Goal: Task Accomplishment & Management: Use online tool/utility

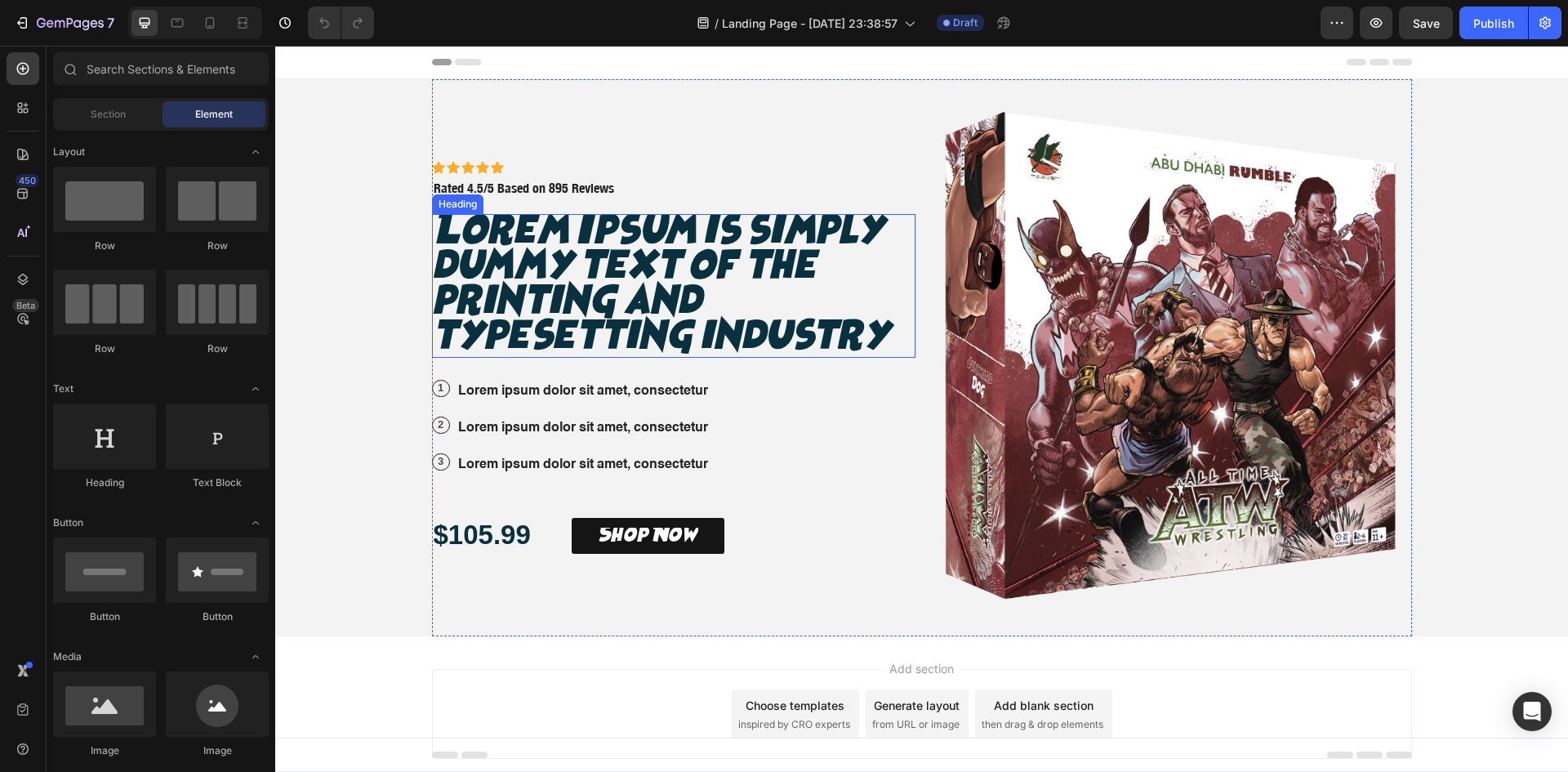
click at [625, 263] on h2 "Lorem Ipsum is simply dummy text of the printing and typesetting industry" at bounding box center [673, 286] width 484 height 144
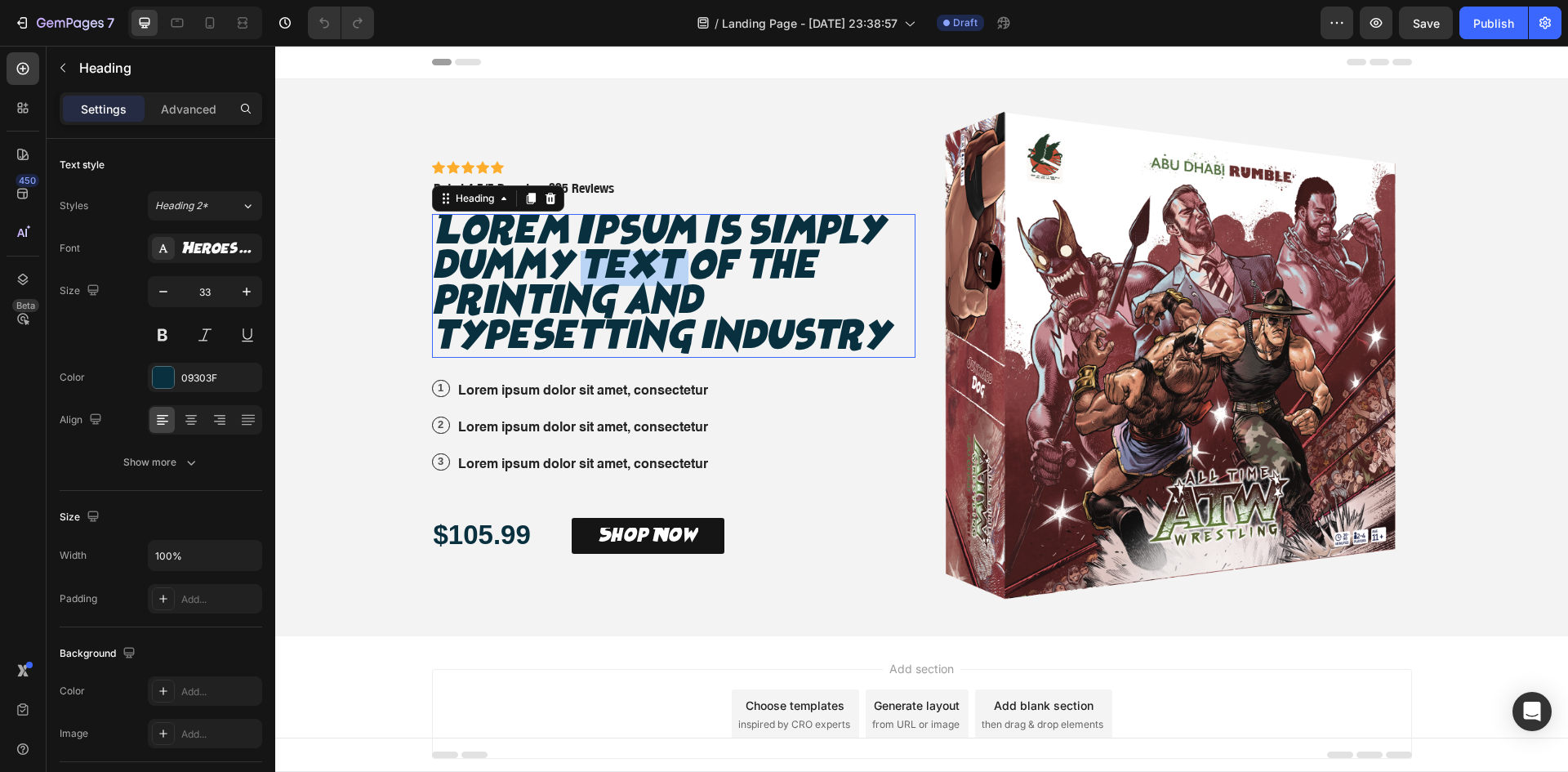
click at [625, 263] on p "Lorem Ipsum is simply dummy text of the printing and typesetting industry" at bounding box center [673, 286] width 480 height 141
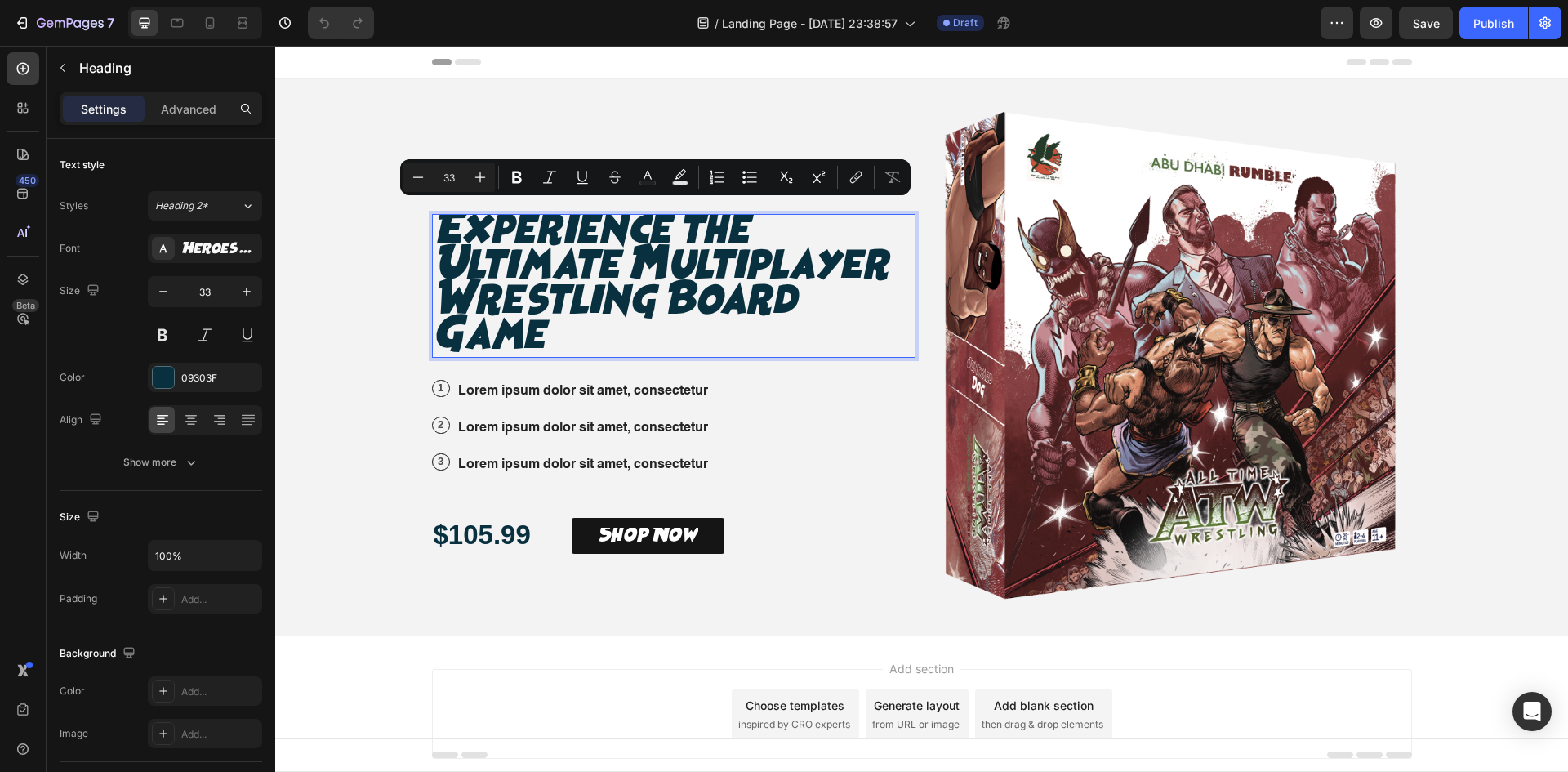
scroll to position [11, 0]
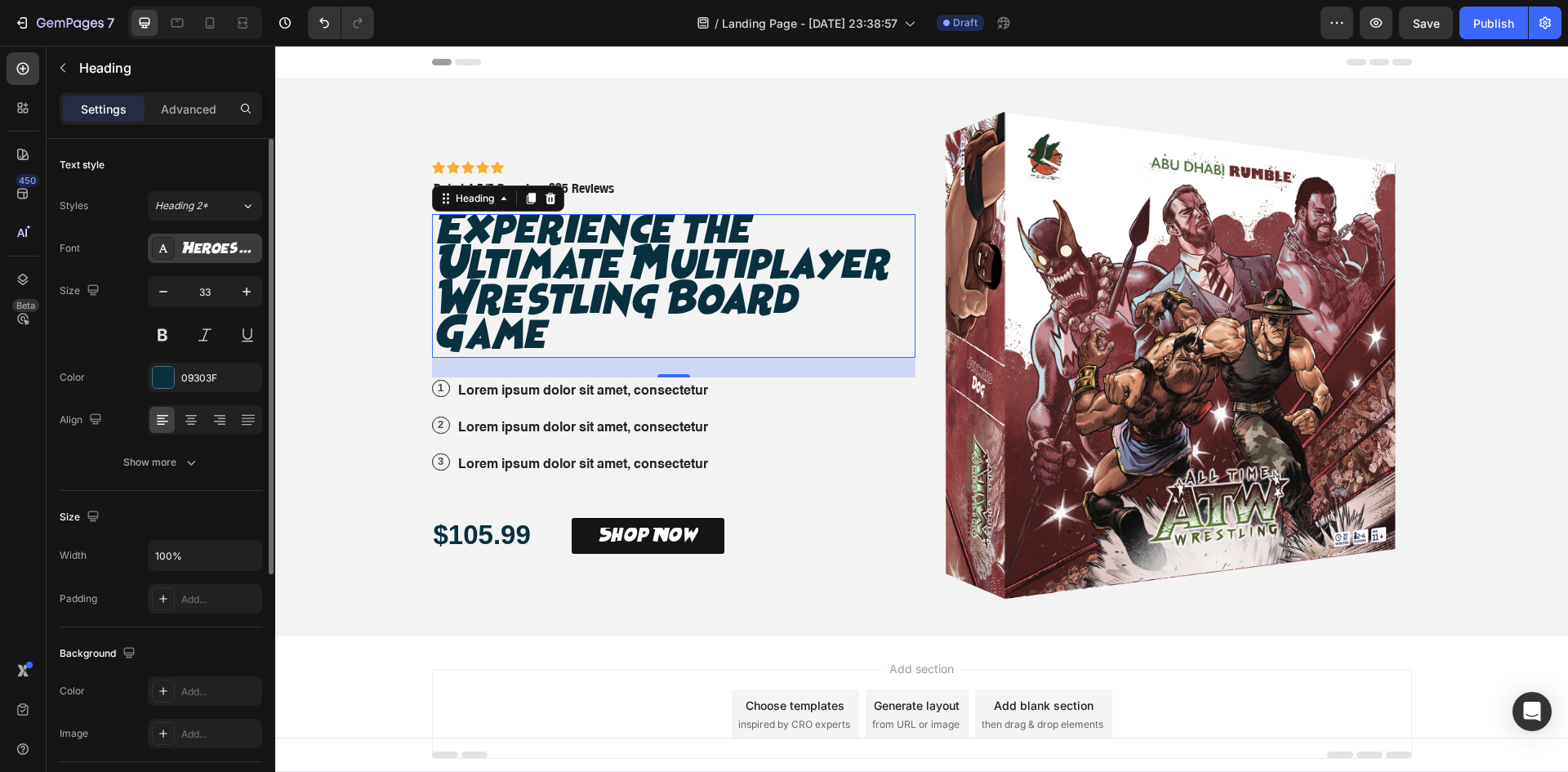
click at [205, 252] on div "Heroes Legend" at bounding box center [219, 249] width 76 height 15
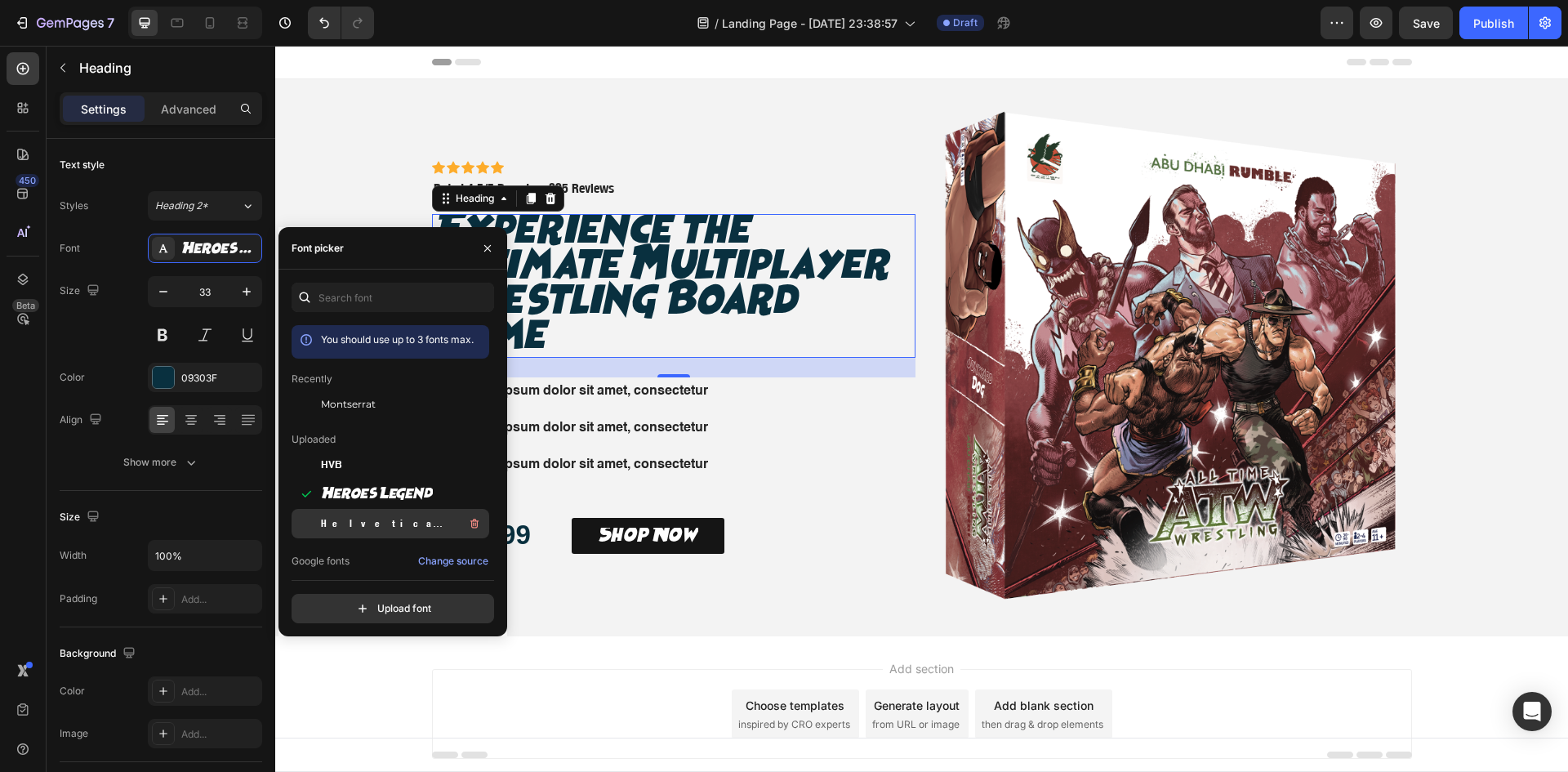
click at [354, 520] on span "Helvetica Neue Condensed Bold_1" at bounding box center [389, 523] width 135 height 15
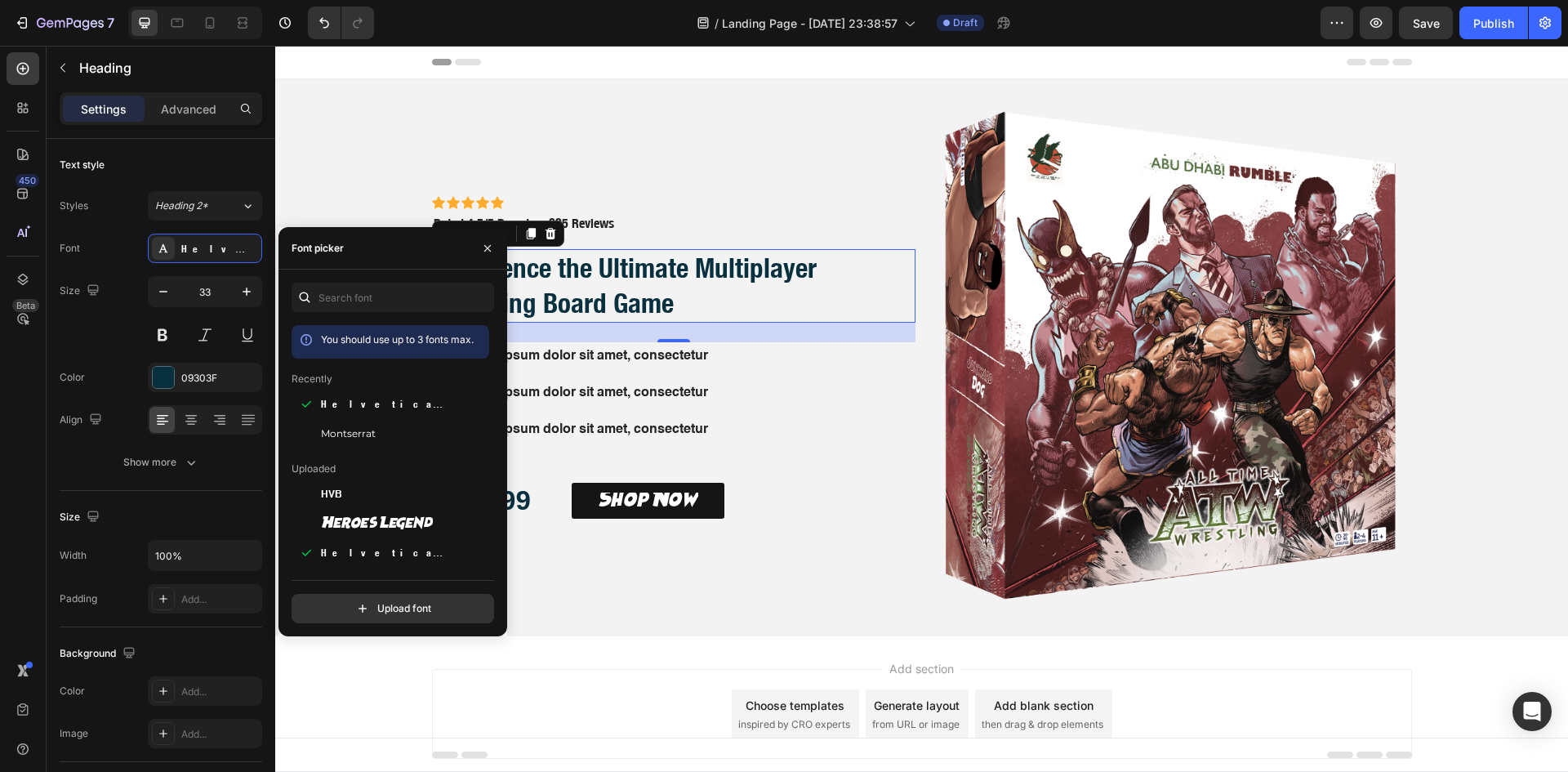
click at [650, 247] on div "Icon Icon Icon Icon Icon Icon List Icon Icon Icon Icon Icon Icon List Rated 4.5…" at bounding box center [673, 357] width 484 height 557
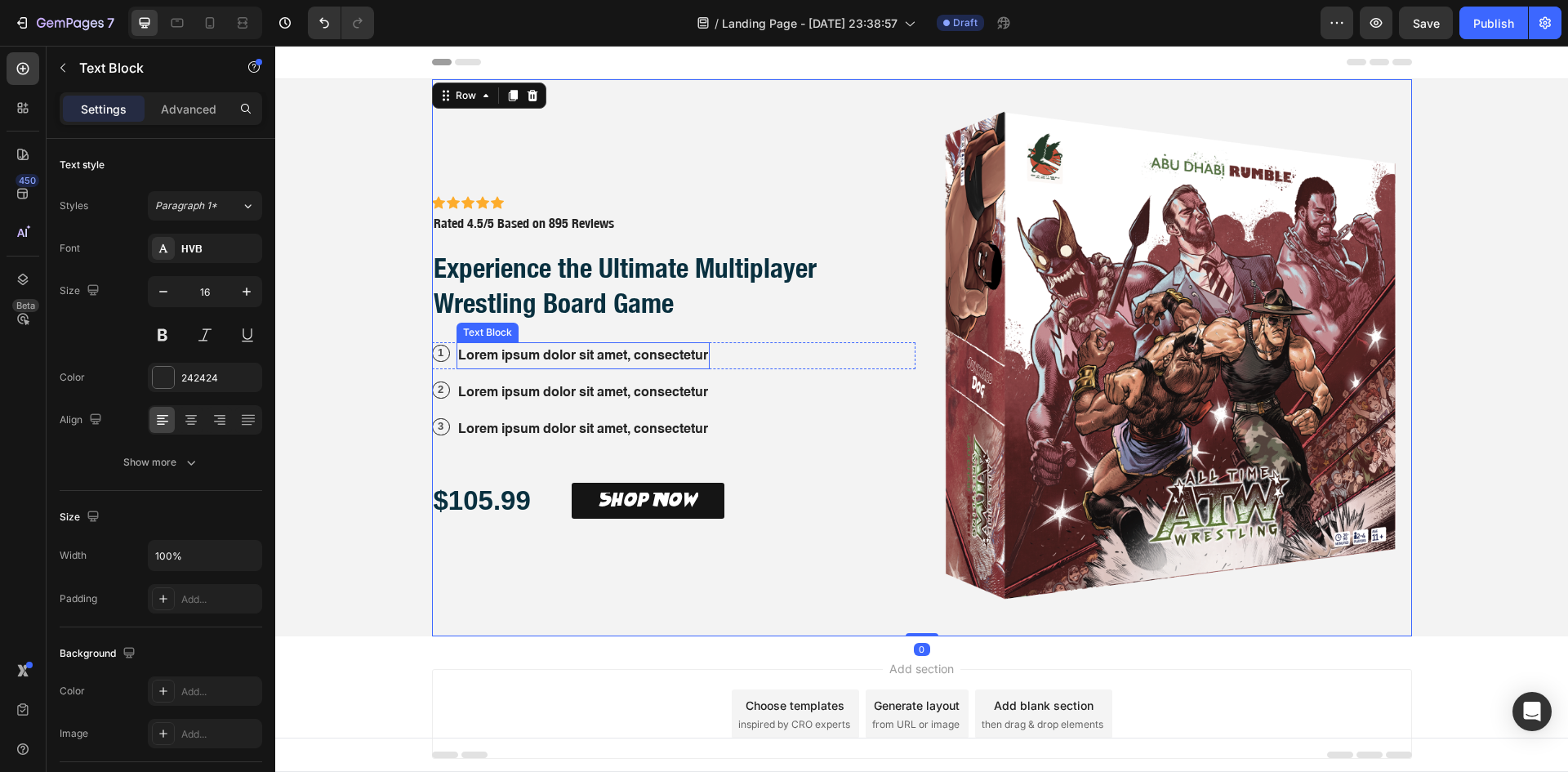
click at [589, 354] on p "Lorem ipsum dolor sit amet, consectetur" at bounding box center [583, 356] width 250 height 24
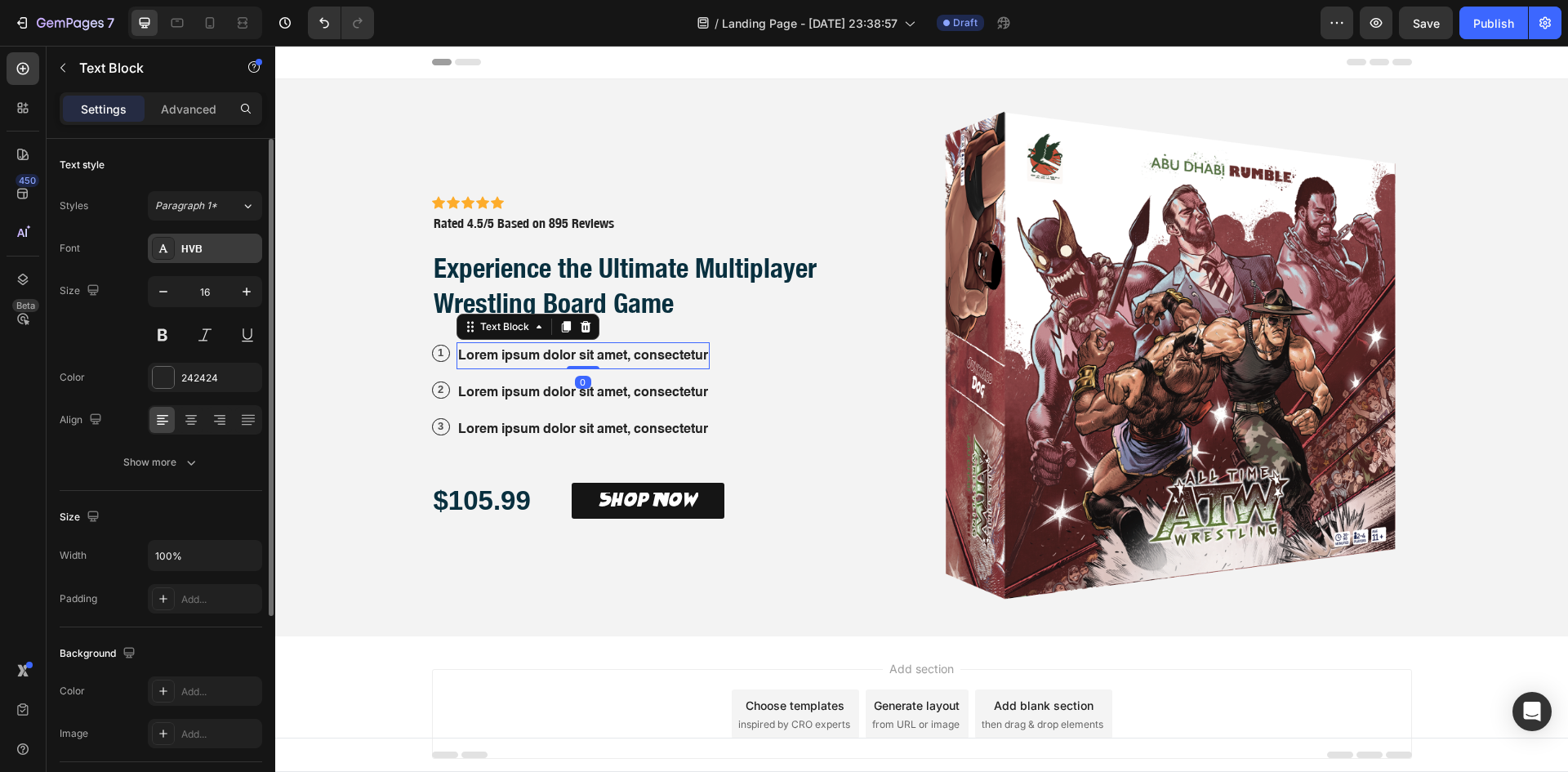
click at [201, 256] on div "HVB" at bounding box center [205, 248] width 114 height 29
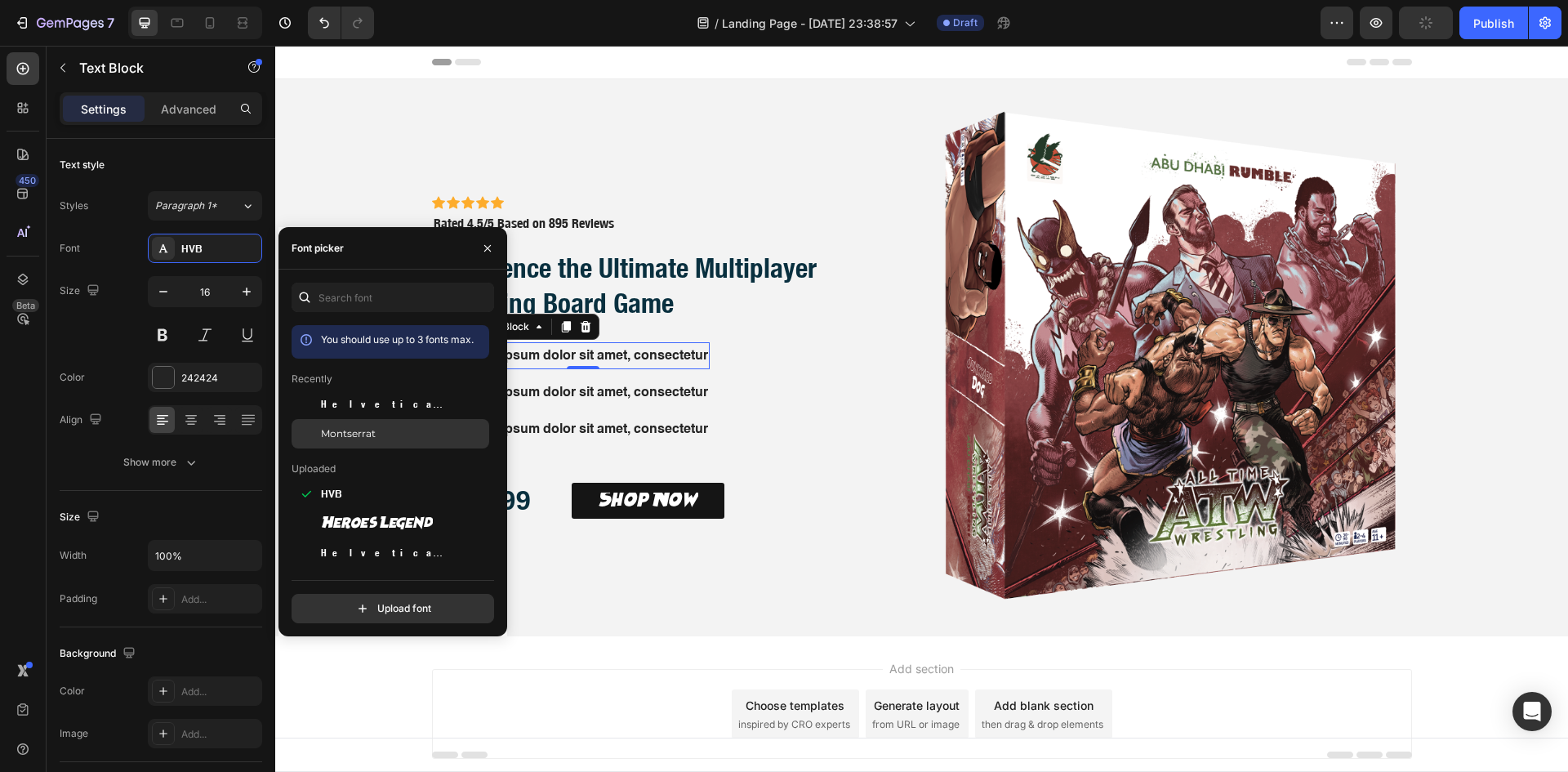
click at [354, 434] on span "Montserrat" at bounding box center [349, 433] width 54 height 15
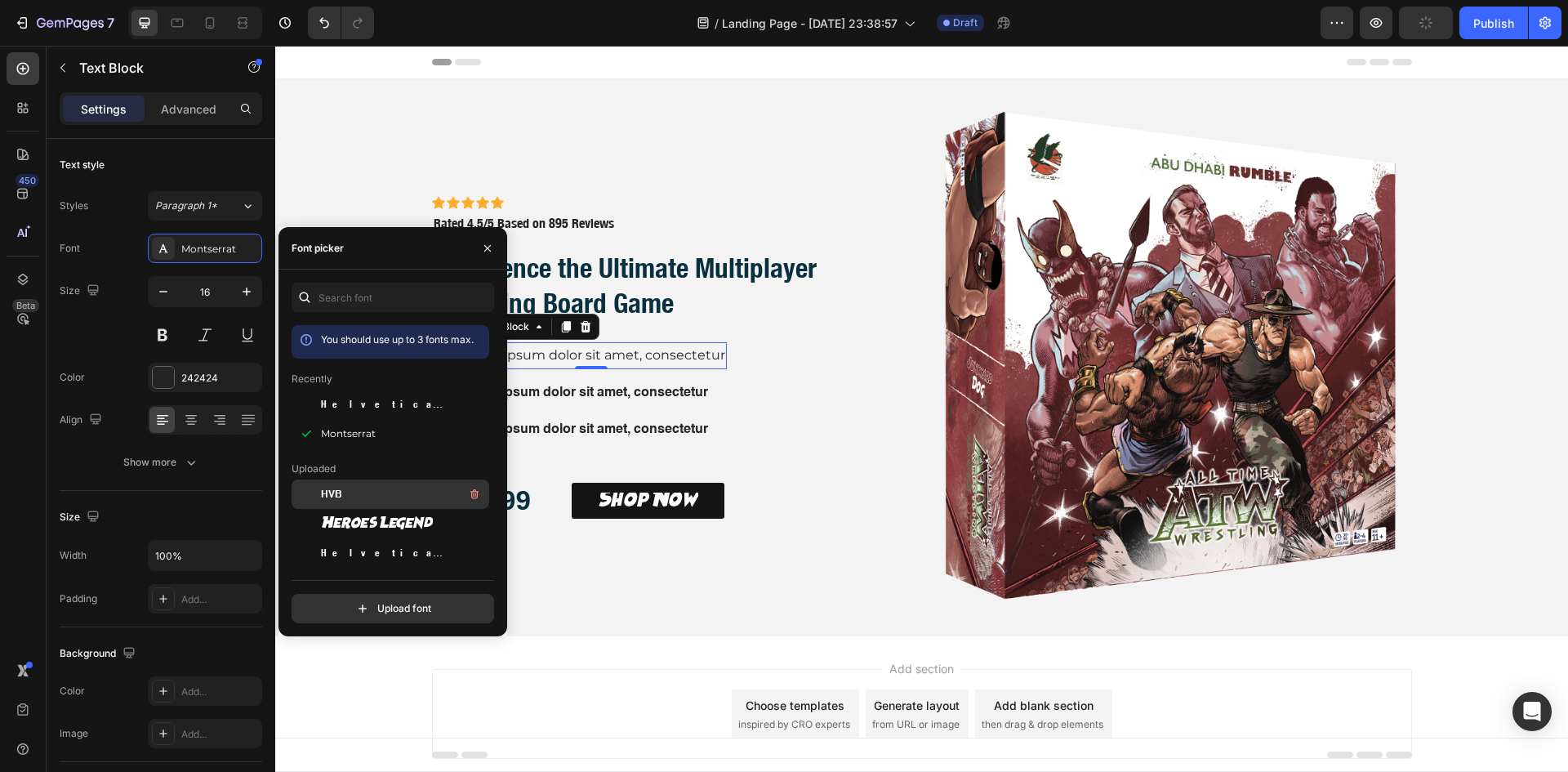
click at [355, 494] on div "HVB" at bounding box center [404, 494] width 165 height 19
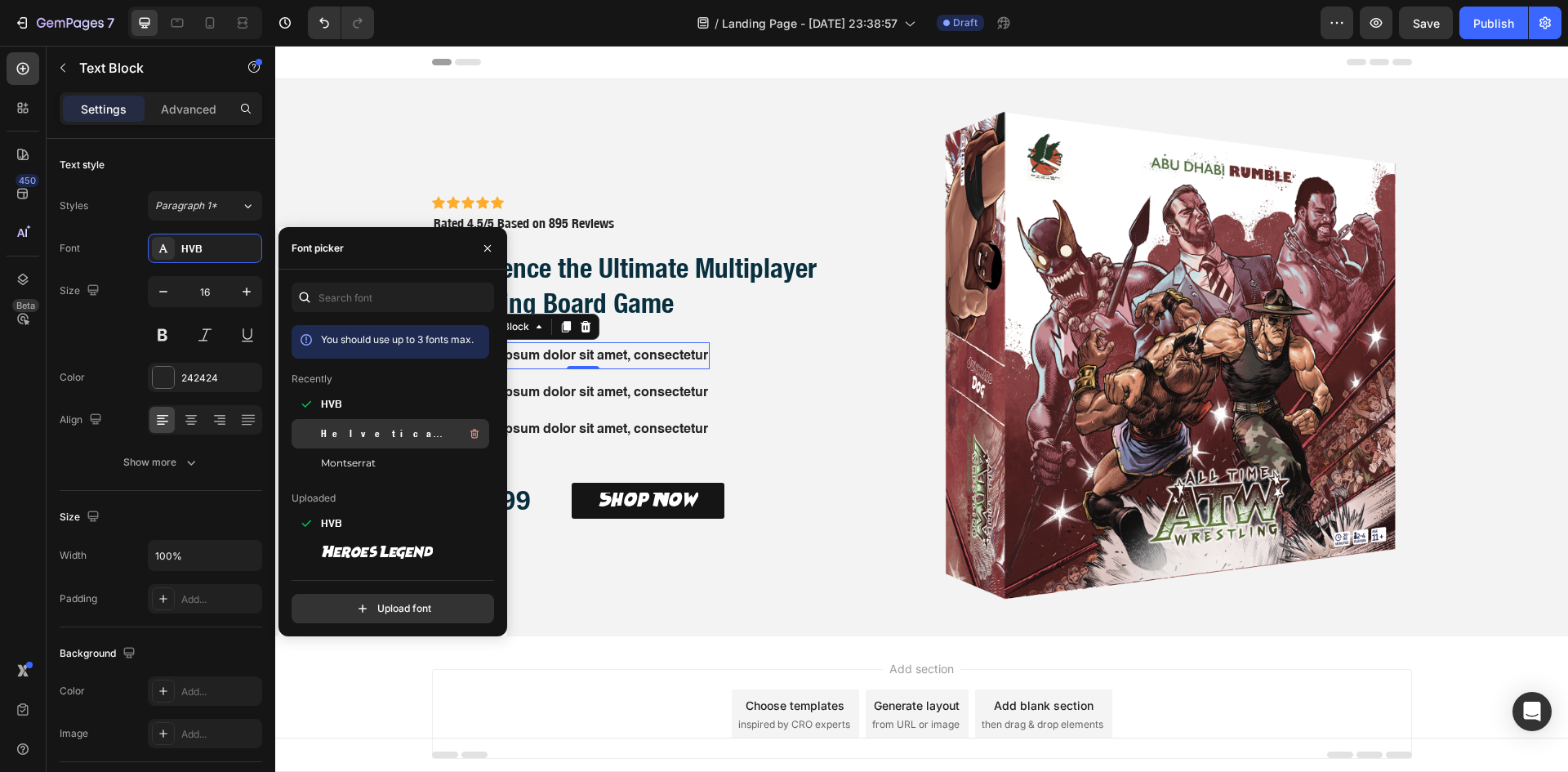
click at [350, 434] on span "Helvetica Neue Condensed Bold_1" at bounding box center [389, 433] width 135 height 15
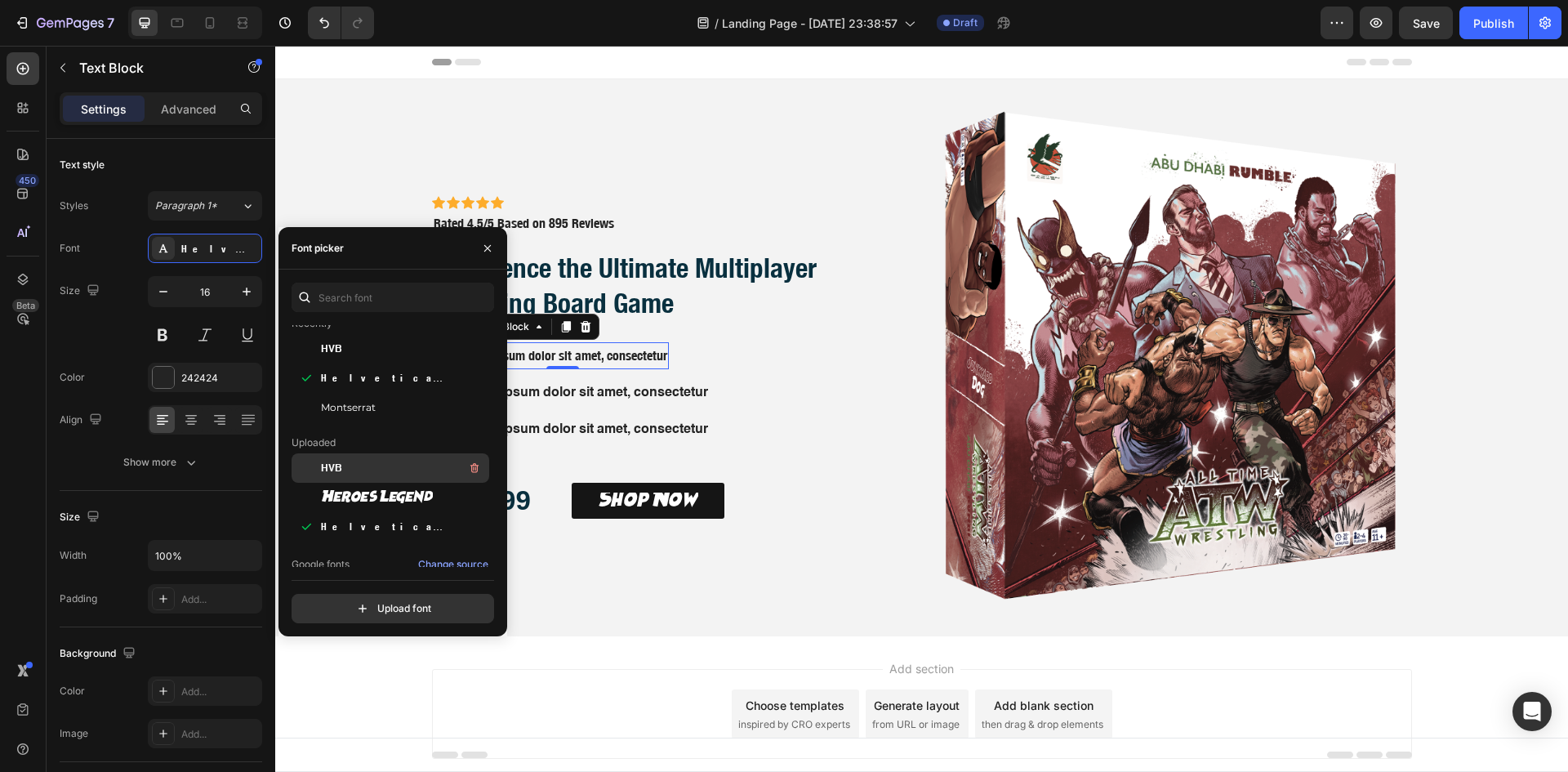
scroll to position [136, 0]
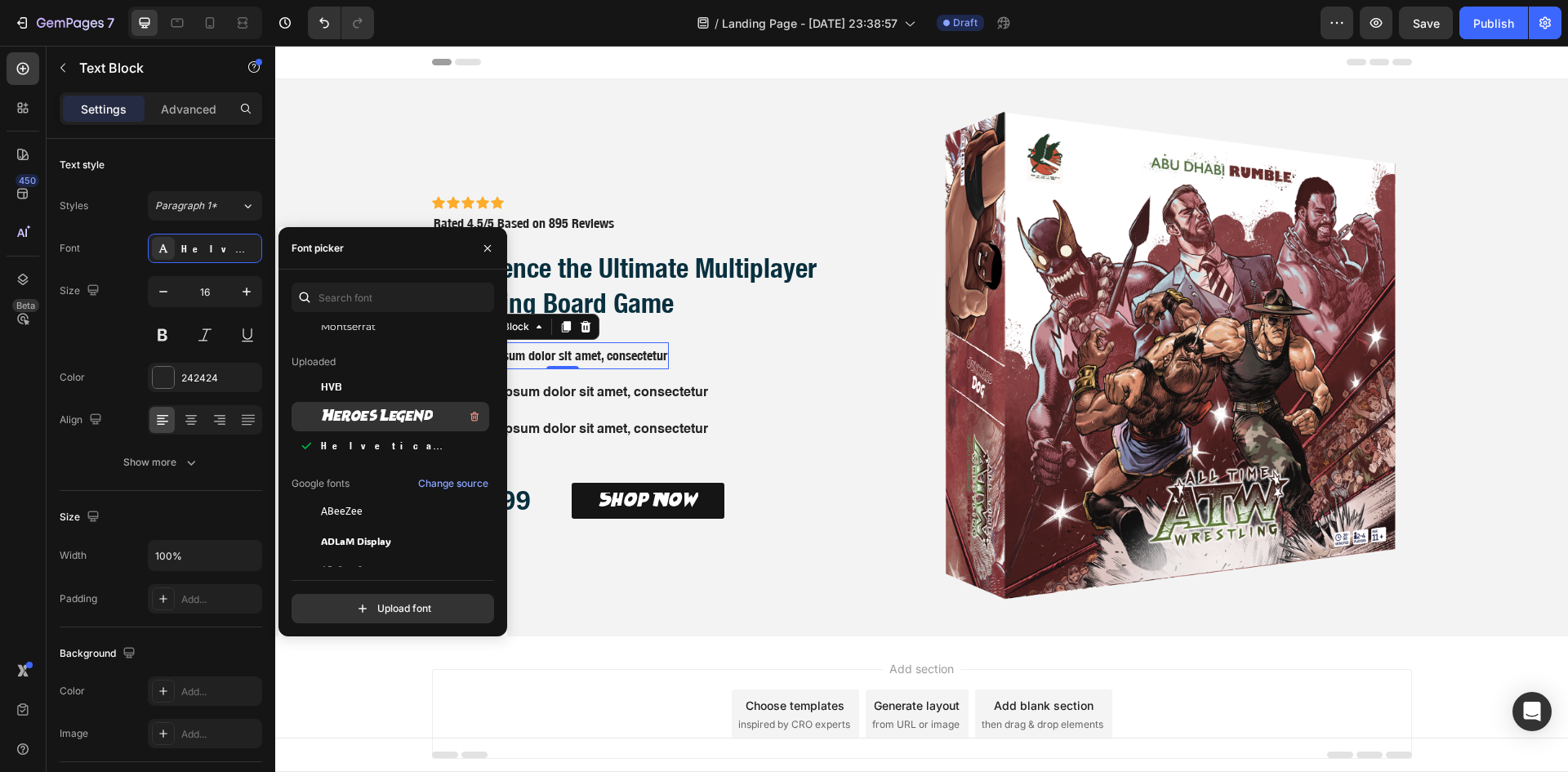
click at [359, 417] on span "Heroes Legend" at bounding box center [377, 416] width 111 height 15
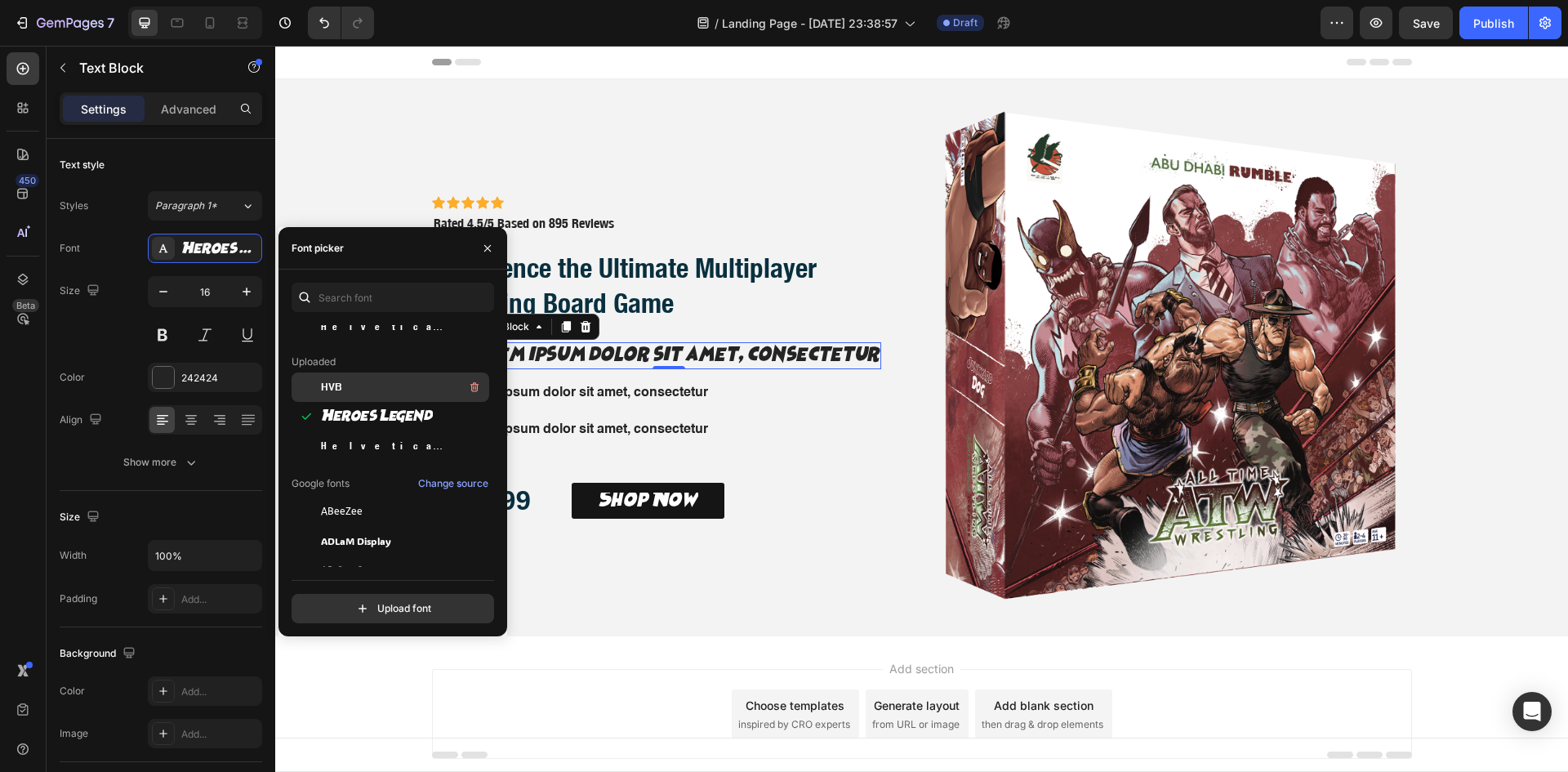
click at [358, 395] on div "HVB" at bounding box center [404, 387] width 165 height 19
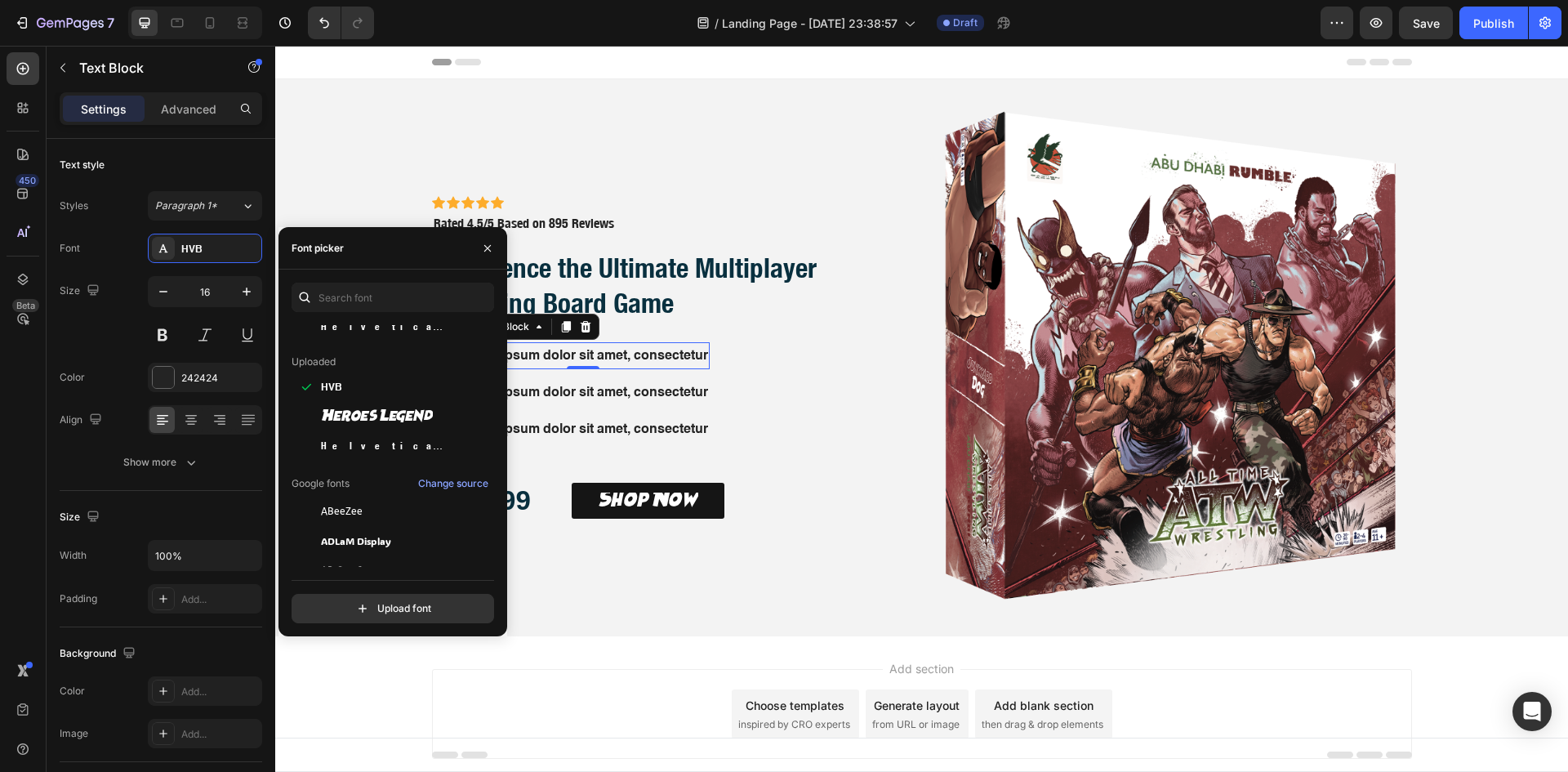
click at [740, 377] on div "Icon Icon Icon Icon Icon Icon List Icon Icon Icon Icon Icon Icon List Rated 4.5…" at bounding box center [673, 357] width 484 height 557
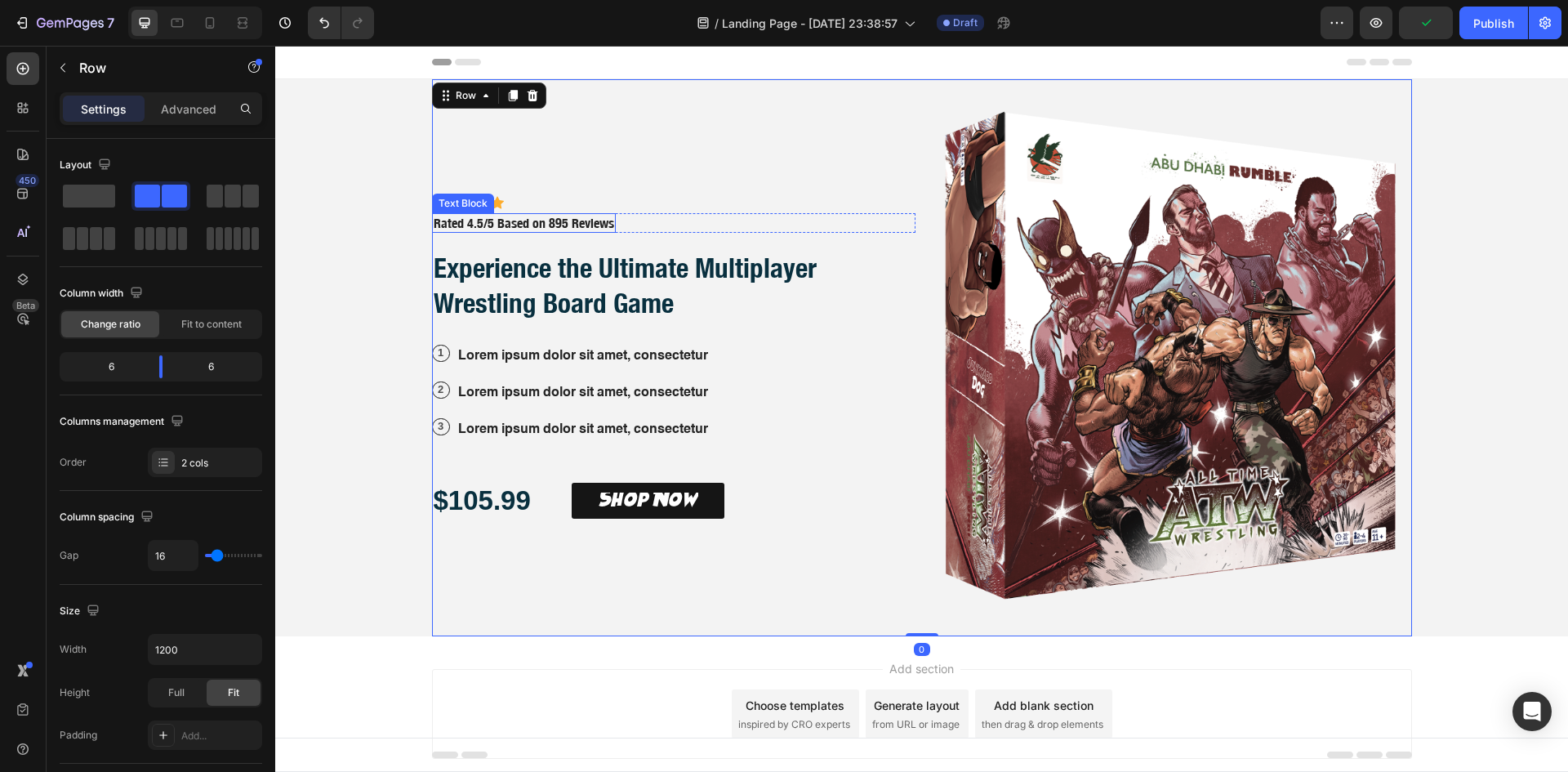
click at [561, 225] on p "Rated 4.5/5 Based on 895 Reviews" at bounding box center [524, 224] width 181 height 18
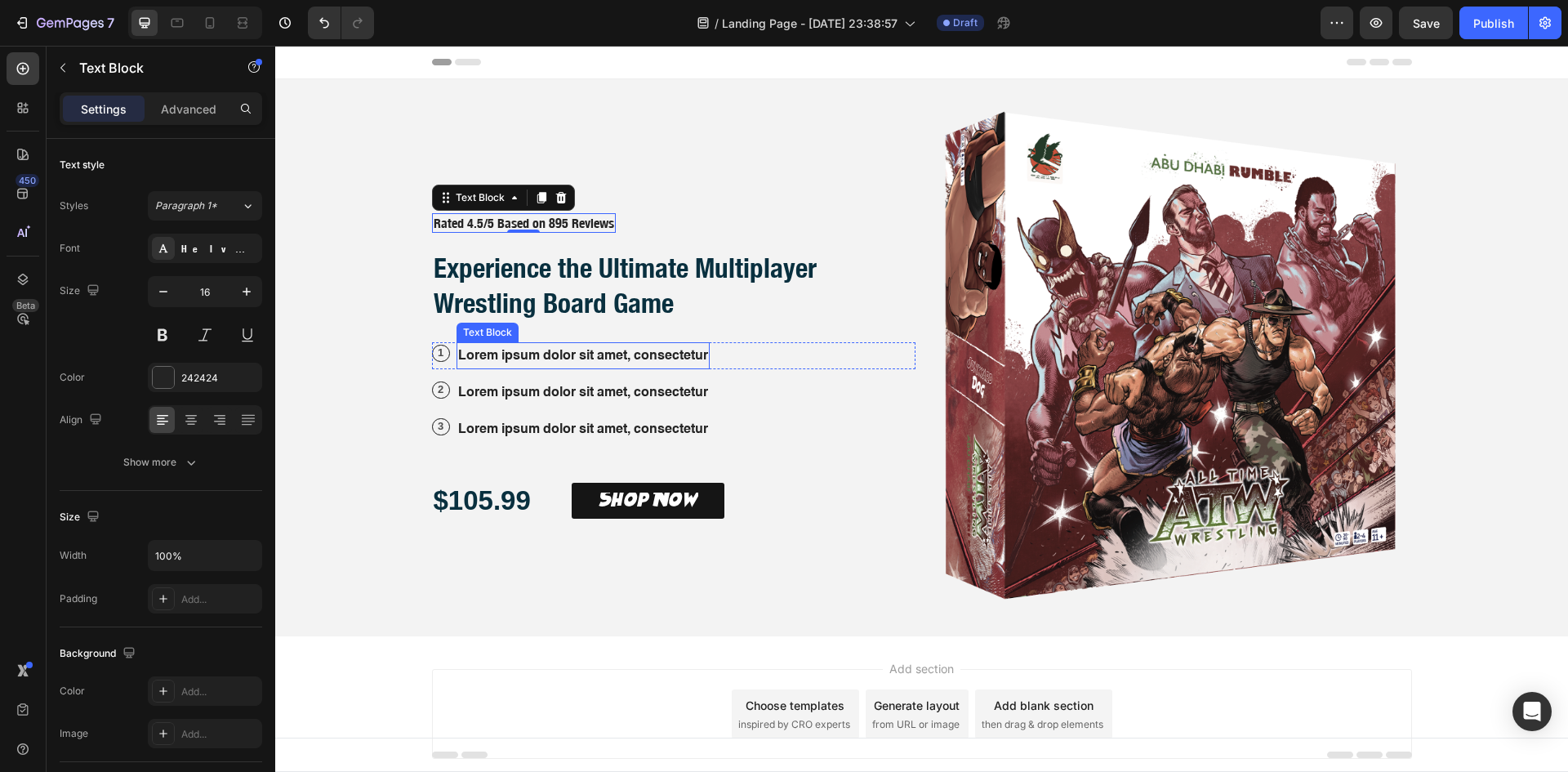
click at [539, 361] on p "Lorem ipsum dolor sit amet, consectetur" at bounding box center [583, 356] width 250 height 24
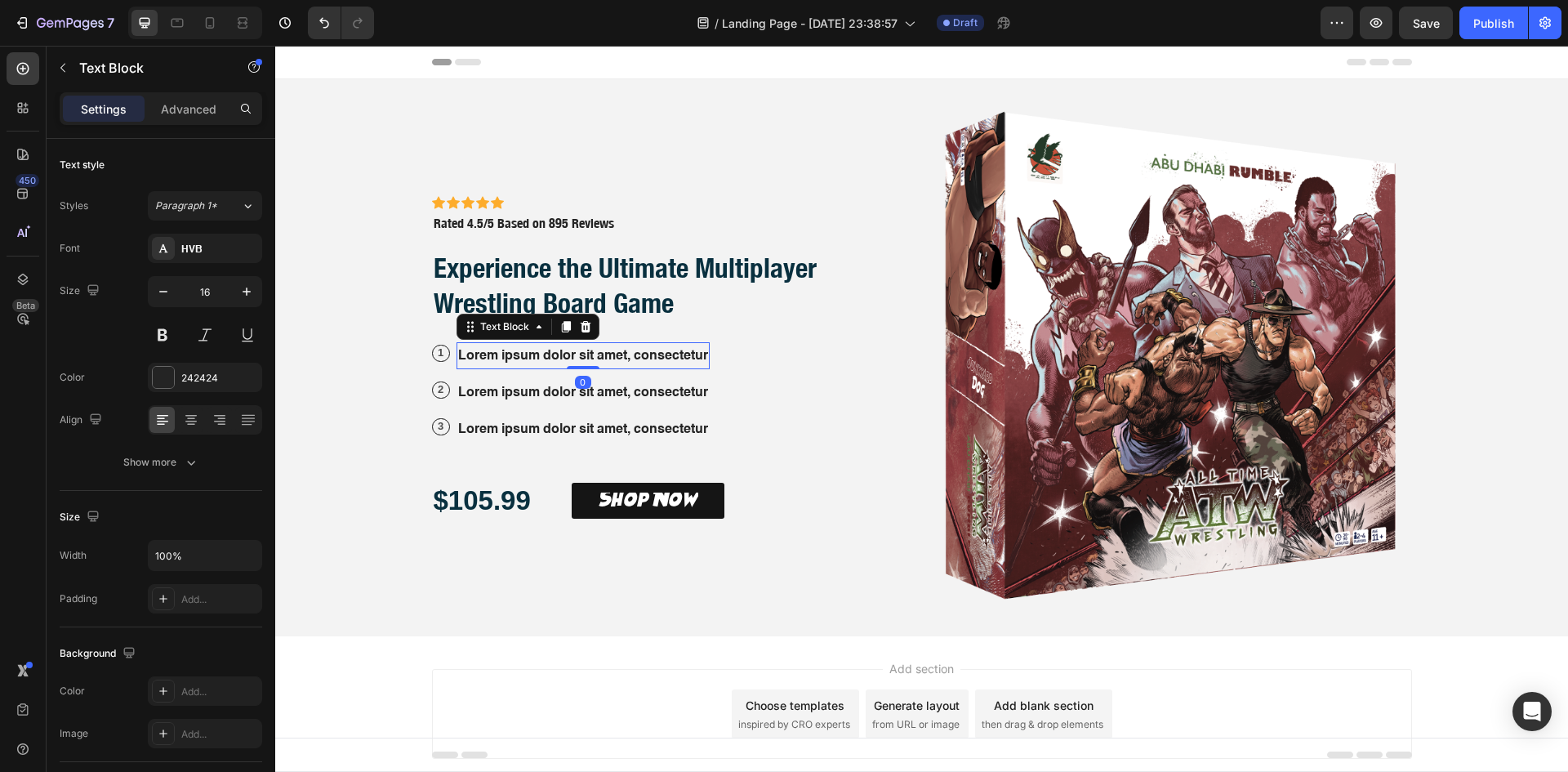
click at [565, 328] on icon at bounding box center [565, 327] width 13 height 13
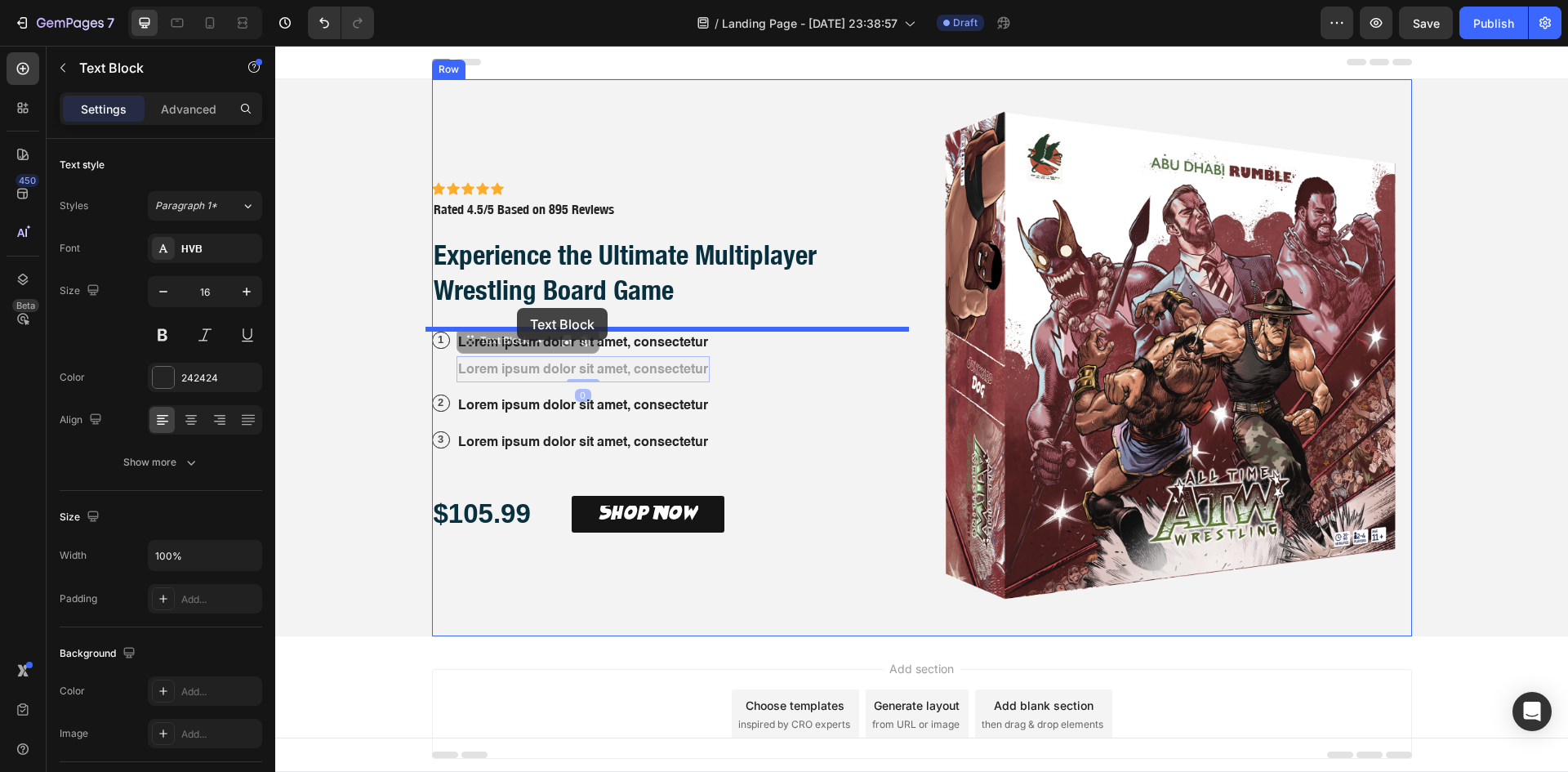
drag, startPoint x: 467, startPoint y: 338, endPoint x: 517, endPoint y: 308, distance: 58.3
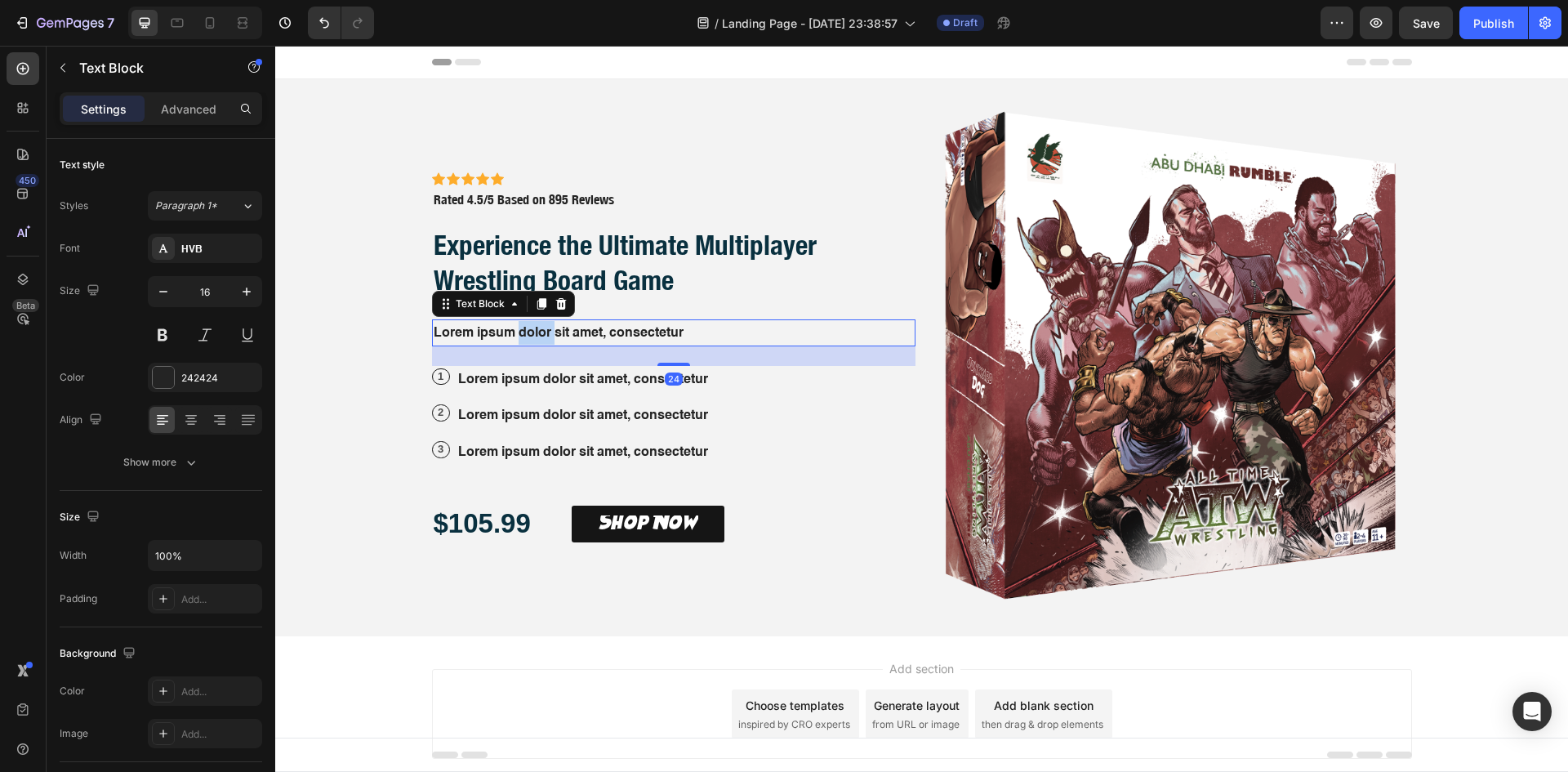
click at [520, 333] on p "Lorem ipsum dolor sit amet, consectetur" at bounding box center [673, 333] width 480 height 24
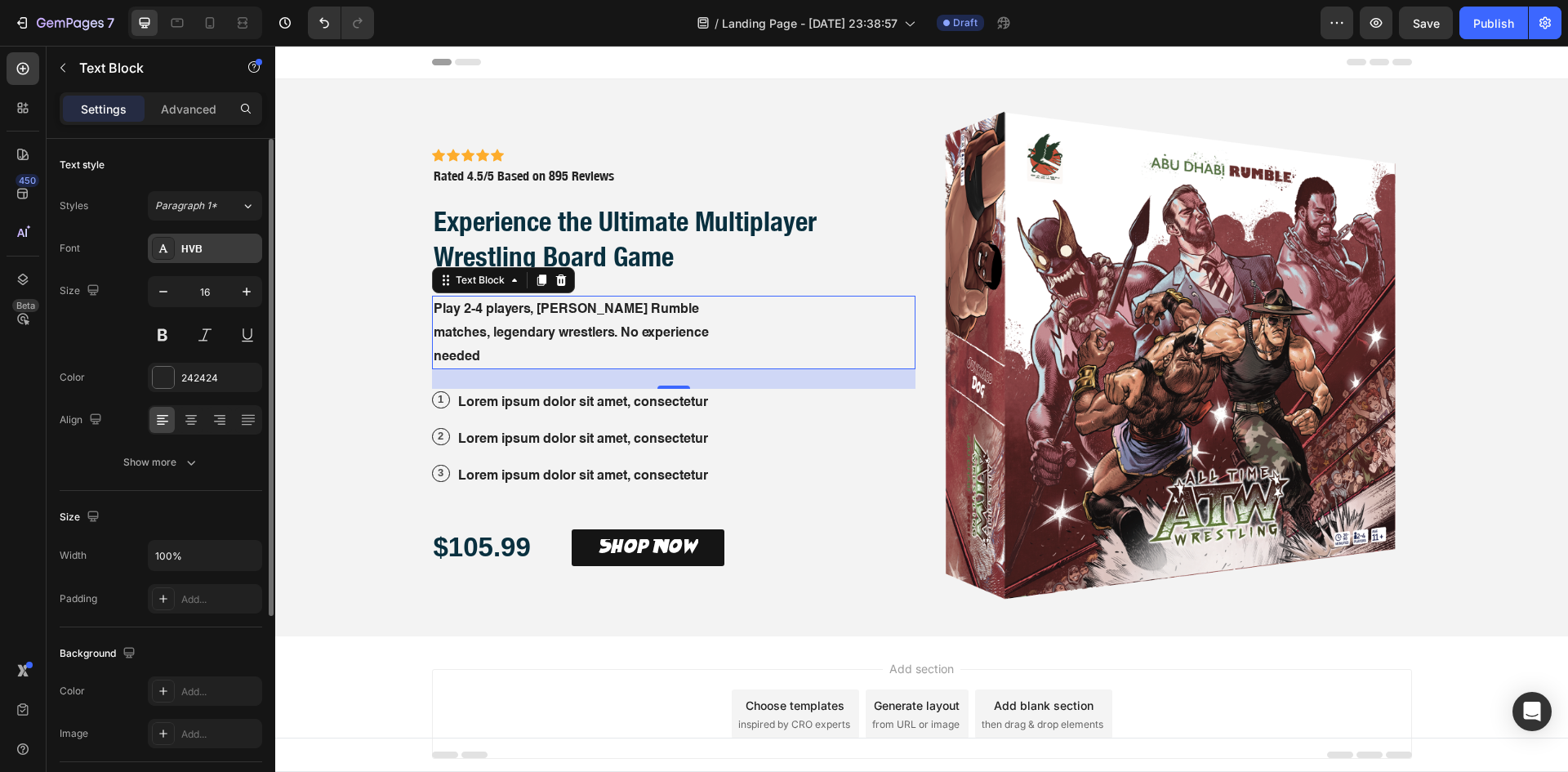
click at [208, 251] on div "HVB" at bounding box center [219, 249] width 76 height 15
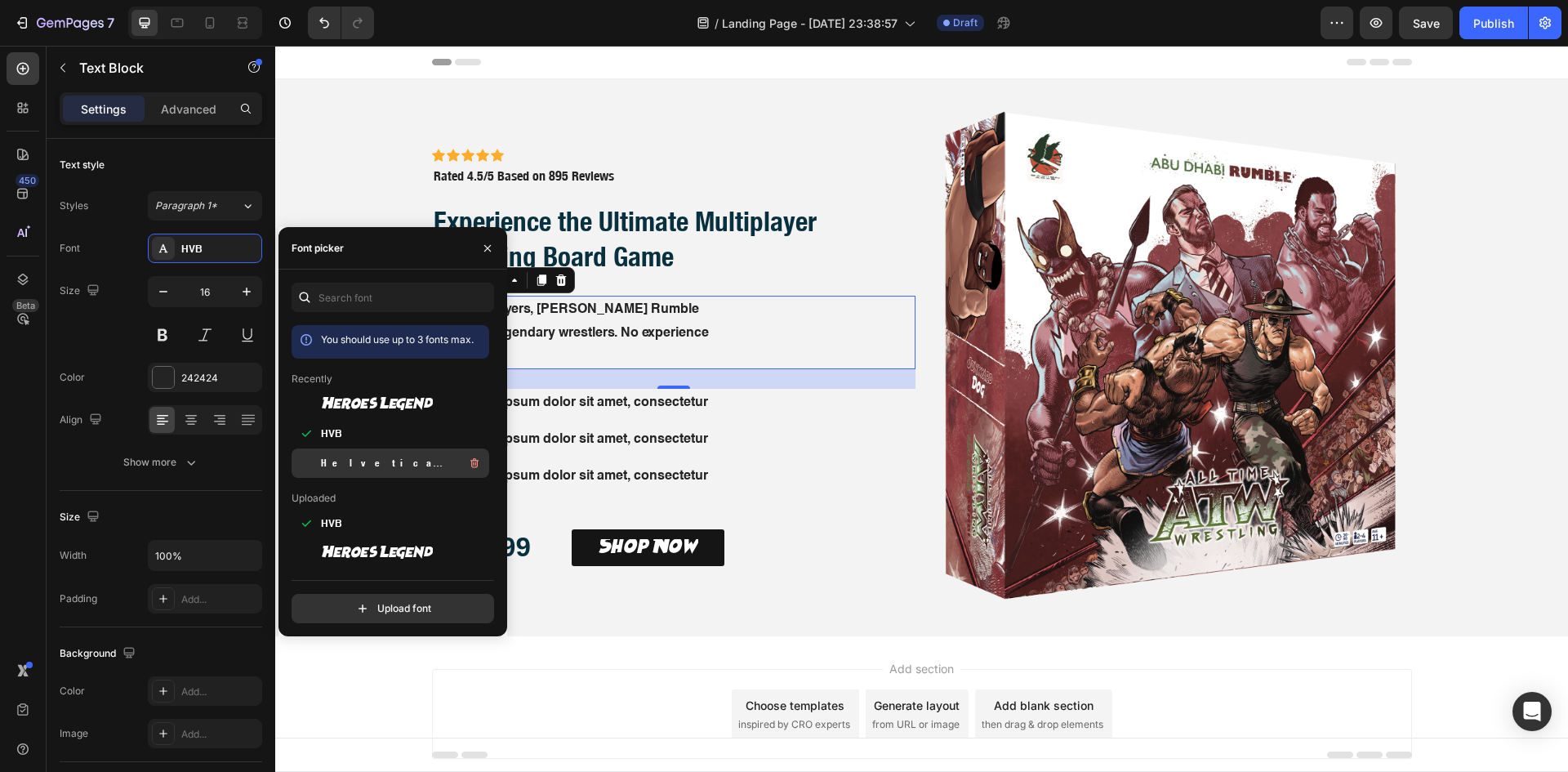
click at [347, 463] on span "Helvetica Neue Condensed Bold_1" at bounding box center [389, 463] width 135 height 15
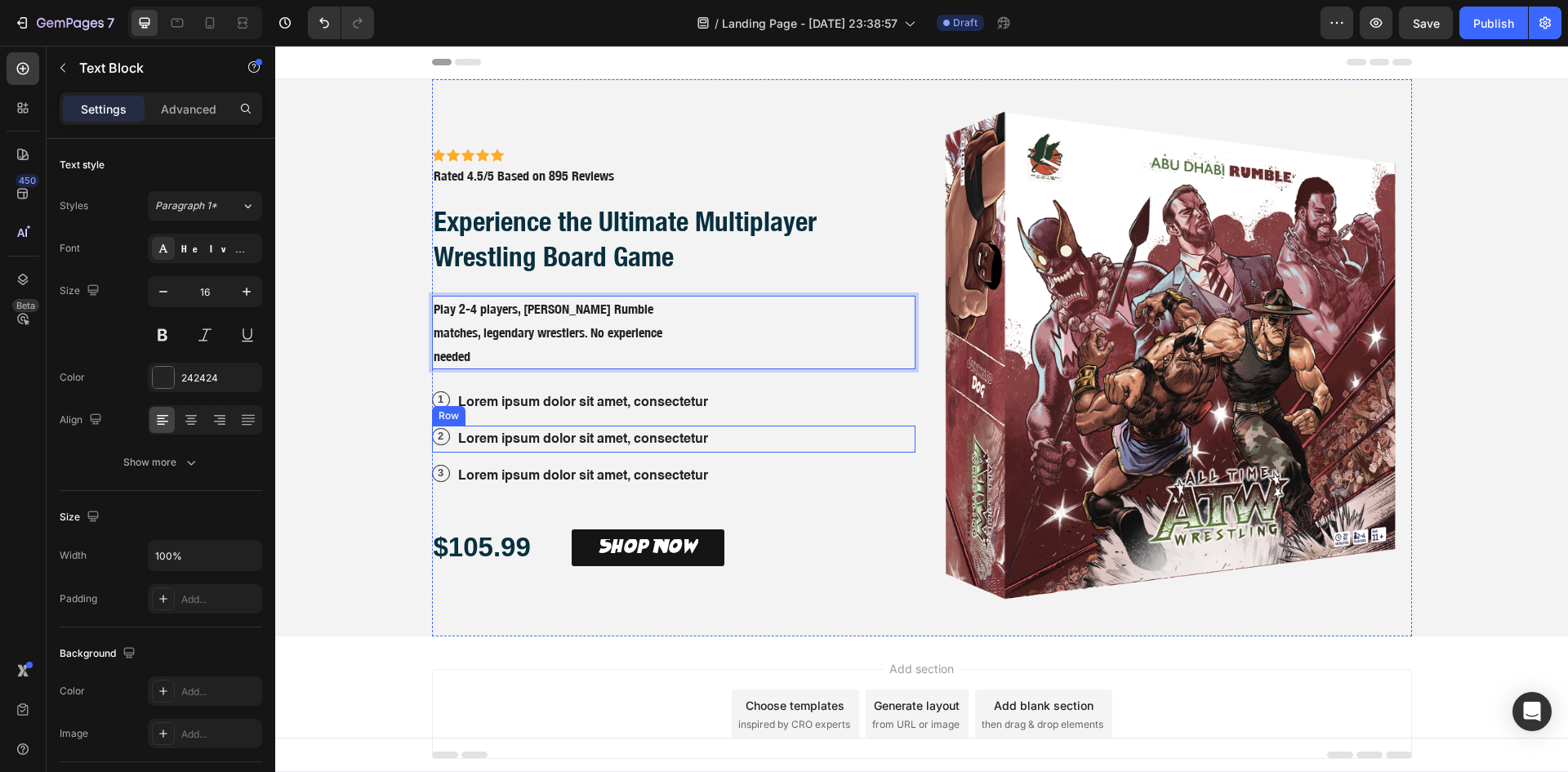
click at [781, 428] on div "2 Text Block Row Lorem ipsum dolor sit amet, consectetur Text Block Row" at bounding box center [673, 439] width 484 height 27
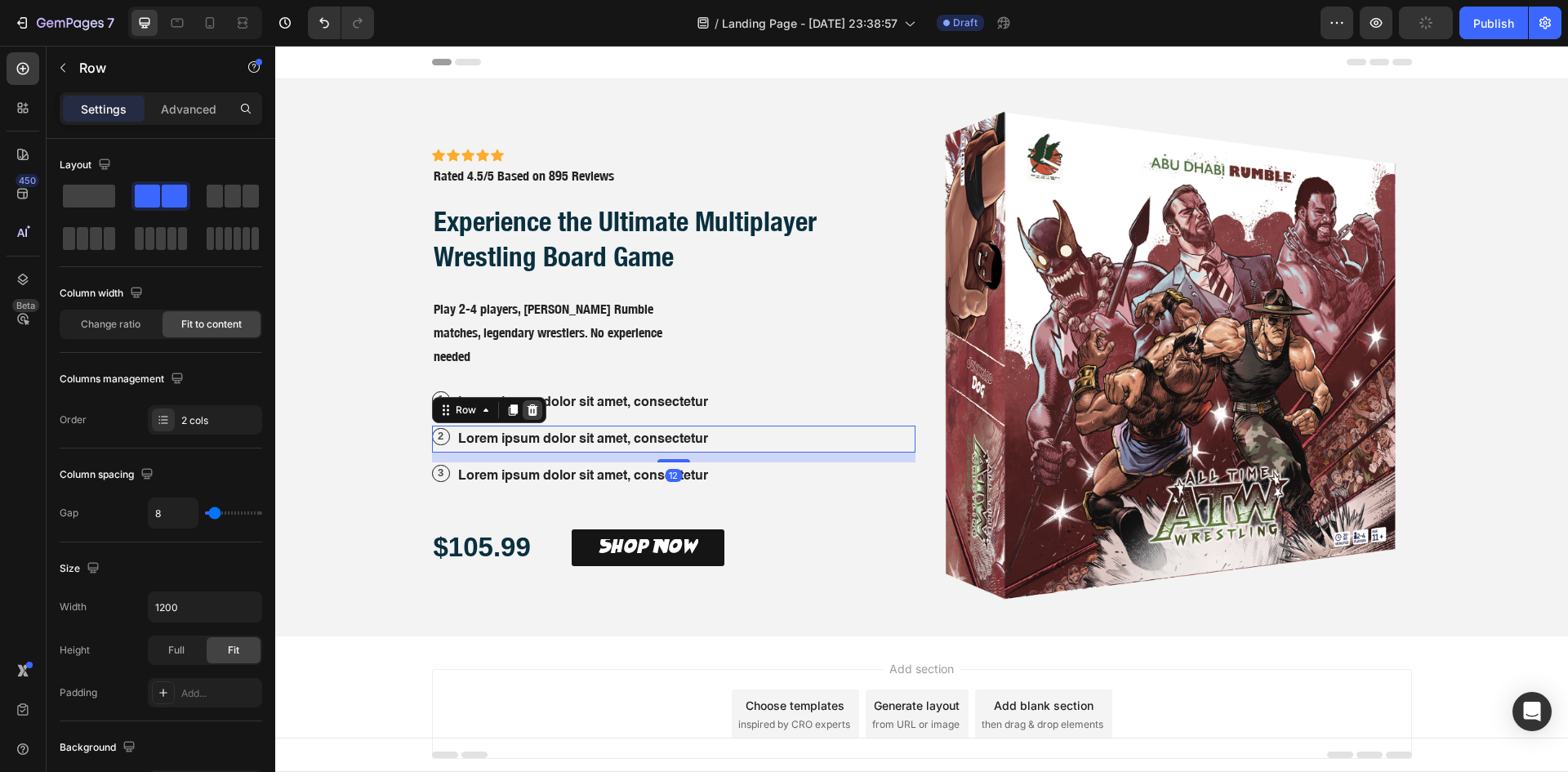
click at [527, 415] on icon at bounding box center [532, 409] width 11 height 11
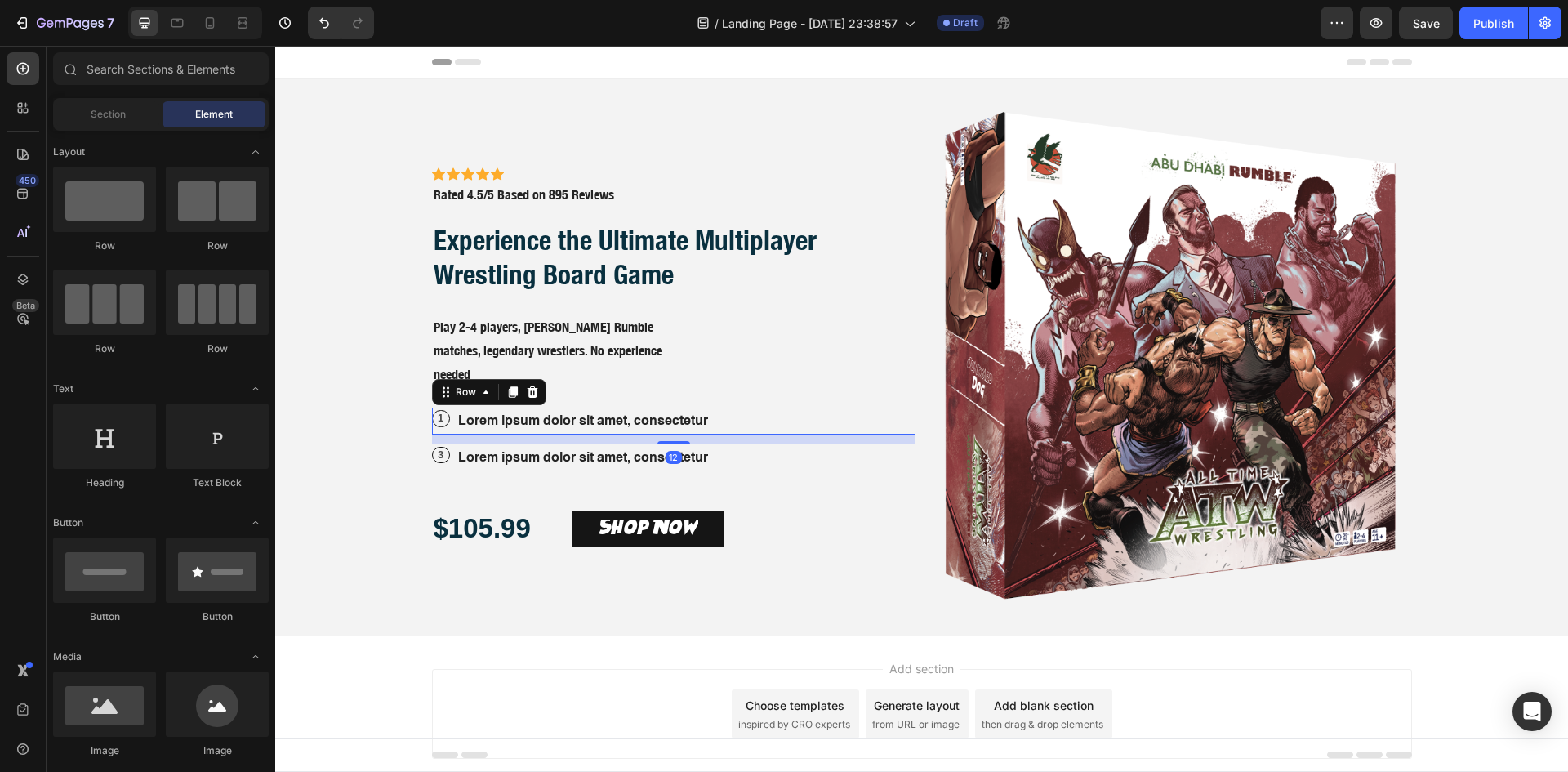
click at [798, 418] on div "1 Text Block Row Lorem ipsum dolor sit amet, consectetur Text Block Row 12" at bounding box center [673, 421] width 484 height 27
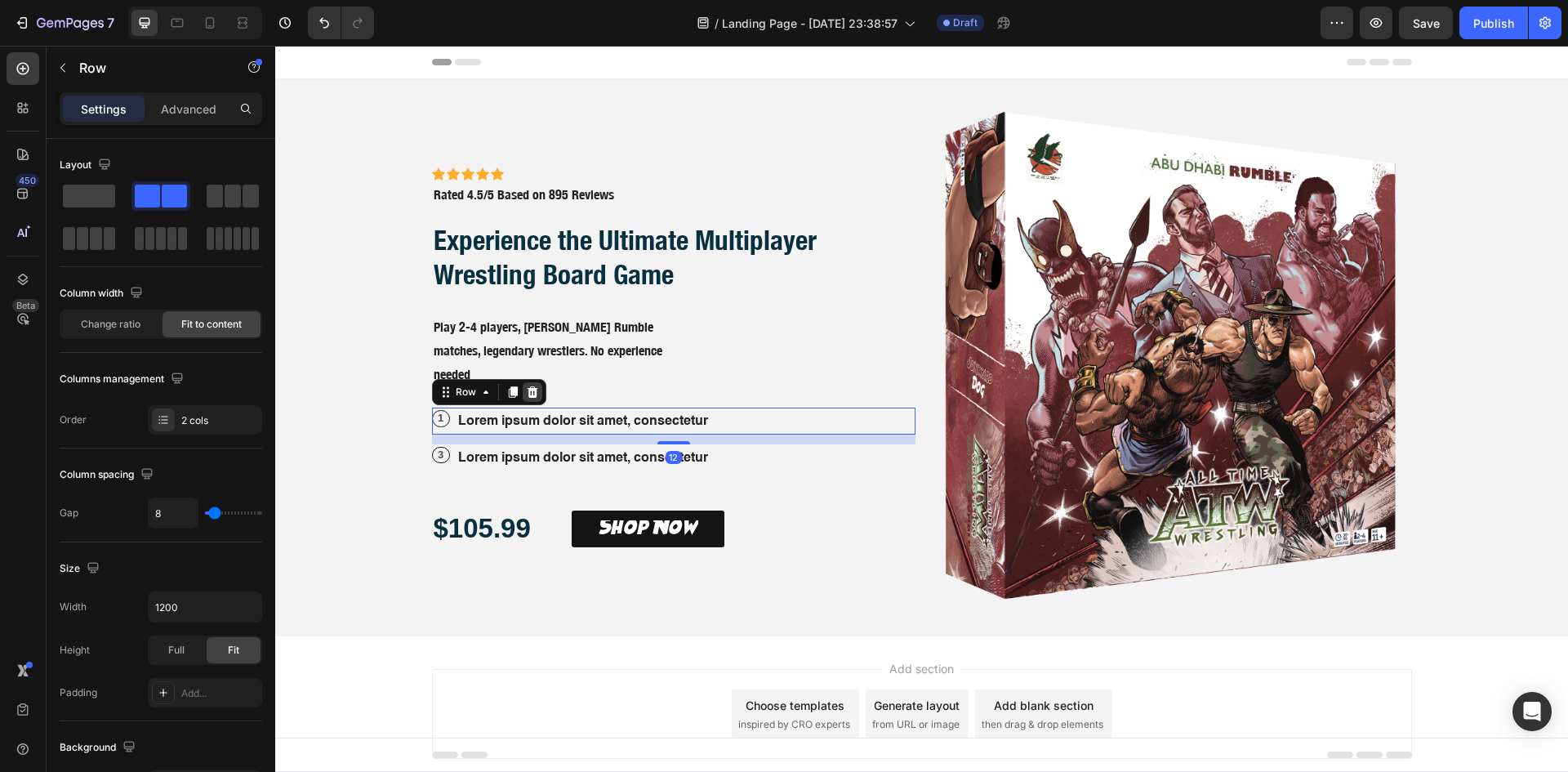
click at [527, 394] on icon at bounding box center [532, 392] width 11 height 11
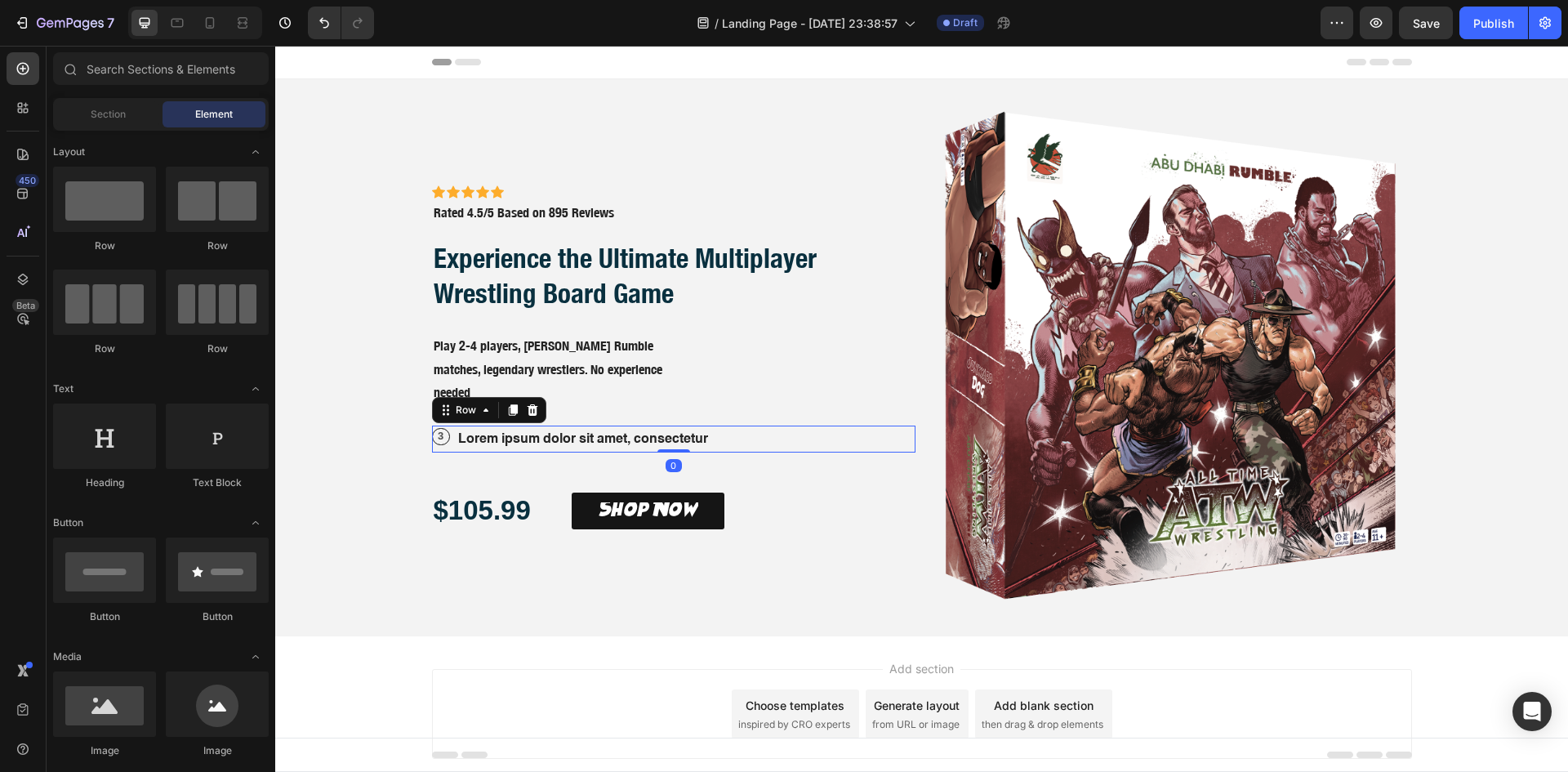
click at [761, 438] on div "3 Text Block Row Lorem ipsum dolor sit amet, consectetur Text Block Row 0" at bounding box center [673, 439] width 484 height 27
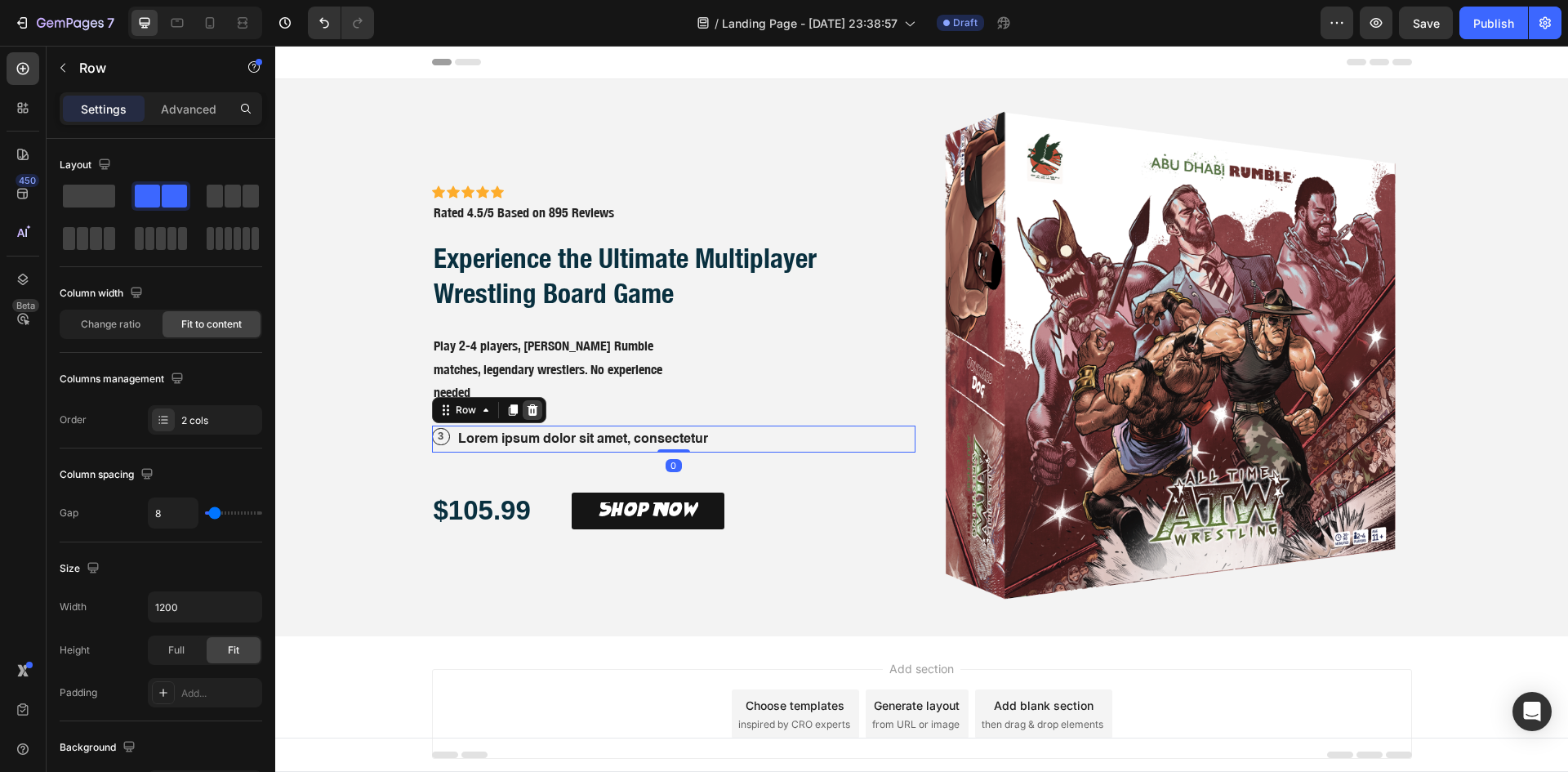
click at [526, 408] on icon at bounding box center [532, 409] width 13 height 13
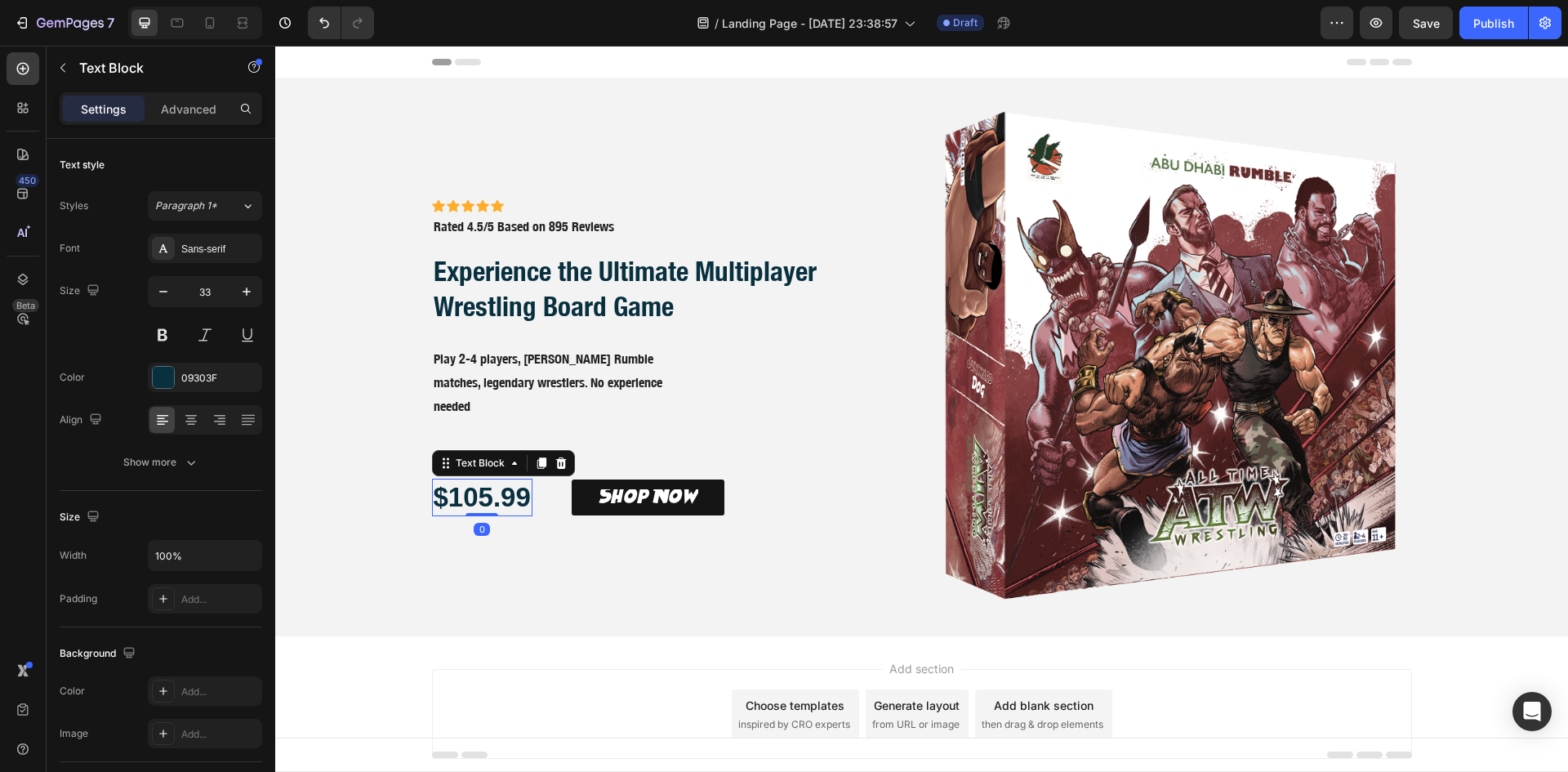
click at [495, 487] on p "$105.99" at bounding box center [482, 498] width 97 height 35
click at [494, 487] on p "$105.99" at bounding box center [482, 498] width 97 height 35
click at [493, 488] on p "$105.99" at bounding box center [482, 498] width 97 height 35
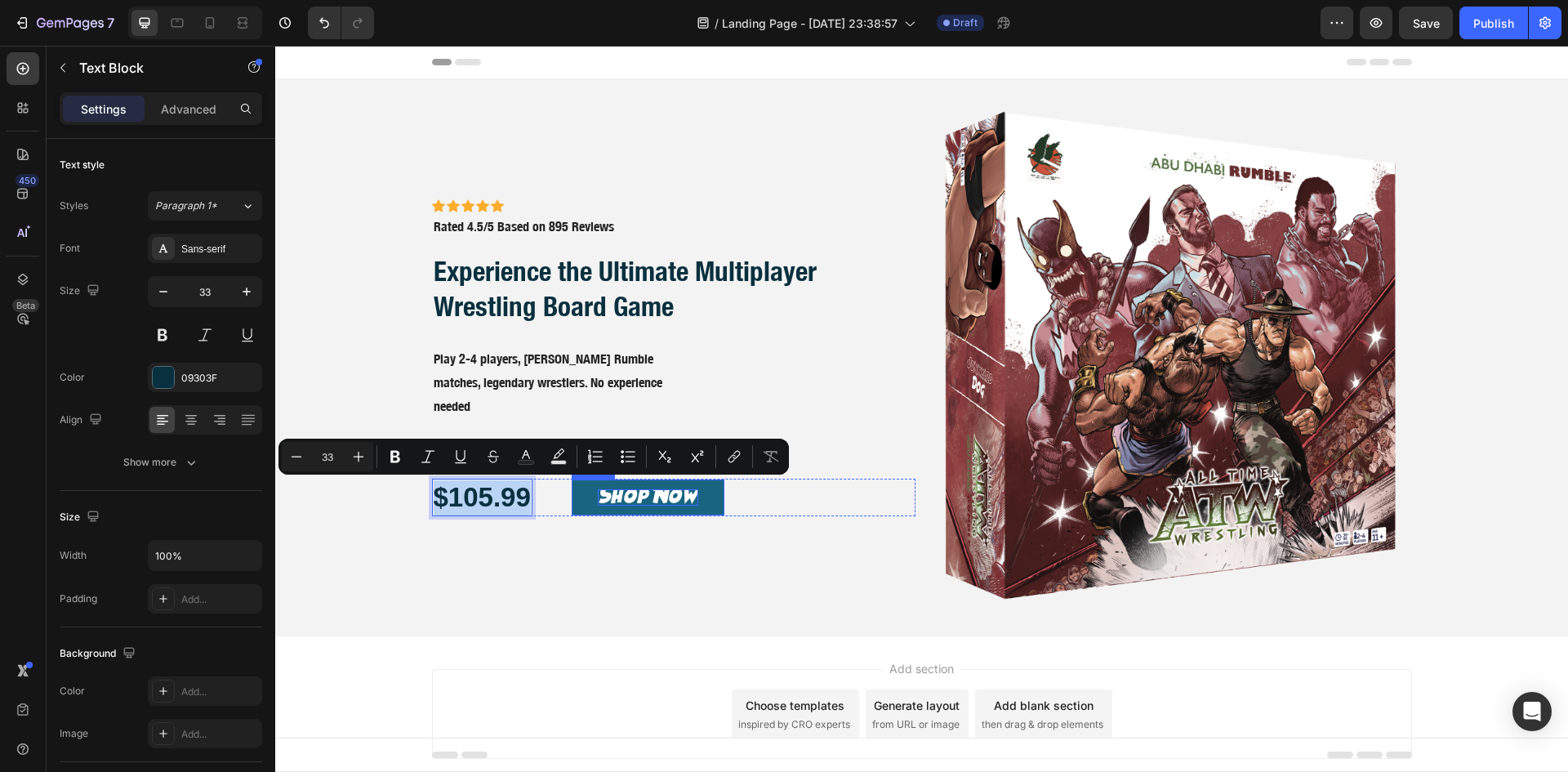
click at [598, 501] on p "Shop Now" at bounding box center [648, 498] width 100 height 18
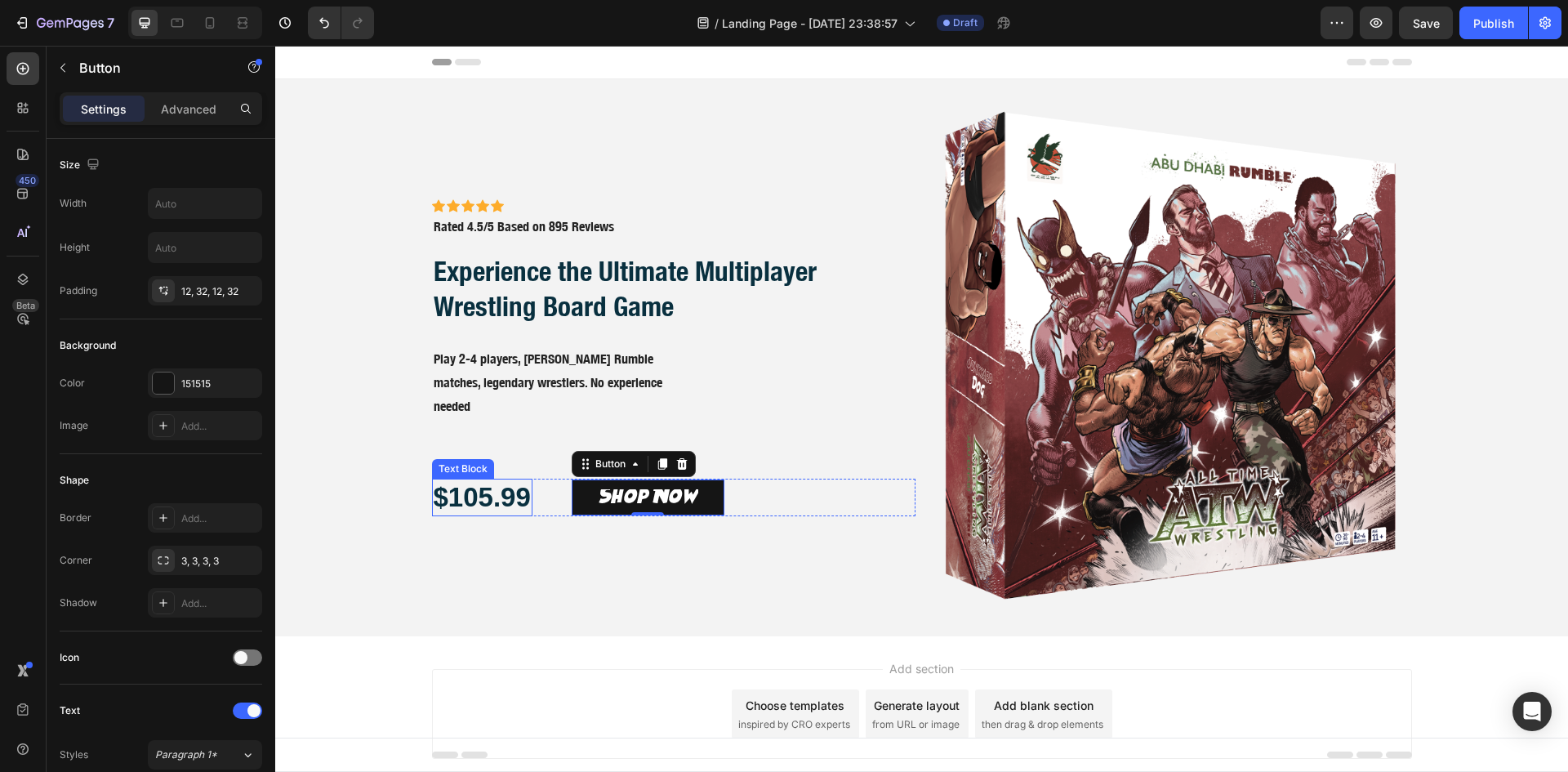
click at [486, 501] on p "$105.99" at bounding box center [482, 498] width 97 height 35
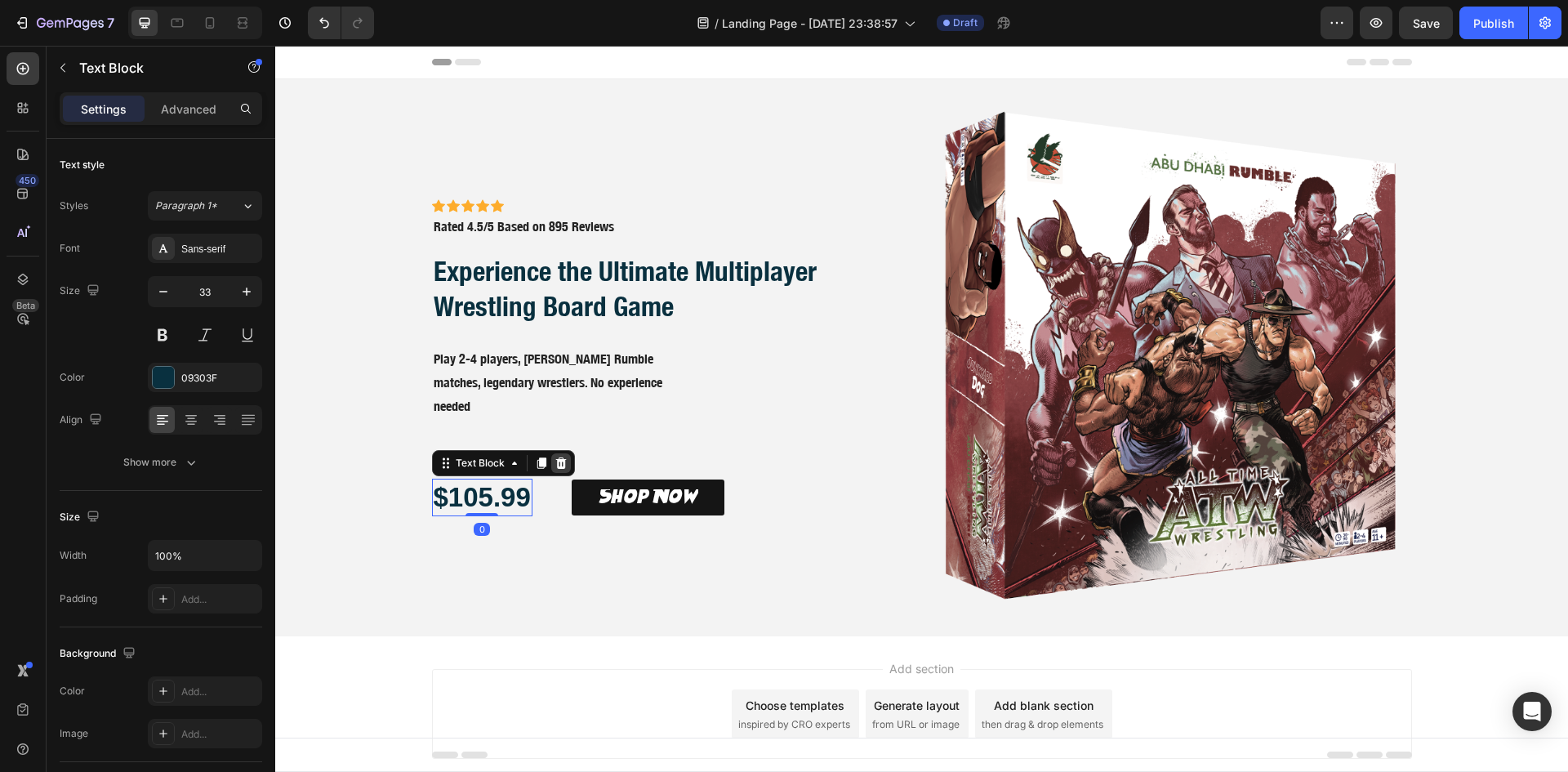
click at [556, 462] on icon at bounding box center [561, 463] width 13 height 13
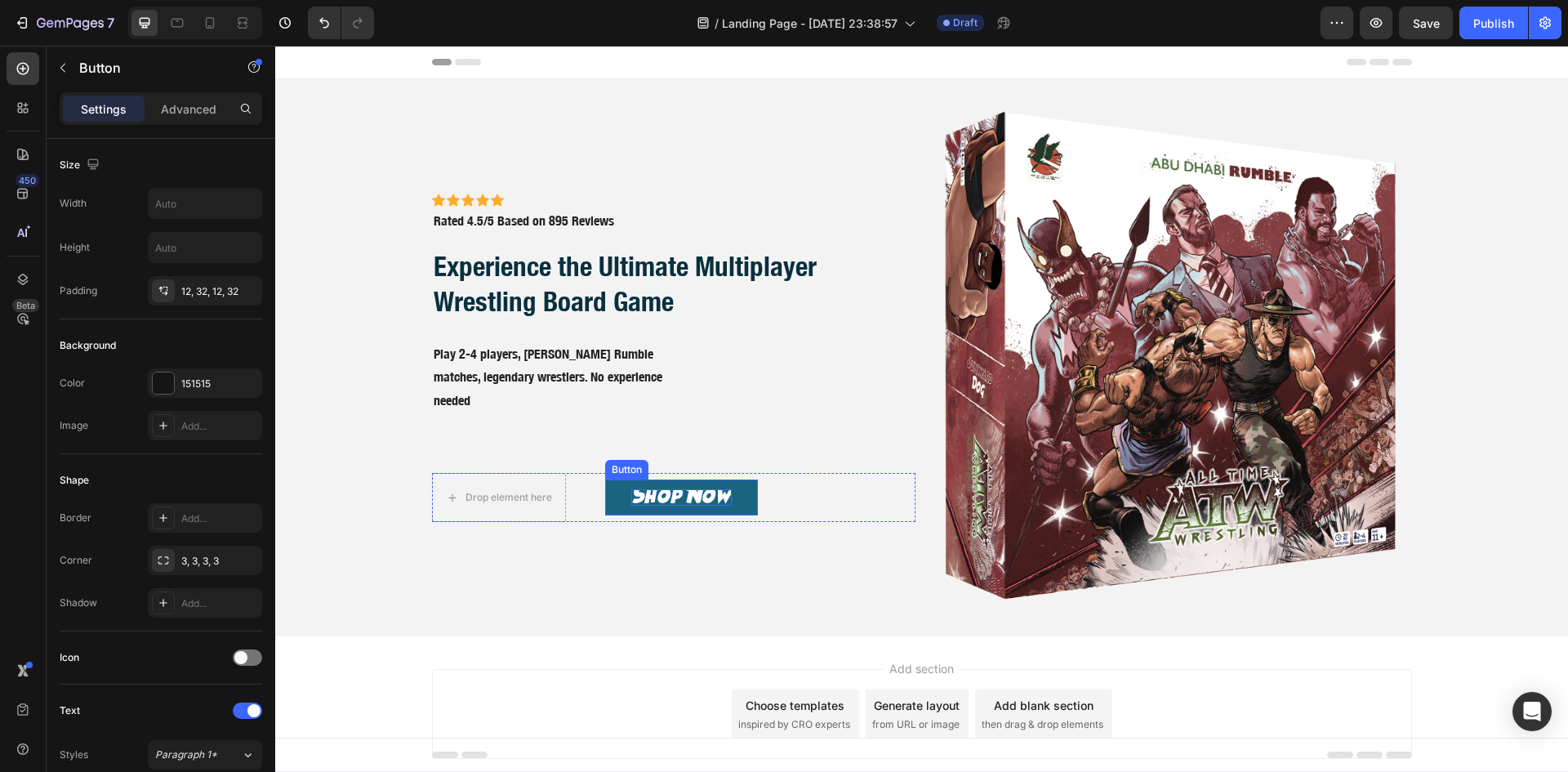
click at [651, 496] on p "Shop Now" at bounding box center [681, 498] width 100 height 18
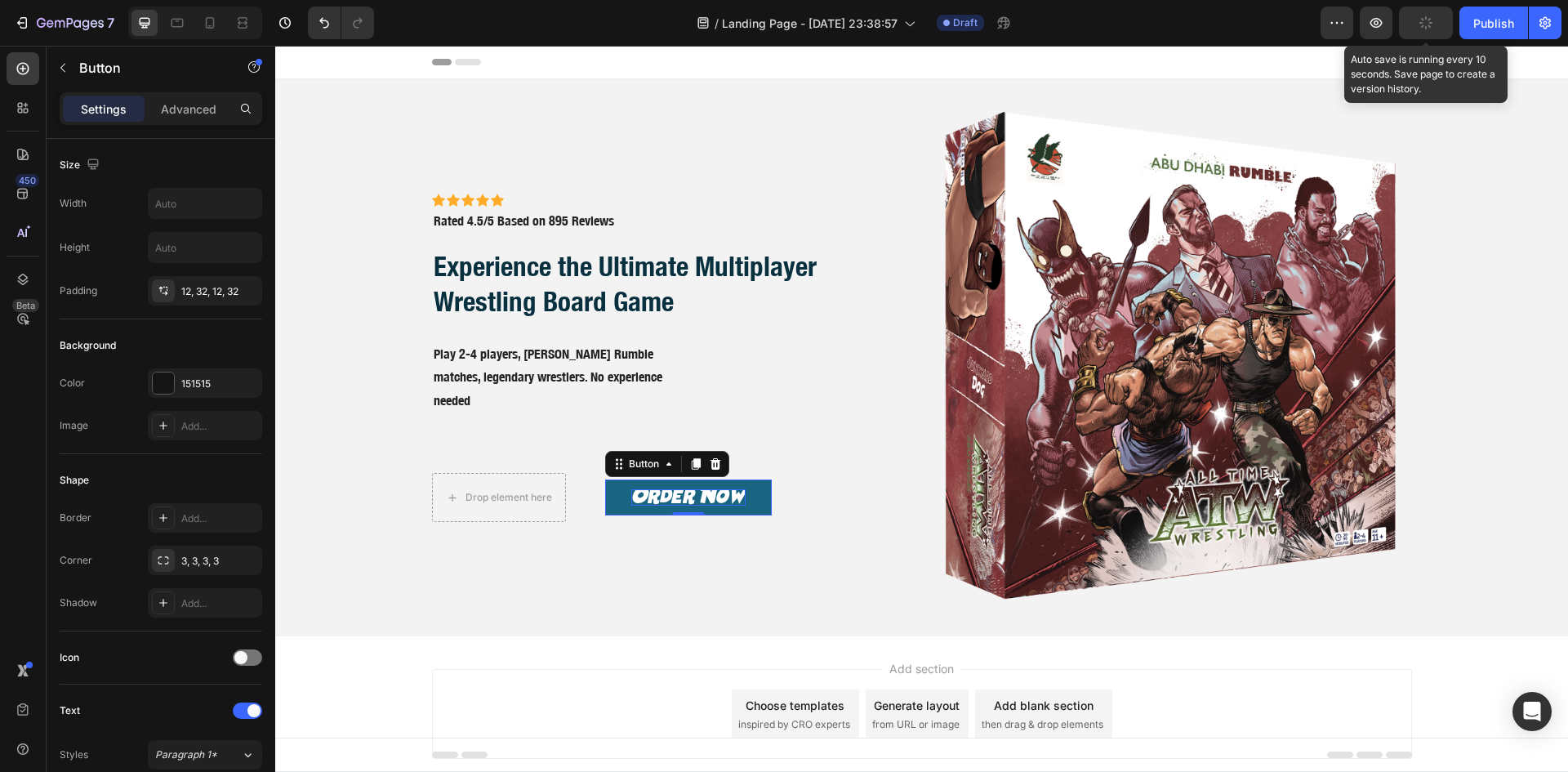
click at [1425, 27] on icon "button" at bounding box center [1426, 23] width 18 height 18
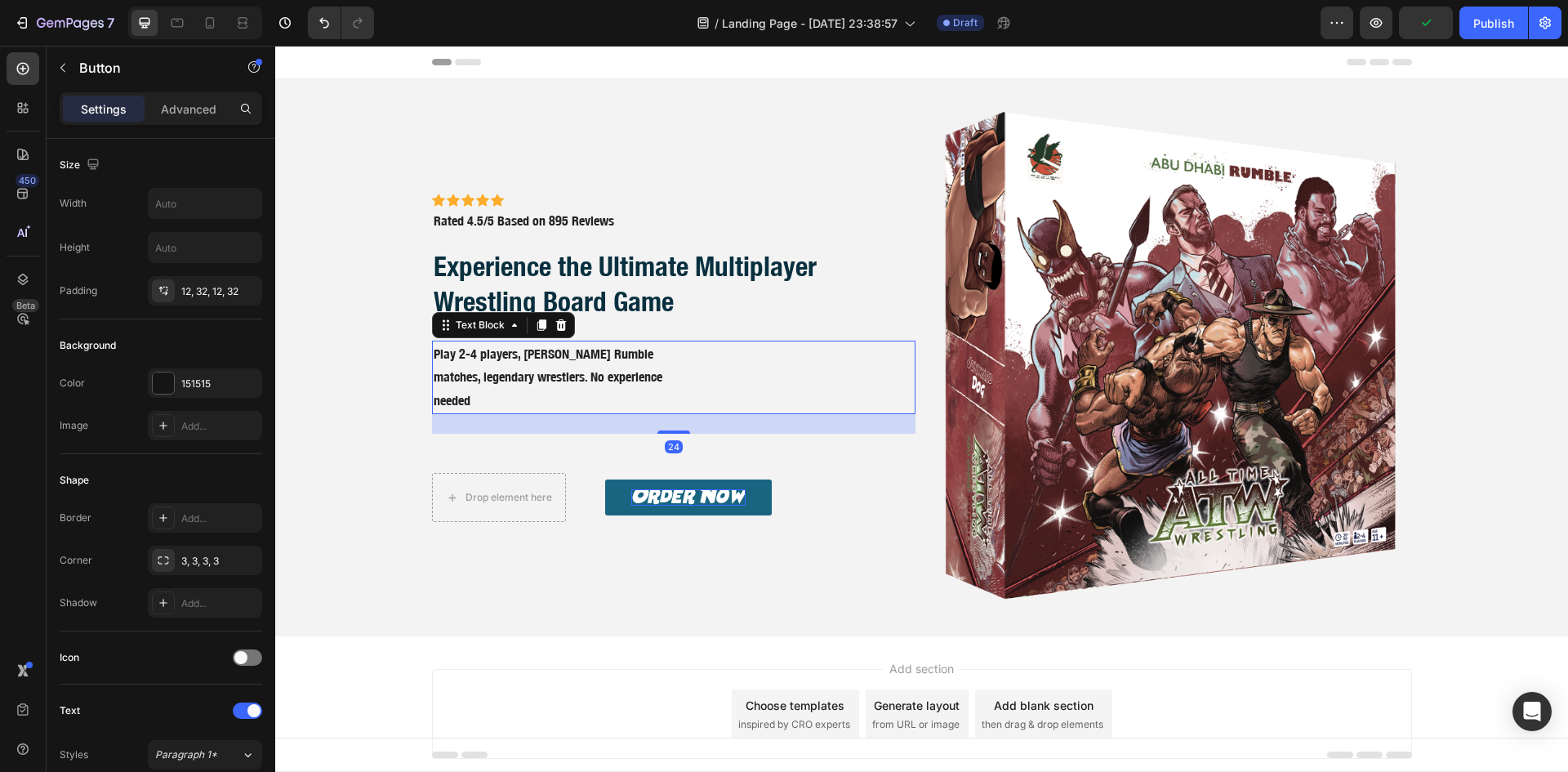
click at [895, 403] on p "Play 2-4 players, [PERSON_NAME] Rumble matches, legendary wrestlers. No experie…" at bounding box center [673, 378] width 480 height 70
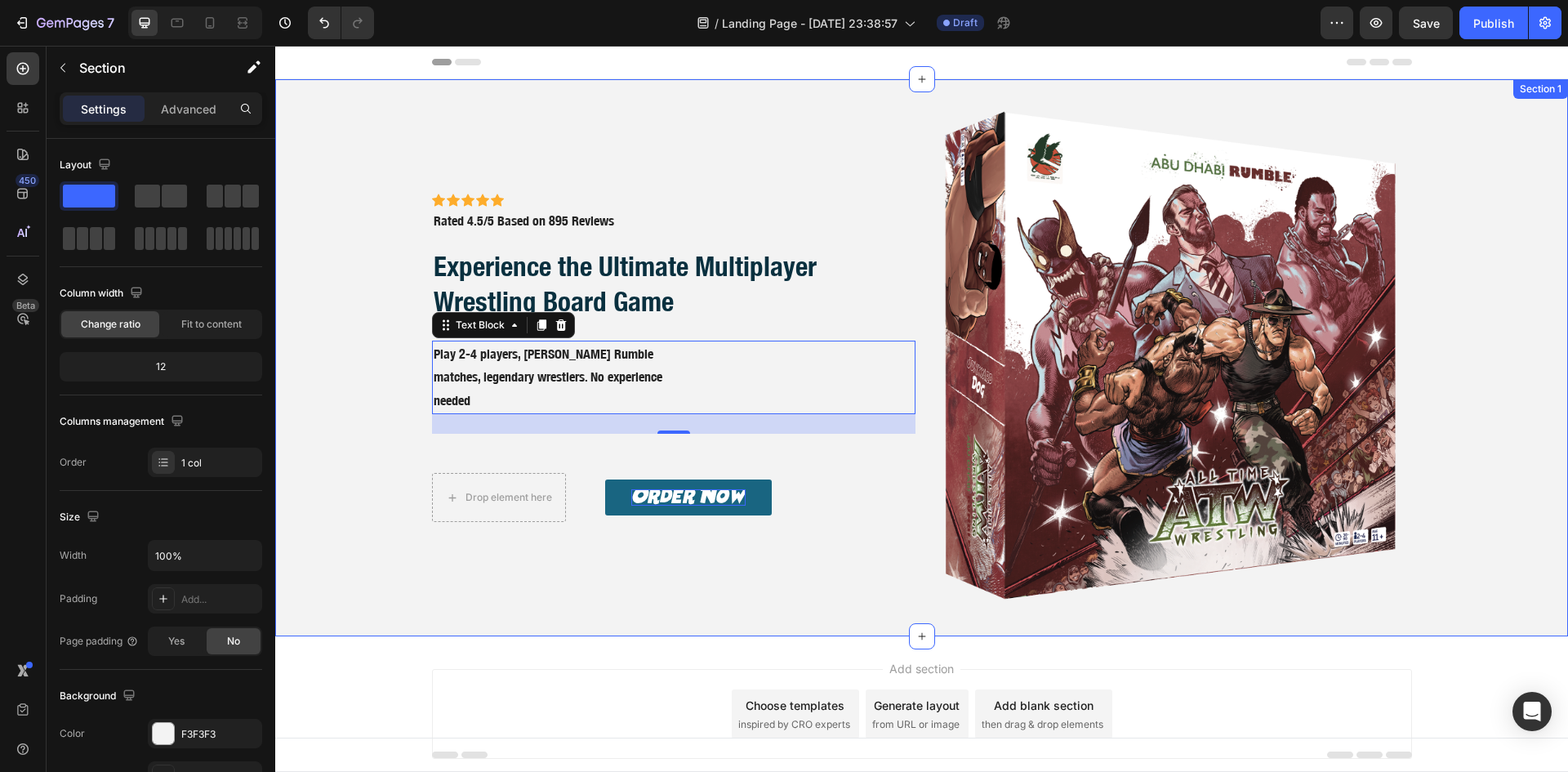
click at [365, 606] on div "Icon Icon Icon Icon Icon Icon List Icon Icon Icon Icon Icon Icon List Rated 4.5…" at bounding box center [921, 357] width 1292 height 557
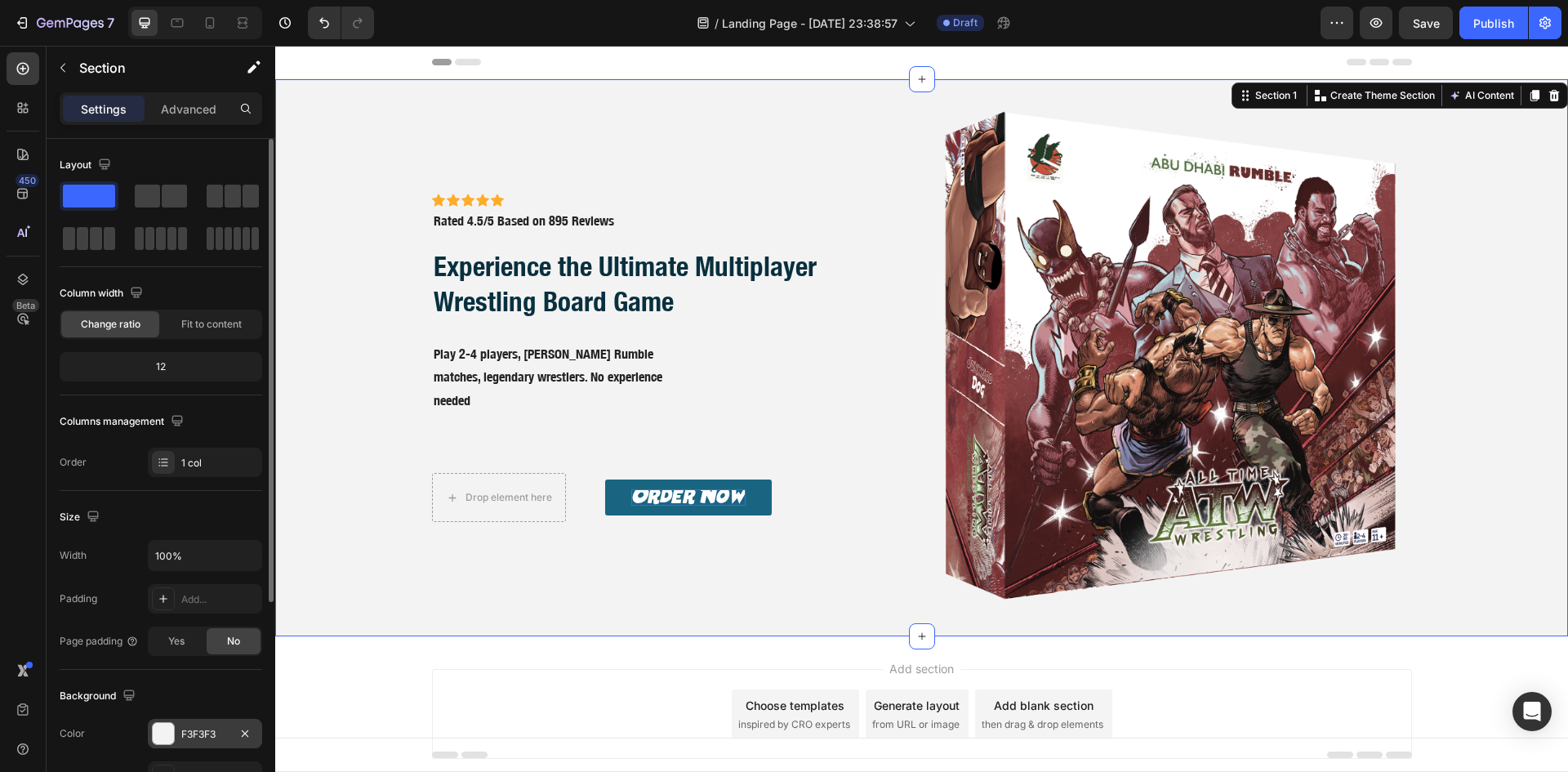
click at [206, 735] on div "F3F3F3" at bounding box center [205, 734] width 47 height 15
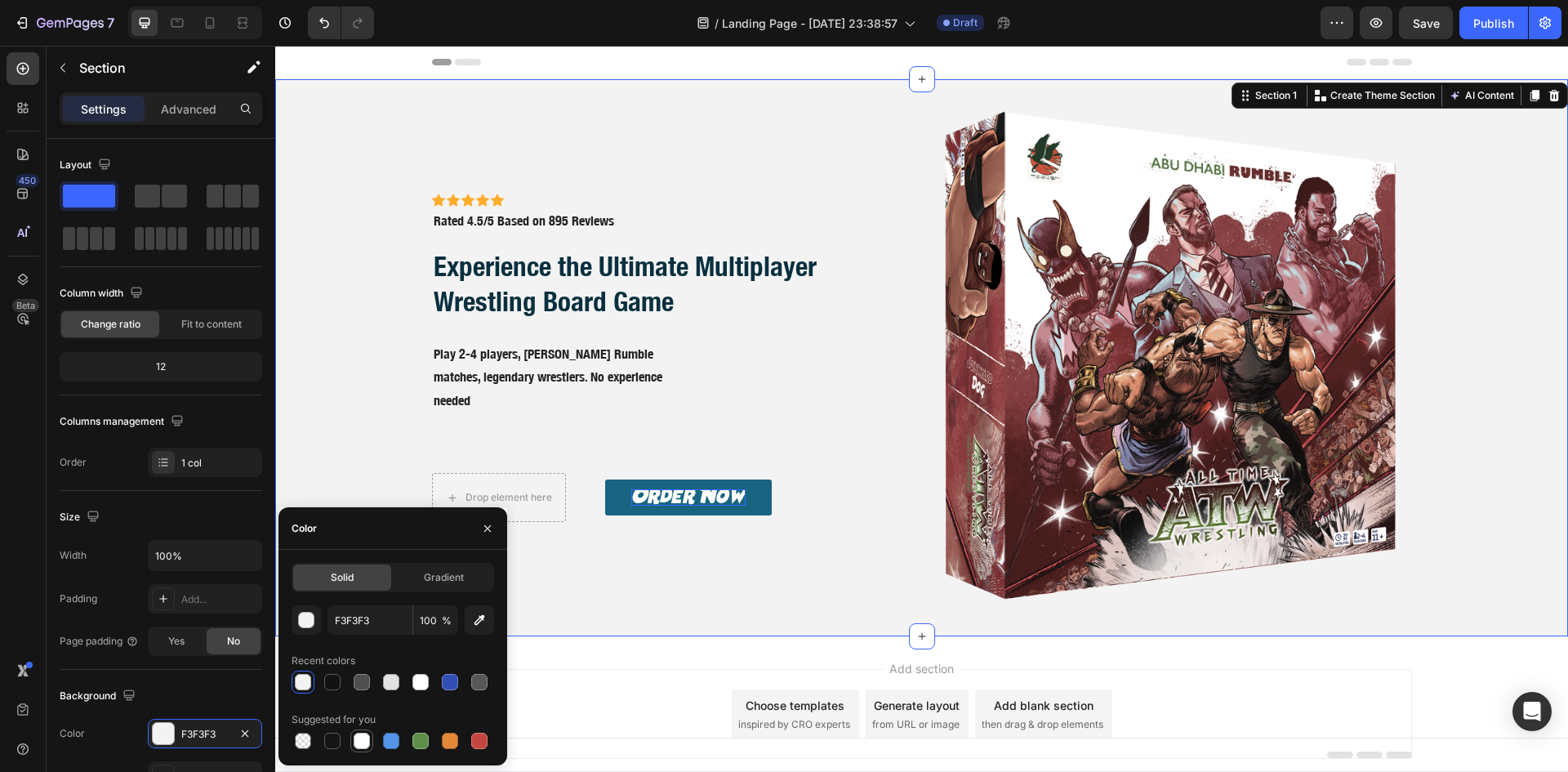
click at [359, 744] on div at bounding box center [362, 740] width 17 height 17
type input "FFFFFF"
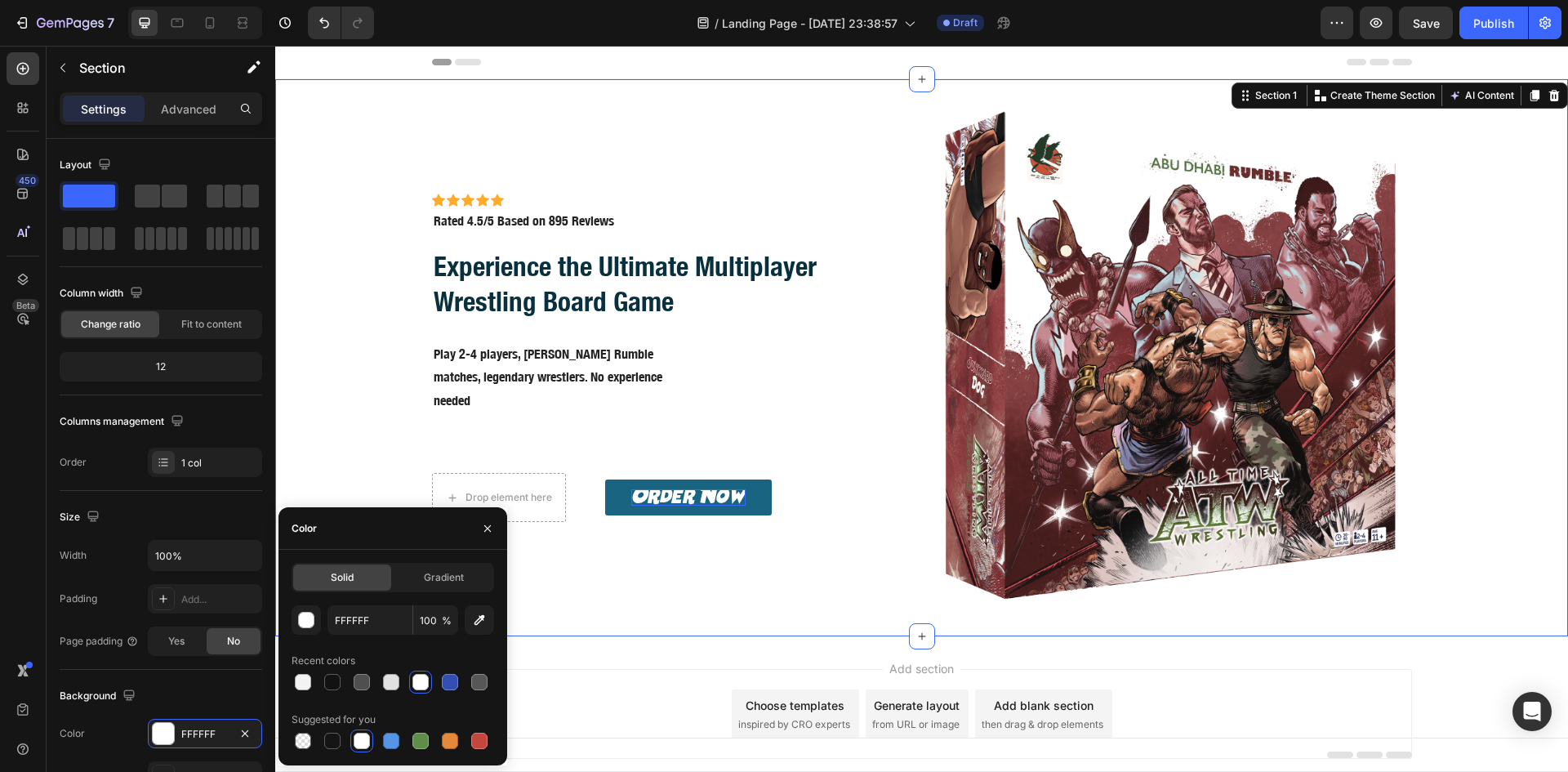
click at [368, 372] on div "Icon Icon Icon Icon Icon Icon List Icon Icon Icon Icon Icon Icon List Rated 4.5…" at bounding box center [921, 357] width 1292 height 557
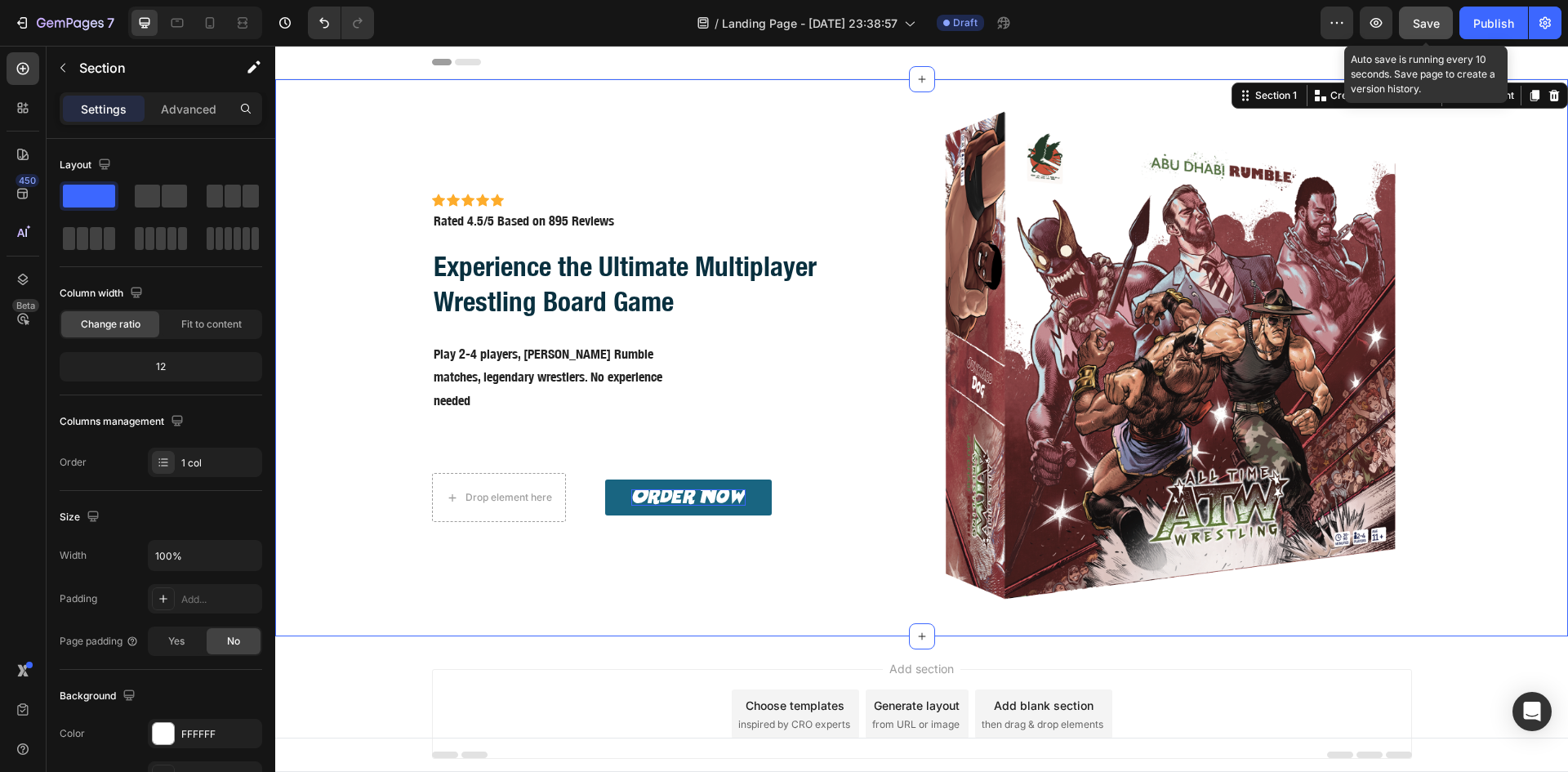
click at [1427, 32] on button "Save" at bounding box center [1425, 22] width 54 height 32
click at [1435, 216] on div "Icon Icon Icon Icon Icon Icon List Icon Icon Icon Icon Icon Icon List Rated 4.5…" at bounding box center [921, 357] width 1292 height 557
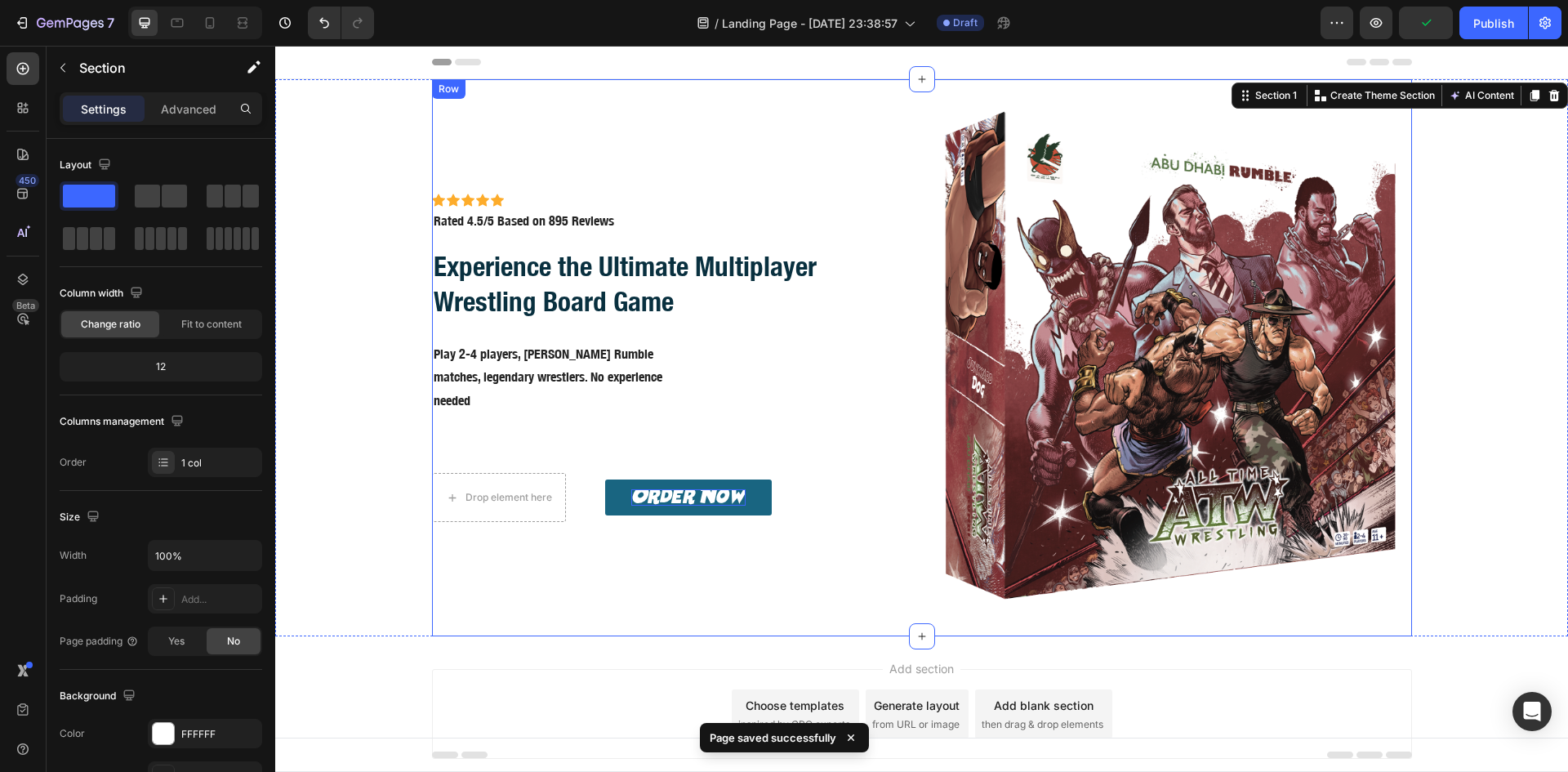
click at [908, 452] on div "Icon Icon Icon Icon Icon Icon List Icon Icon Icon Icon Icon Icon List Rated 4.5…" at bounding box center [673, 357] width 484 height 557
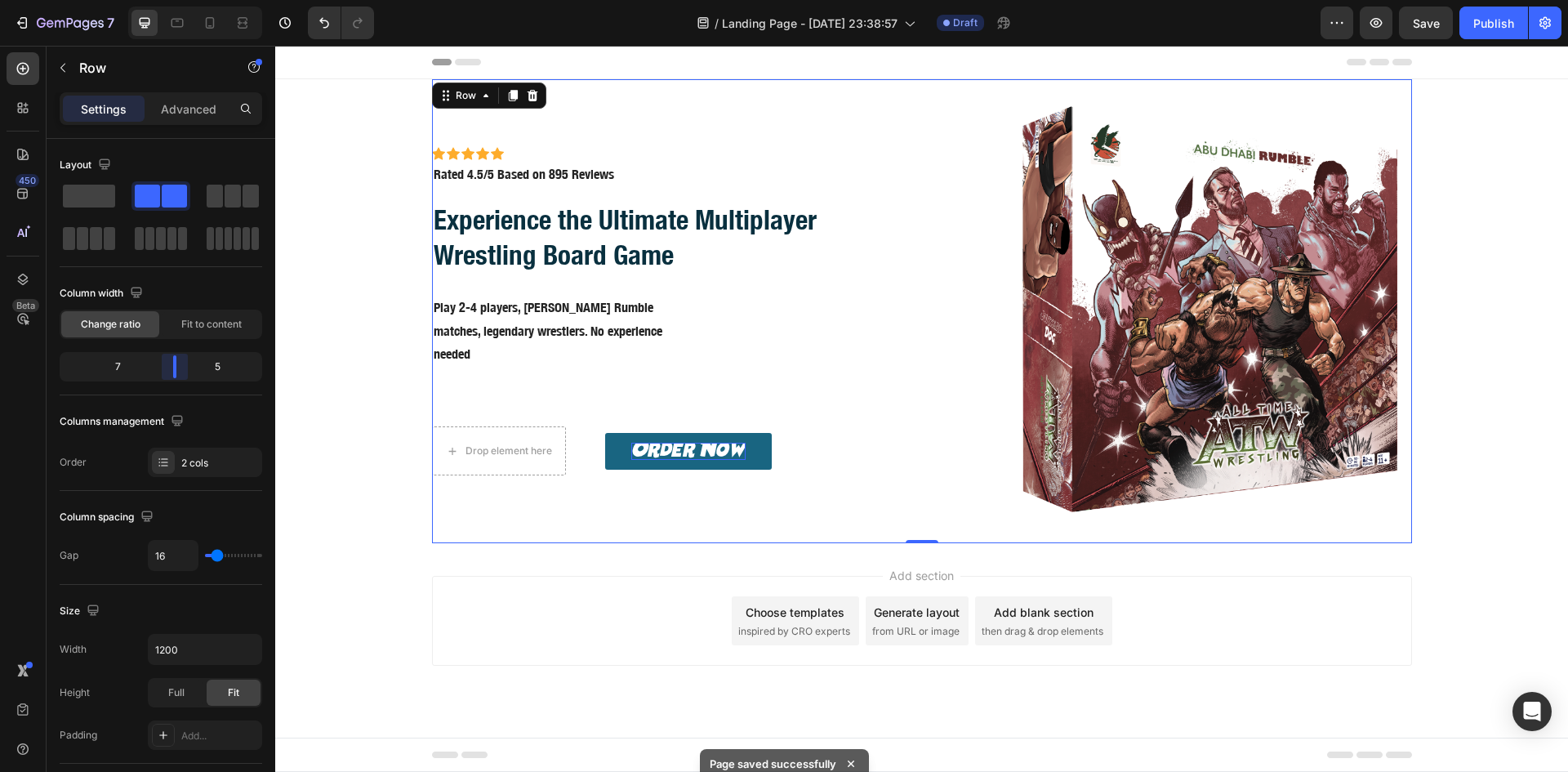
drag, startPoint x: 157, startPoint y: 367, endPoint x: 180, endPoint y: 366, distance: 23.0
click at [180, 0] on body "7 / Landing Page - [DATE] 23:38:57 Draft Preview Save Publish 450 Beta Sections…" at bounding box center [784, 0] width 1568 height 0
click at [716, 232] on p "Experience the Ultimate Multiplayer Wrestling Board Game" at bounding box center [714, 238] width 561 height 70
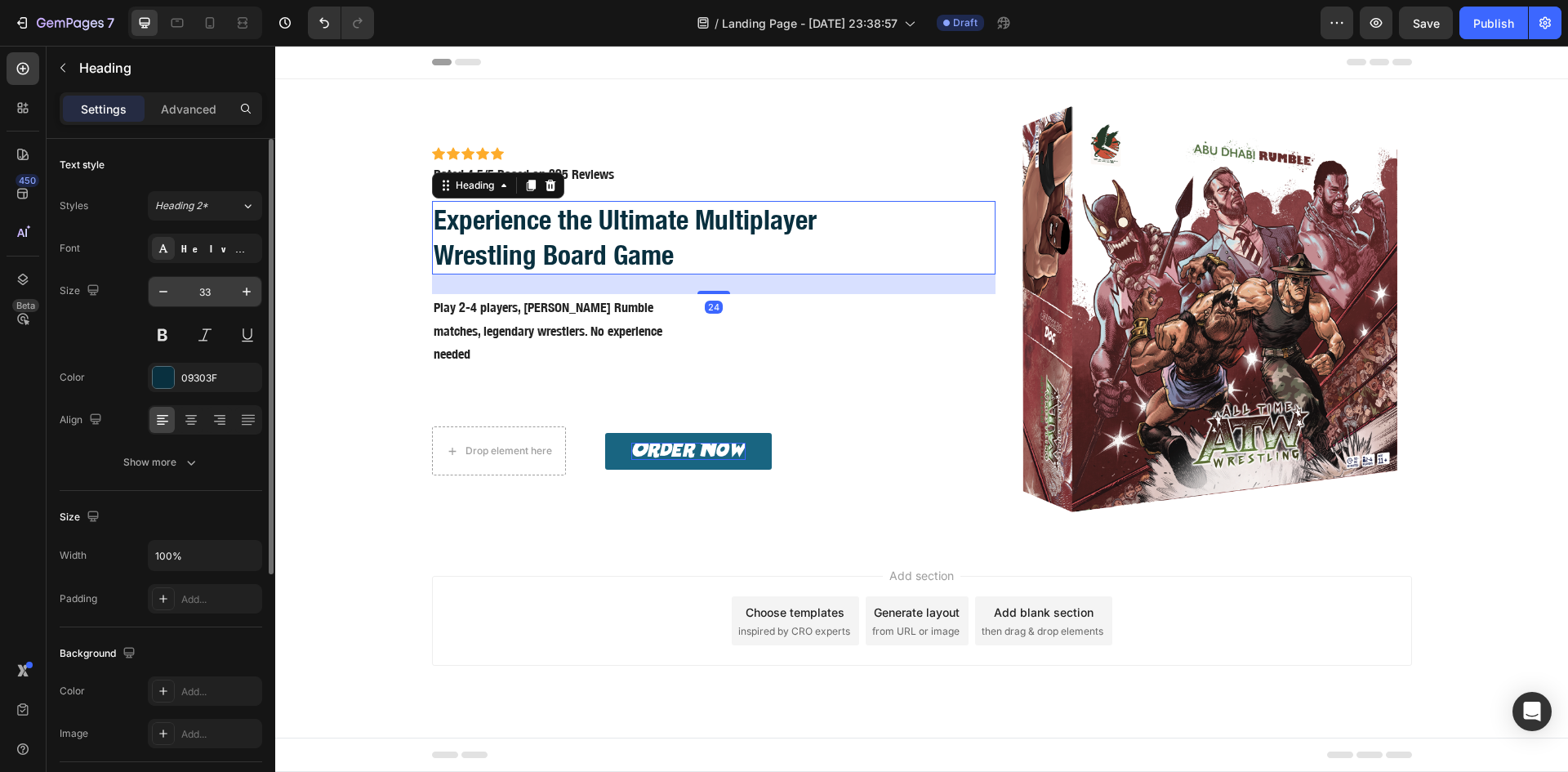
click at [205, 293] on input "33" at bounding box center [205, 291] width 54 height 29
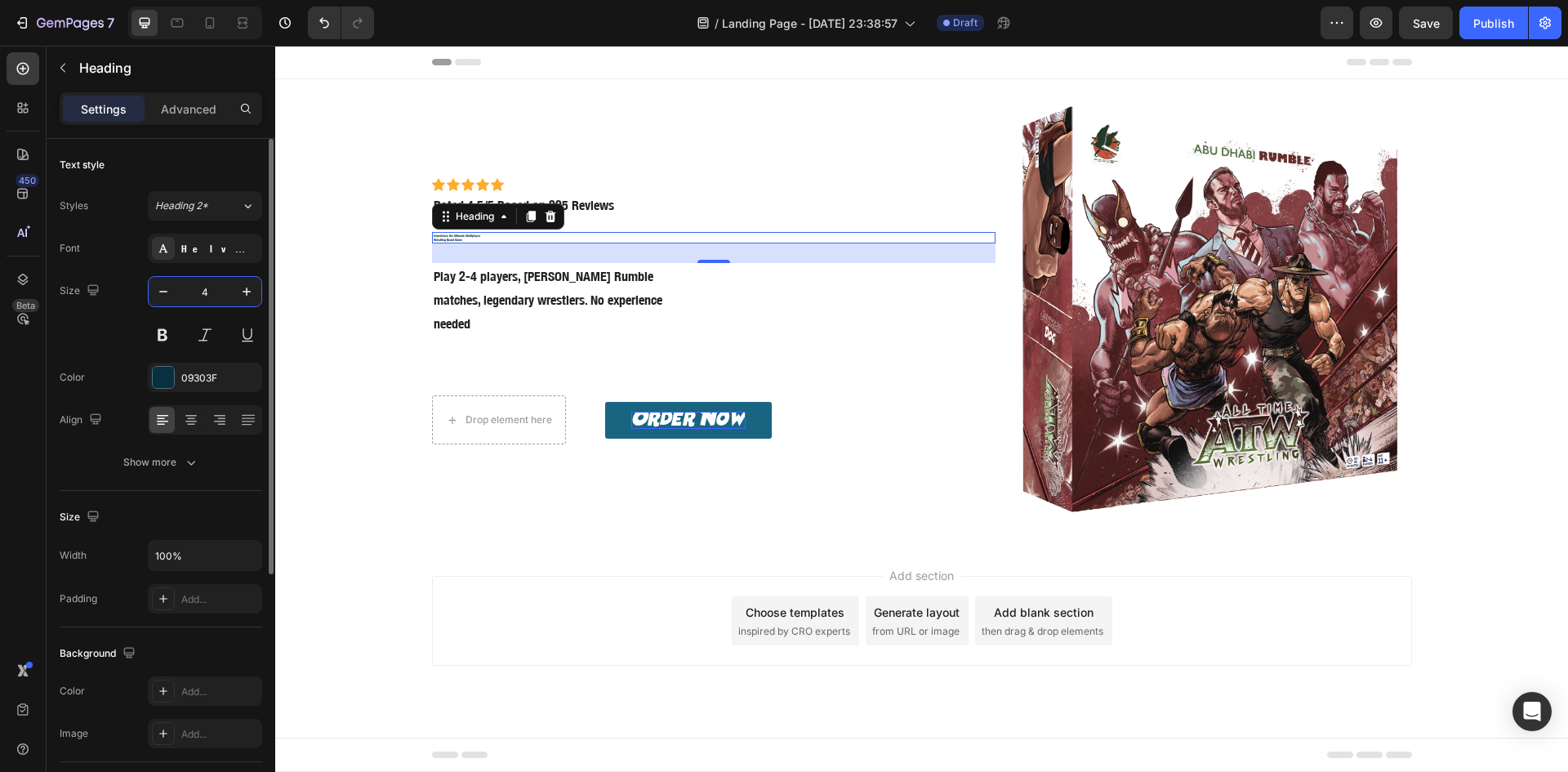
type input "46"
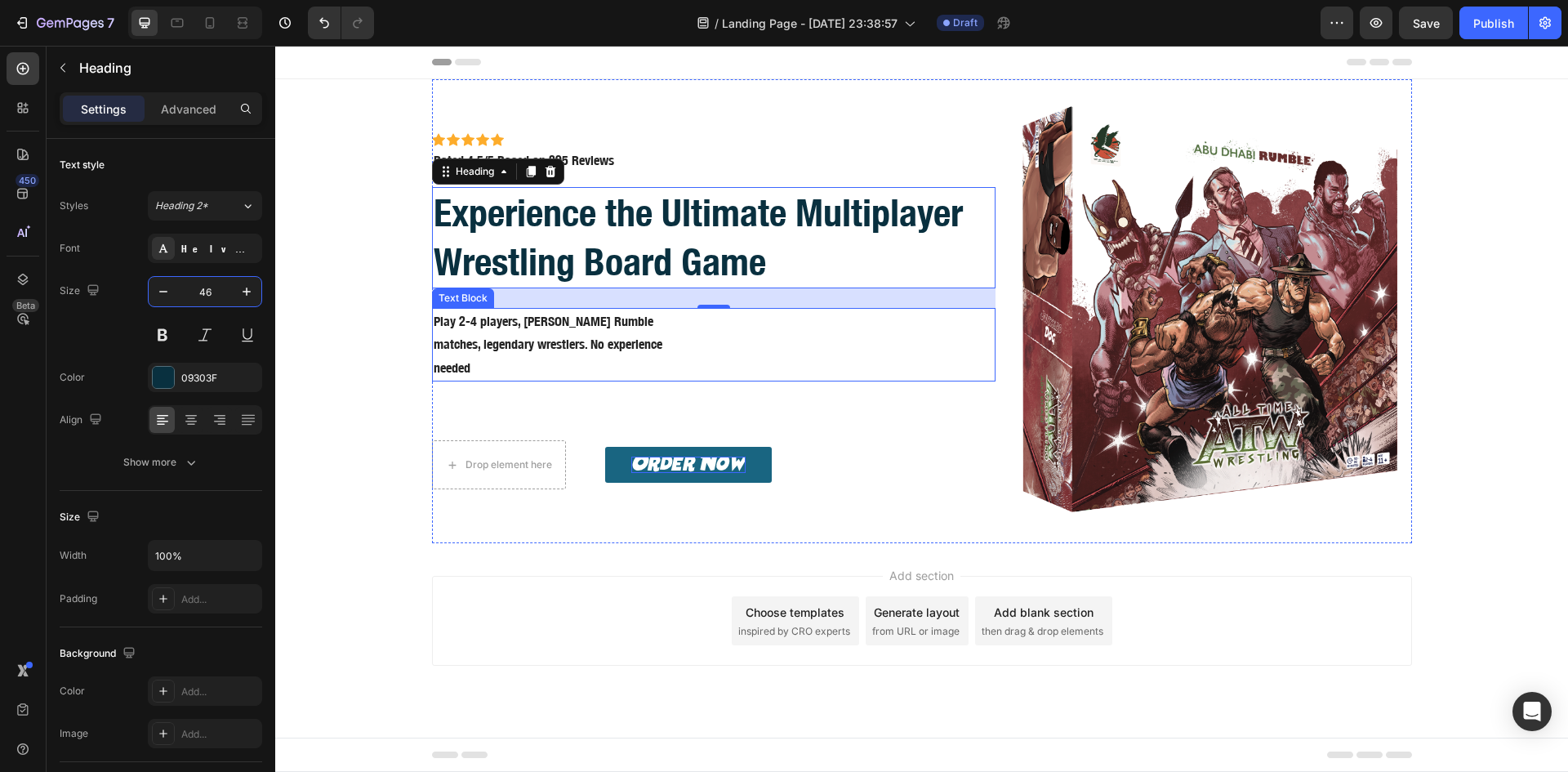
click at [513, 338] on p "Play 2-4 players, [PERSON_NAME] Rumble matches, legendary wrestlers. No experie…" at bounding box center [714, 344] width 561 height 70
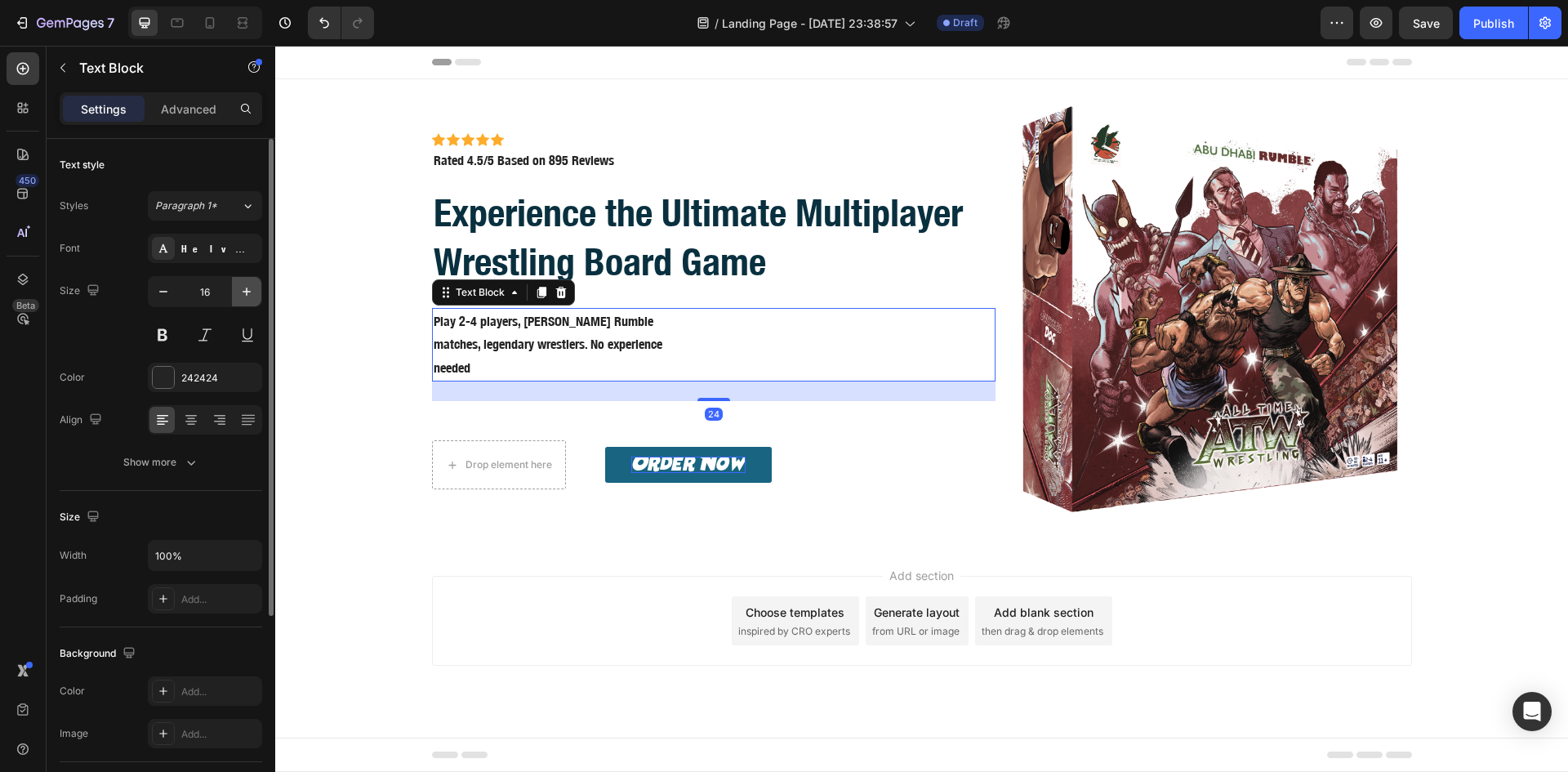
click at [244, 286] on icon "button" at bounding box center [247, 292] width 17 height 17
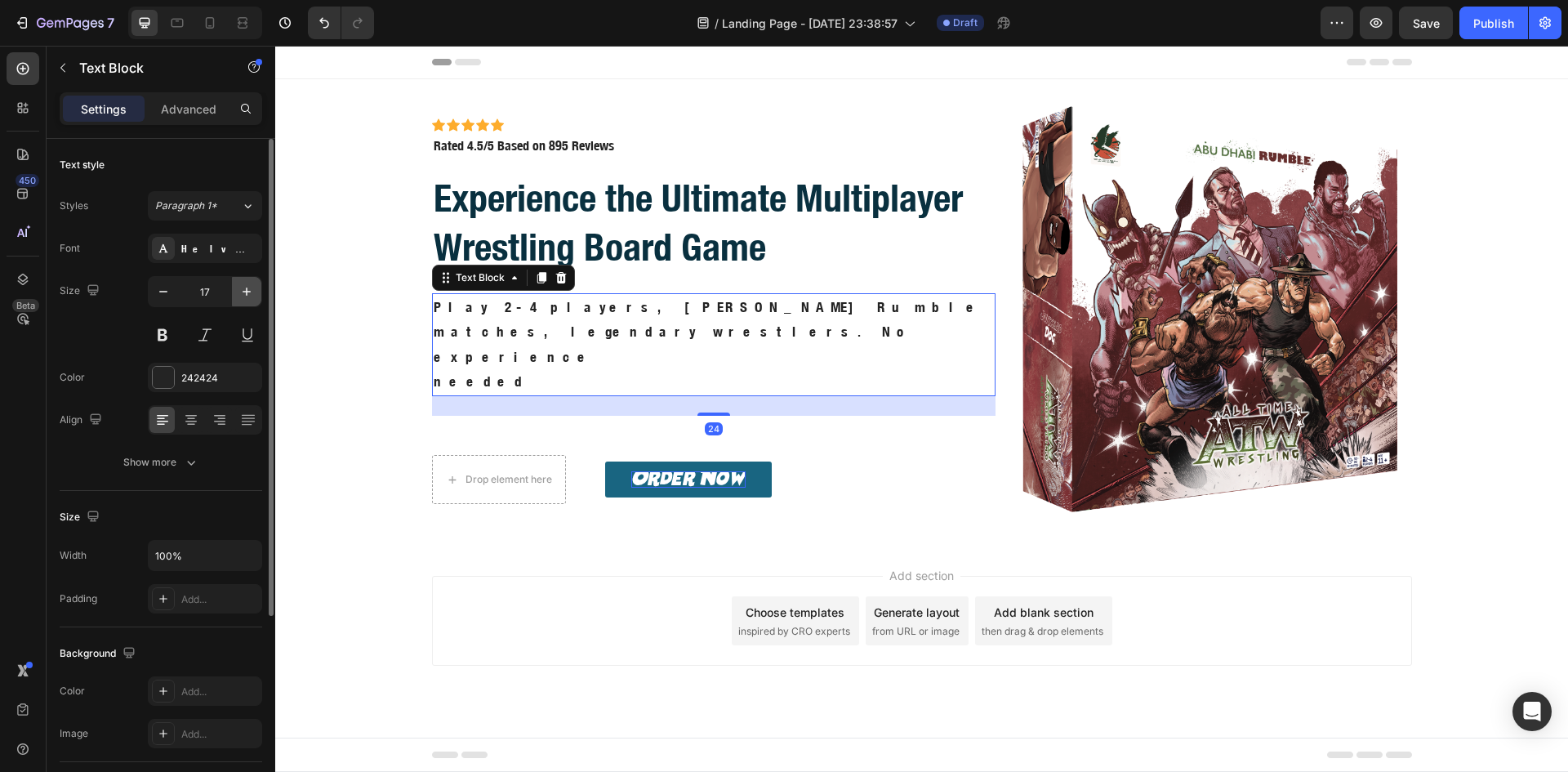
click at [244, 286] on icon "button" at bounding box center [247, 292] width 17 height 17
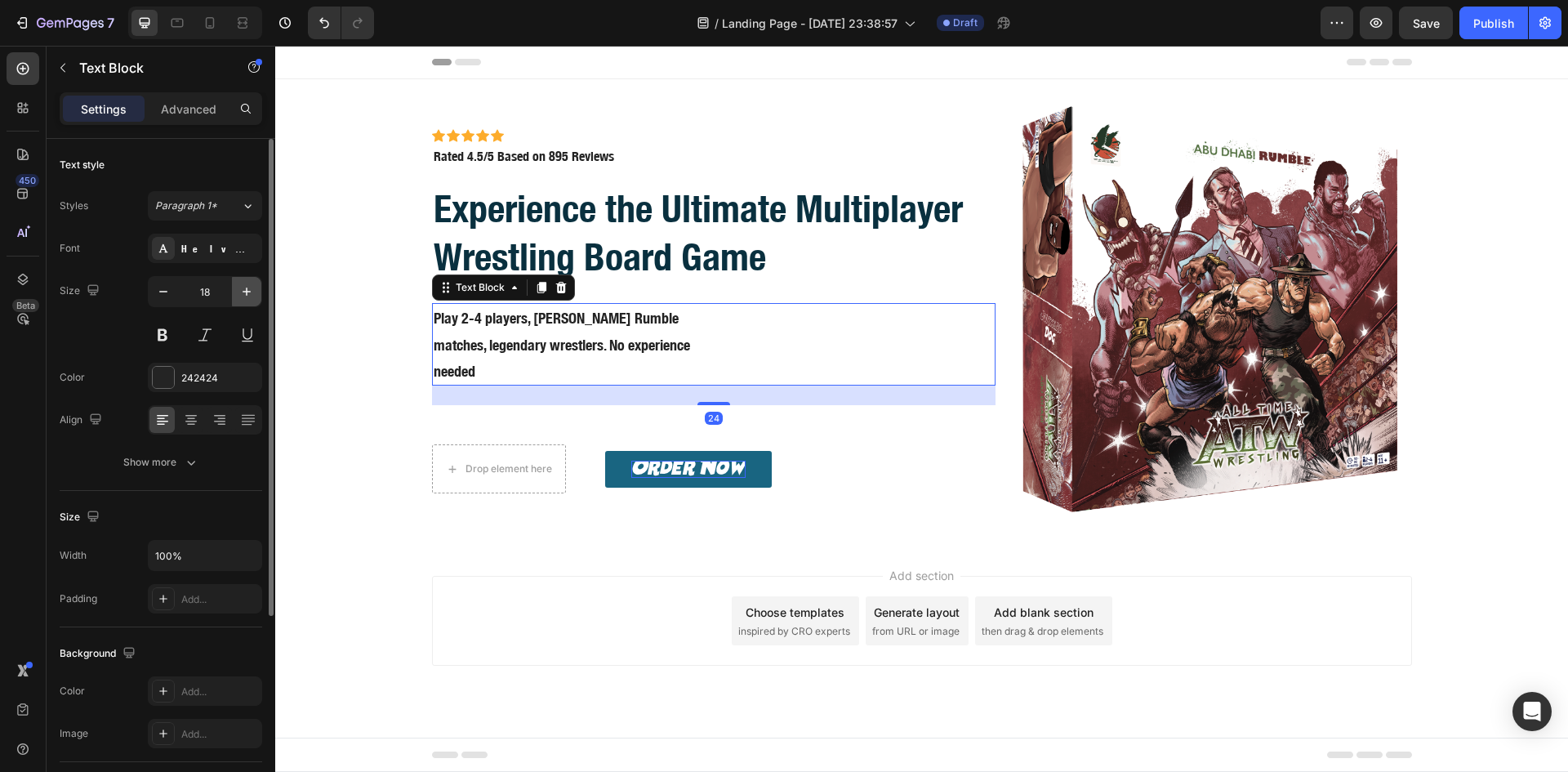
click at [244, 286] on icon "button" at bounding box center [247, 292] width 17 height 17
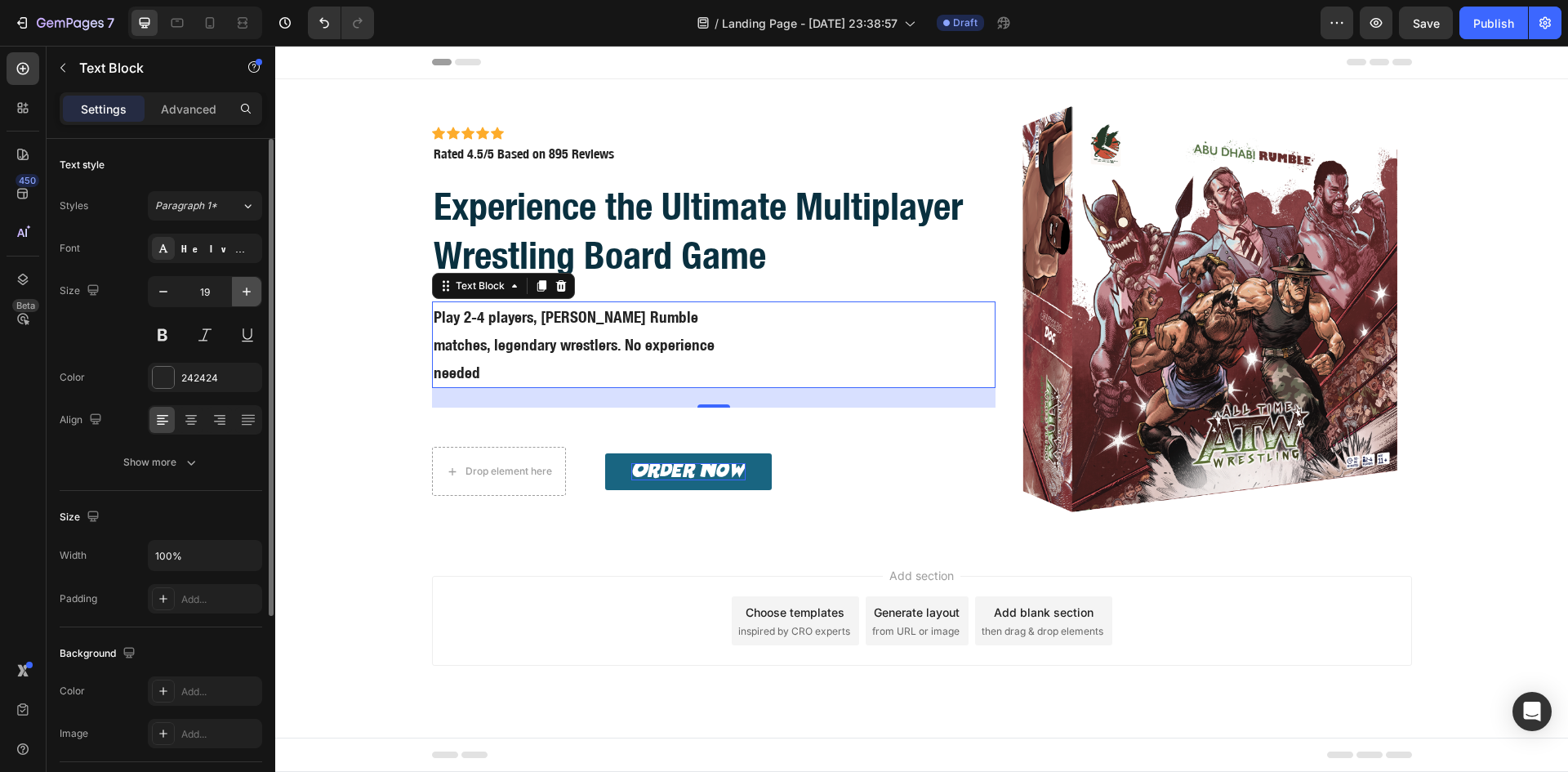
click at [244, 286] on icon "button" at bounding box center [247, 292] width 17 height 17
type input "20"
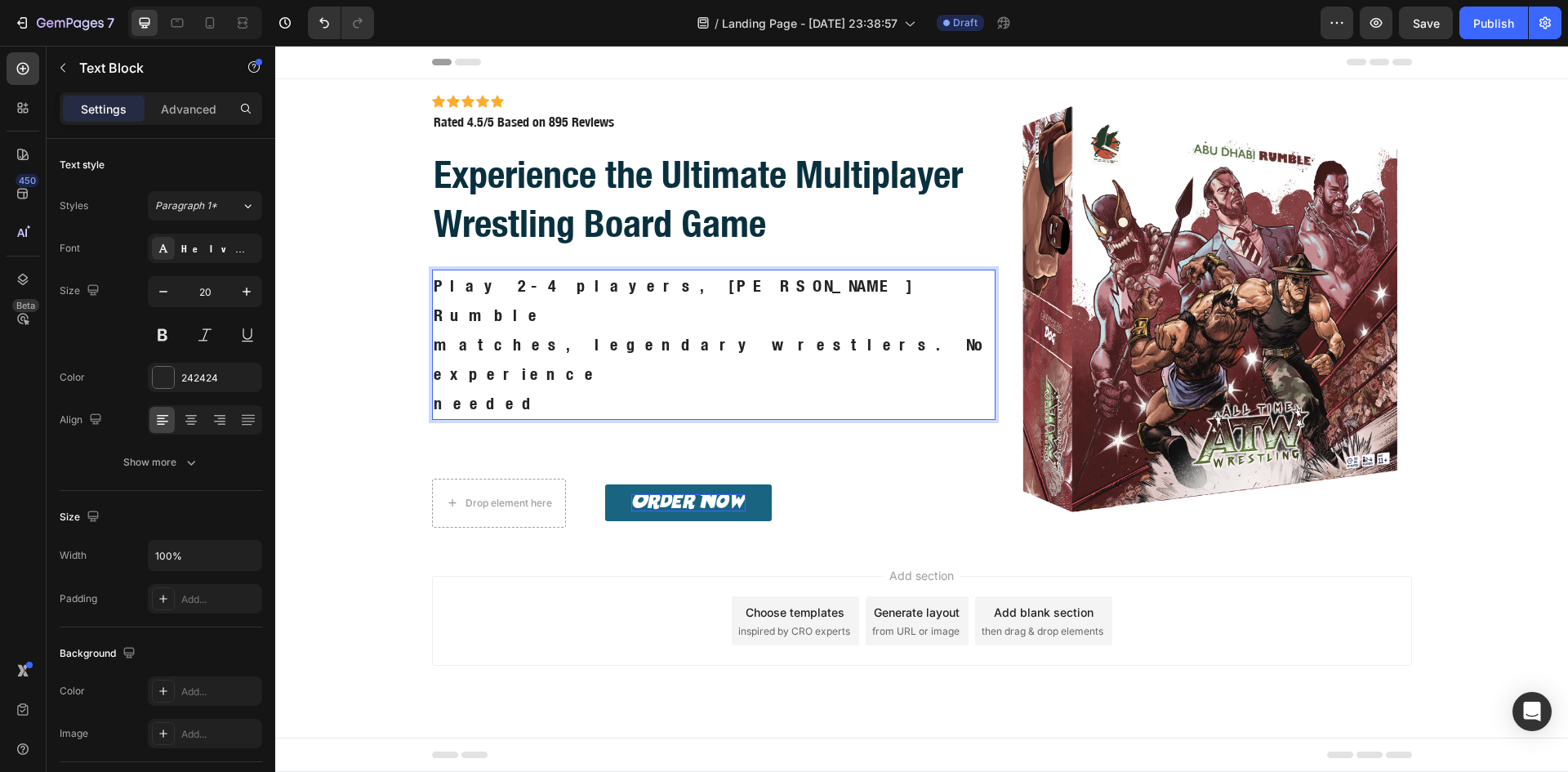
click at [435, 348] on p "Play 2-4 players, [PERSON_NAME] Rumble matches, legendary wrestlers. No experie…" at bounding box center [714, 344] width 561 height 147
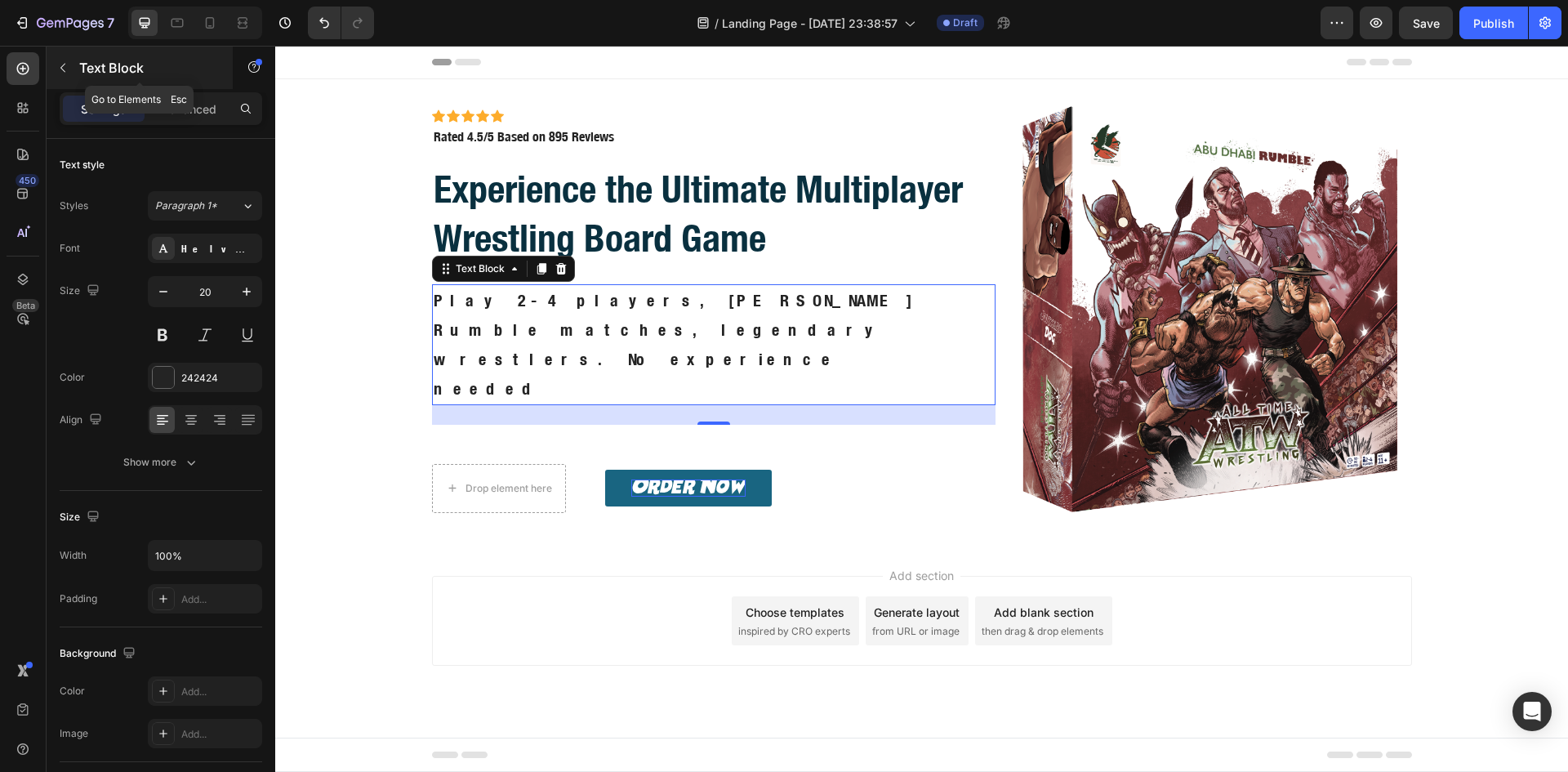
click at [62, 62] on icon "button" at bounding box center [62, 68] width 13 height 13
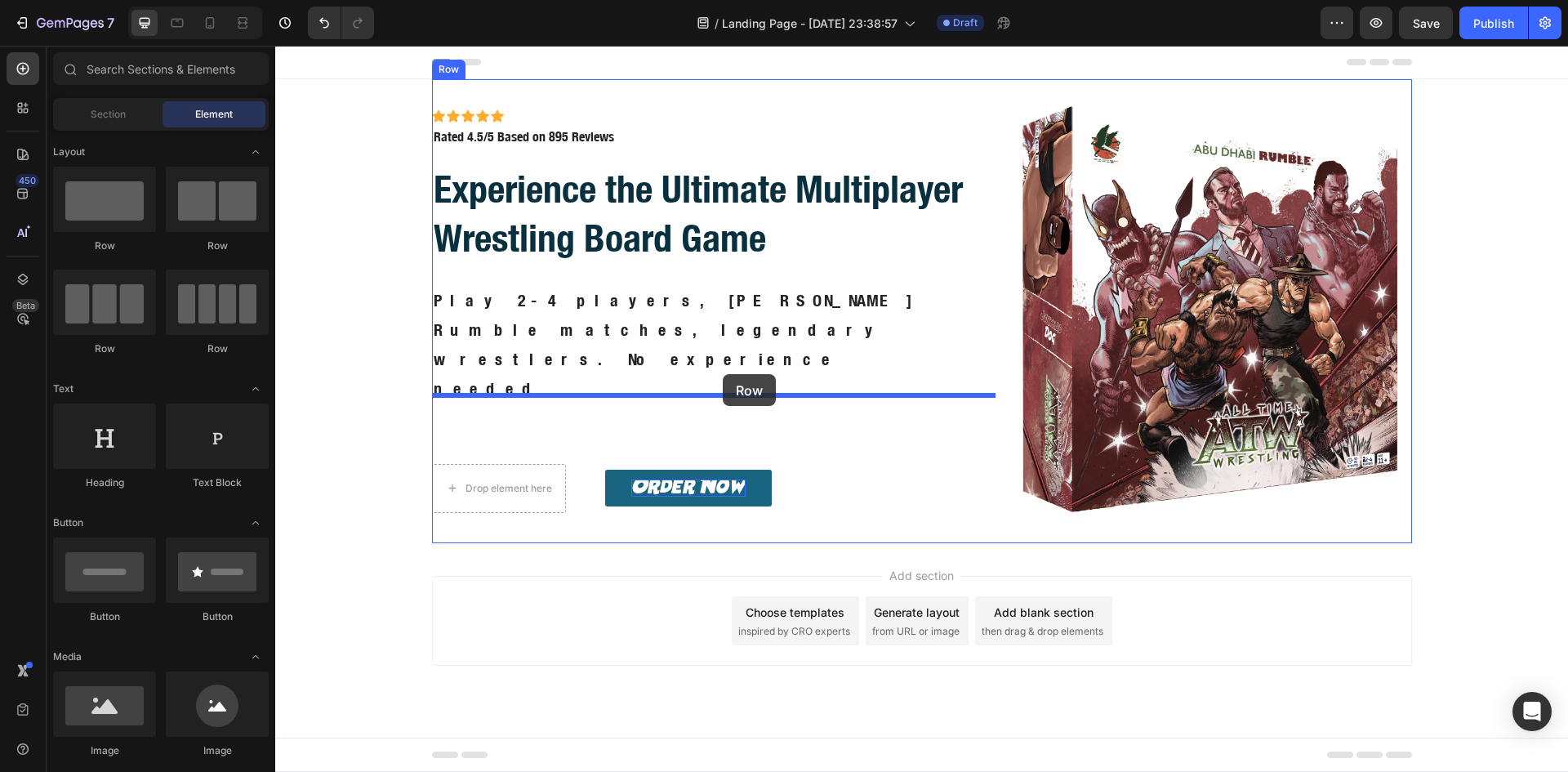
drag, startPoint x: 371, startPoint y: 249, endPoint x: 723, endPoint y: 374, distance: 373.5
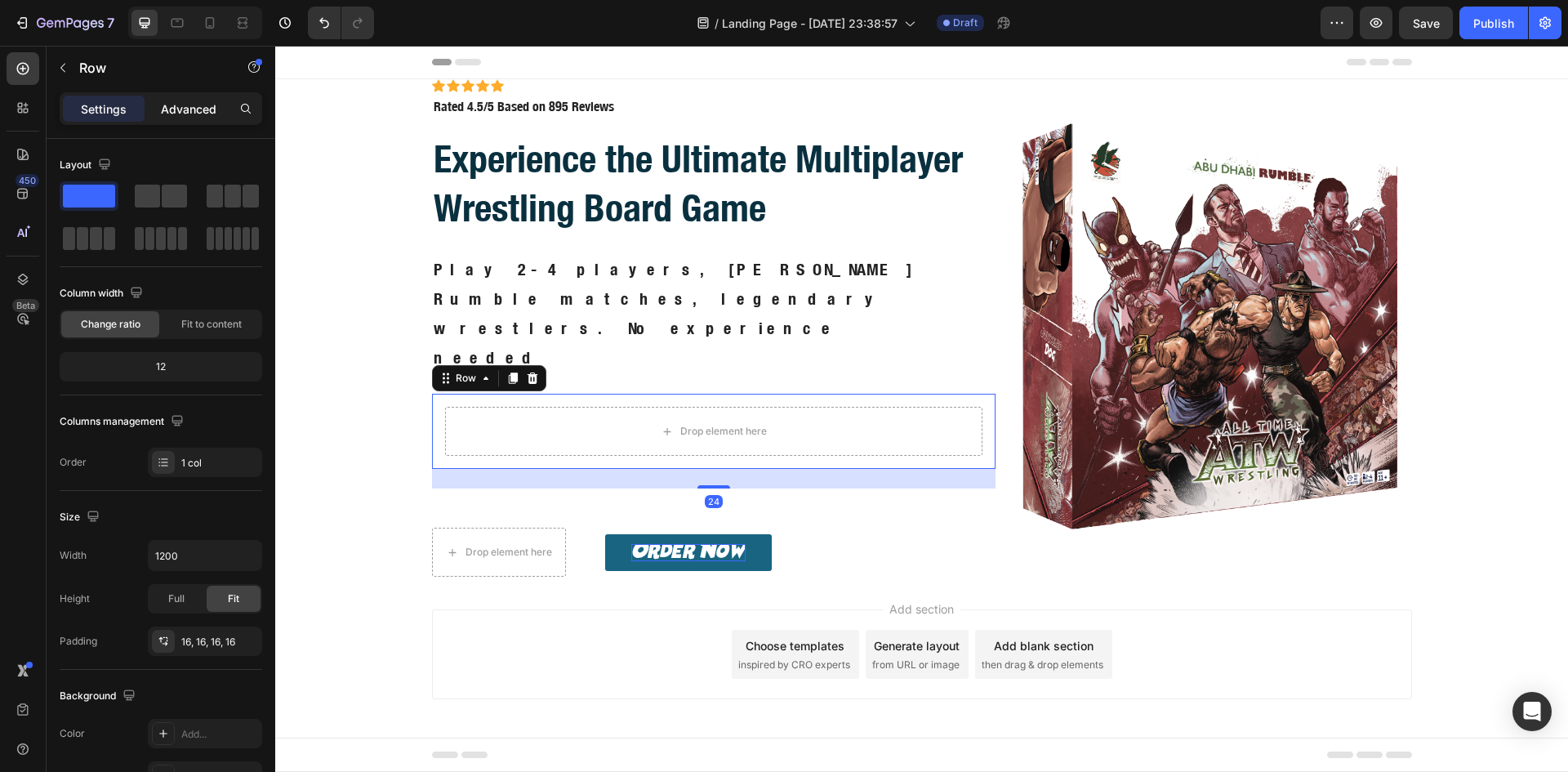
click at [190, 111] on p "Advanced" at bounding box center [188, 109] width 55 height 18
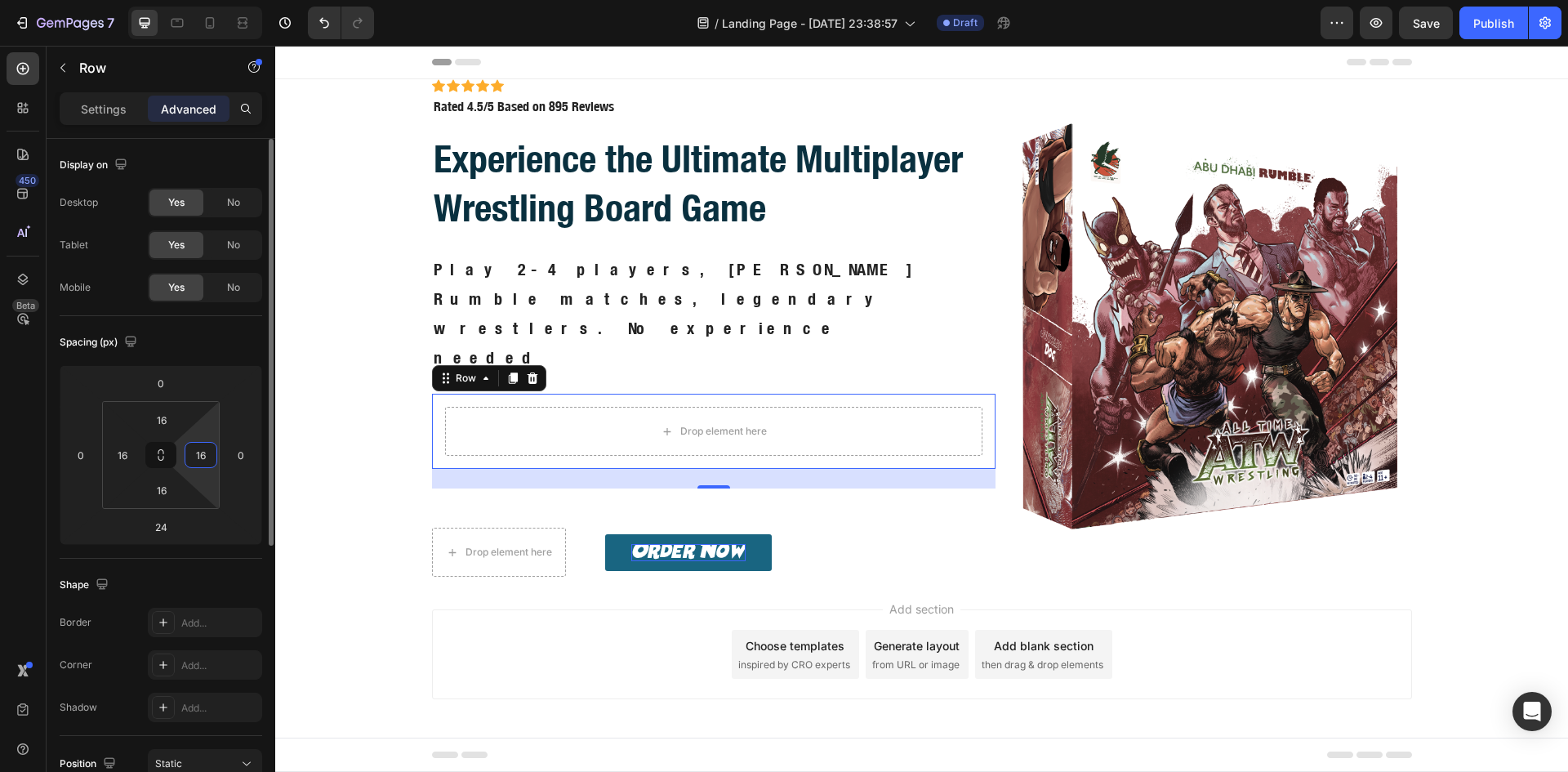
click at [207, 450] on input "16" at bounding box center [201, 455] width 25 height 25
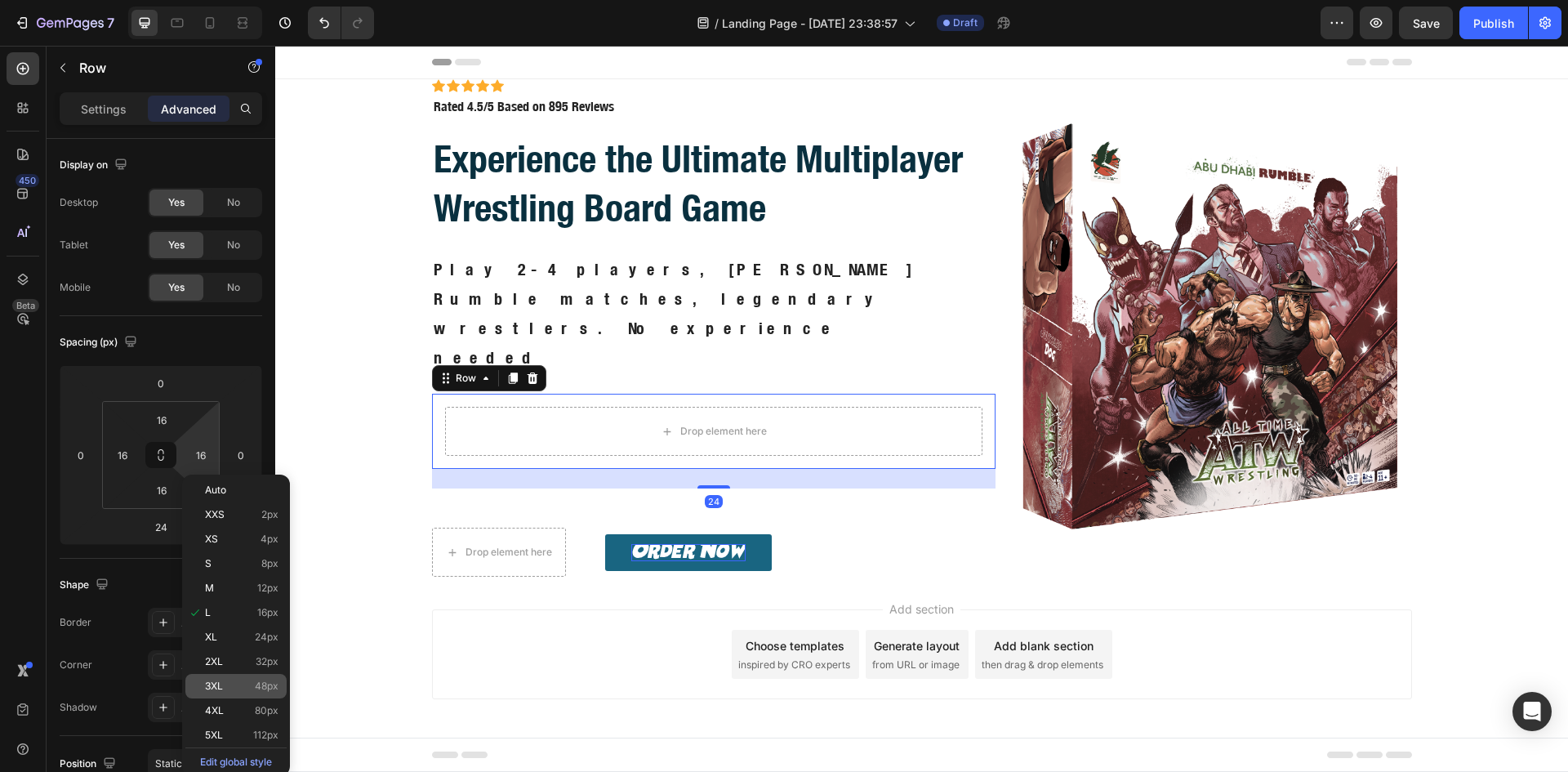
click at [267, 683] on span "48px" at bounding box center [266, 686] width 24 height 11
type input "48"
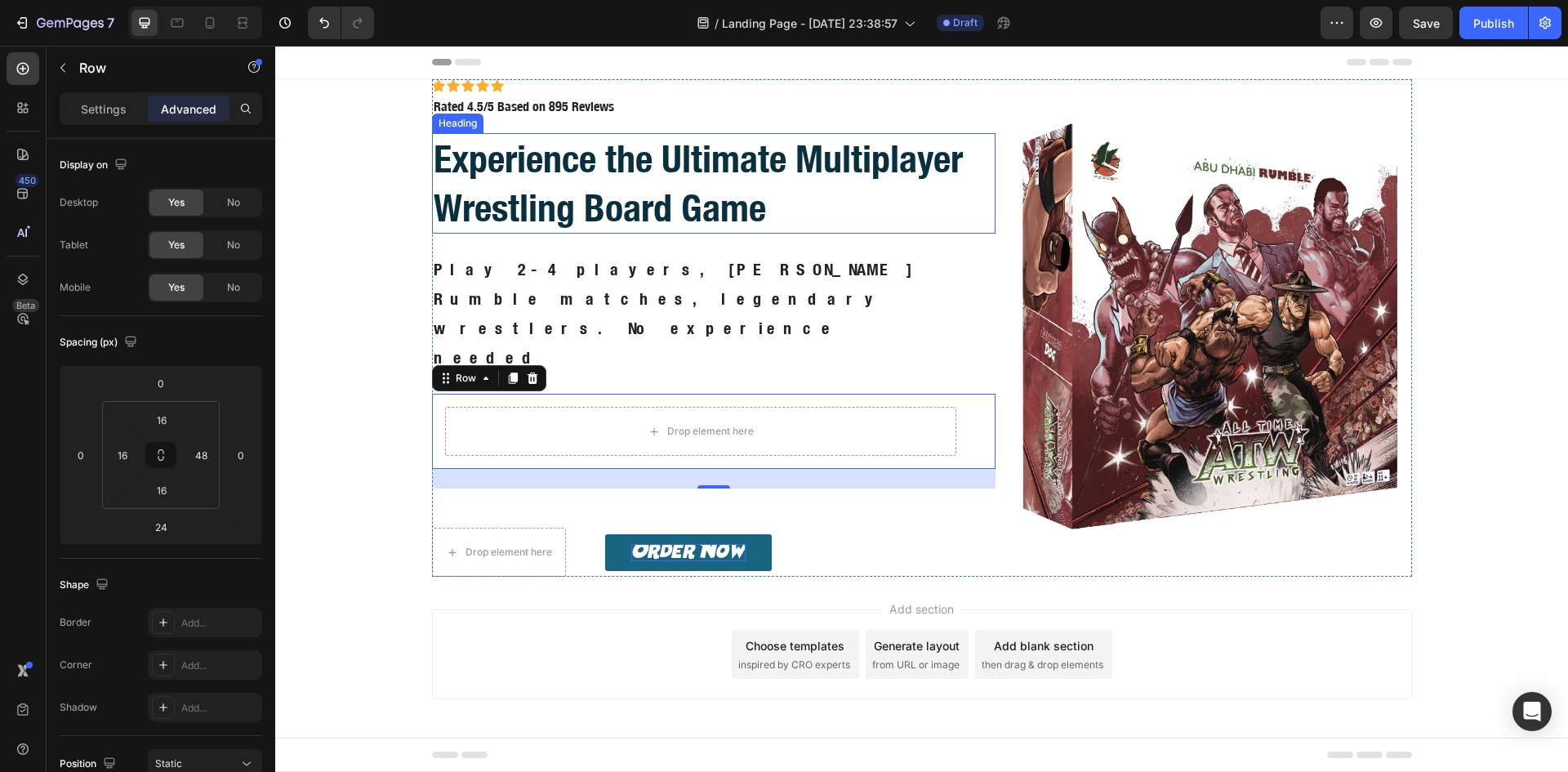
click at [673, 170] on p "Experience the Ultimate Multiplayer Wrestling Board Game" at bounding box center [714, 184] width 561 height 98
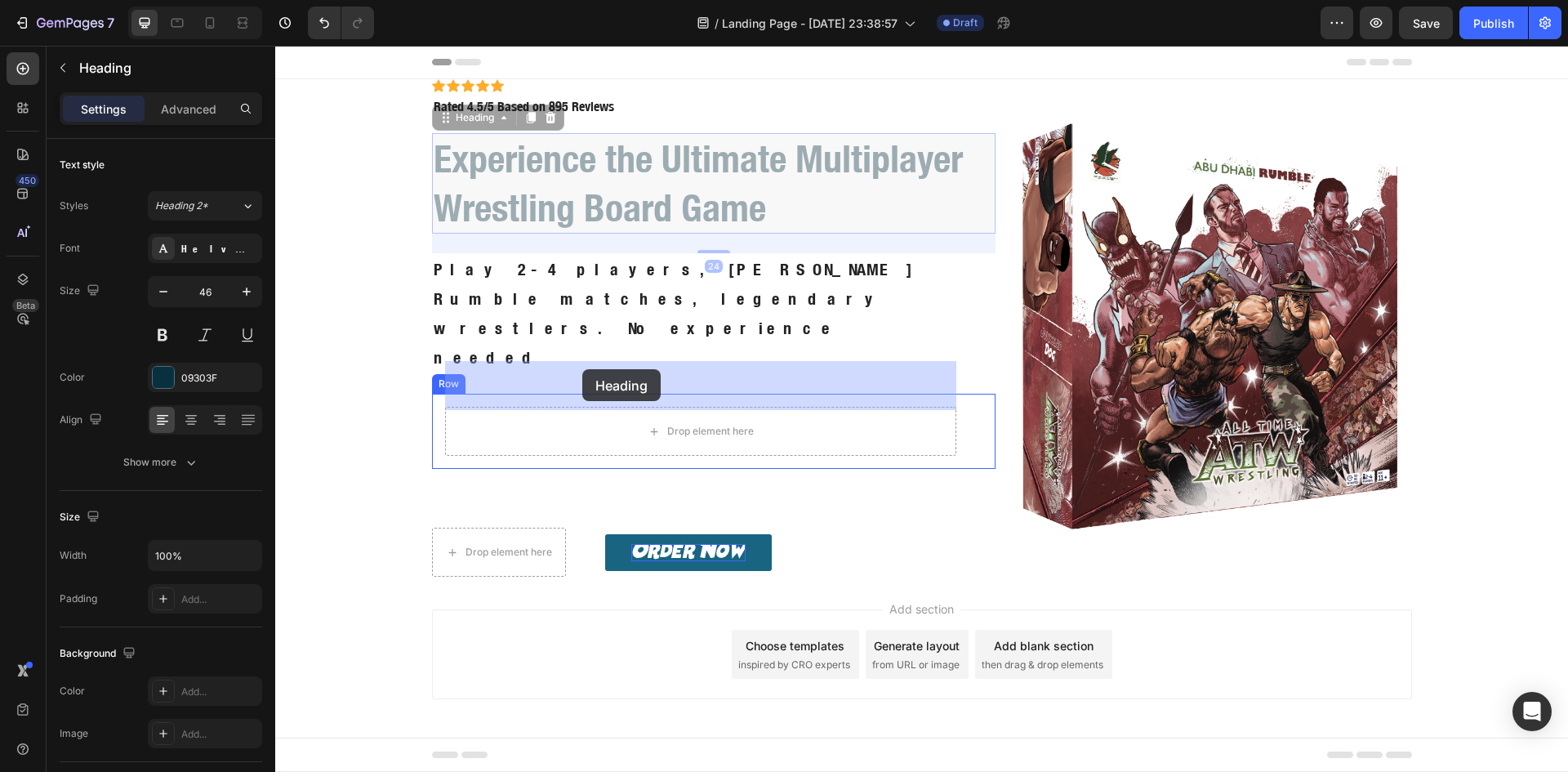
drag, startPoint x: 446, startPoint y: 127, endPoint x: 582, endPoint y: 369, distance: 277.6
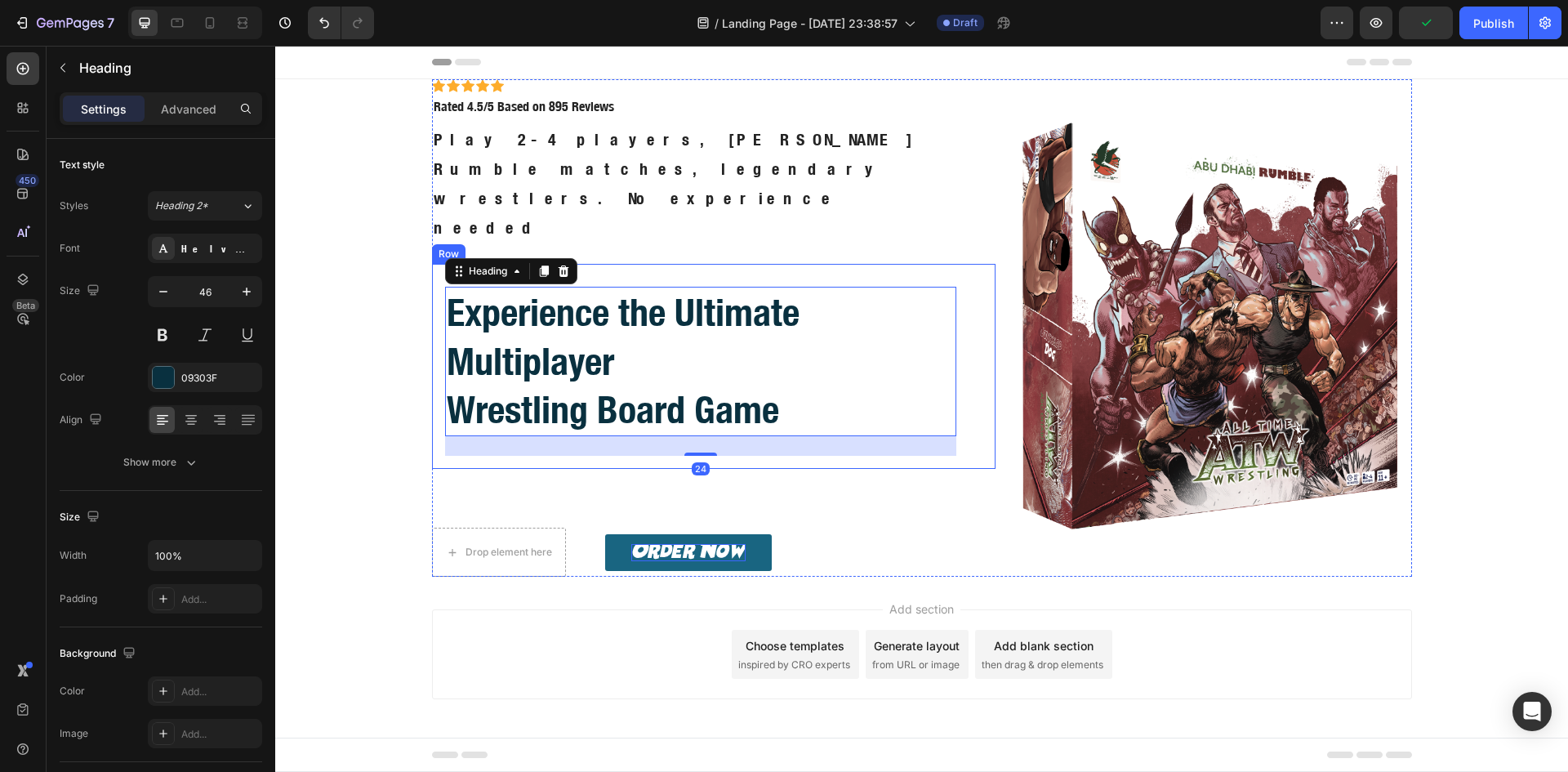
click at [435, 344] on div "Experience the Ultimate Multiplayer Wrestling Board Game Heading 24 Row" at bounding box center [714, 365] width 565 height 205
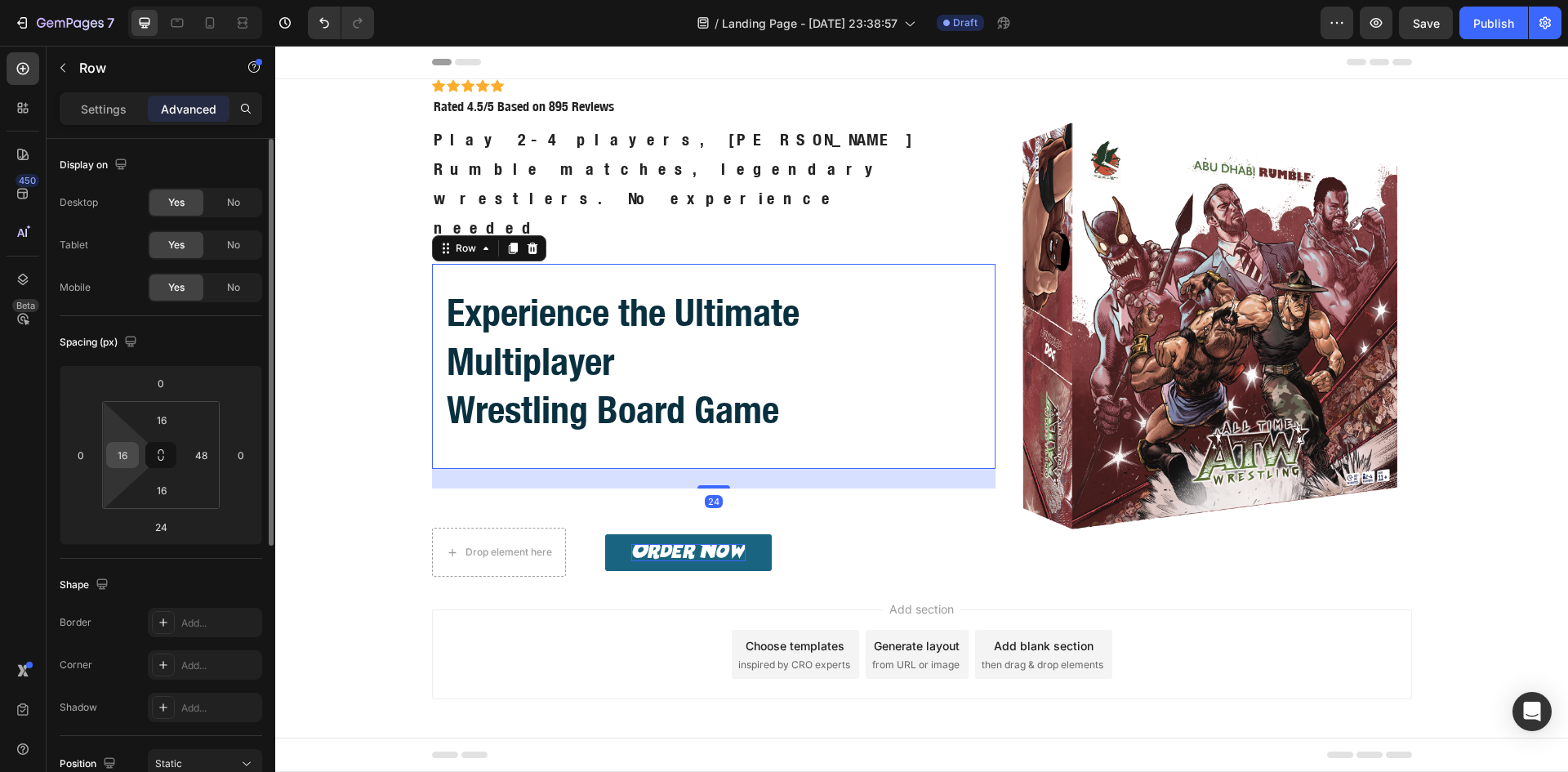
click at [122, 454] on input "16" at bounding box center [123, 455] width 25 height 25
type input "0"
click at [210, 21] on icon at bounding box center [210, 23] width 17 height 17
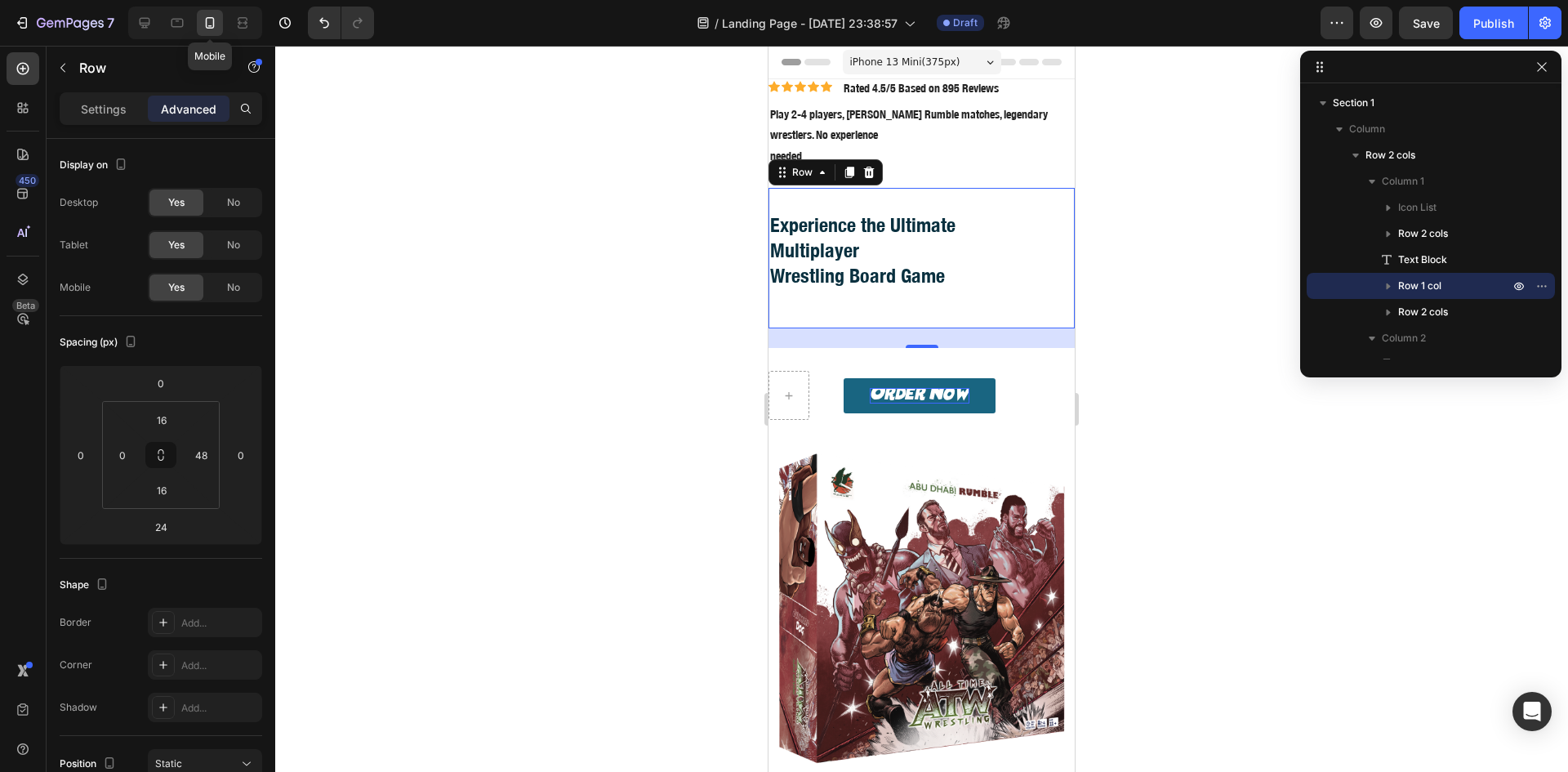
scroll to position [85, 0]
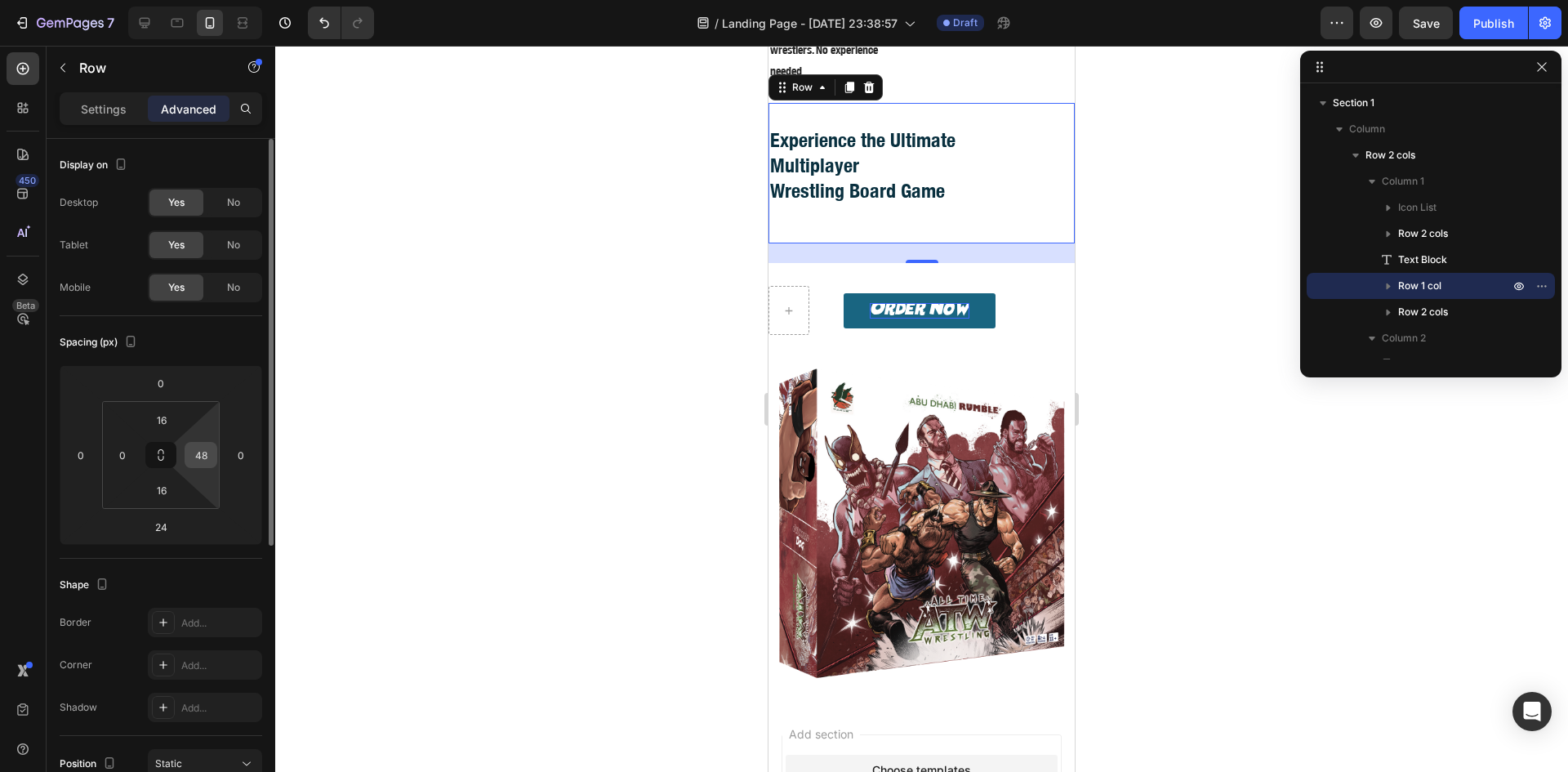
click at [199, 452] on input "48" at bounding box center [201, 455] width 25 height 25
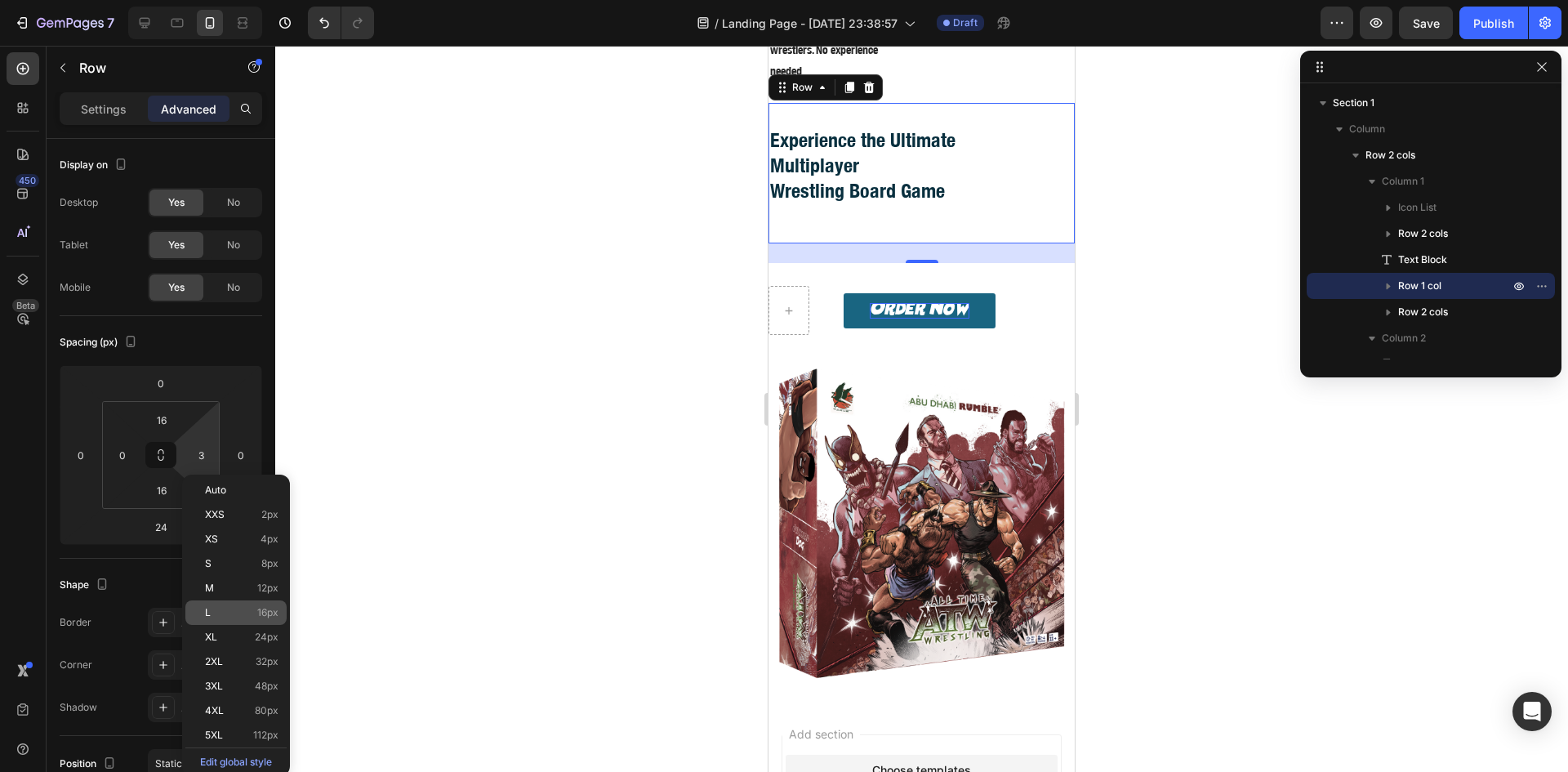
click at [222, 605] on div "L 16px" at bounding box center [235, 613] width 101 height 25
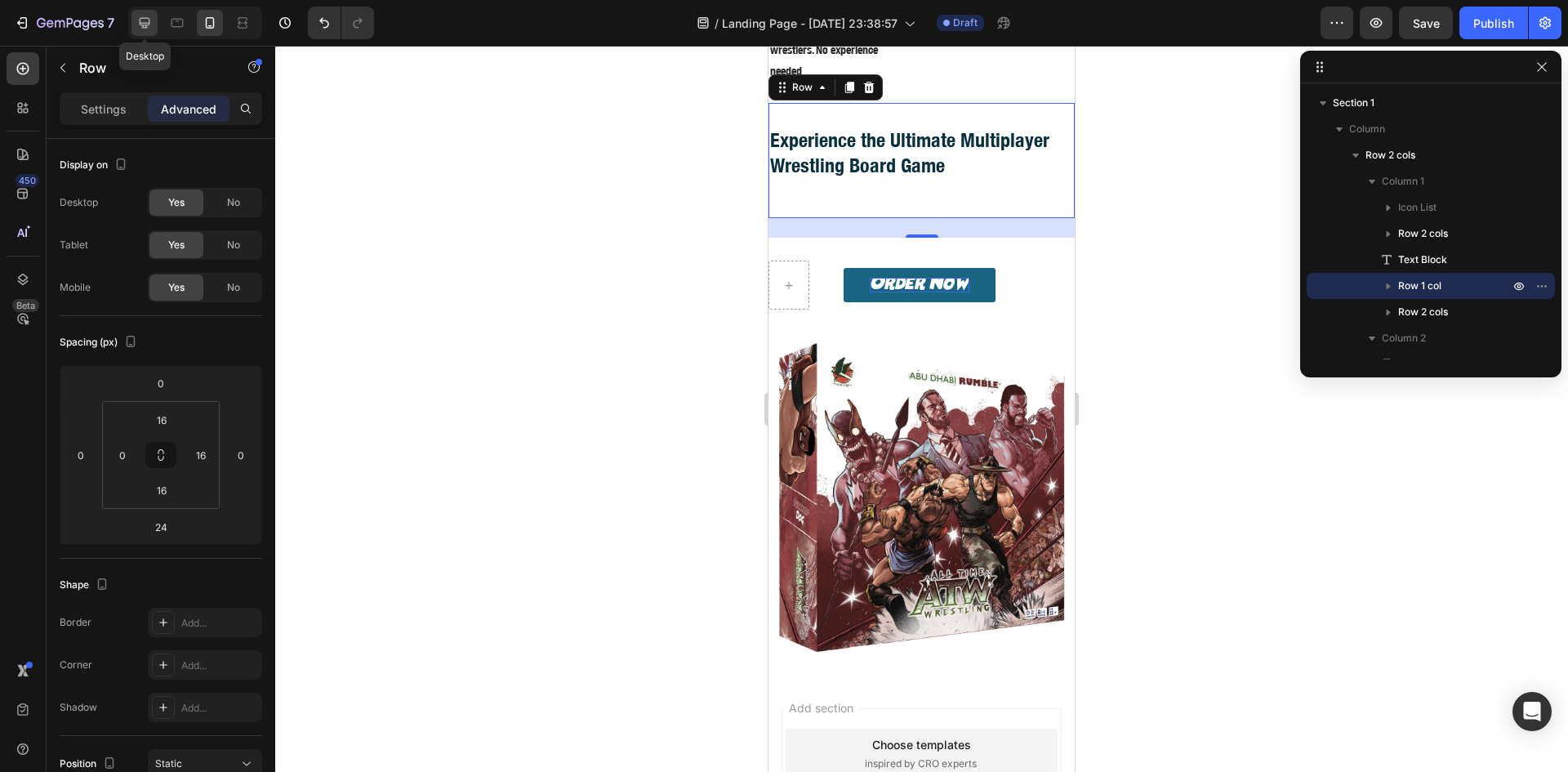
click at [148, 22] on icon at bounding box center [144, 23] width 17 height 17
type input "48"
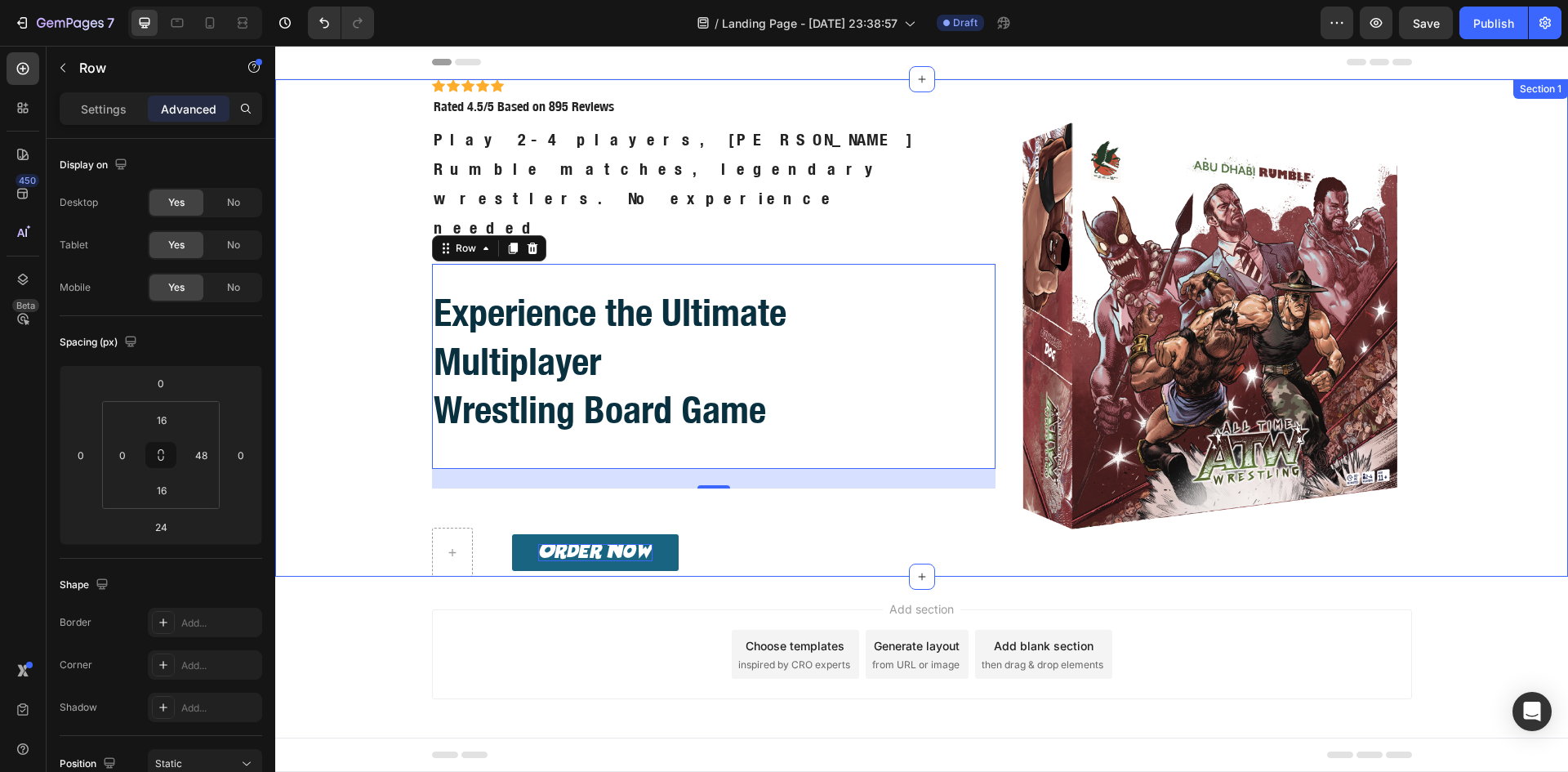
click at [367, 238] on div "Icon Icon Icon Icon Icon Icon List Icon Icon Icon Icon Icon Icon List Rated 4.5…" at bounding box center [921, 328] width 1292 height 497
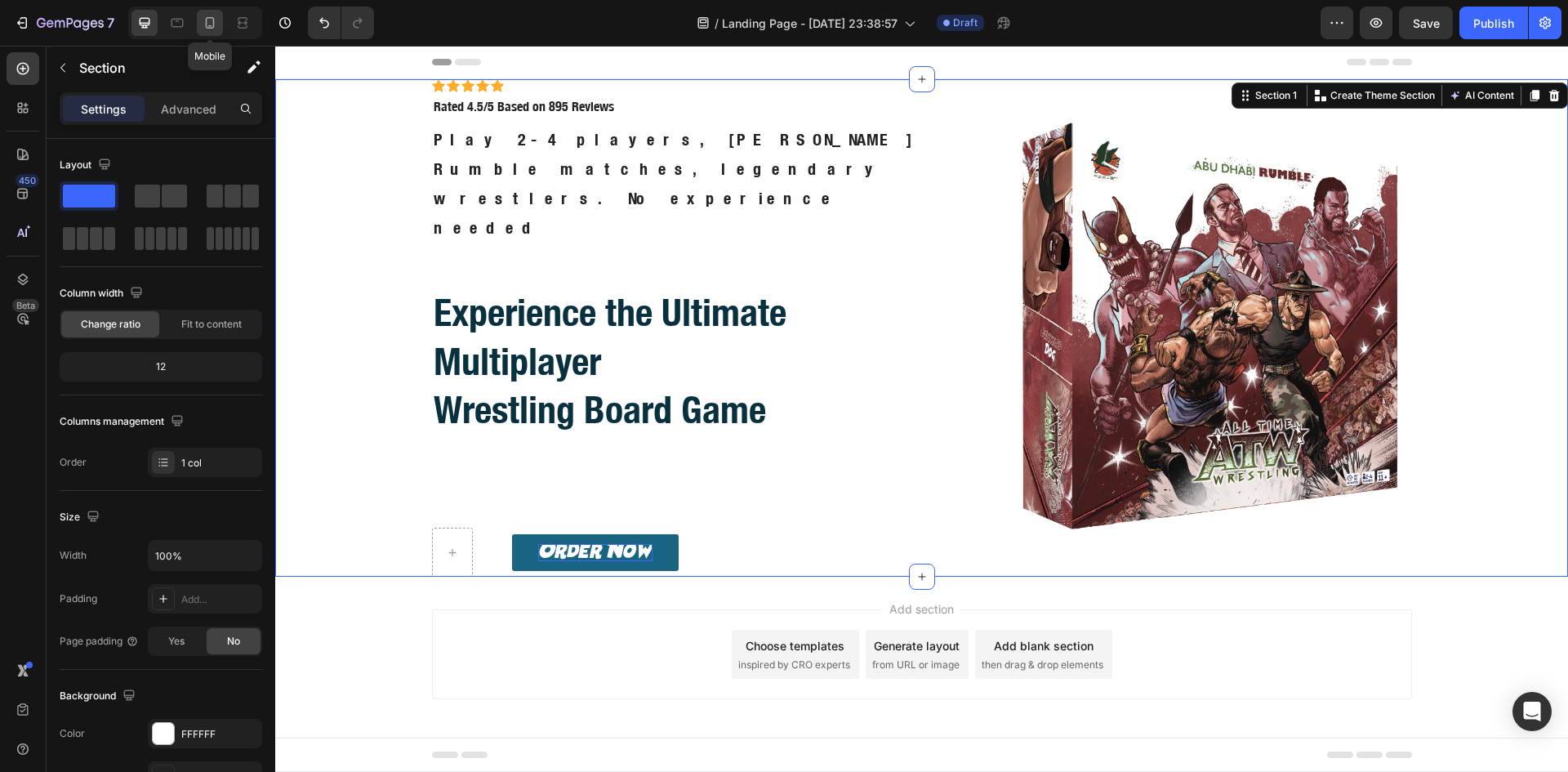
click at [207, 17] on icon at bounding box center [210, 23] width 17 height 17
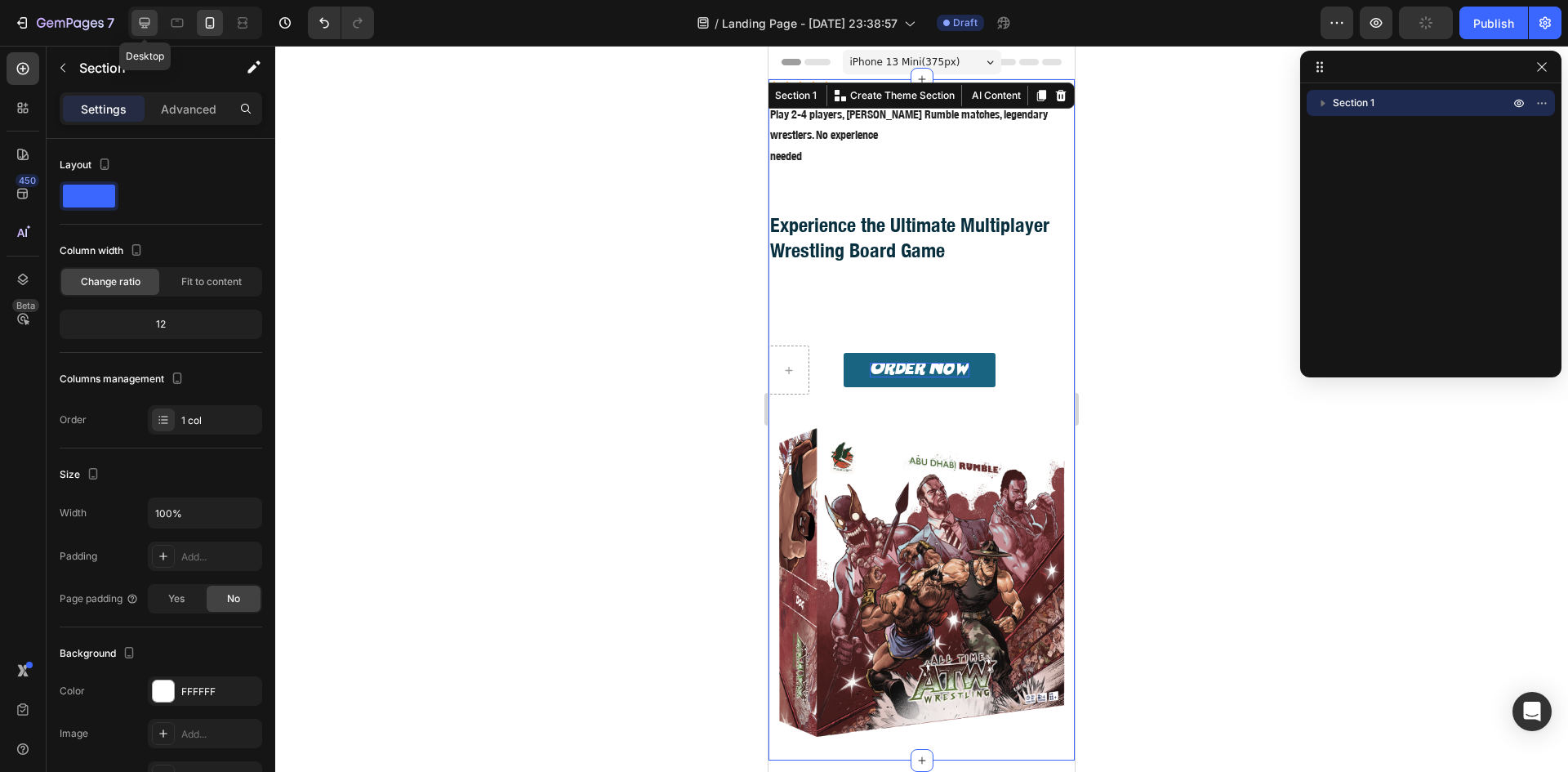
click at [138, 24] on icon at bounding box center [144, 23] width 17 height 17
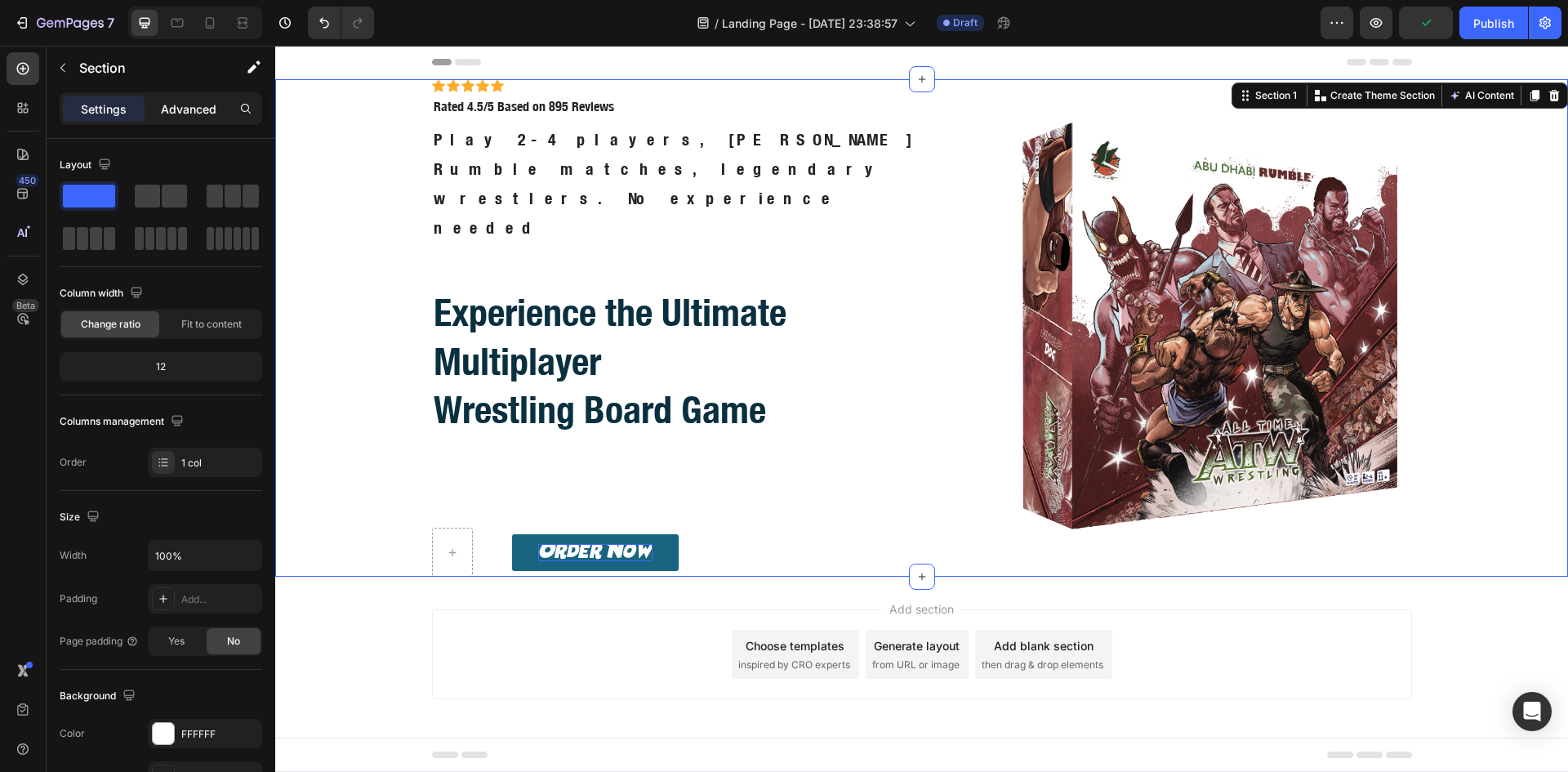
click at [192, 110] on p "Advanced" at bounding box center [188, 109] width 55 height 18
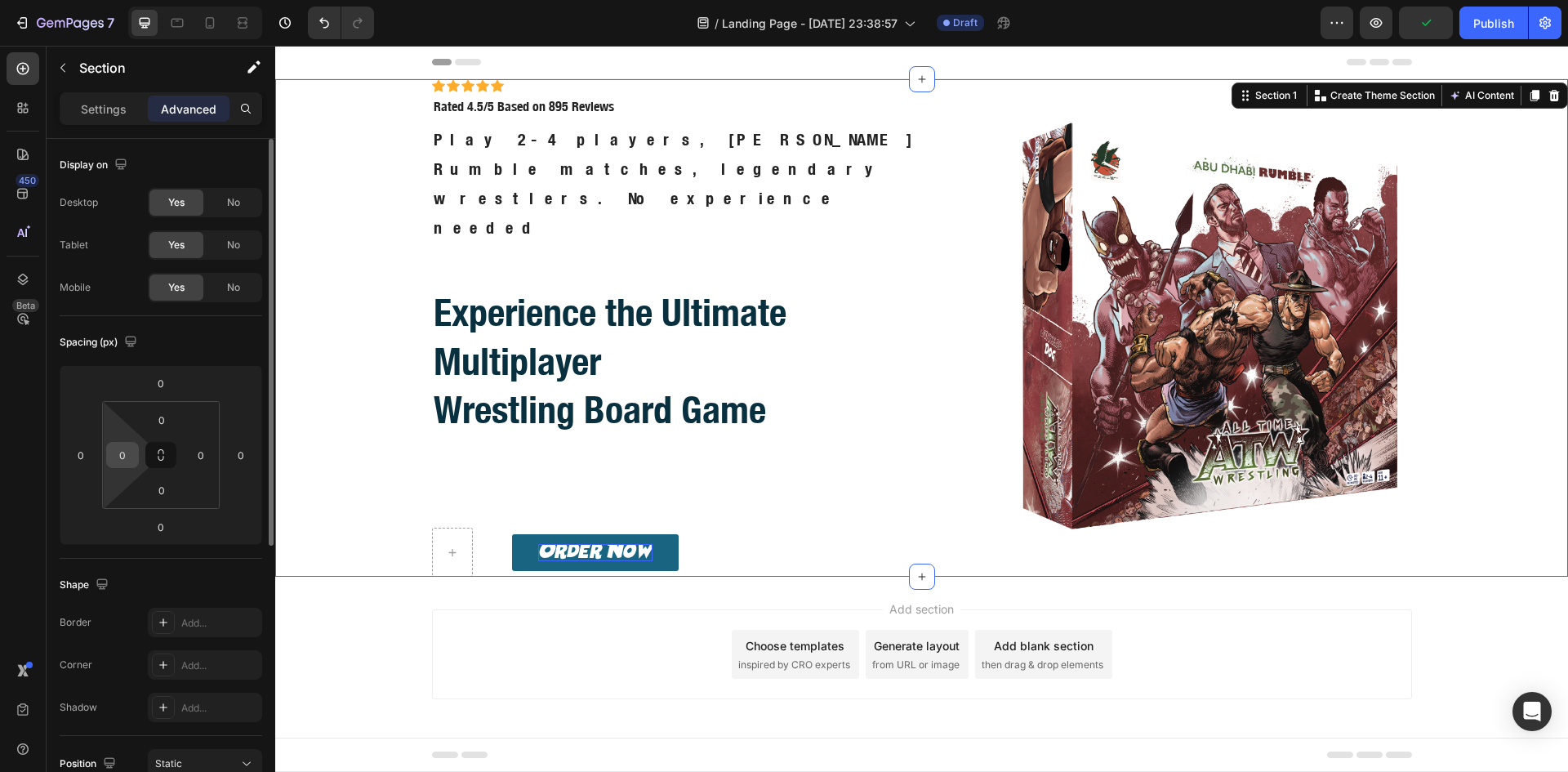
click at [128, 456] on input "0" at bounding box center [123, 455] width 25 height 25
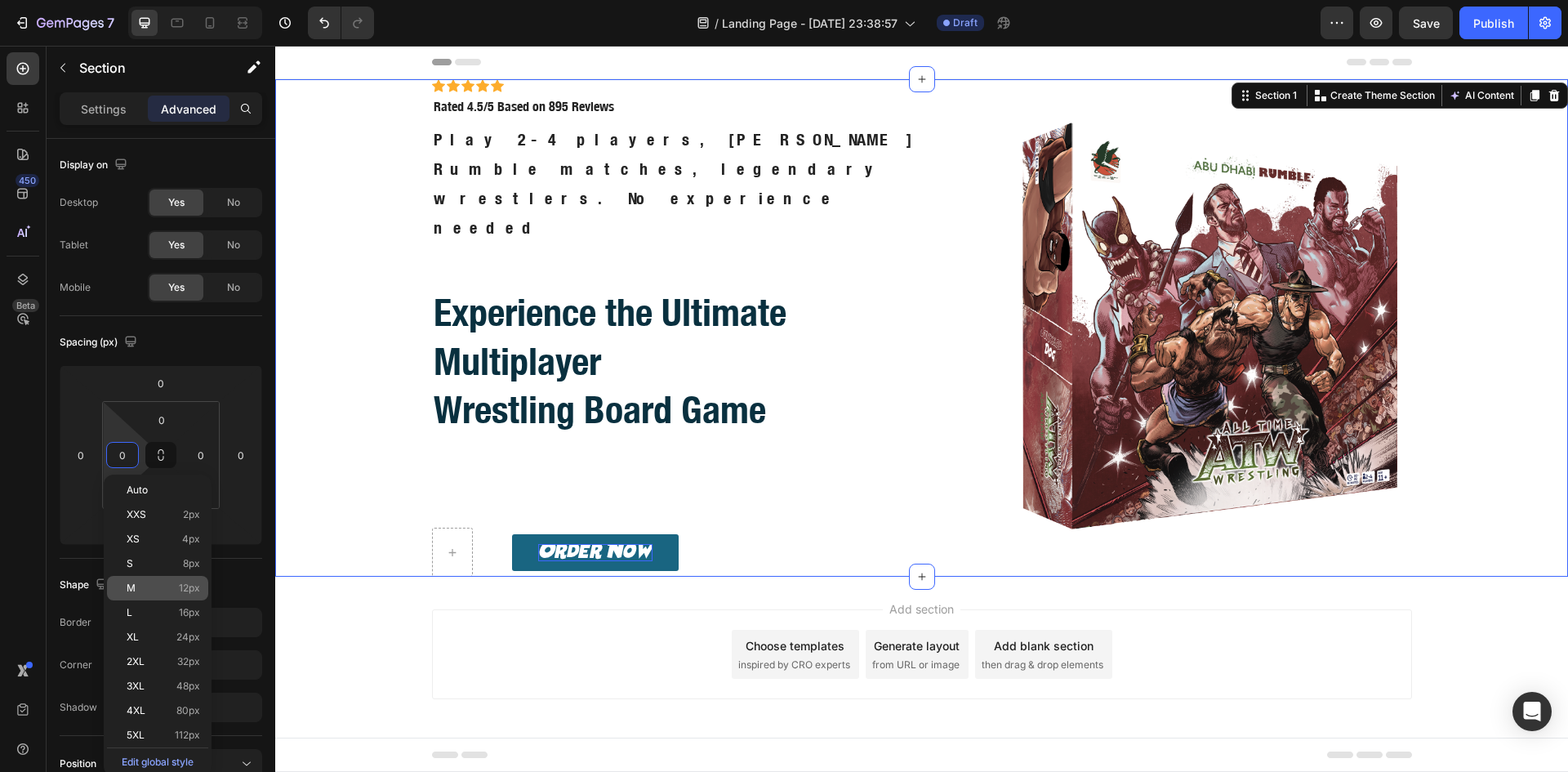
click at [167, 586] on p "M 12px" at bounding box center [163, 588] width 74 height 11
type input "12"
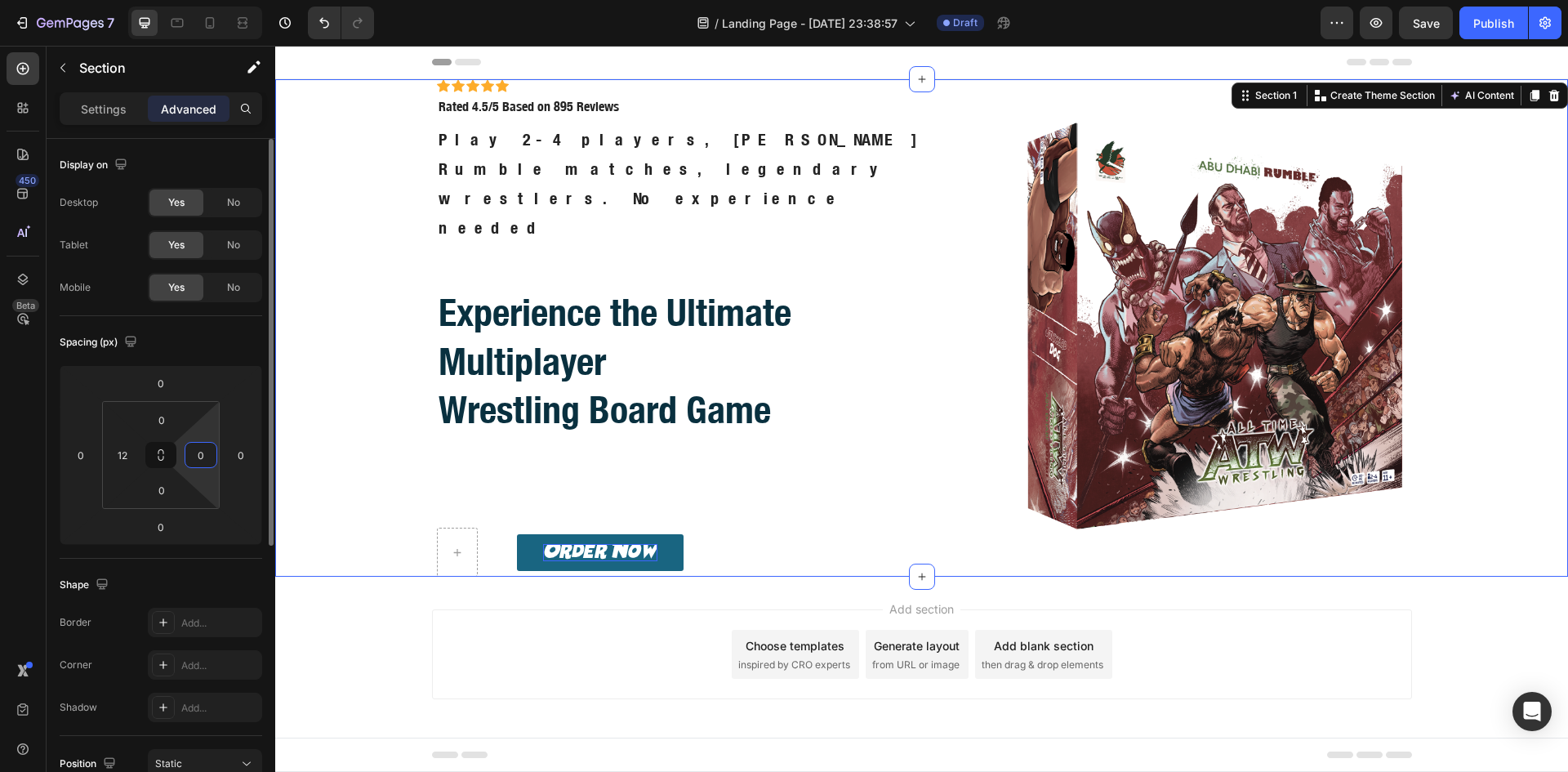
click at [217, 0] on html "7 / Landing Page - [DATE] 23:38:57 Draft Preview Save Publish 450 Beta Sections…" at bounding box center [784, 0] width 1568 height 0
click at [199, 458] on input "0" at bounding box center [201, 455] width 25 height 25
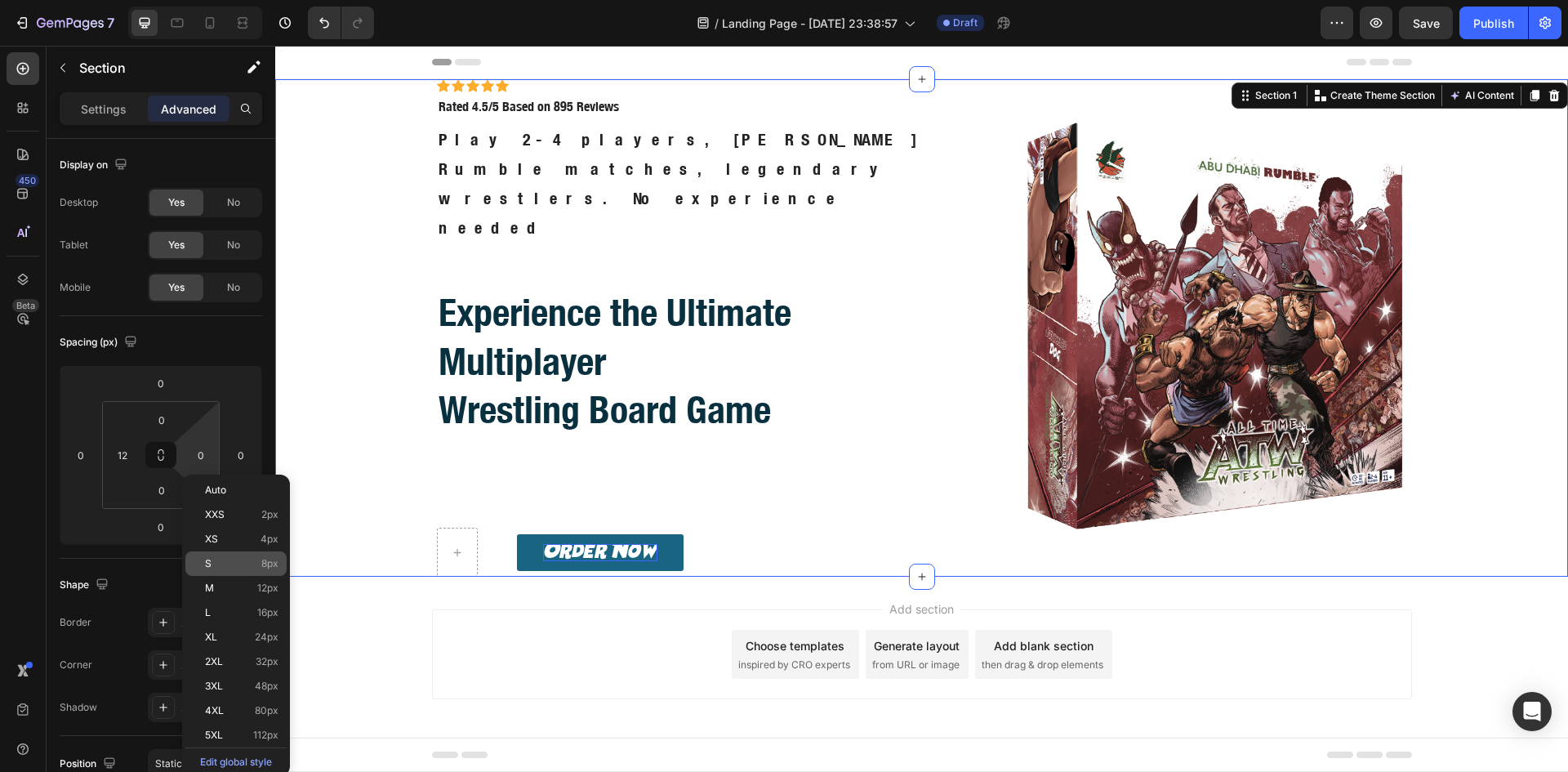
click at [227, 575] on div "S 8px" at bounding box center [235, 564] width 101 height 25
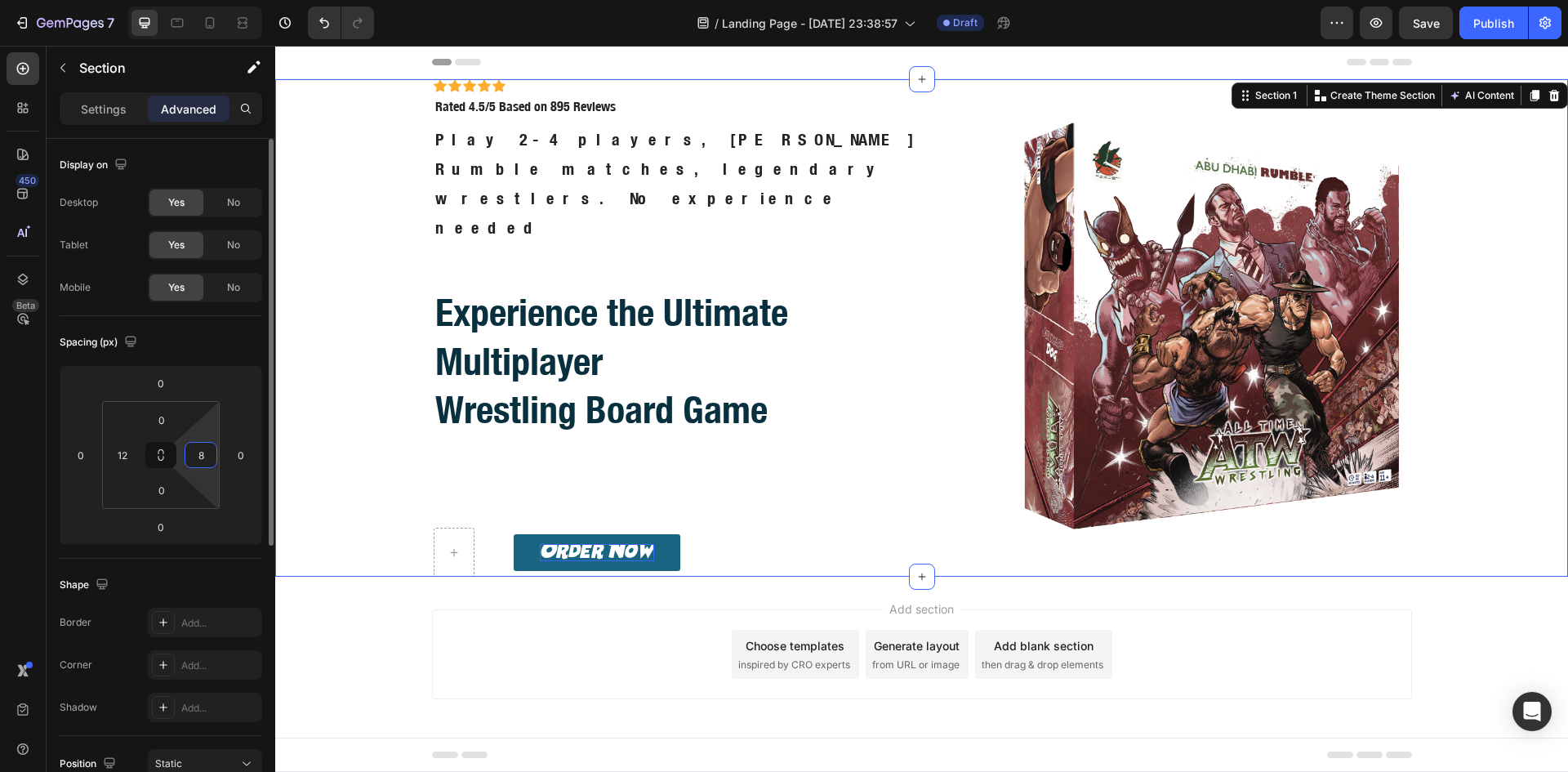
click at [206, 455] on input "8" at bounding box center [201, 455] width 25 height 25
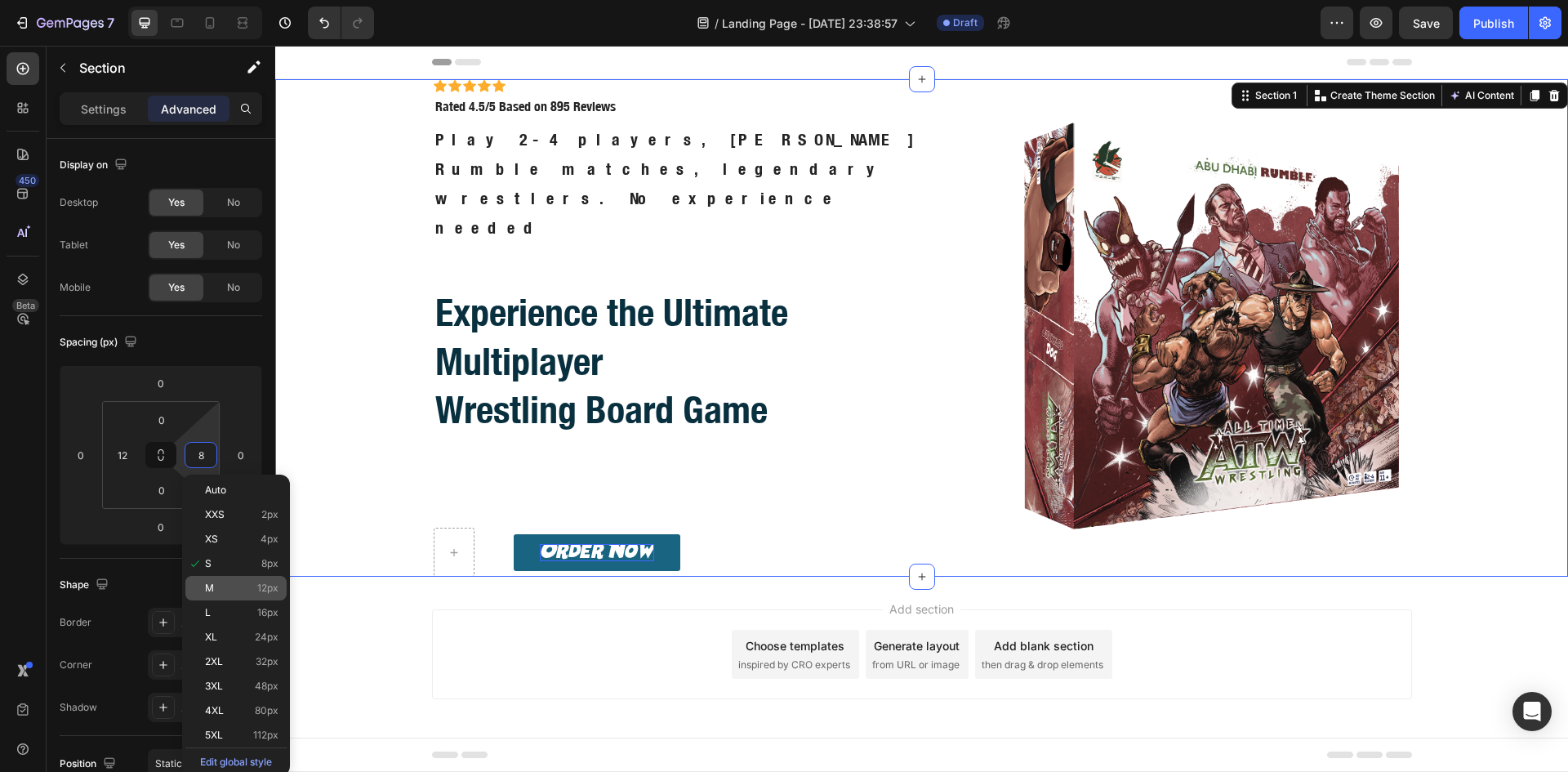
click at [236, 579] on div "M 12px" at bounding box center [235, 588] width 101 height 25
type input "12"
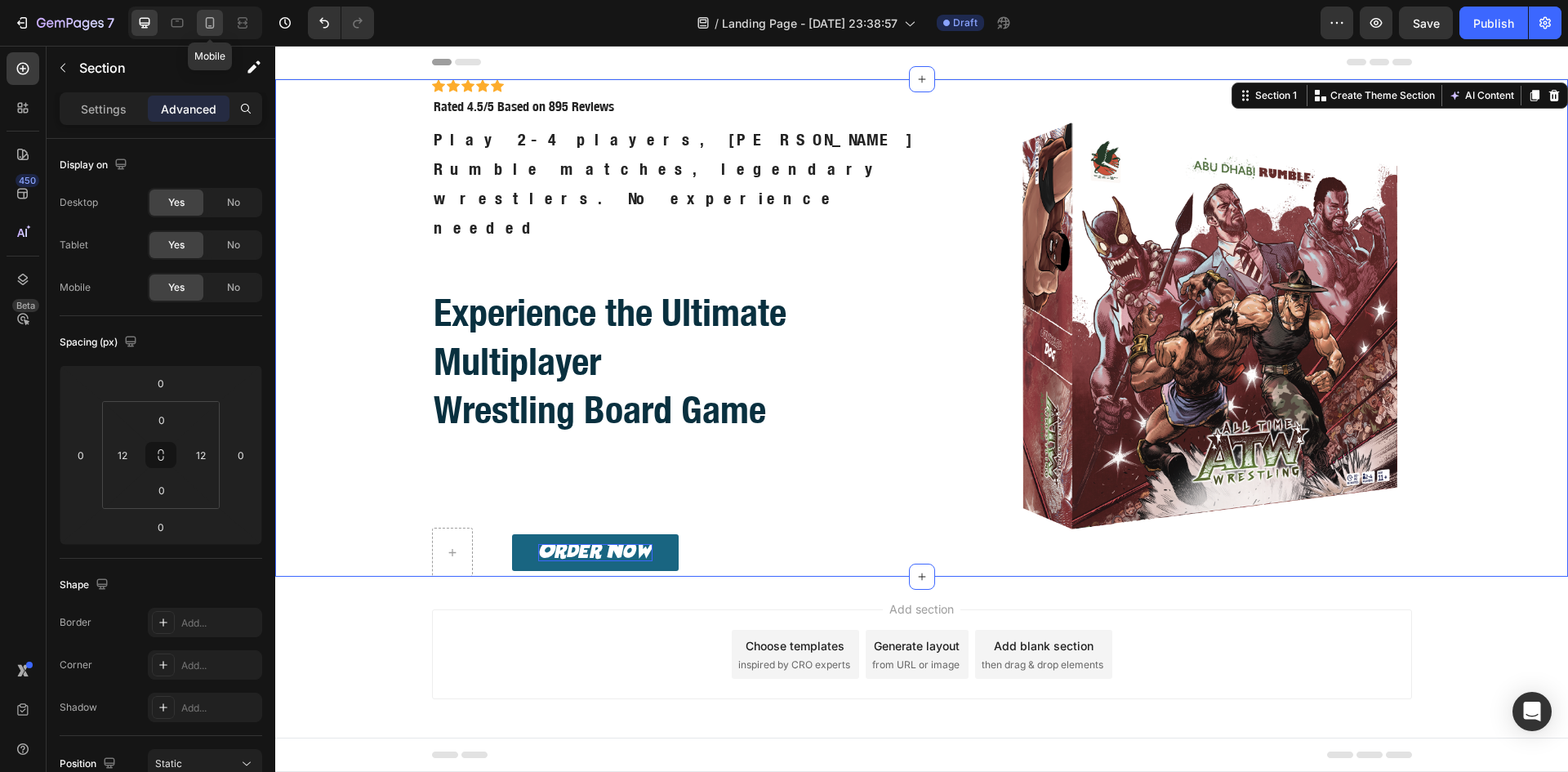
click at [198, 24] on div at bounding box center [210, 23] width 26 height 26
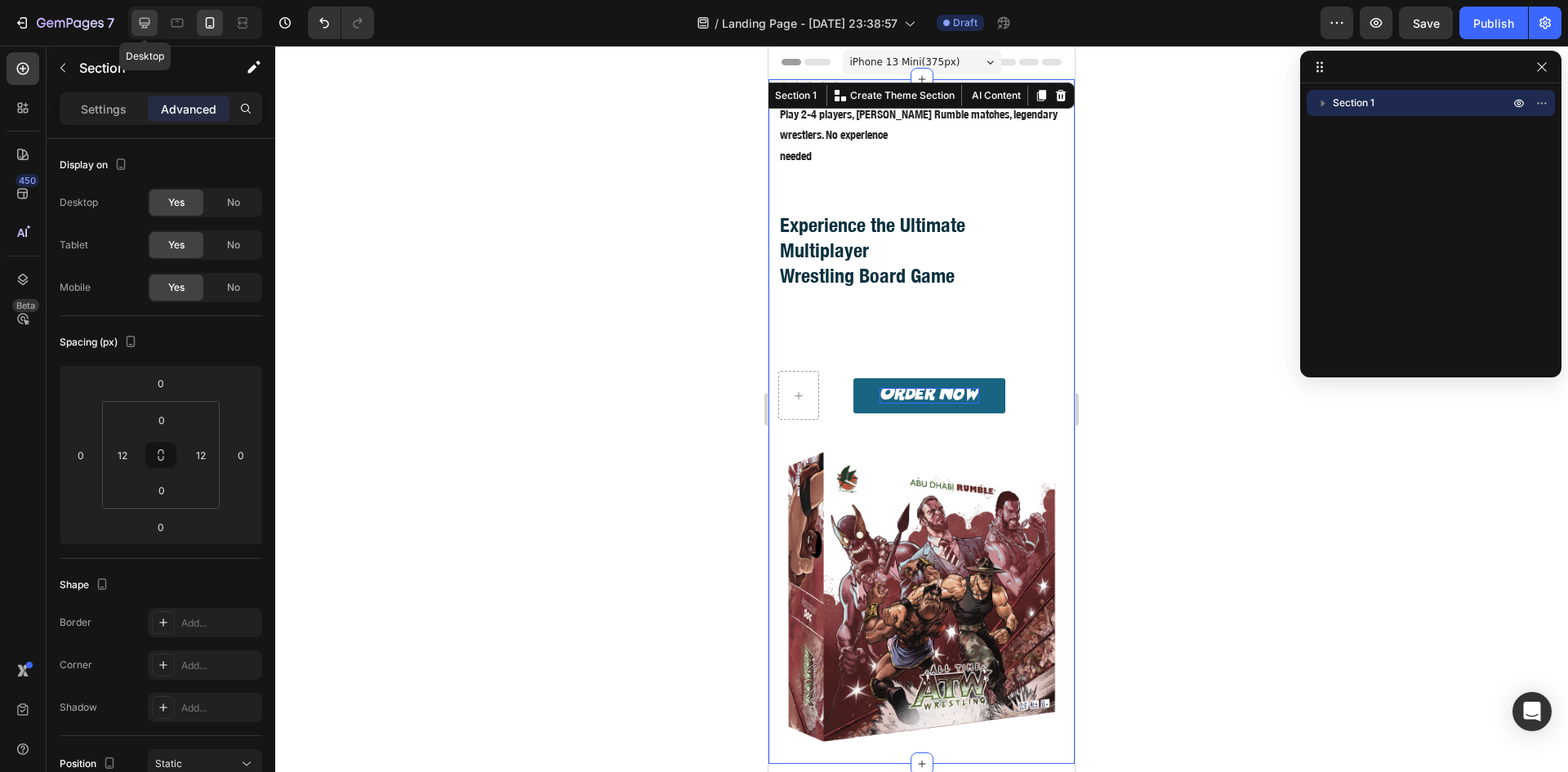
click at [137, 22] on icon at bounding box center [144, 23] width 17 height 17
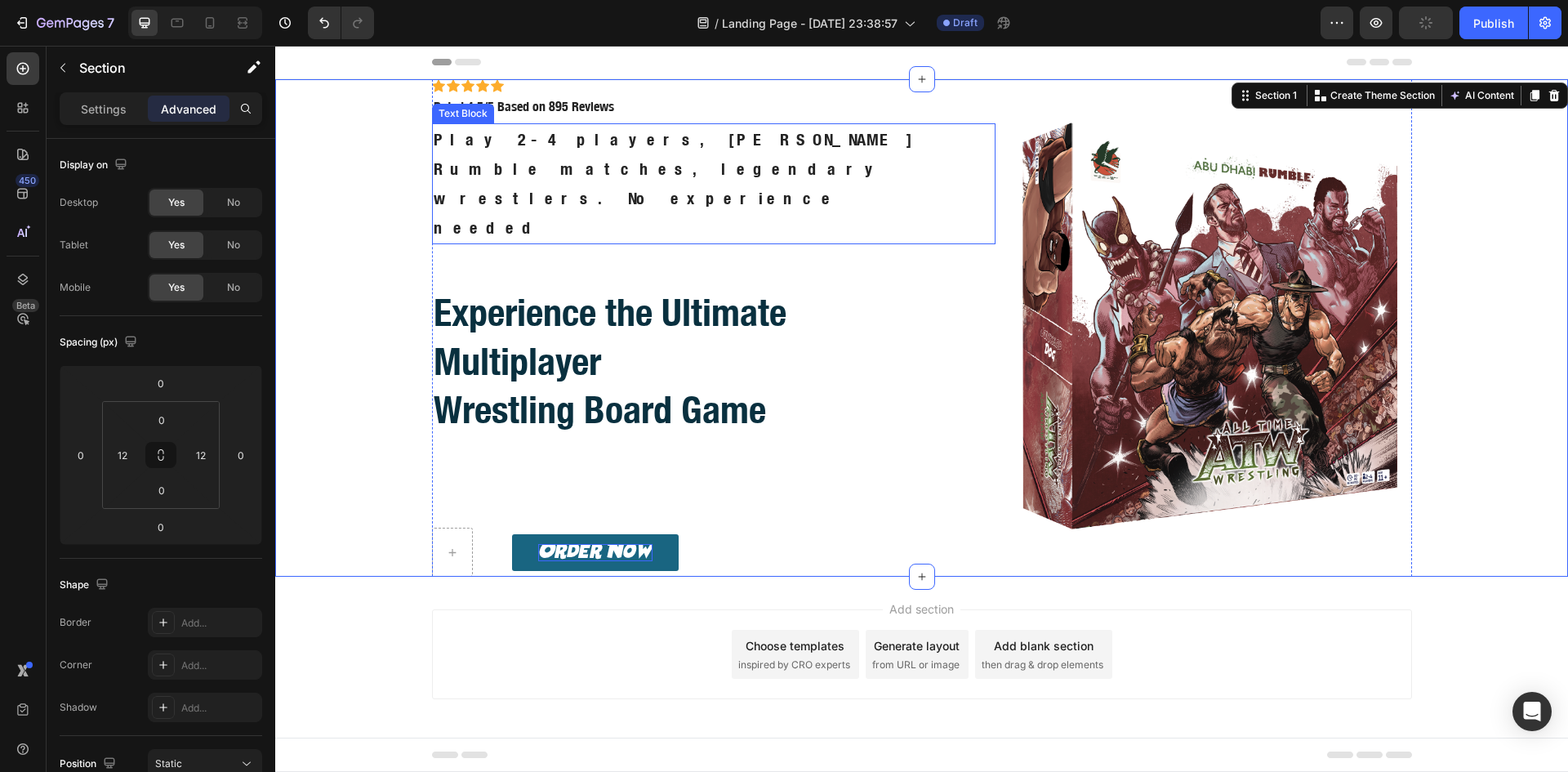
click at [669, 157] on p "Play 2-4 players, [PERSON_NAME] Rumble matches, legendary wrestlers. No experie…" at bounding box center [714, 184] width 561 height 118
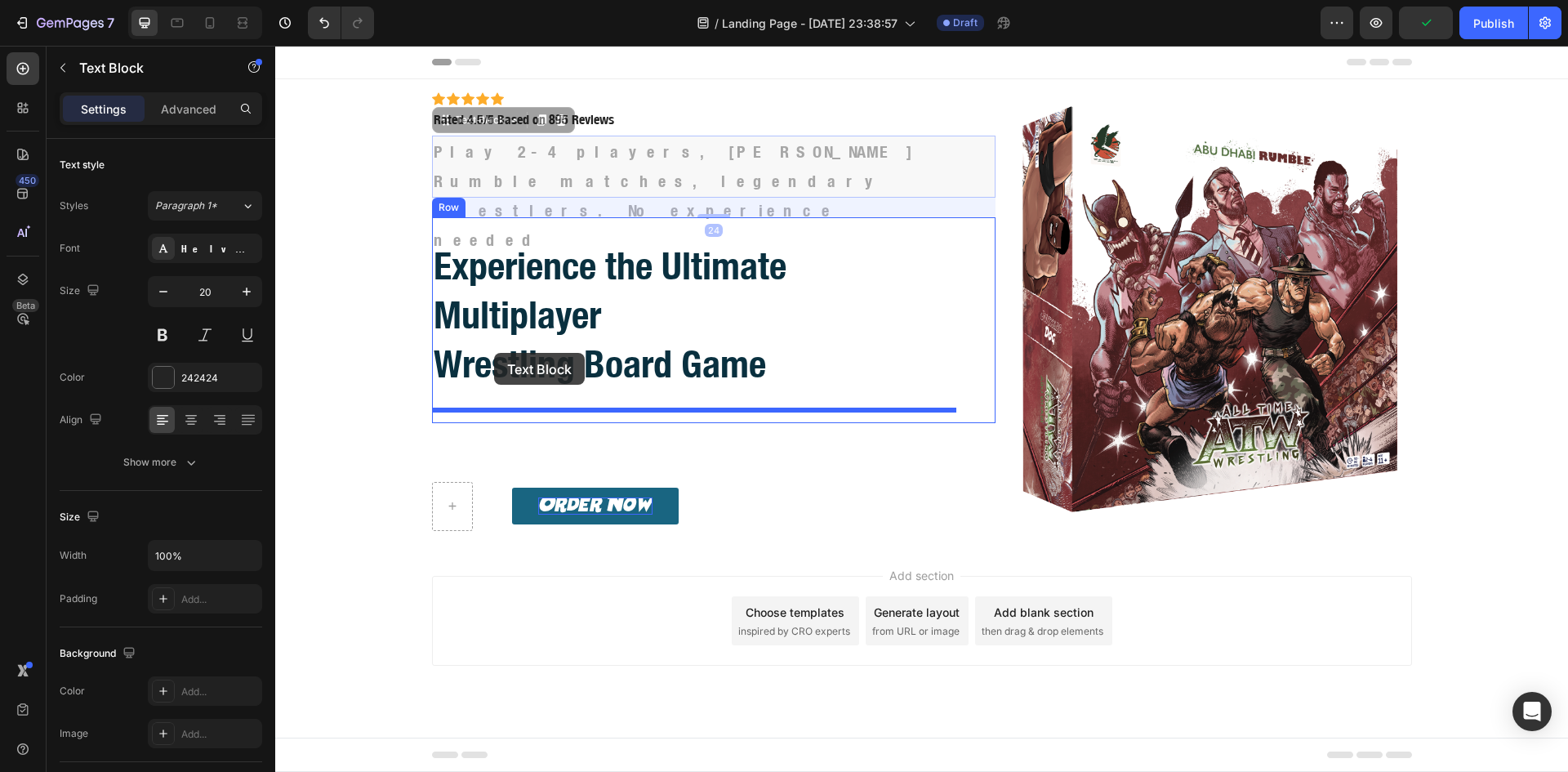
drag, startPoint x: 443, startPoint y: 123, endPoint x: 494, endPoint y: 353, distance: 235.6
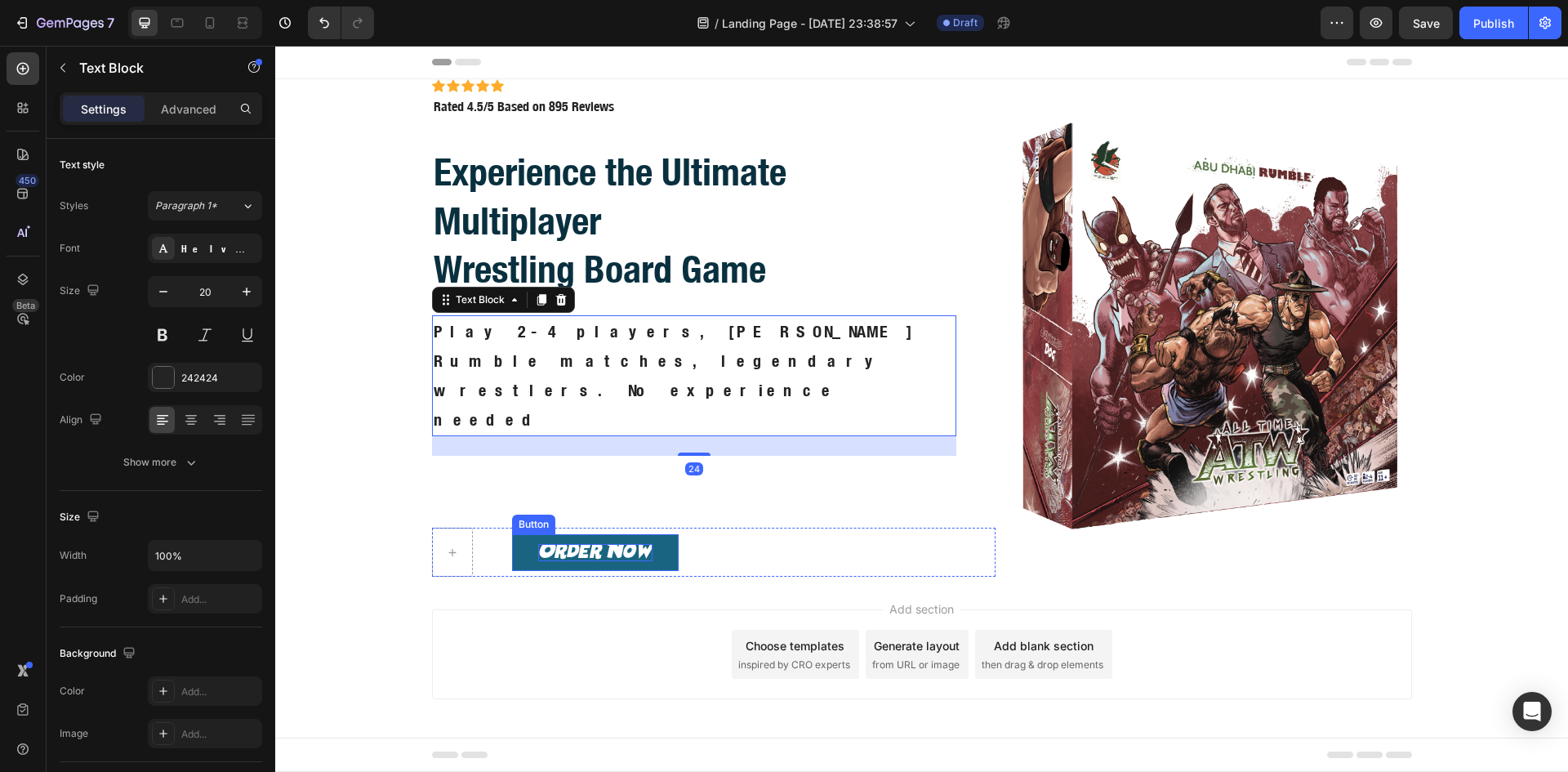
click at [662, 534] on button "Order Now" at bounding box center [595, 552] width 167 height 37
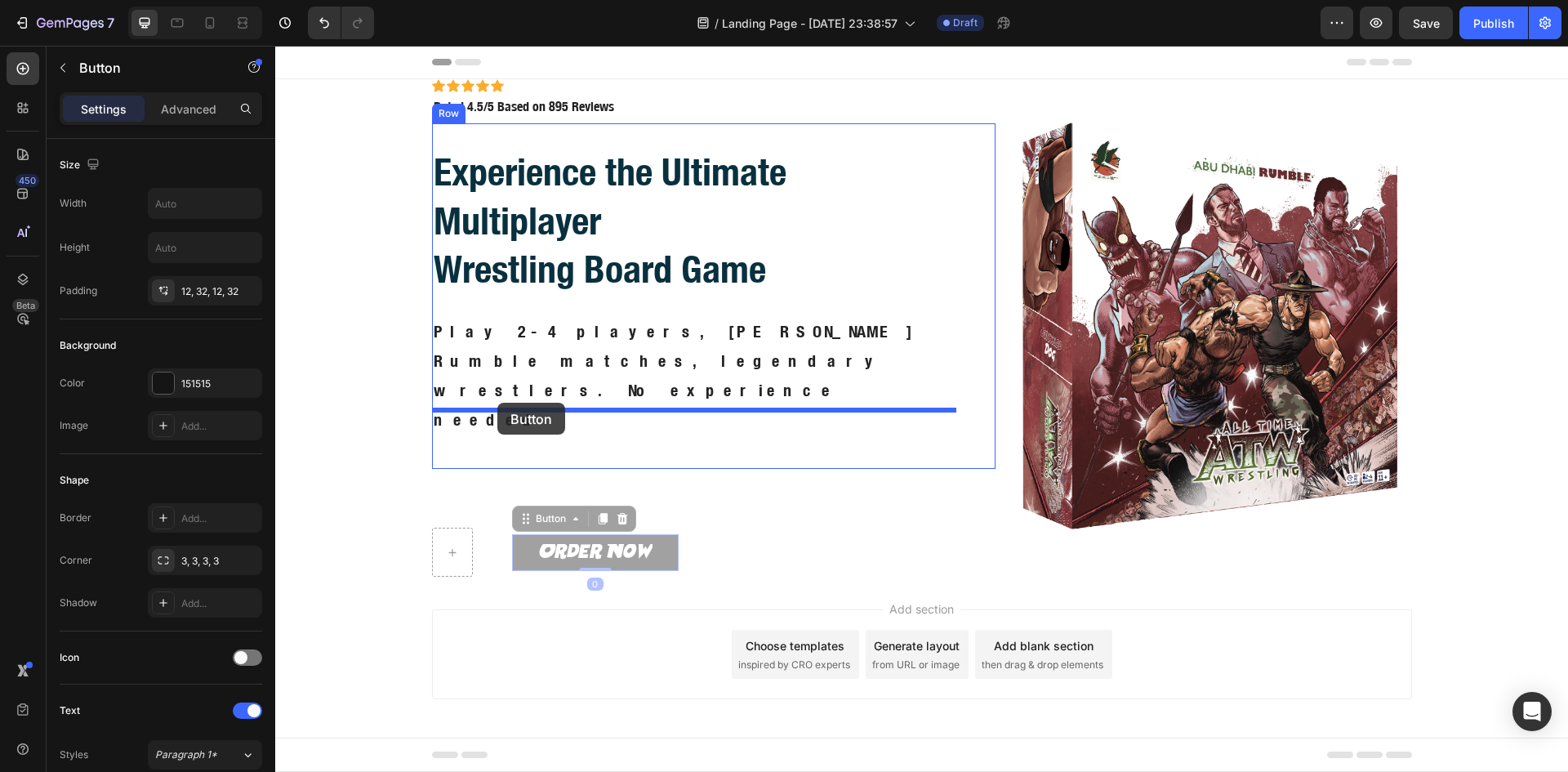
drag, startPoint x: 524, startPoint y: 465, endPoint x: 497, endPoint y: 403, distance: 67.6
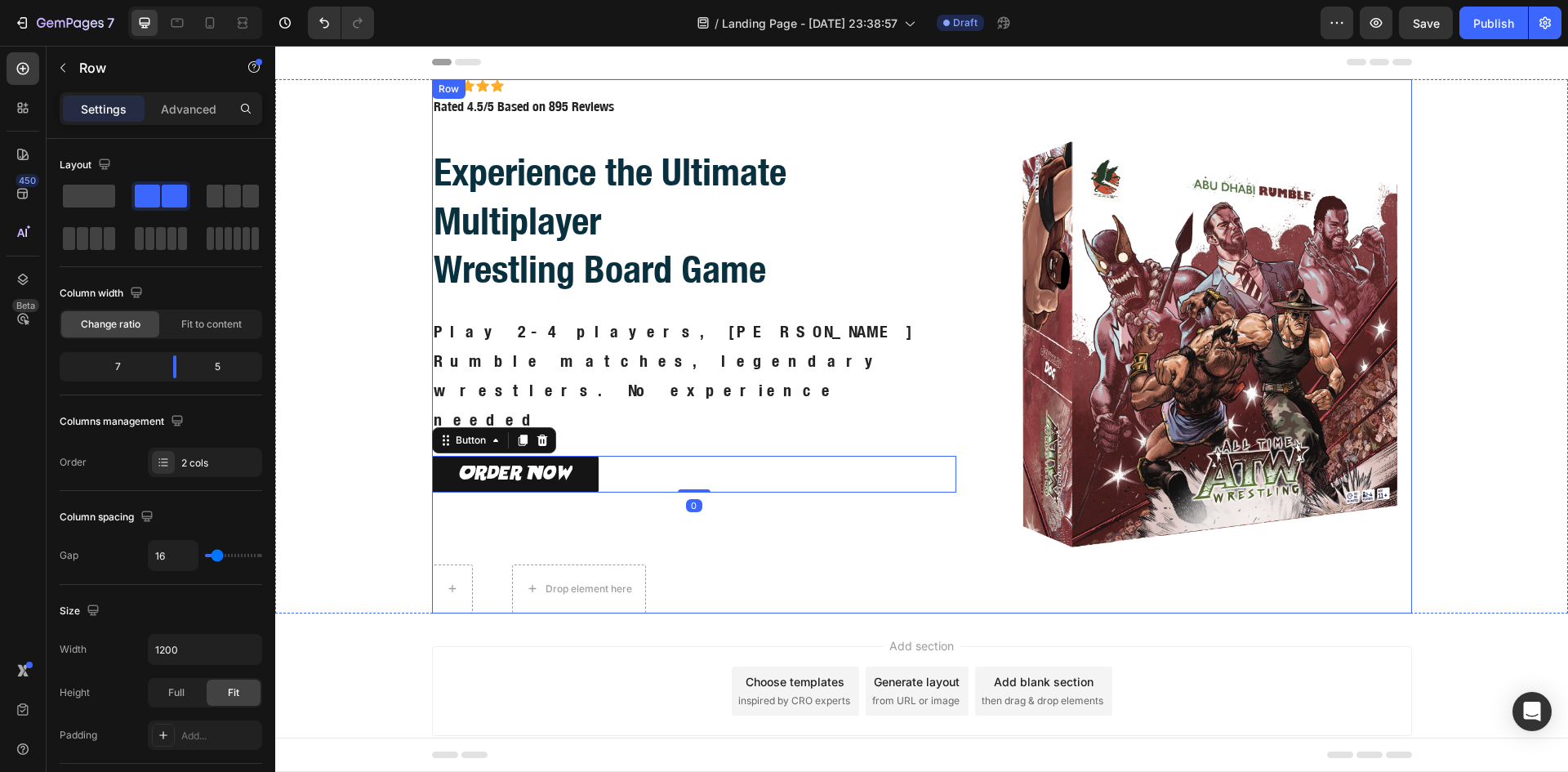
click at [492, 503] on div "Icon Icon Icon Icon Icon Icon List Icon Icon Icon Icon Icon Icon List Rated 4.5…" at bounding box center [714, 346] width 565 height 534
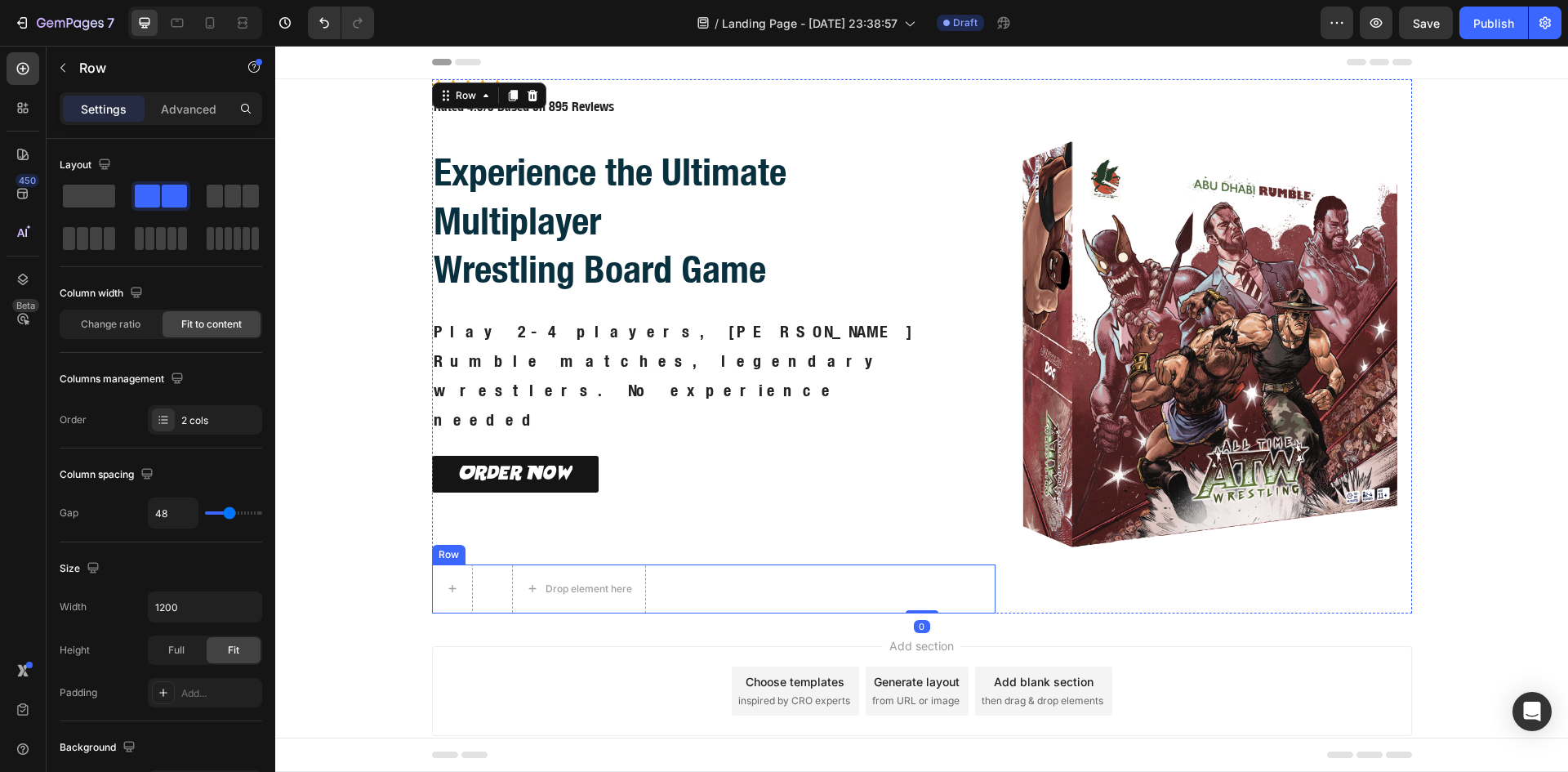
click at [505, 565] on div "Drop element here Row" at bounding box center [714, 589] width 565 height 49
click at [529, 543] on icon at bounding box center [532, 548] width 11 height 11
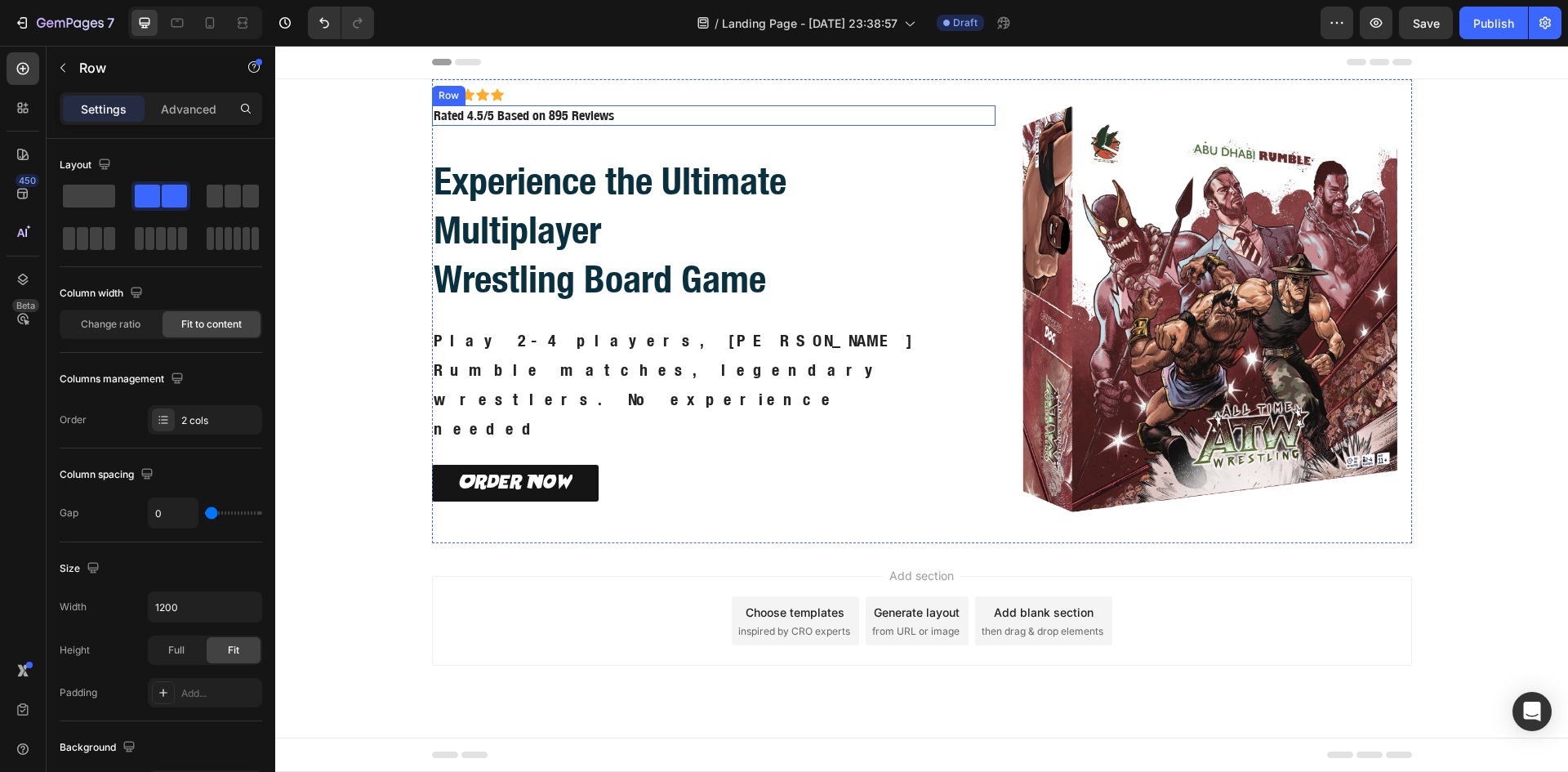
click at [623, 126] on div "Icon Icon Icon Icon Icon Icon List Rated 4.5/5 Based on 895 Reviews Text Block …" at bounding box center [714, 115] width 565 height 20
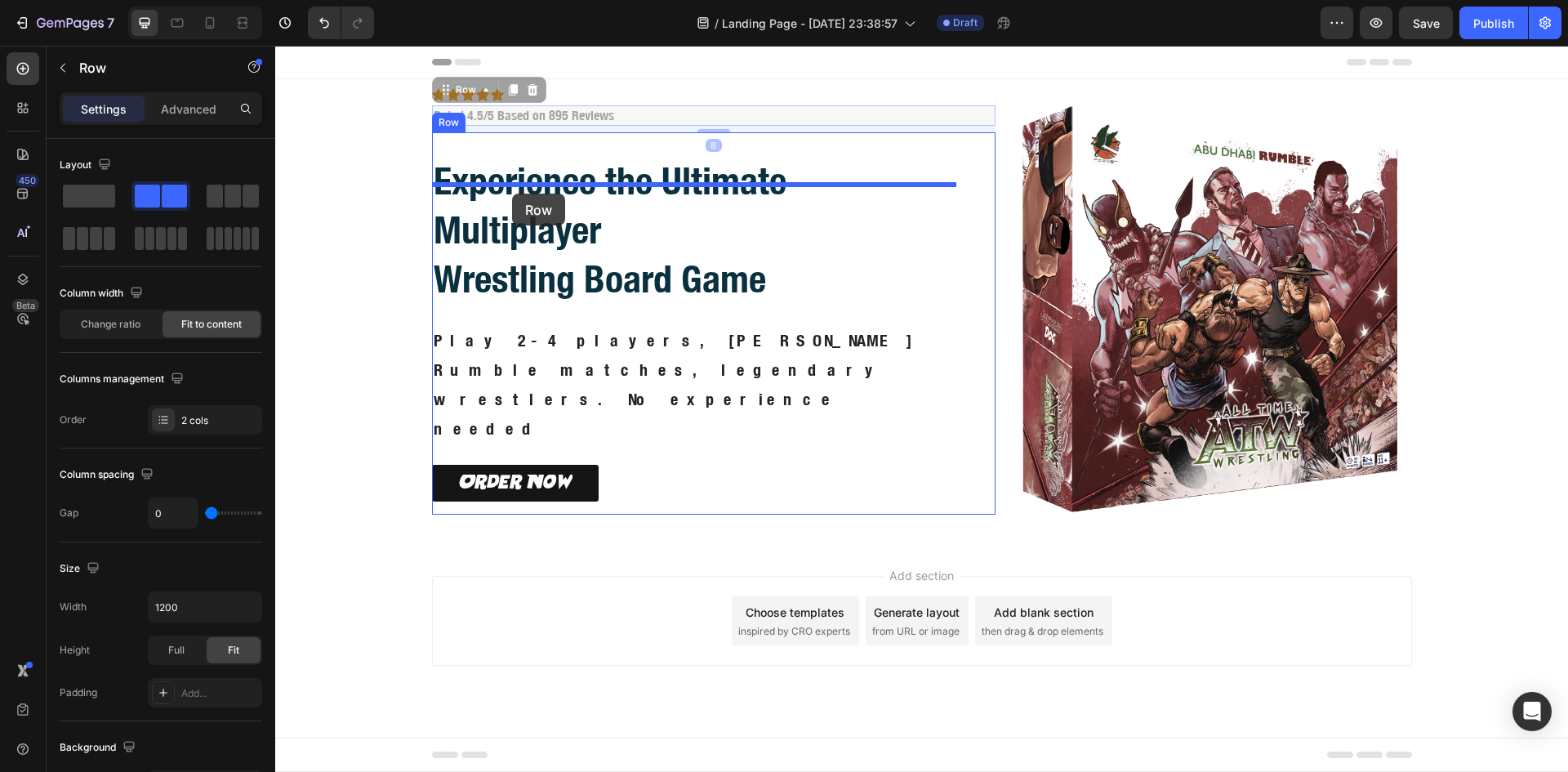
drag, startPoint x: 446, startPoint y: 123, endPoint x: 512, endPoint y: 193, distance: 96.2
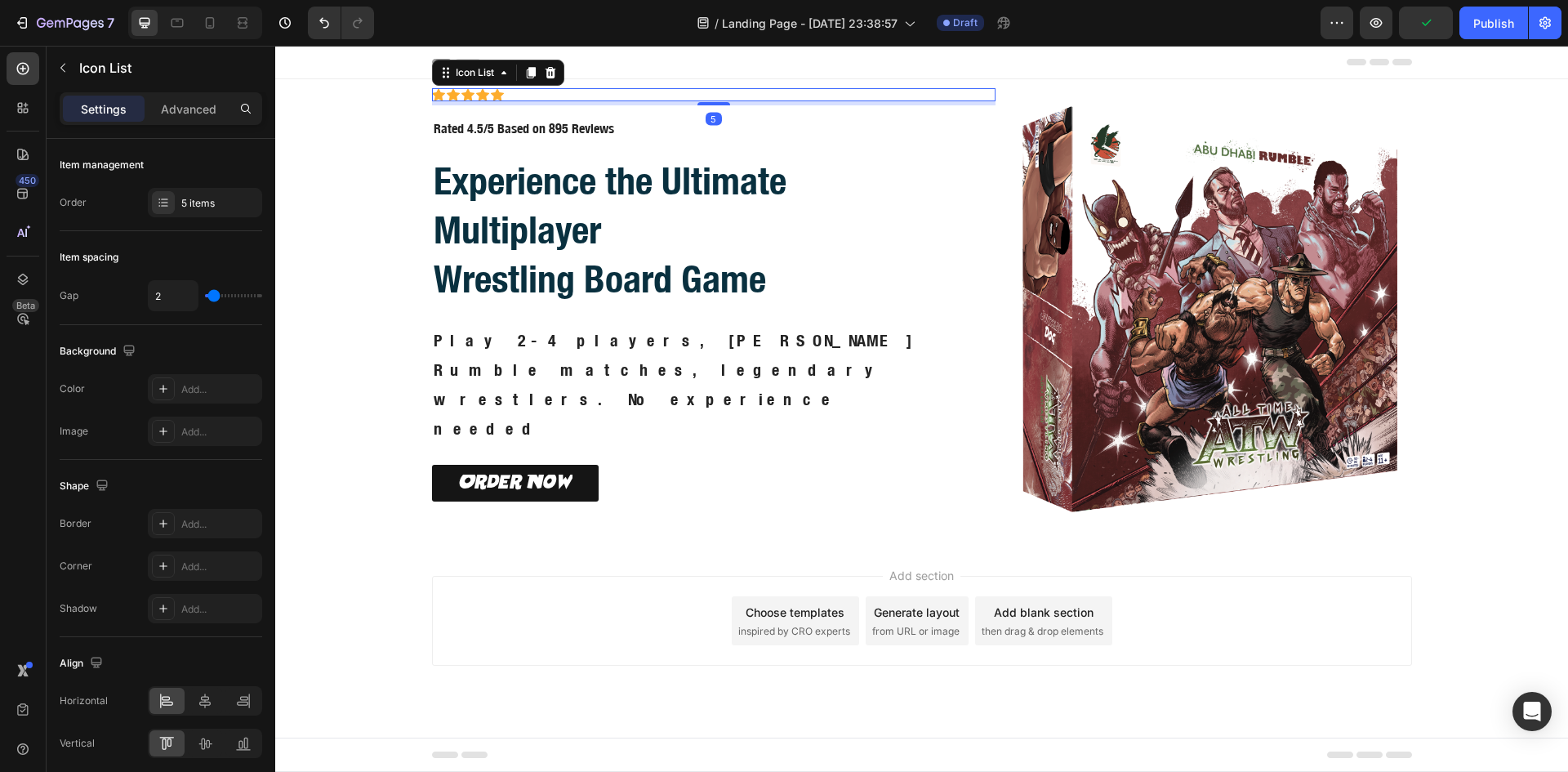
click at [565, 101] on div "Icon Icon Icon Icon Icon" at bounding box center [714, 94] width 565 height 13
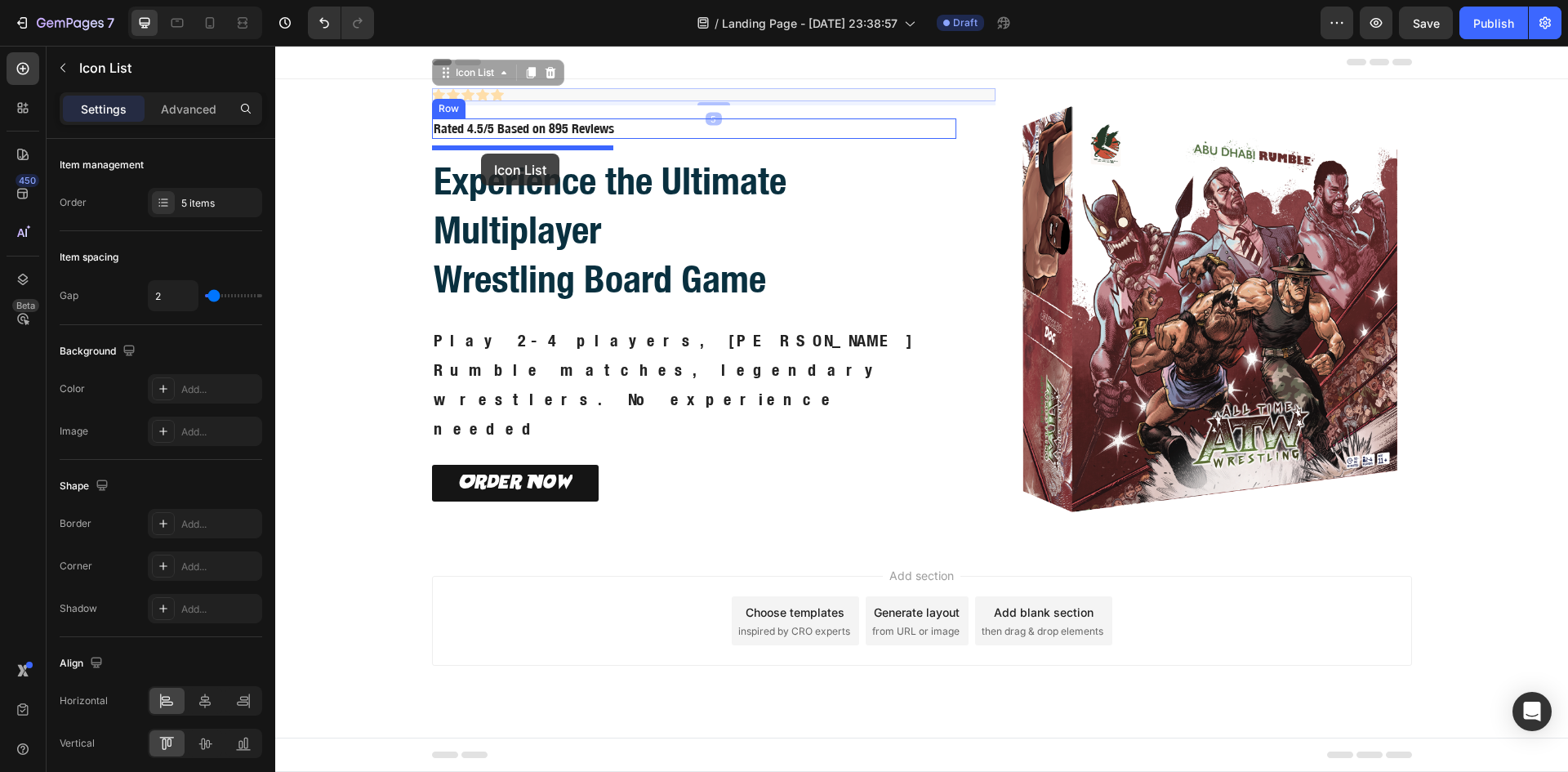
drag, startPoint x: 445, startPoint y: 107, endPoint x: 481, endPoint y: 154, distance: 59.2
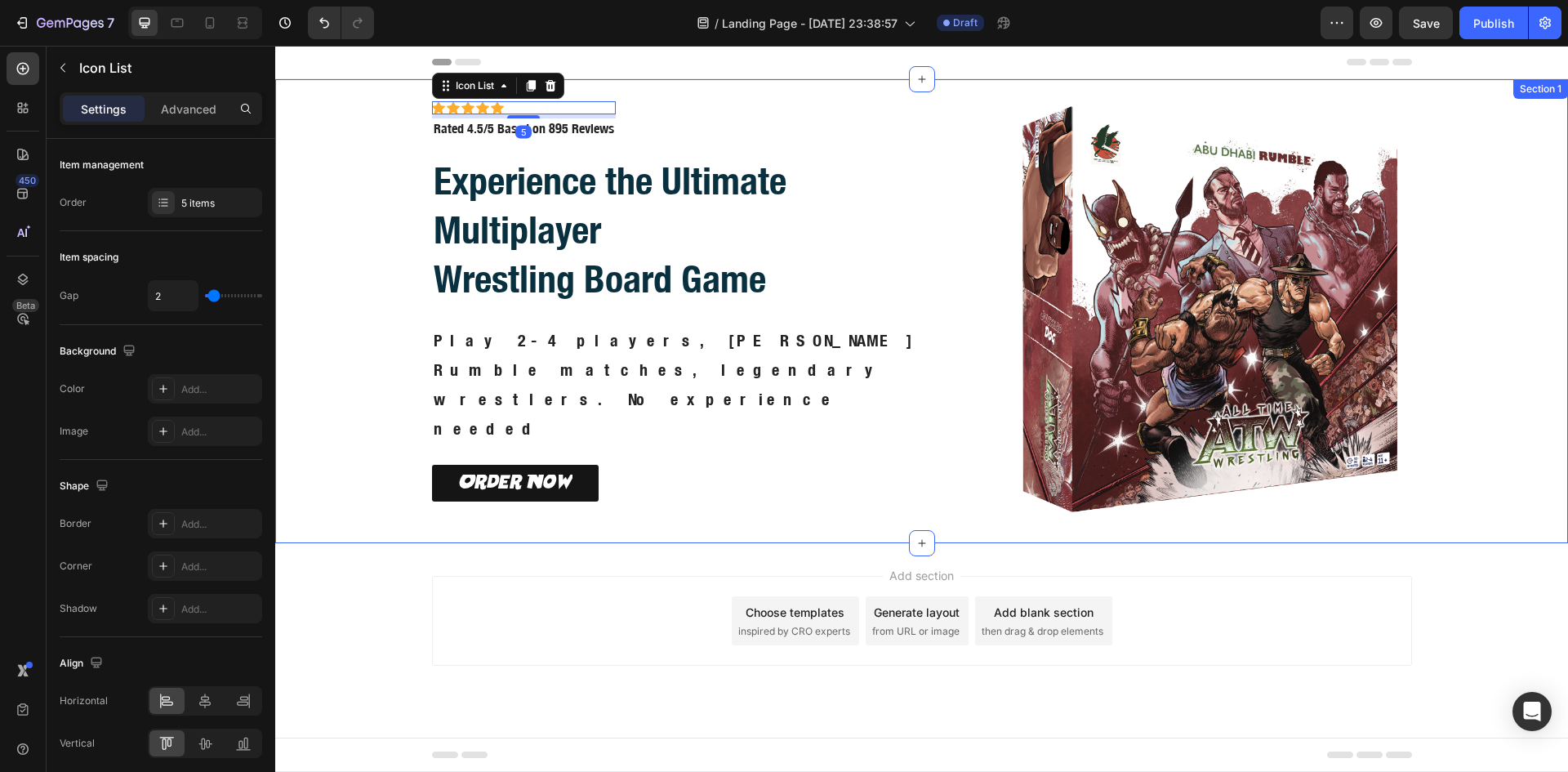
click at [416, 195] on div "Icon Icon Icon Icon Icon Icon List Icon Icon Icon Icon Icon Icon List 5 Rated 4…" at bounding box center [922, 311] width 1273 height 464
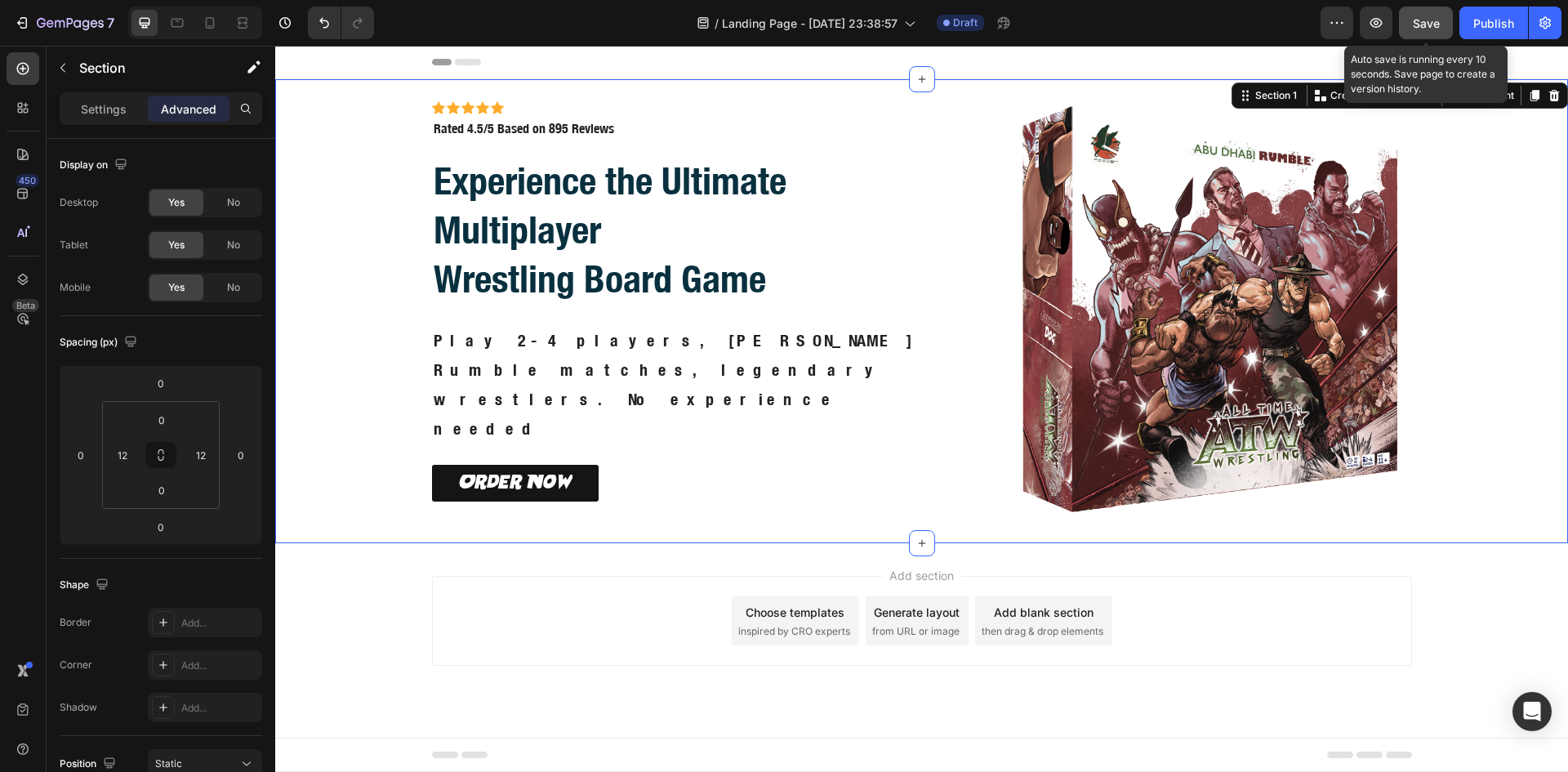
click at [1424, 29] on span "Save" at bounding box center [1426, 24] width 27 height 14
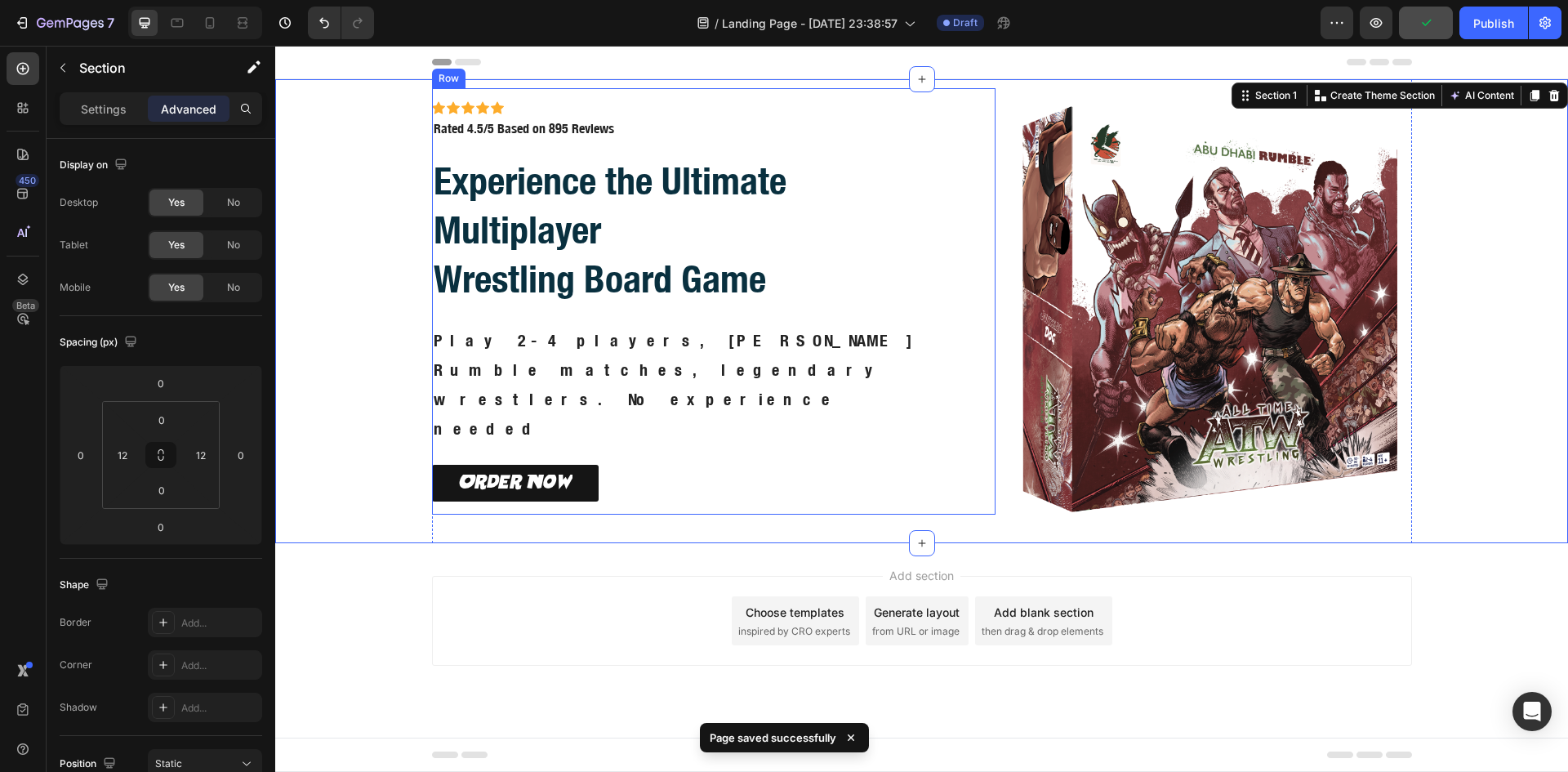
click at [994, 465] on div "Icon Icon Icon Icon Icon Icon List Icon Icon Icon Icon Icon Icon List Rated 4.5…" at bounding box center [714, 300] width 565 height 426
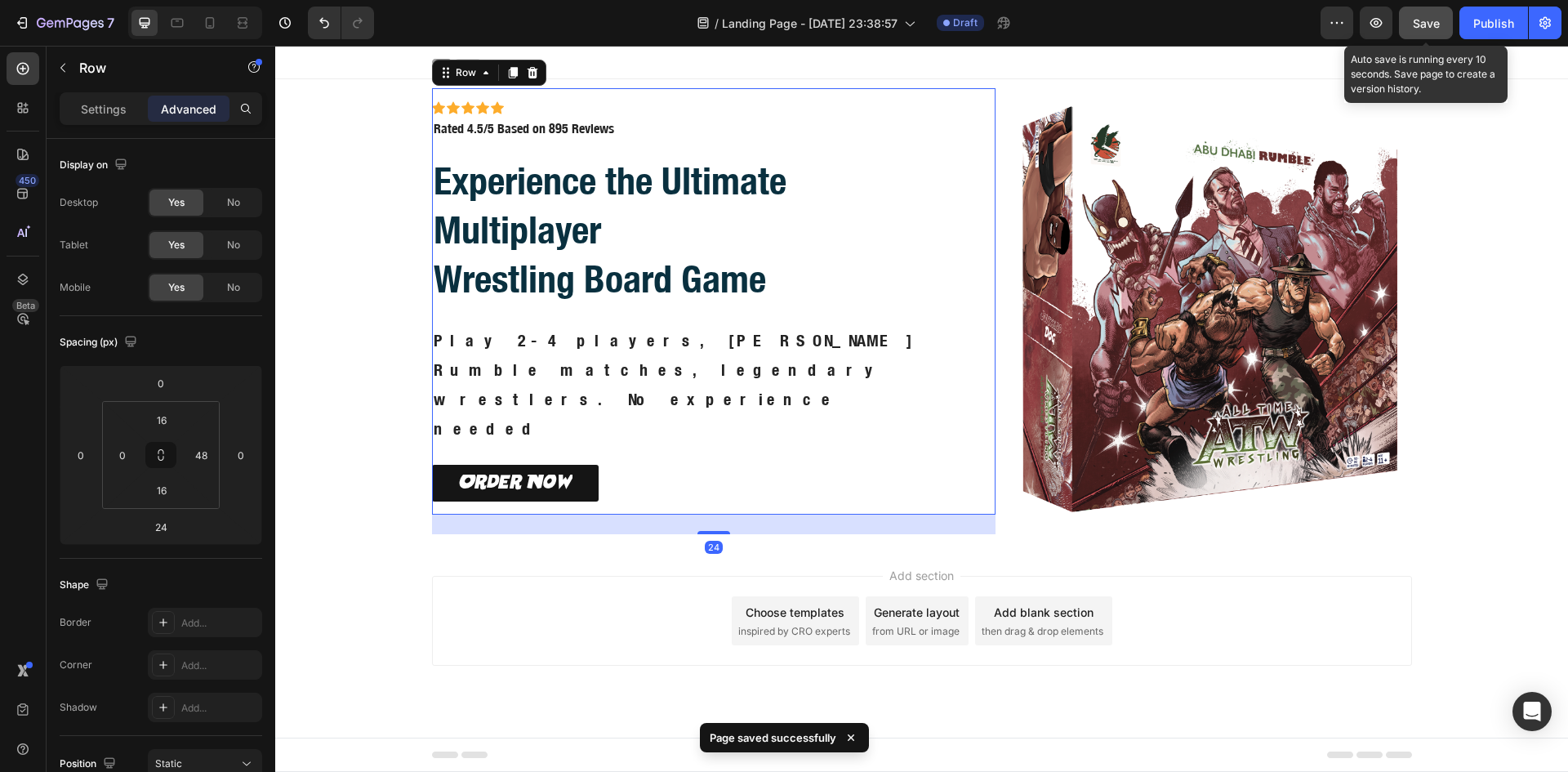
click at [1429, 27] on span "Save" at bounding box center [1426, 24] width 27 height 14
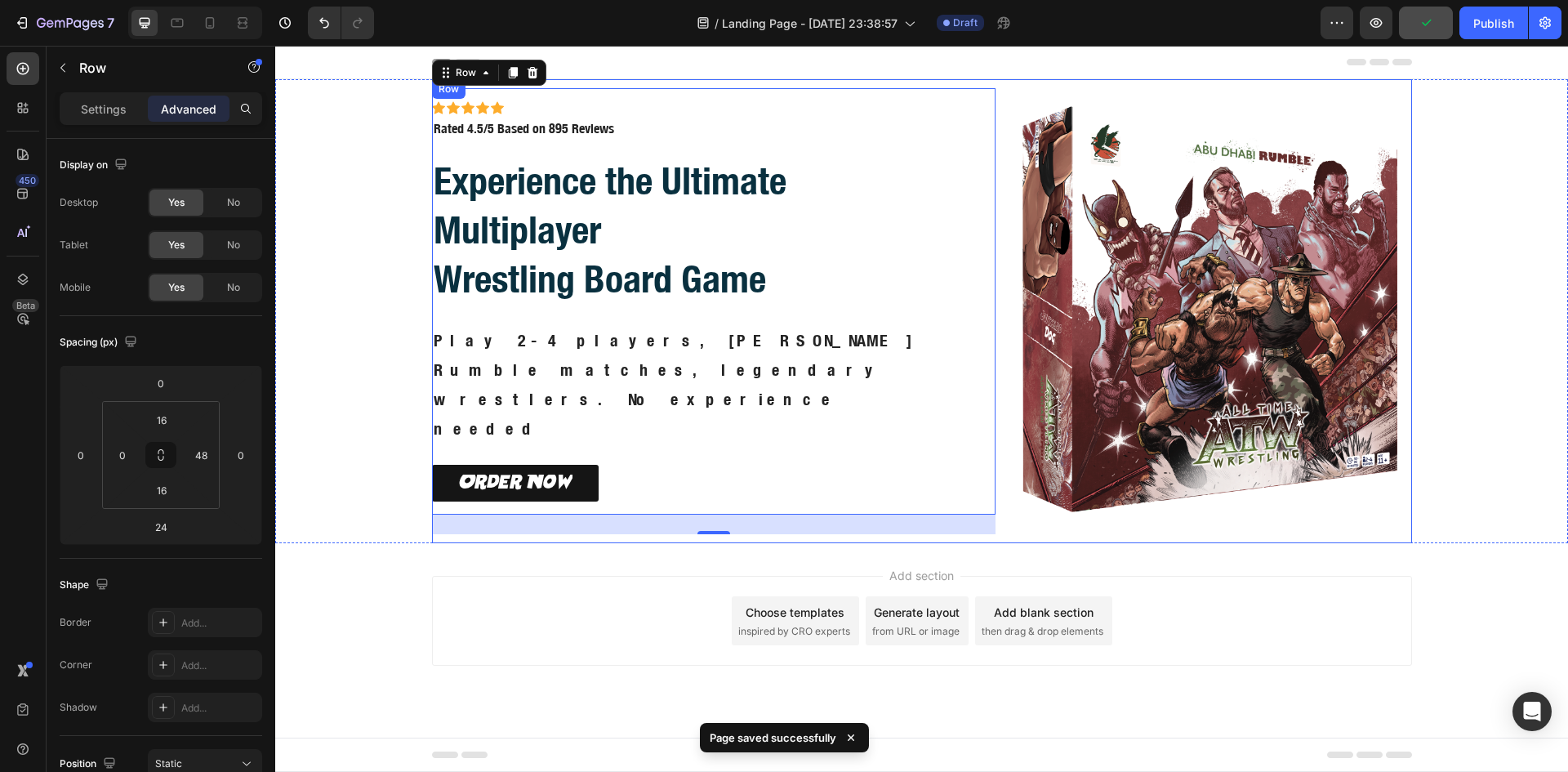
click at [903, 533] on div "Icon Icon Icon Icon Icon Icon List Icon Icon Icon Icon Icon Icon List Rated 4.5…" at bounding box center [714, 311] width 565 height 464
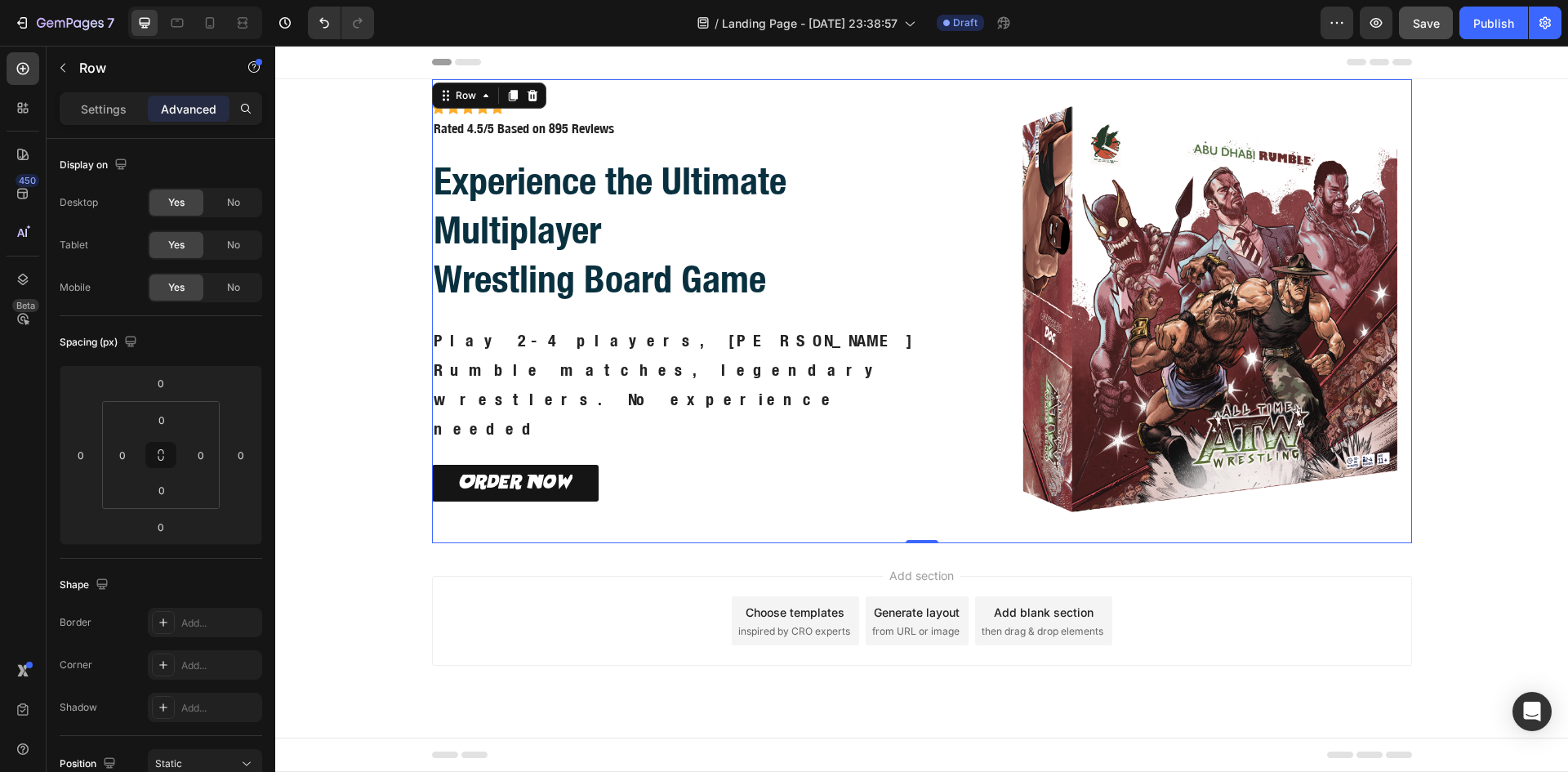
click at [950, 556] on div "Add section Choose templates inspired by CRO experts Generate layout from URL o…" at bounding box center [921, 643] width 1292 height 201
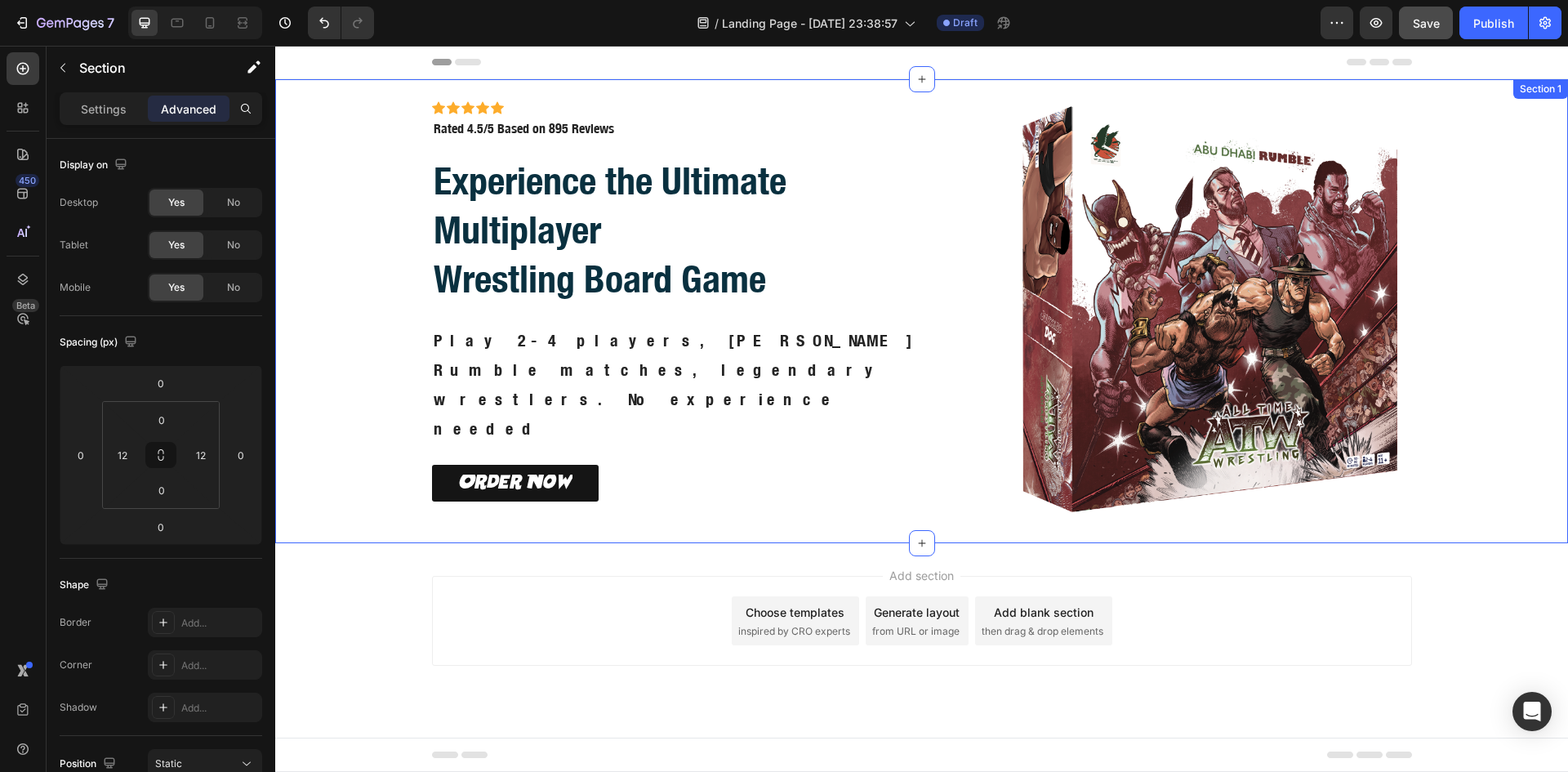
click at [379, 514] on div "Icon Icon Icon Icon Icon Icon List Icon Icon Icon Icon Icon Icon List Rated 4.5…" at bounding box center [922, 311] width 1273 height 464
click at [914, 546] on div at bounding box center [922, 544] width 26 height 26
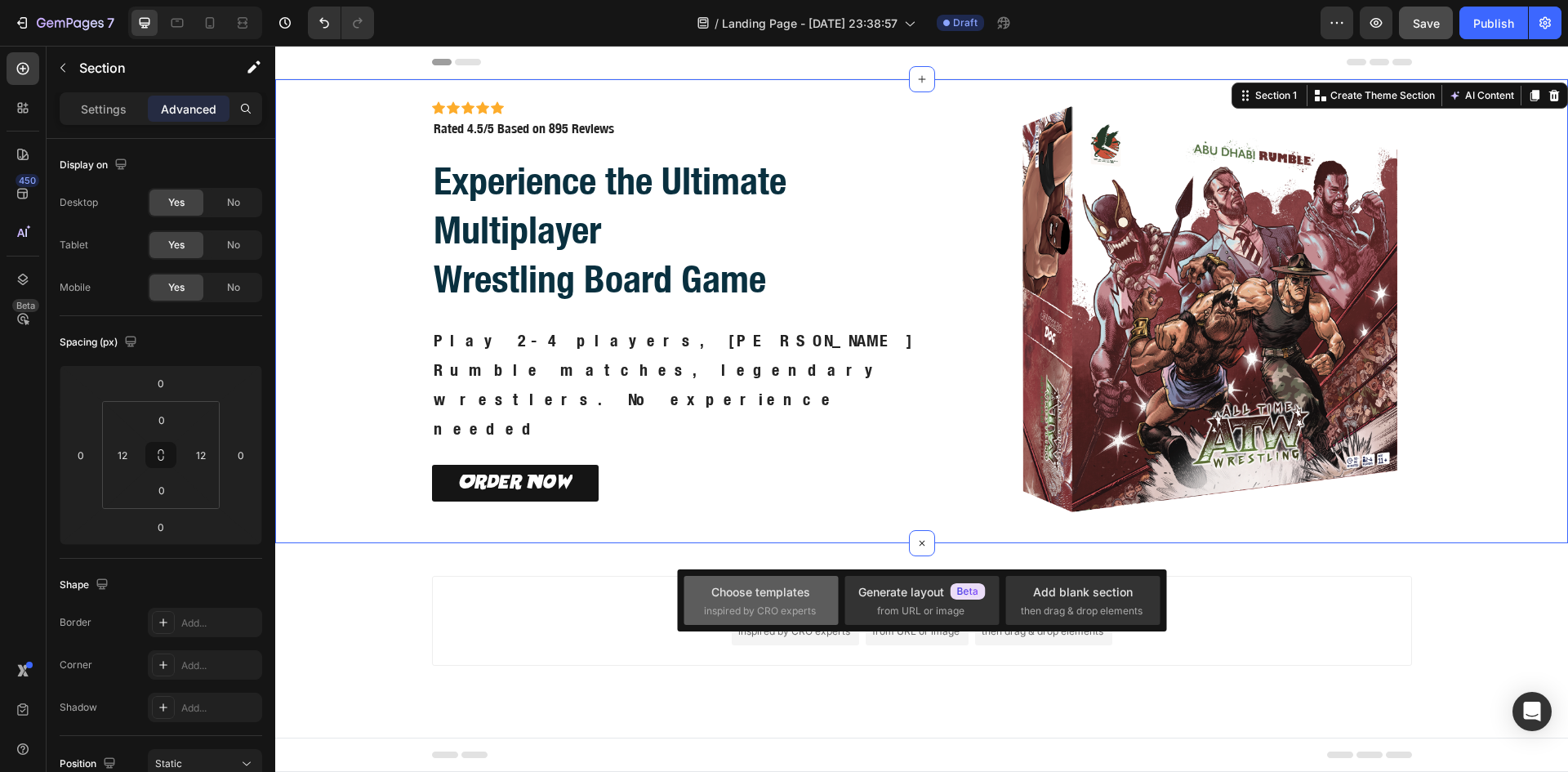
click at [795, 595] on div "Choose templates" at bounding box center [760, 592] width 99 height 18
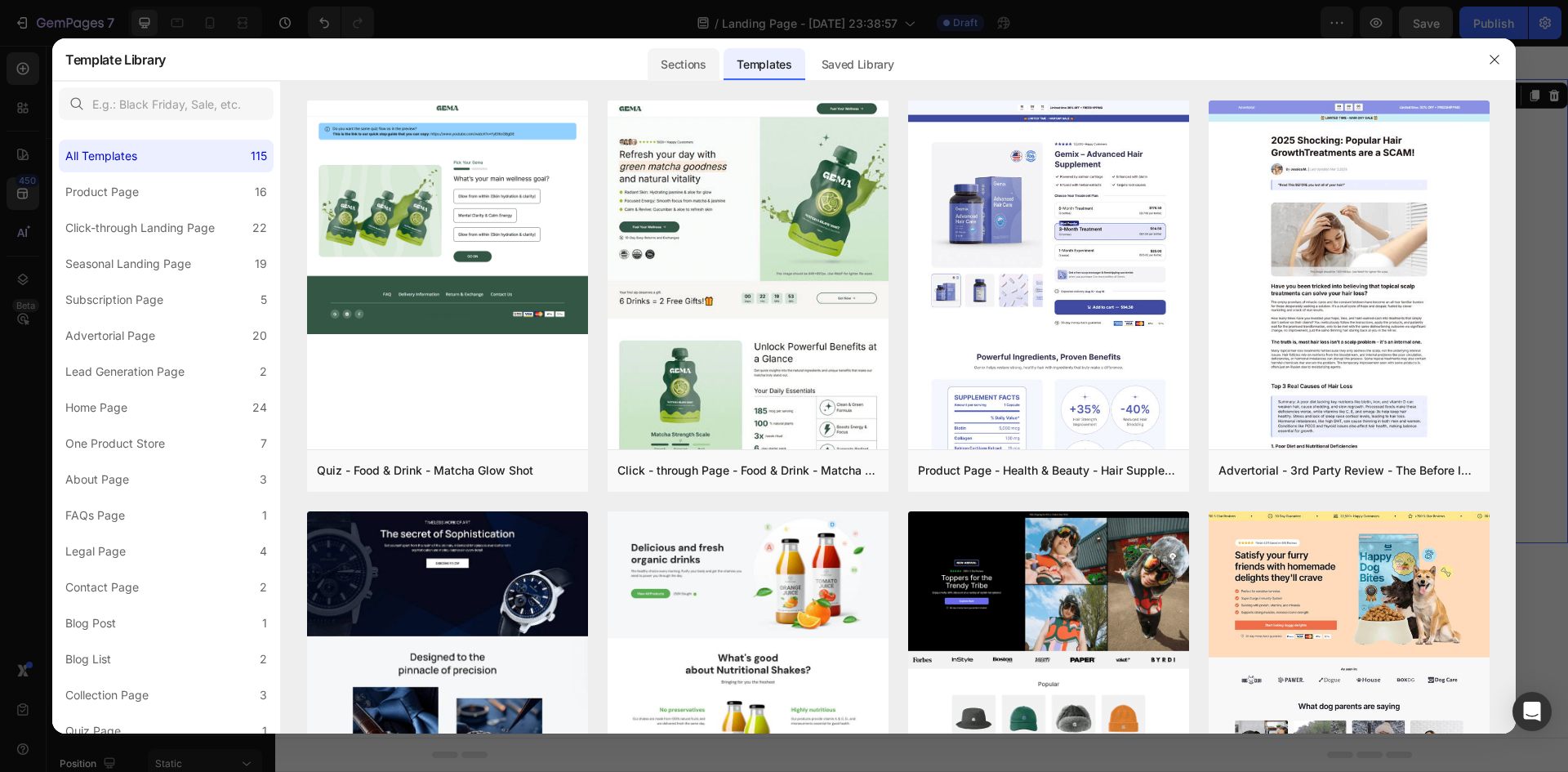
click at [683, 60] on div "Sections" at bounding box center [683, 64] width 71 height 32
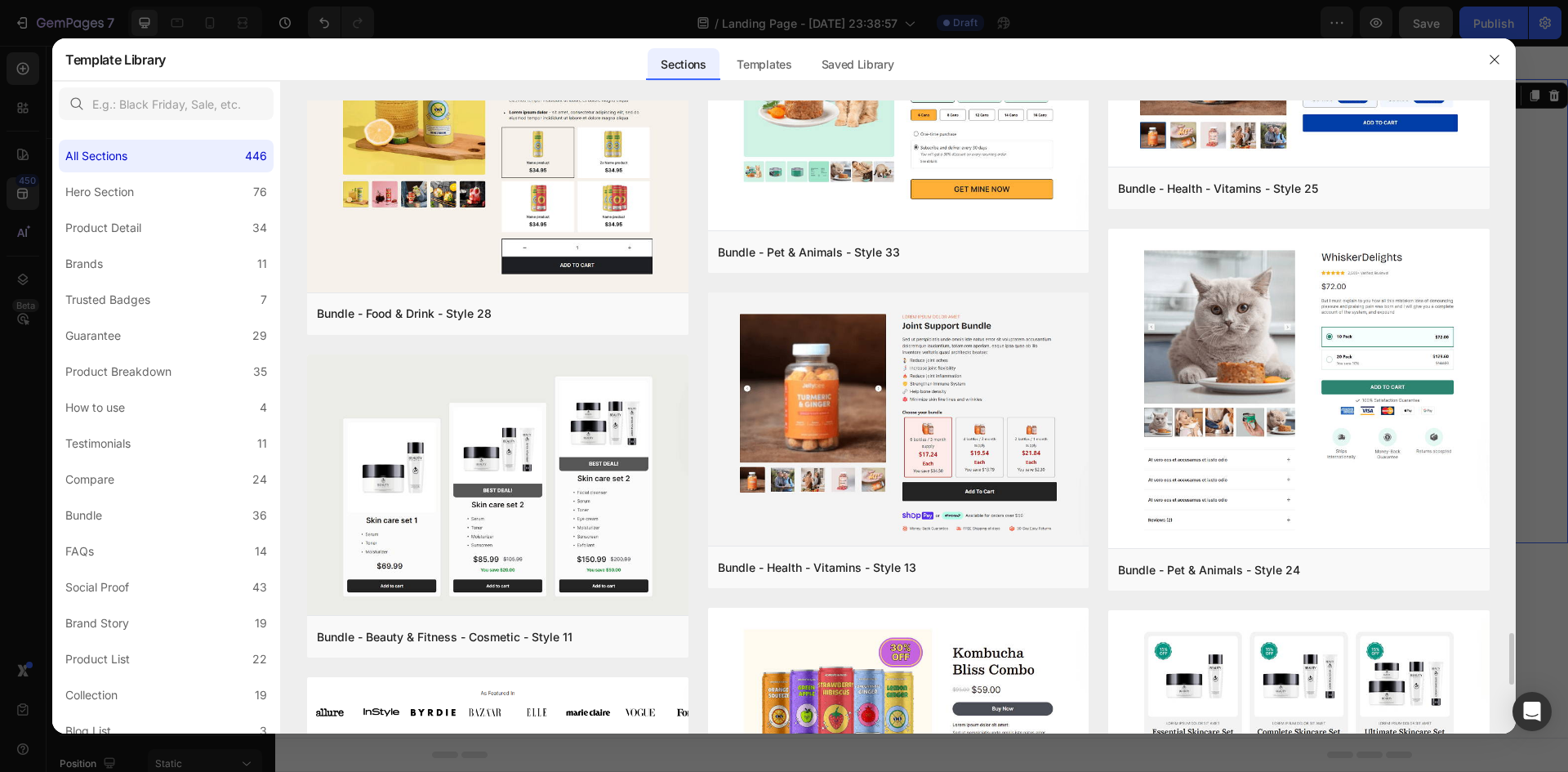
scroll to position [6634, 0]
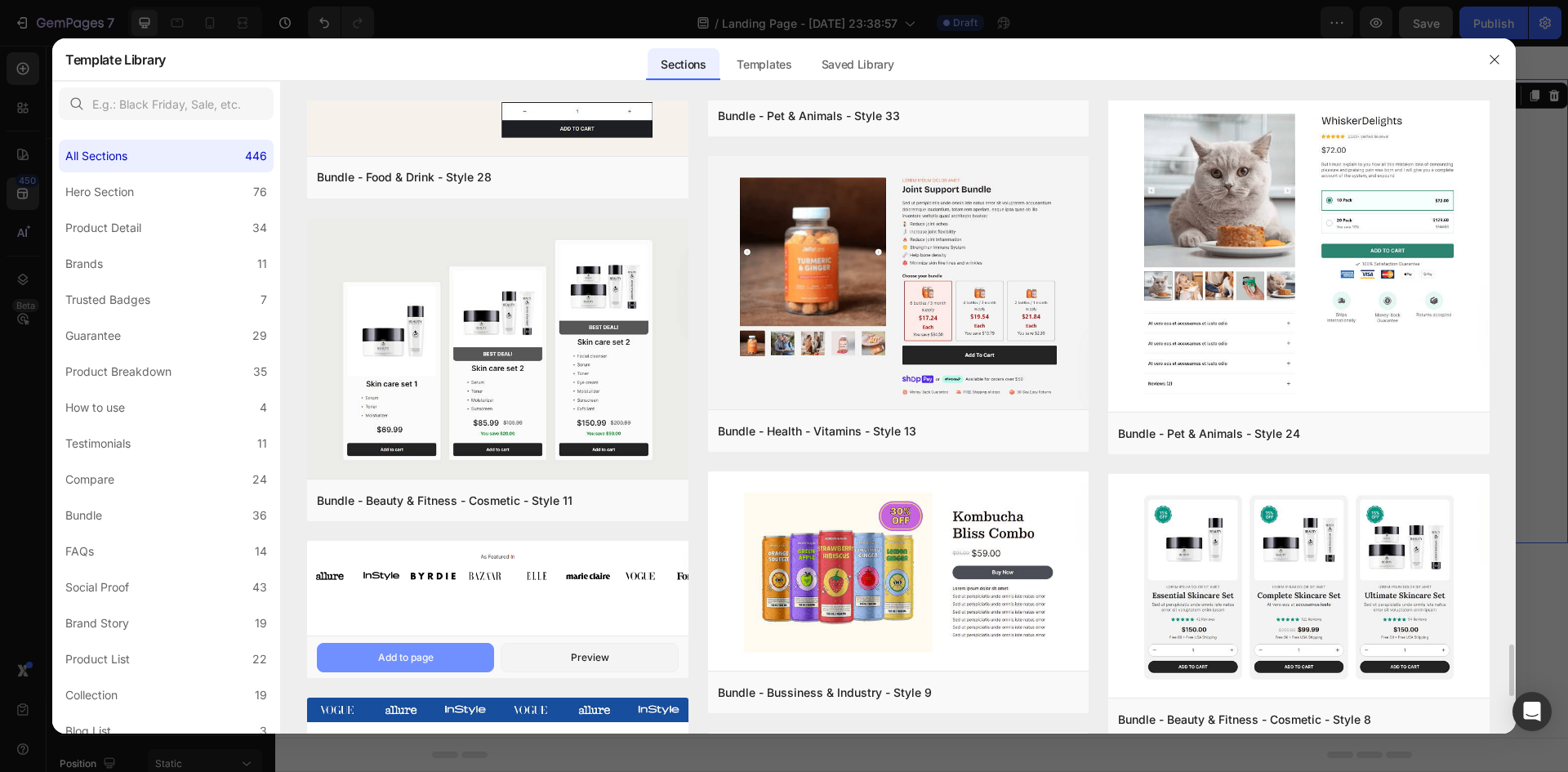
click at [442, 663] on button "Add to page" at bounding box center [406, 657] width 177 height 29
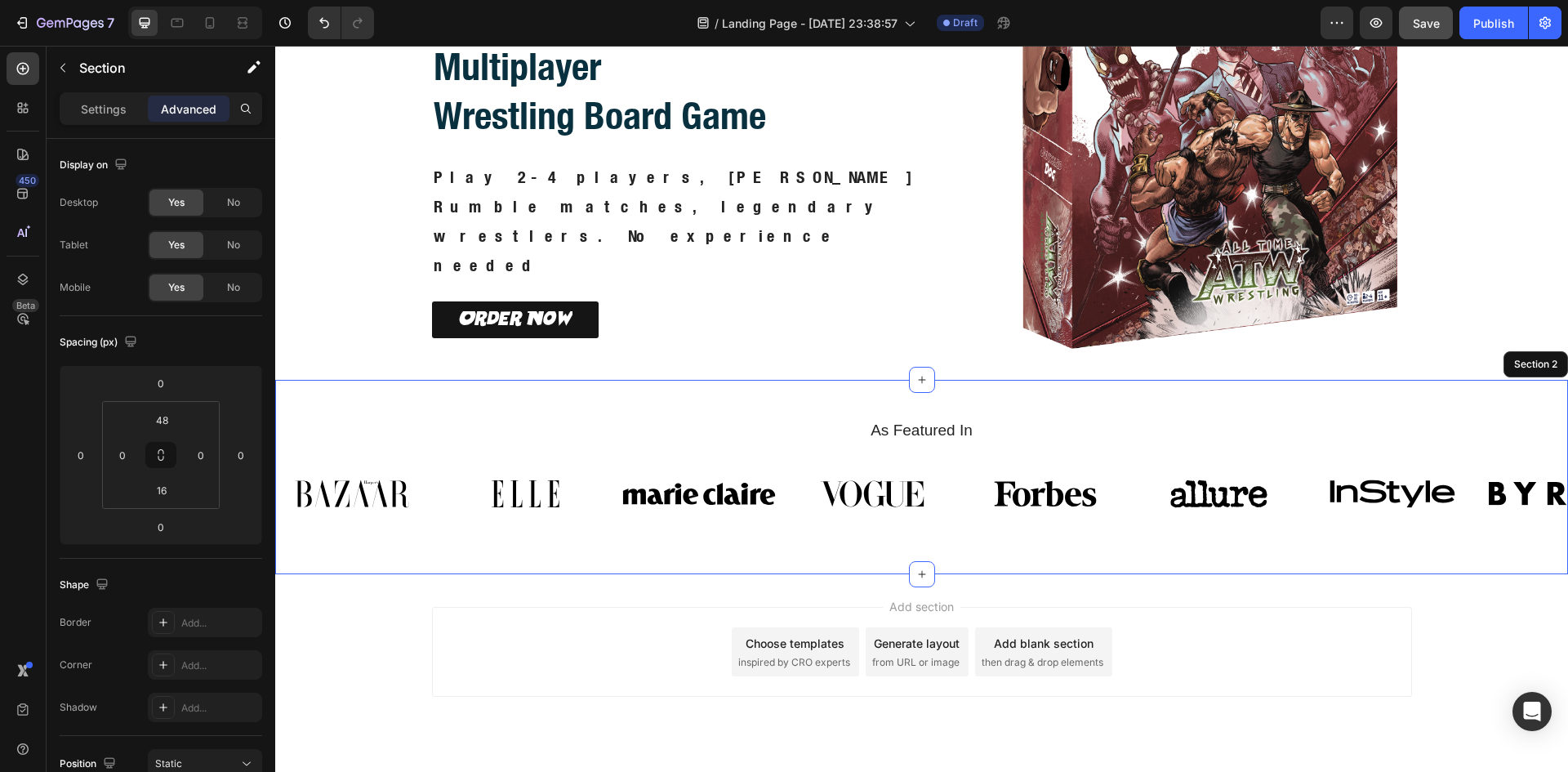
scroll to position [167, 0]
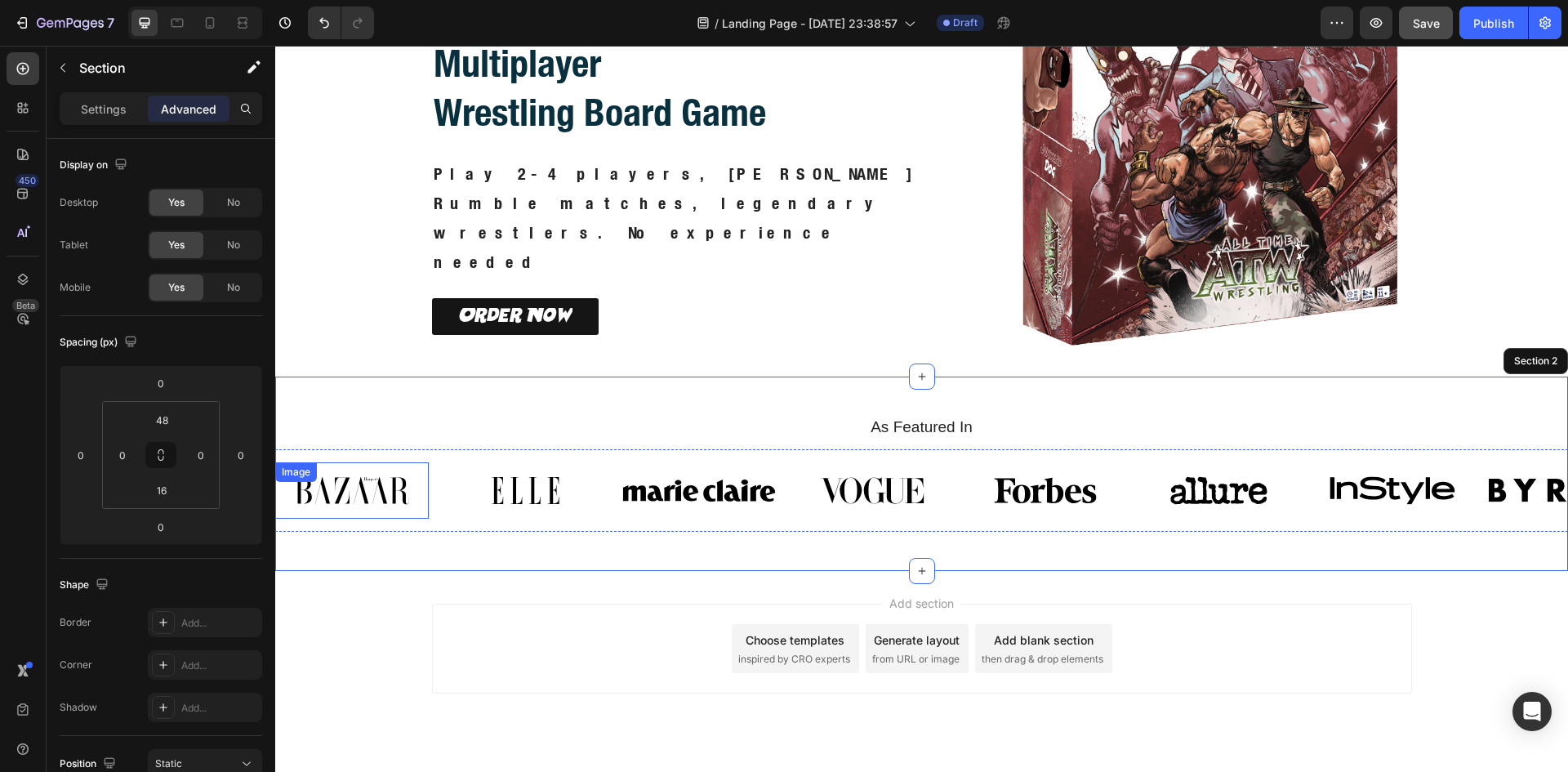
click at [336, 501] on img at bounding box center [351, 490] width 154 height 56
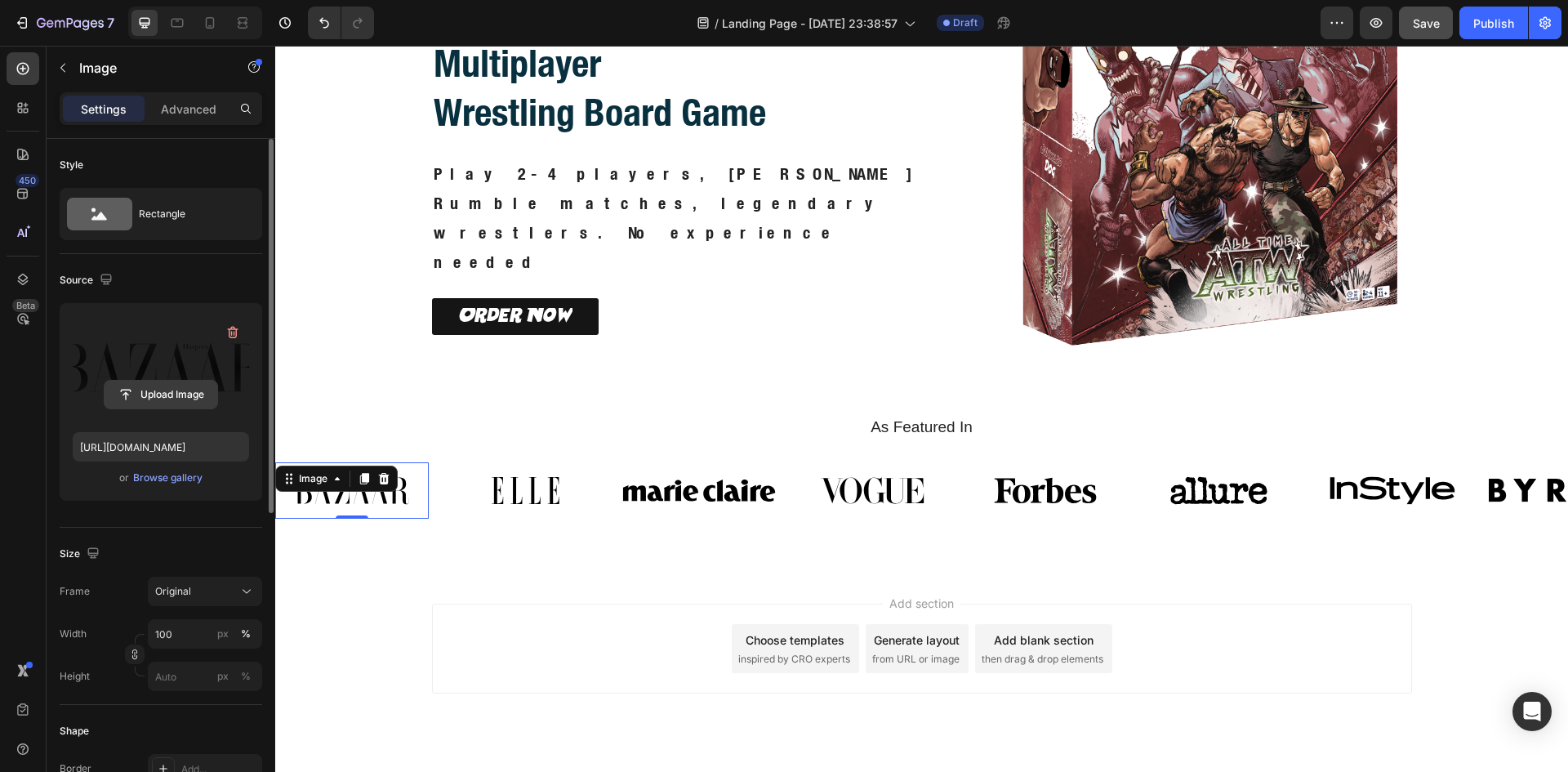
click at [178, 395] on input "file" at bounding box center [161, 394] width 112 height 28
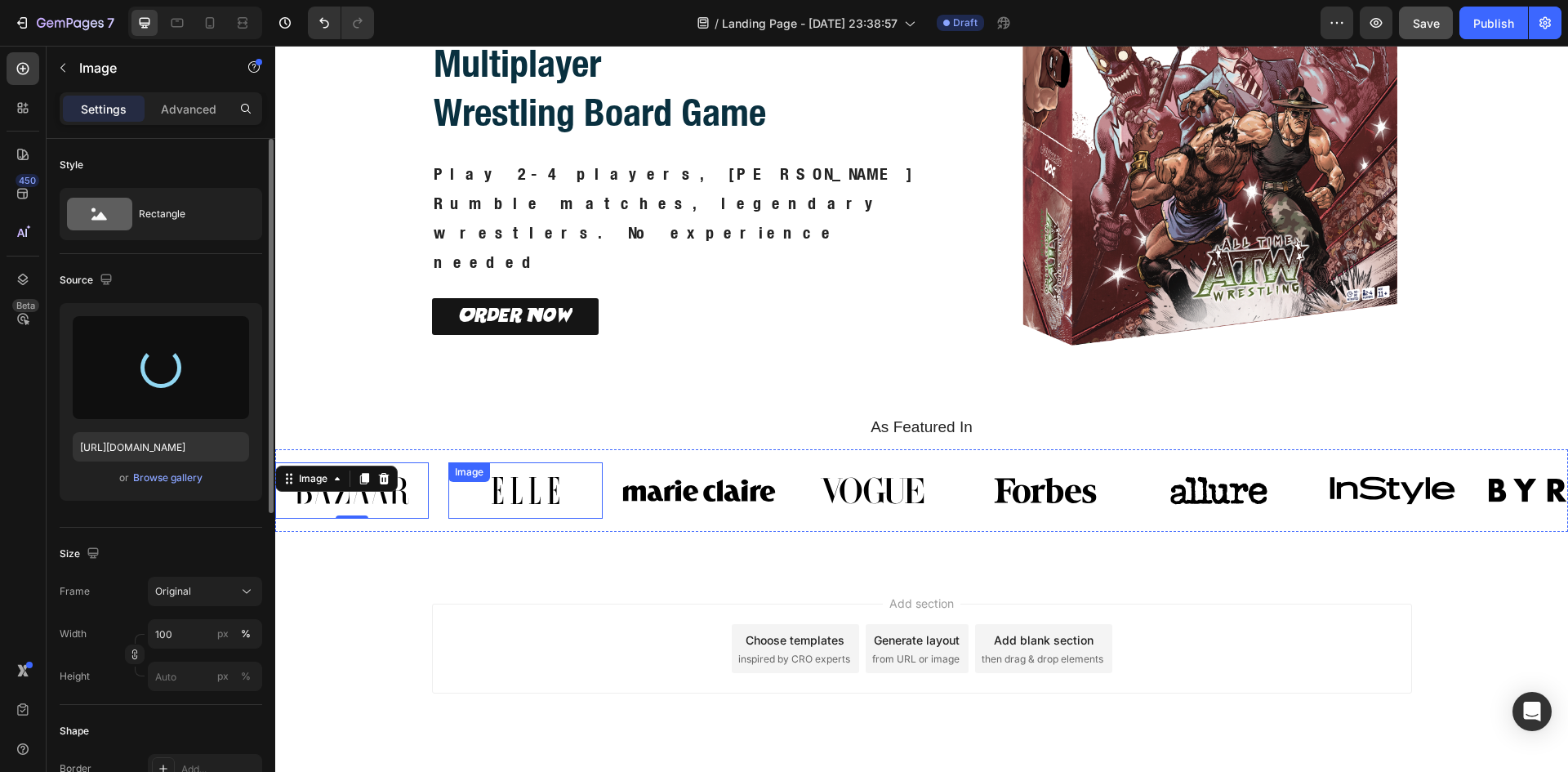
type input "[URL][DOMAIN_NAME]"
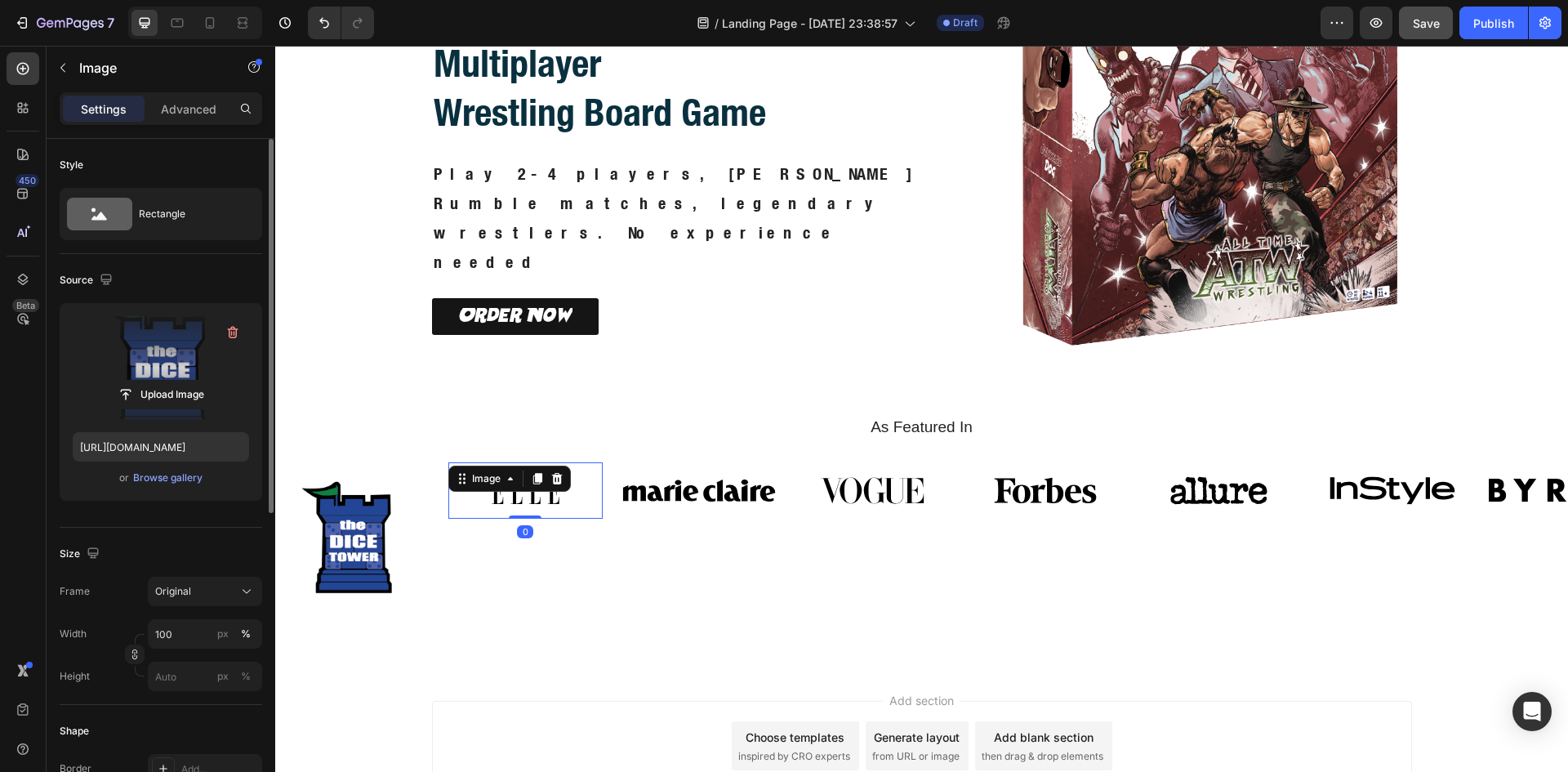
click at [516, 497] on img at bounding box center [525, 490] width 154 height 56
click at [187, 391] on input "file" at bounding box center [161, 394] width 112 height 28
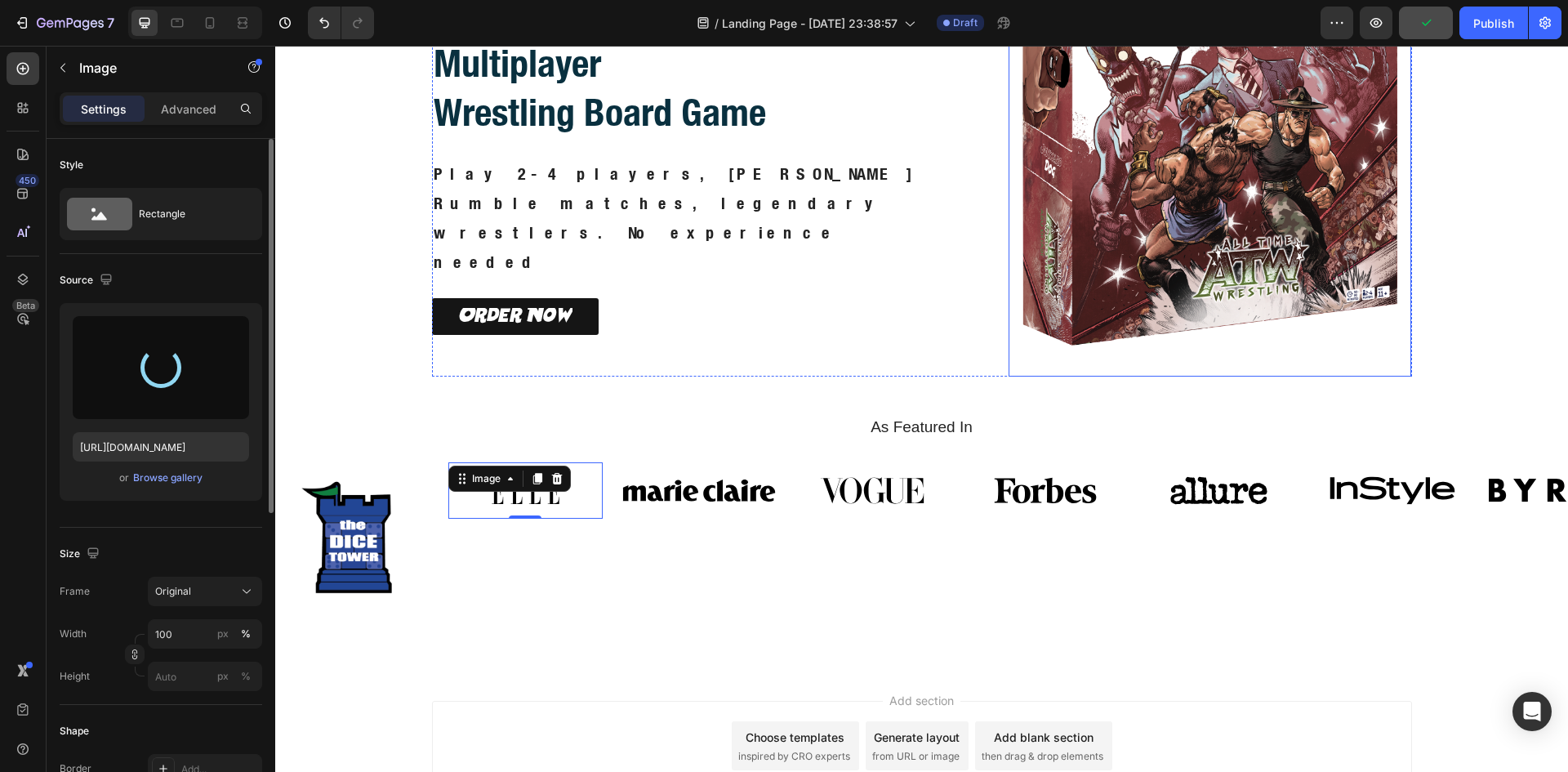
type input "[URL][DOMAIN_NAME]"
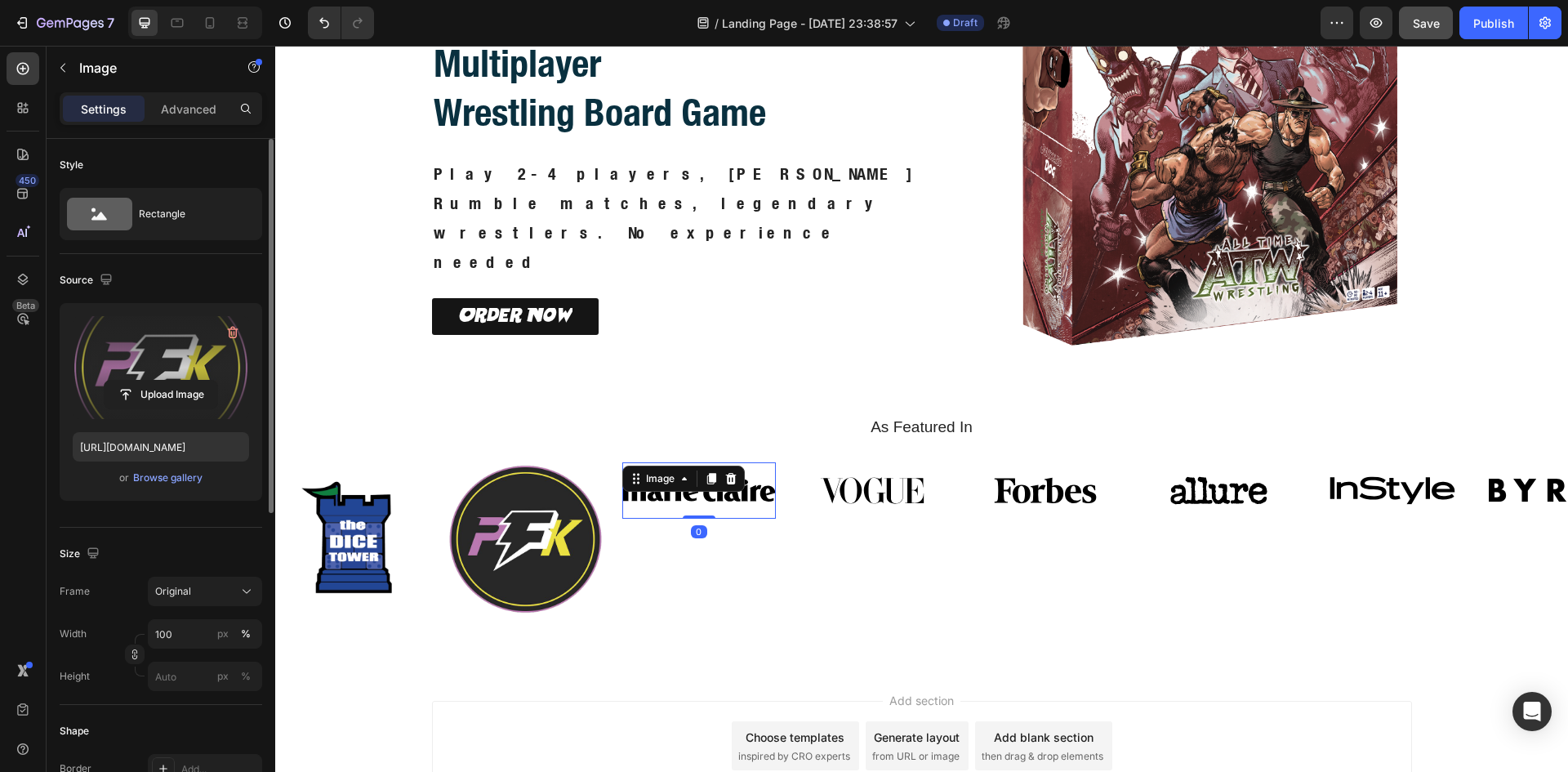
click at [651, 494] on img at bounding box center [699, 490] width 154 height 56
click at [188, 394] on input "file" at bounding box center [161, 394] width 112 height 28
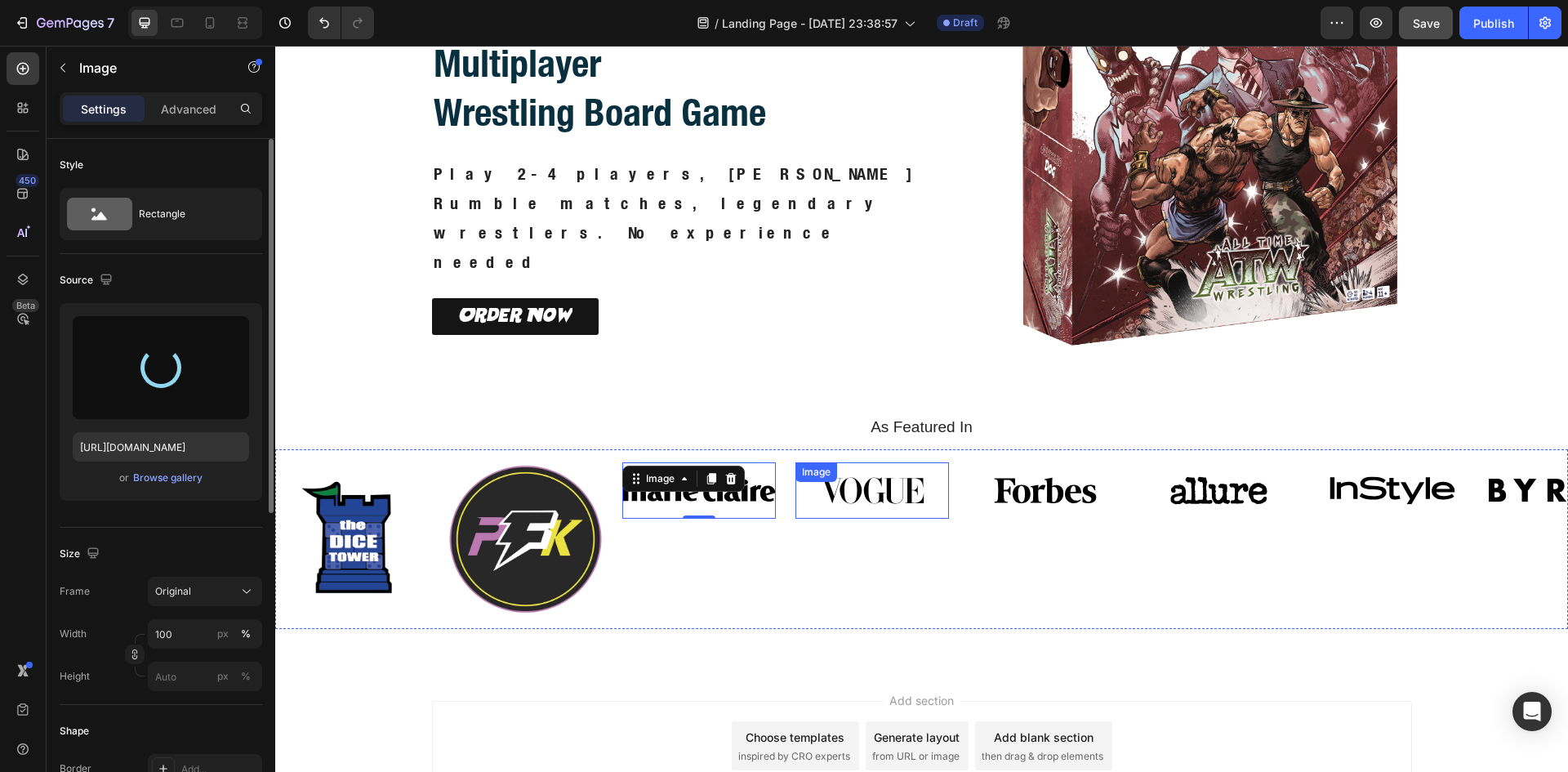
type input "[URL][DOMAIN_NAME]"
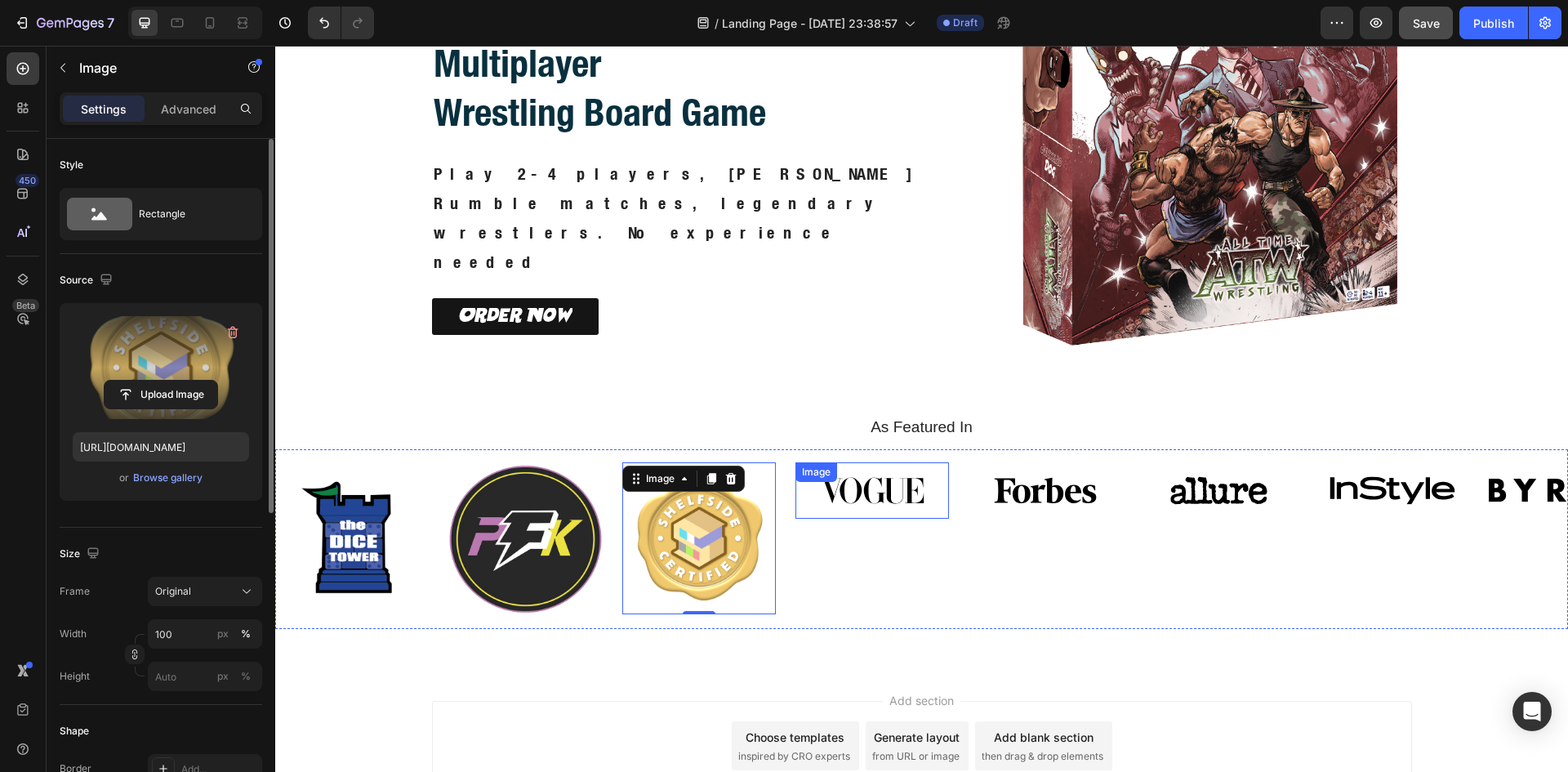
click at [895, 501] on img at bounding box center [872, 490] width 154 height 56
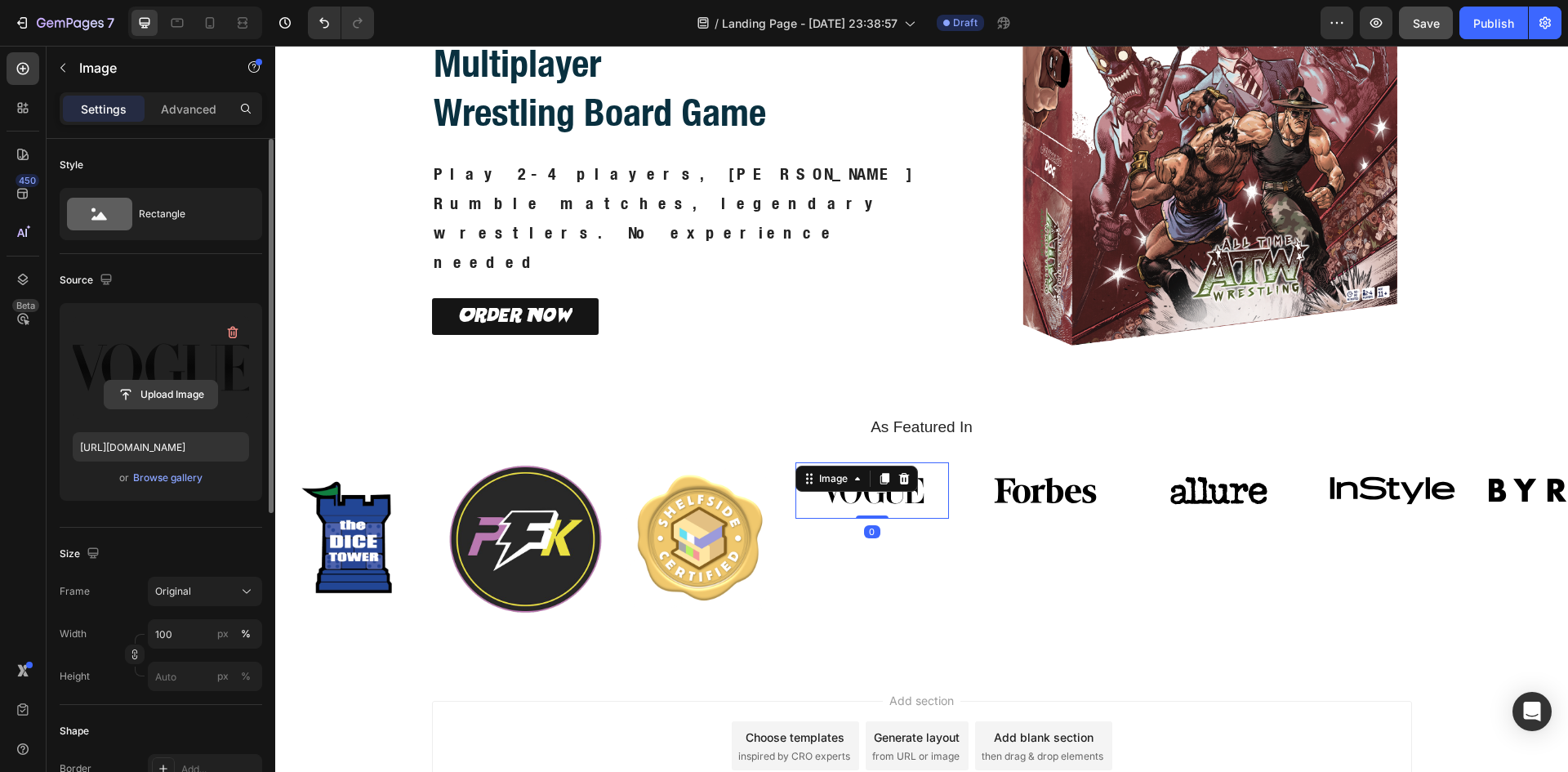
click at [150, 397] on input "file" at bounding box center [161, 394] width 112 height 28
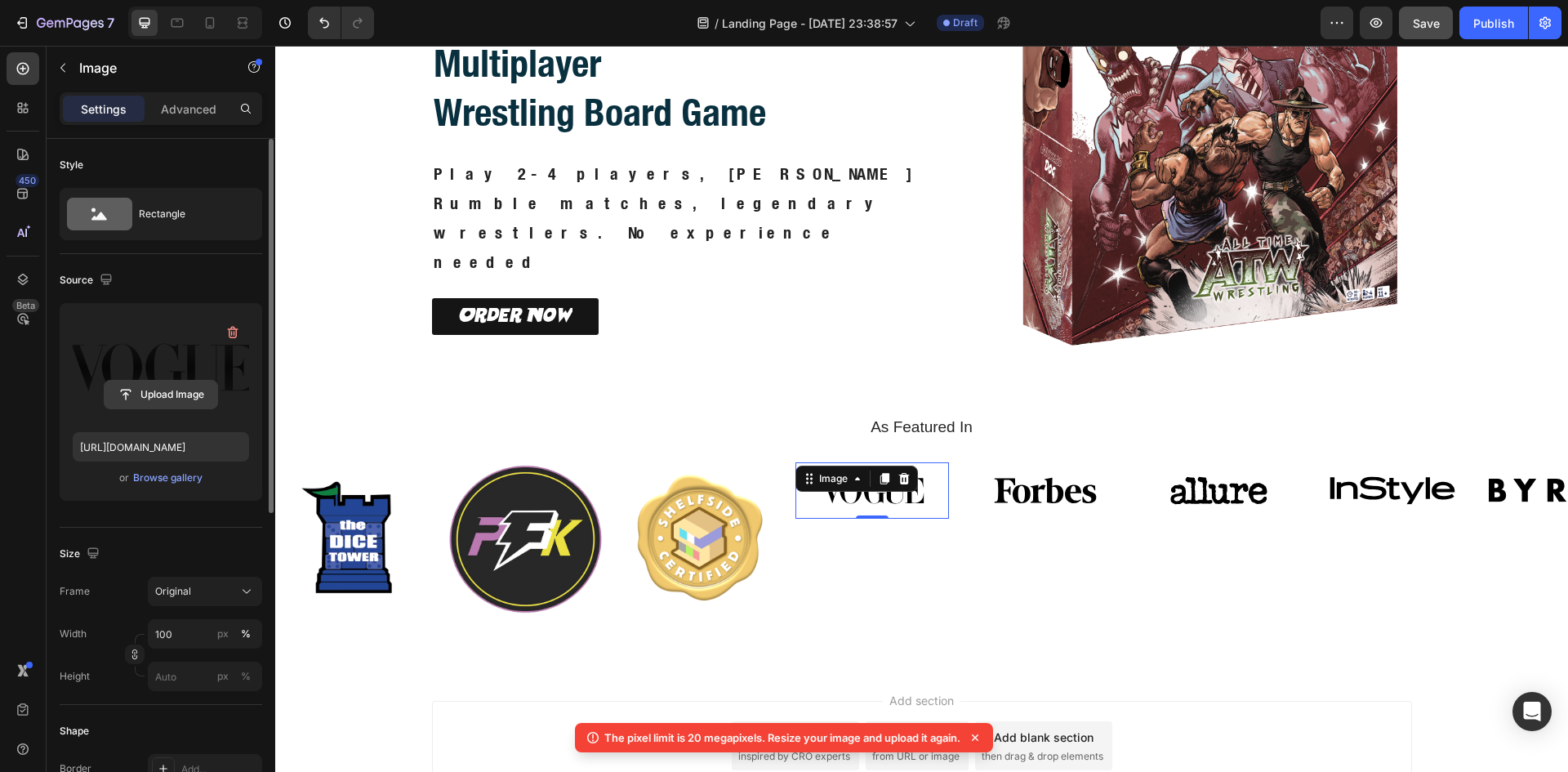
click at [178, 391] on input "file" at bounding box center [161, 394] width 112 height 28
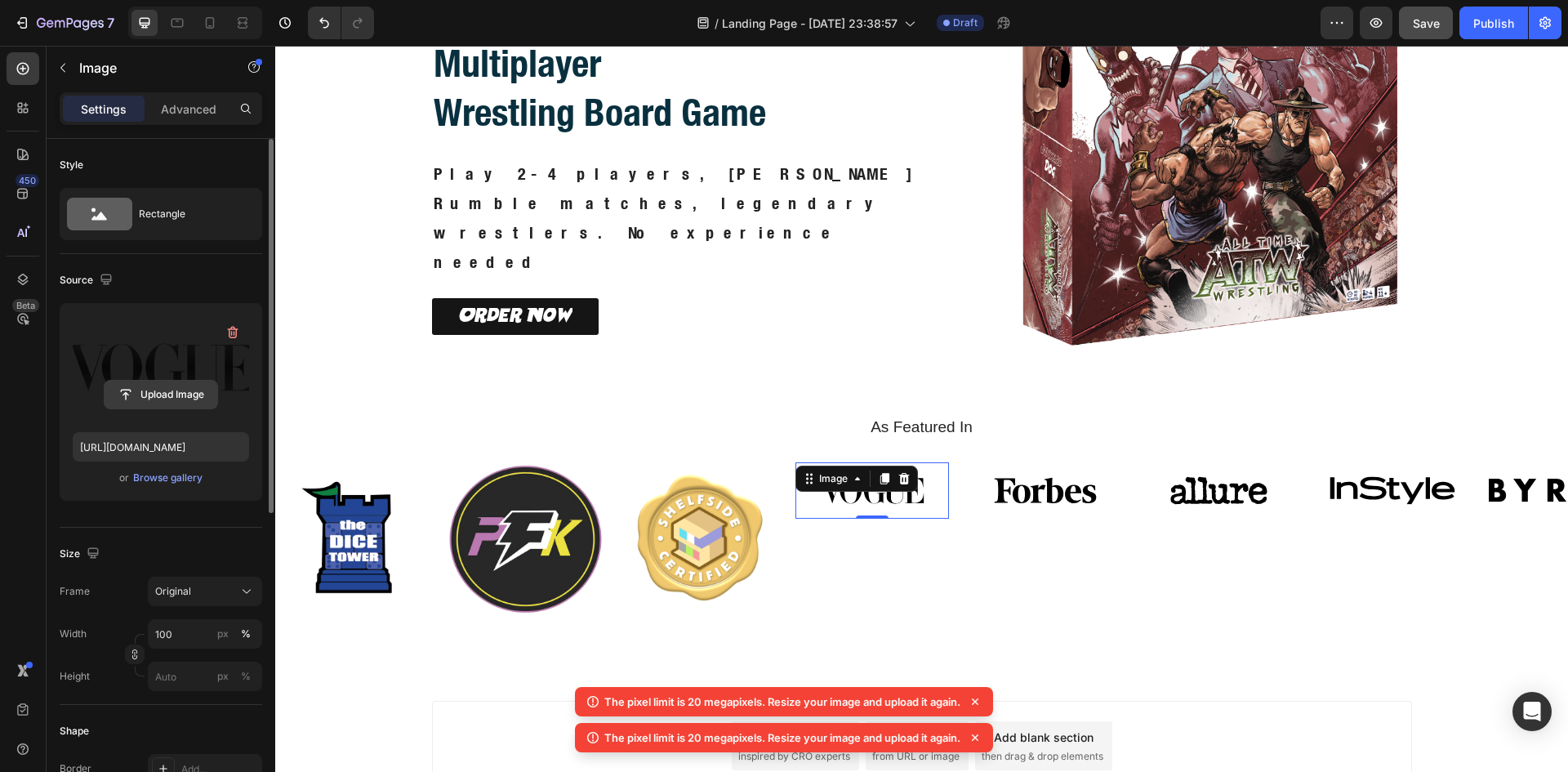
click at [114, 393] on input "file" at bounding box center [161, 394] width 112 height 28
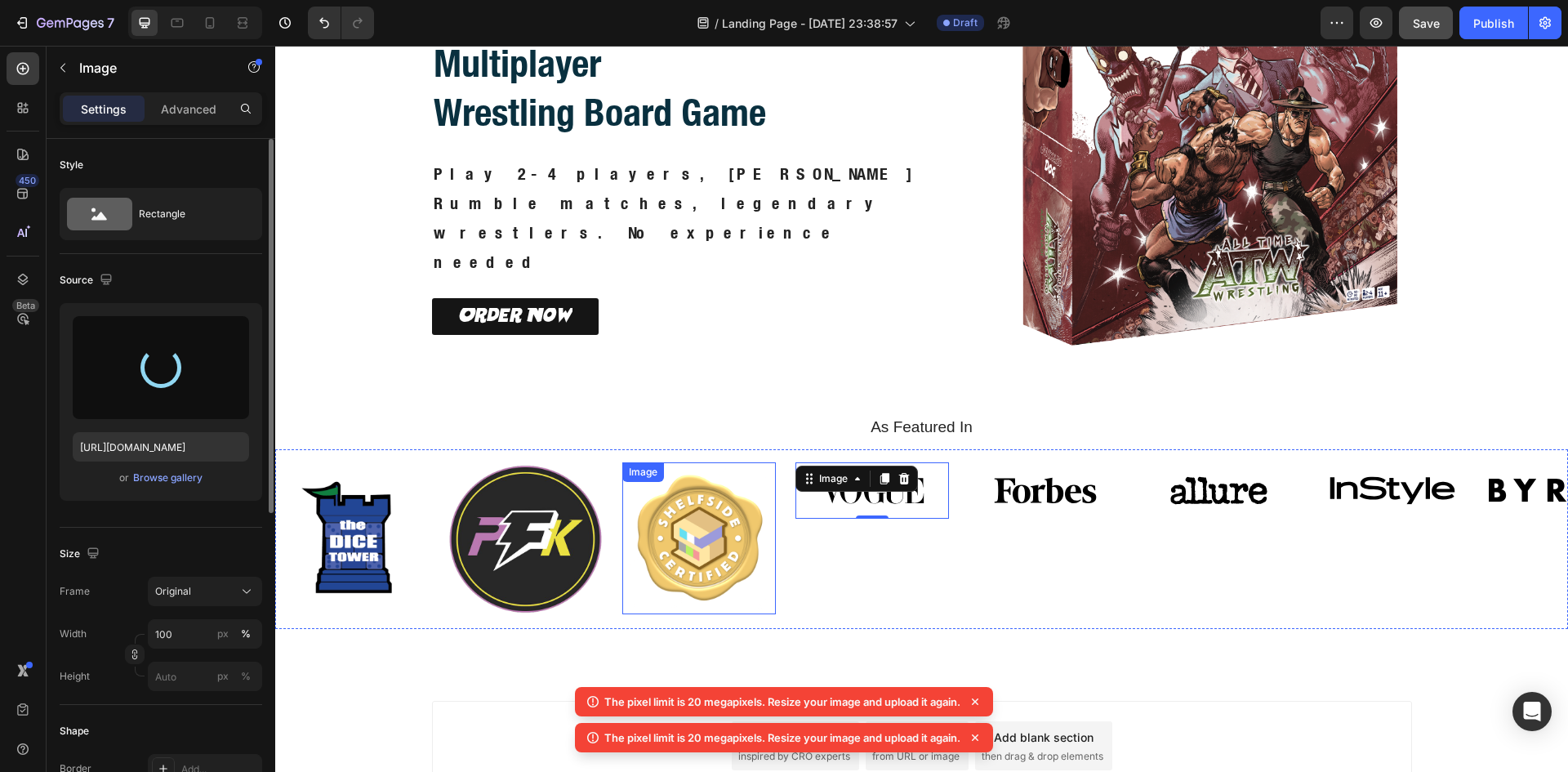
type input "[URL][DOMAIN_NAME]"
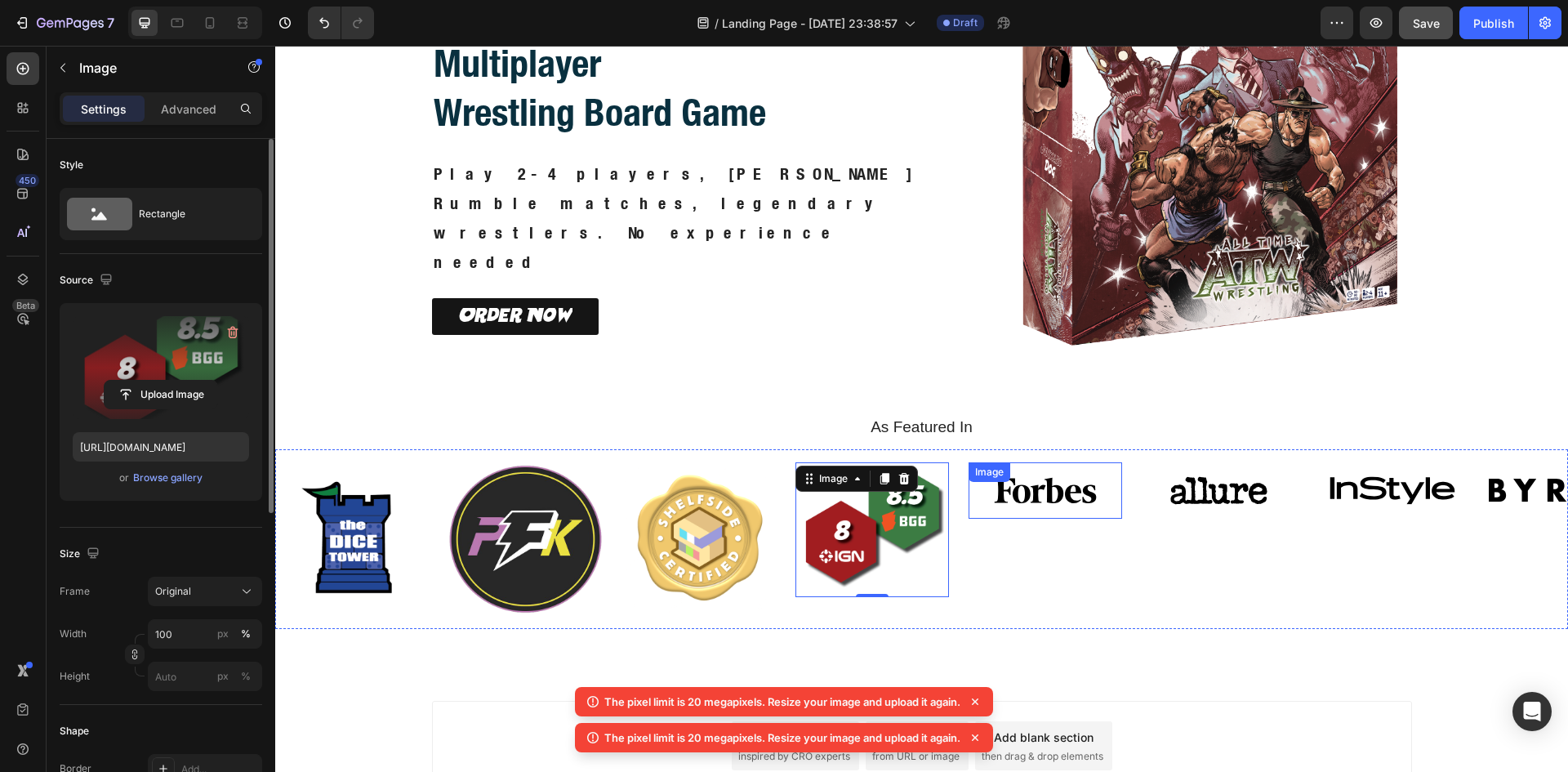
click at [1075, 490] on div "Image" at bounding box center [1045, 490] width 154 height 56
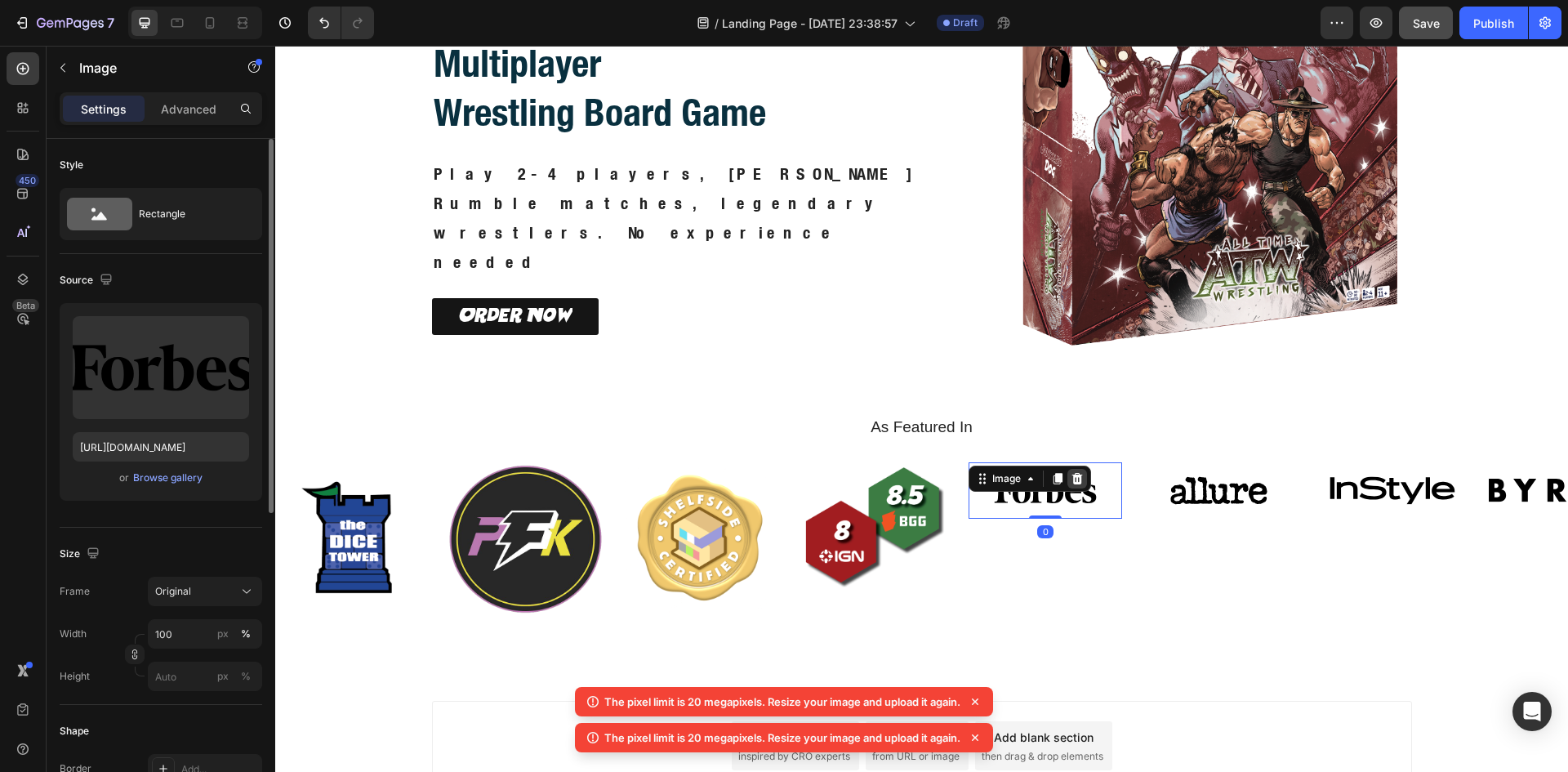
click at [1077, 474] on icon at bounding box center [1077, 478] width 11 height 11
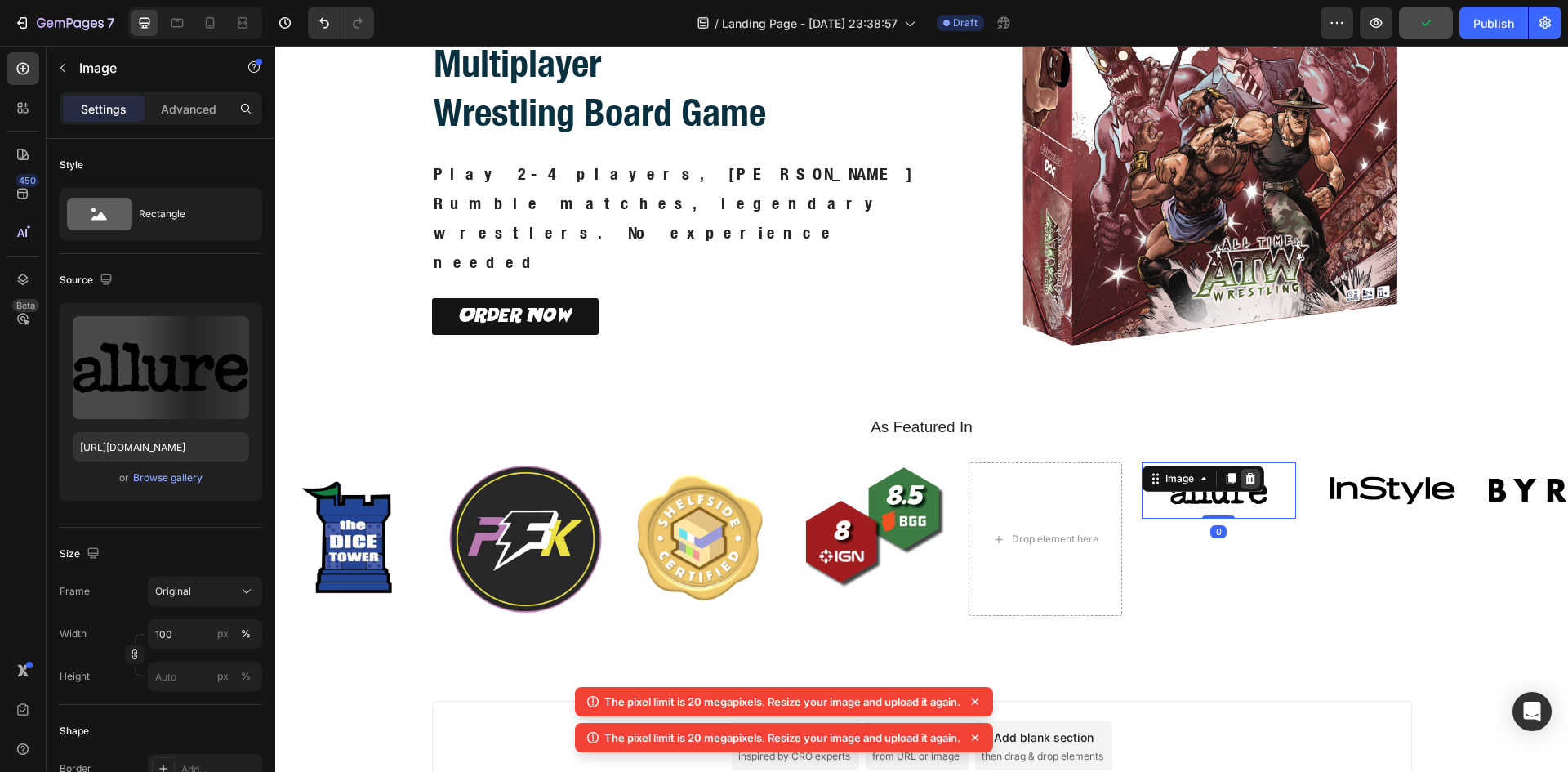
click at [1255, 473] on icon at bounding box center [1249, 479] width 13 height 13
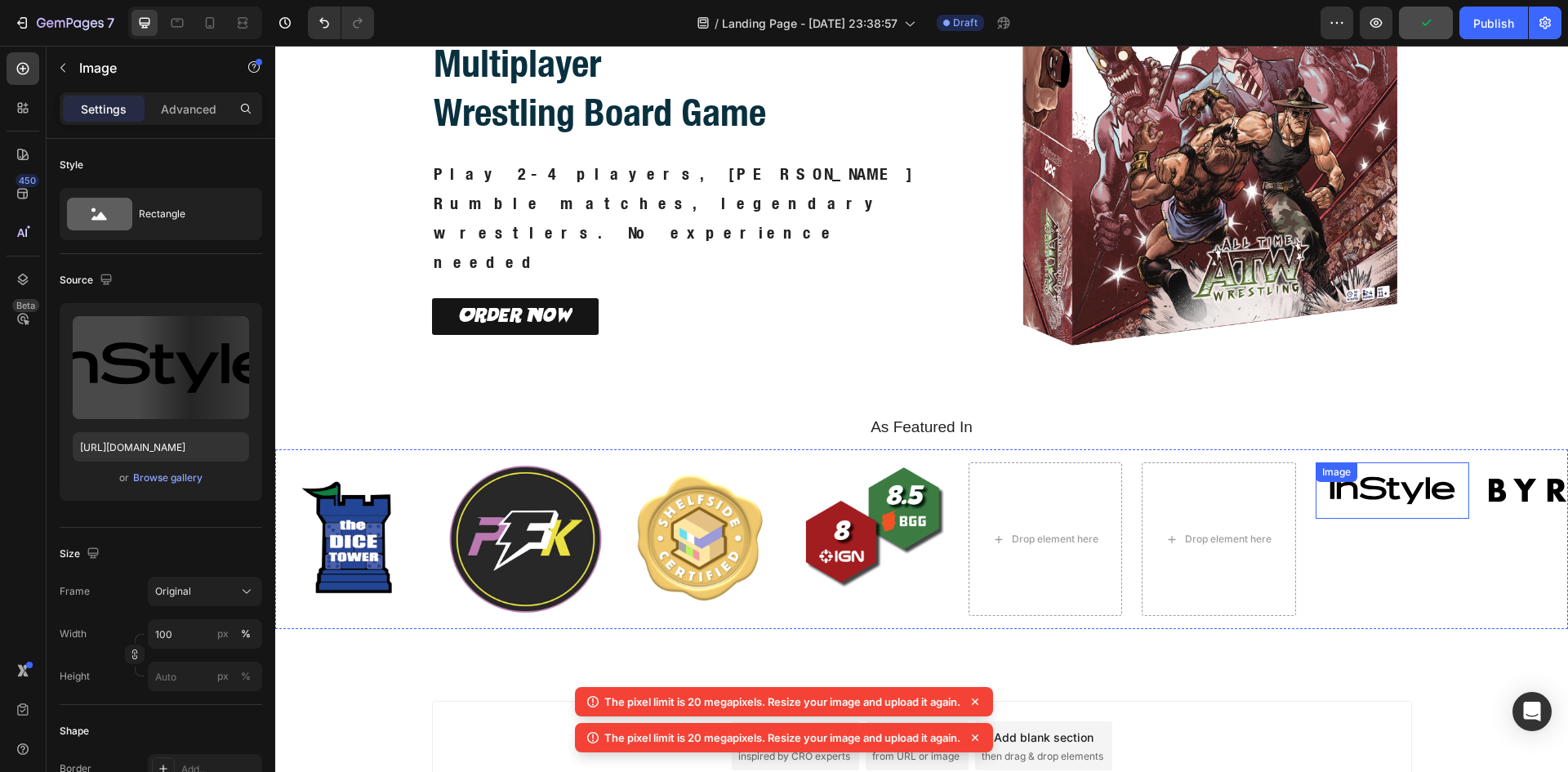
click at [1396, 487] on div "Image" at bounding box center [1392, 490] width 154 height 56
click at [1428, 477] on icon at bounding box center [1423, 478] width 11 height 11
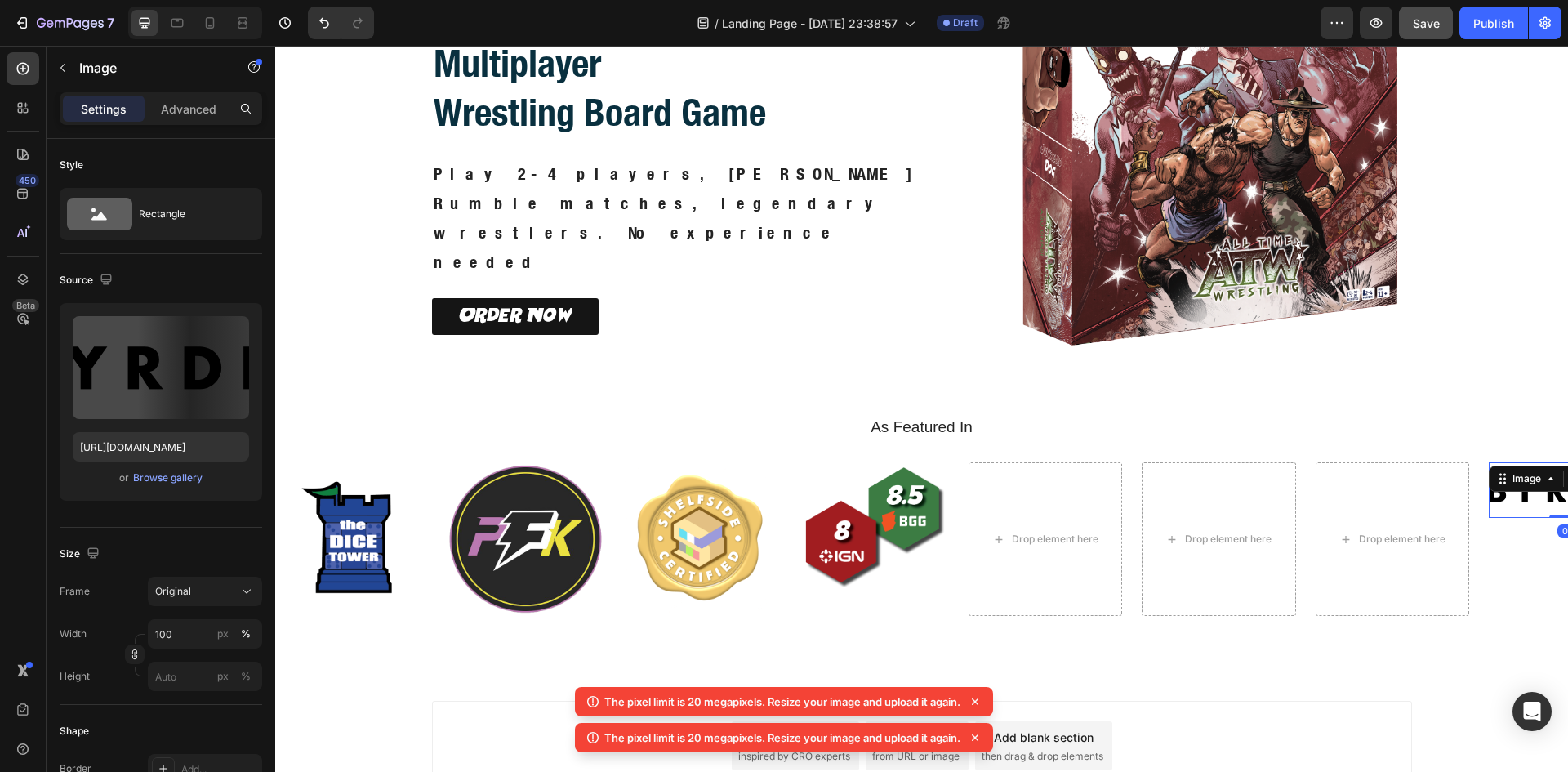
click at [1491, 492] on img at bounding box center [1564, 489] width 154 height 55
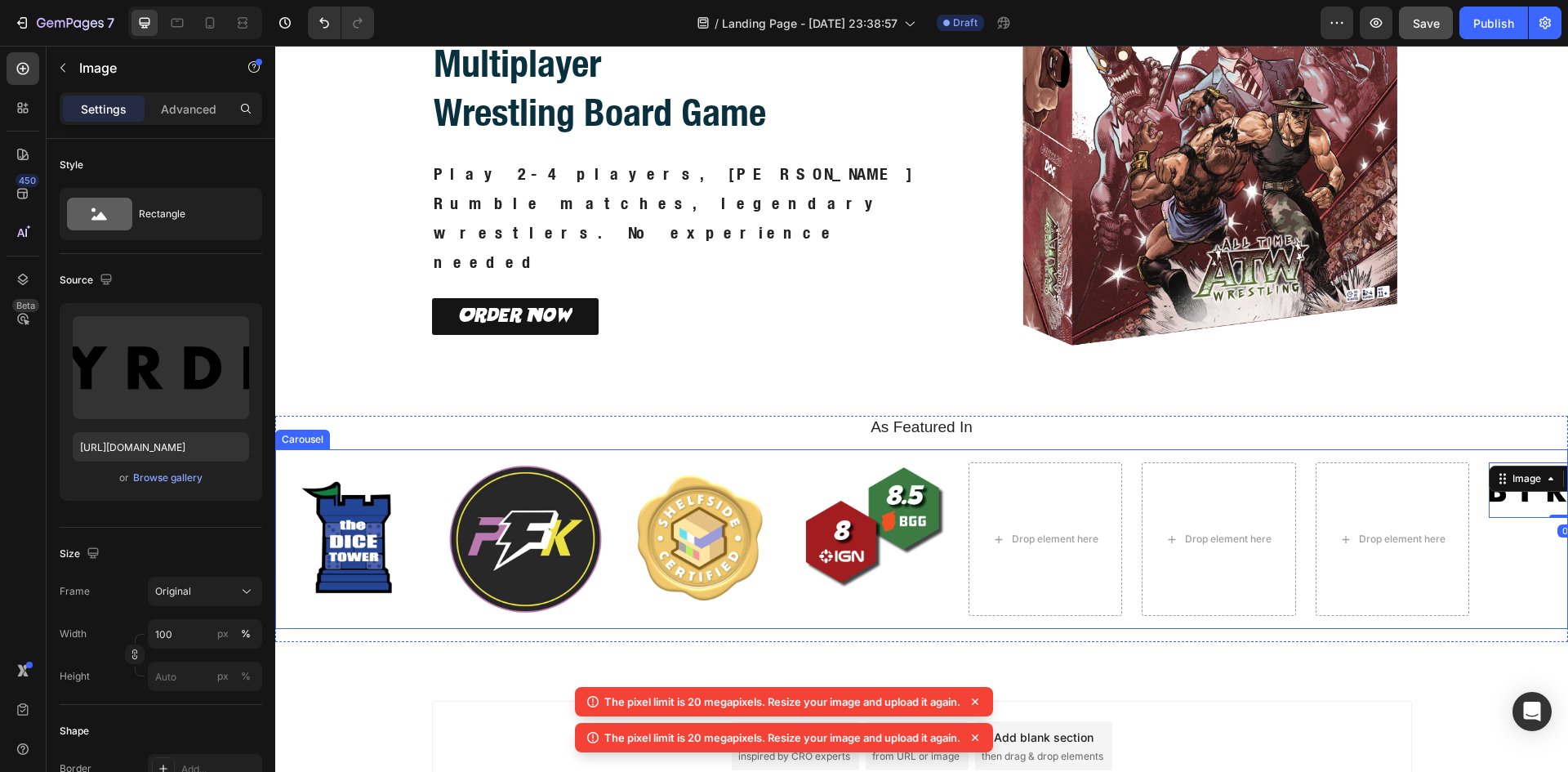
click at [1484, 578] on div "Image Image Image Image Drop element here Drop element here Drop element here I…" at bounding box center [921, 538] width 1292 height 154
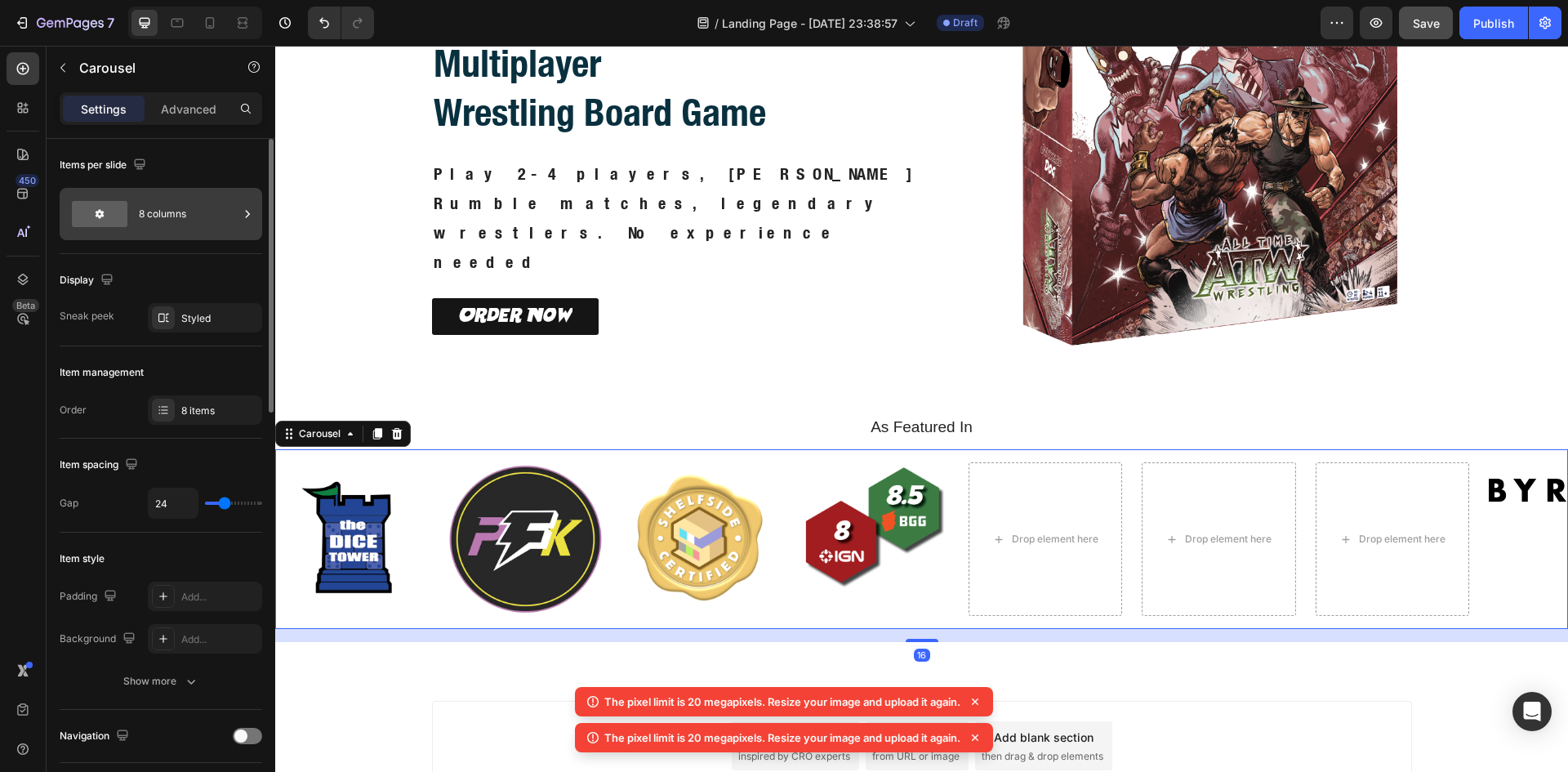
click at [245, 217] on icon at bounding box center [248, 213] width 17 height 17
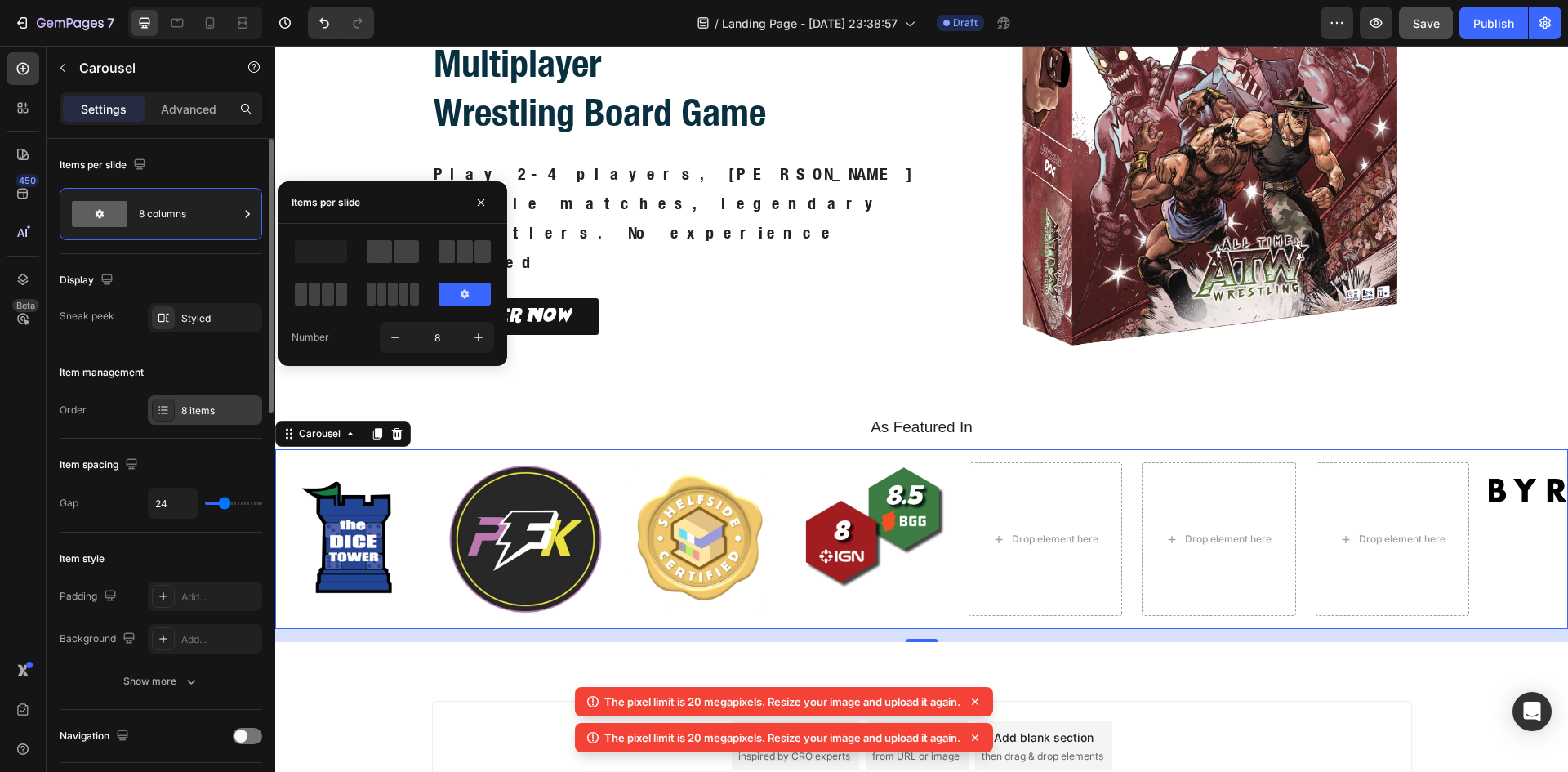
click at [192, 403] on div "8 items" at bounding box center [219, 410] width 76 height 15
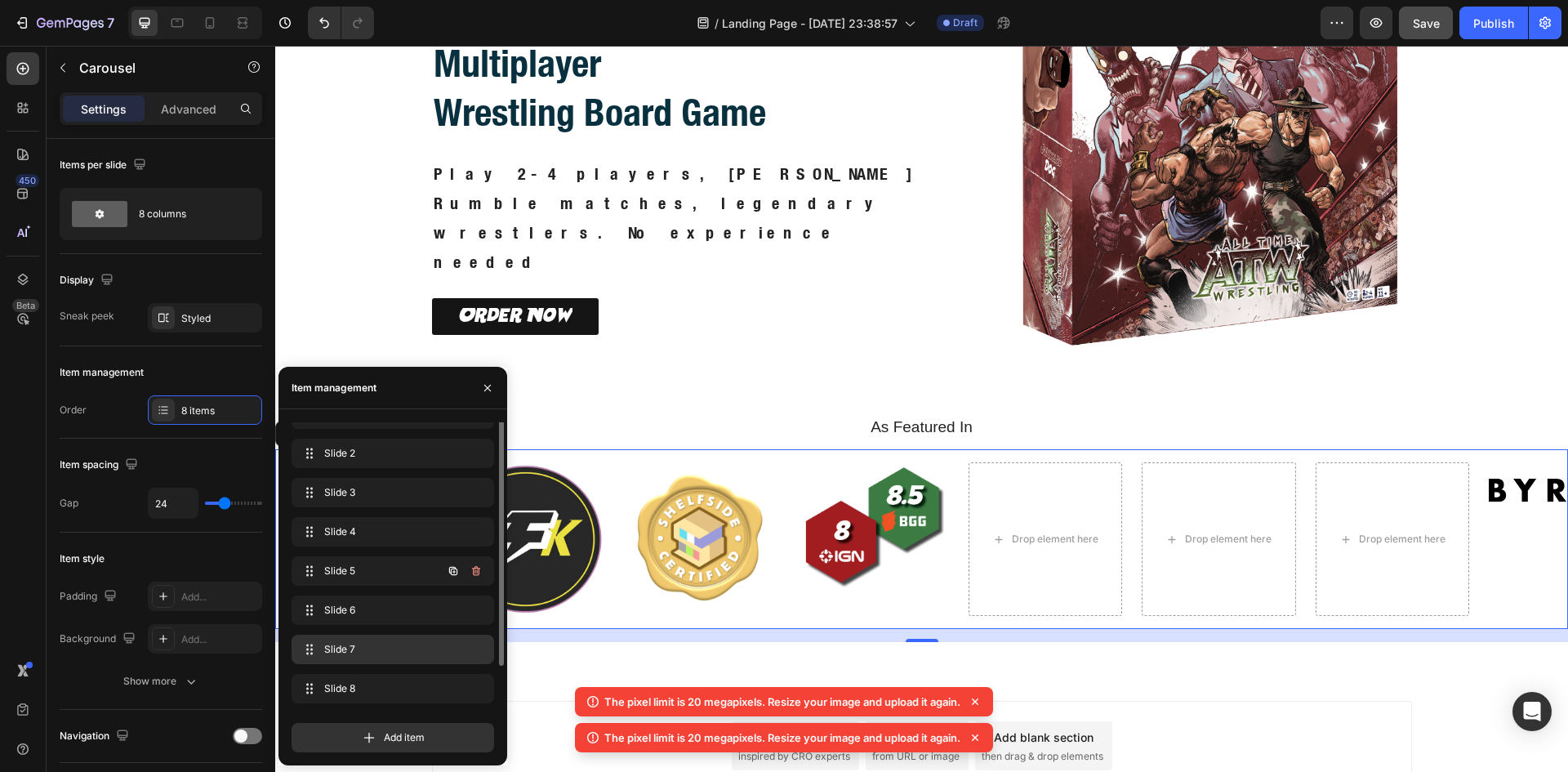
scroll to position [298, 0]
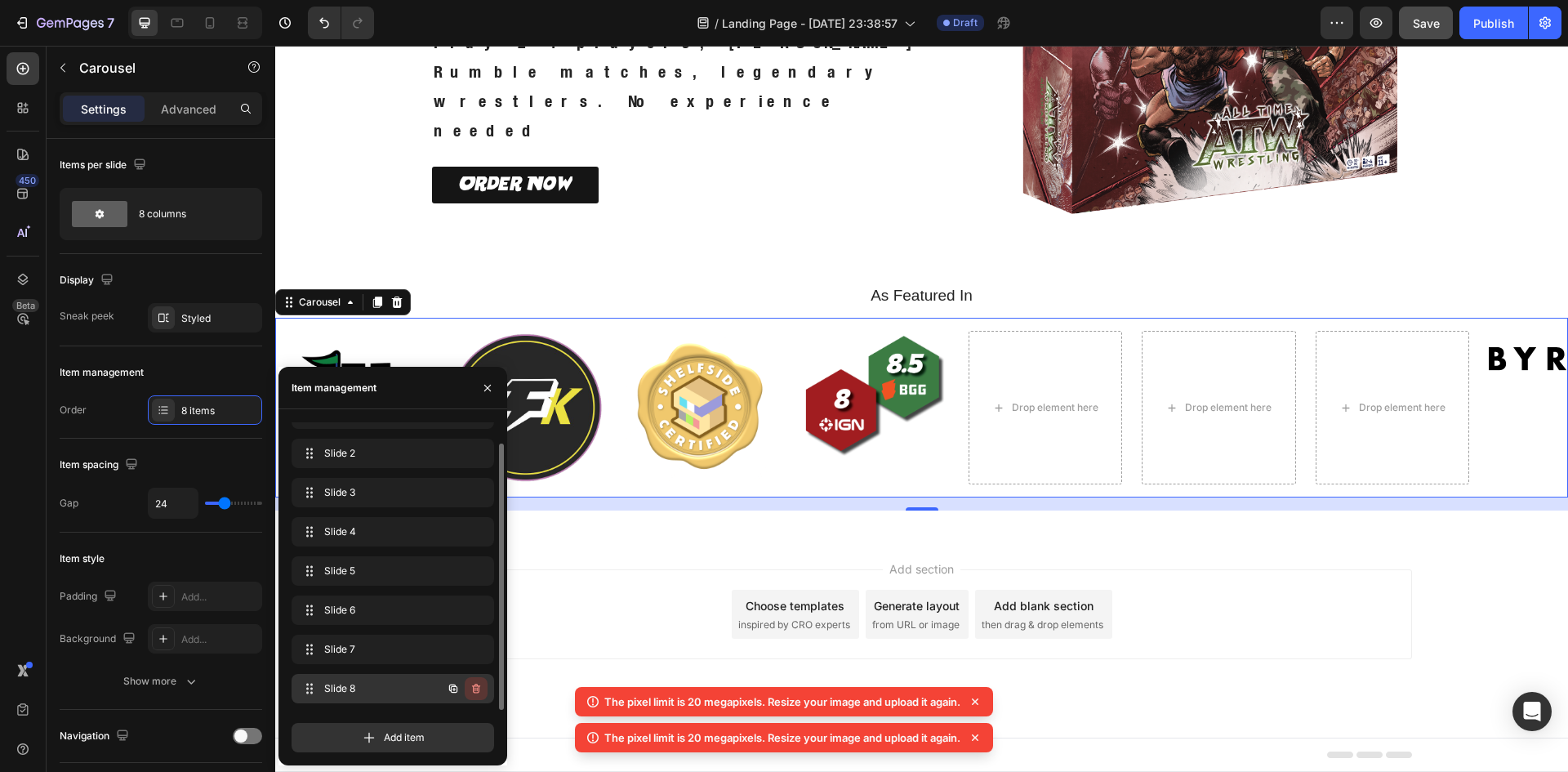
click at [478, 686] on icon "button" at bounding box center [476, 688] width 8 height 10
click at [478, 686] on div "Delete" at bounding box center [464, 689] width 30 height 15
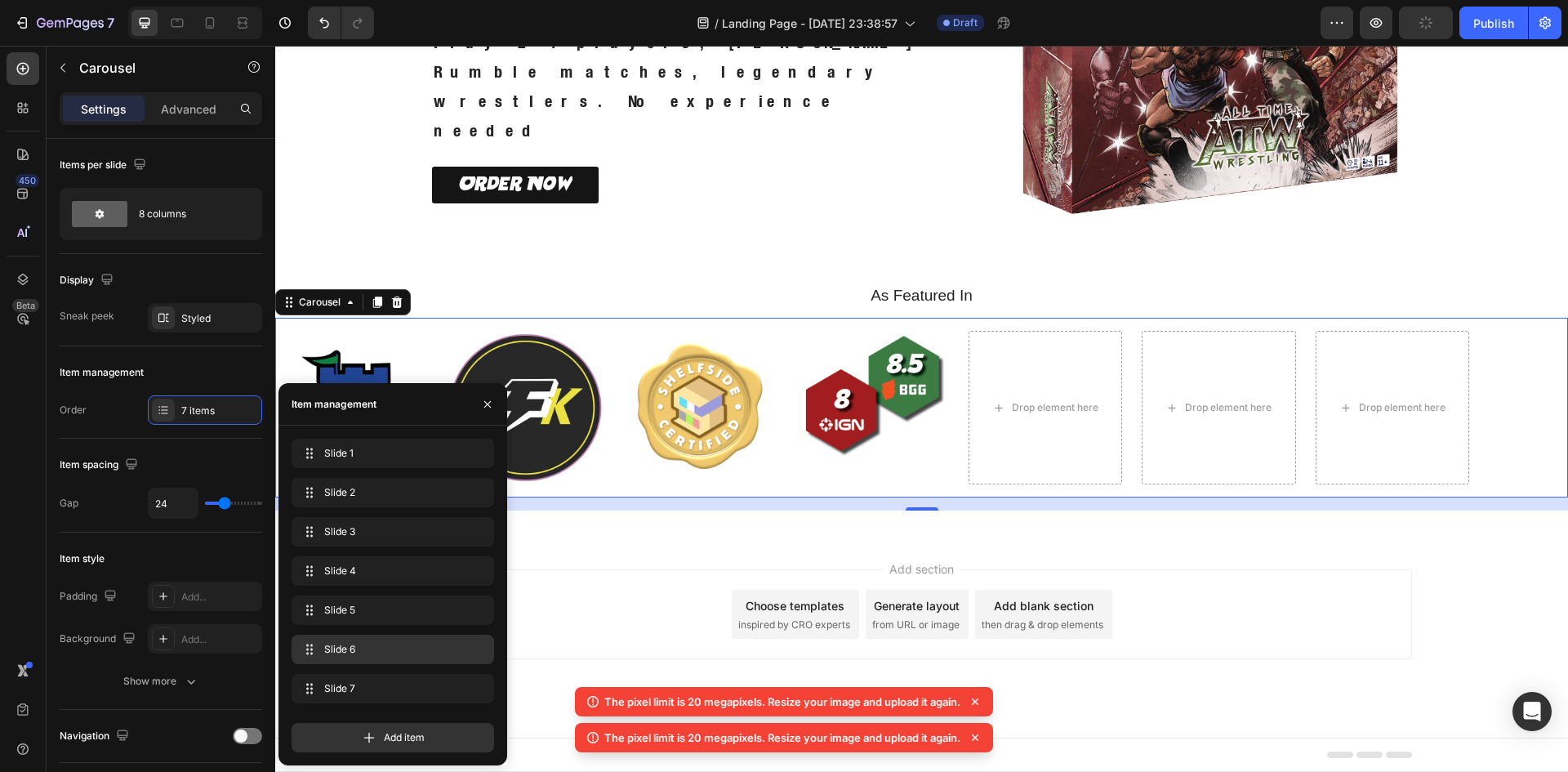
scroll to position [0, 0]
click at [475, 689] on icon "button" at bounding box center [474, 689] width 1 height 4
click at [475, 689] on div "Delete" at bounding box center [464, 689] width 30 height 15
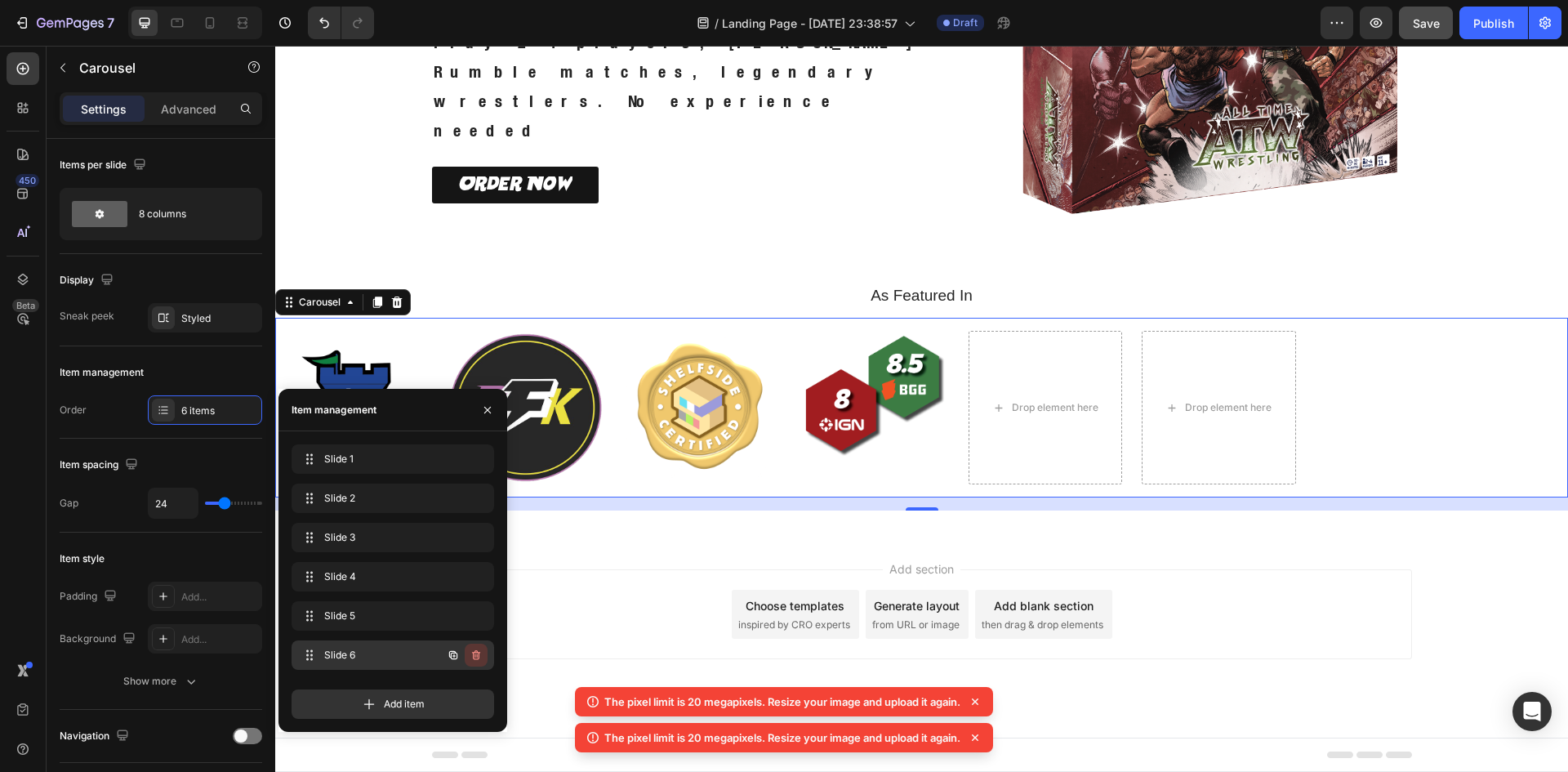
click at [472, 655] on icon "button" at bounding box center [476, 654] width 13 height 13
click at [472, 655] on div "Delete" at bounding box center [464, 655] width 30 height 15
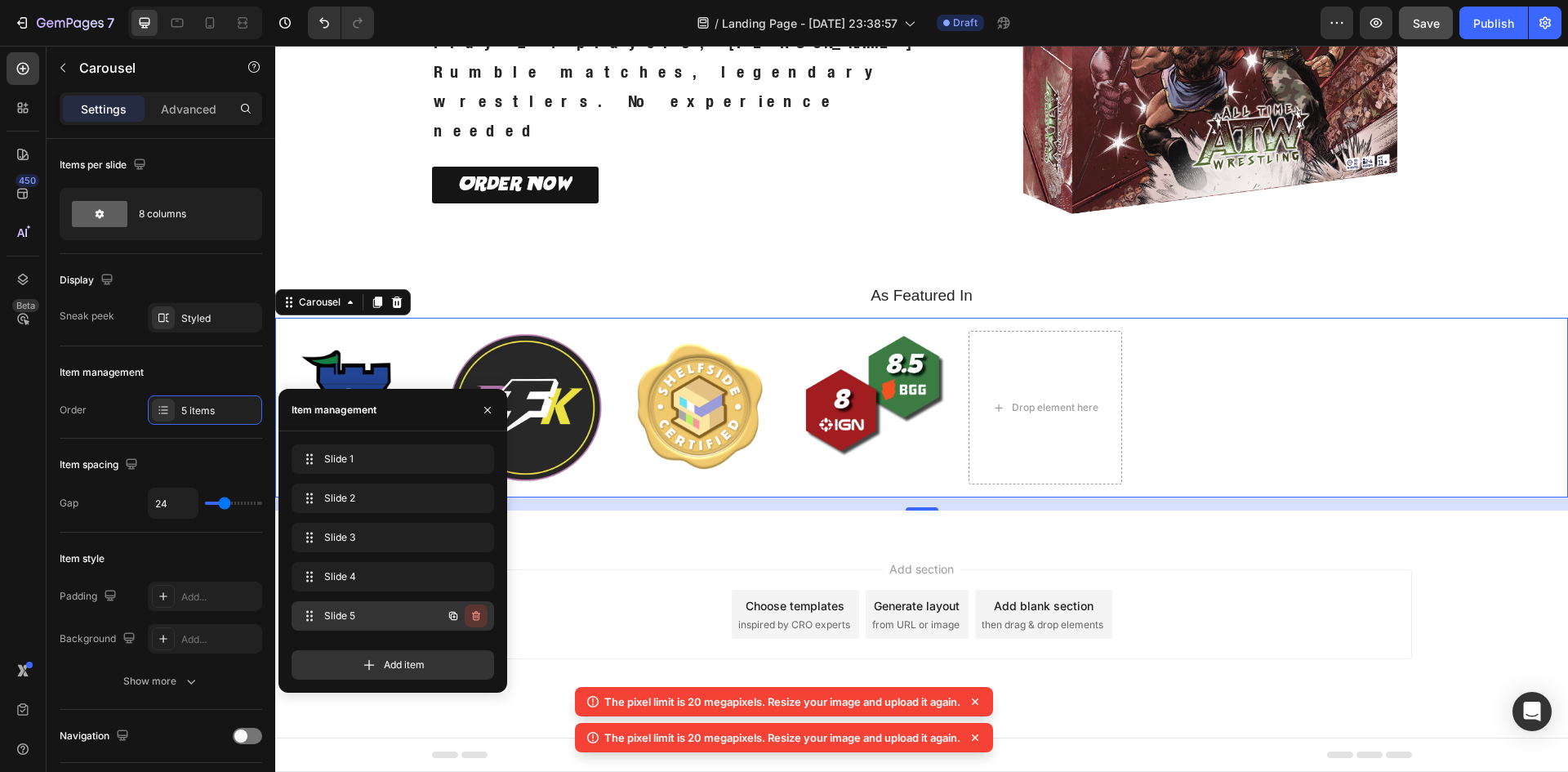
click at [478, 617] on icon "button" at bounding box center [476, 616] width 8 height 10
click at [478, 617] on div "Delete" at bounding box center [464, 616] width 30 height 15
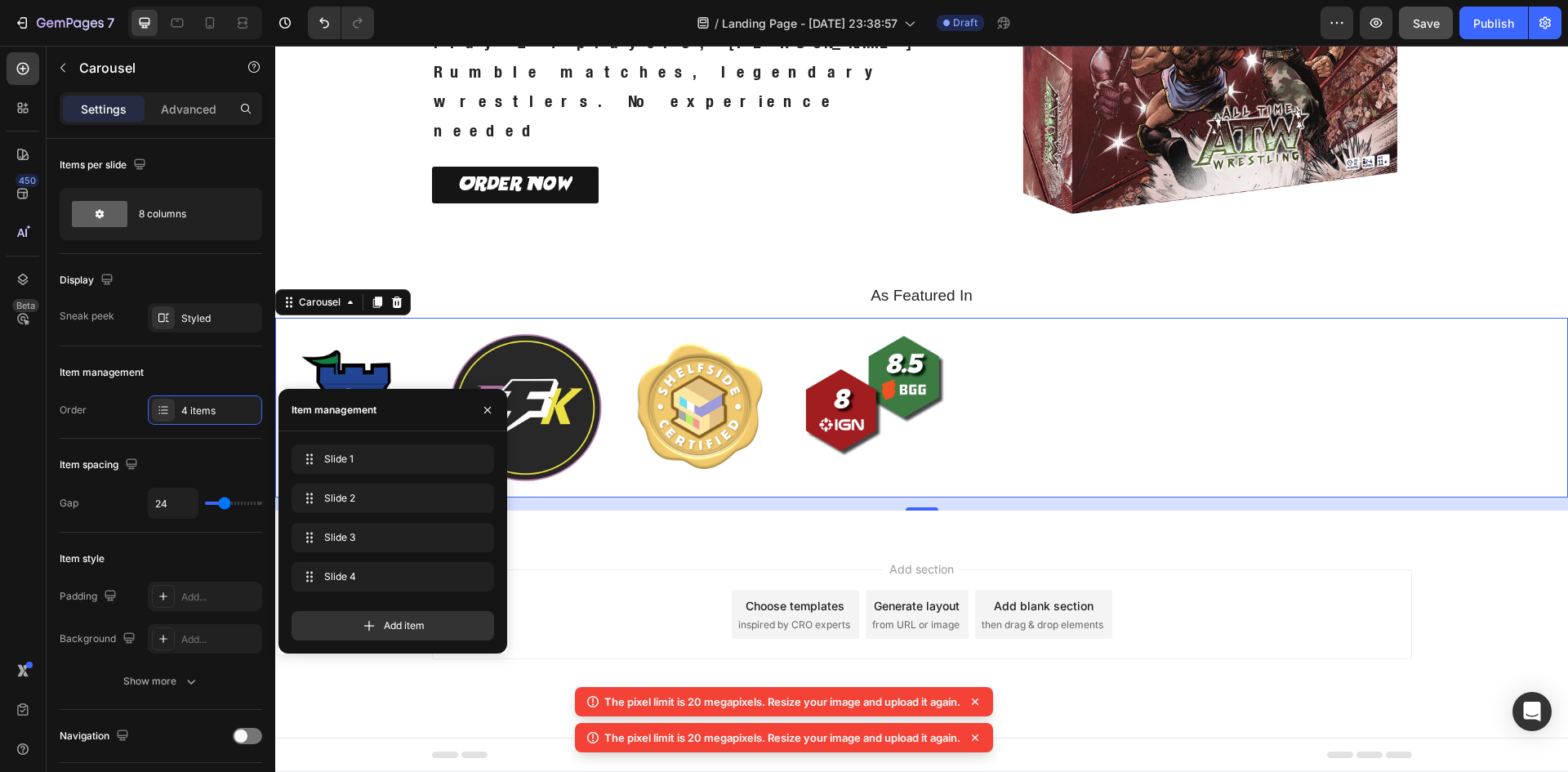
click at [1030, 446] on div "Image Image Image Image" at bounding box center [921, 408] width 1292 height 154
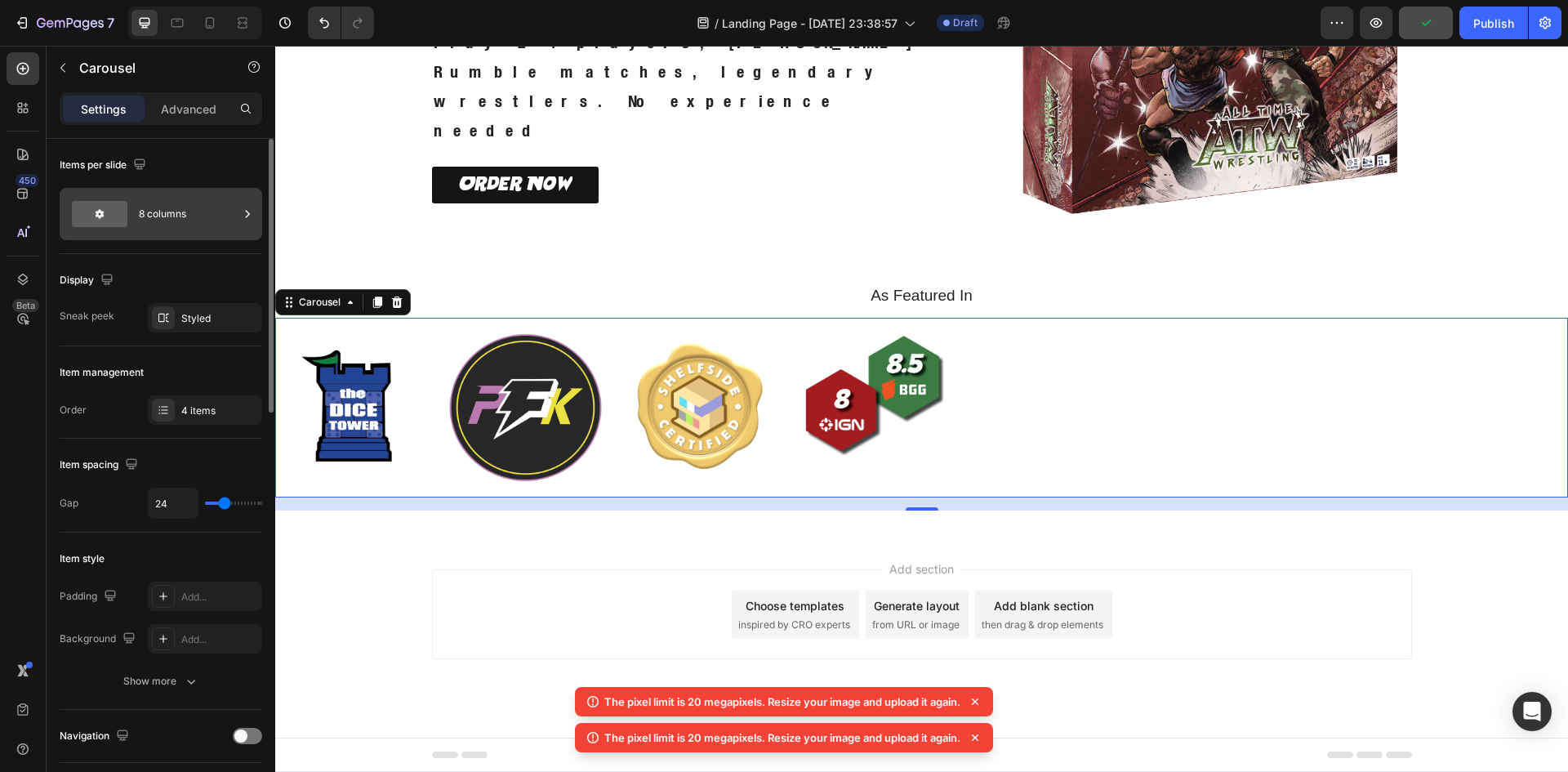
click at [193, 214] on div "8 columns" at bounding box center [188, 213] width 99 height 38
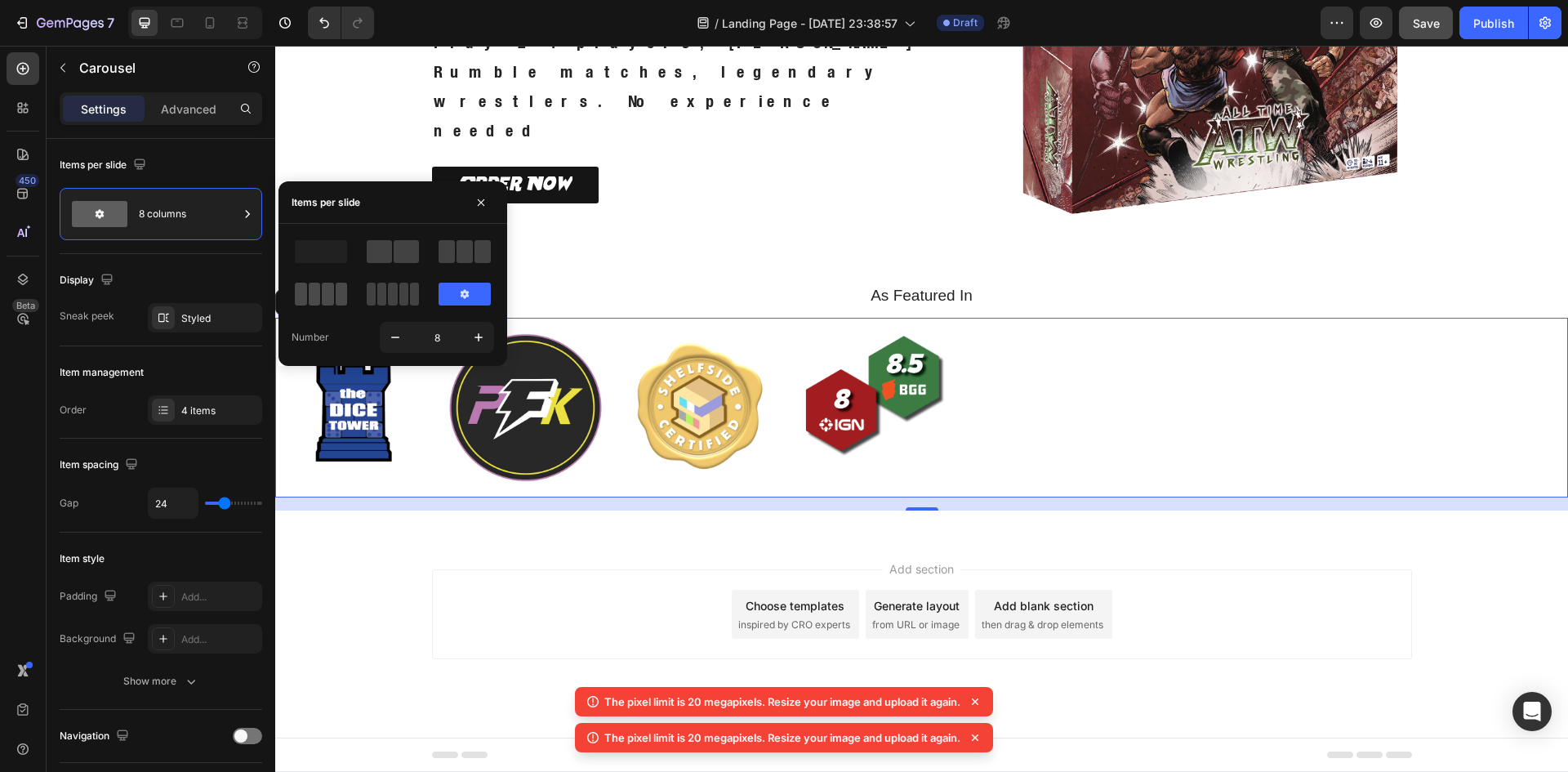
click at [338, 290] on span at bounding box center [342, 294] width 12 height 23
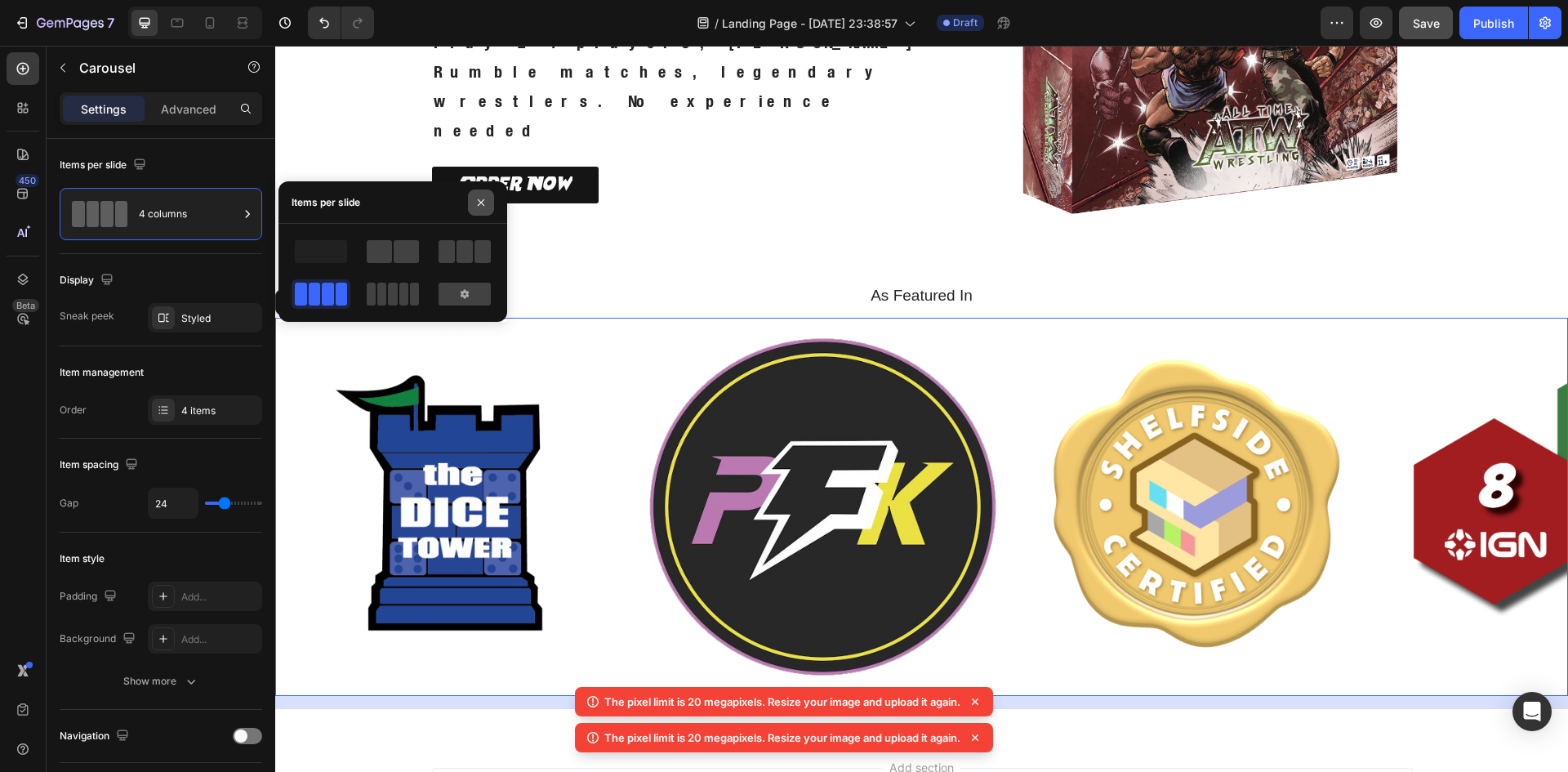
click at [485, 198] on icon "button" at bounding box center [480, 202] width 13 height 13
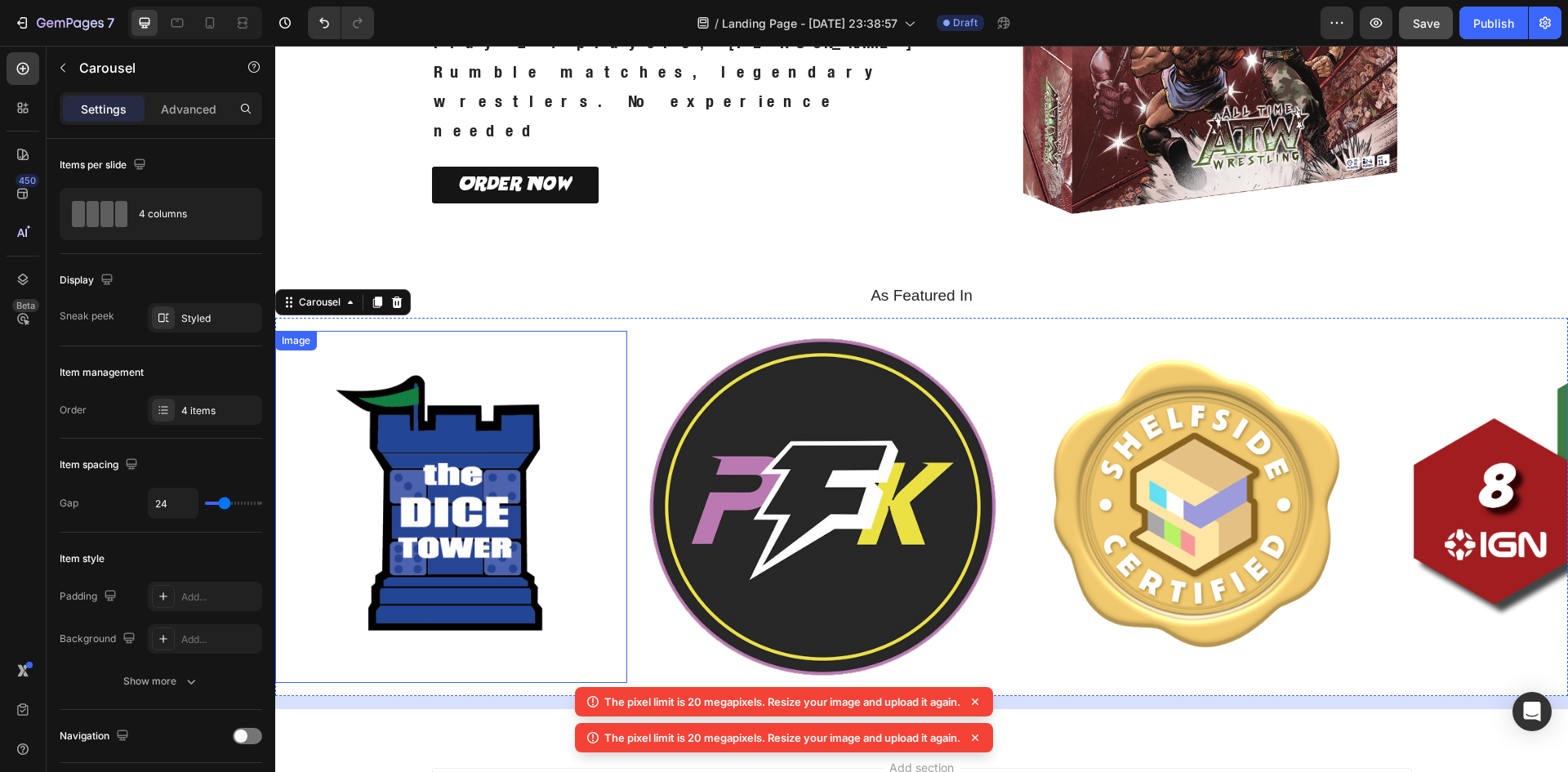
click at [496, 458] on img at bounding box center [450, 507] width 352 height 352
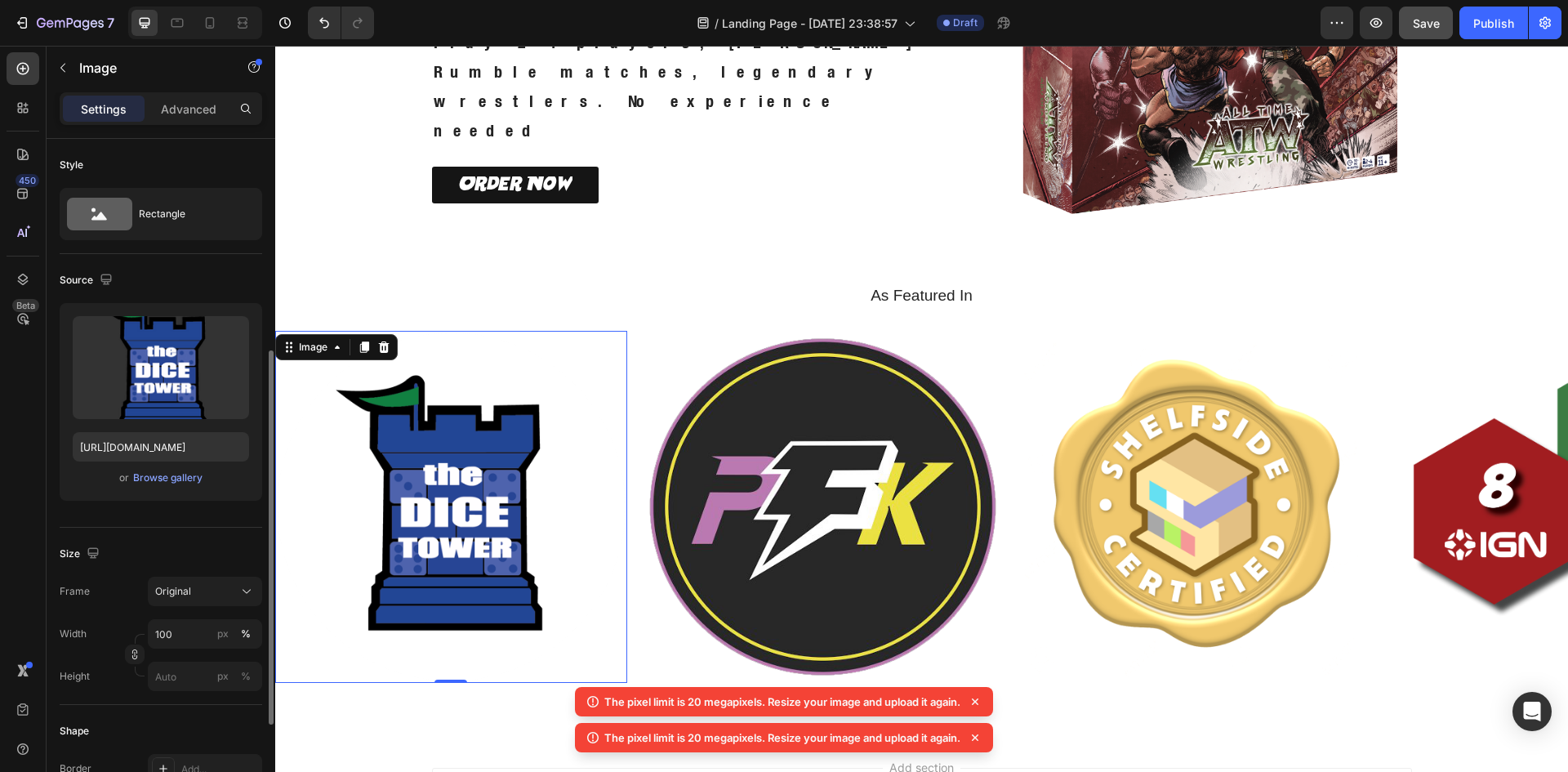
scroll to position [136, 0]
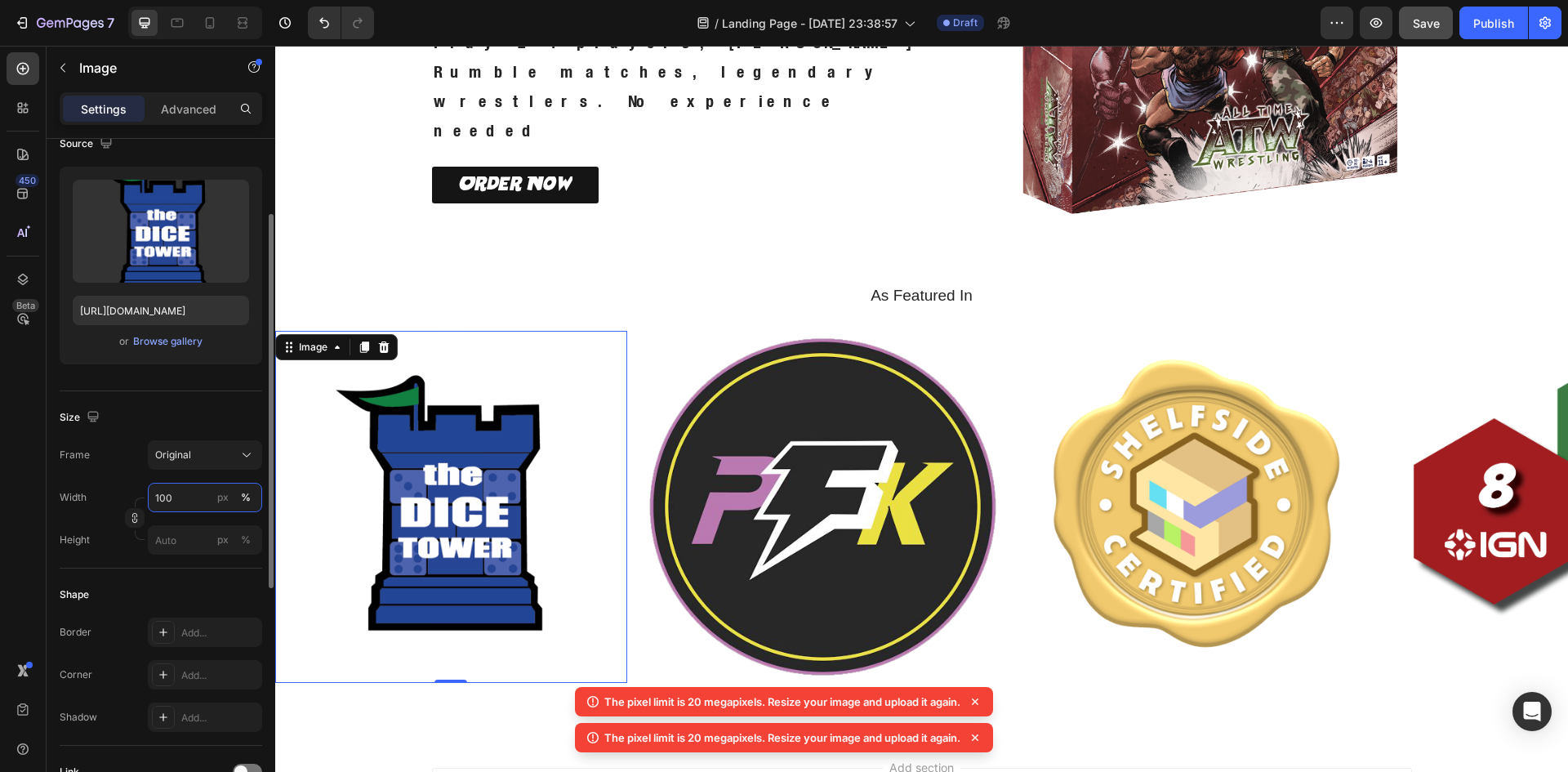
click at [183, 494] on input "100" at bounding box center [205, 497] width 114 height 29
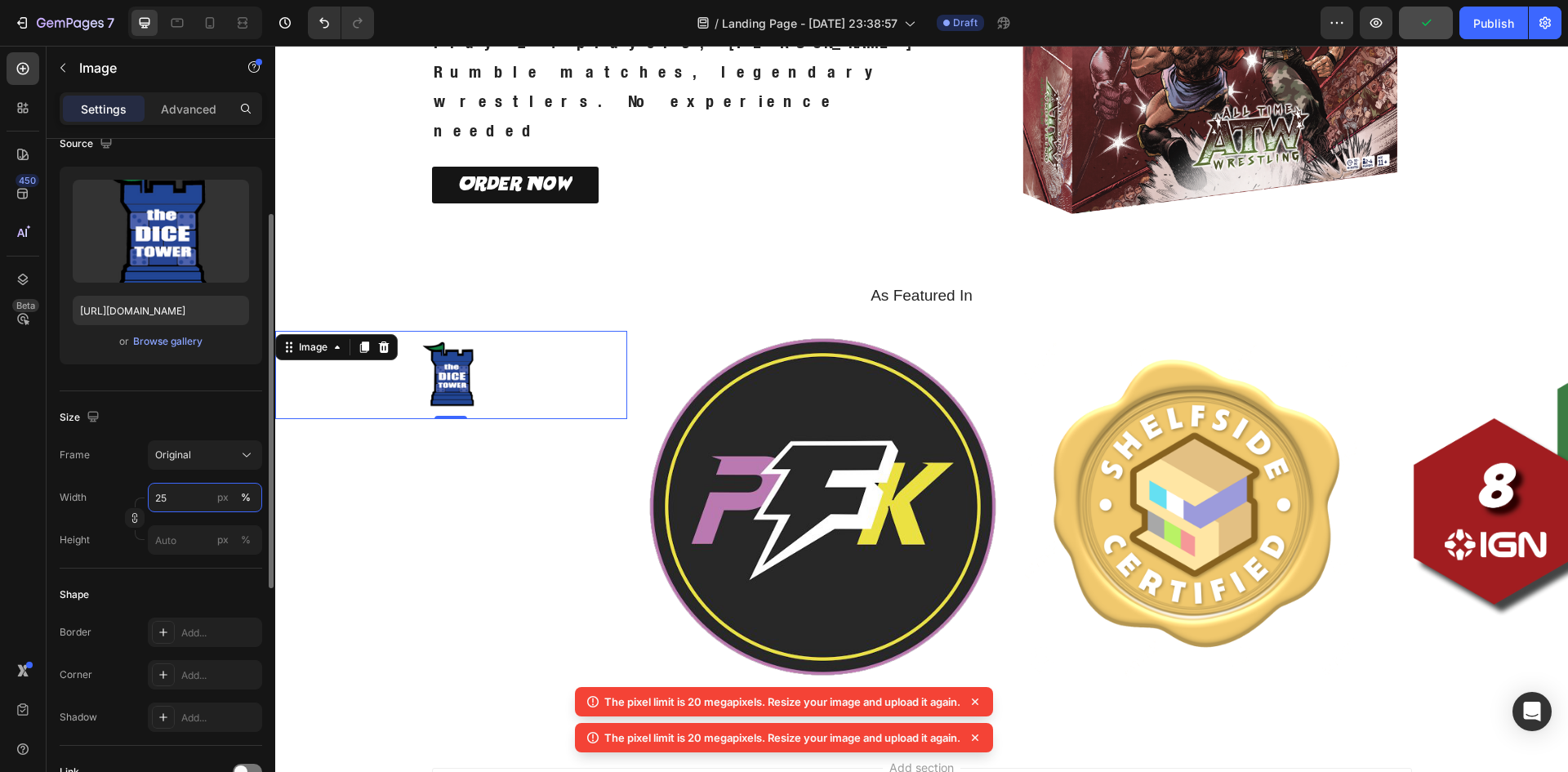
drag, startPoint x: 175, startPoint y: 495, endPoint x: 146, endPoint y: 499, distance: 29.3
click at [146, 499] on div "Width 25 px %" at bounding box center [161, 497] width 203 height 29
type input "30"
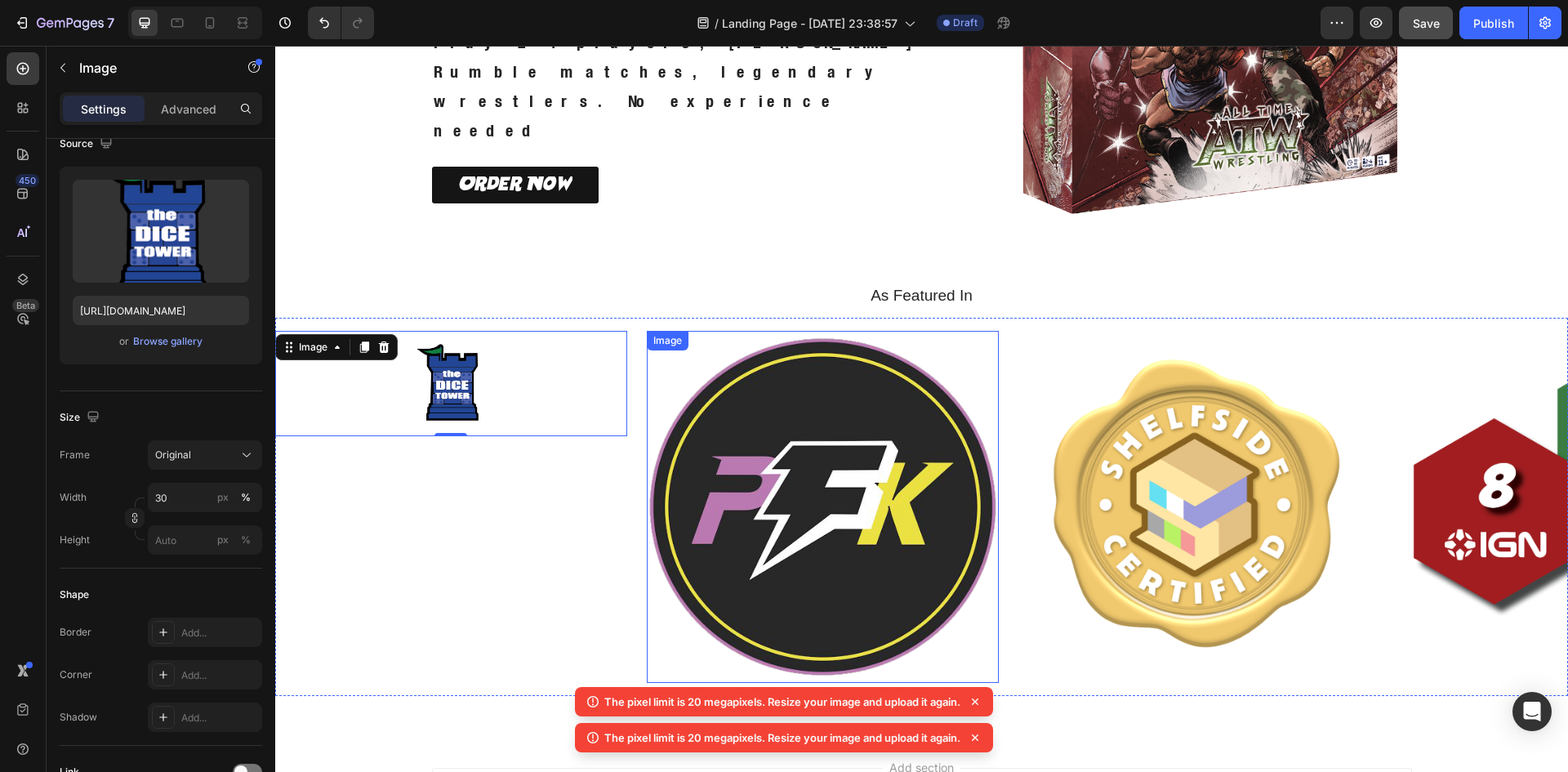
click at [733, 496] on img at bounding box center [823, 507] width 352 height 352
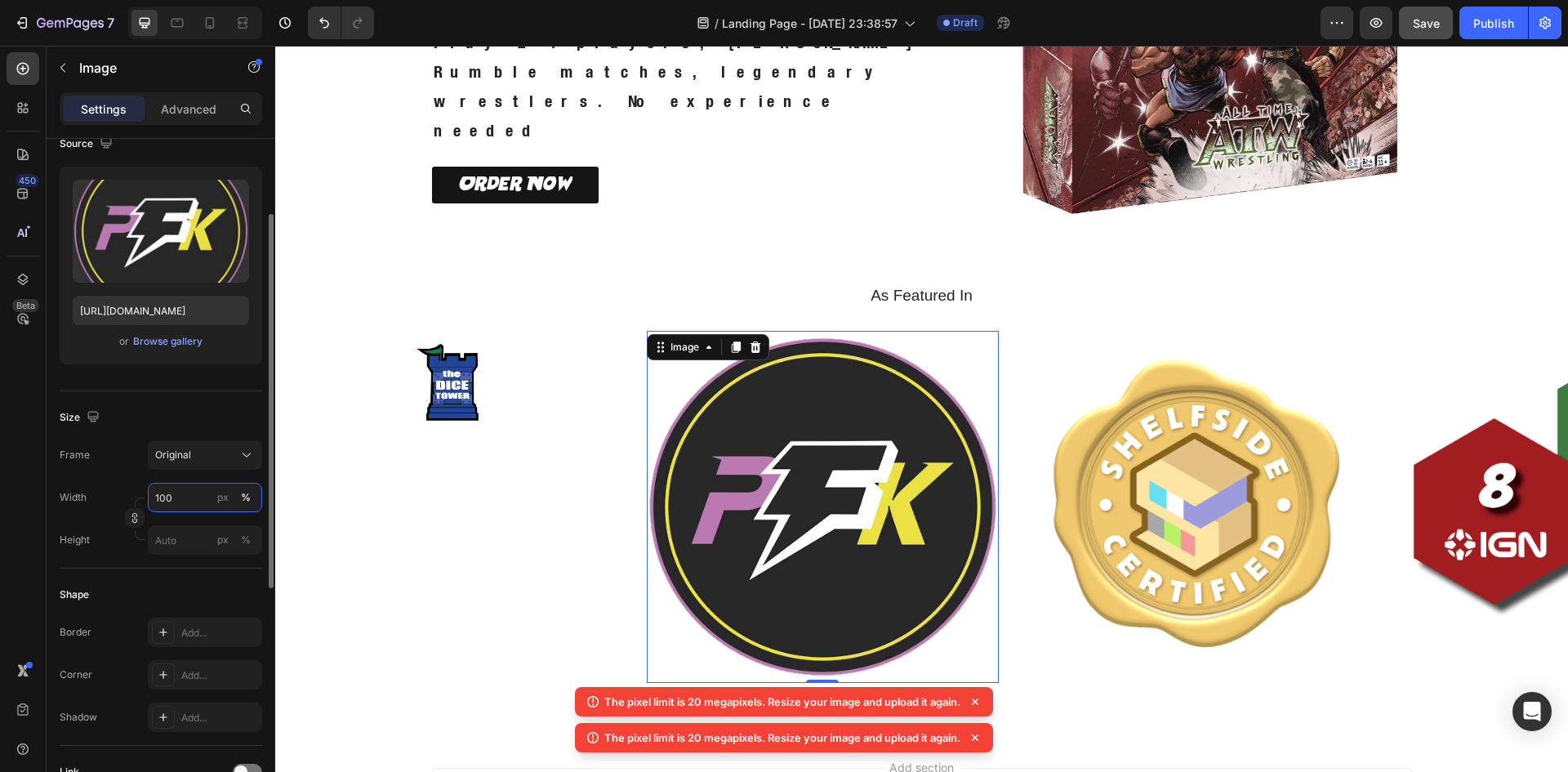
click at [179, 508] on input "100" at bounding box center [205, 497] width 114 height 29
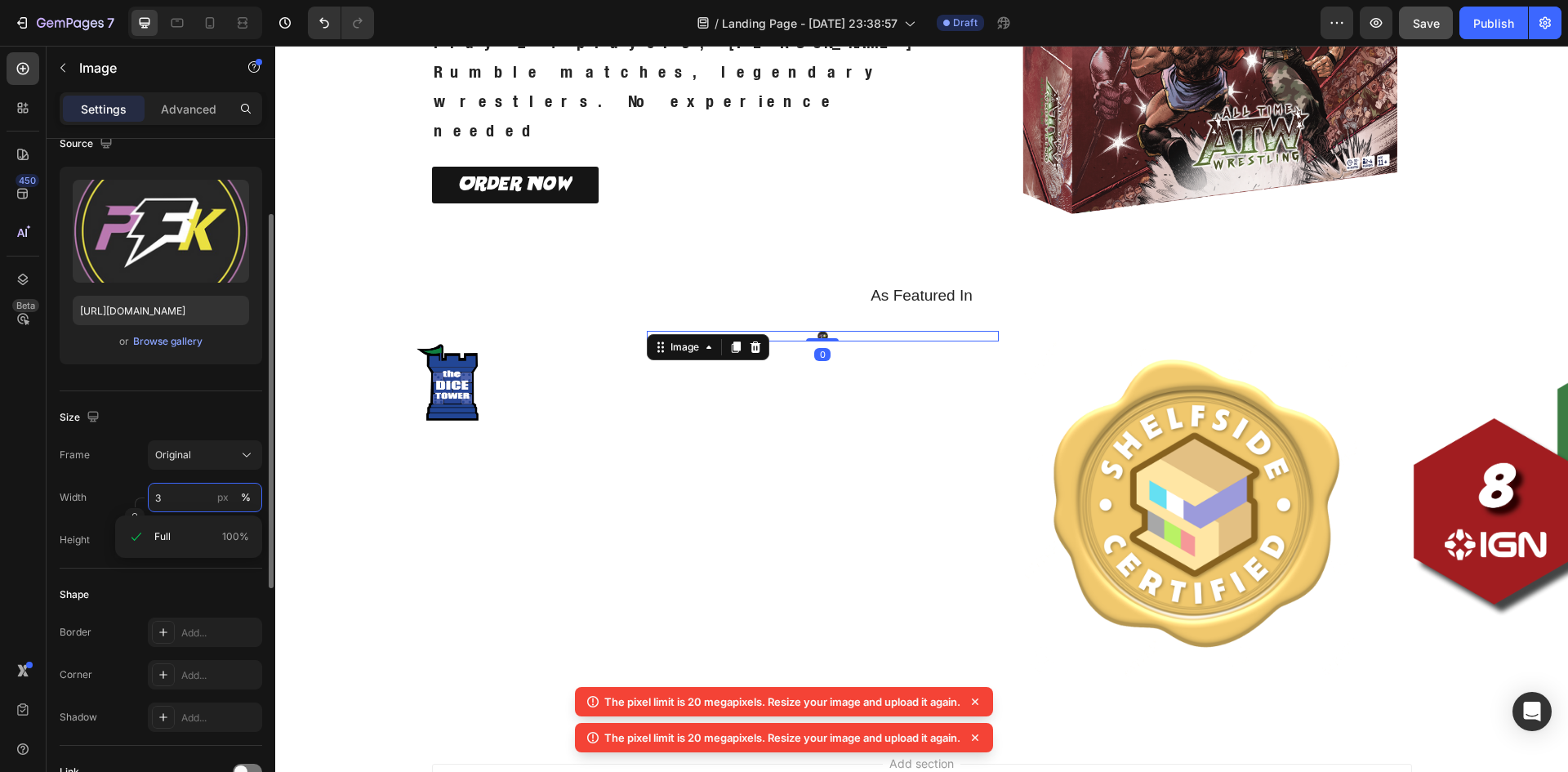
type input "35"
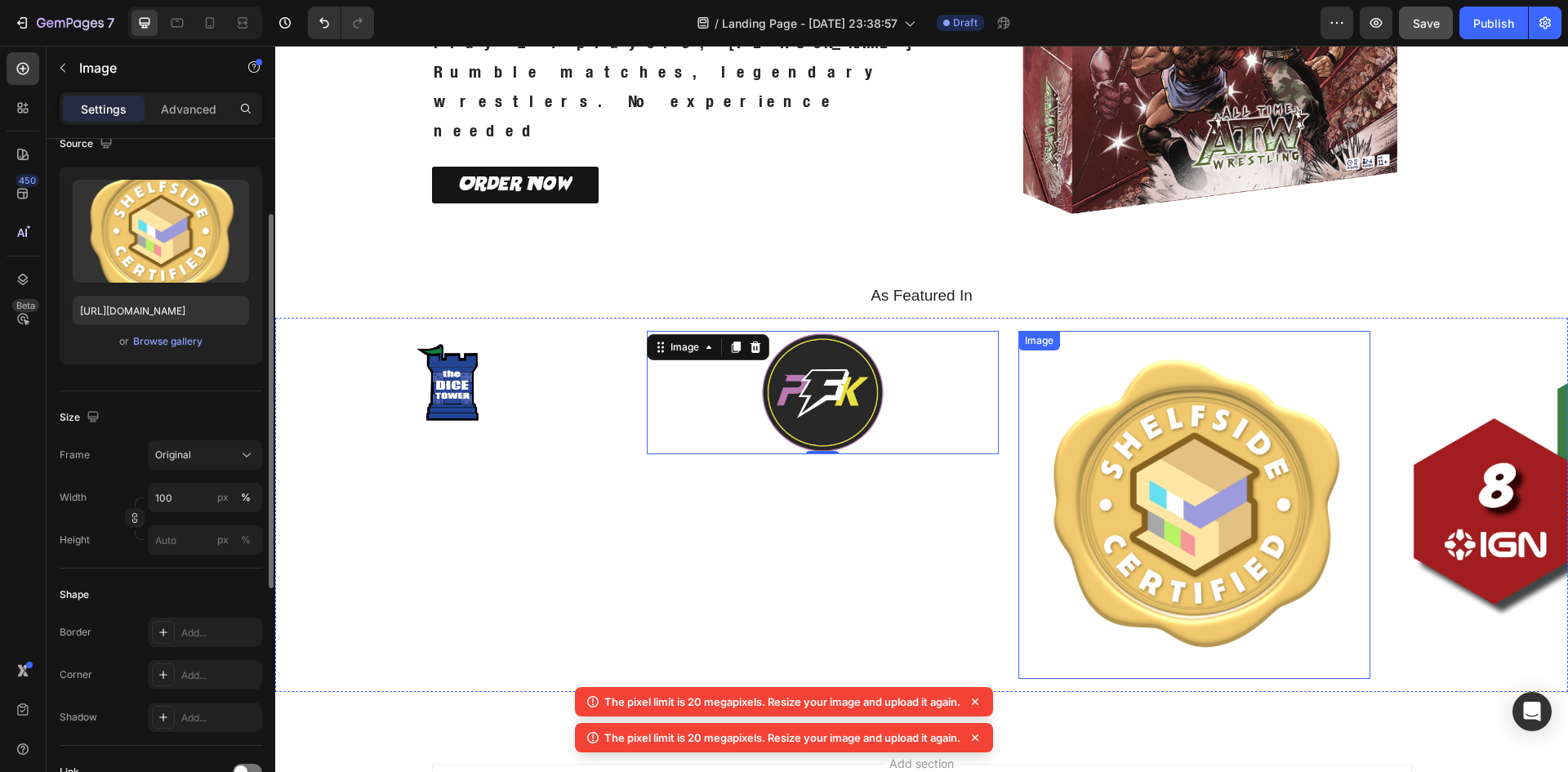
click at [1159, 434] on img at bounding box center [1194, 505] width 352 height 348
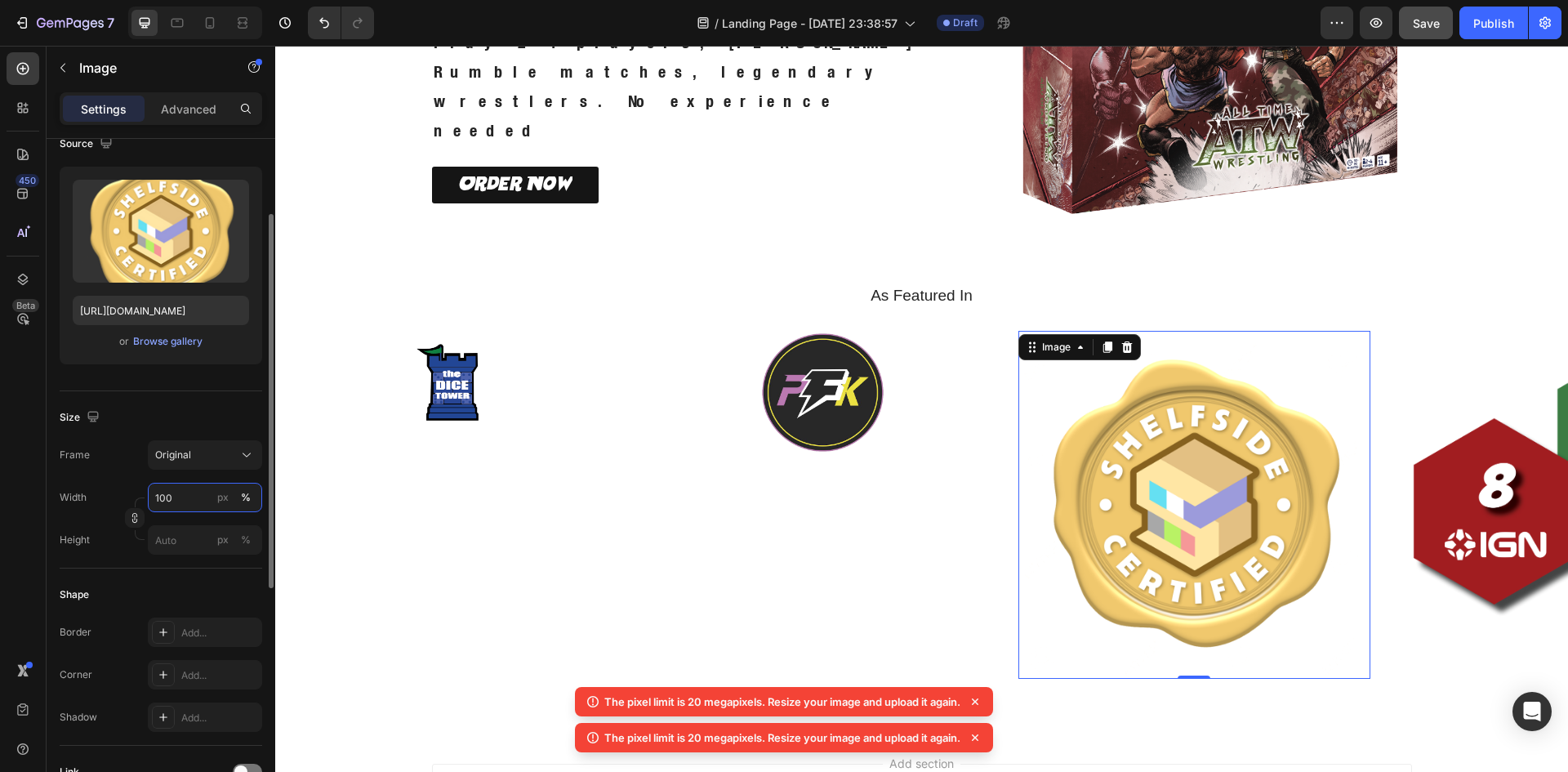
click at [205, 492] on input "100" at bounding box center [205, 497] width 114 height 29
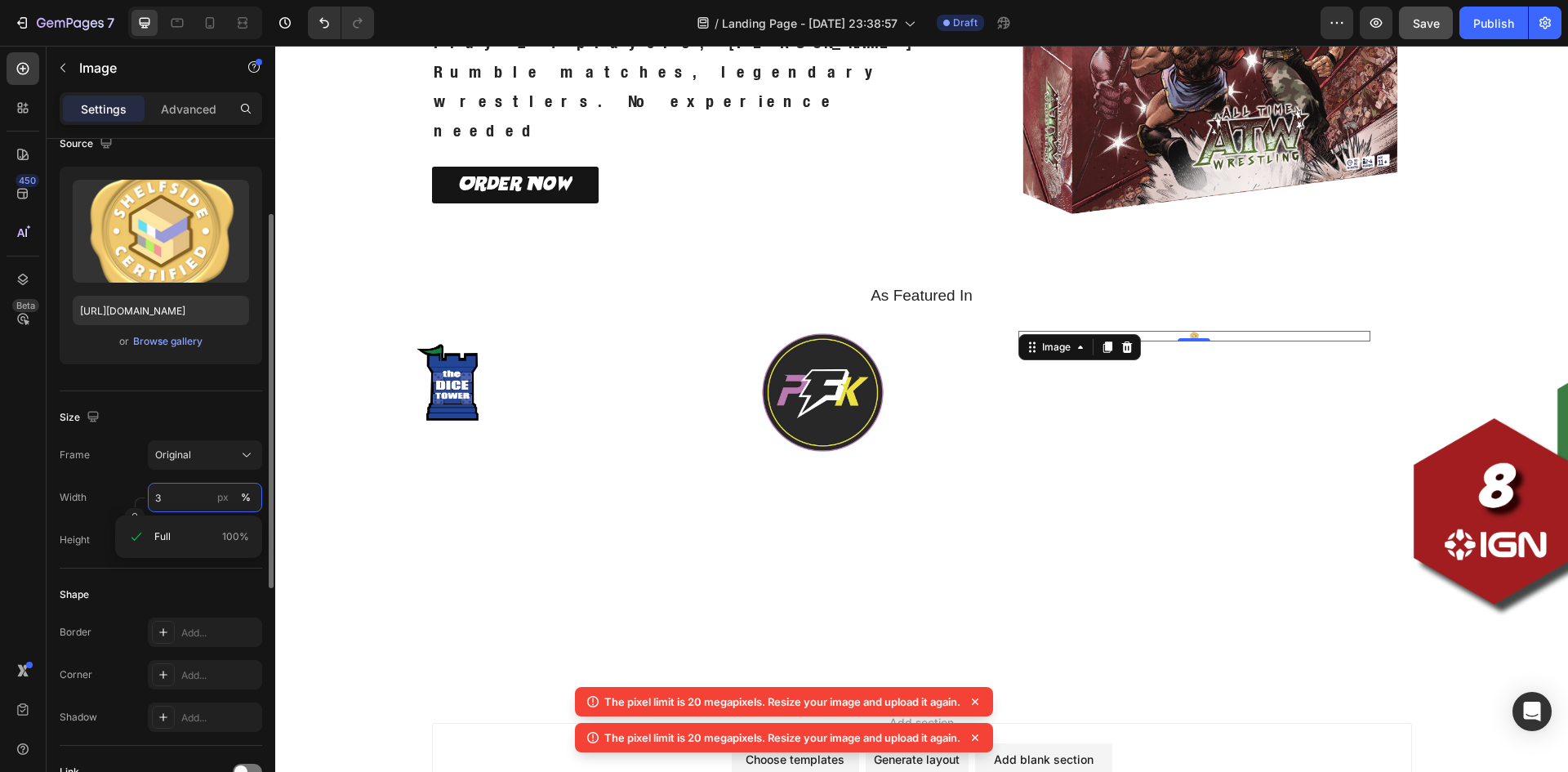
type input "35"
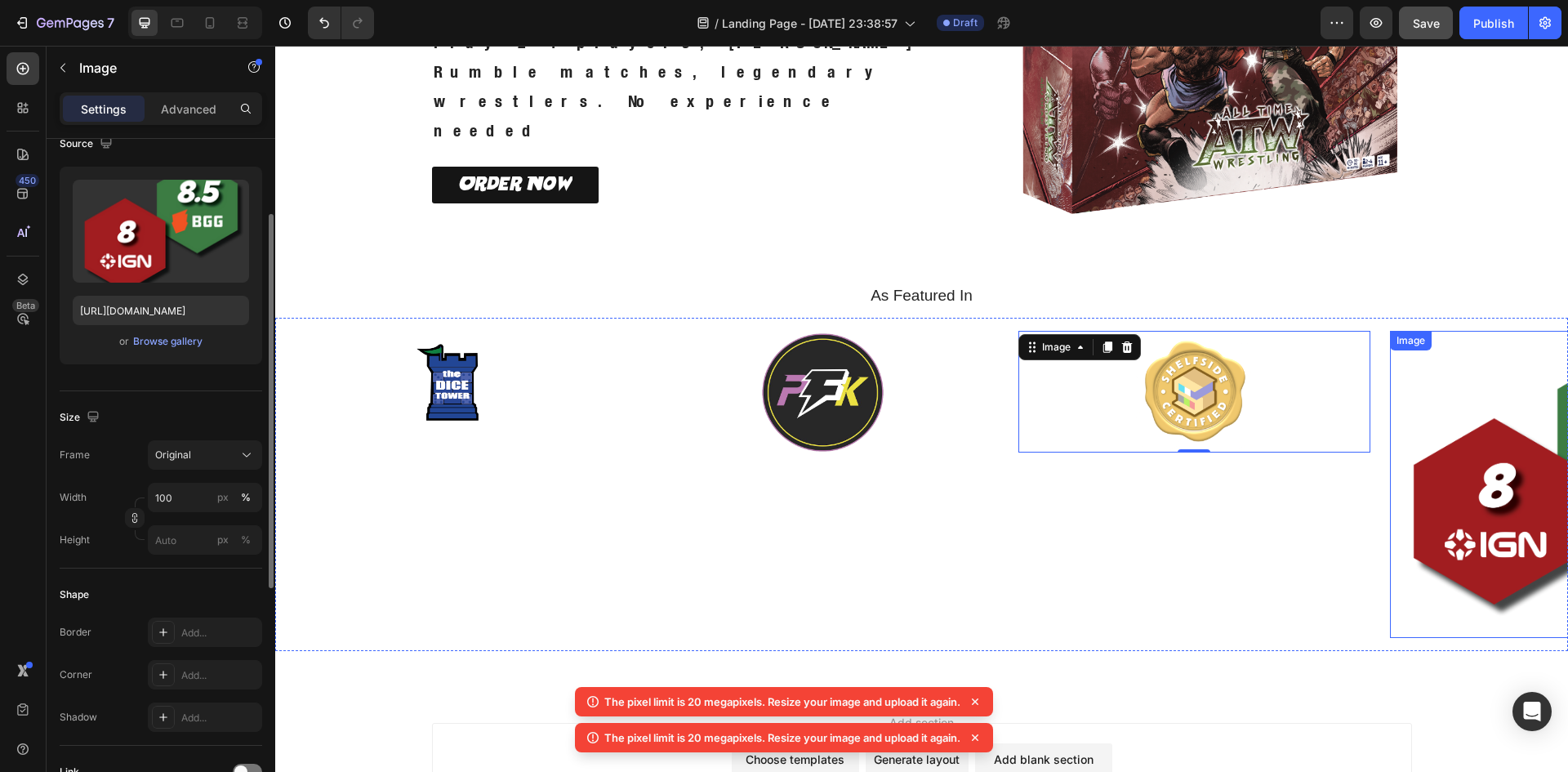
click at [1484, 461] on img at bounding box center [1565, 485] width 352 height 307
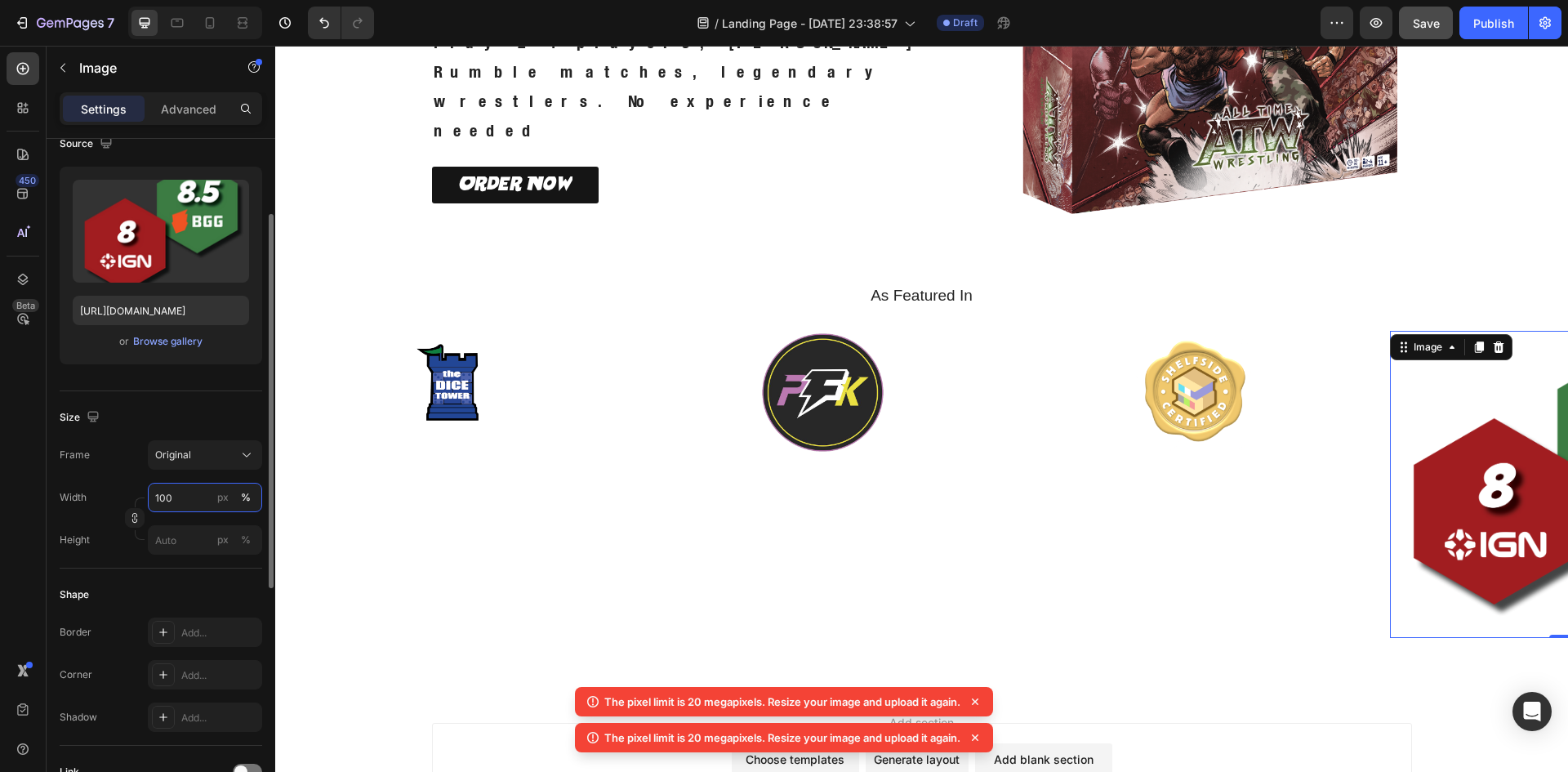
click at [180, 503] on input "100" at bounding box center [205, 497] width 114 height 29
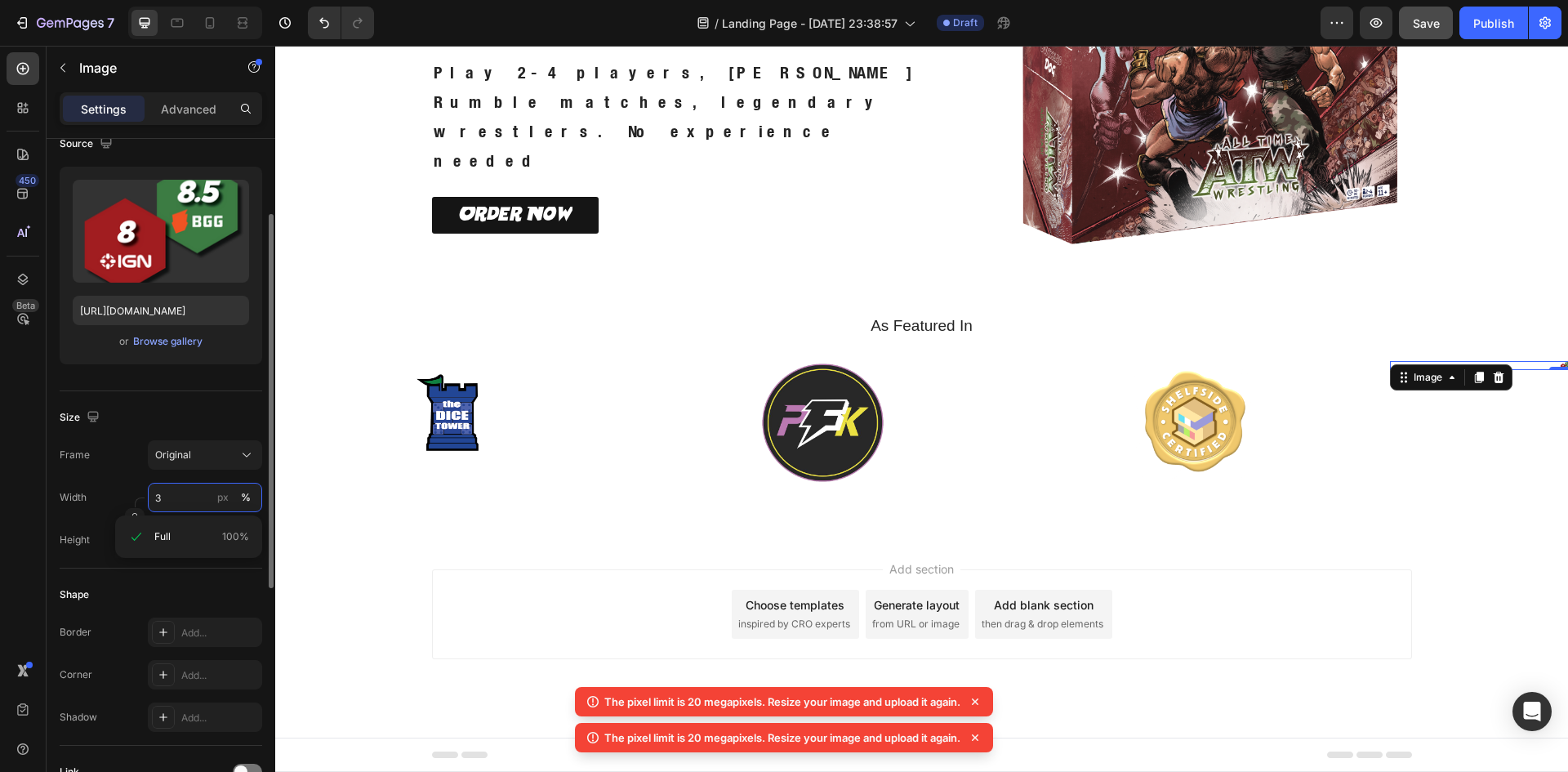
scroll to position [268, 0]
type input "35"
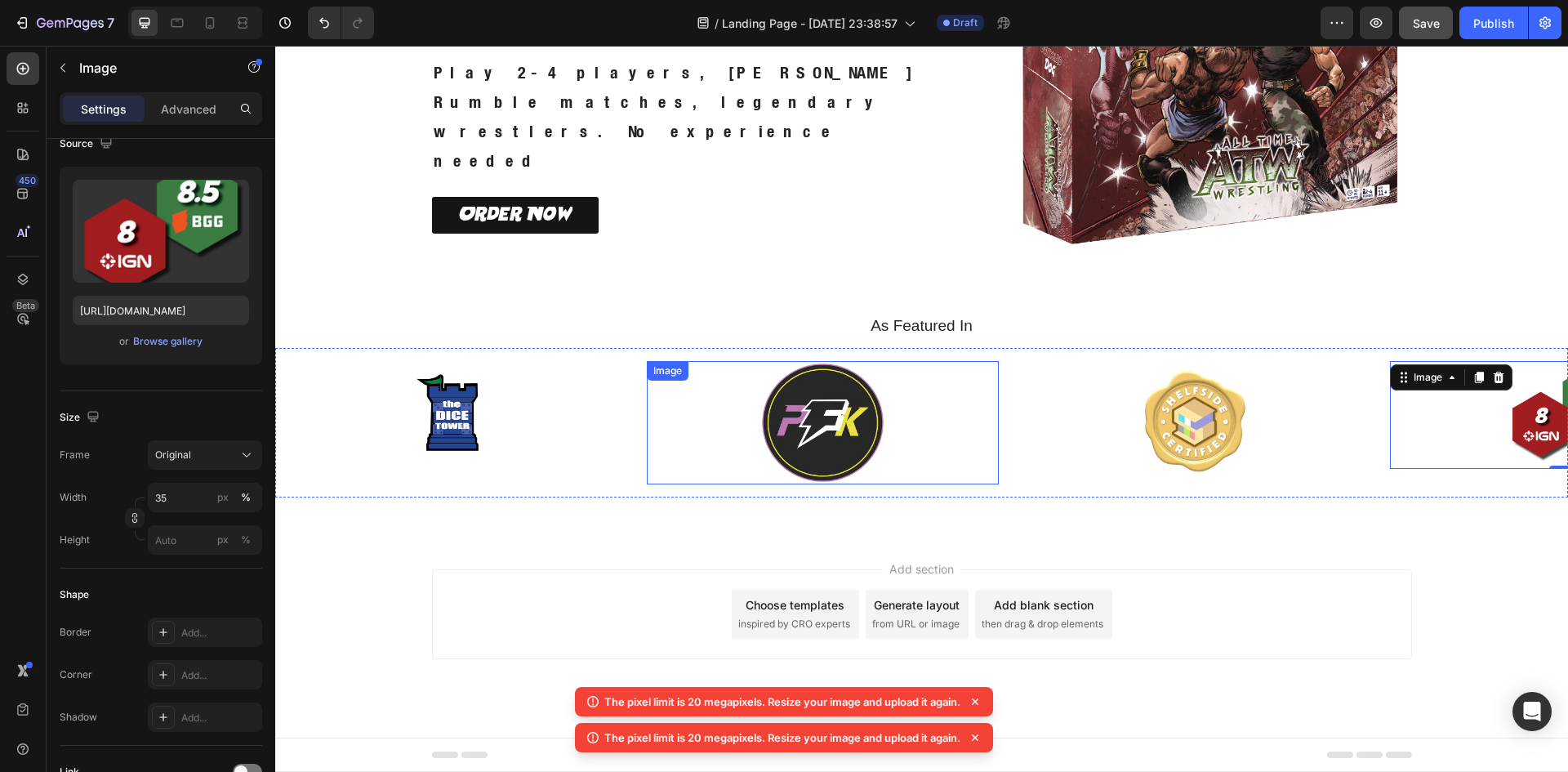
click at [681, 442] on div at bounding box center [823, 422] width 352 height 123
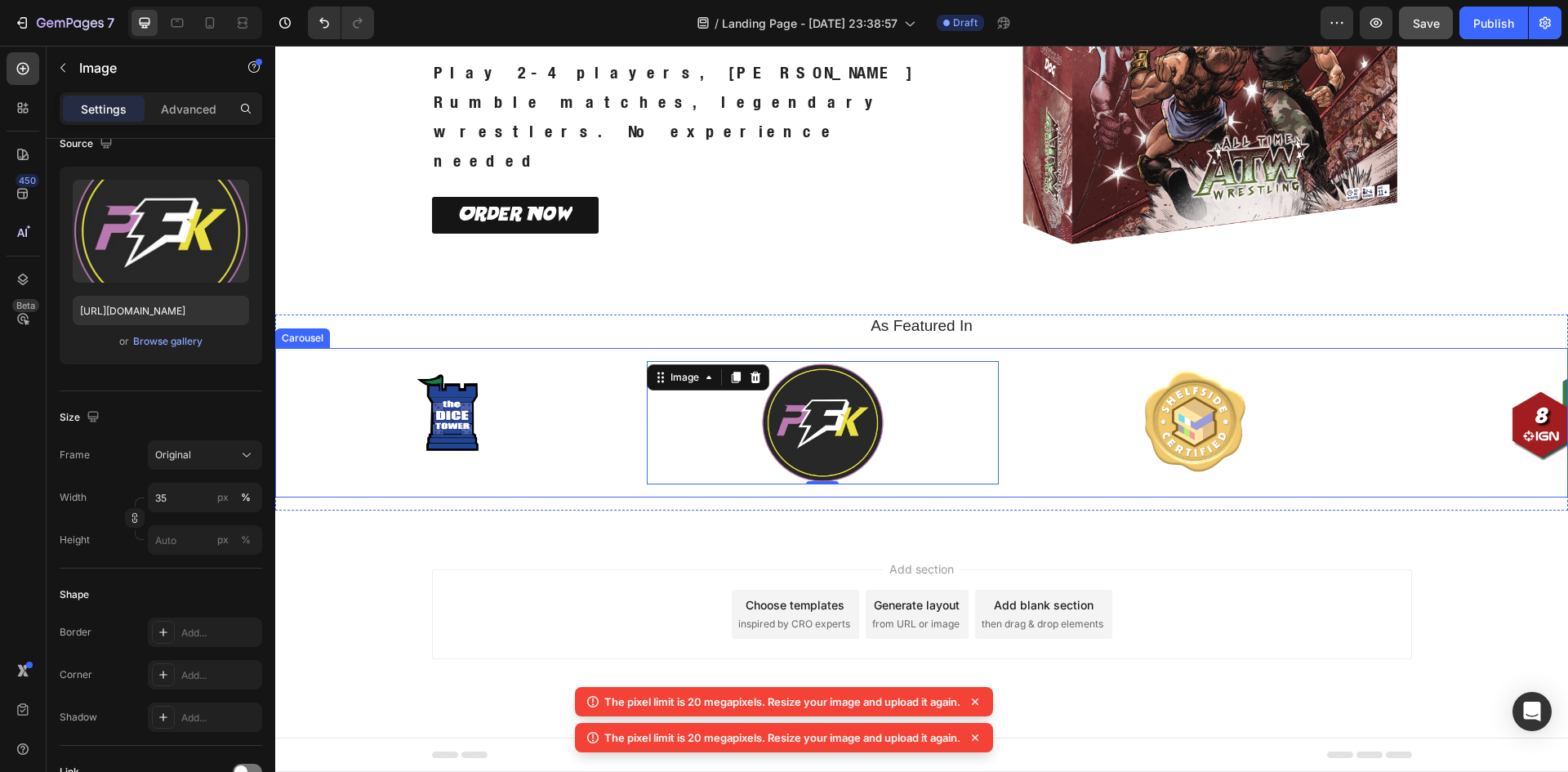
click at [592, 486] on div "Image Image 0 Image Image Carousel" at bounding box center [921, 422] width 1292 height 149
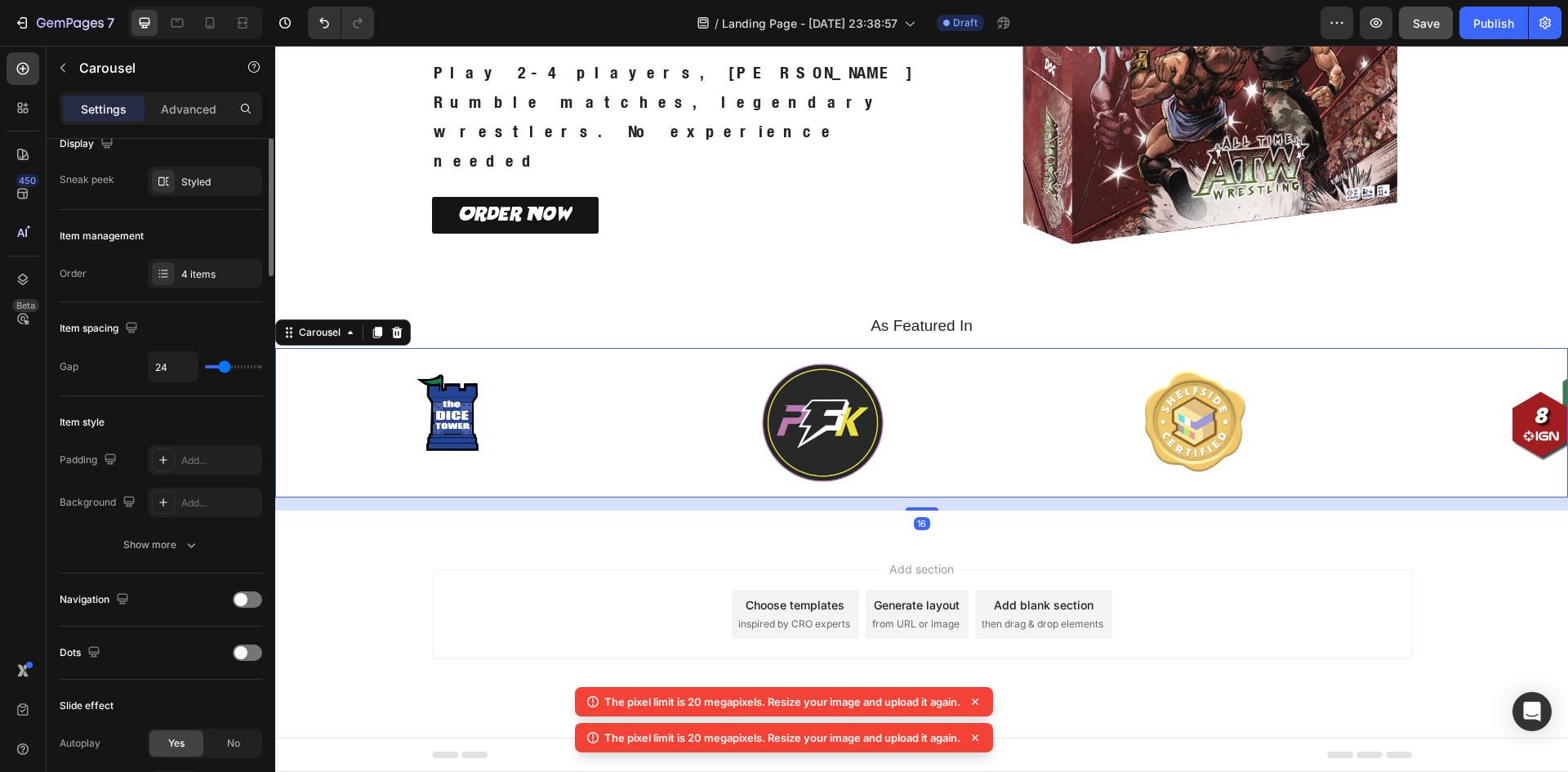
scroll to position [0, 0]
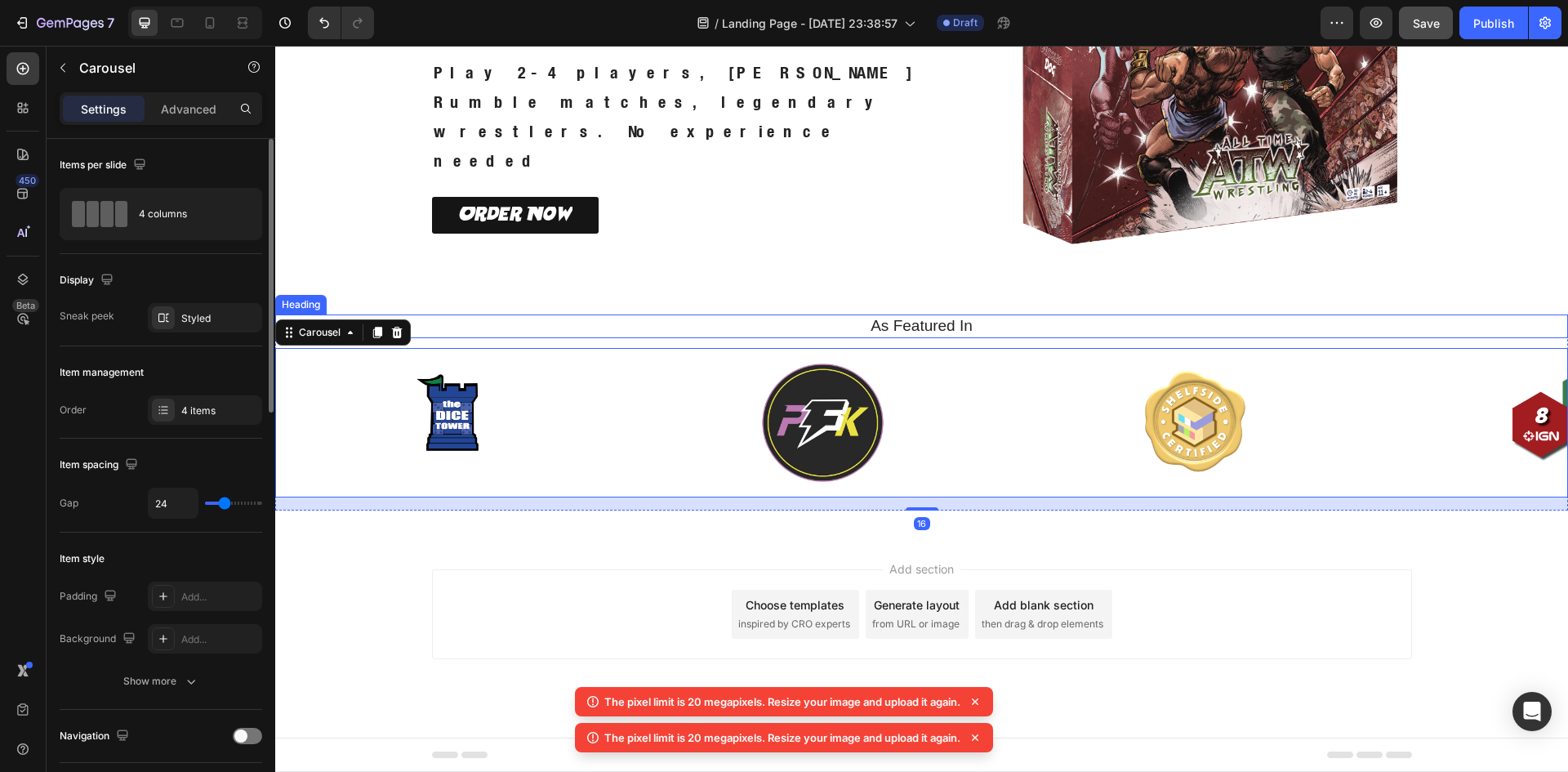
click at [895, 335] on h2 "As Featured In" at bounding box center [921, 326] width 1268 height 24
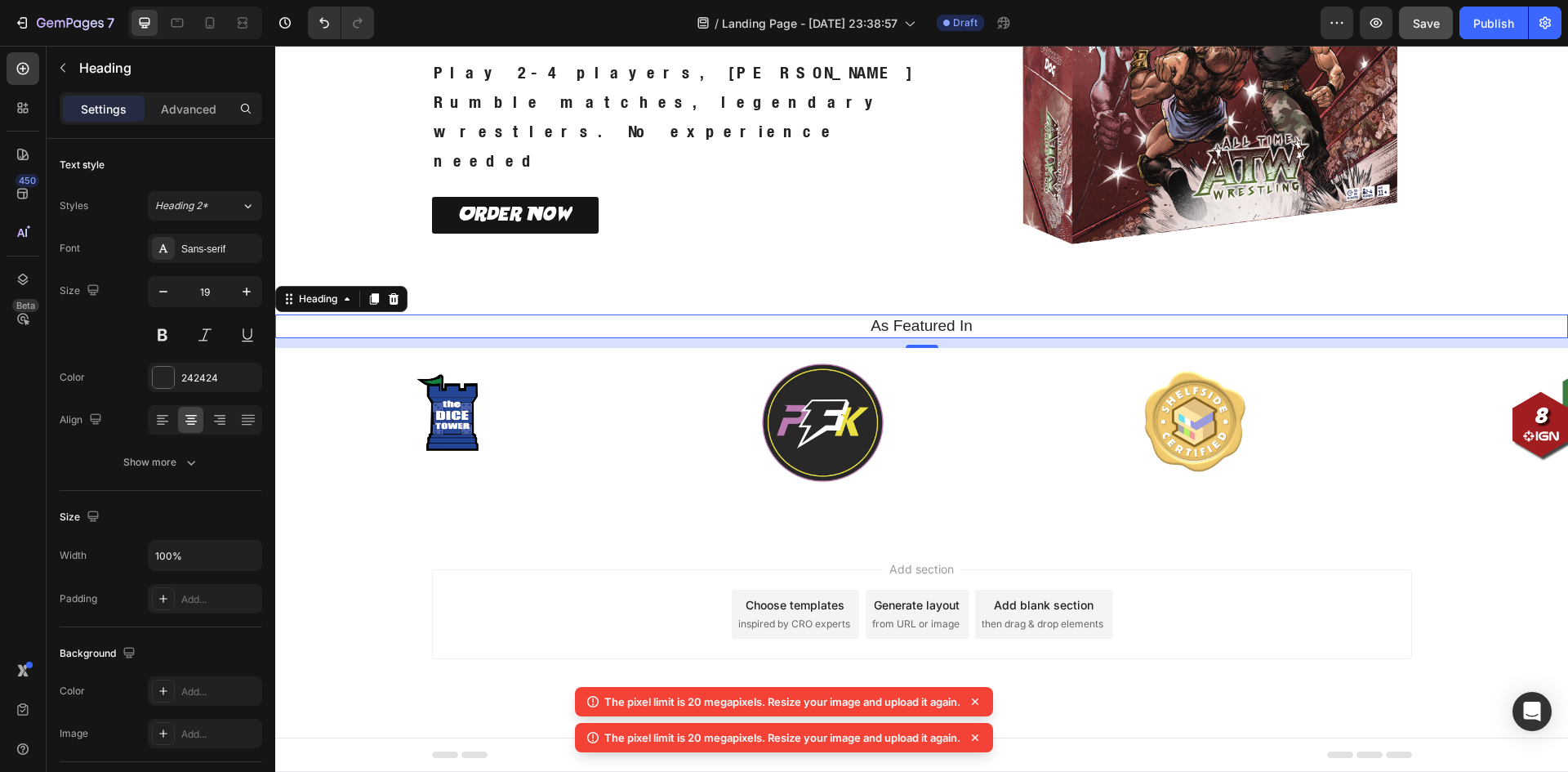
click at [910, 321] on h2 "As Featured In" at bounding box center [921, 326] width 1268 height 24
click at [910, 321] on p "As Featured In" at bounding box center [921, 326] width 1265 height 20
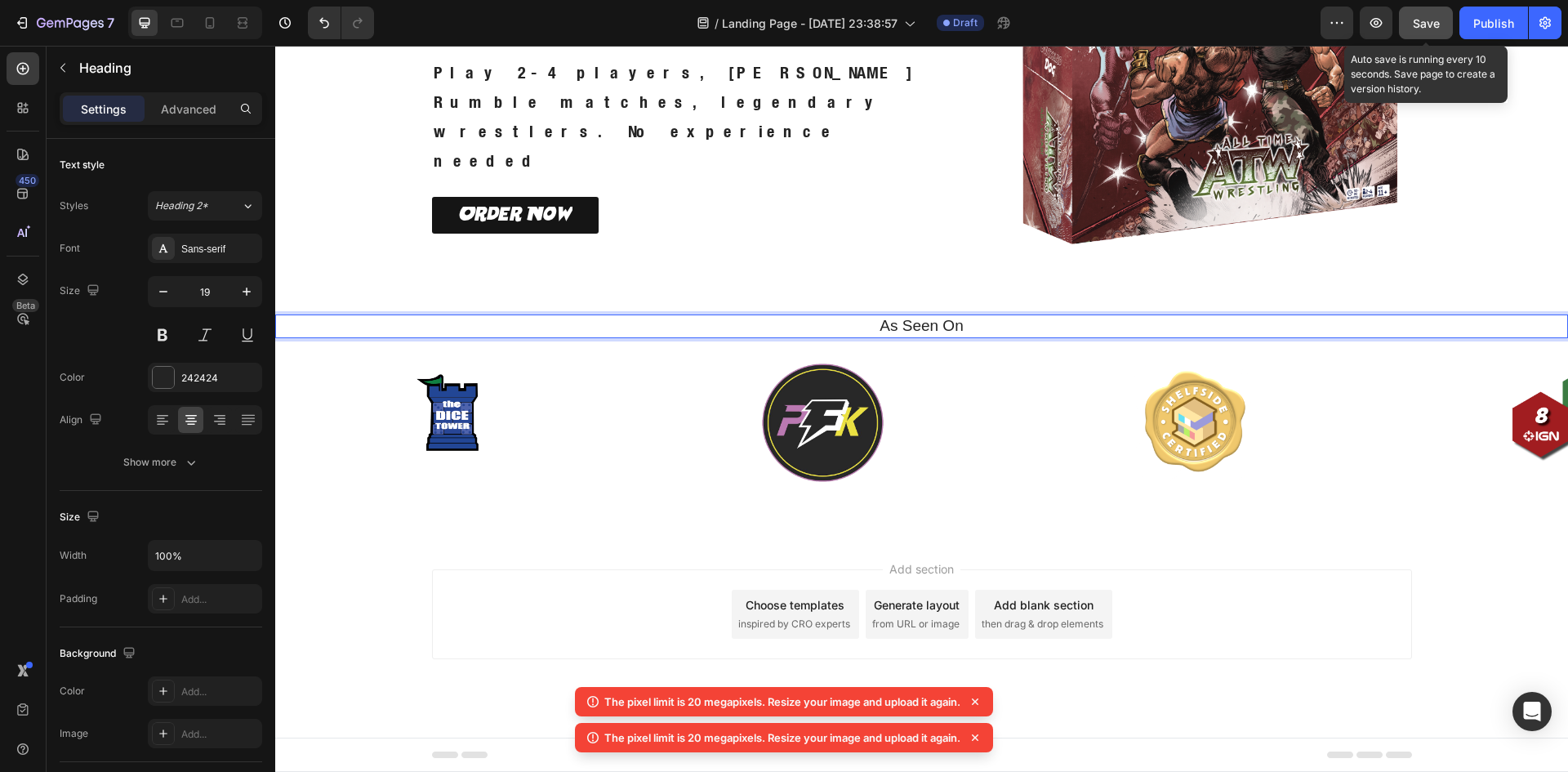
click at [1428, 29] on span "Save" at bounding box center [1426, 24] width 27 height 14
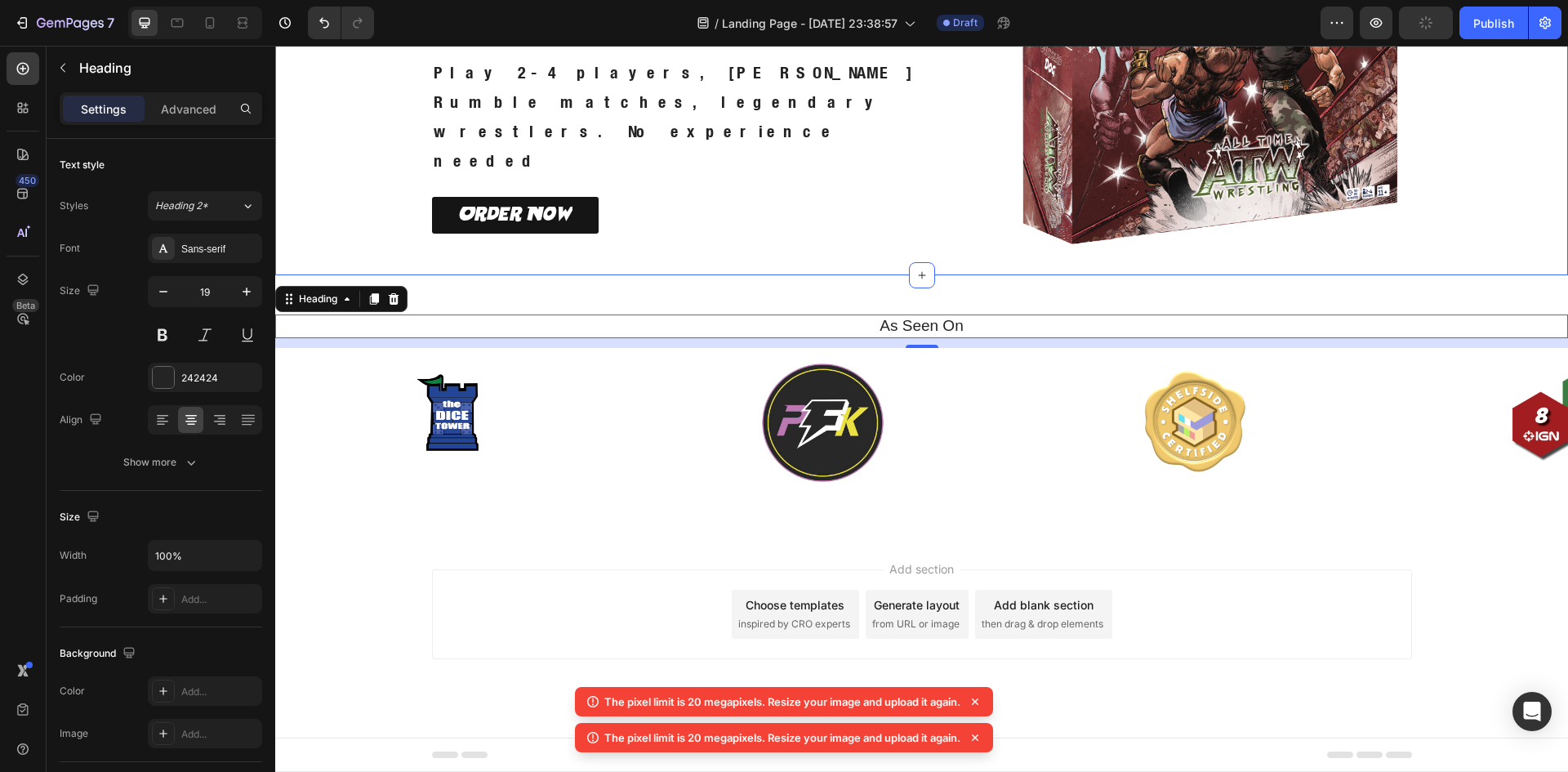
click at [1447, 219] on div "Icon Icon Icon Icon Icon Icon List Icon Icon Icon Icon Icon Icon List Rated 4.5…" at bounding box center [922, 43] width 1273 height 464
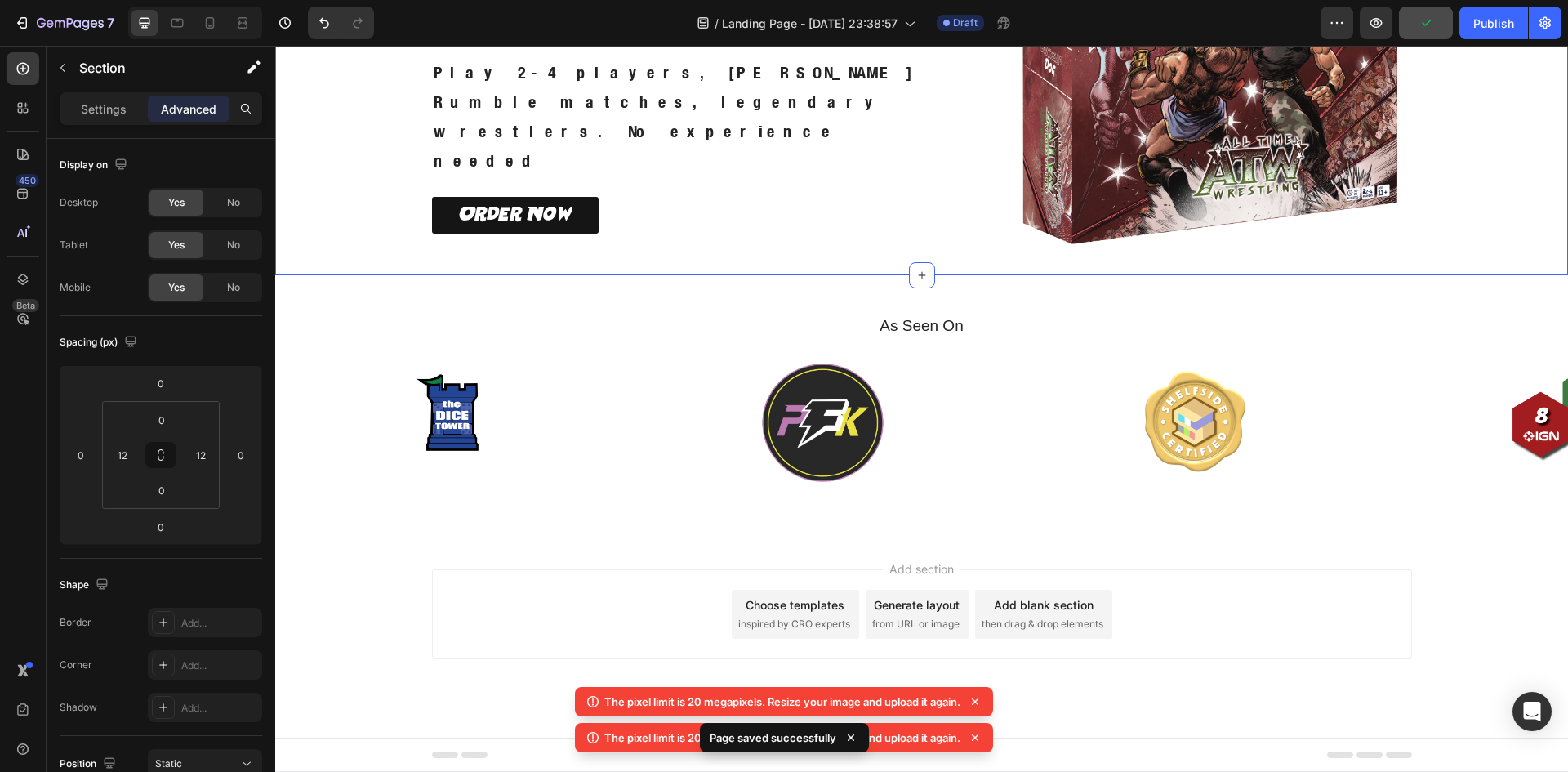
click at [975, 699] on icon at bounding box center [975, 701] width 6 height 6
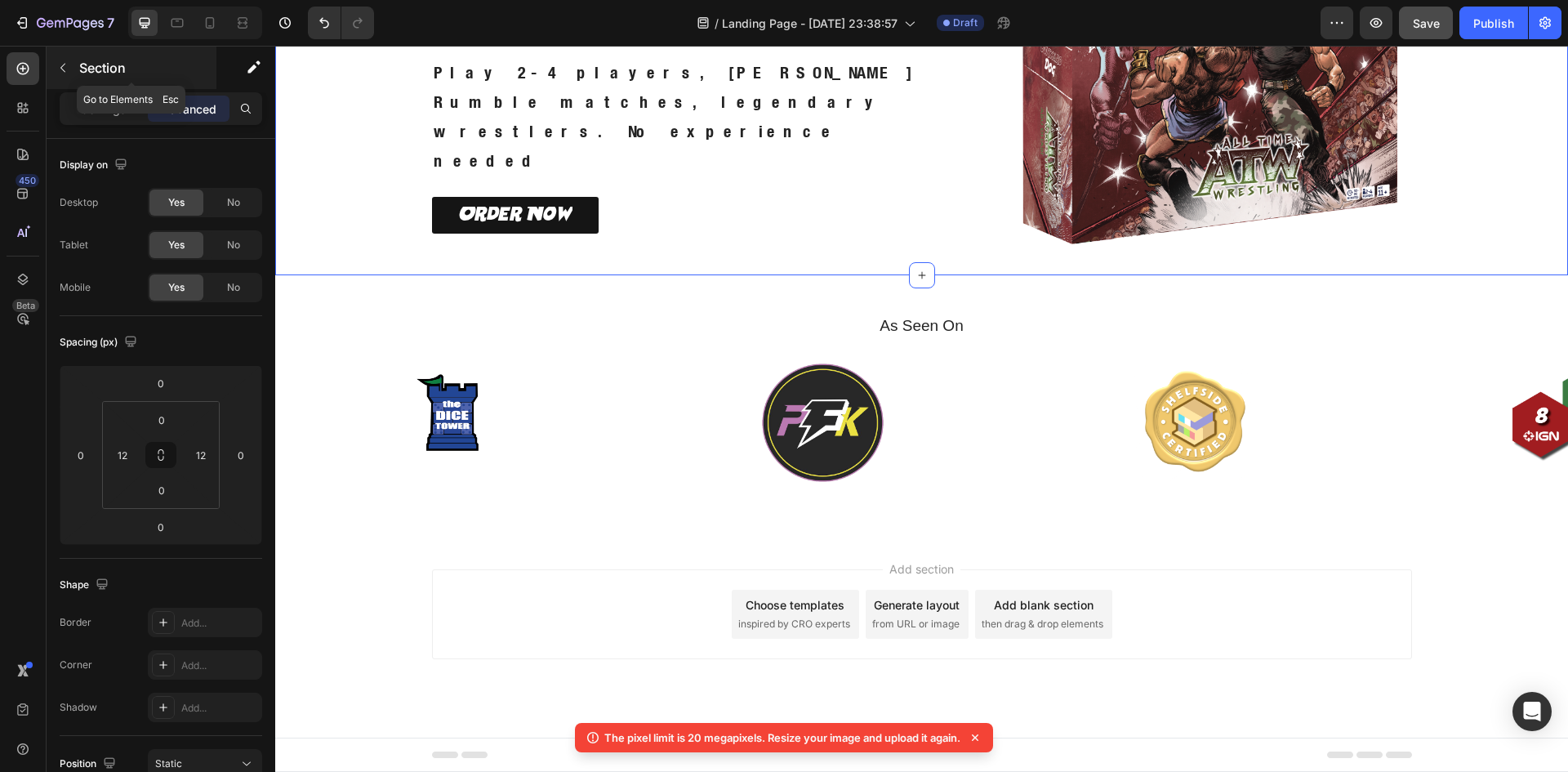
click at [59, 69] on icon "button" at bounding box center [62, 68] width 13 height 13
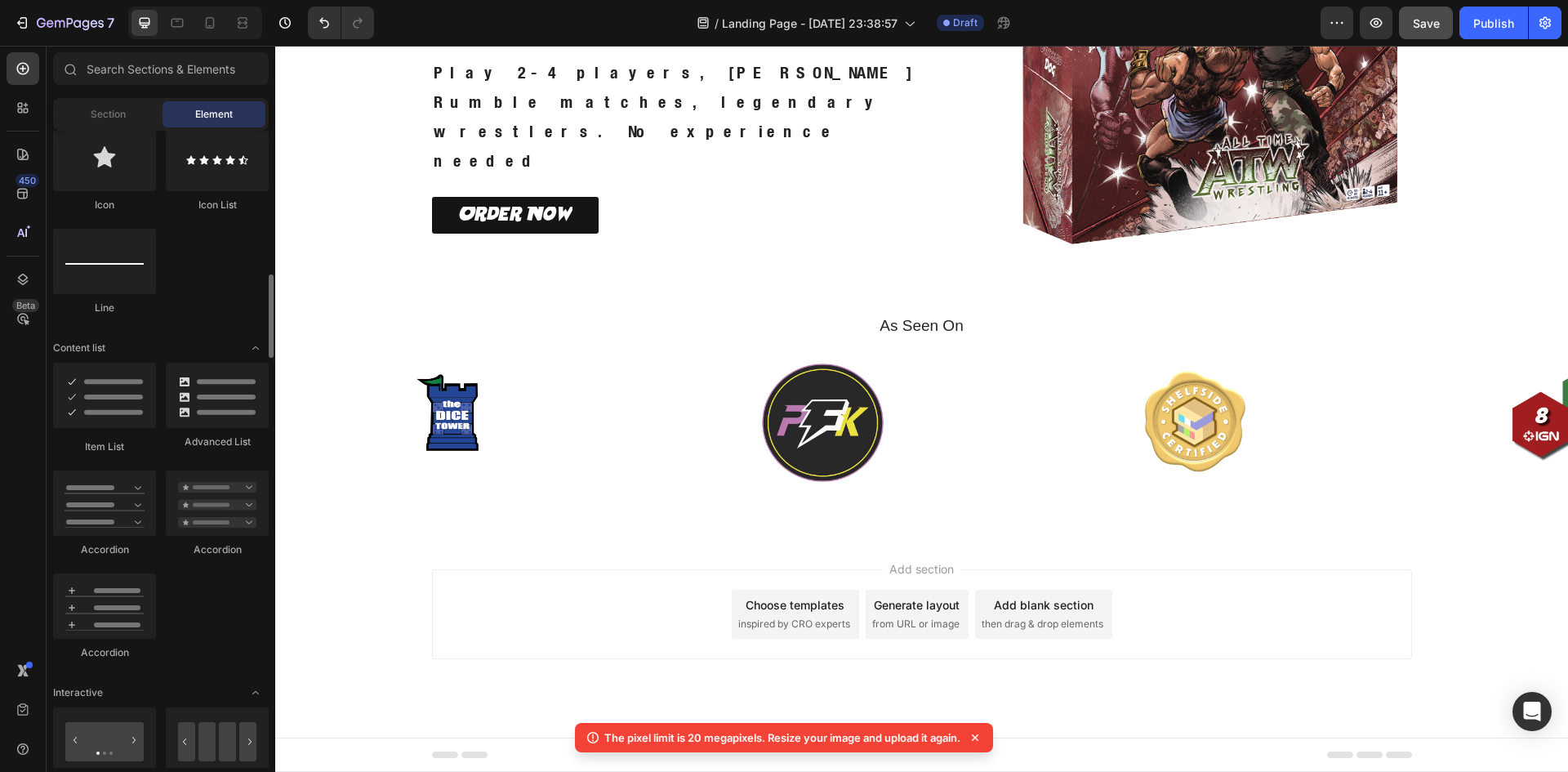
scroll to position [1228, 0]
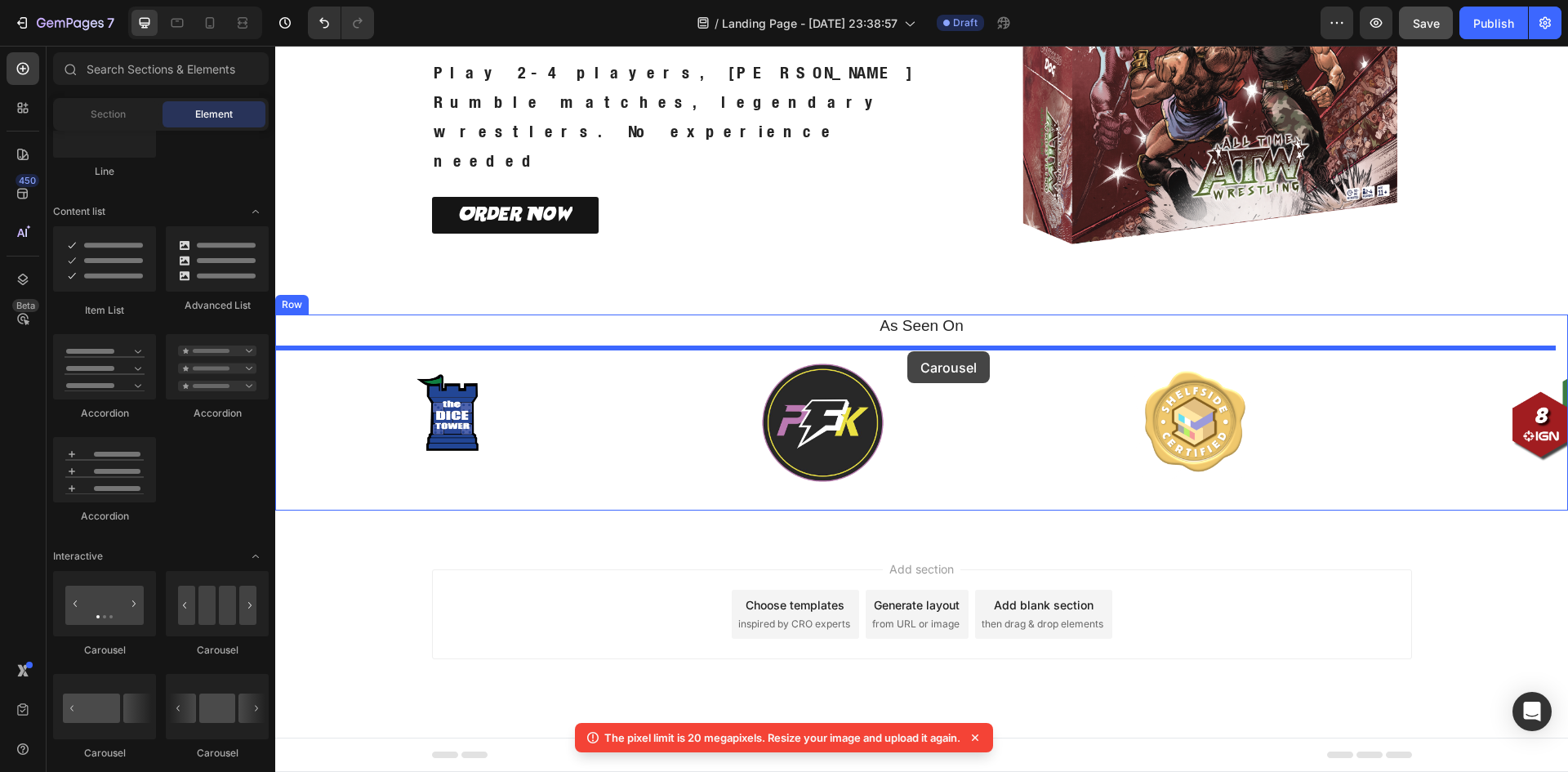
drag, startPoint x: 473, startPoint y: 654, endPoint x: 907, endPoint y: 351, distance: 529.3
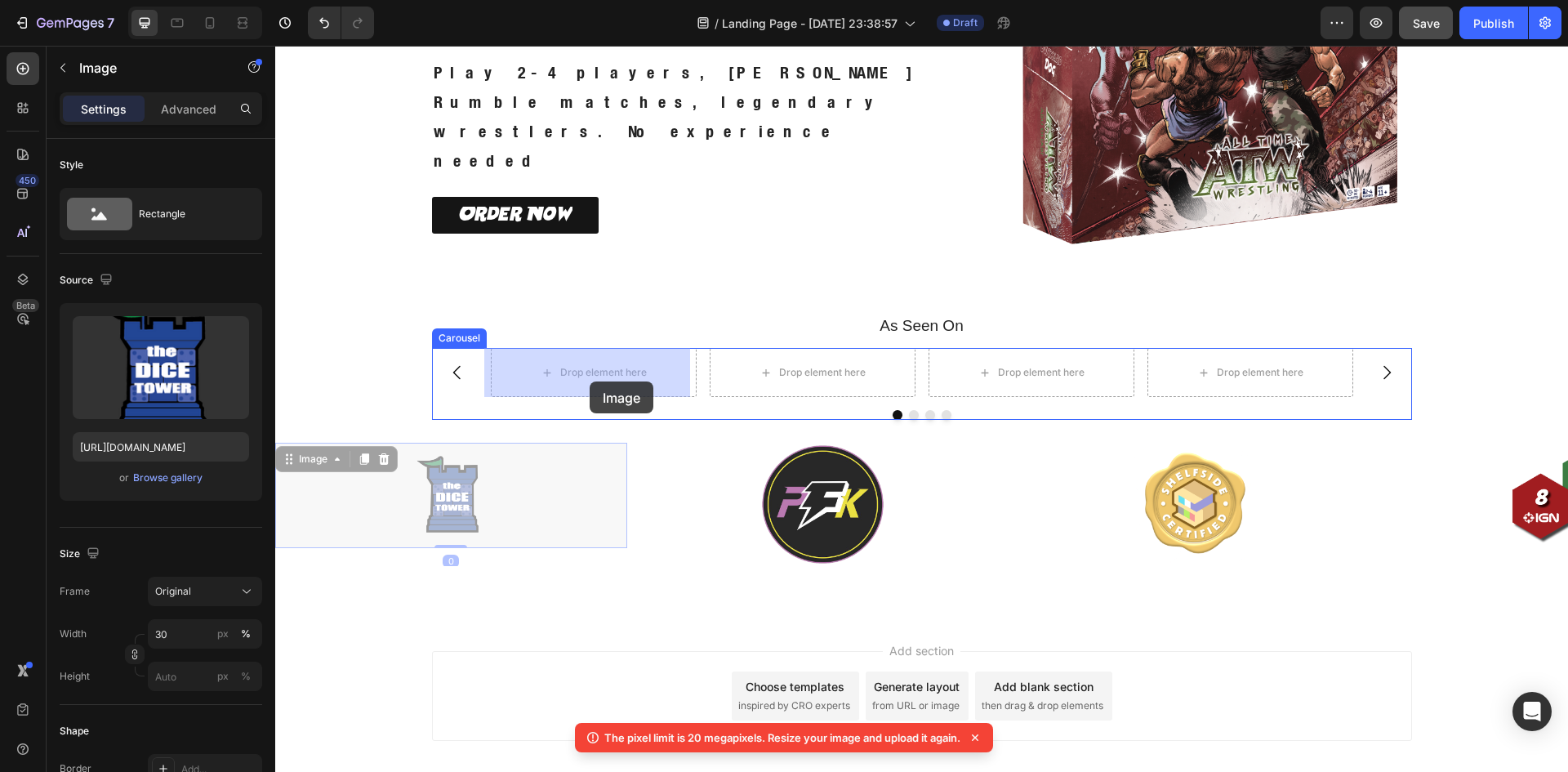
drag, startPoint x: 464, startPoint y: 488, endPoint x: 589, endPoint y: 381, distance: 164.5
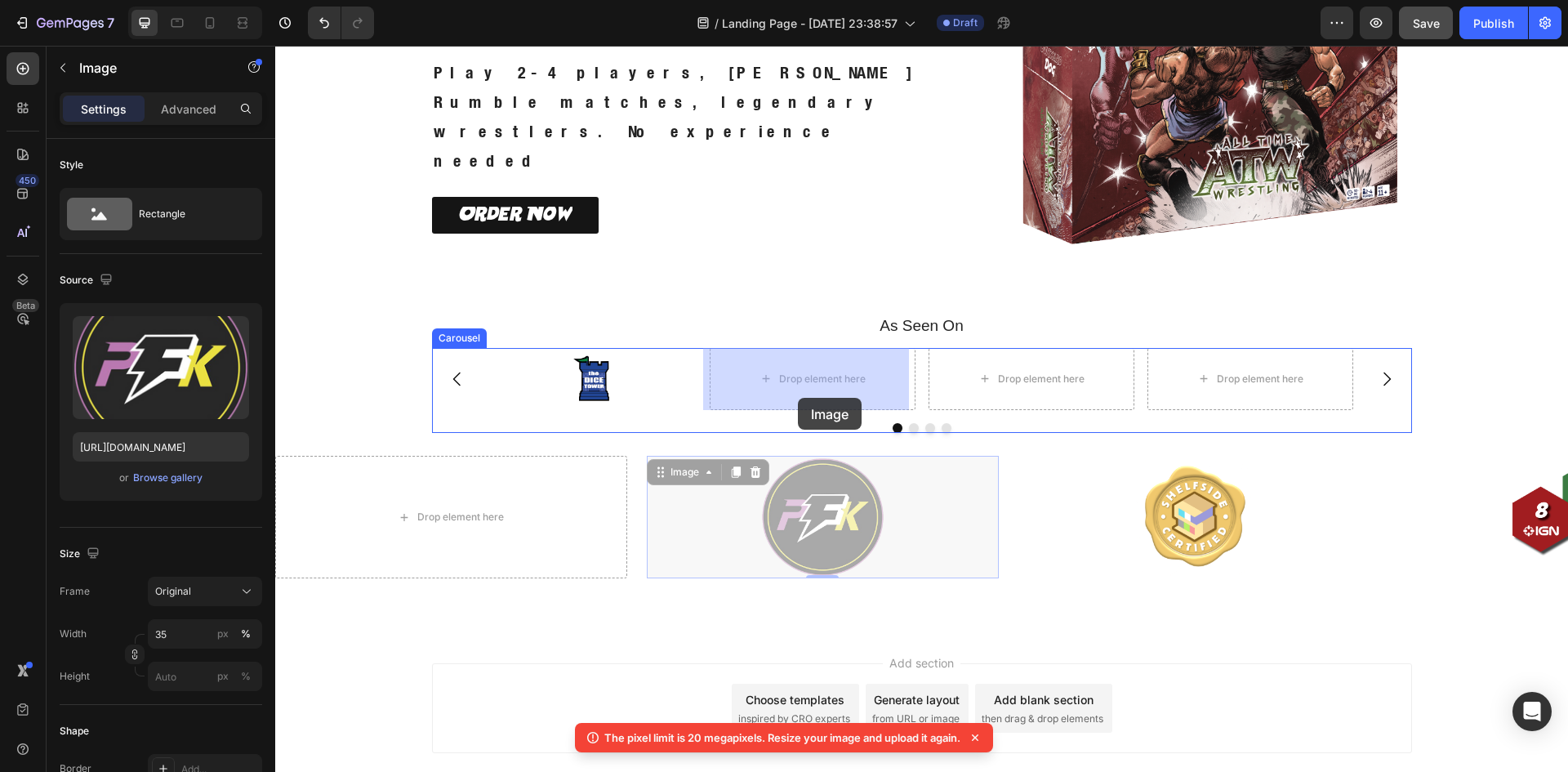
drag, startPoint x: 783, startPoint y: 519, endPoint x: 798, endPoint y: 396, distance: 123.9
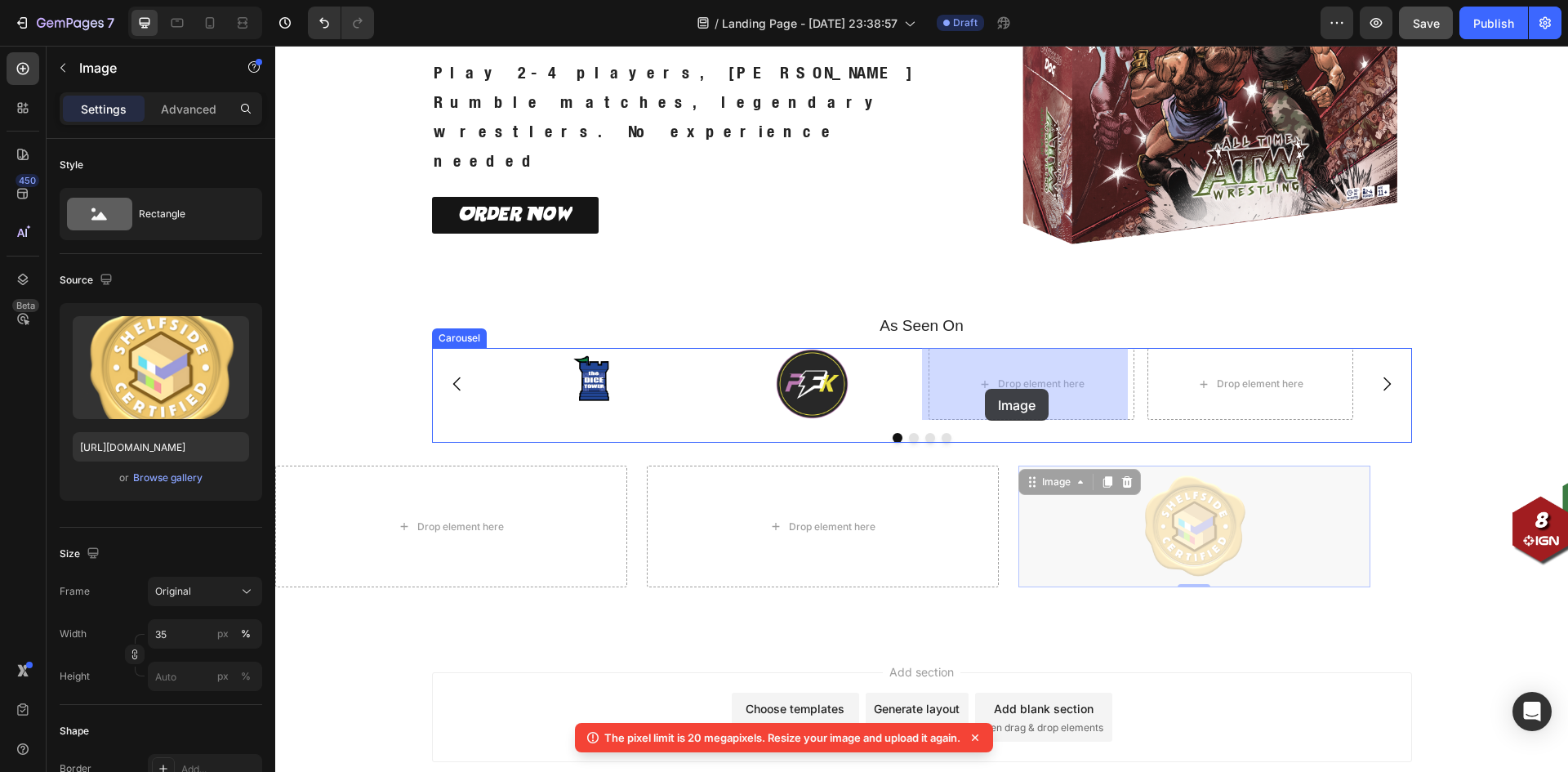
drag, startPoint x: 1217, startPoint y: 553, endPoint x: 985, endPoint y: 389, distance: 284.1
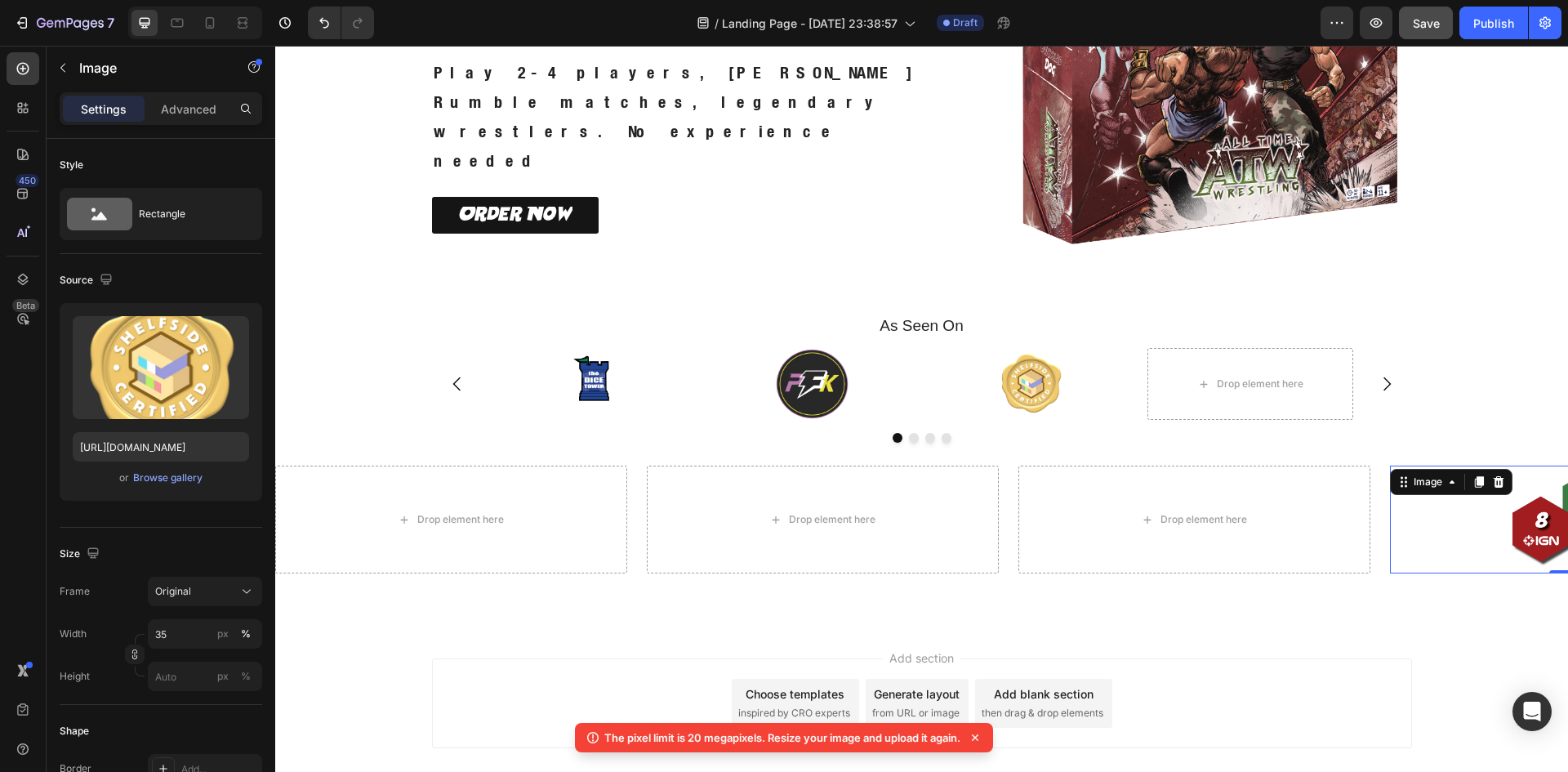
click at [1515, 545] on img at bounding box center [1565, 519] width 123 height 108
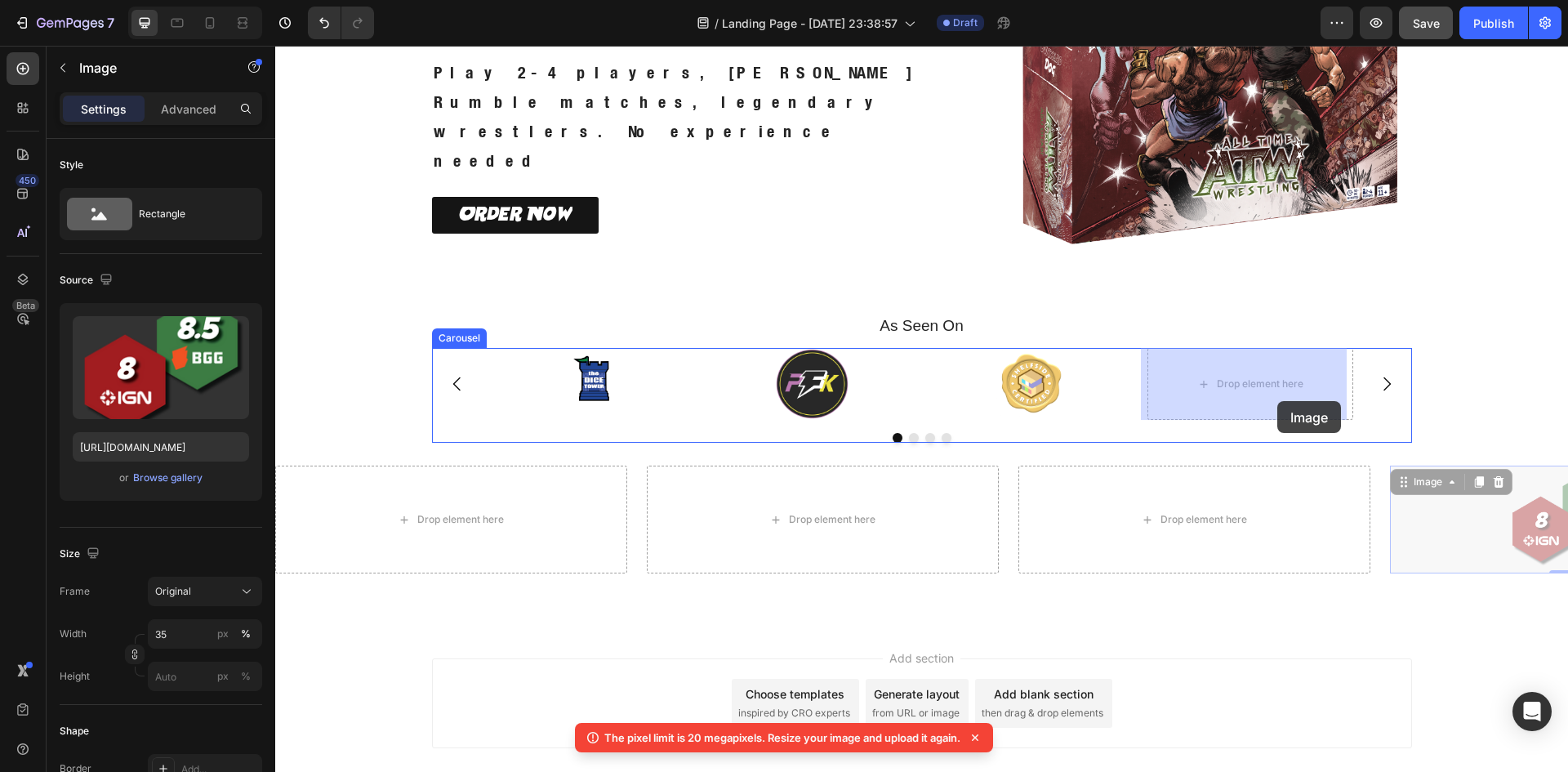
drag, startPoint x: 1392, startPoint y: 481, endPoint x: 1273, endPoint y: 400, distance: 144.0
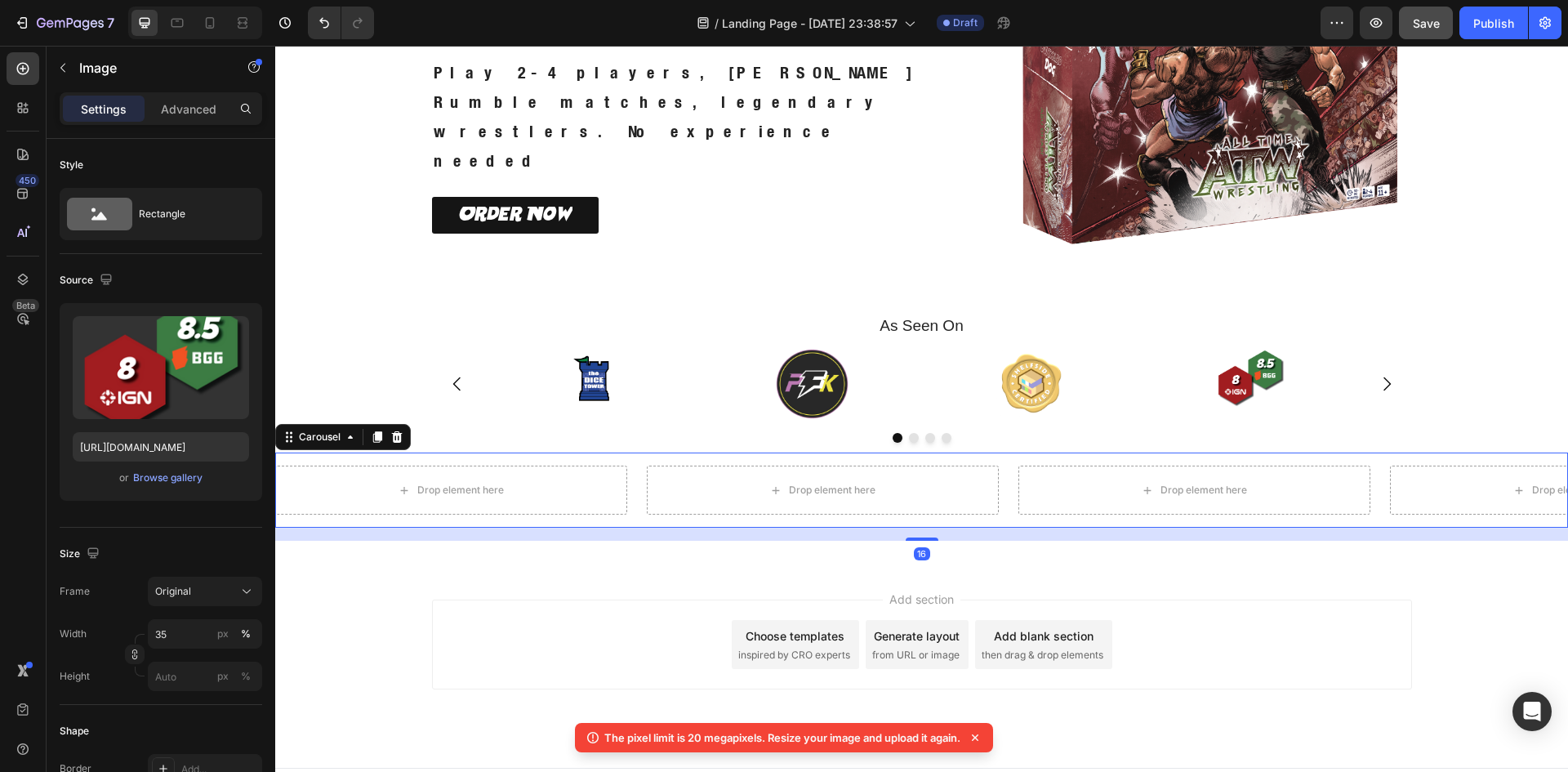
click at [1267, 462] on div "Drop element here Drop element here Drop element here Drop element here Carouse…" at bounding box center [921, 490] width 1292 height 76
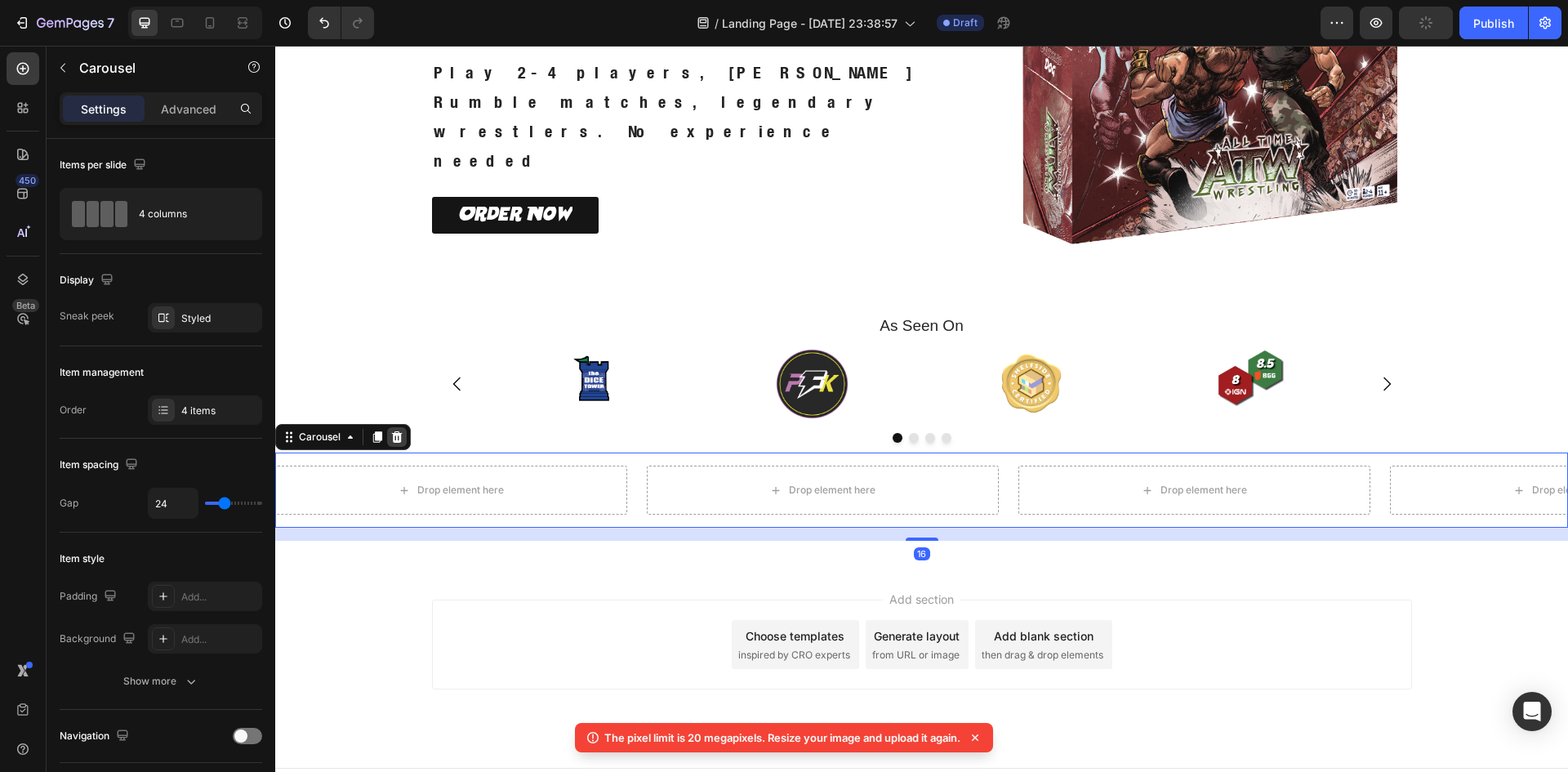
click at [399, 444] on icon at bounding box center [397, 437] width 13 height 13
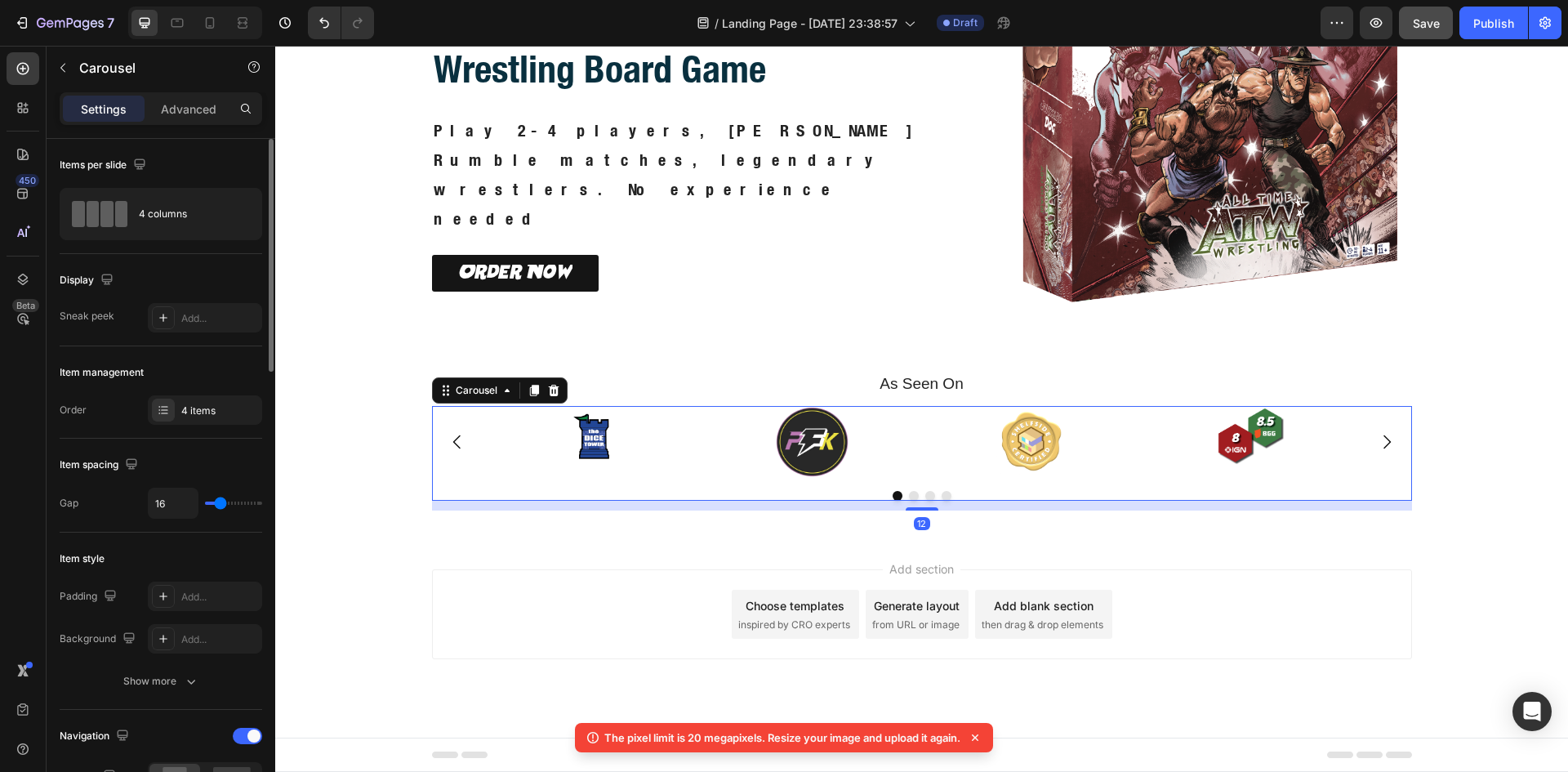
scroll to position [273, 0]
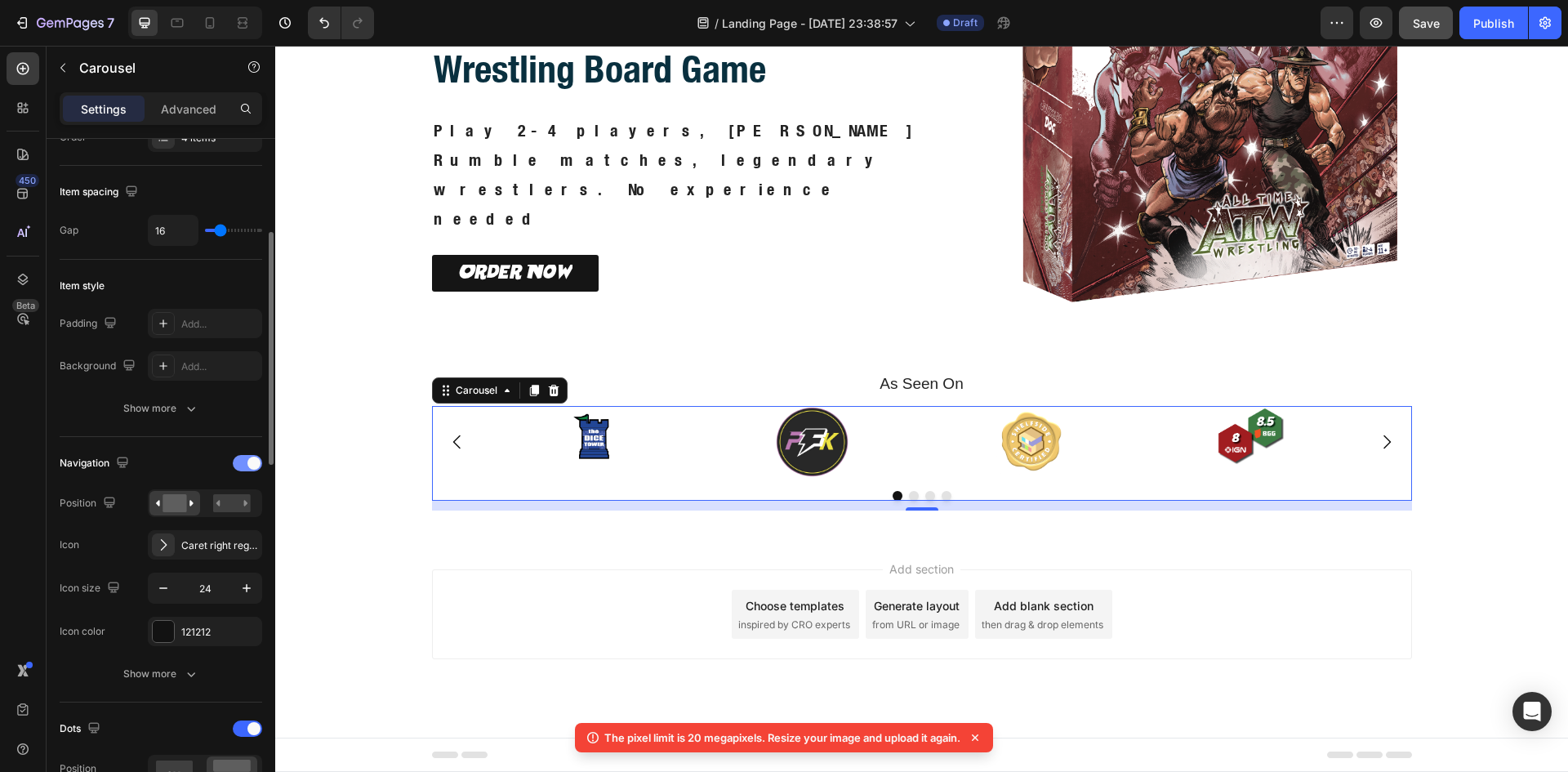
click at [243, 461] on div at bounding box center [247, 463] width 29 height 17
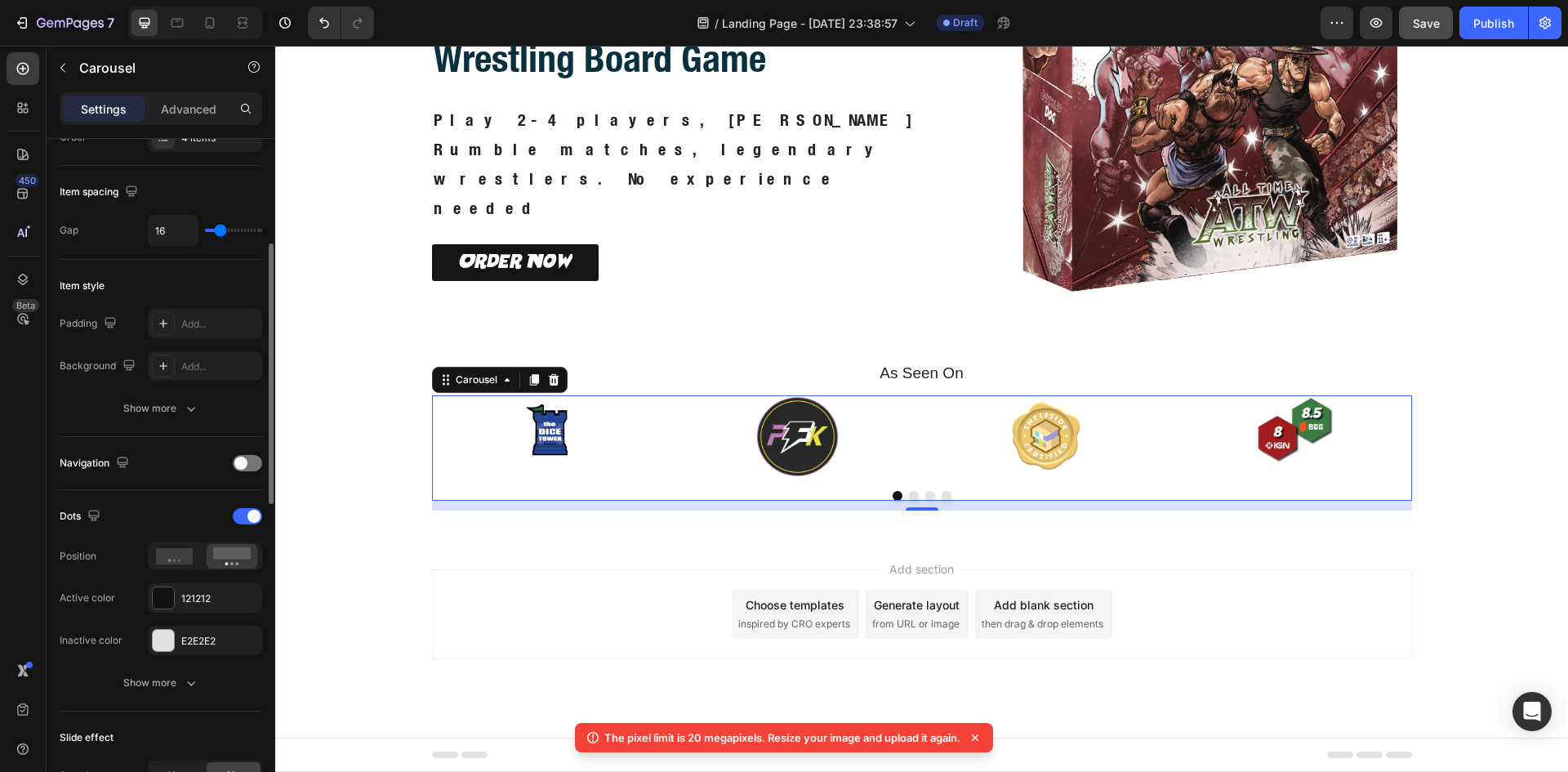
scroll to position [409, 0]
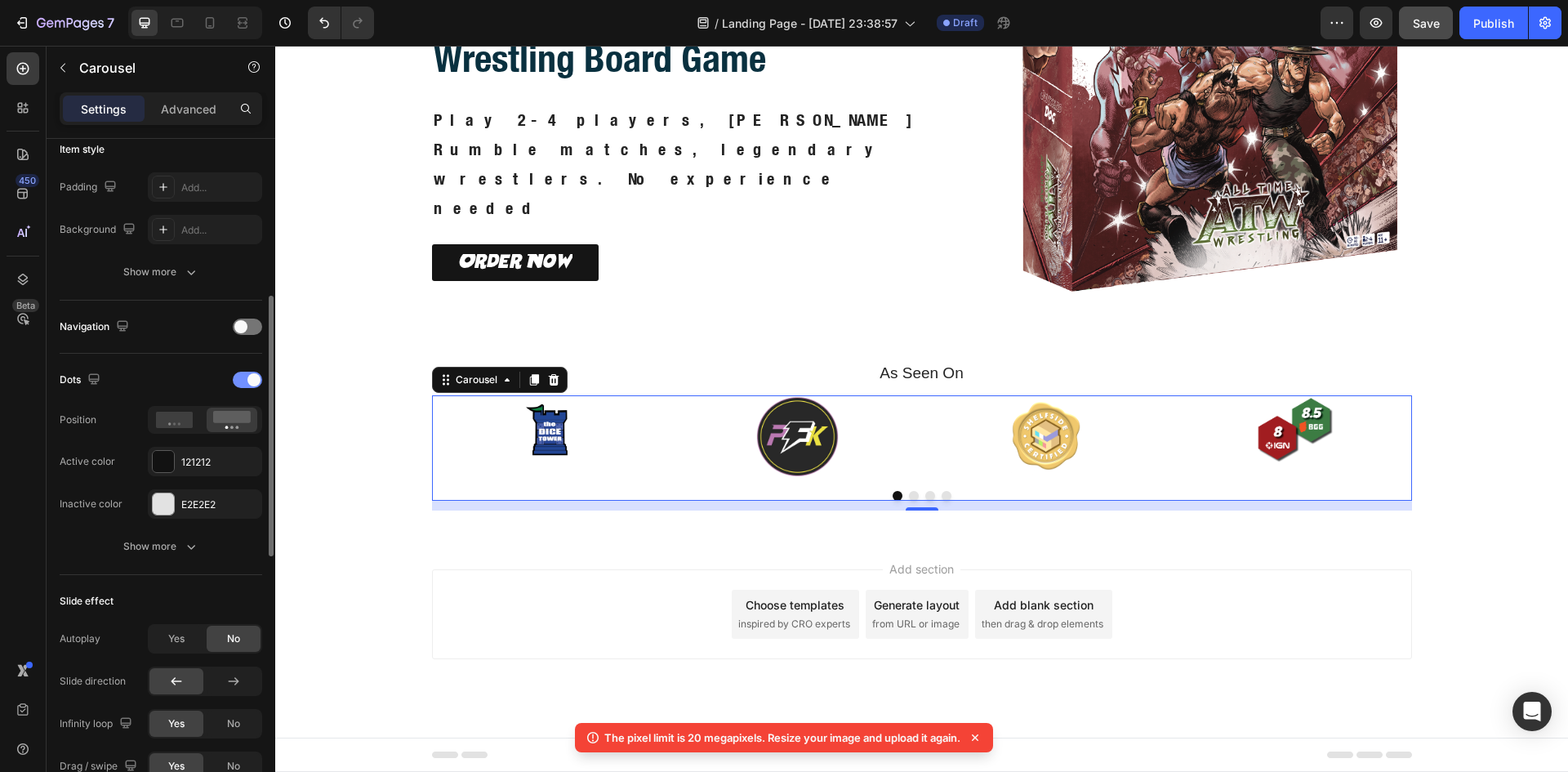
click at [241, 386] on div at bounding box center [247, 379] width 29 height 17
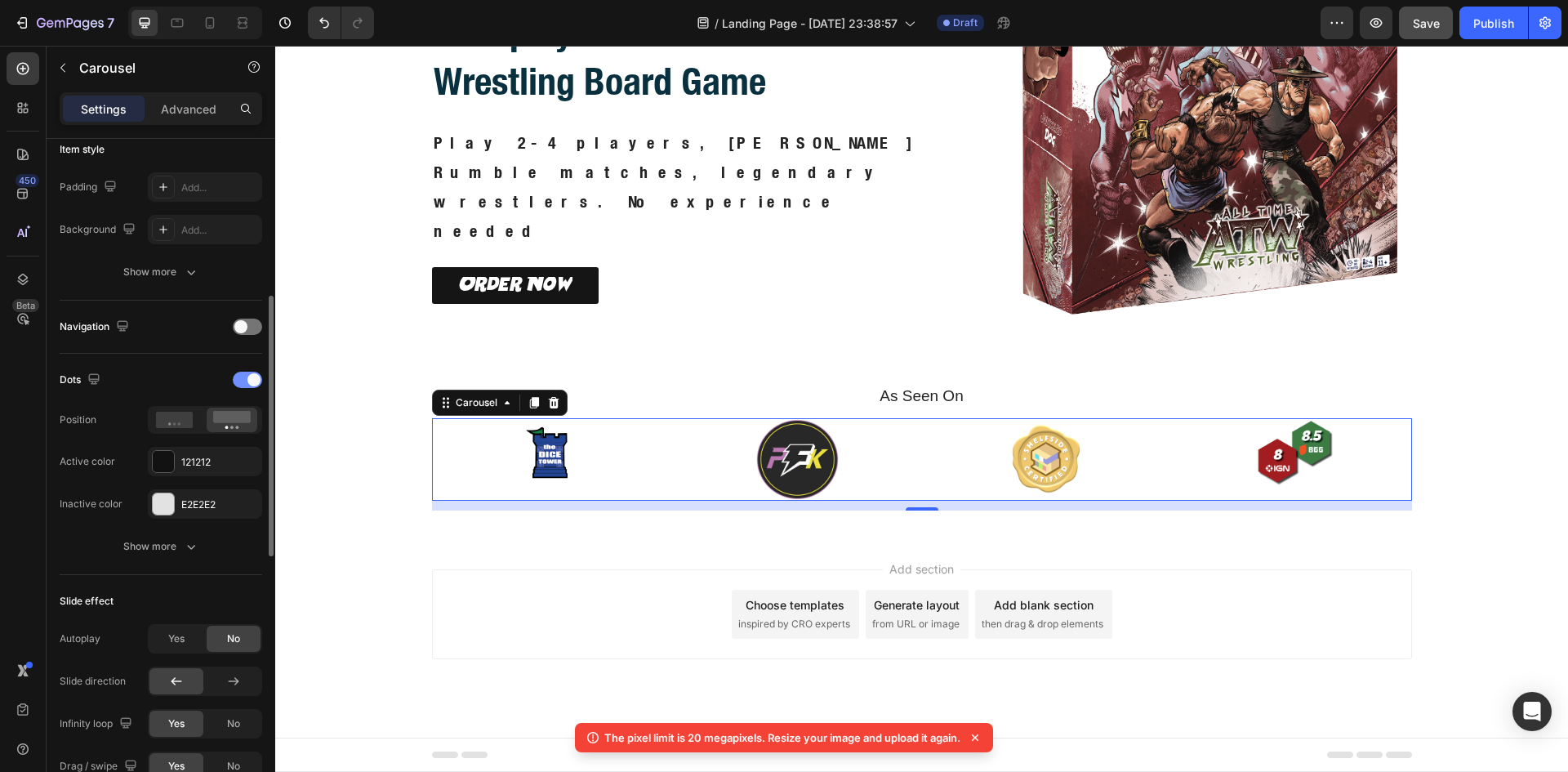
scroll to position [198, 0]
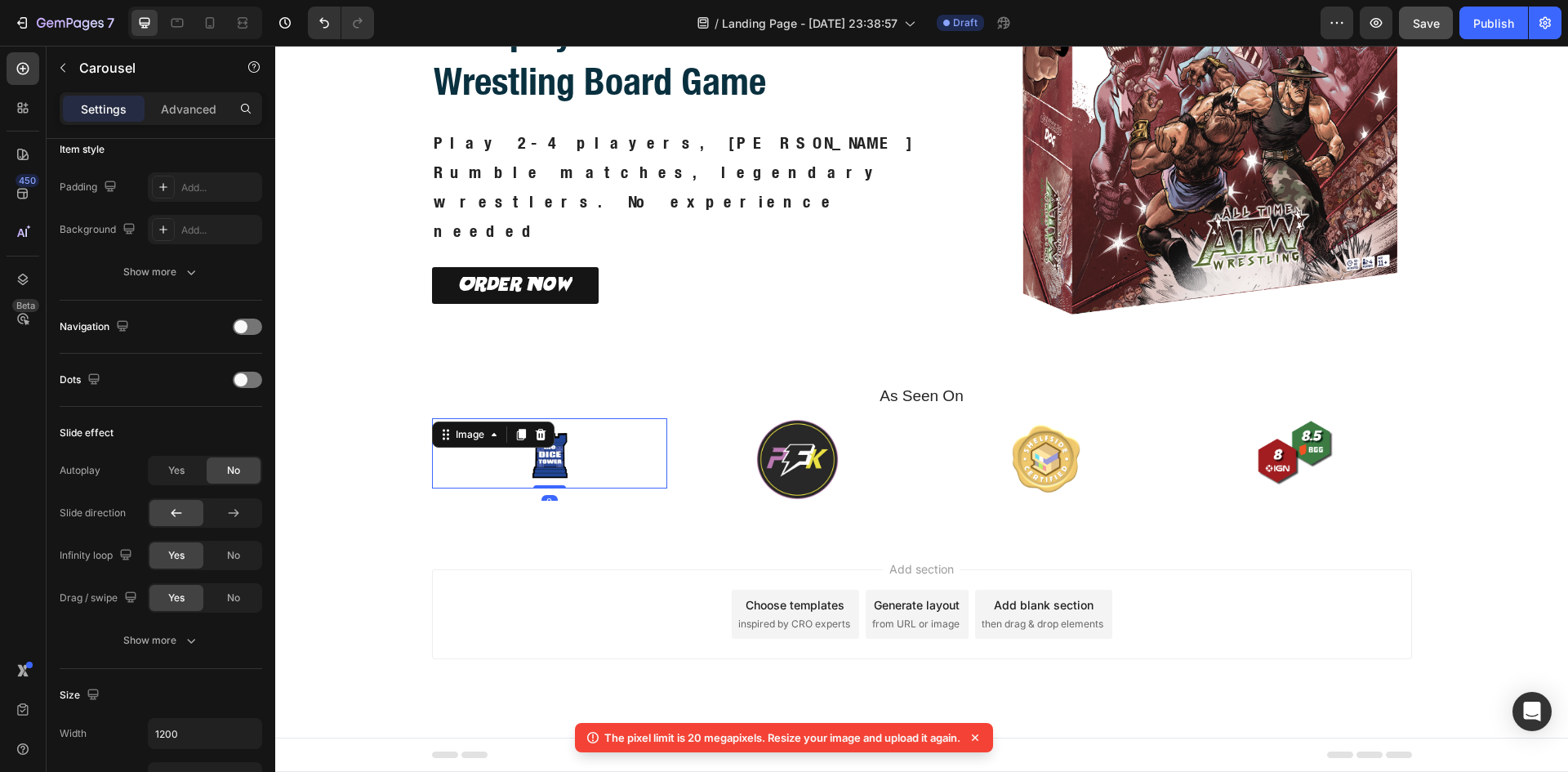
click at [544, 453] on img at bounding box center [549, 453] width 70 height 70
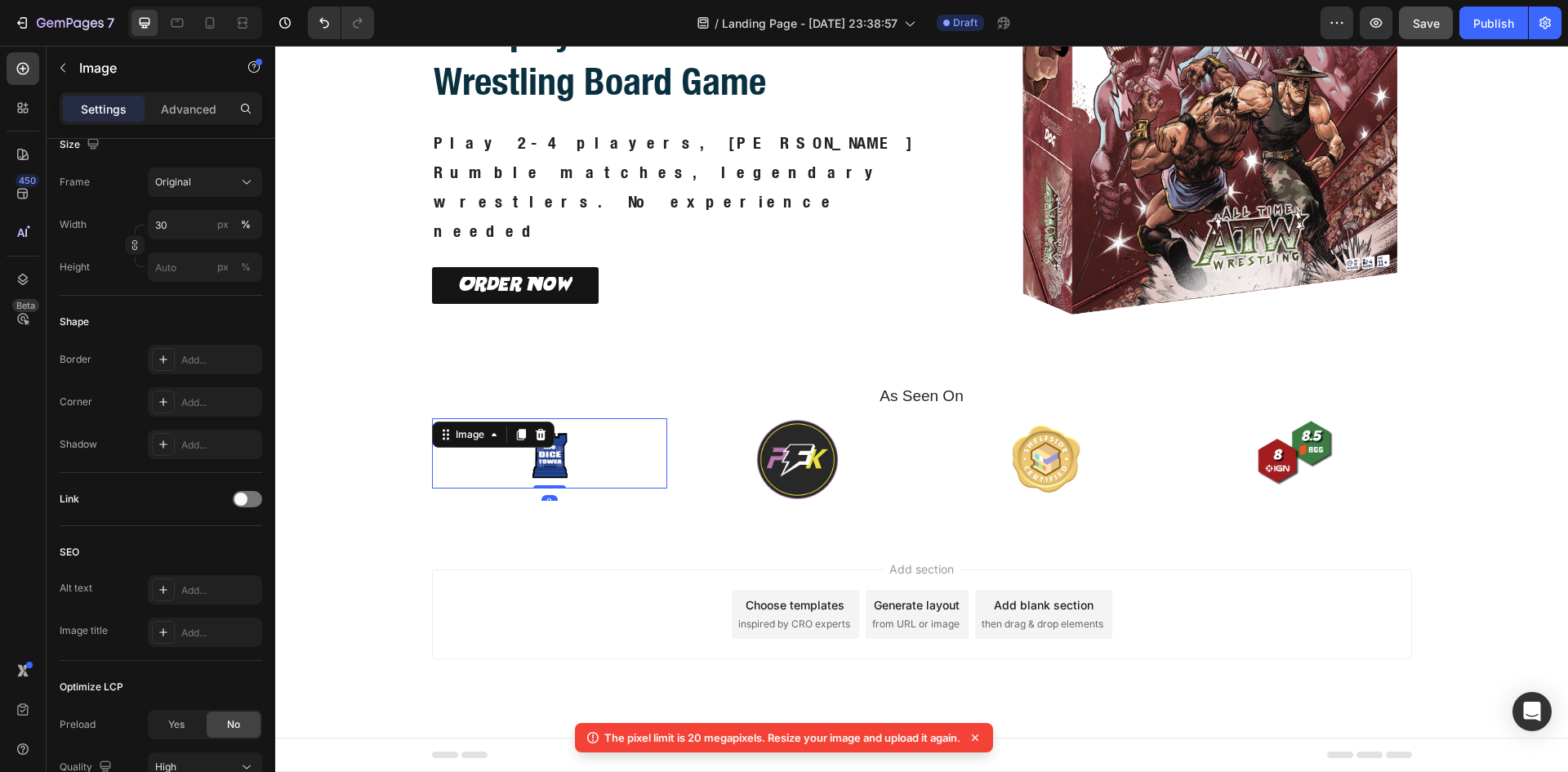
scroll to position [0, 0]
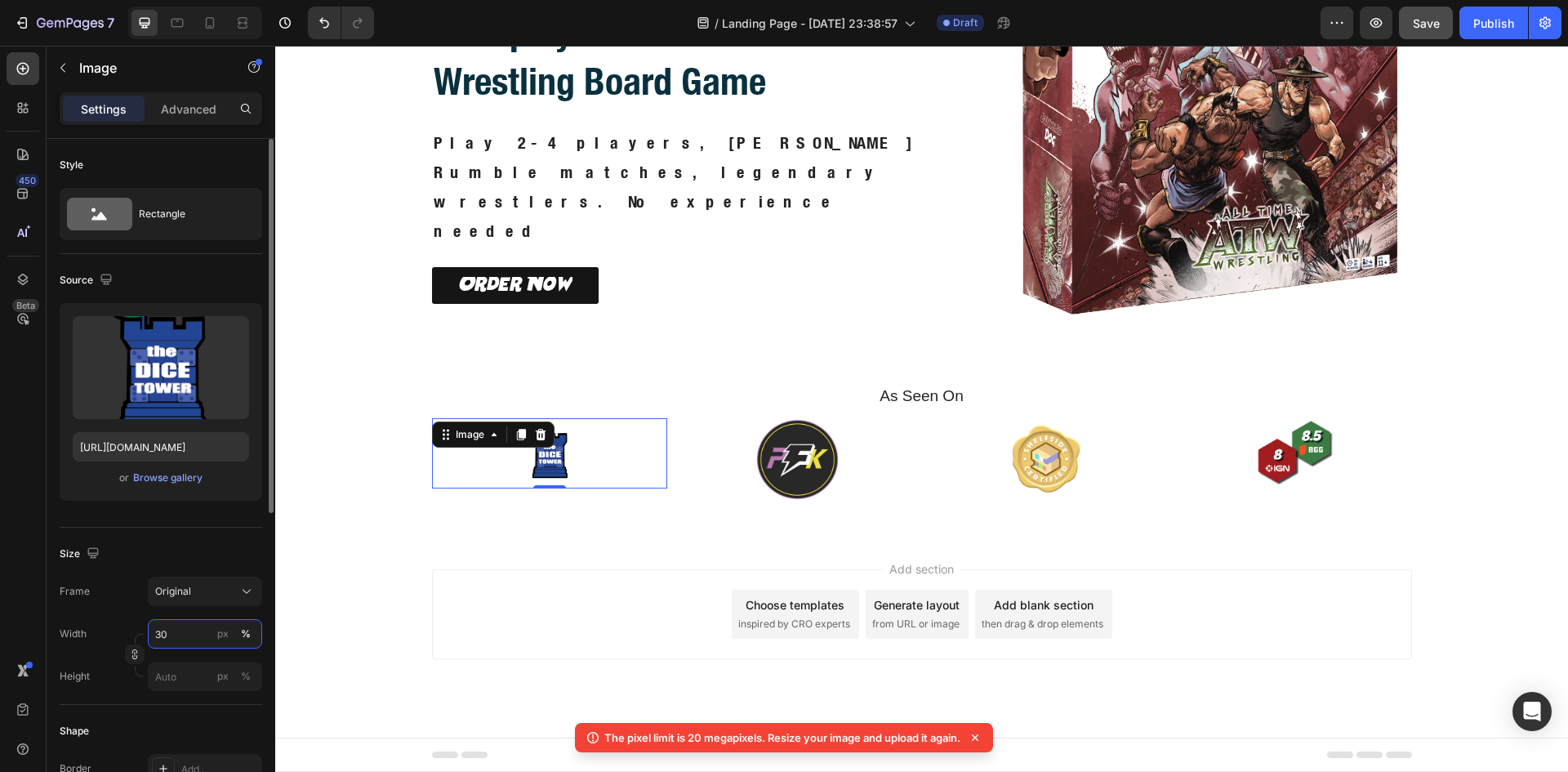
click at [191, 638] on input "30" at bounding box center [205, 633] width 114 height 29
type input "60"
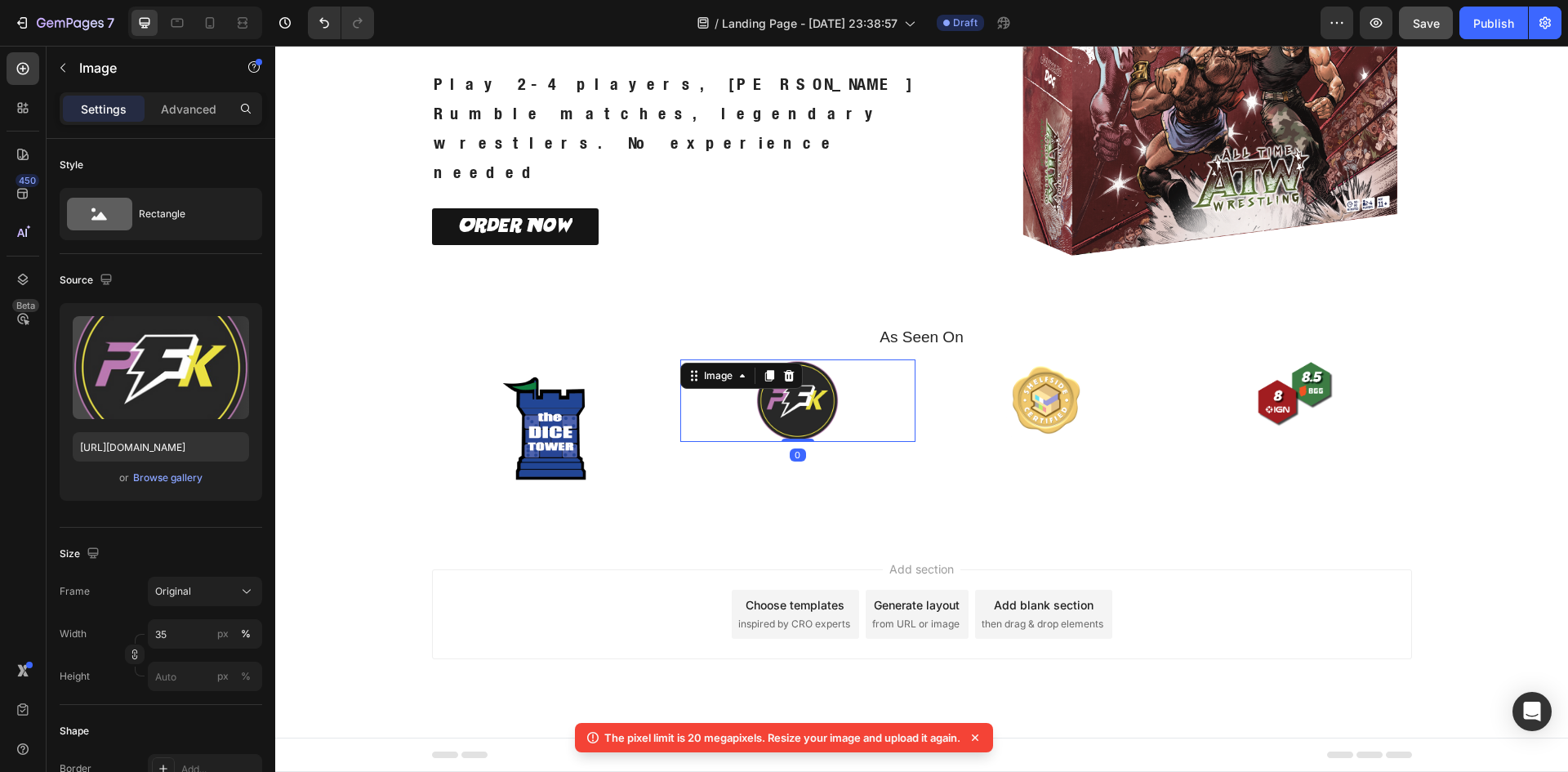
click at [756, 403] on img at bounding box center [797, 400] width 83 height 83
click at [191, 625] on input "35" at bounding box center [205, 633] width 114 height 29
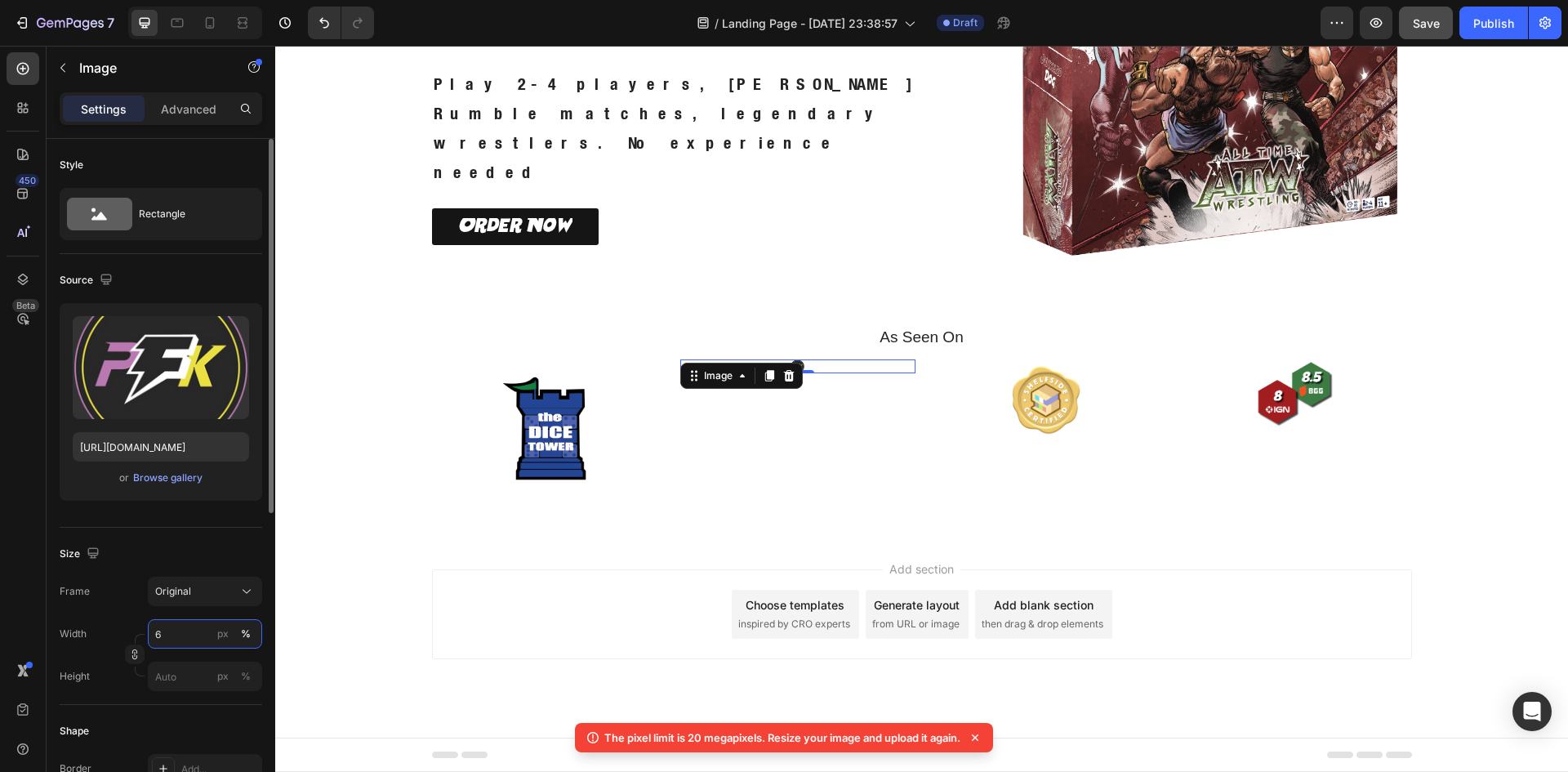
type input "60"
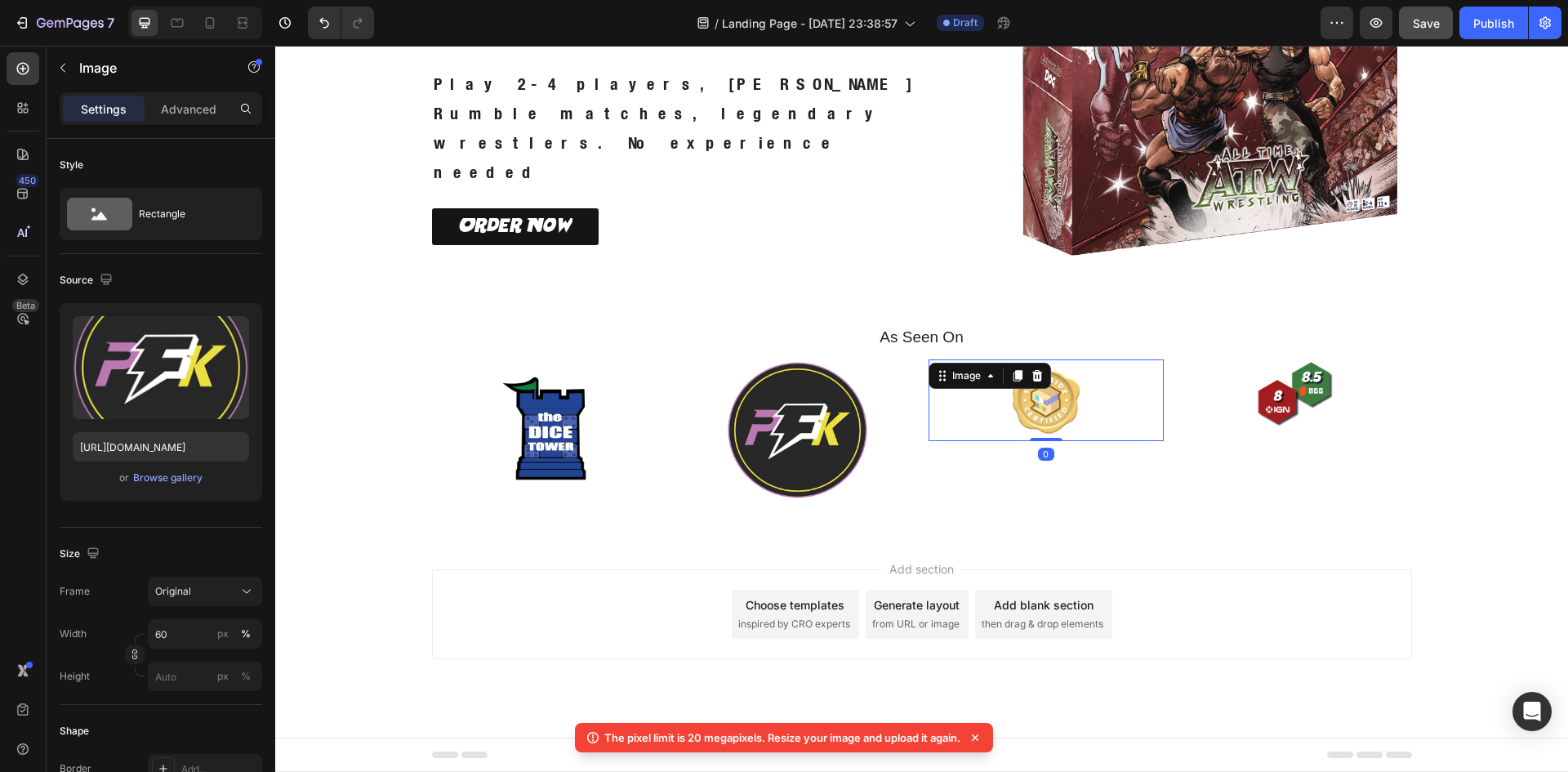
click at [988, 408] on div at bounding box center [1046, 400] width 235 height 82
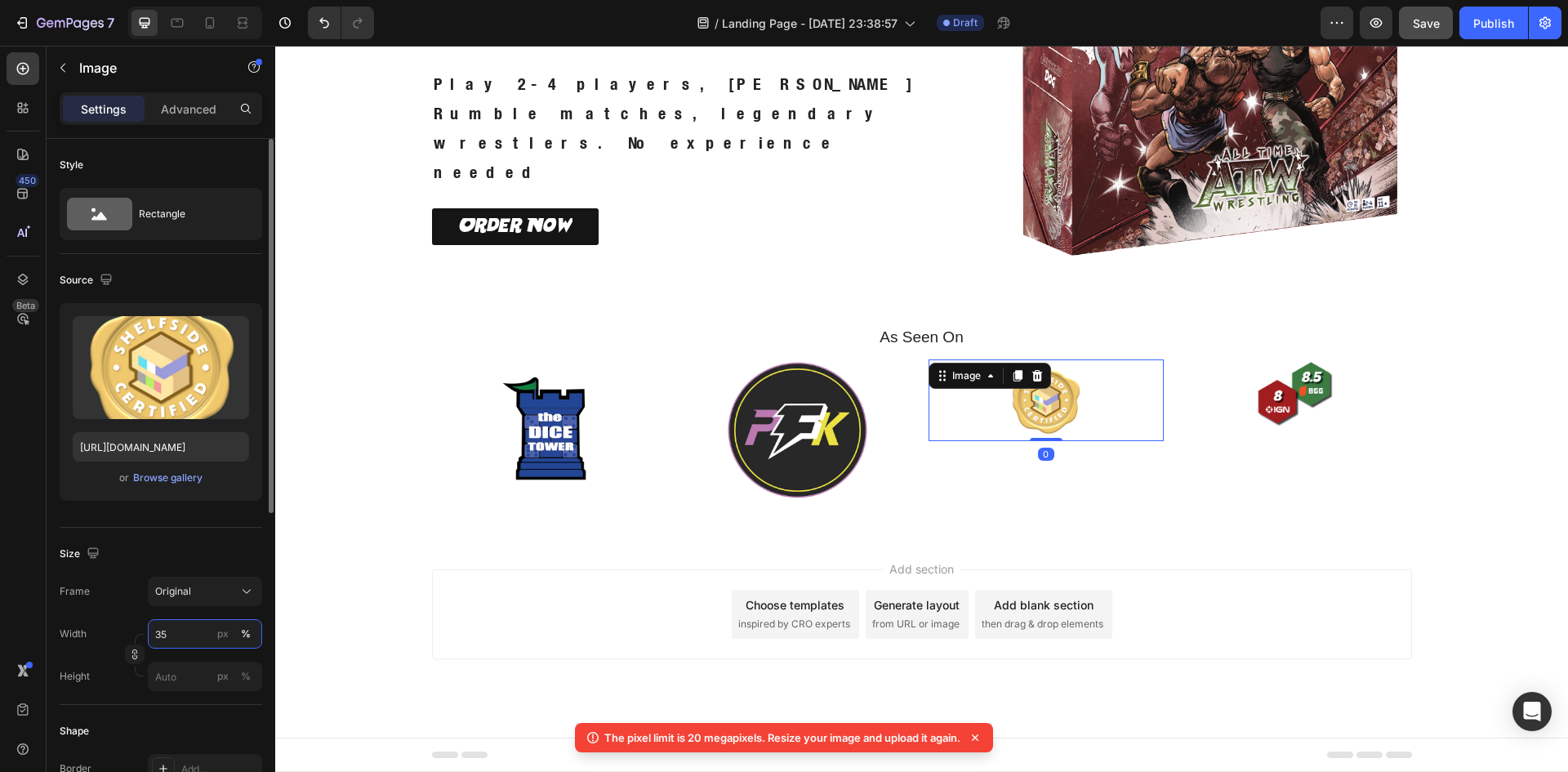
click at [186, 631] on input "35" at bounding box center [205, 633] width 114 height 29
type input "60"
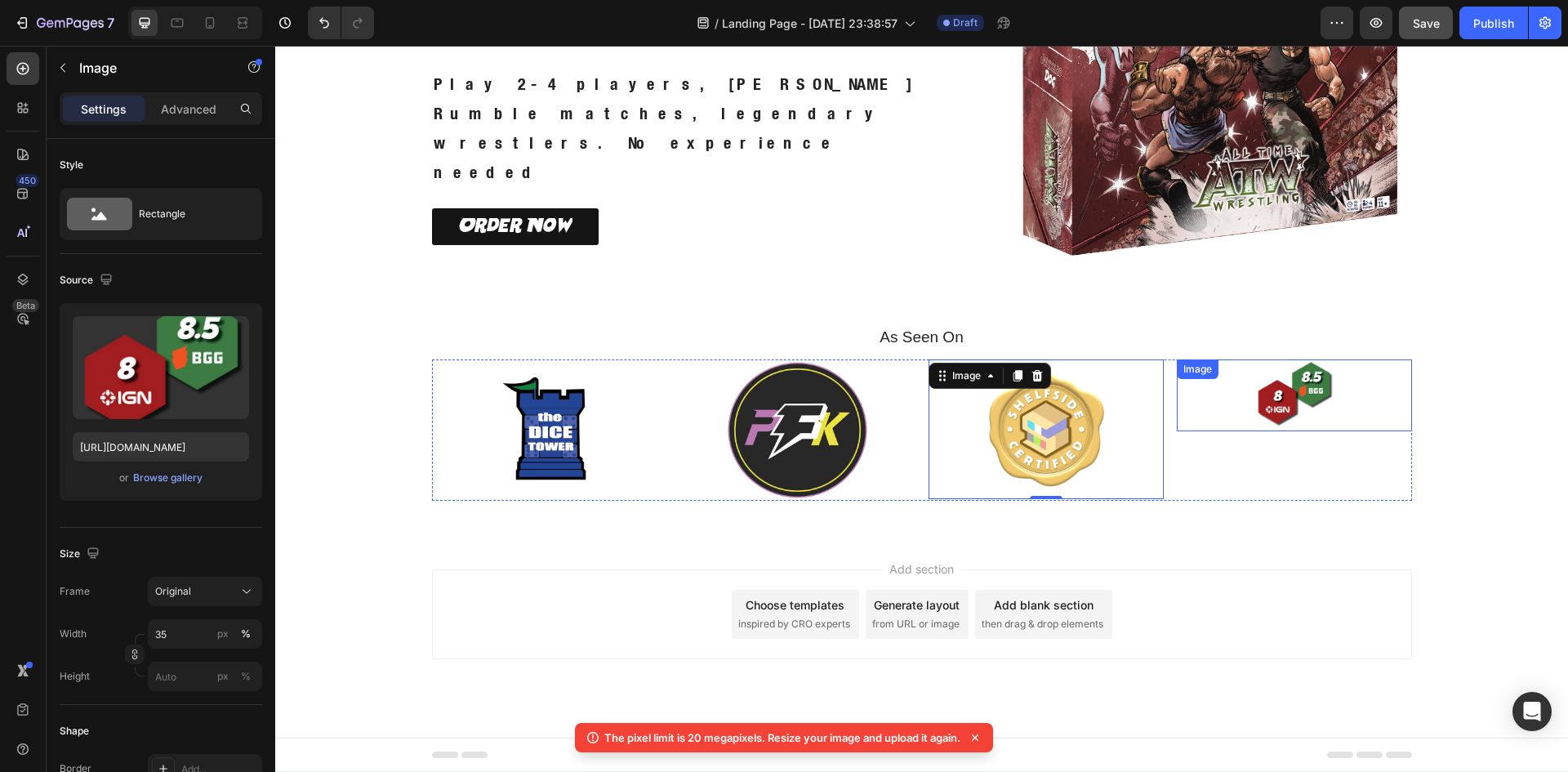
click at [1321, 395] on img at bounding box center [1294, 395] width 83 height 72
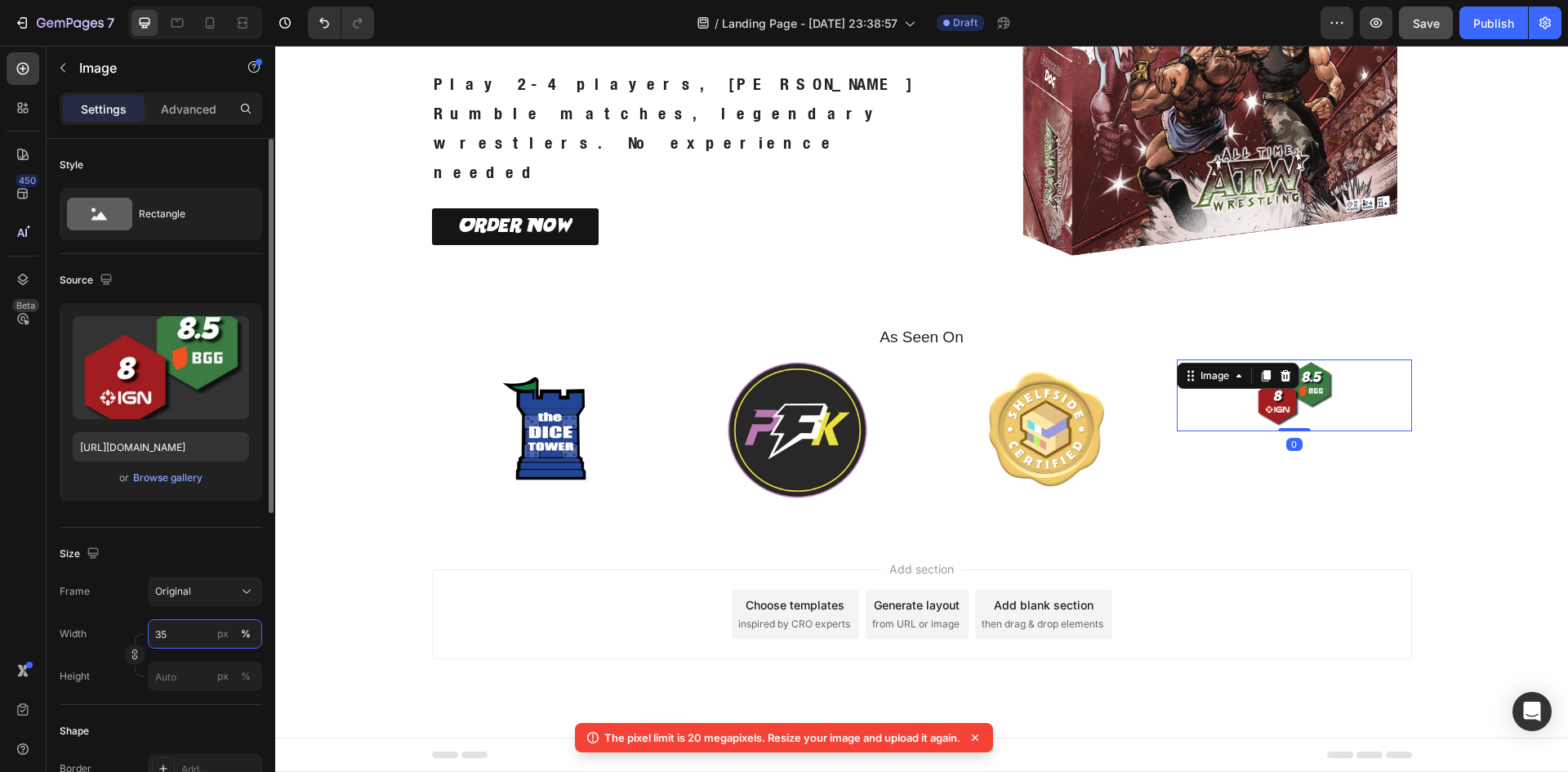
click at [174, 634] on input "35" at bounding box center [205, 633] width 114 height 29
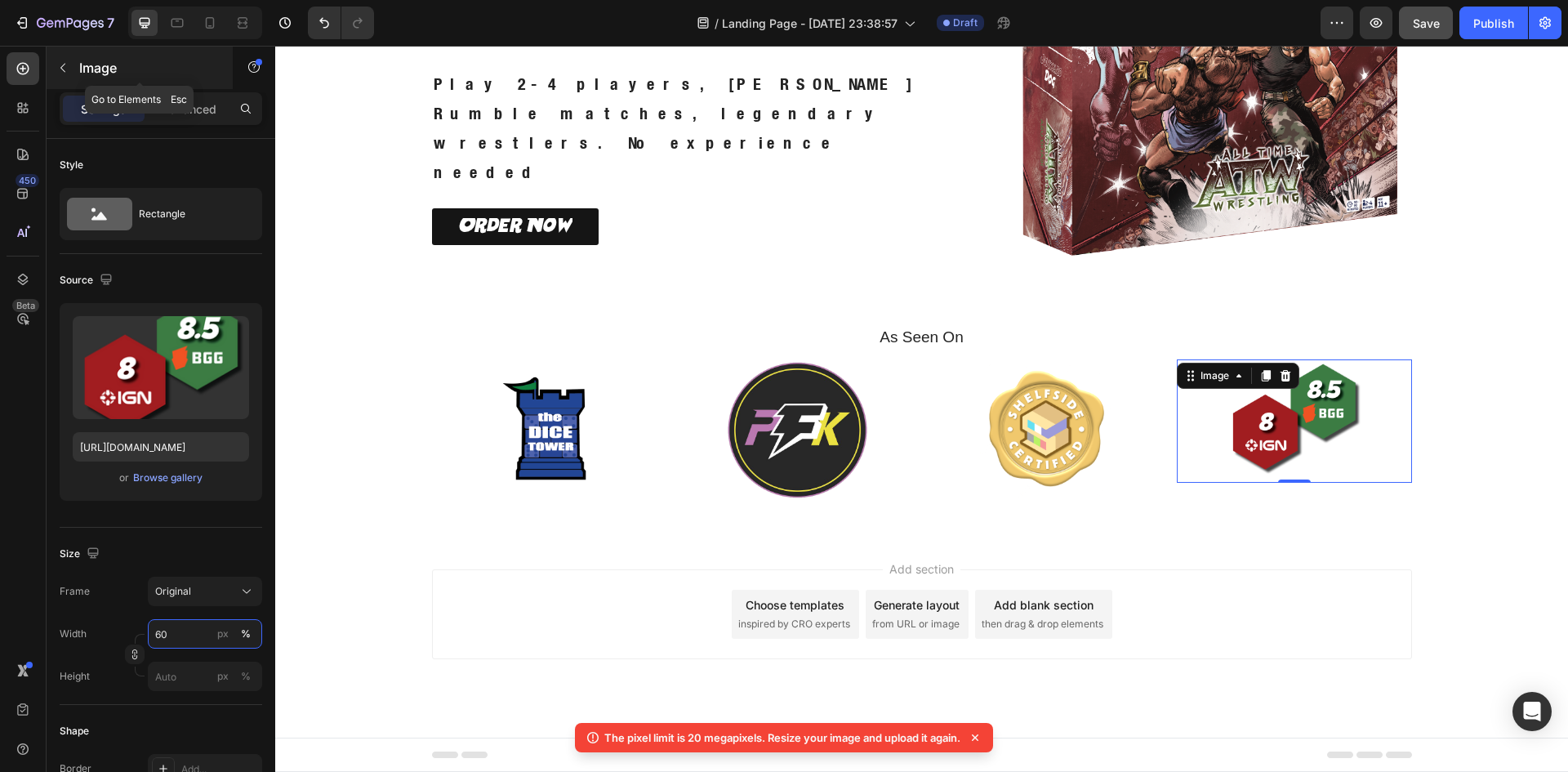
type input "60"
click at [68, 75] on button "button" at bounding box center [63, 68] width 26 height 26
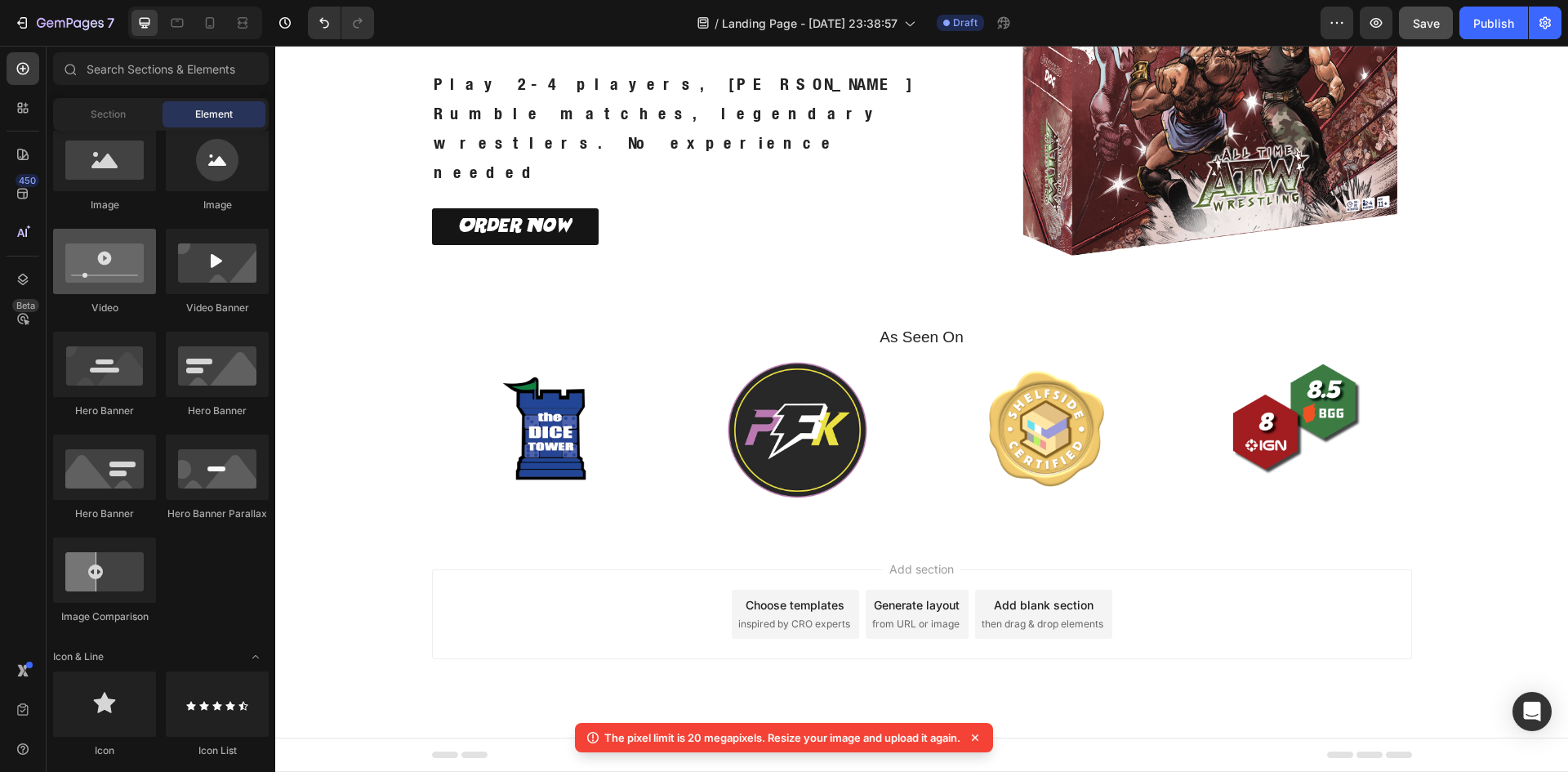
scroll to position [0, 0]
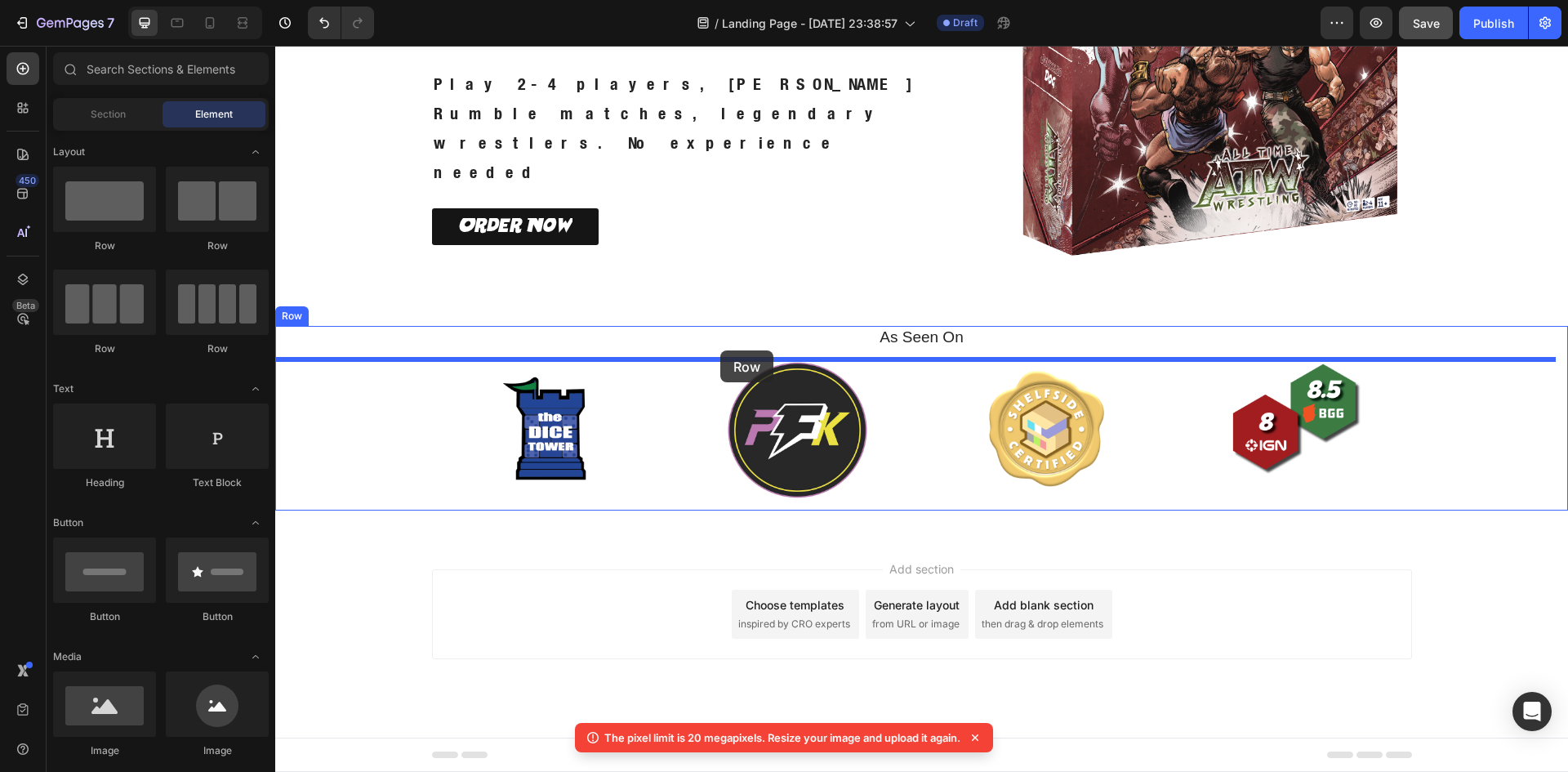
drag, startPoint x: 403, startPoint y: 249, endPoint x: 720, endPoint y: 350, distance: 332.7
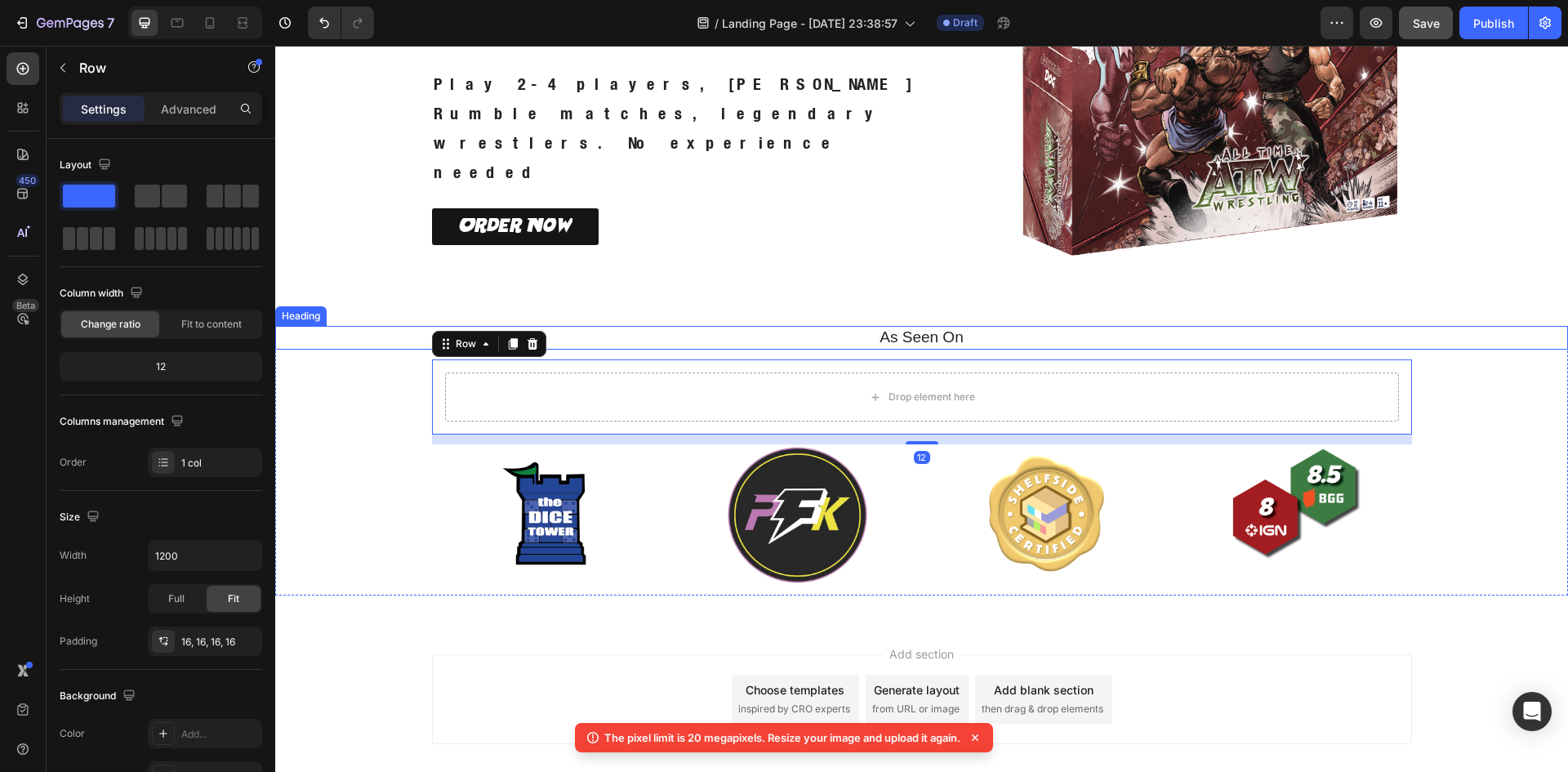
scroll to position [268, 0]
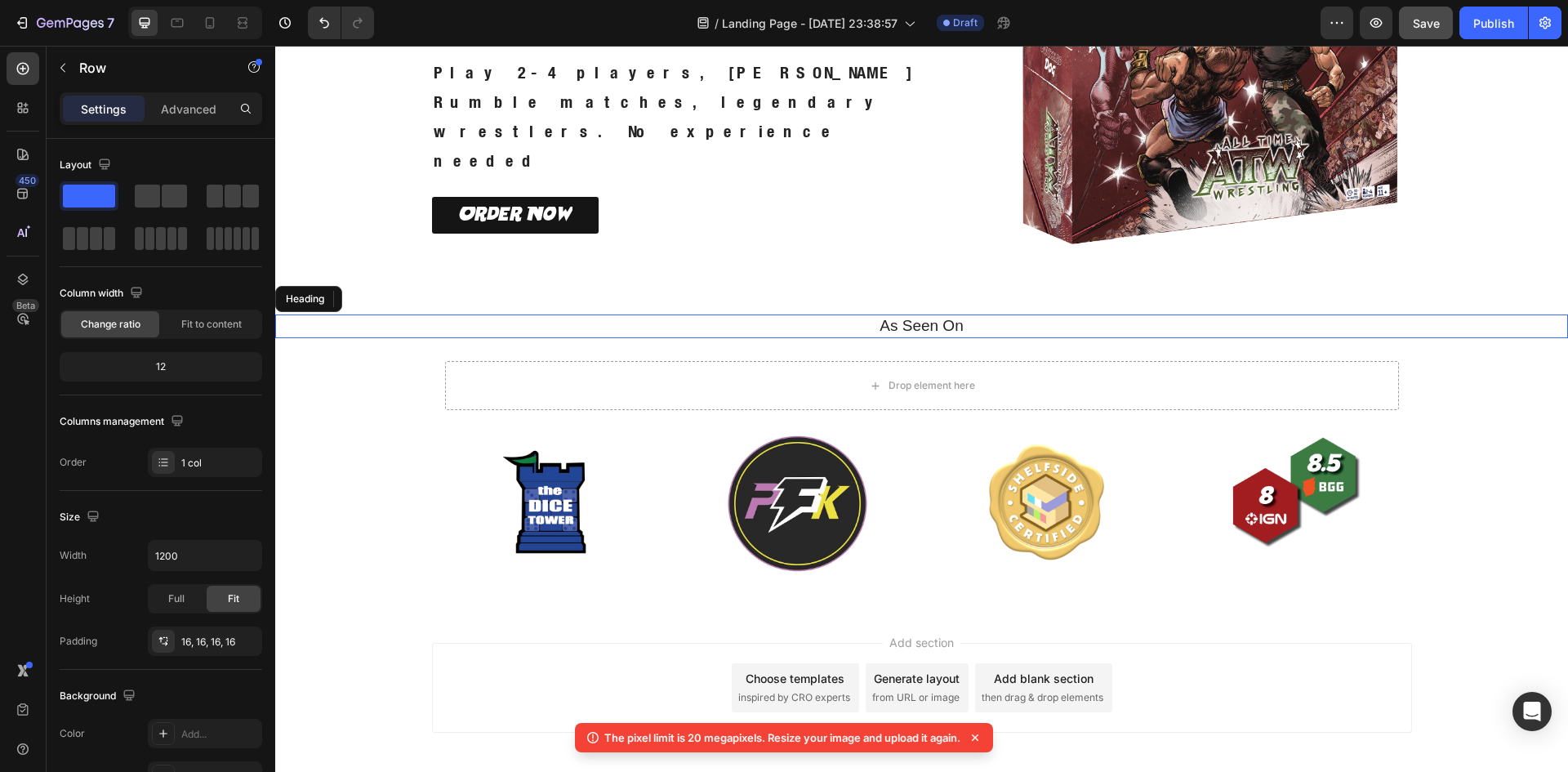
click at [844, 328] on p "As Seen On" at bounding box center [921, 326] width 1265 height 20
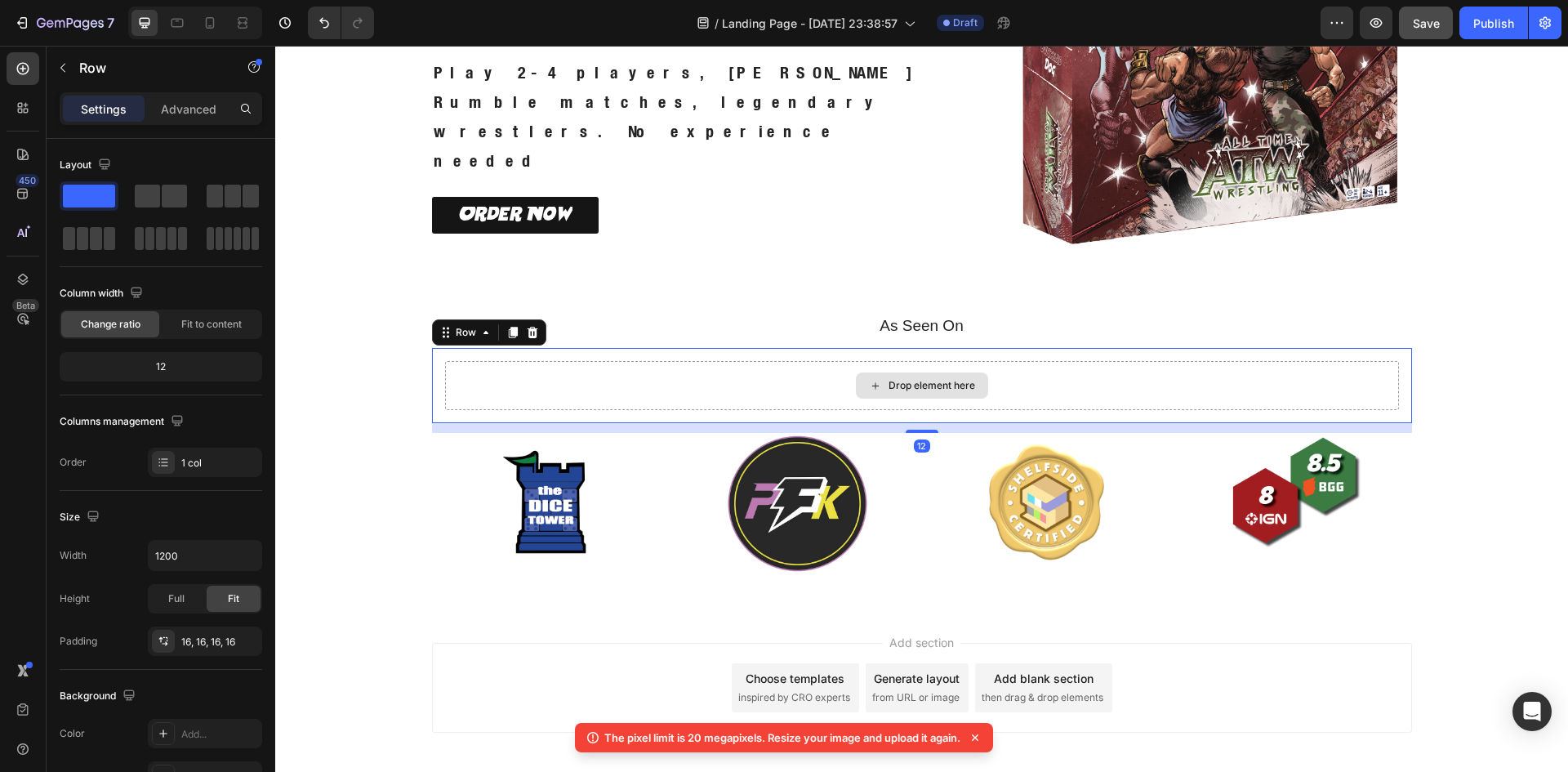
click at [457, 391] on div "Drop element here" at bounding box center [922, 386] width 953 height 49
click at [189, 553] on input "1200" at bounding box center [205, 555] width 112 height 29
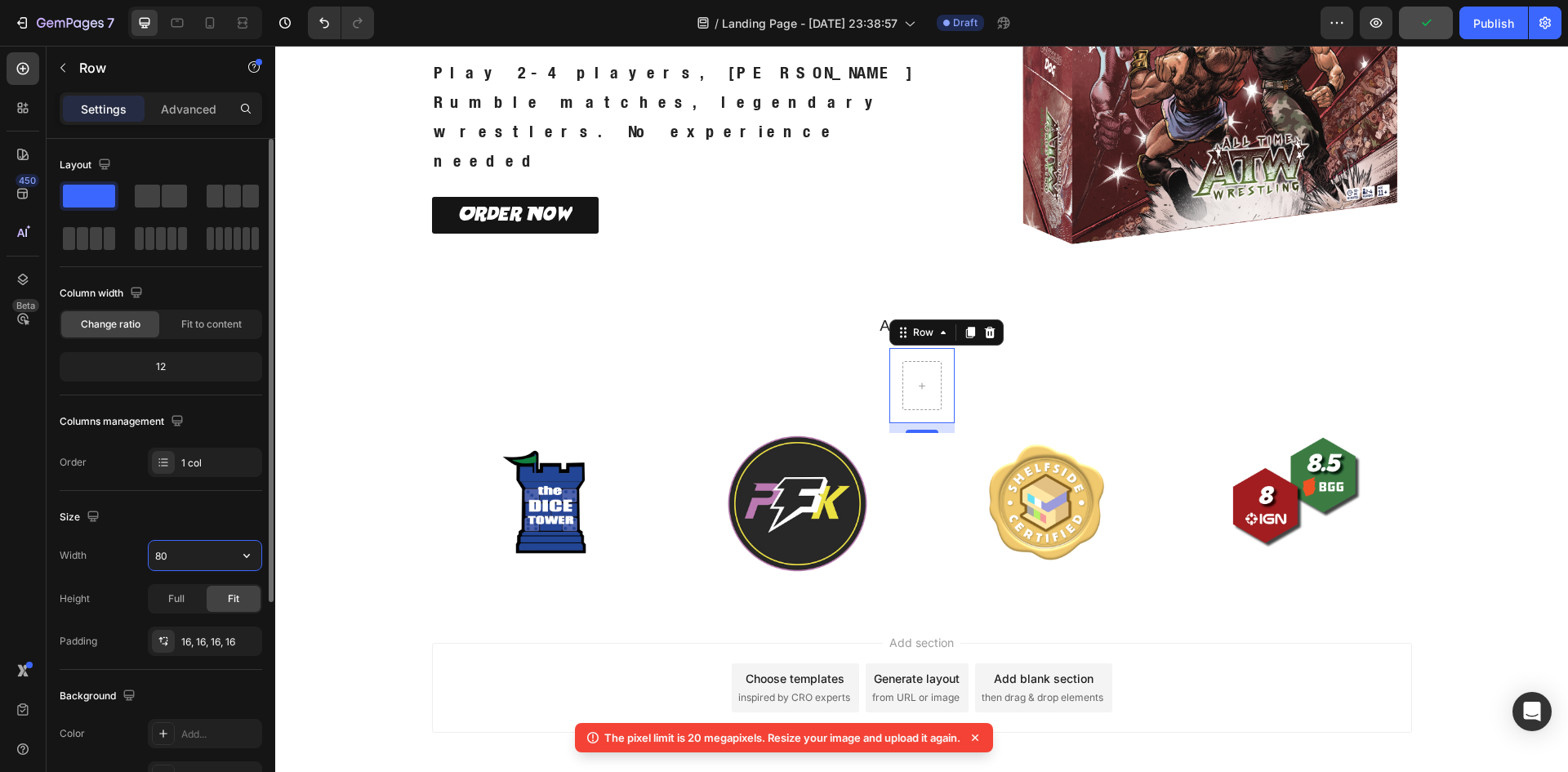
type input "800"
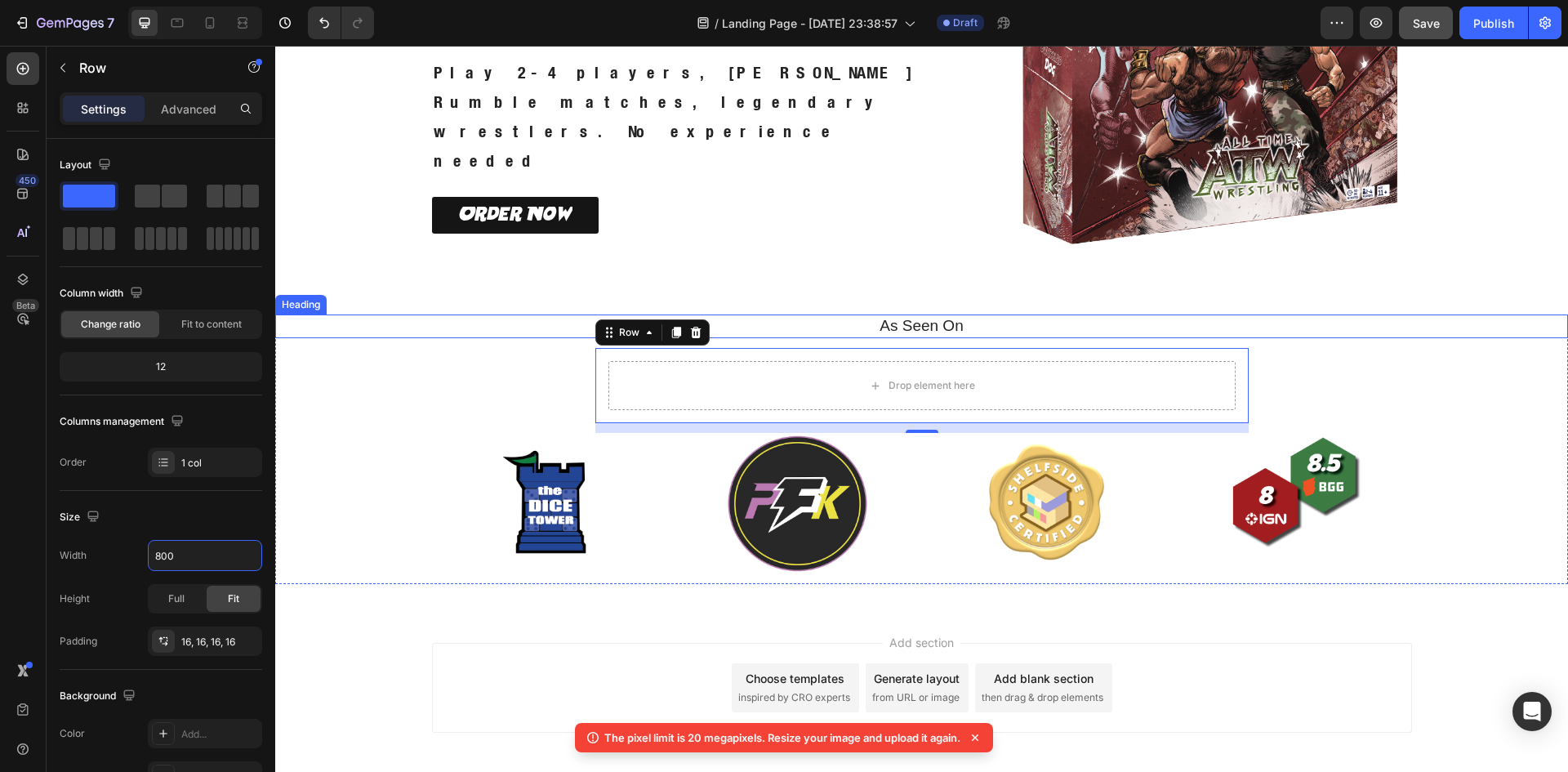
click at [889, 326] on p "As Seen On" at bounding box center [921, 326] width 1265 height 20
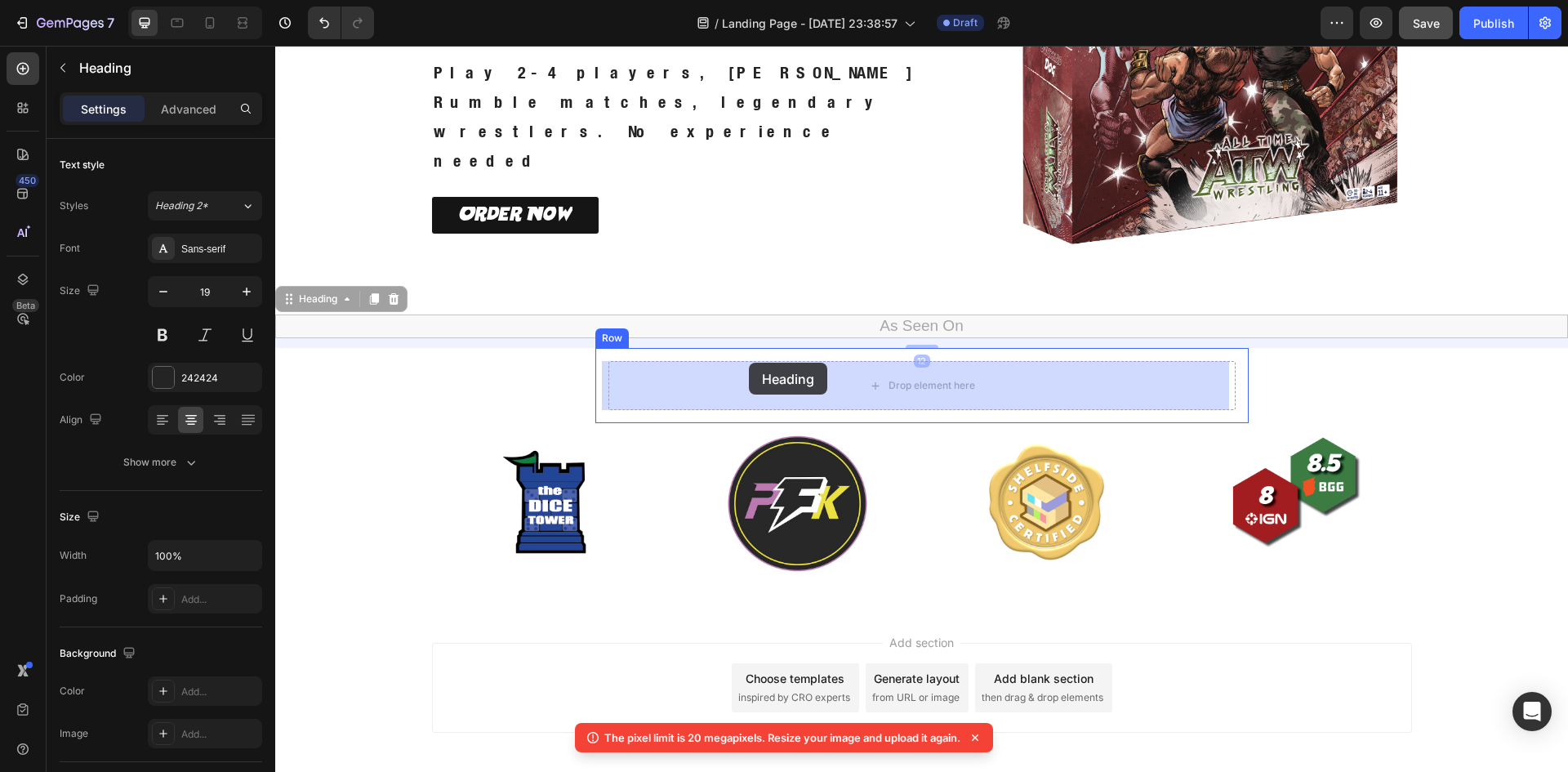
drag, startPoint x: 281, startPoint y: 295, endPoint x: 749, endPoint y: 363, distance: 472.9
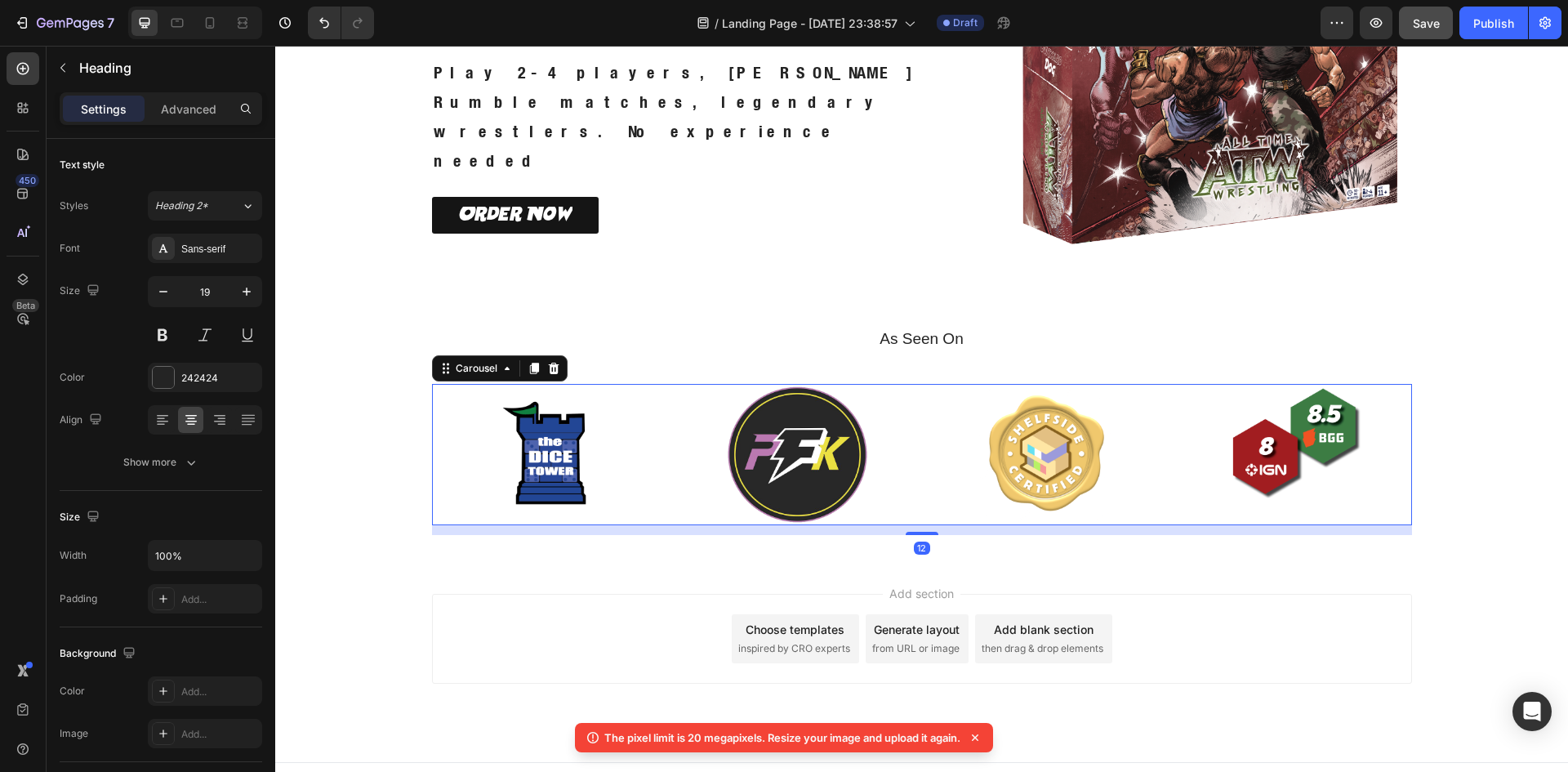
click at [921, 476] on div "Image Image Image Image" at bounding box center [922, 454] width 980 height 141
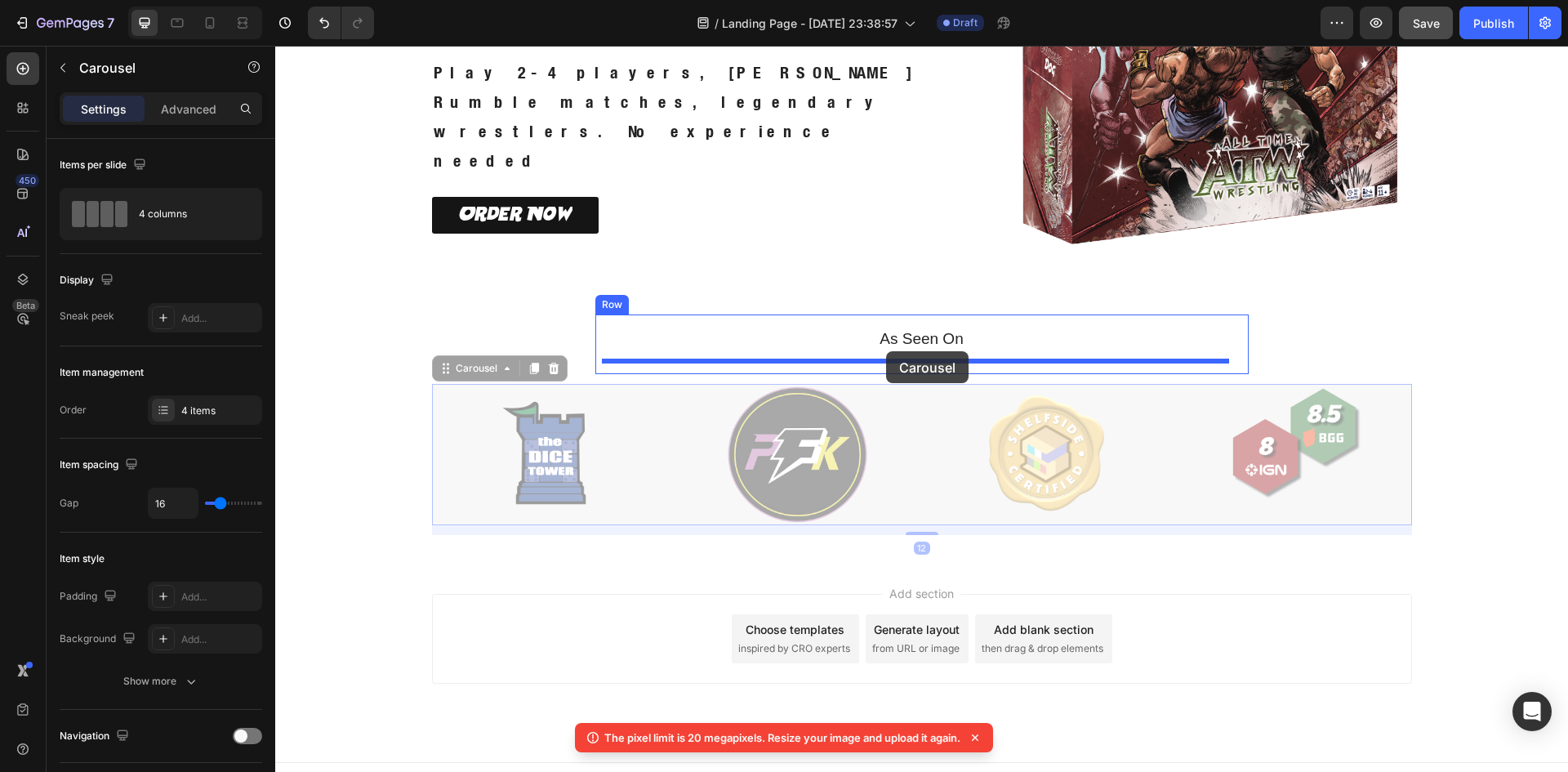
drag, startPoint x: 438, startPoint y: 373, endPoint x: 886, endPoint y: 351, distance: 448.5
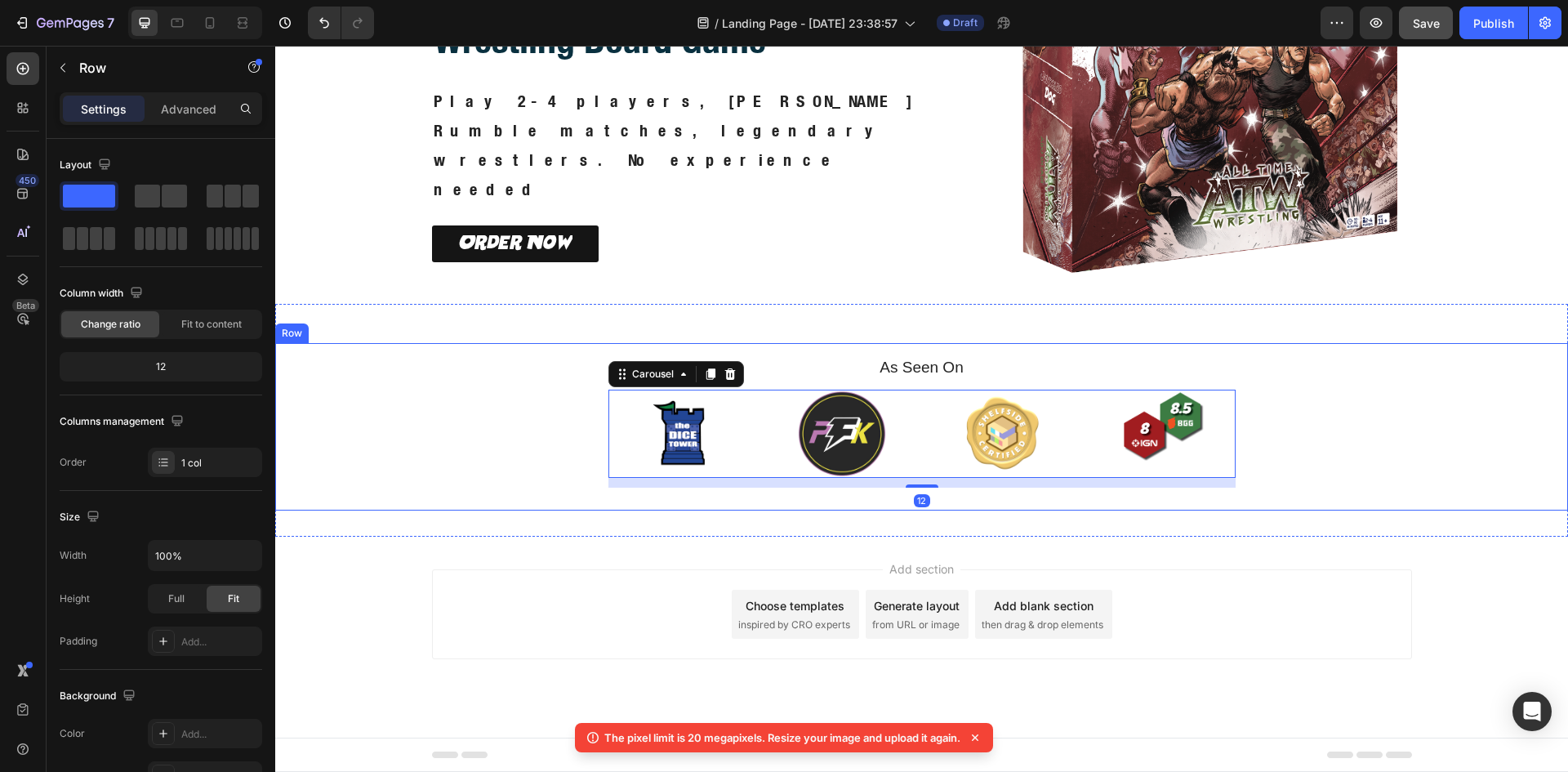
click at [1336, 466] on div "As Seen On Heading Image Image Image Image Carousel 12 Row" at bounding box center [921, 427] width 1292 height 168
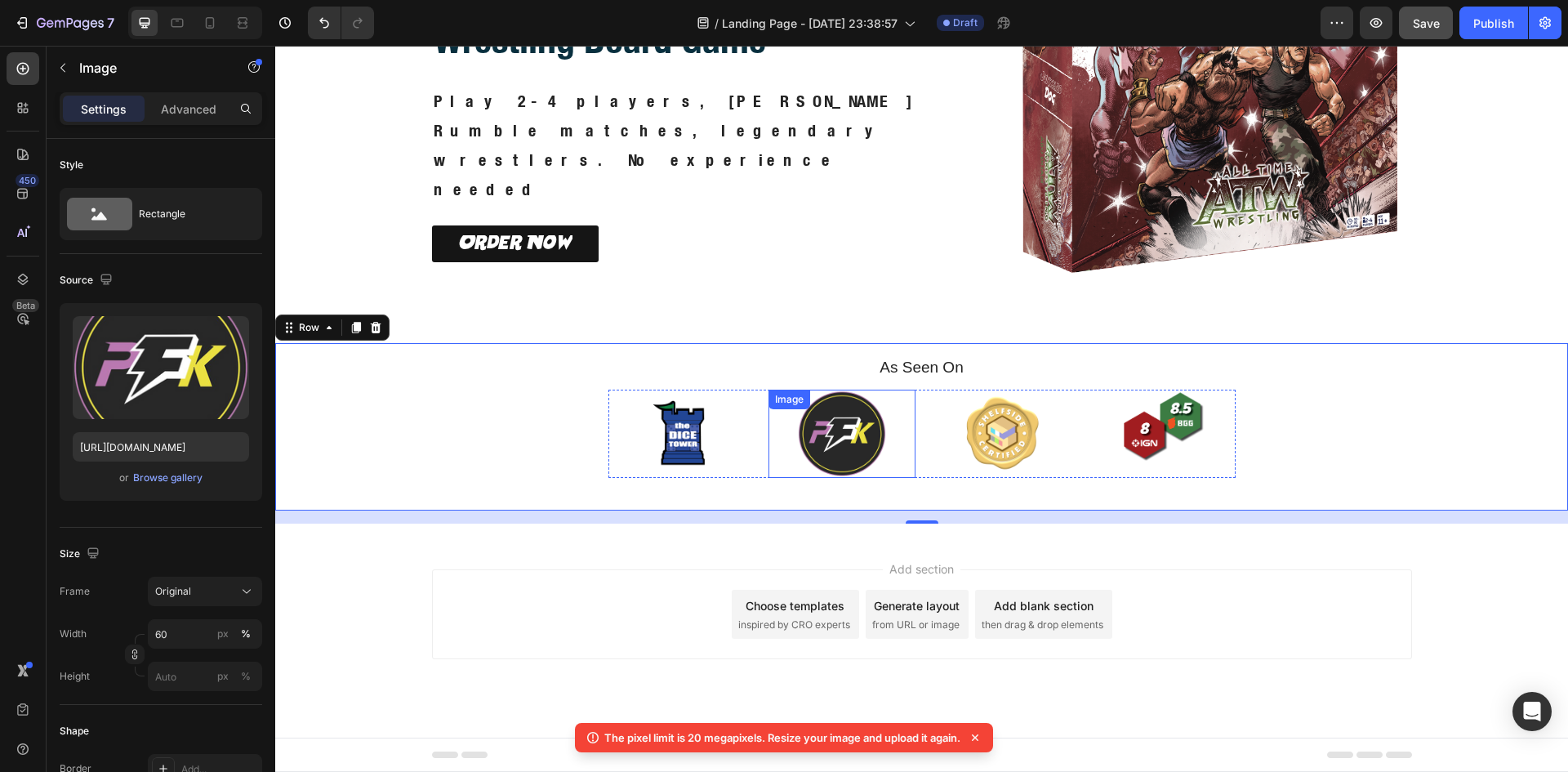
click at [904, 471] on div at bounding box center [841, 434] width 147 height 88
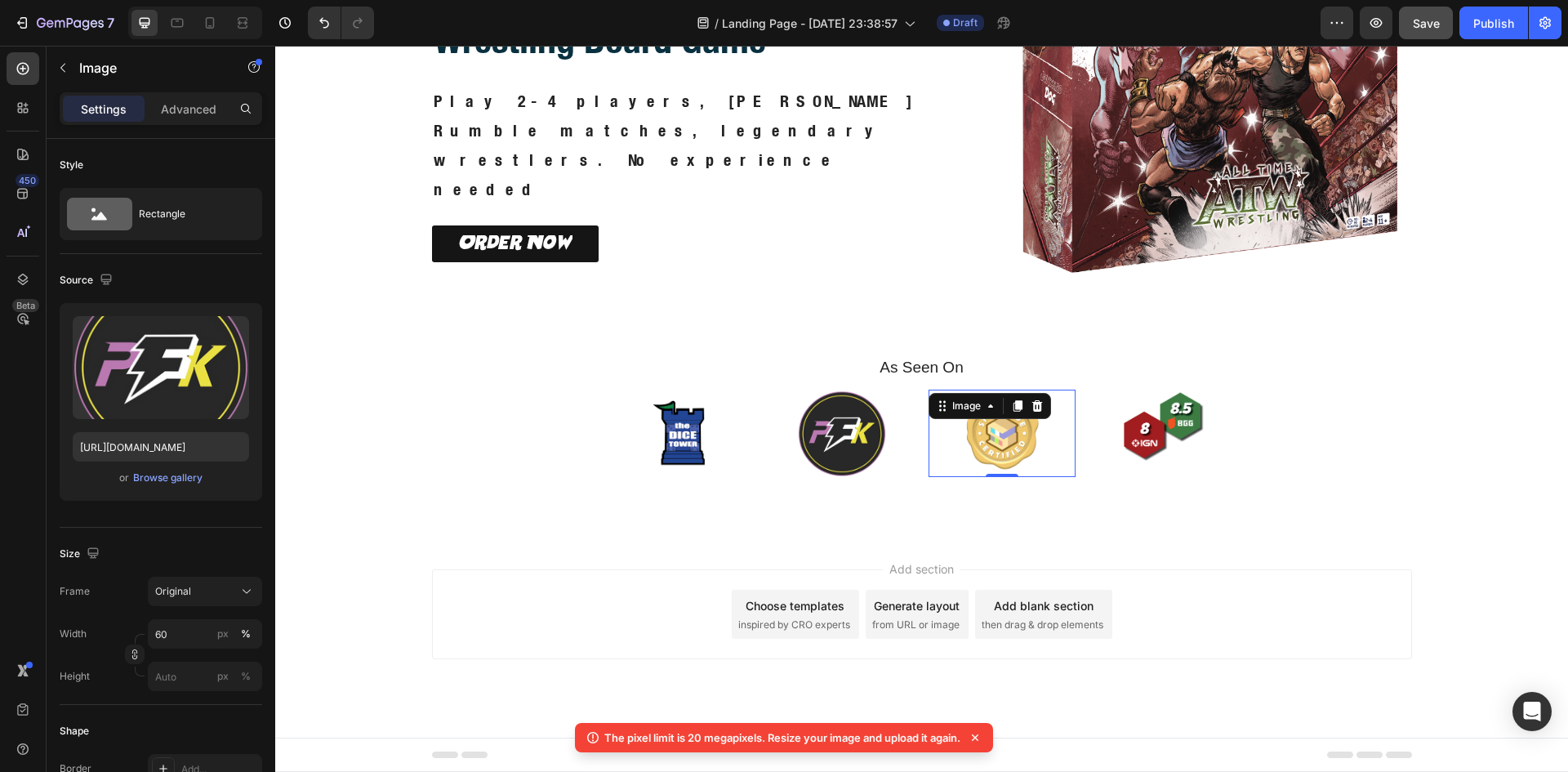
click at [928, 471] on div at bounding box center [1001, 434] width 147 height 88
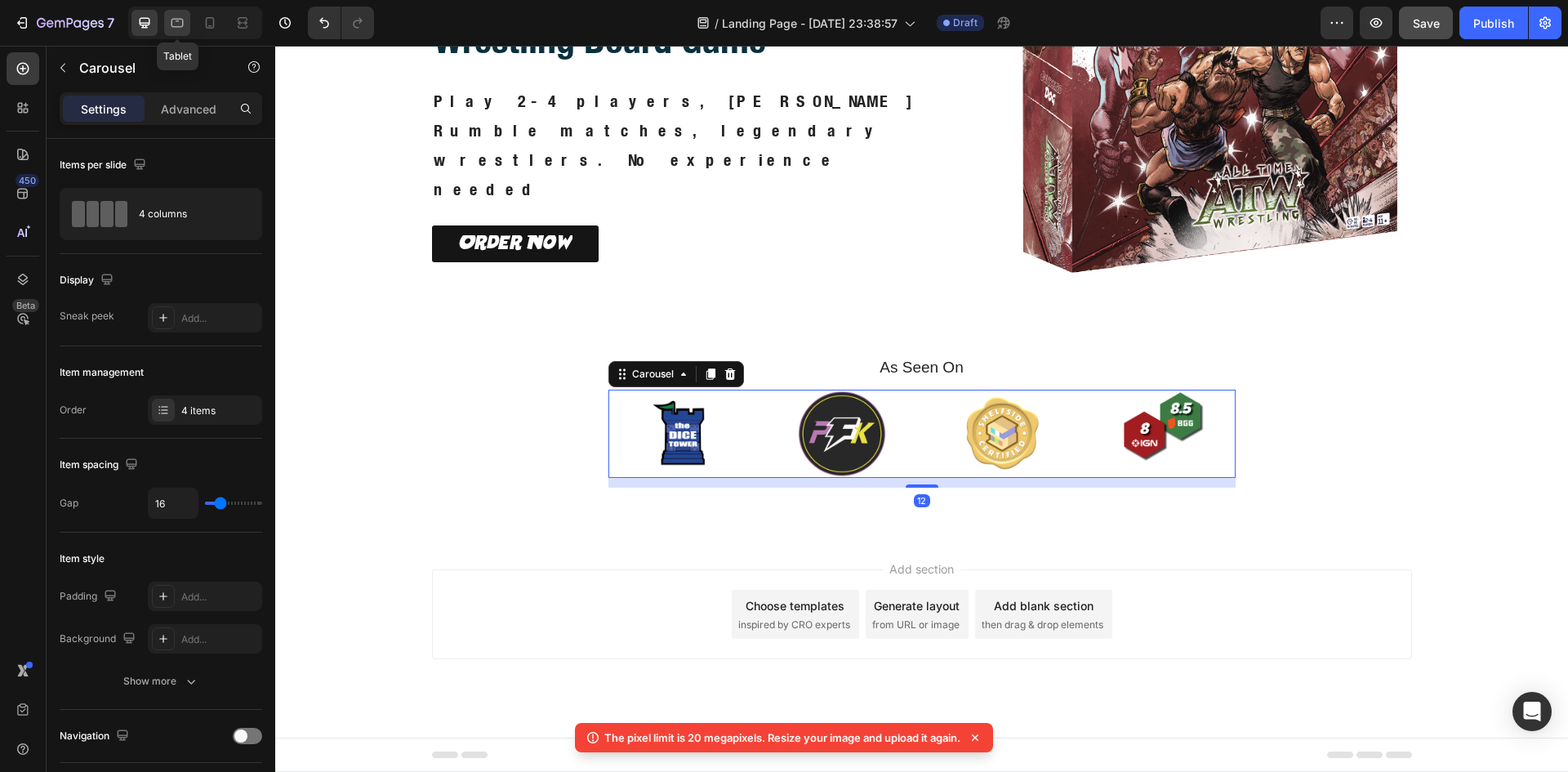
click at [183, 27] on icon at bounding box center [177, 23] width 17 height 17
type input "100%"
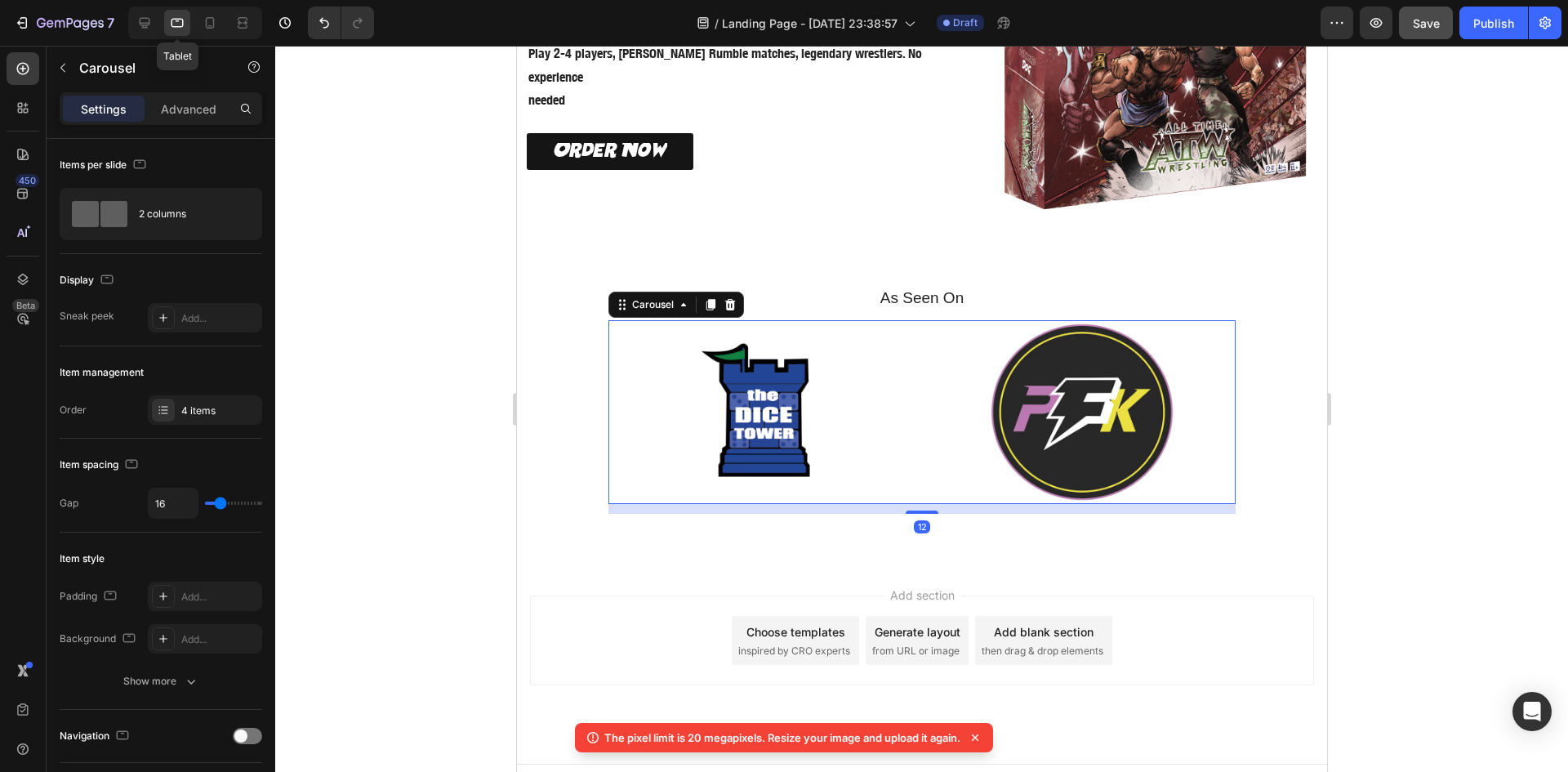
scroll to position [239, 0]
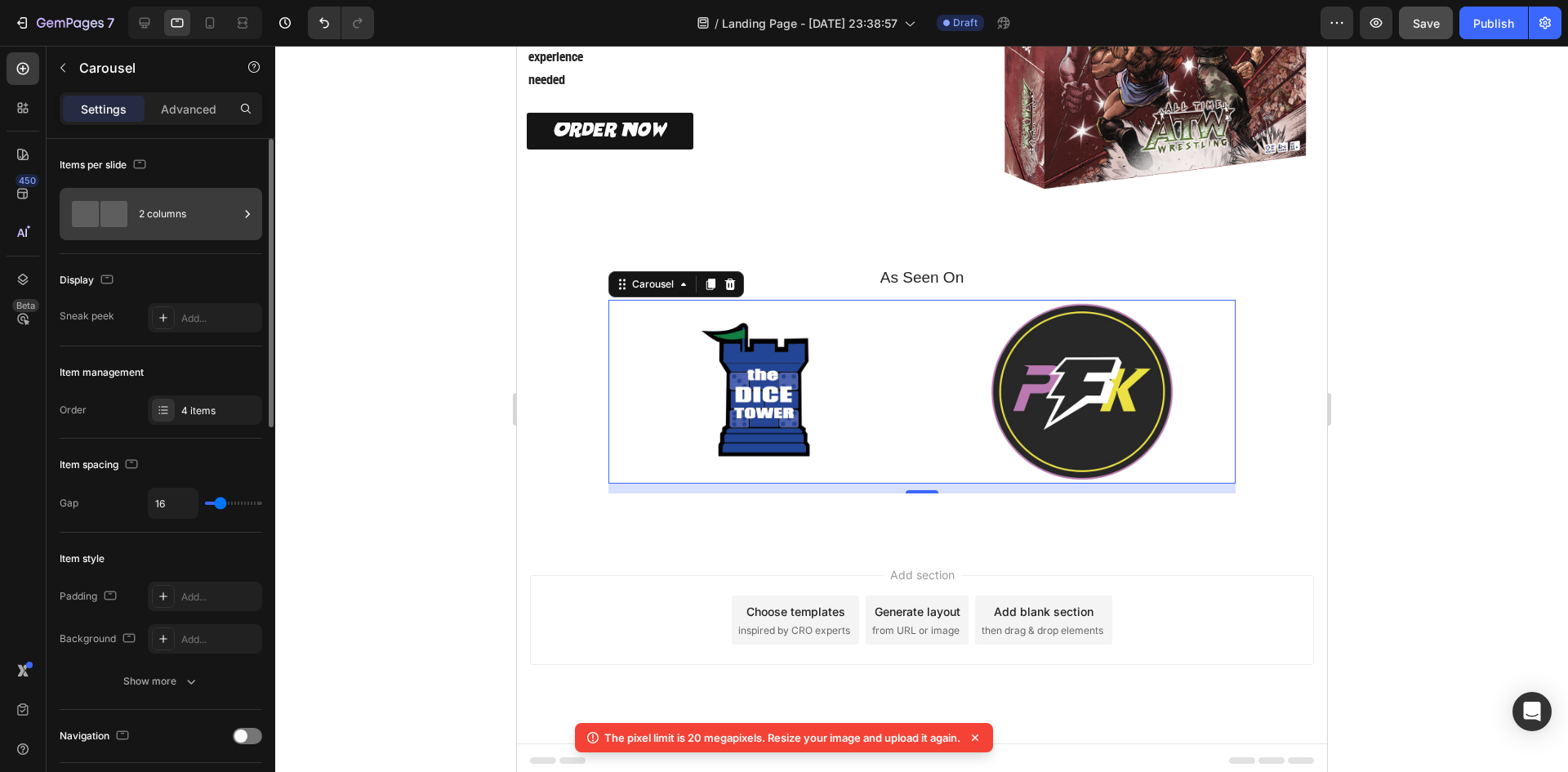
click at [205, 195] on div "2 columns" at bounding box center [188, 213] width 99 height 38
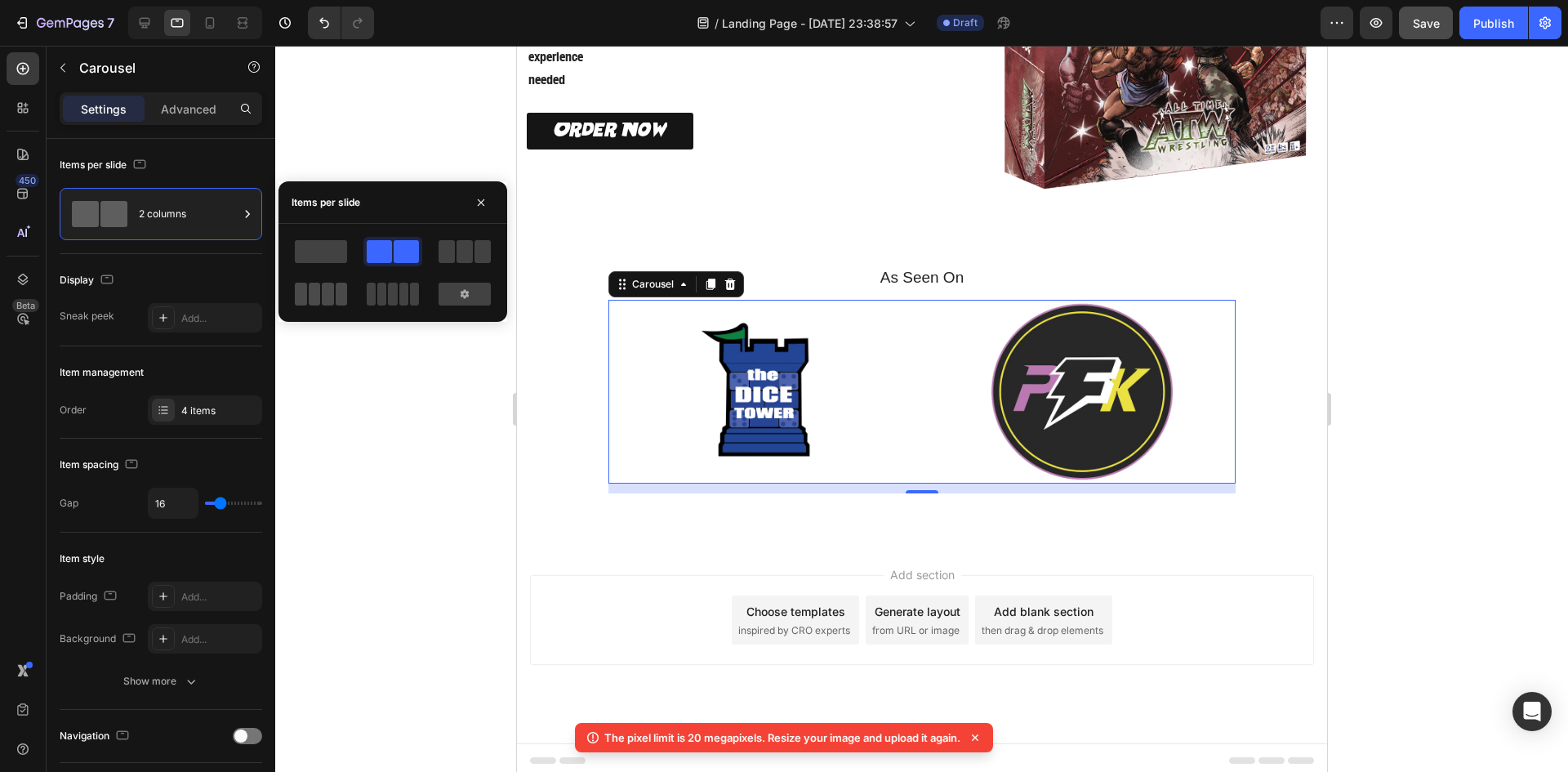
click at [343, 290] on span at bounding box center [342, 294] width 12 height 23
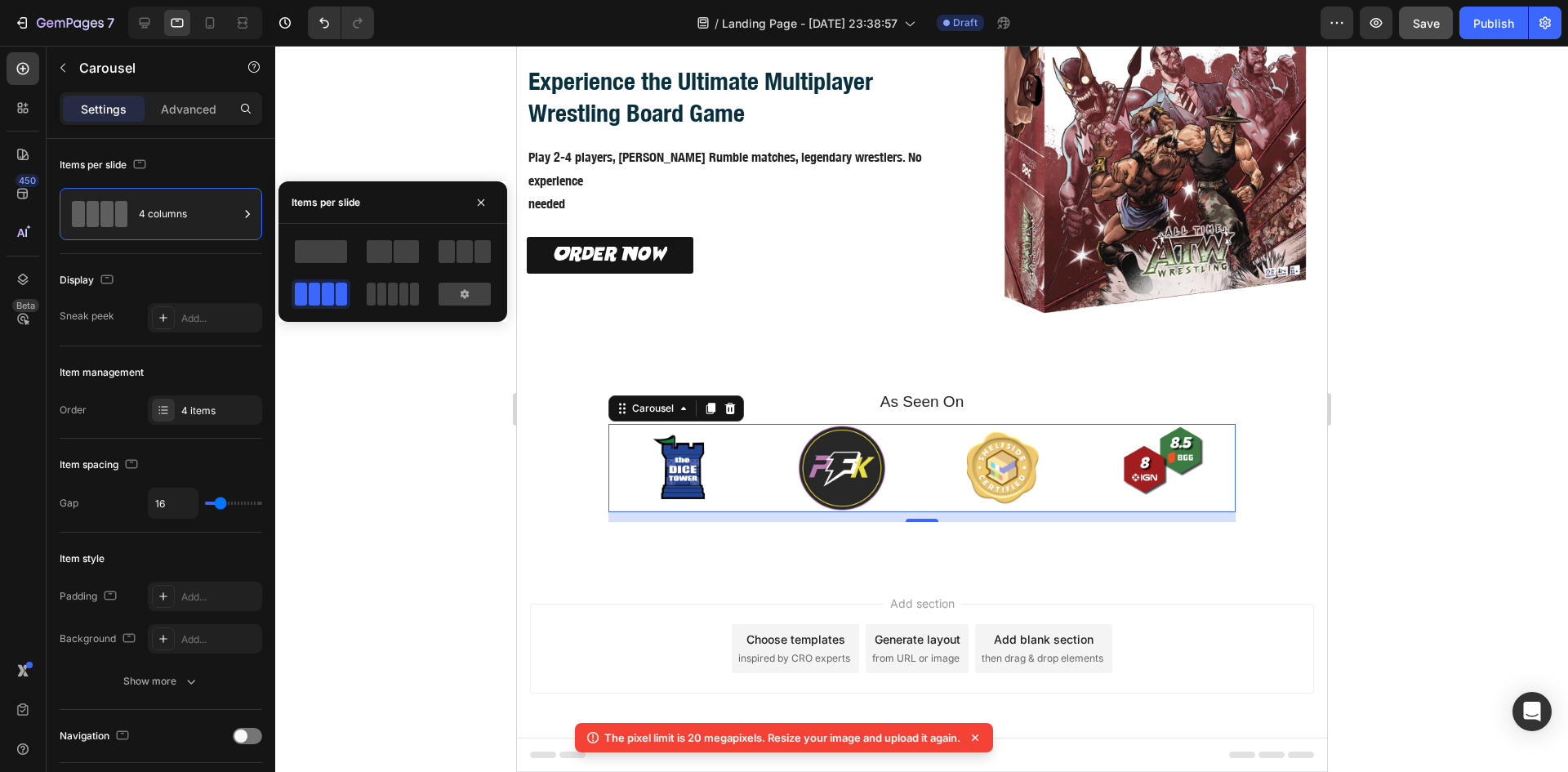
scroll to position [109, 0]
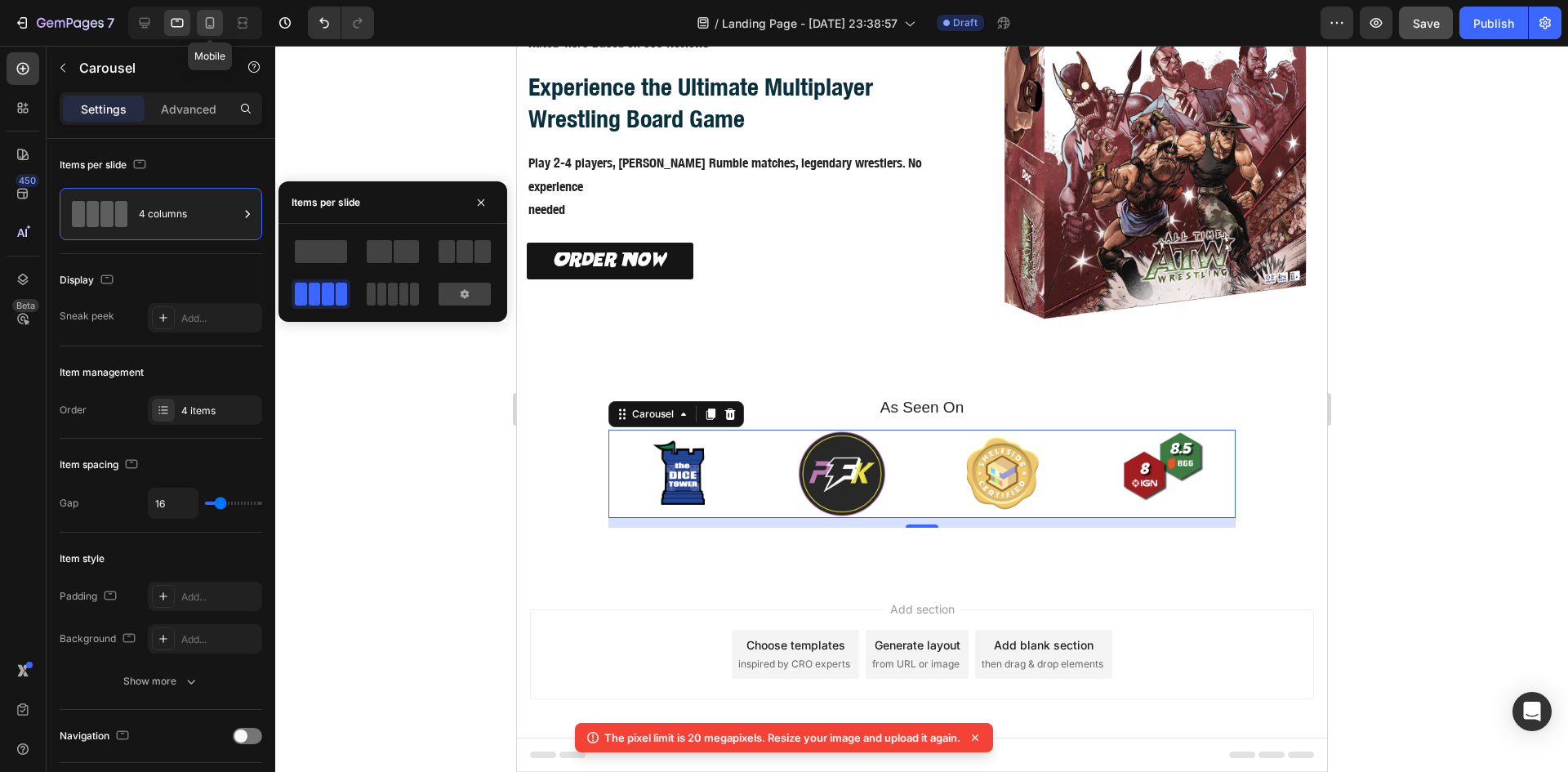
click at [204, 23] on icon at bounding box center [210, 23] width 17 height 17
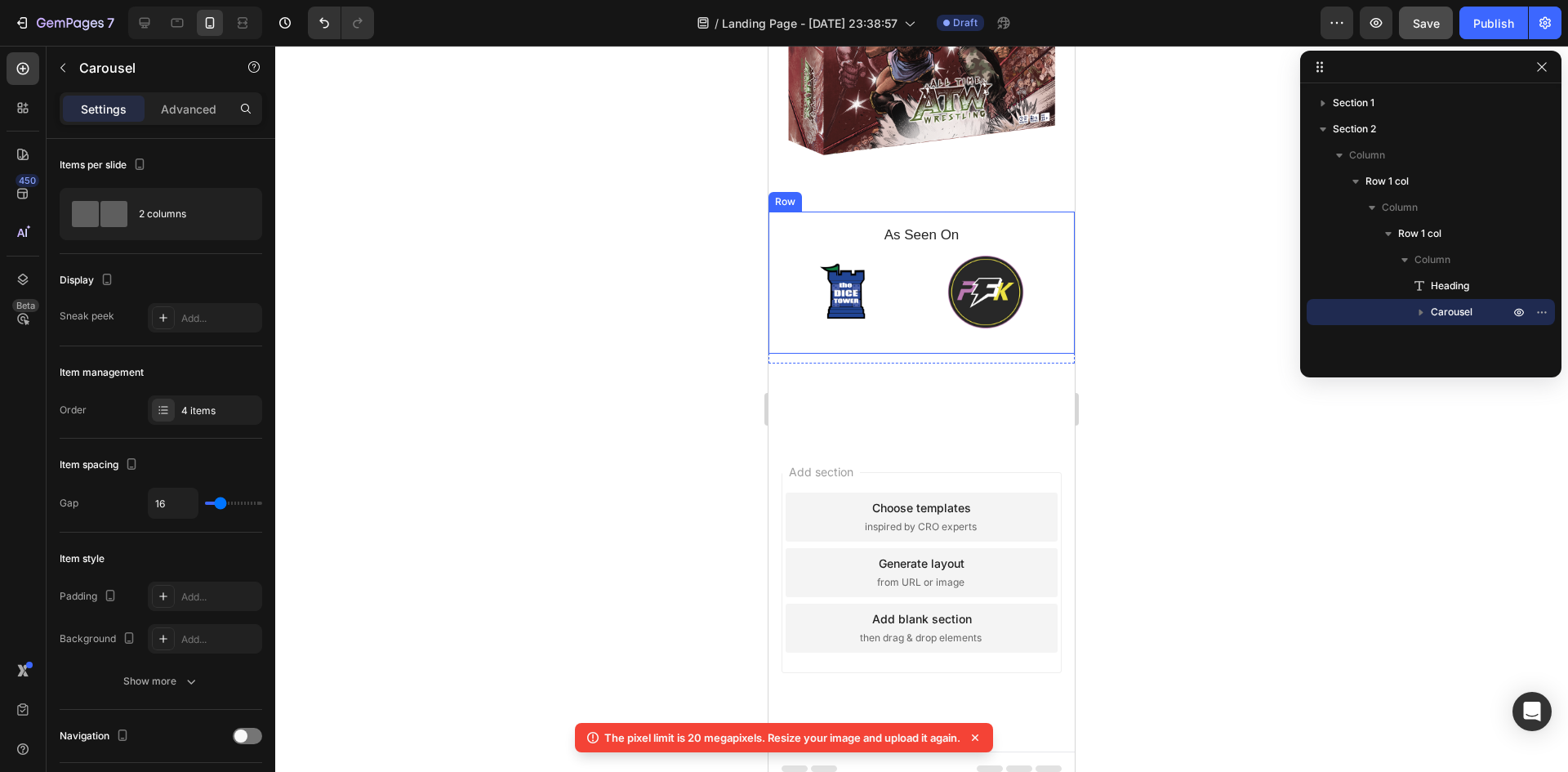
scroll to position [497, 0]
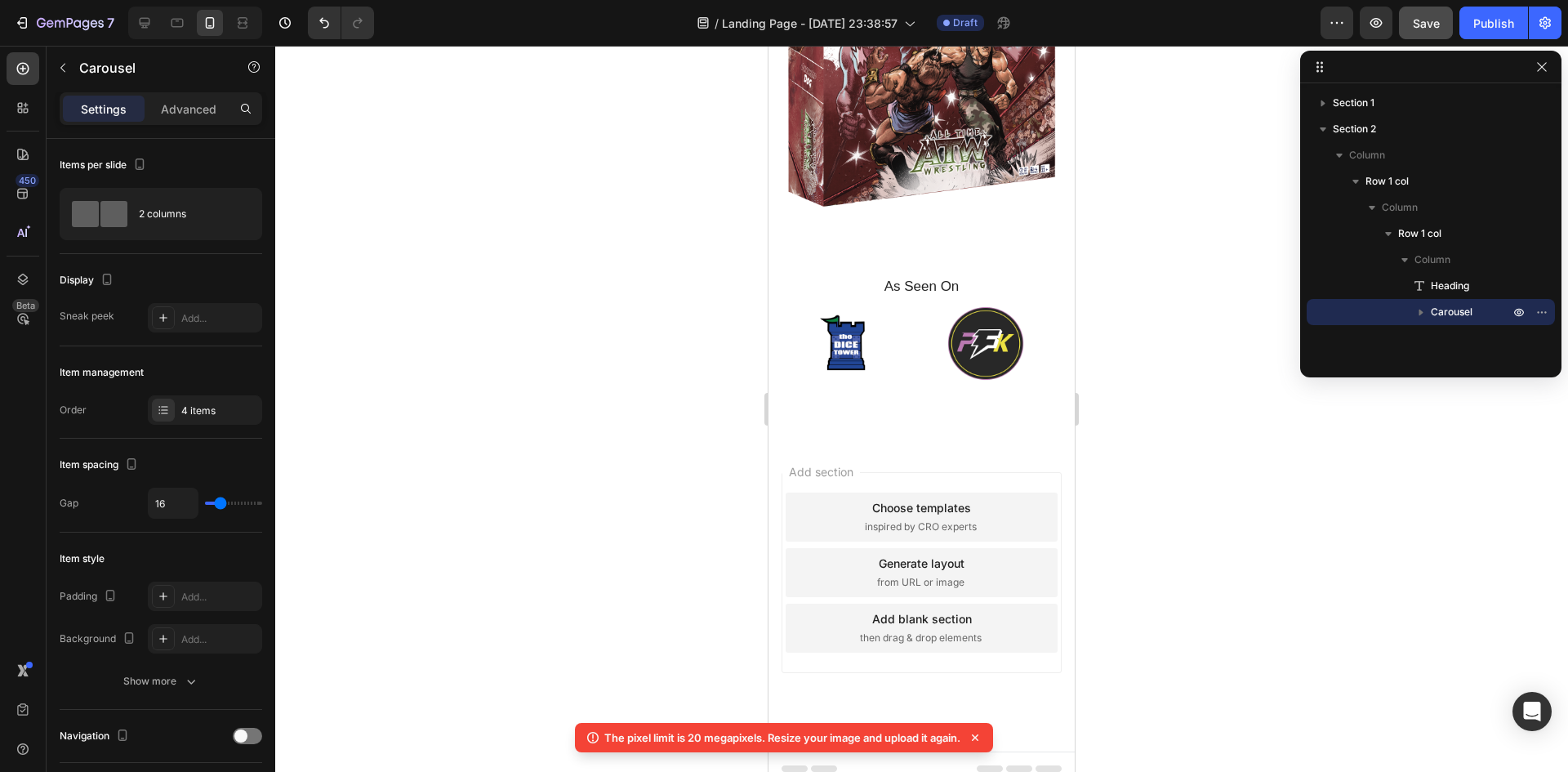
click at [916, 331] on div "Image Image Image Image" at bounding box center [921, 343] width 280 height 76
click at [171, 219] on div "2 columns" at bounding box center [188, 213] width 99 height 38
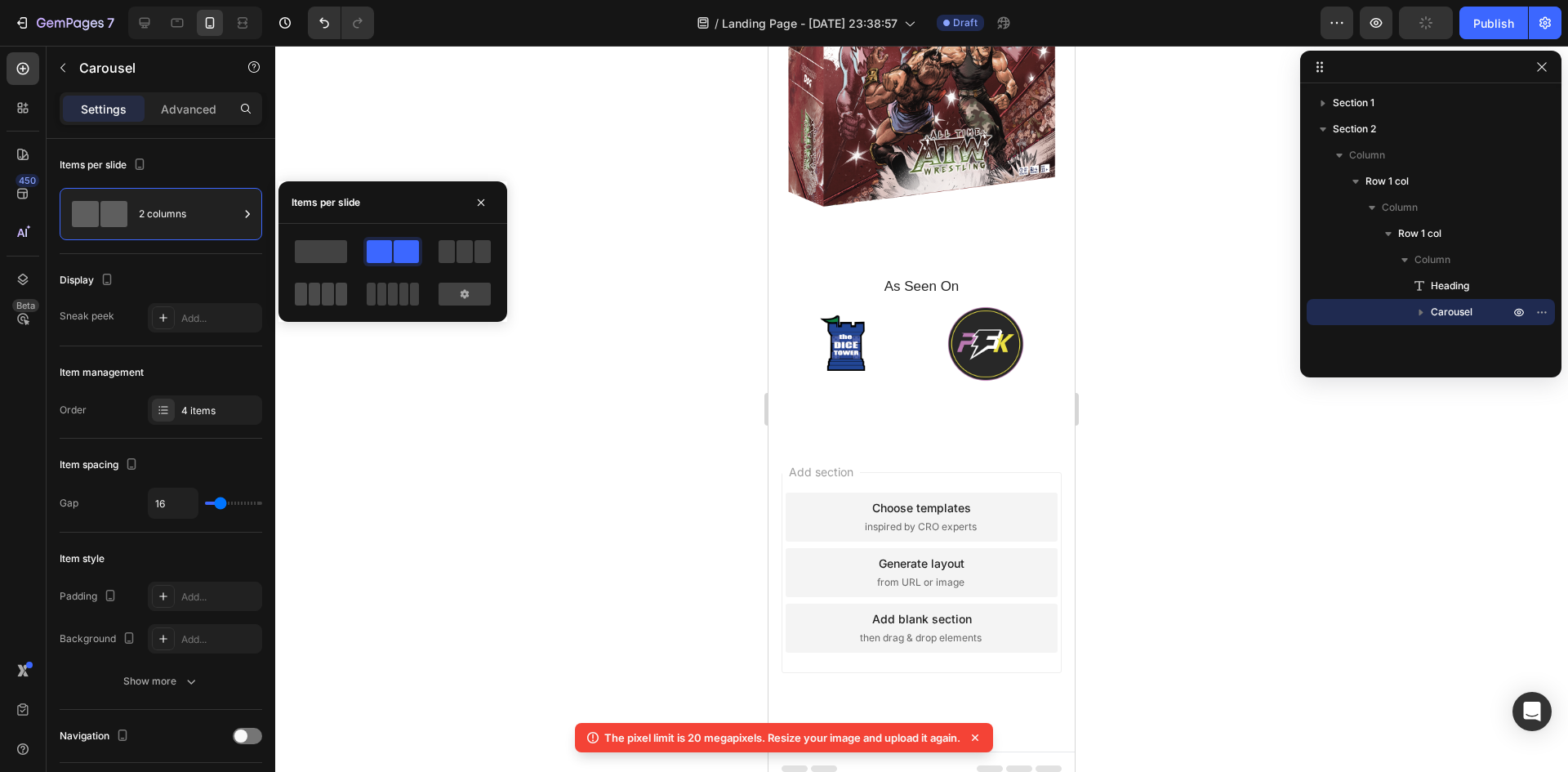
click at [315, 286] on span at bounding box center [315, 294] width 12 height 23
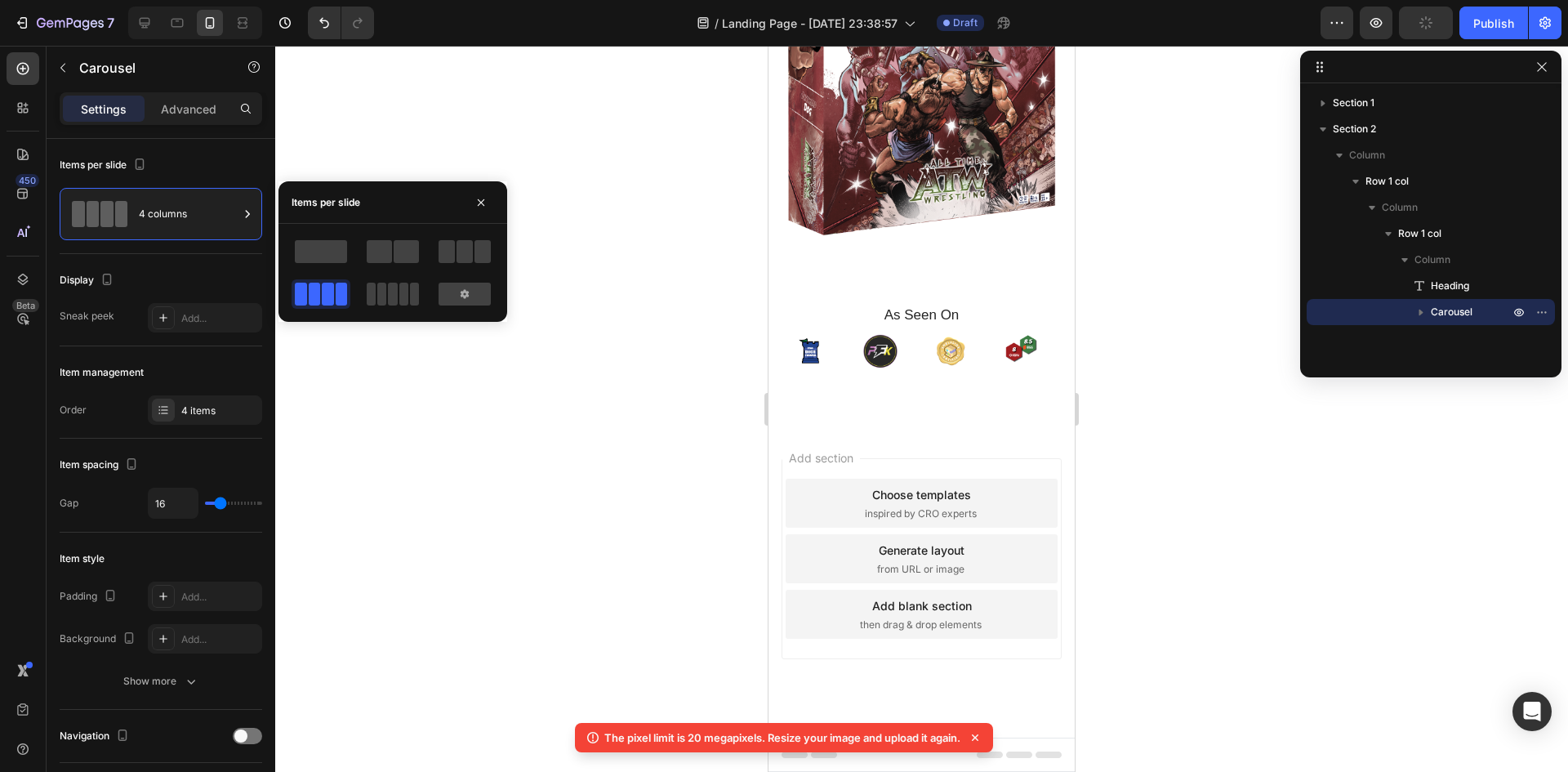
scroll to position [455, 0]
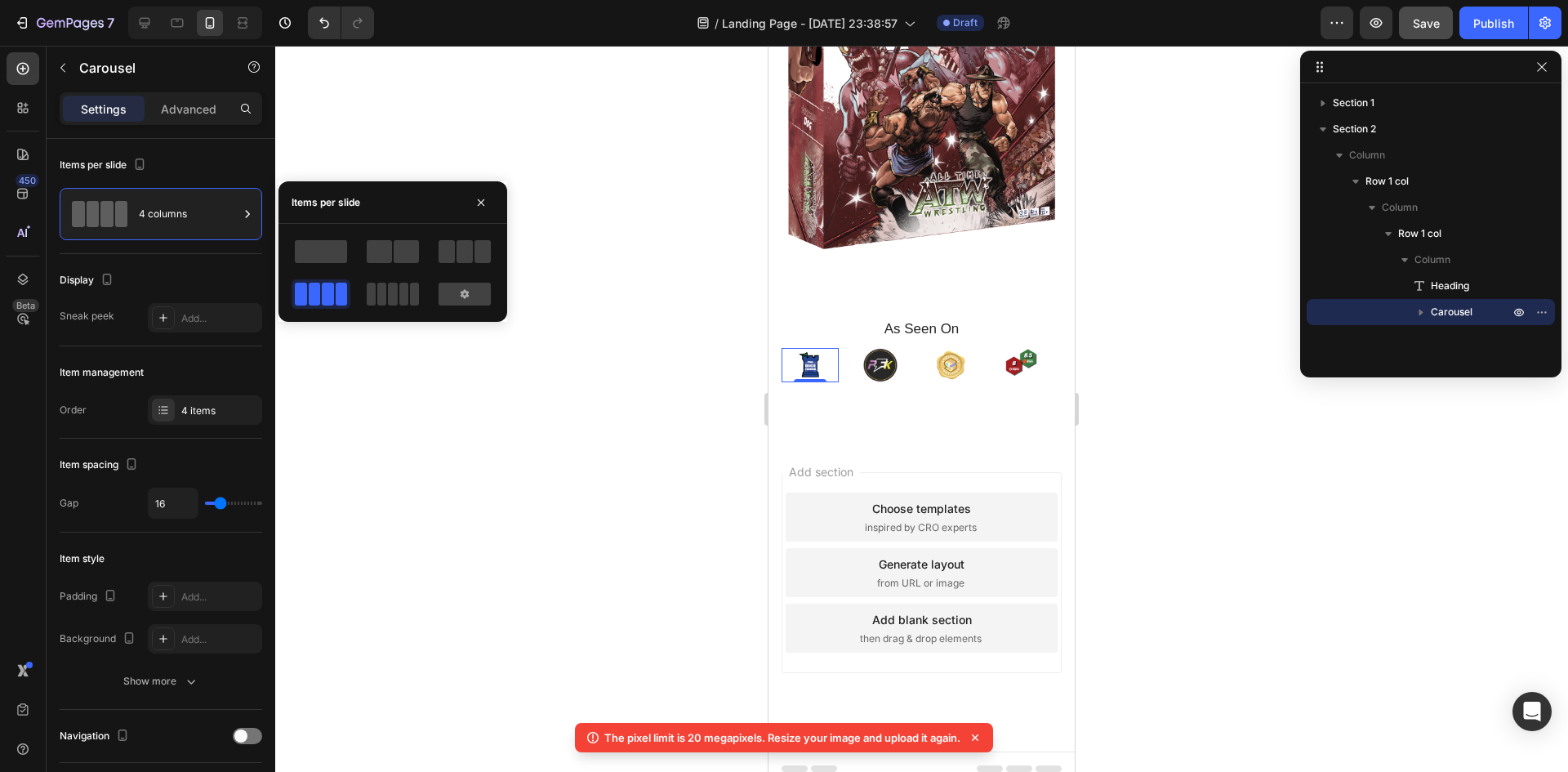
click at [800, 350] on img at bounding box center [809, 364] width 34 height 34
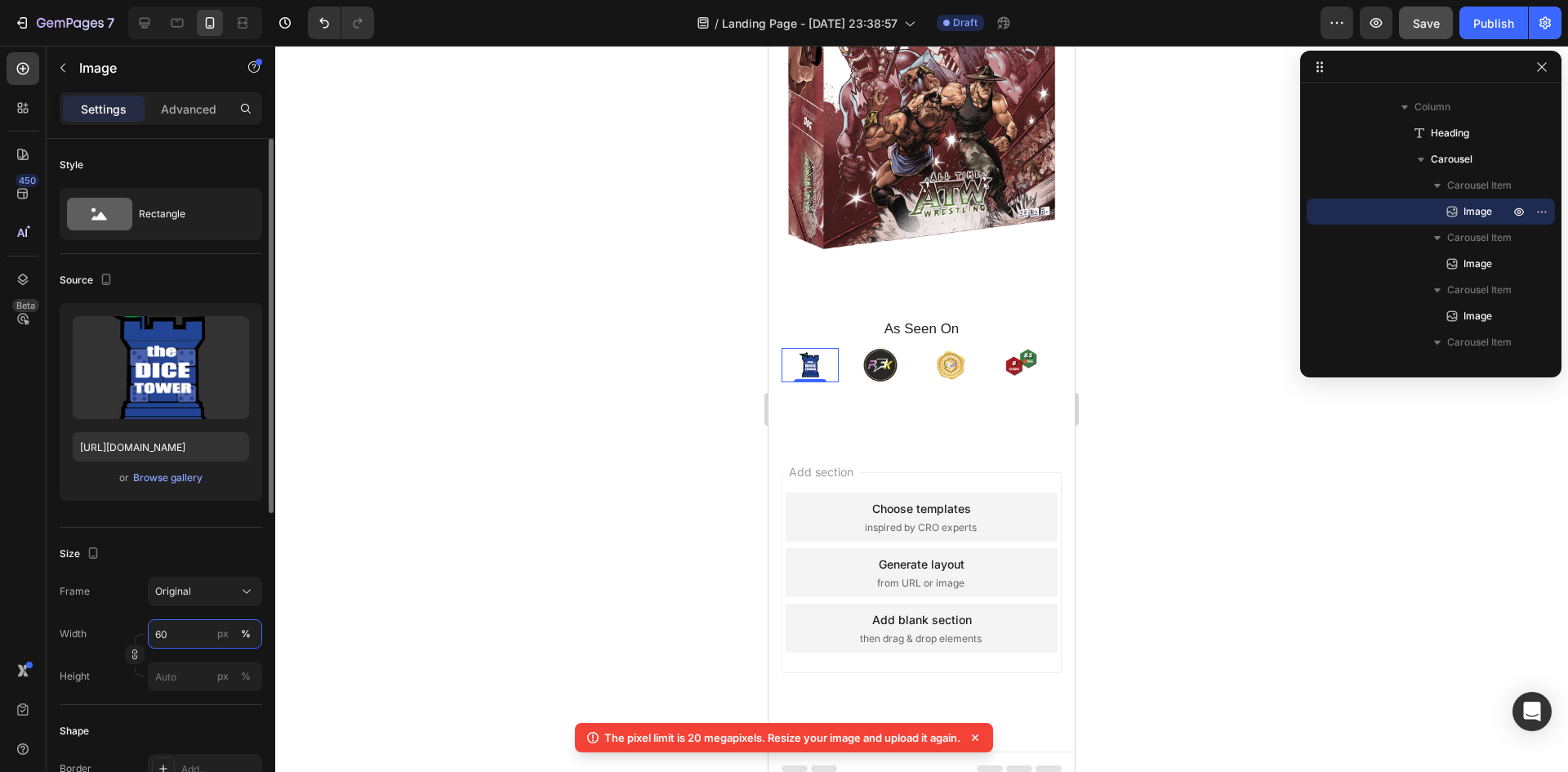
click at [181, 636] on input "60" at bounding box center [205, 633] width 114 height 29
click at [198, 668] on p "Full 100%" at bounding box center [202, 673] width 95 height 15
type input "100"
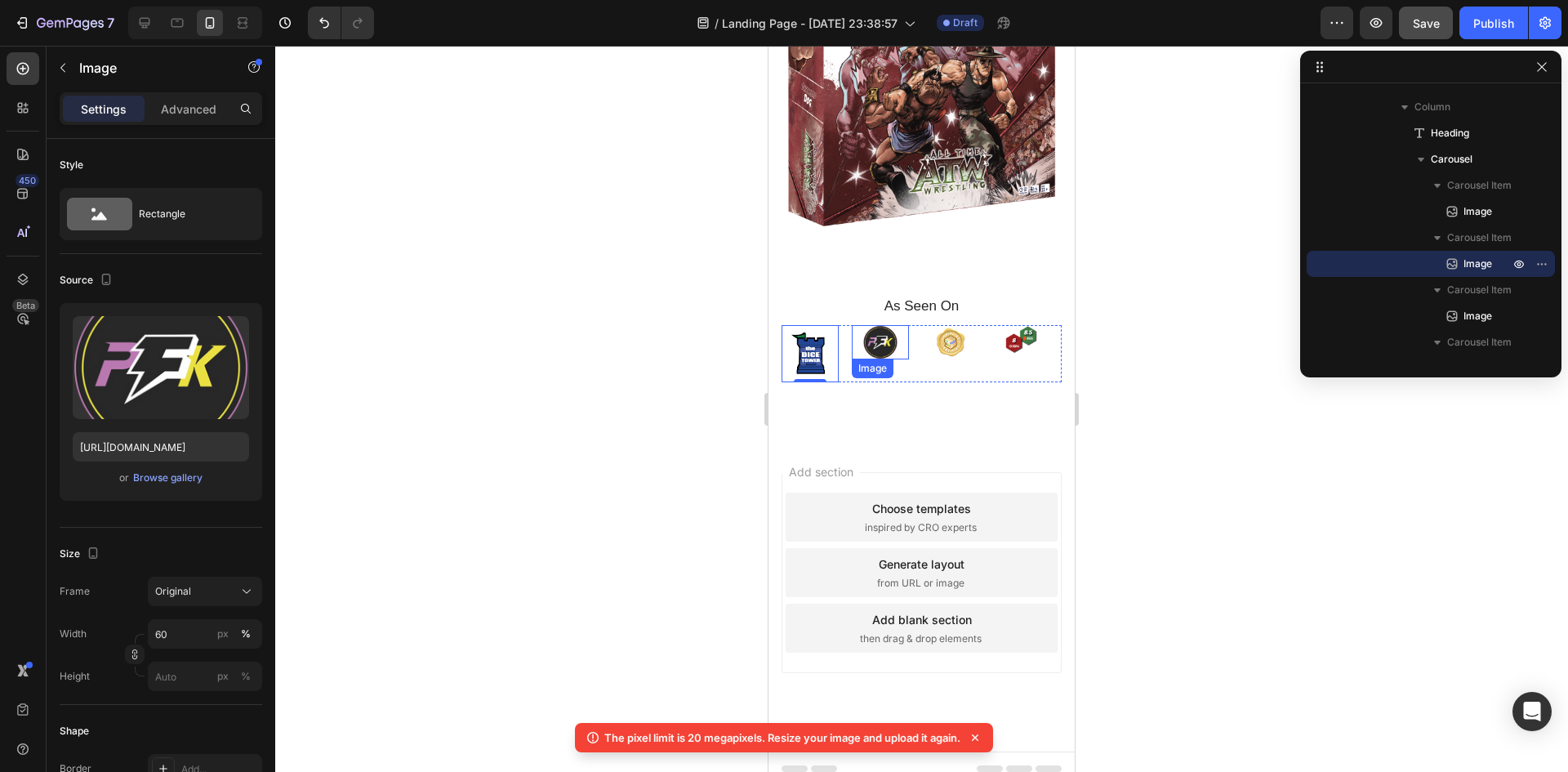
click at [873, 328] on img at bounding box center [880, 342] width 34 height 34
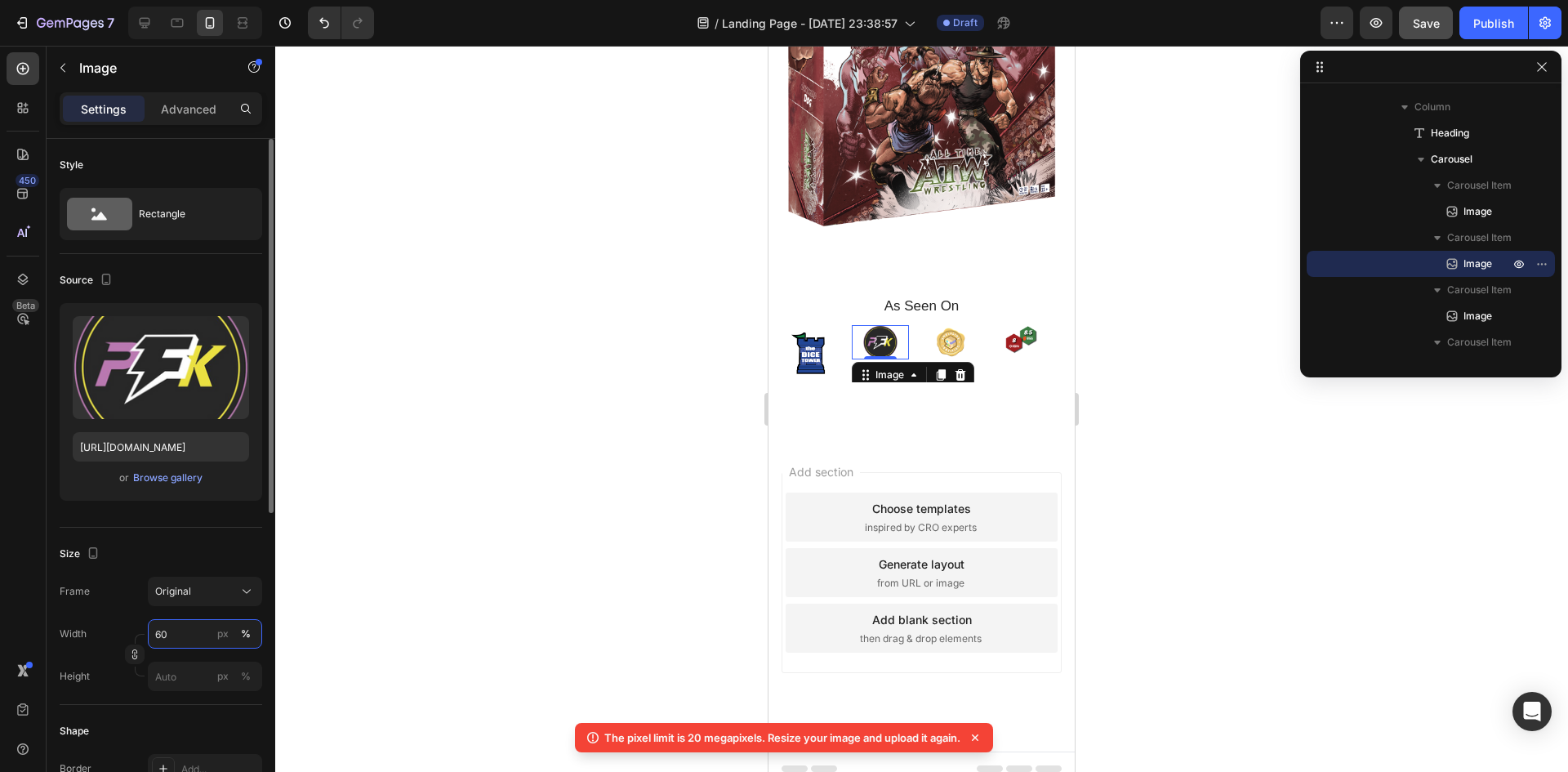
click at [183, 636] on input "60" at bounding box center [205, 633] width 114 height 29
click at [194, 675] on p "Full 100%" at bounding box center [202, 673] width 95 height 15
type input "100"
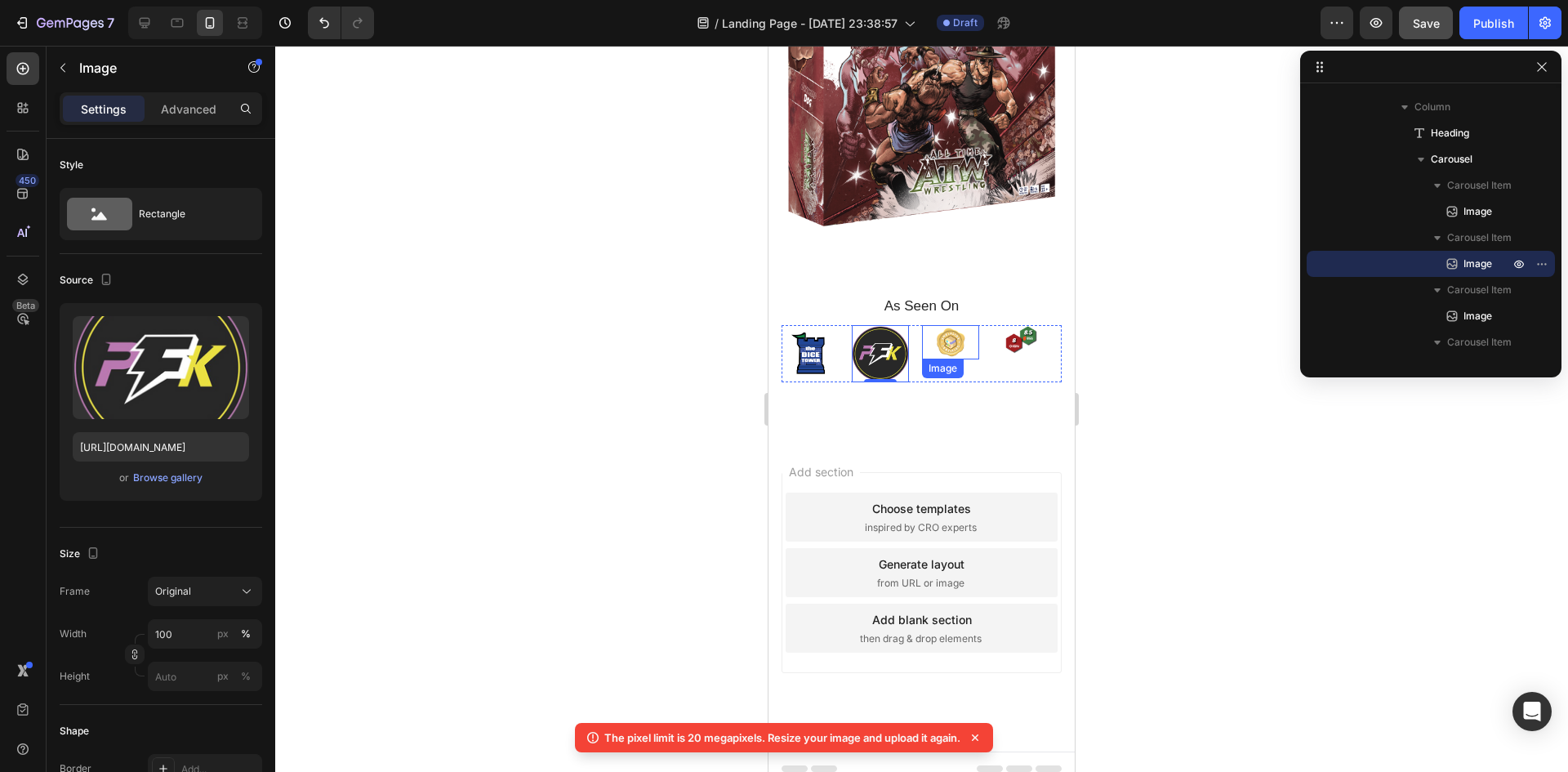
click at [944, 325] on img at bounding box center [950, 342] width 34 height 34
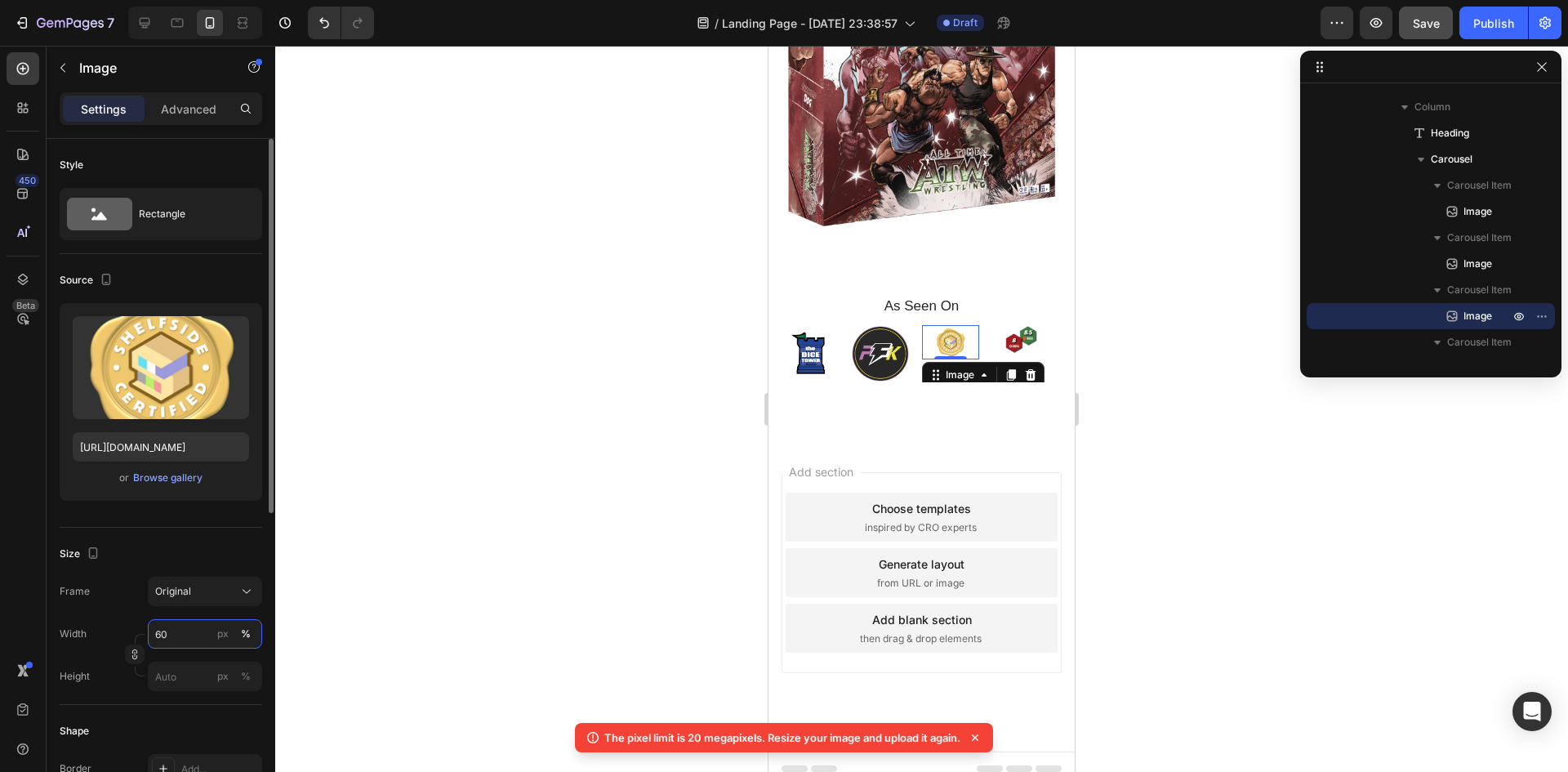
click at [177, 641] on input "60" at bounding box center [205, 633] width 114 height 29
click at [198, 676] on p "Full 100%" at bounding box center [202, 673] width 95 height 15
type input "100"
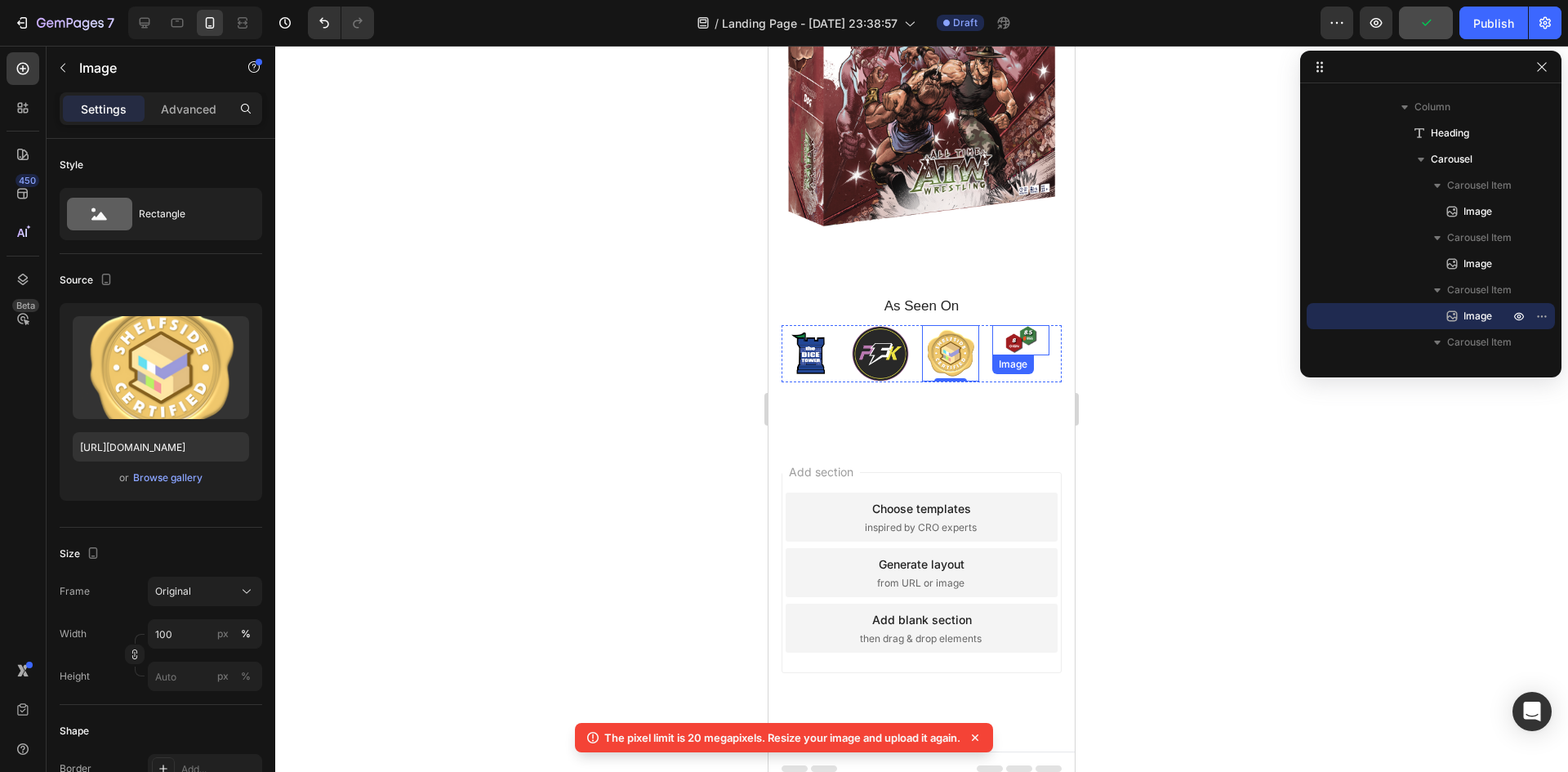
scroll to position [175, 0]
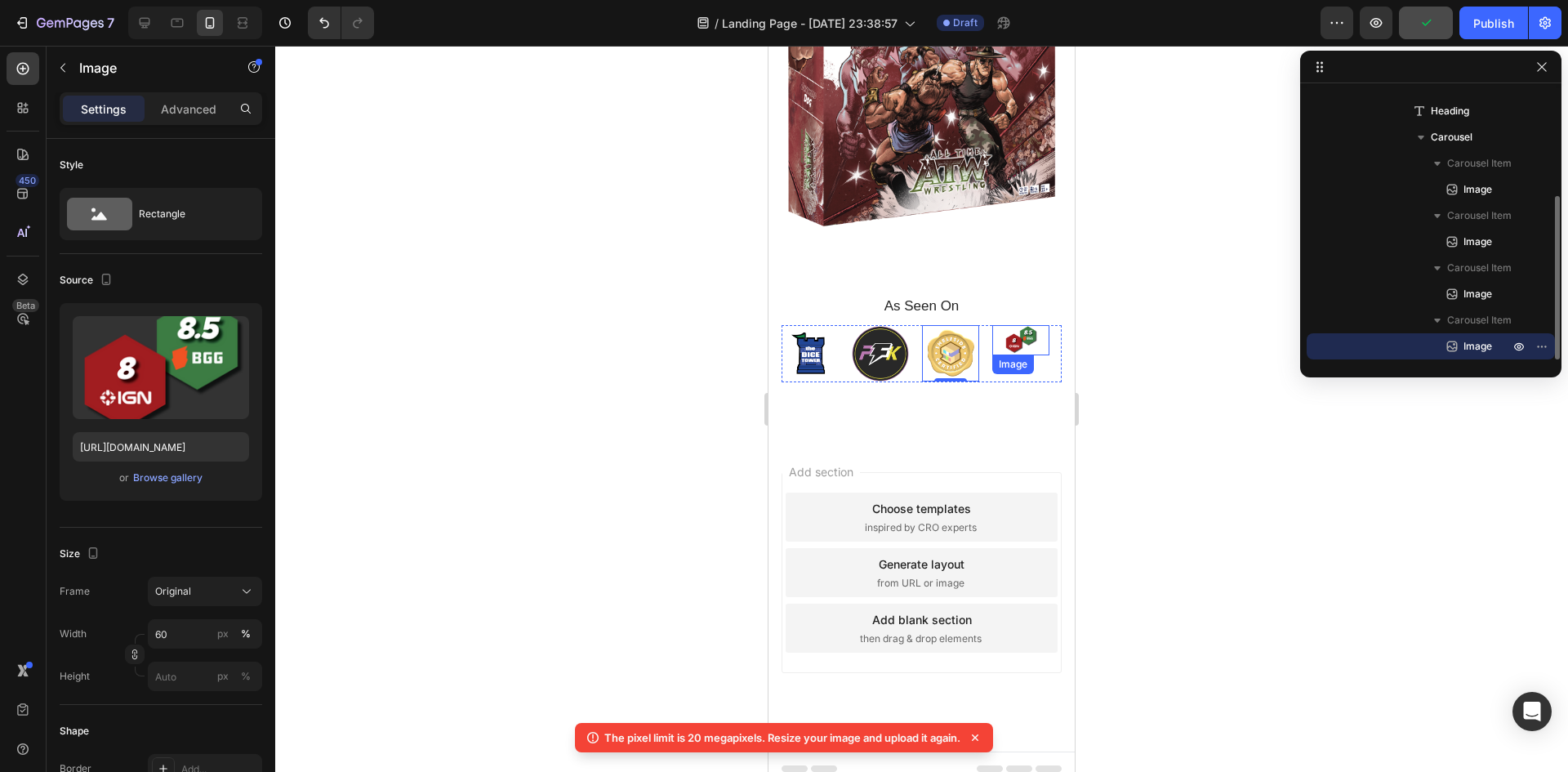
click at [1011, 332] on img at bounding box center [1020, 340] width 34 height 30
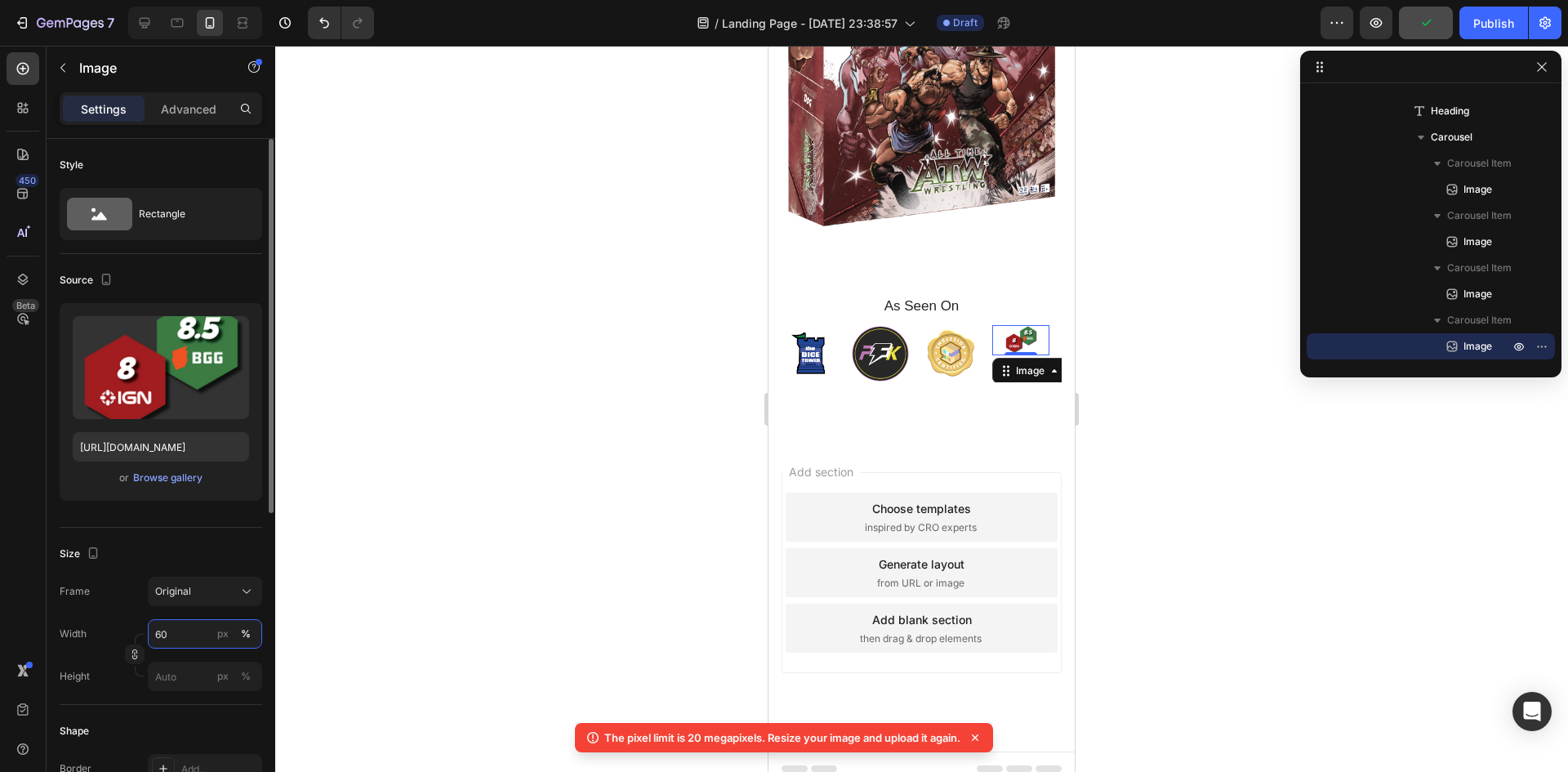
click at [207, 631] on input "60" at bounding box center [205, 633] width 114 height 29
click at [232, 679] on span "100%" at bounding box center [235, 673] width 27 height 15
type input "100"
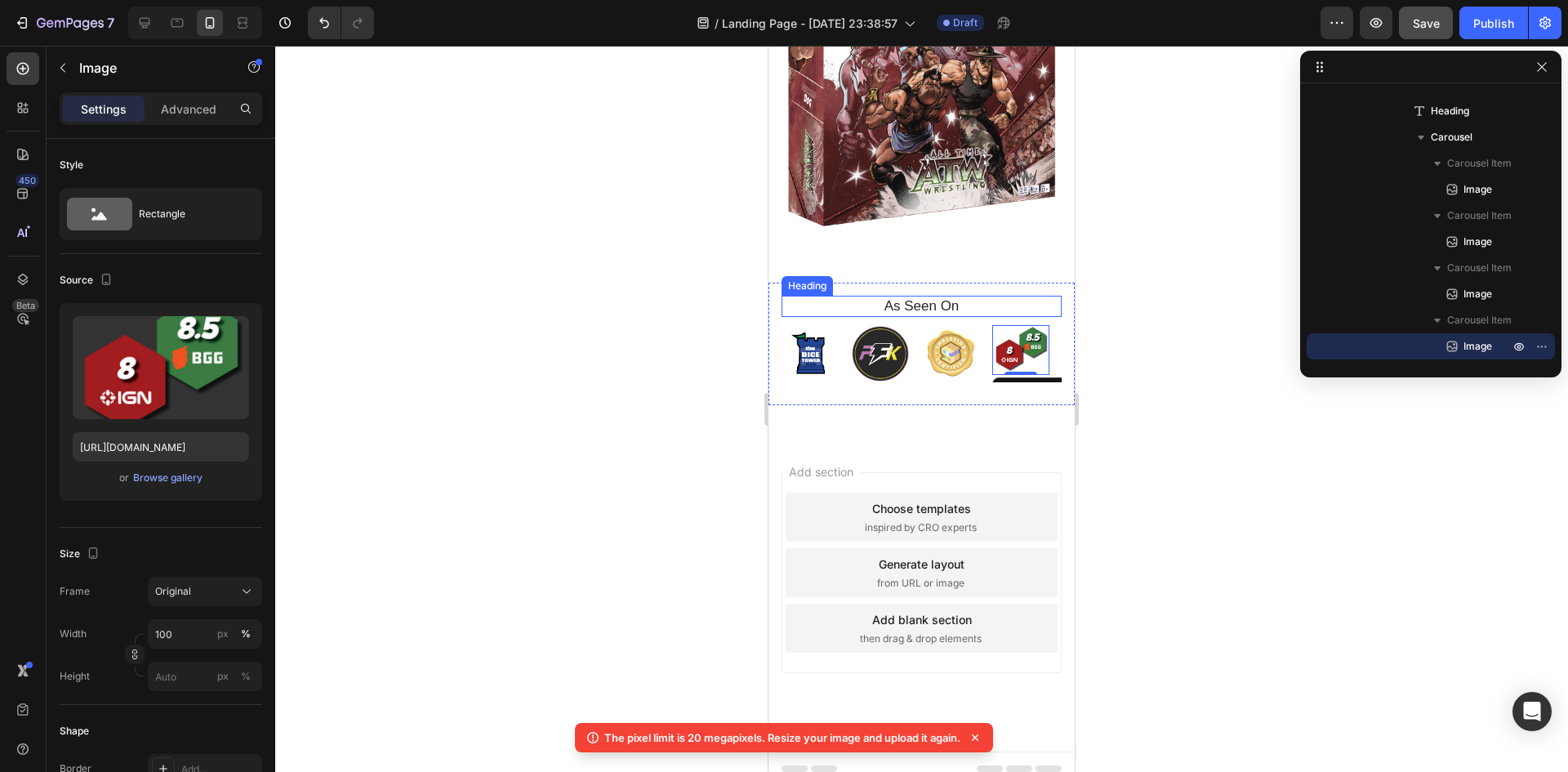
click at [953, 296] on h2 "As Seen On" at bounding box center [921, 307] width 255 height 21
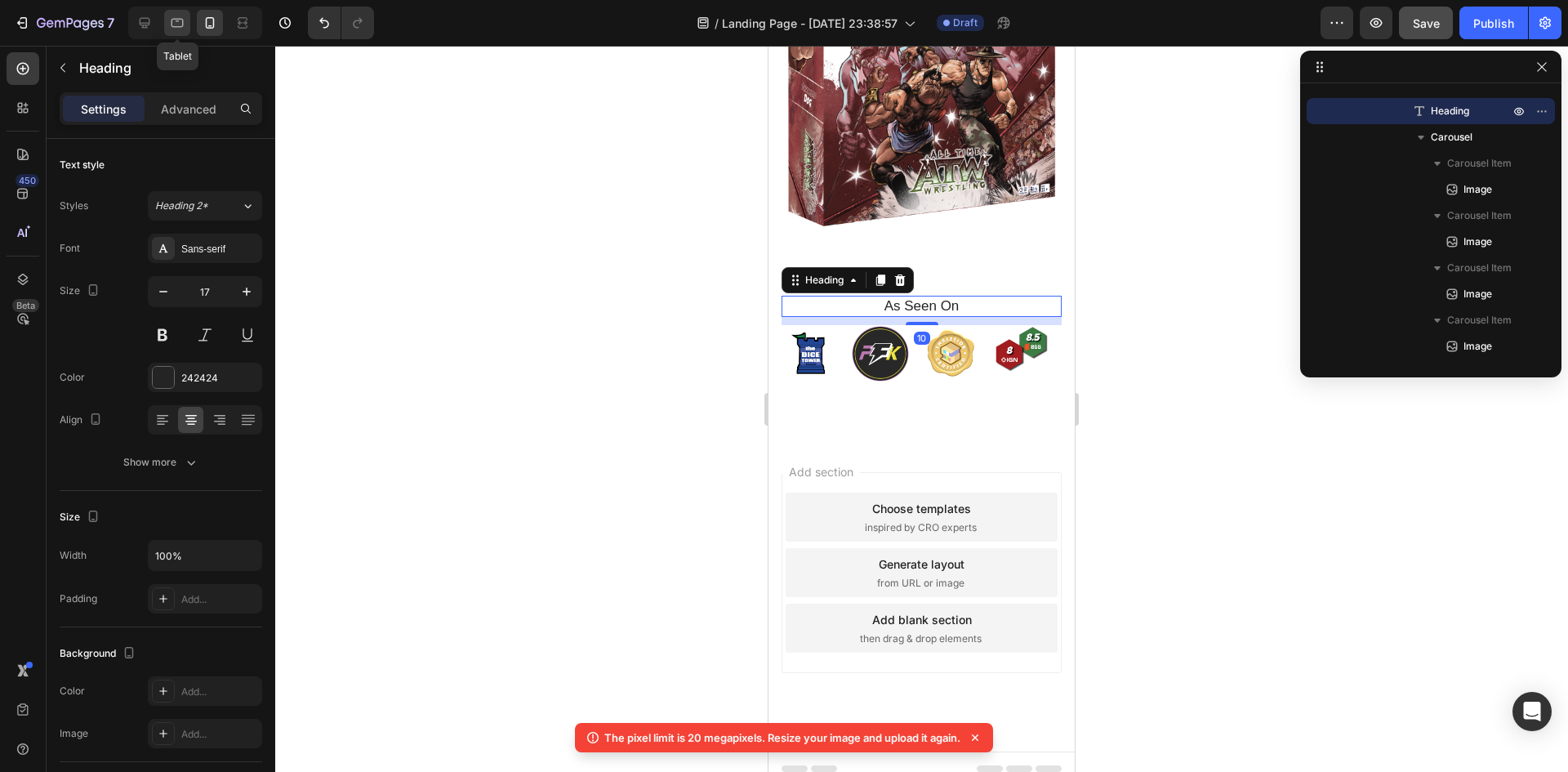
click at [173, 18] on icon at bounding box center [177, 23] width 12 height 9
type input "19"
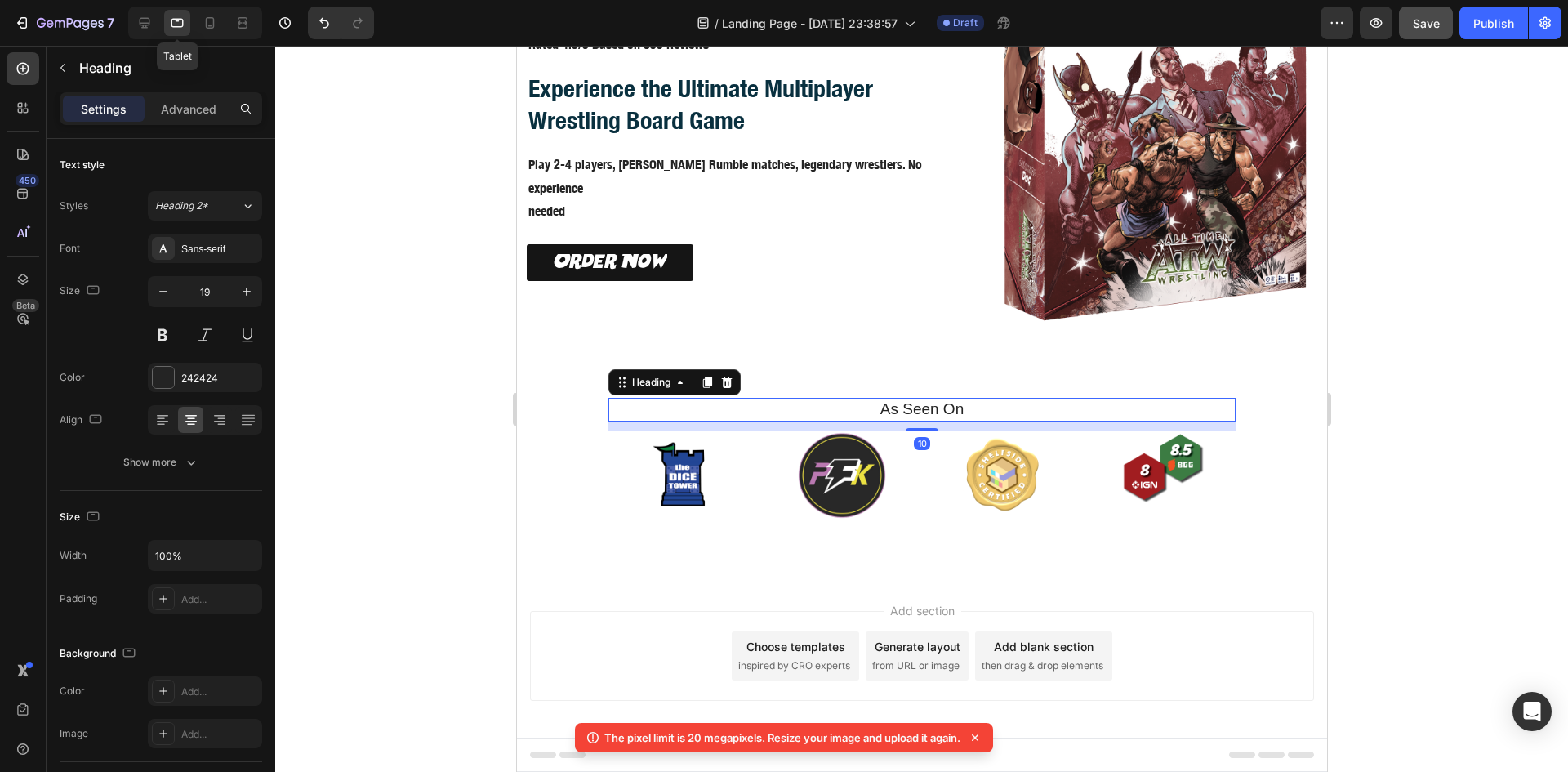
scroll to position [109, 0]
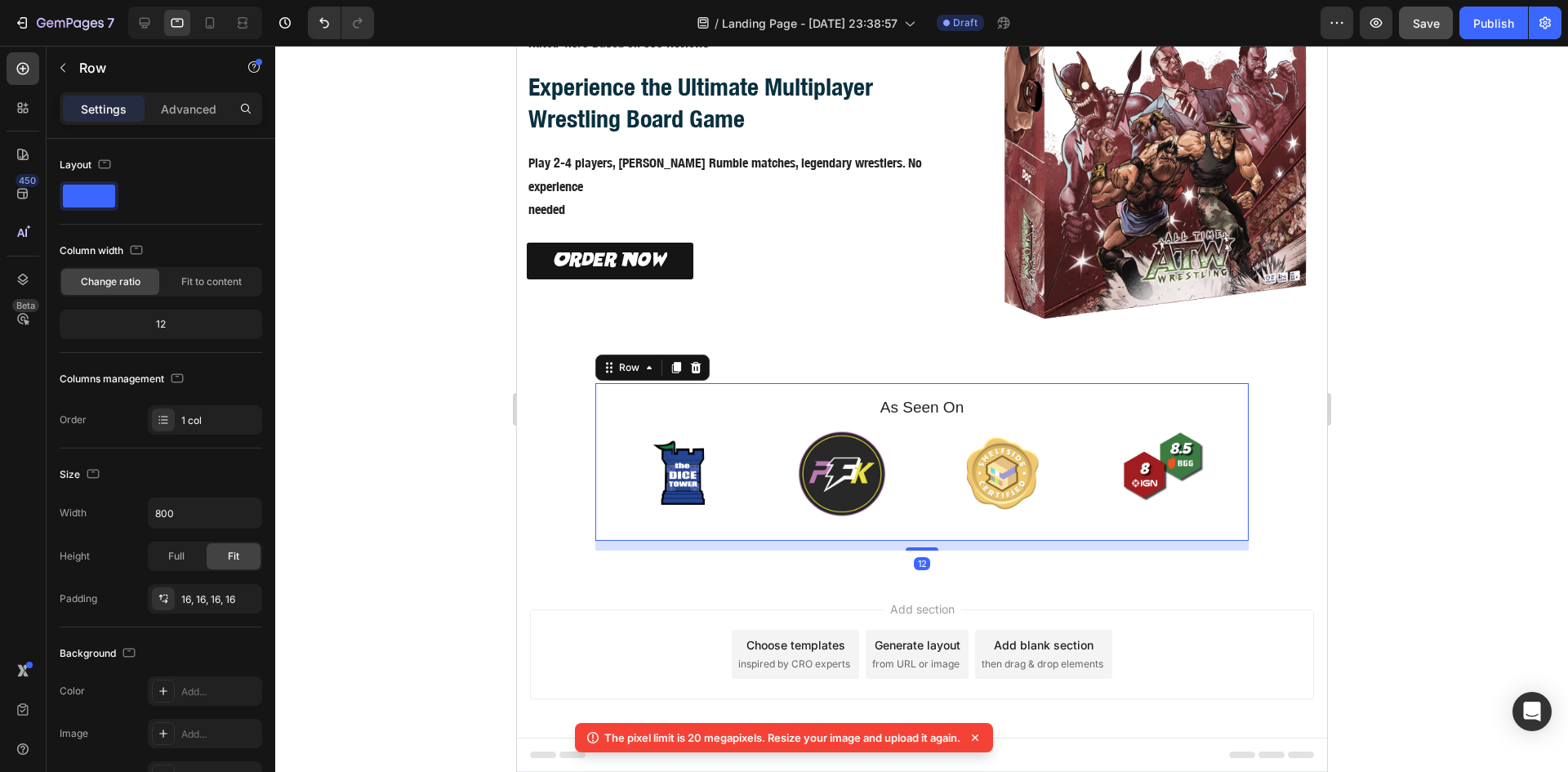
click at [684, 517] on div "Image Image Image Image Carousel" at bounding box center [921, 479] width 627 height 98
click at [181, 514] on input "800" at bounding box center [205, 512] width 112 height 29
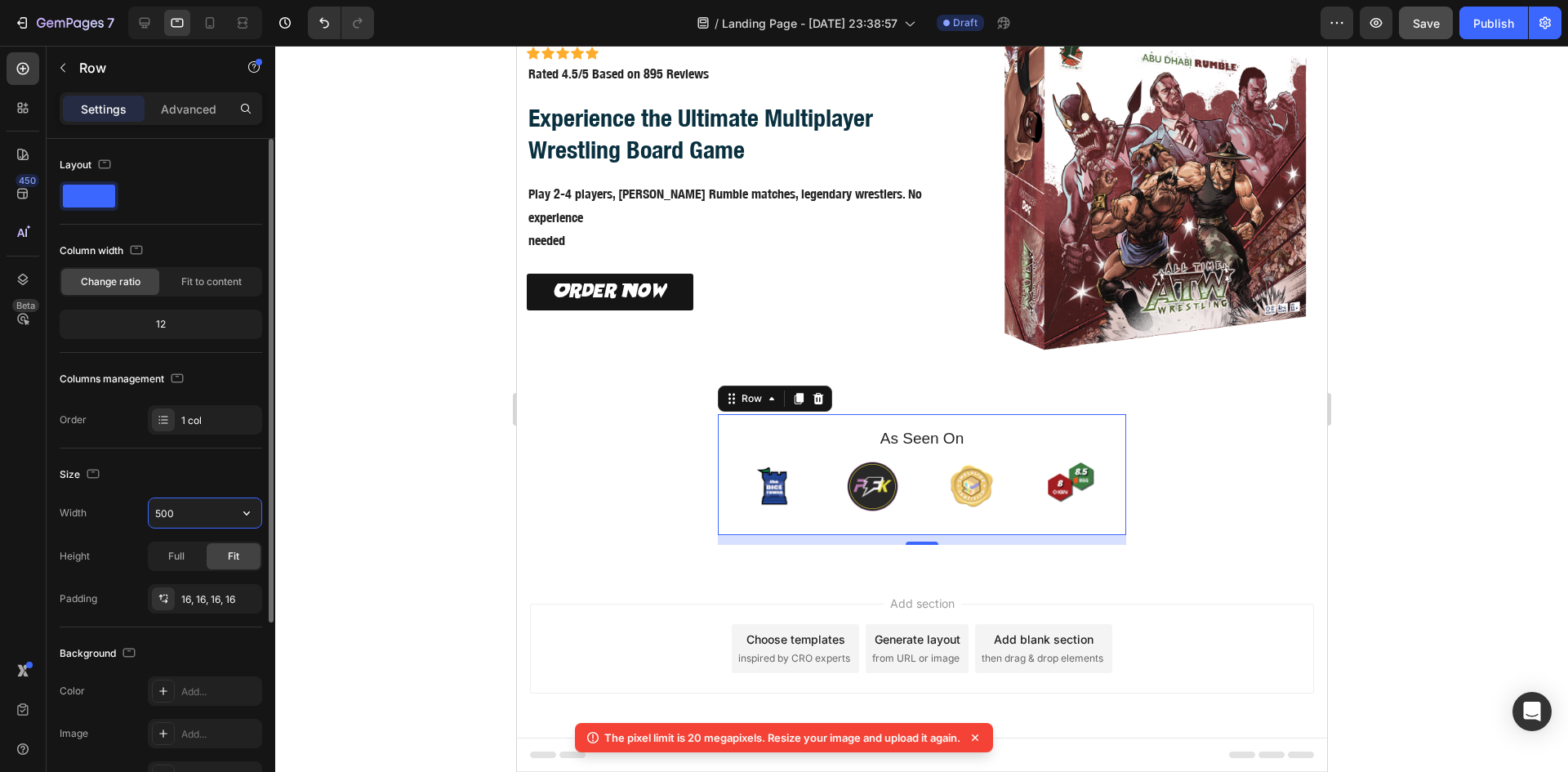
scroll to position [72, 0]
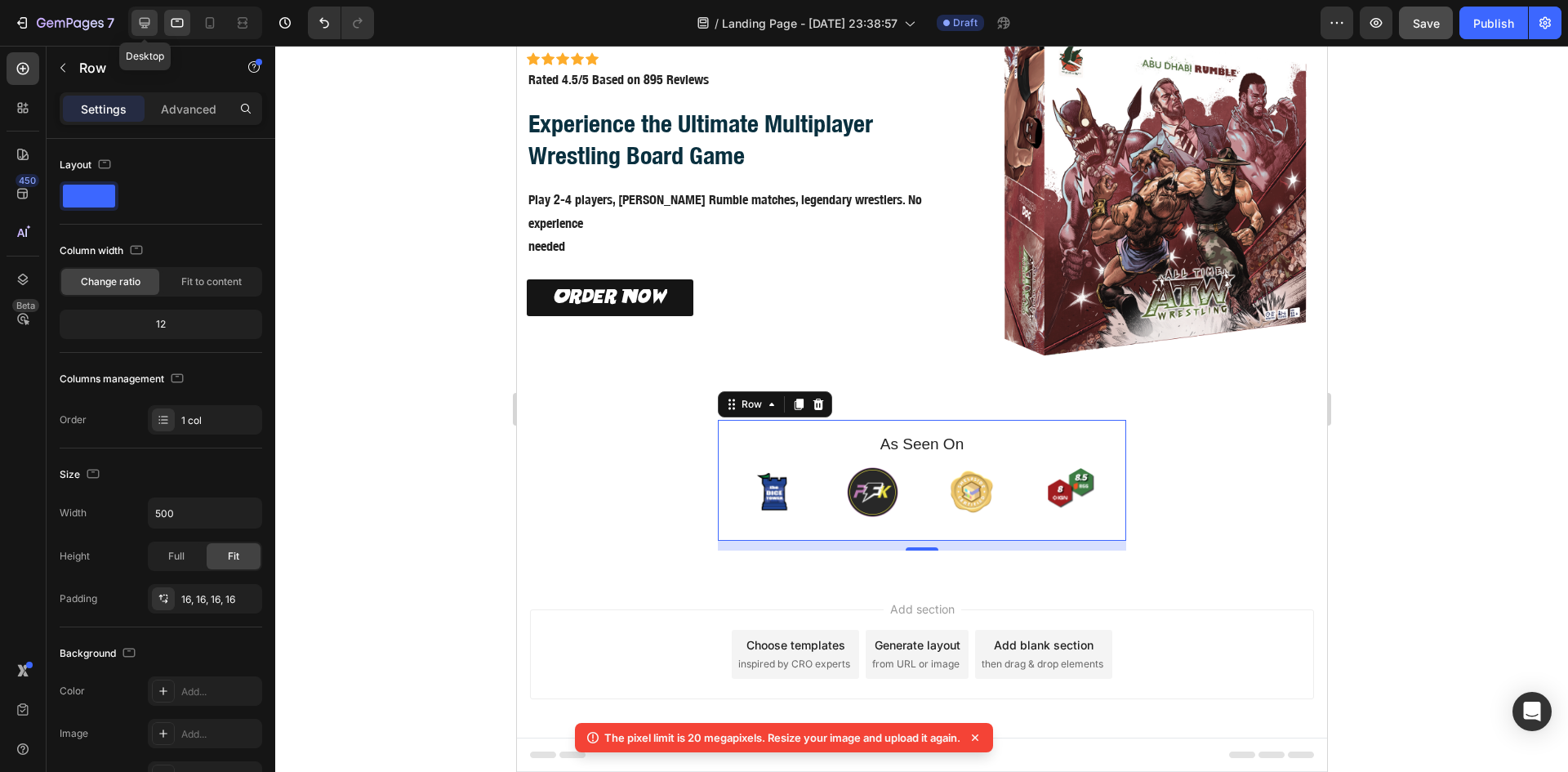
click at [143, 22] on icon at bounding box center [144, 23] width 17 height 17
type input "800"
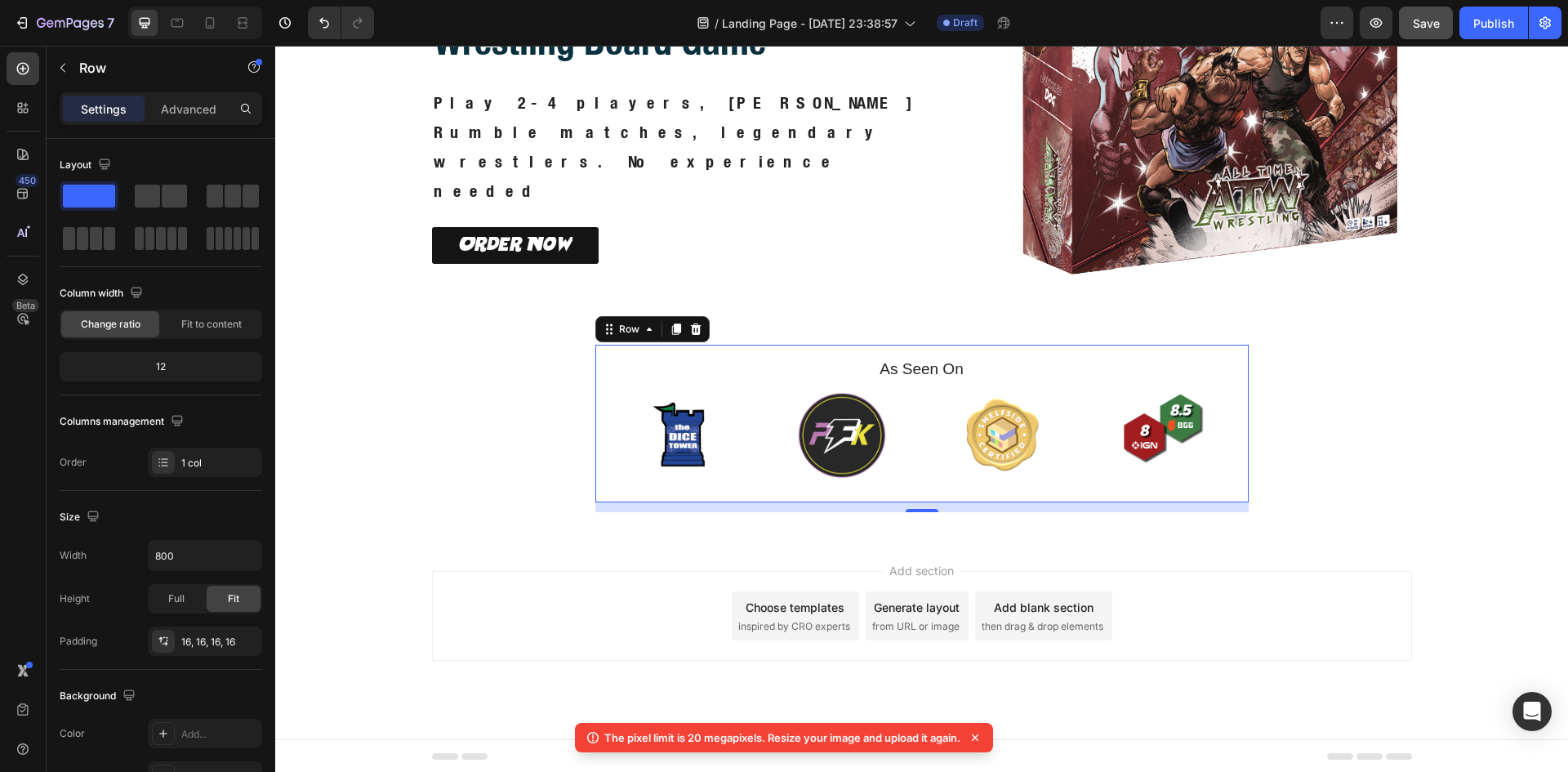
scroll to position [240, 0]
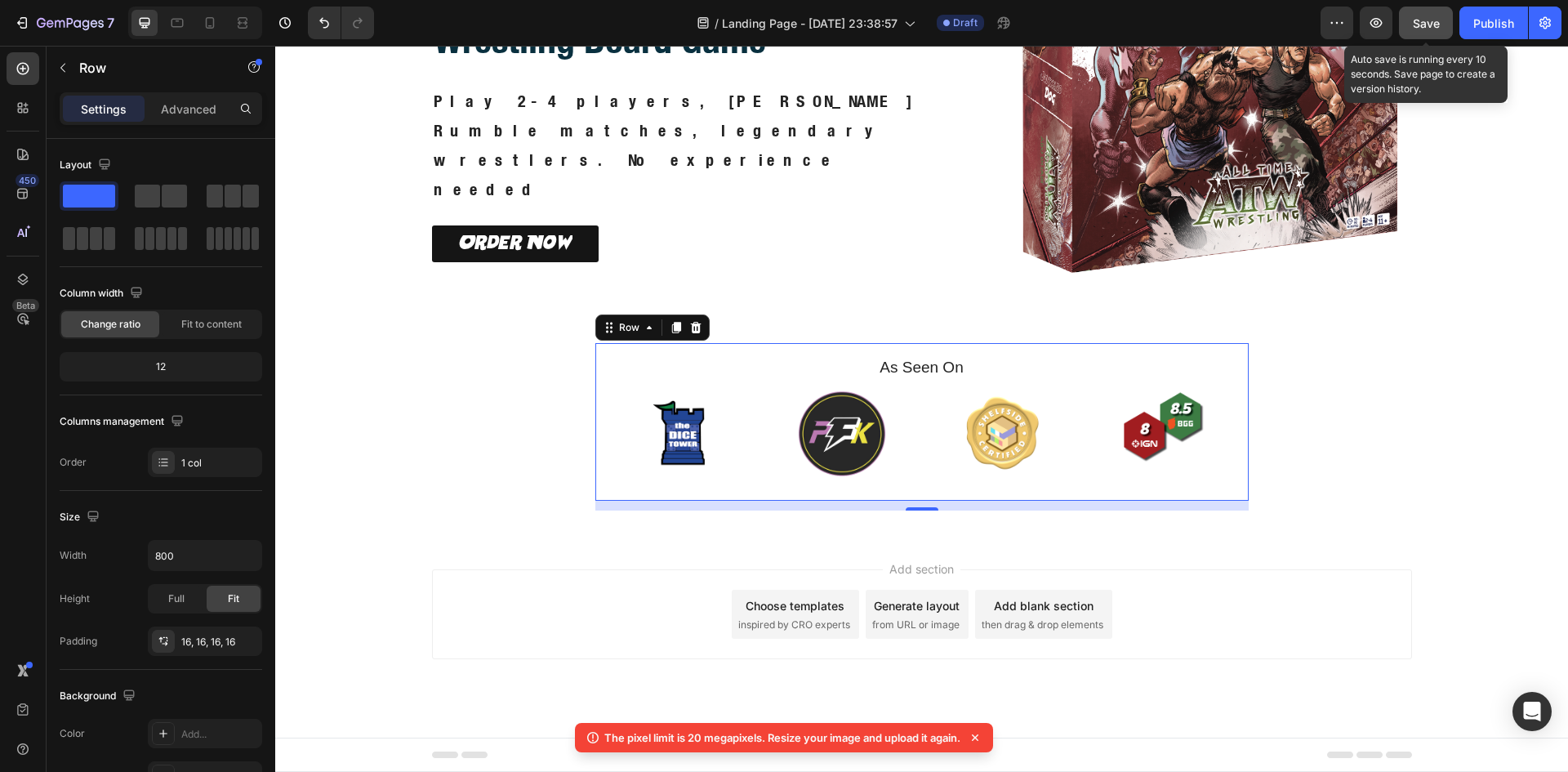
click at [1411, 29] on button "Save" at bounding box center [1425, 22] width 54 height 32
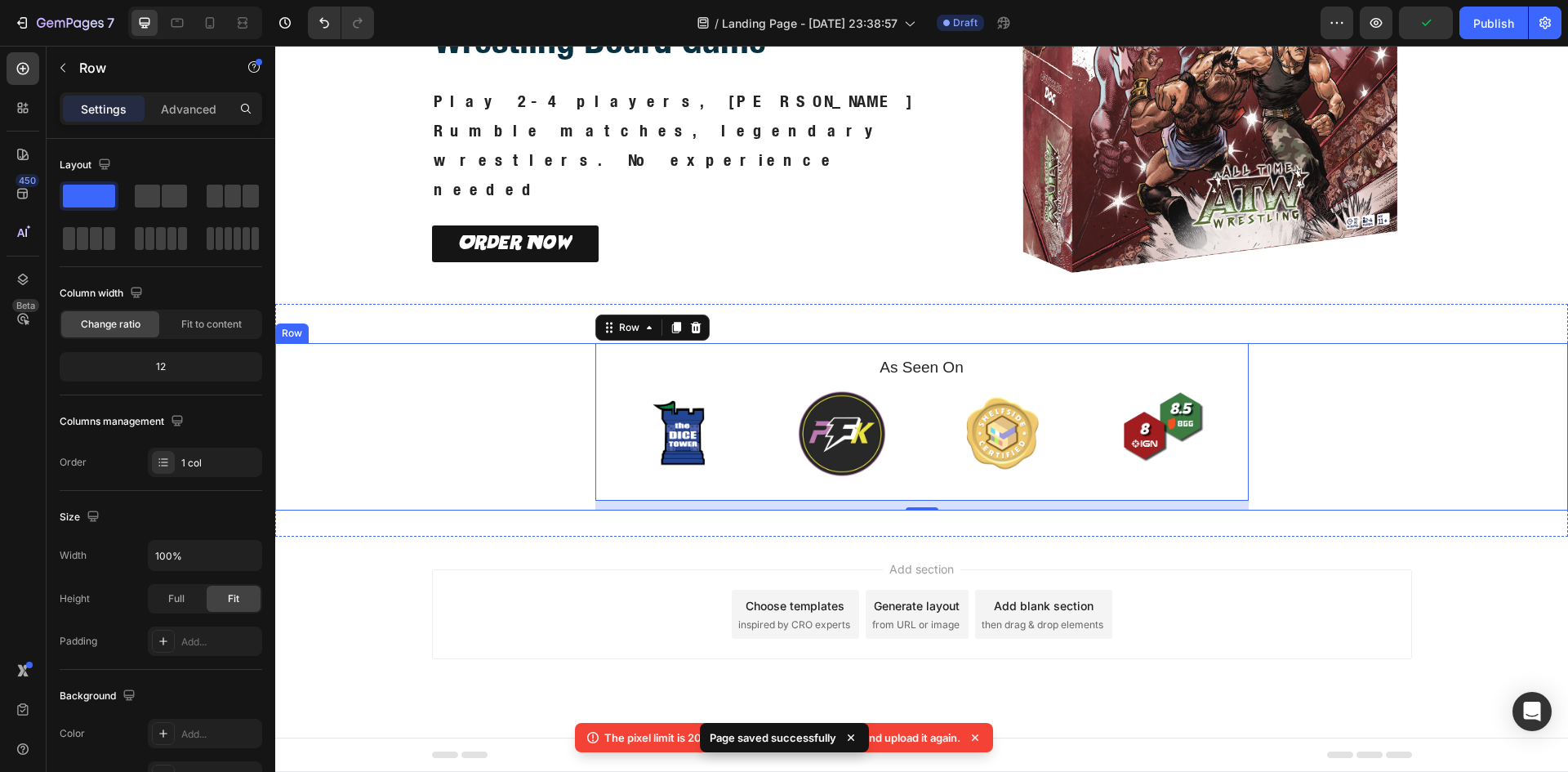
click at [1466, 383] on div "As Seen On Heading Image Image Image Image Carousel Row 12" at bounding box center [921, 427] width 1292 height 168
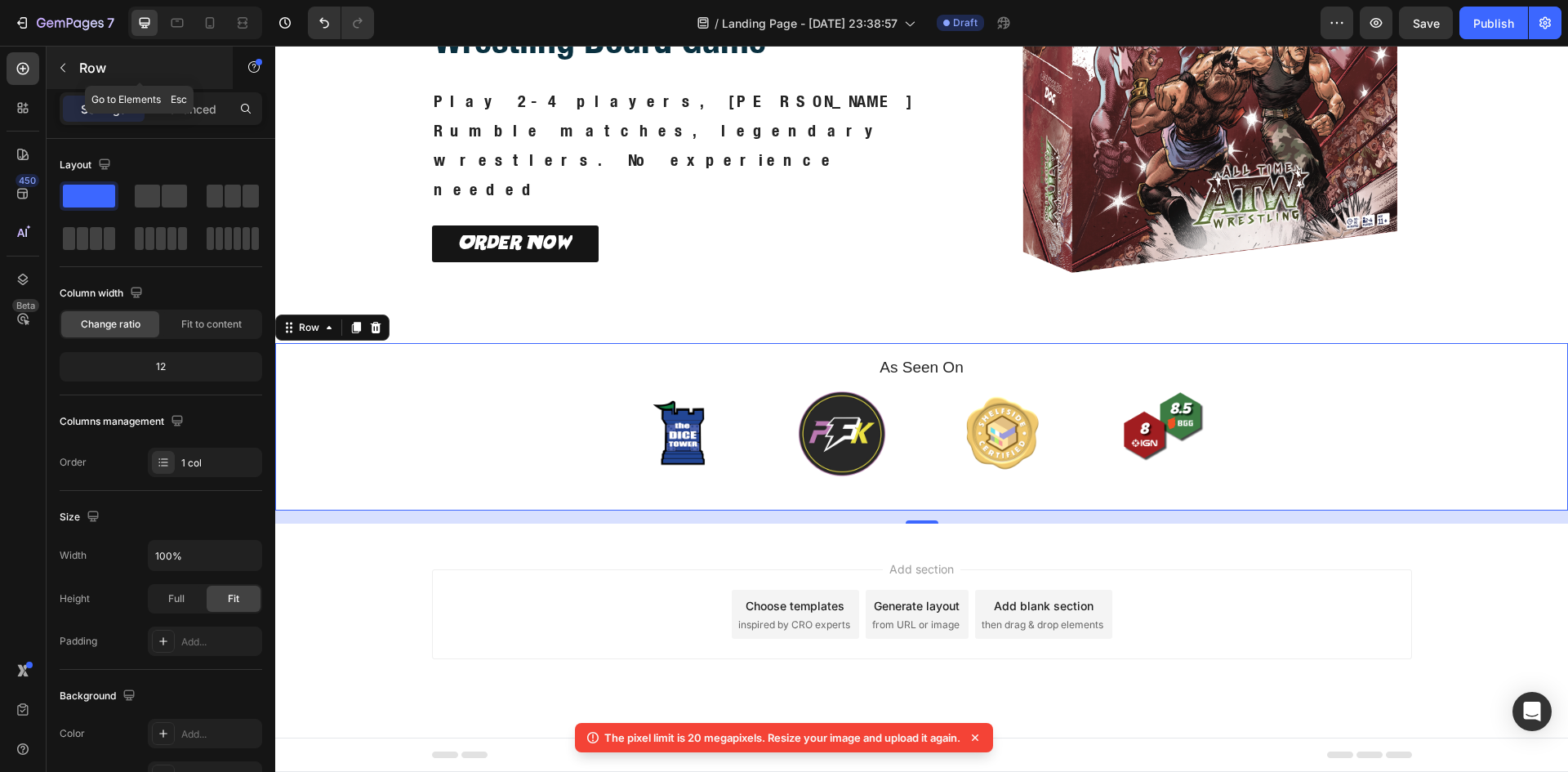
click at [67, 61] on icon "button" at bounding box center [62, 68] width 13 height 13
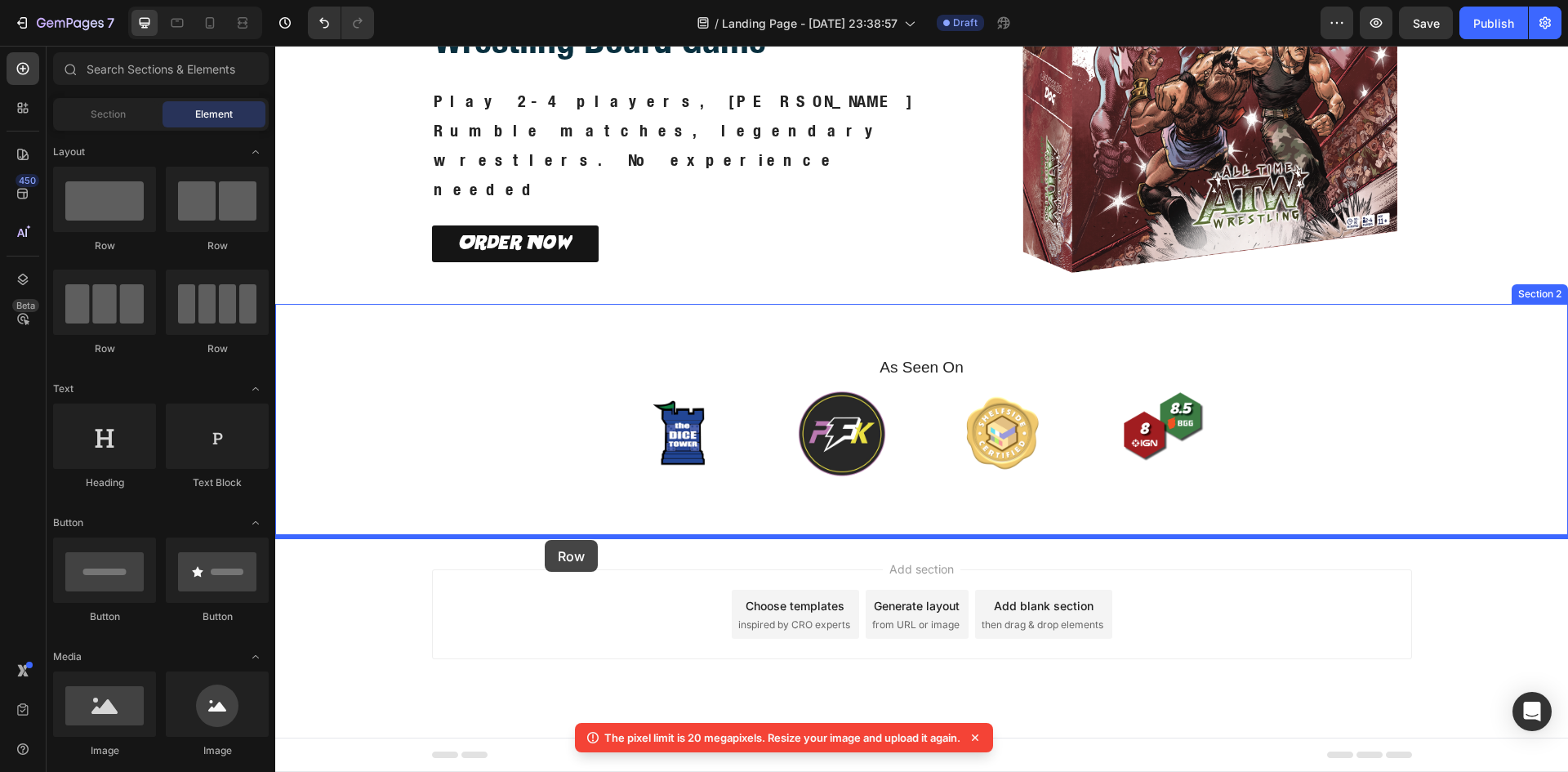
drag, startPoint x: 489, startPoint y: 245, endPoint x: 544, endPoint y: 540, distance: 300.1
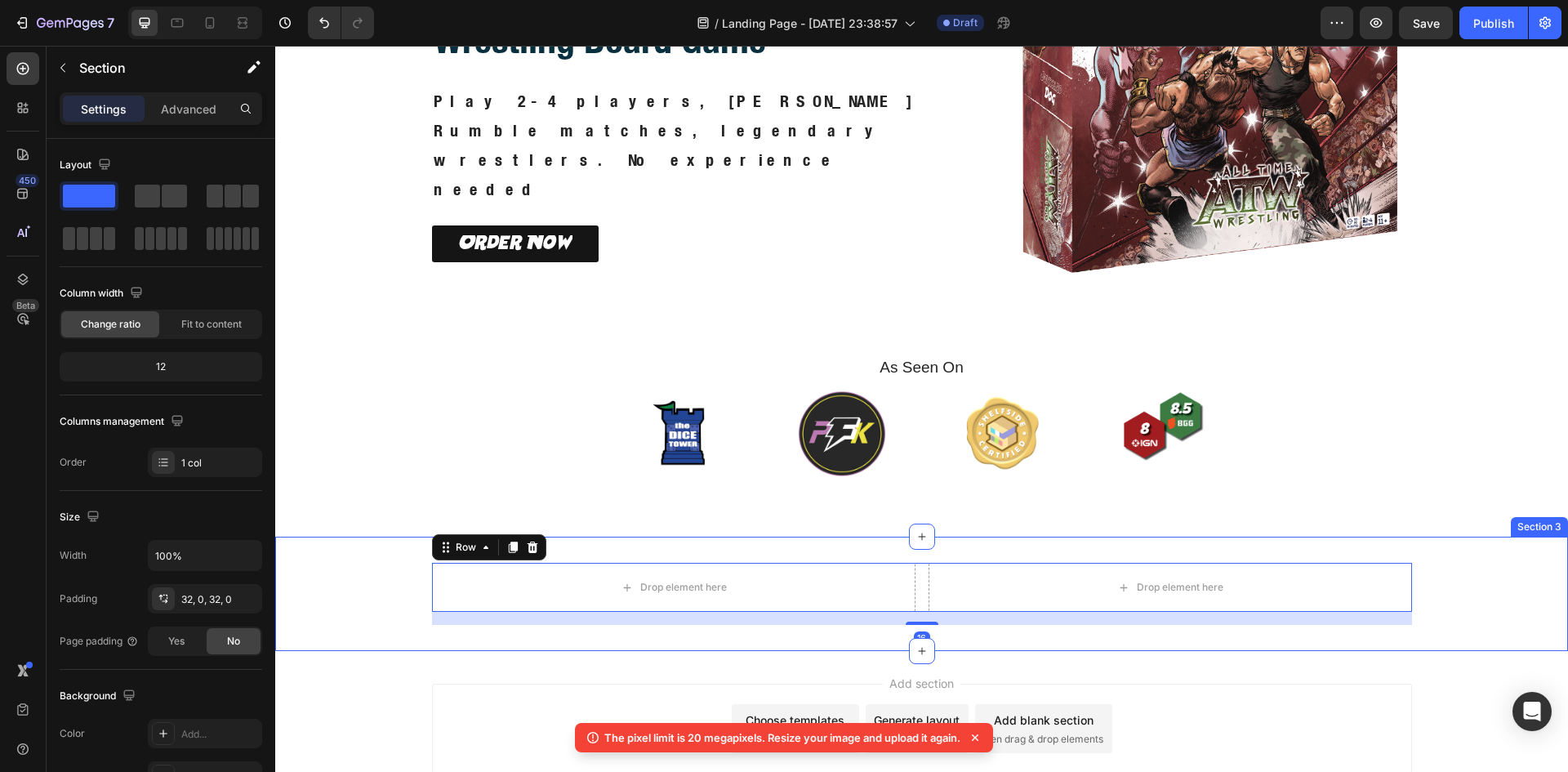
click at [346, 617] on div "Drop element here Drop element here Row 16" at bounding box center [921, 594] width 1292 height 62
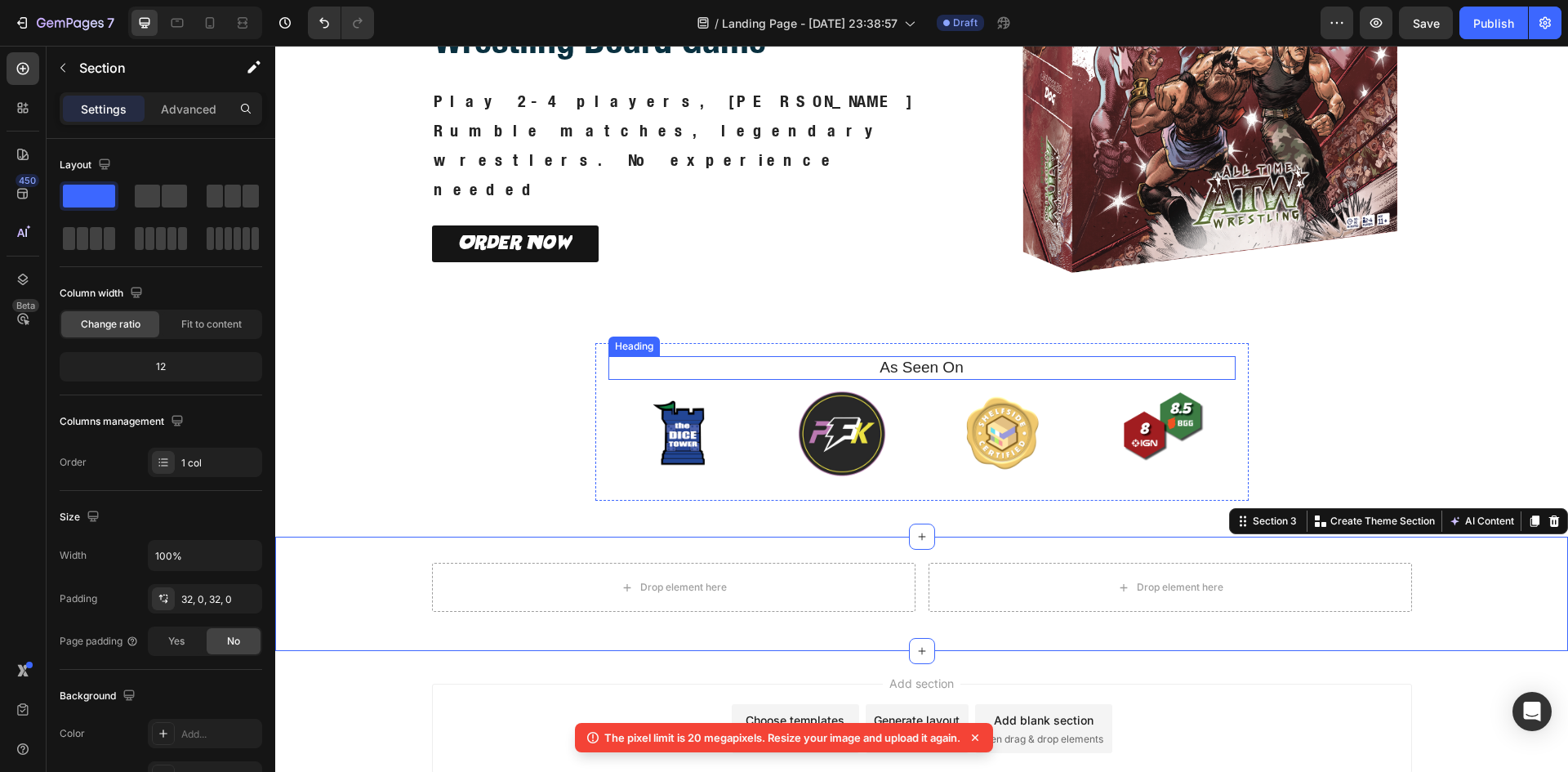
scroll to position [0, 0]
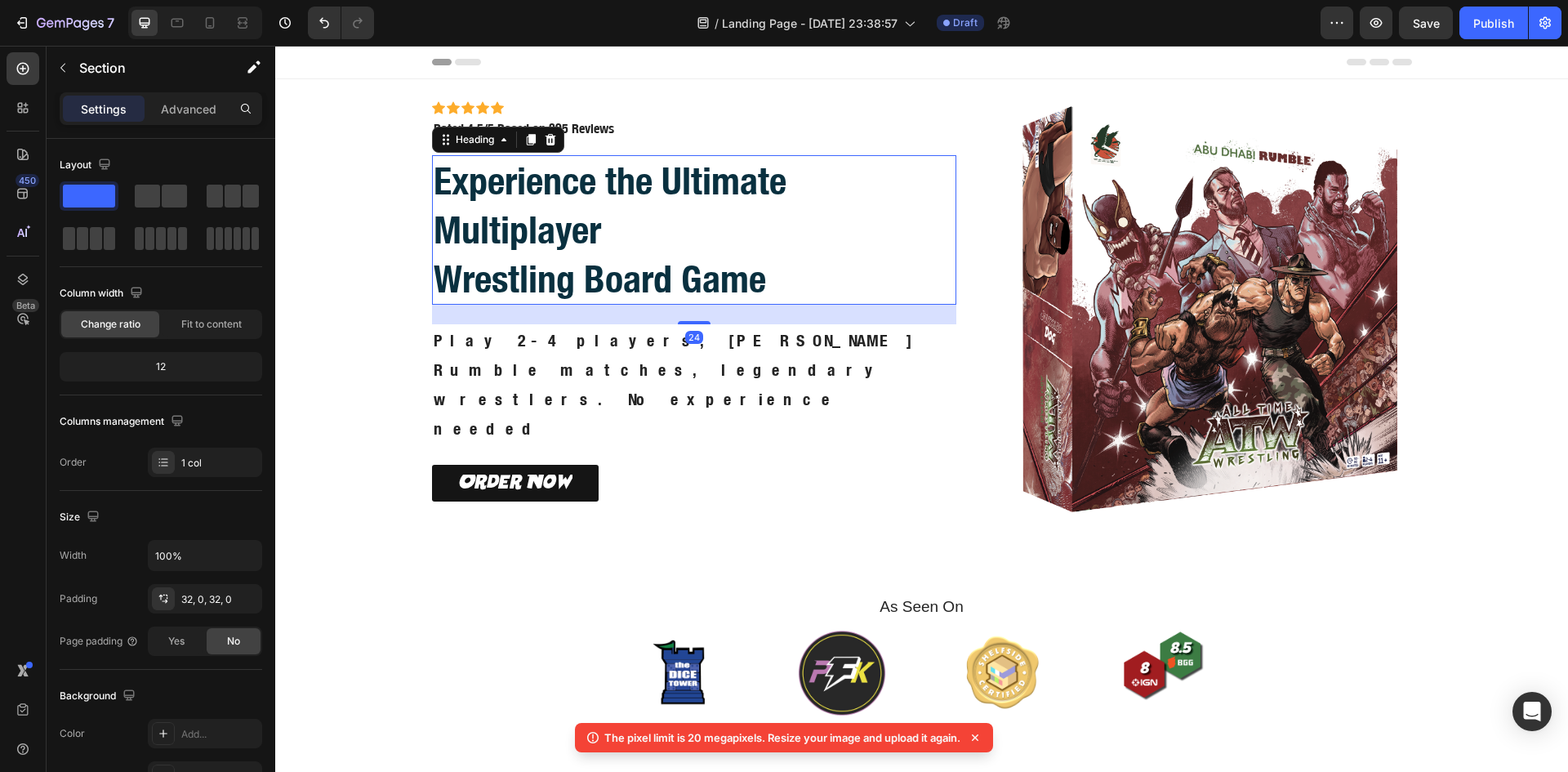
click at [656, 285] on h2 "Experience the Ultimate Multiplayer Wrestling Board Game" at bounding box center [694, 230] width 525 height 149
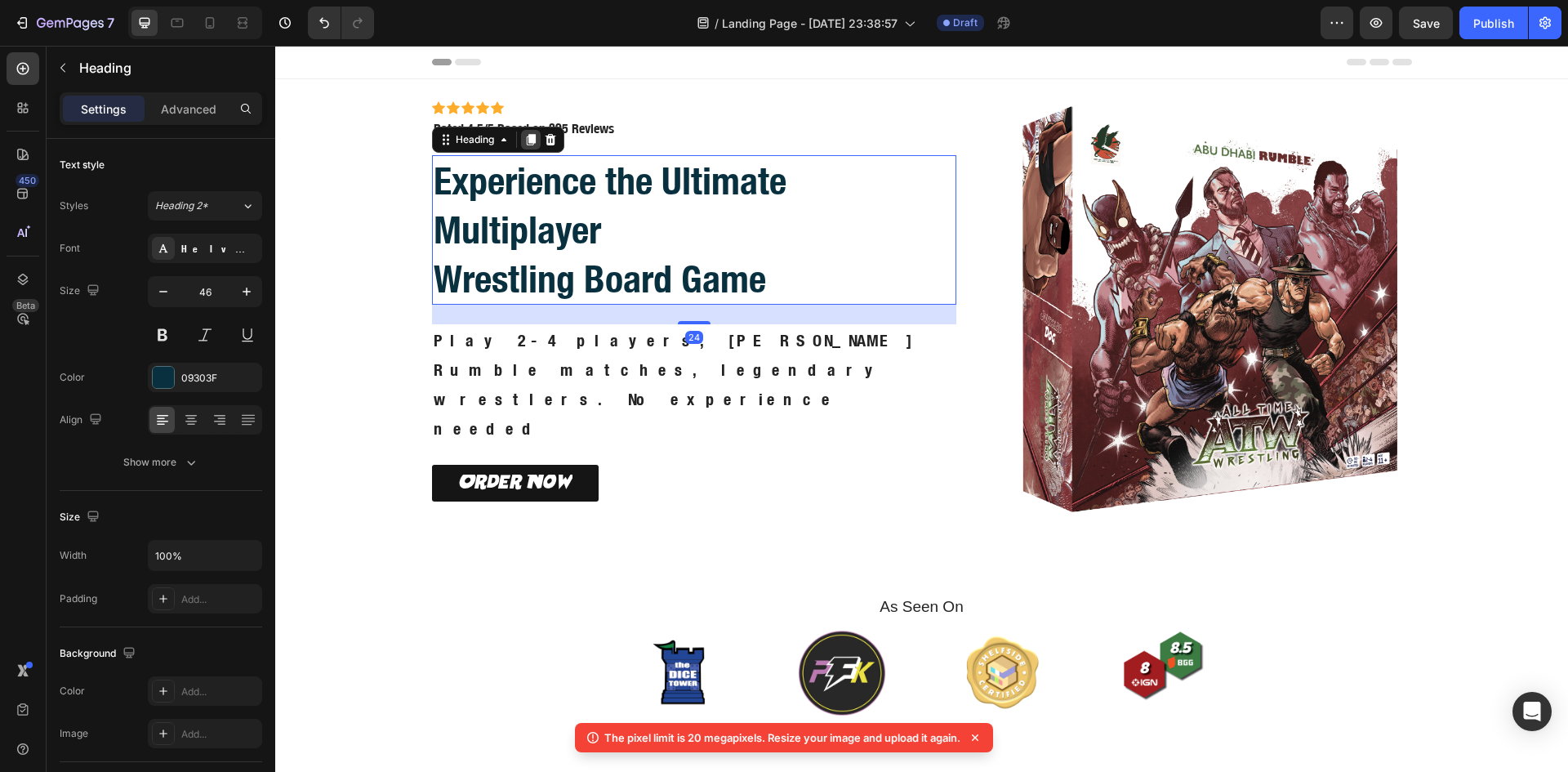
click at [526, 146] on icon at bounding box center [530, 140] width 9 height 11
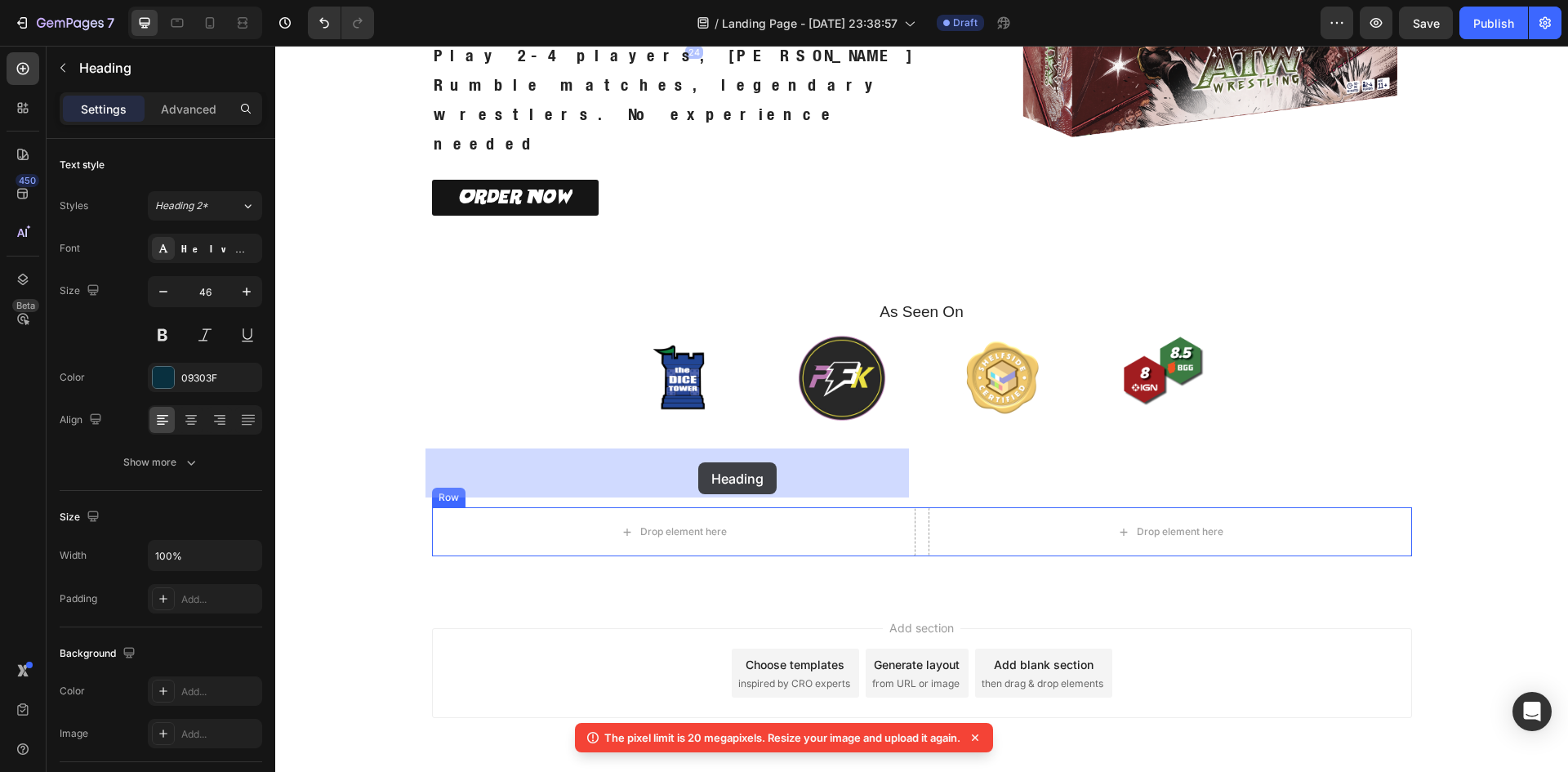
drag, startPoint x: 432, startPoint y: 312, endPoint x: 698, endPoint y: 462, distance: 305.4
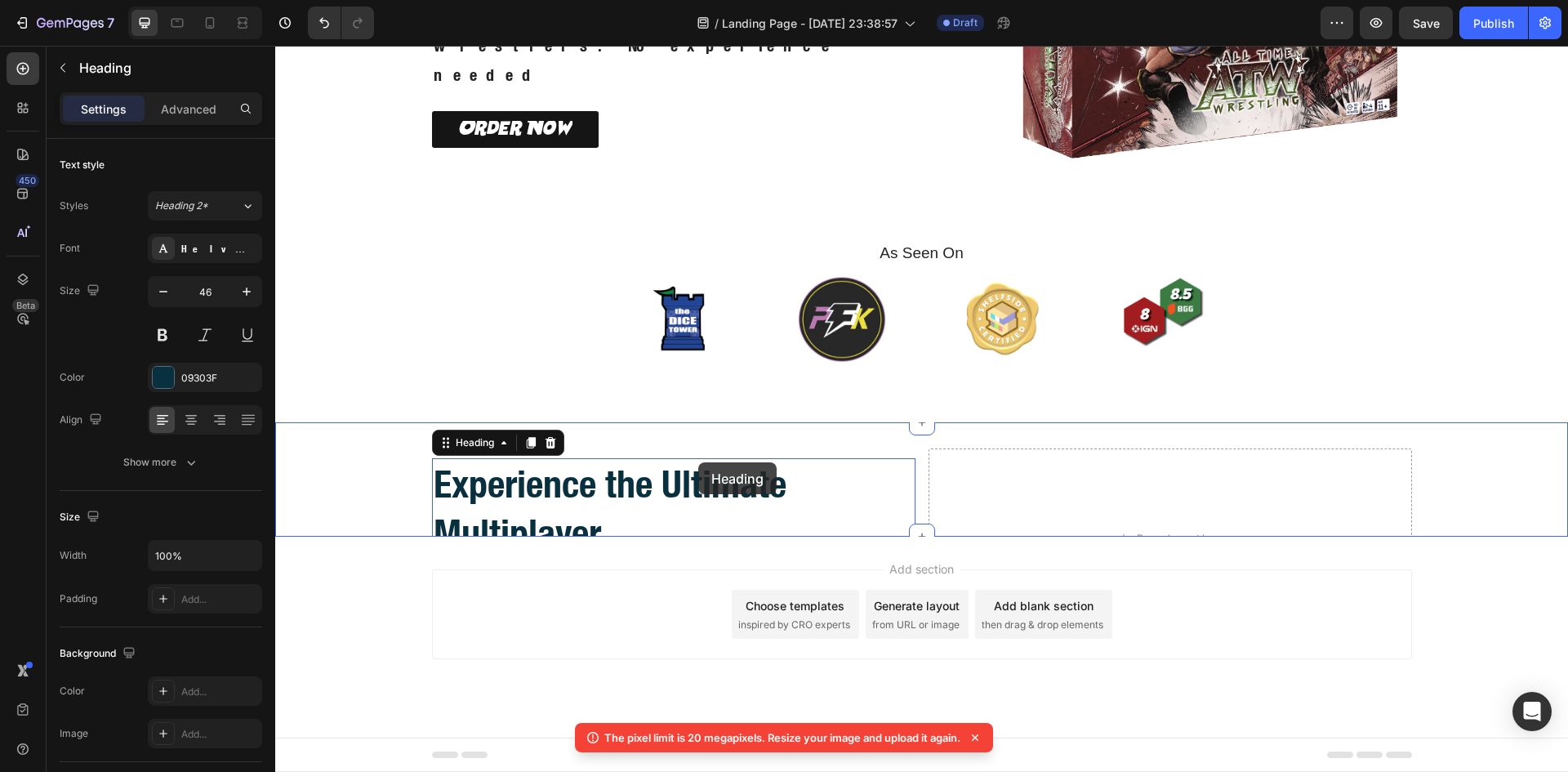
scroll to position [314, 0]
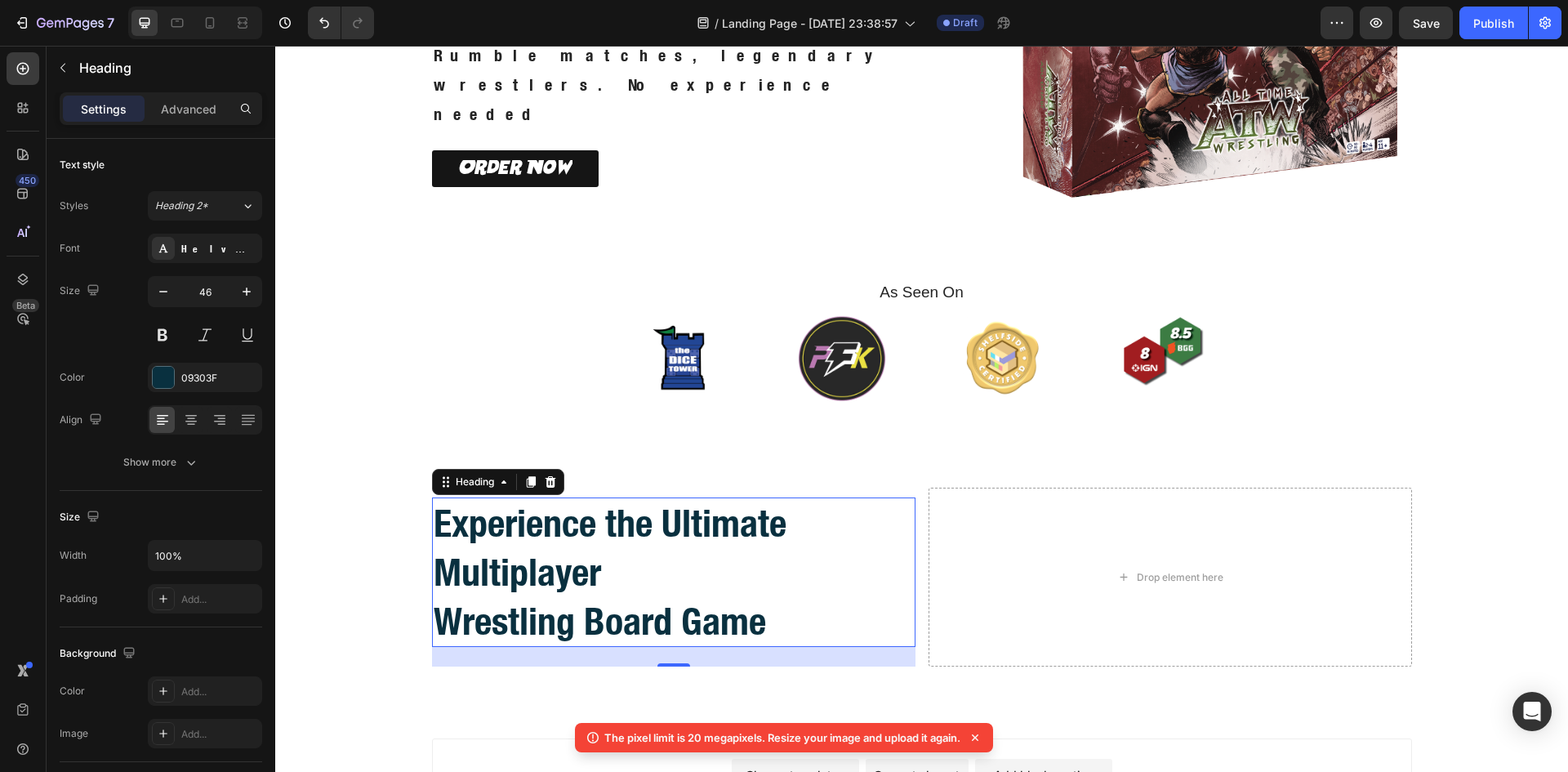
click at [534, 617] on h2 "Experience the Ultimate Multiplayer Wrestling Board Game" at bounding box center [673, 572] width 484 height 149
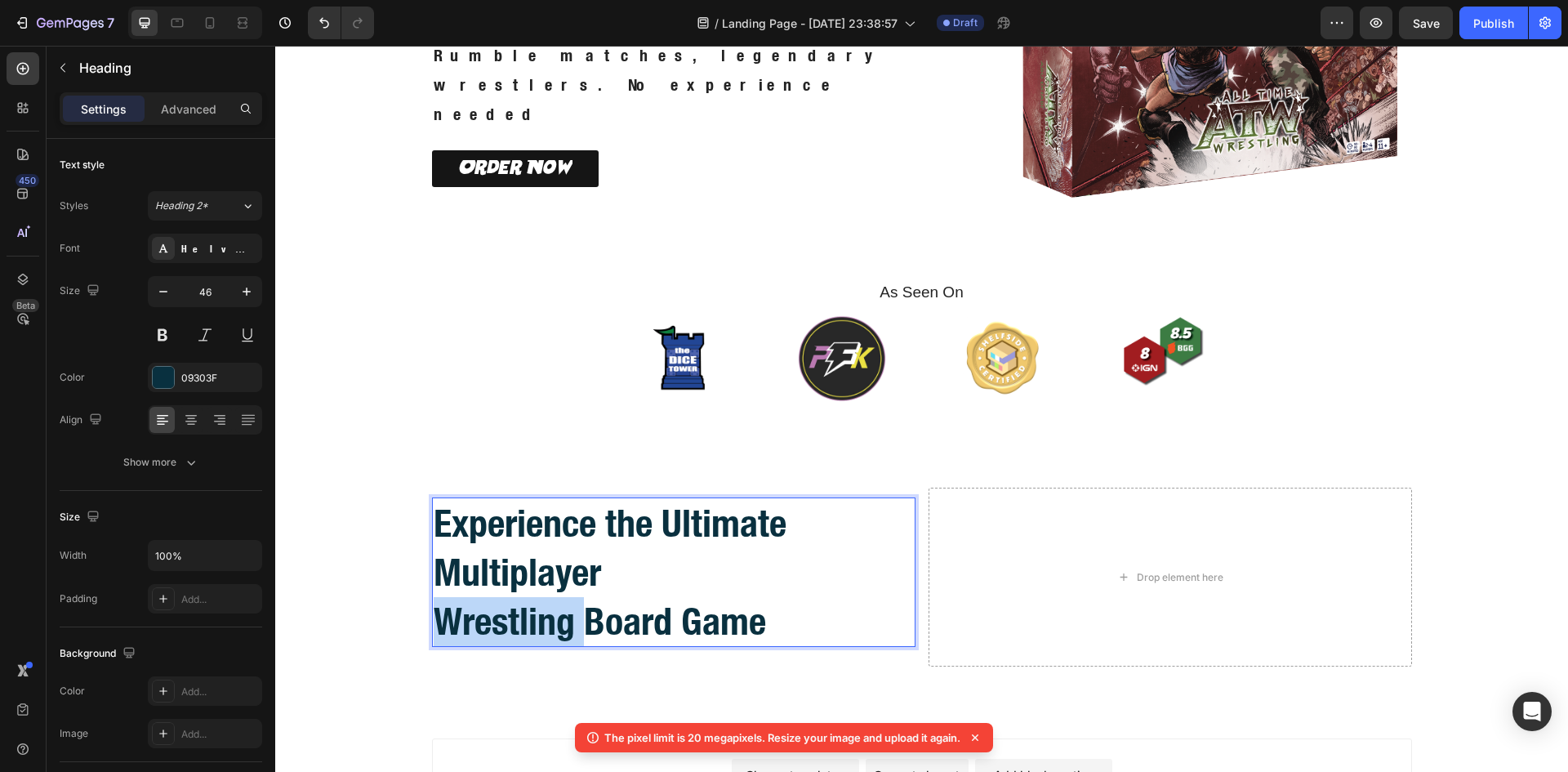
click at [534, 617] on p "Experience the Ultimate Multiplayer Wrestling Board Game" at bounding box center [673, 572] width 480 height 146
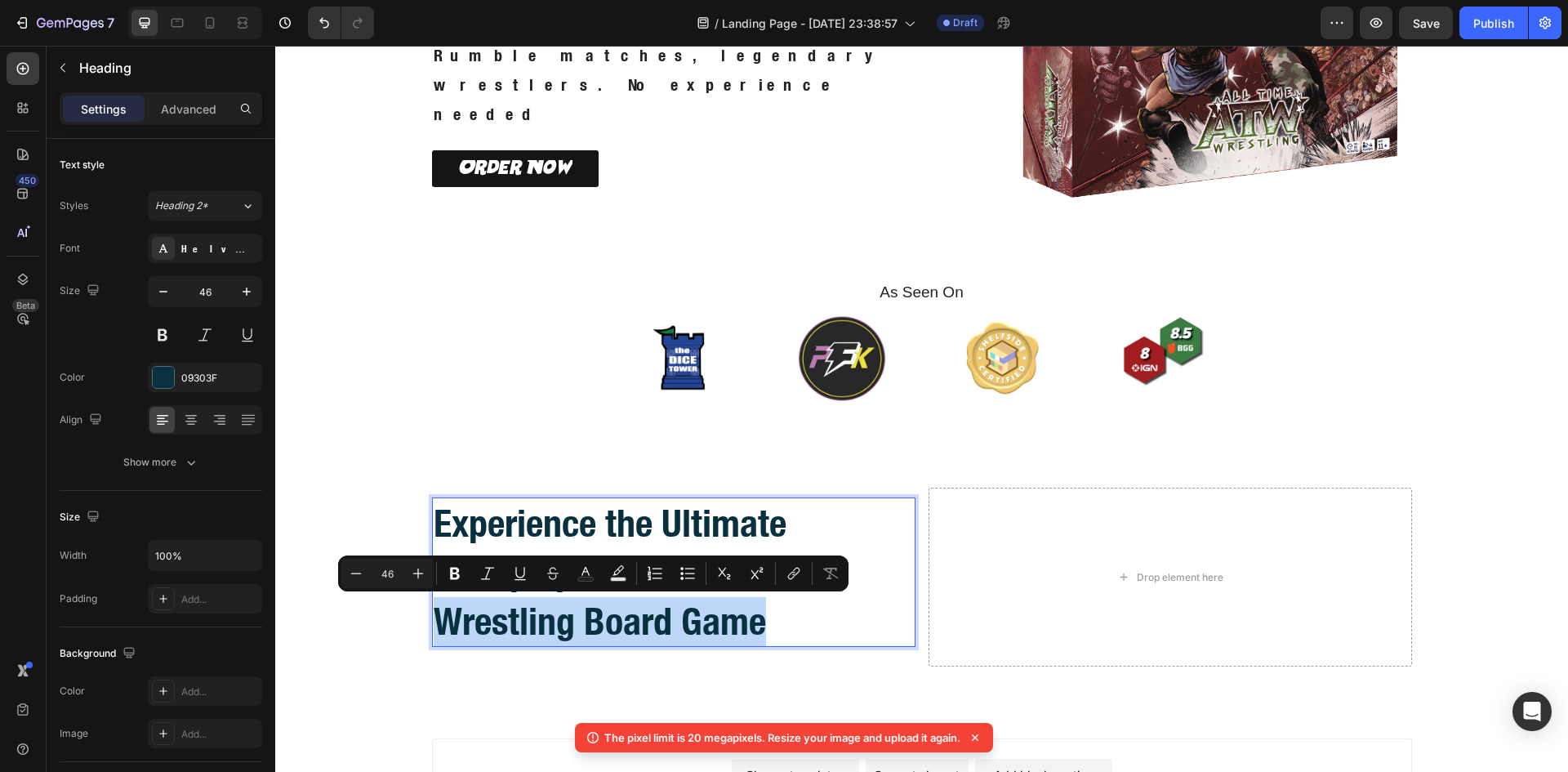
drag, startPoint x: 730, startPoint y: 617, endPoint x: 740, endPoint y: 617, distance: 10.0
click at [733, 617] on p "Experience the Ultimate Multiplayer Wrestling Board Game" at bounding box center [673, 572] width 480 height 146
click at [798, 621] on p "Experience the Ultimate Multiplayer Wrestling Board Game" at bounding box center [673, 572] width 480 height 146
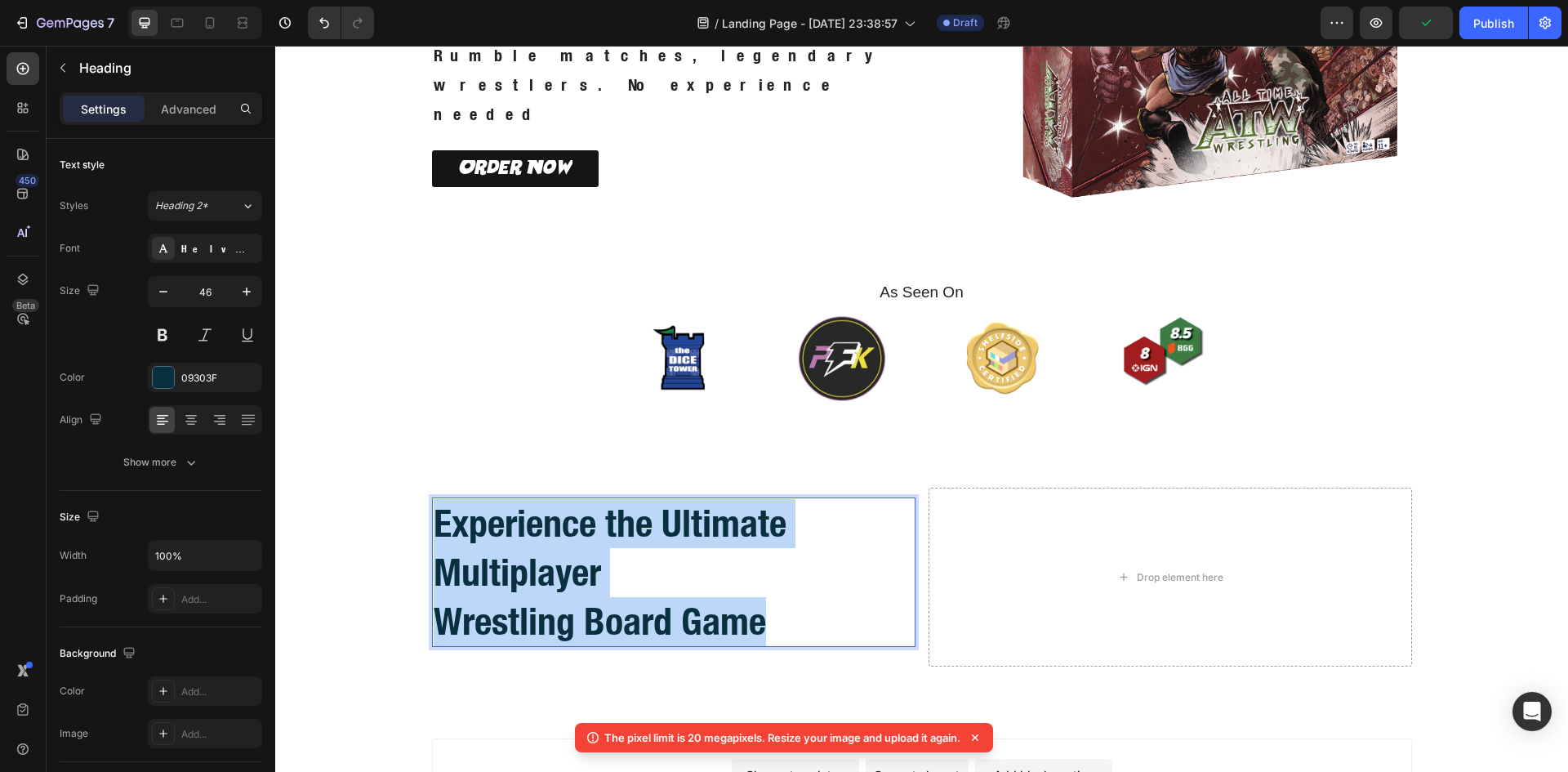
drag, startPoint x: 798, startPoint y: 621, endPoint x: 430, endPoint y: 524, distance: 380.6
click at [434, 524] on p "Experience the Ultimate Multiplayer Wrestling Board Game" at bounding box center [673, 572] width 480 height 146
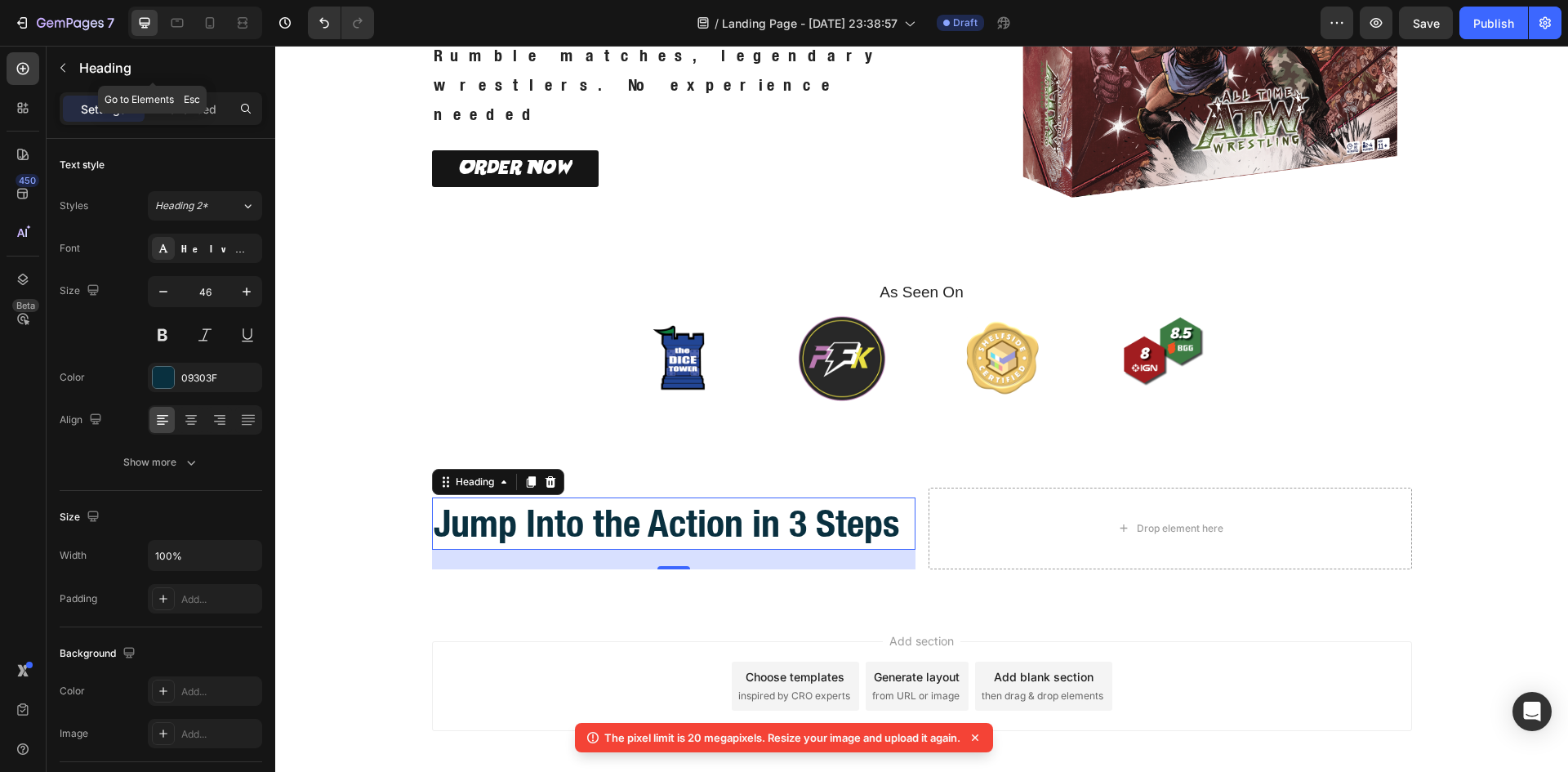
click at [64, 73] on icon "button" at bounding box center [62, 68] width 13 height 13
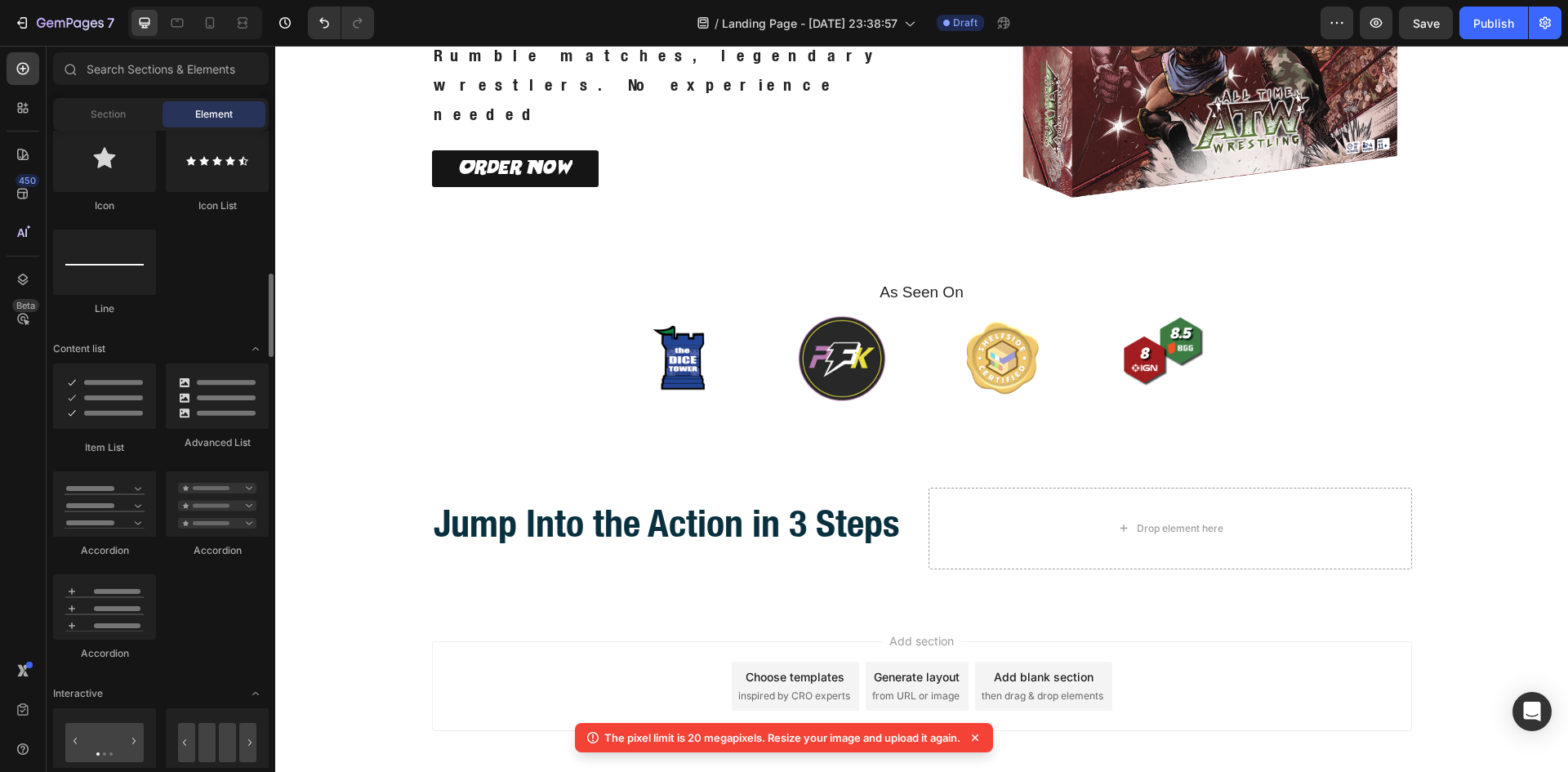
scroll to position [1227, 0]
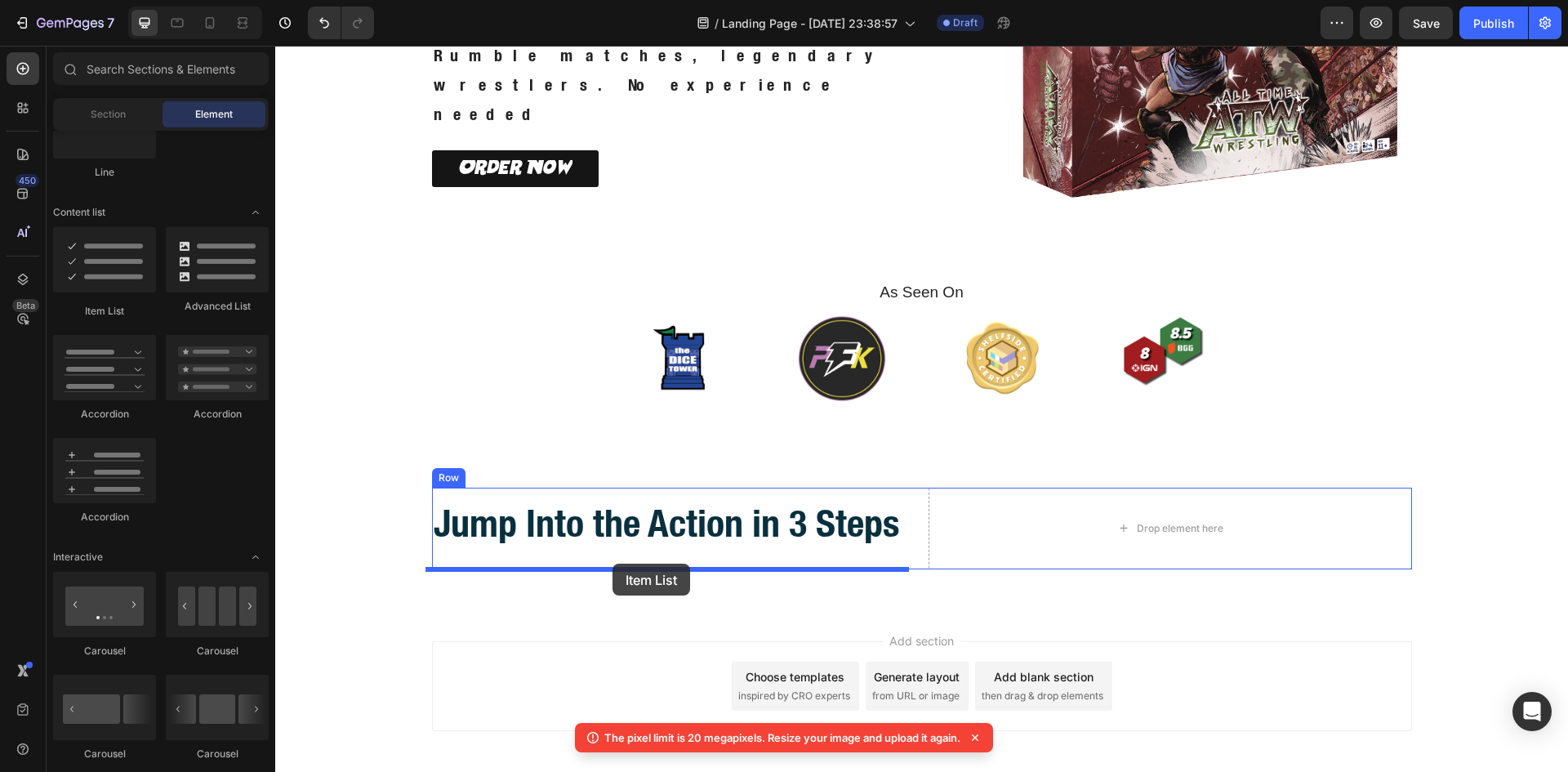
drag, startPoint x: 372, startPoint y: 308, endPoint x: 613, endPoint y: 564, distance: 351.6
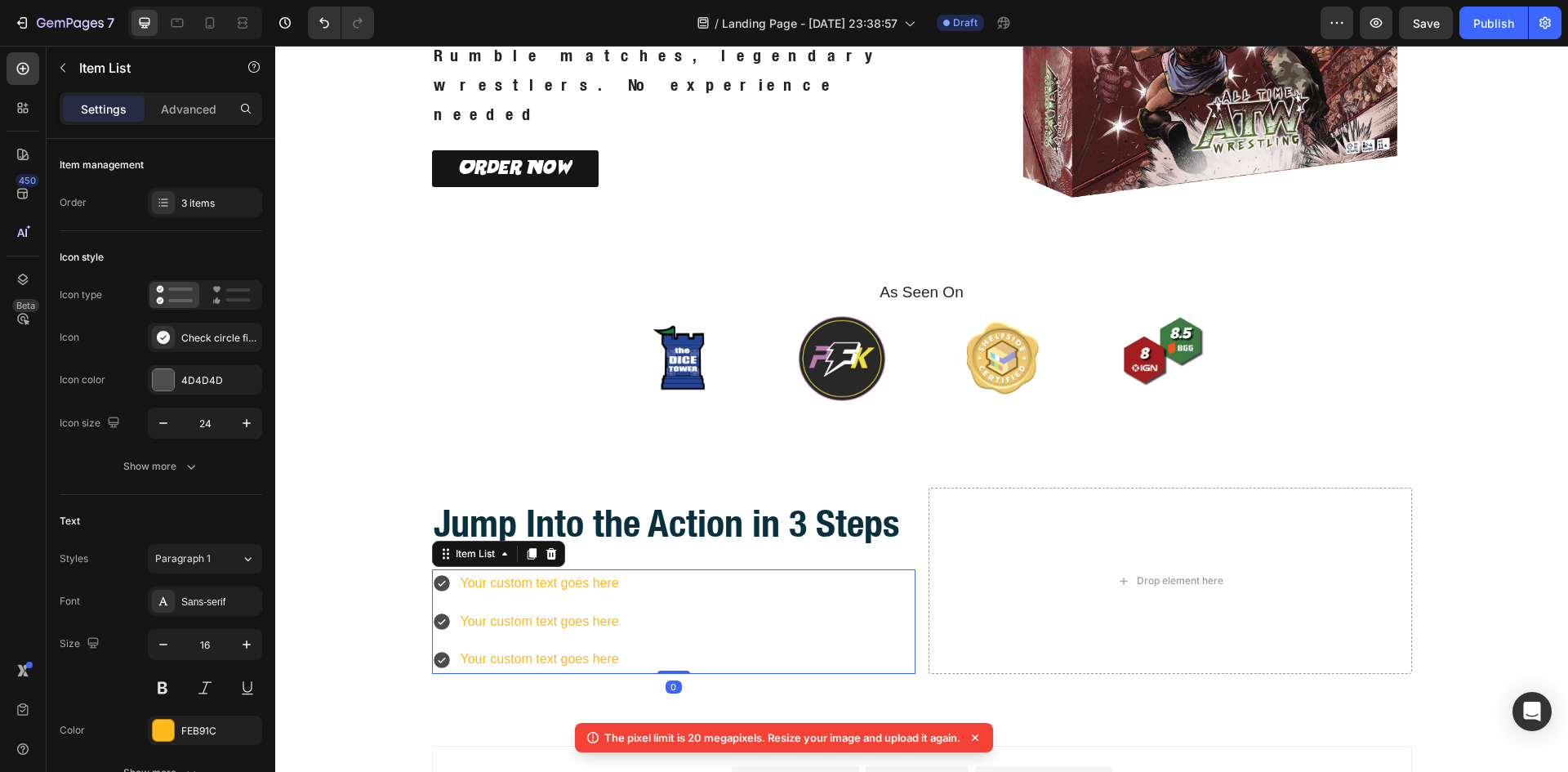
click at [438, 588] on icon at bounding box center [442, 584] width 17 height 17
click at [218, 296] on icon at bounding box center [232, 295] width 39 height 19
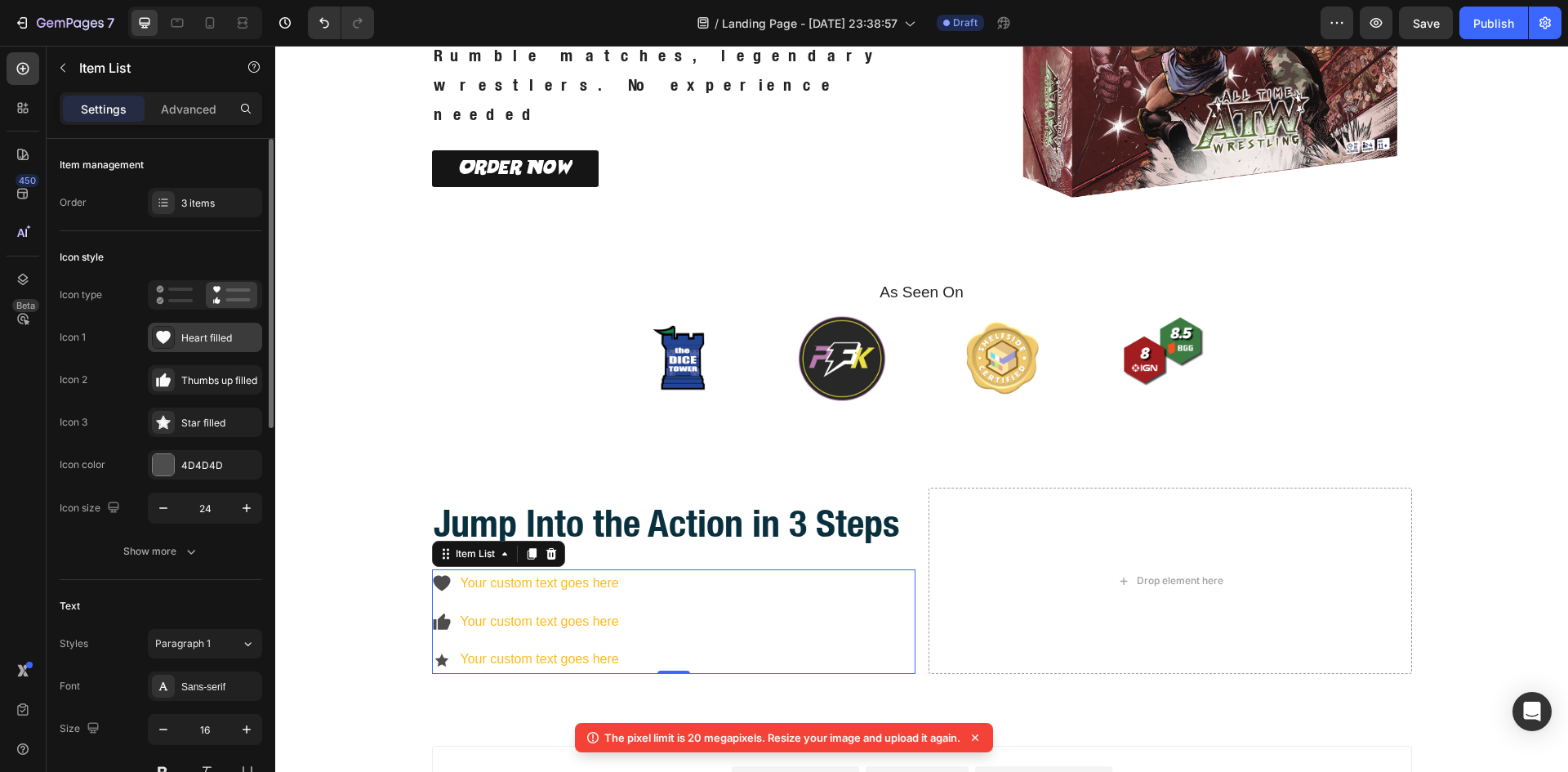
click at [173, 337] on div at bounding box center [163, 337] width 23 height 23
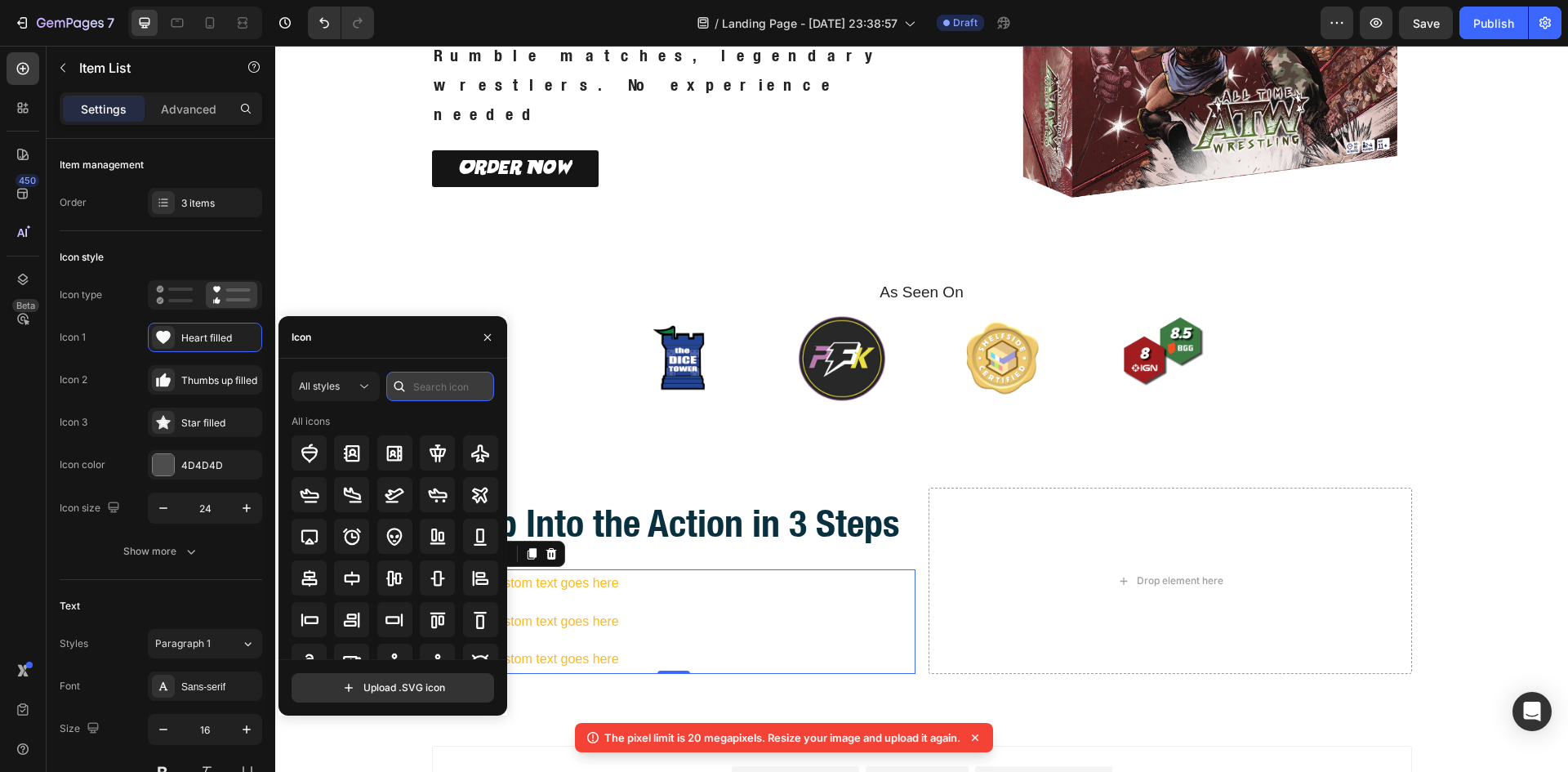
click at [421, 379] on input "text" at bounding box center [440, 386] width 108 height 29
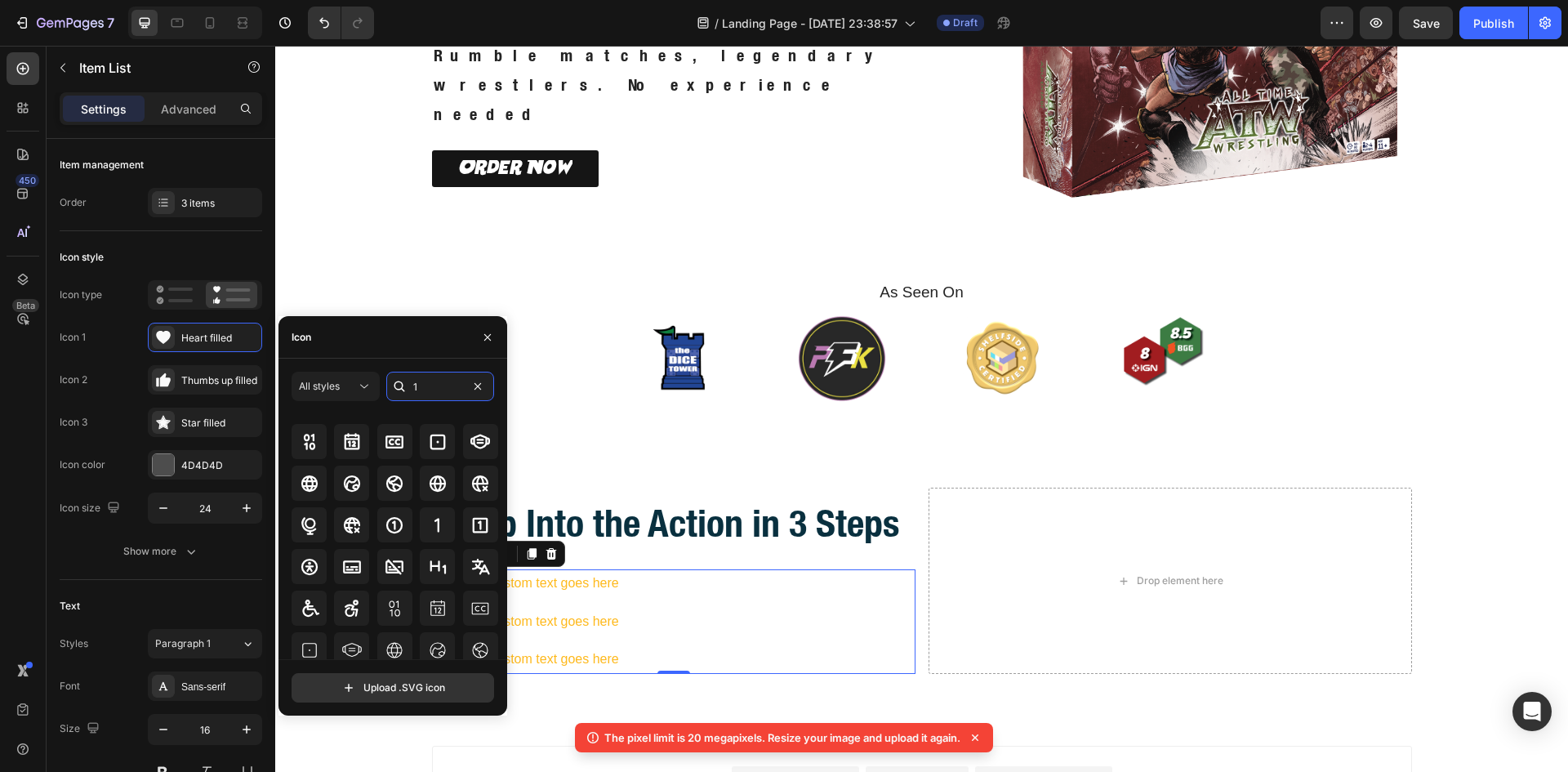
scroll to position [0, 0]
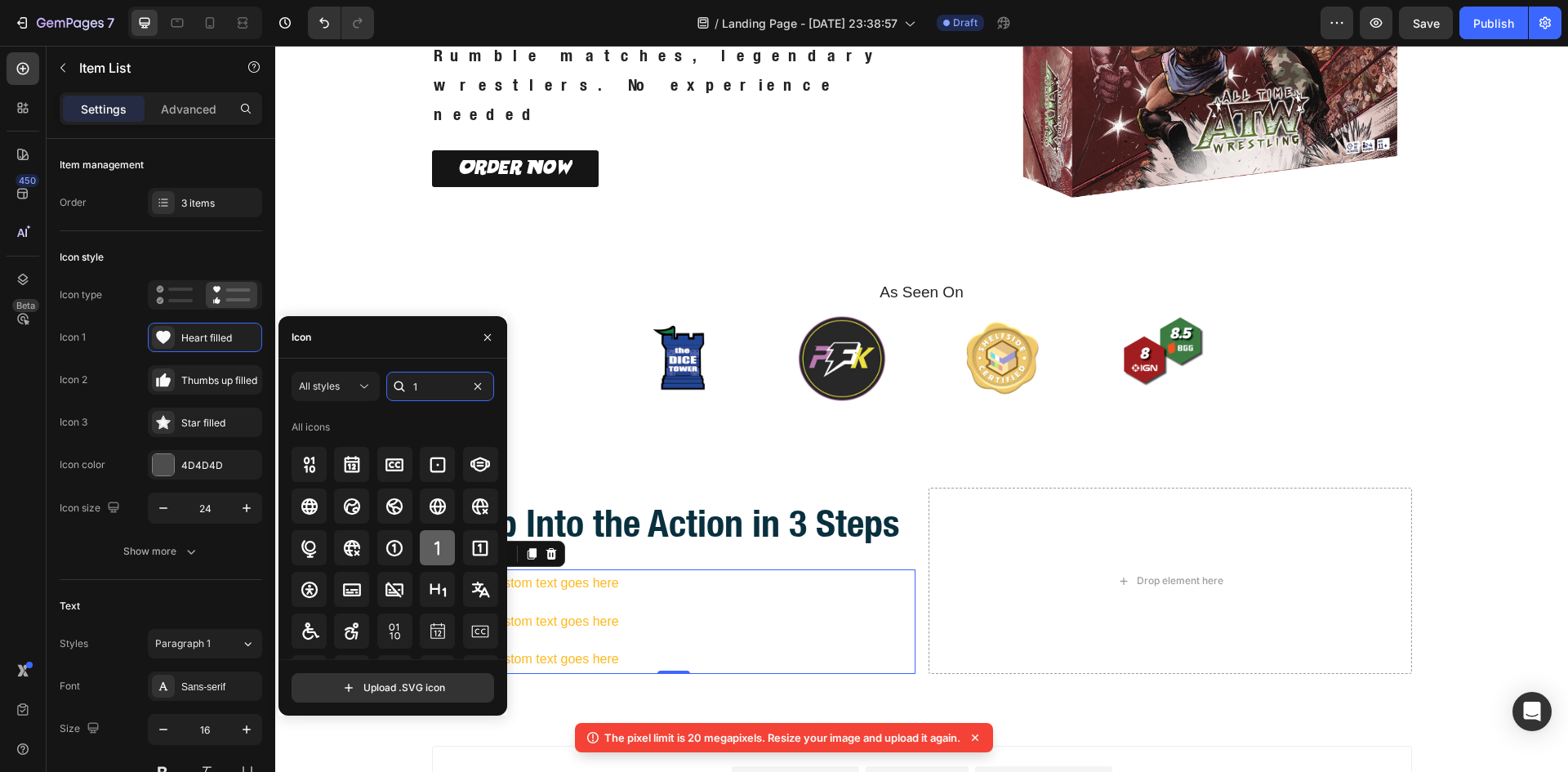
type input "1"
click at [430, 545] on icon at bounding box center [437, 548] width 19 height 19
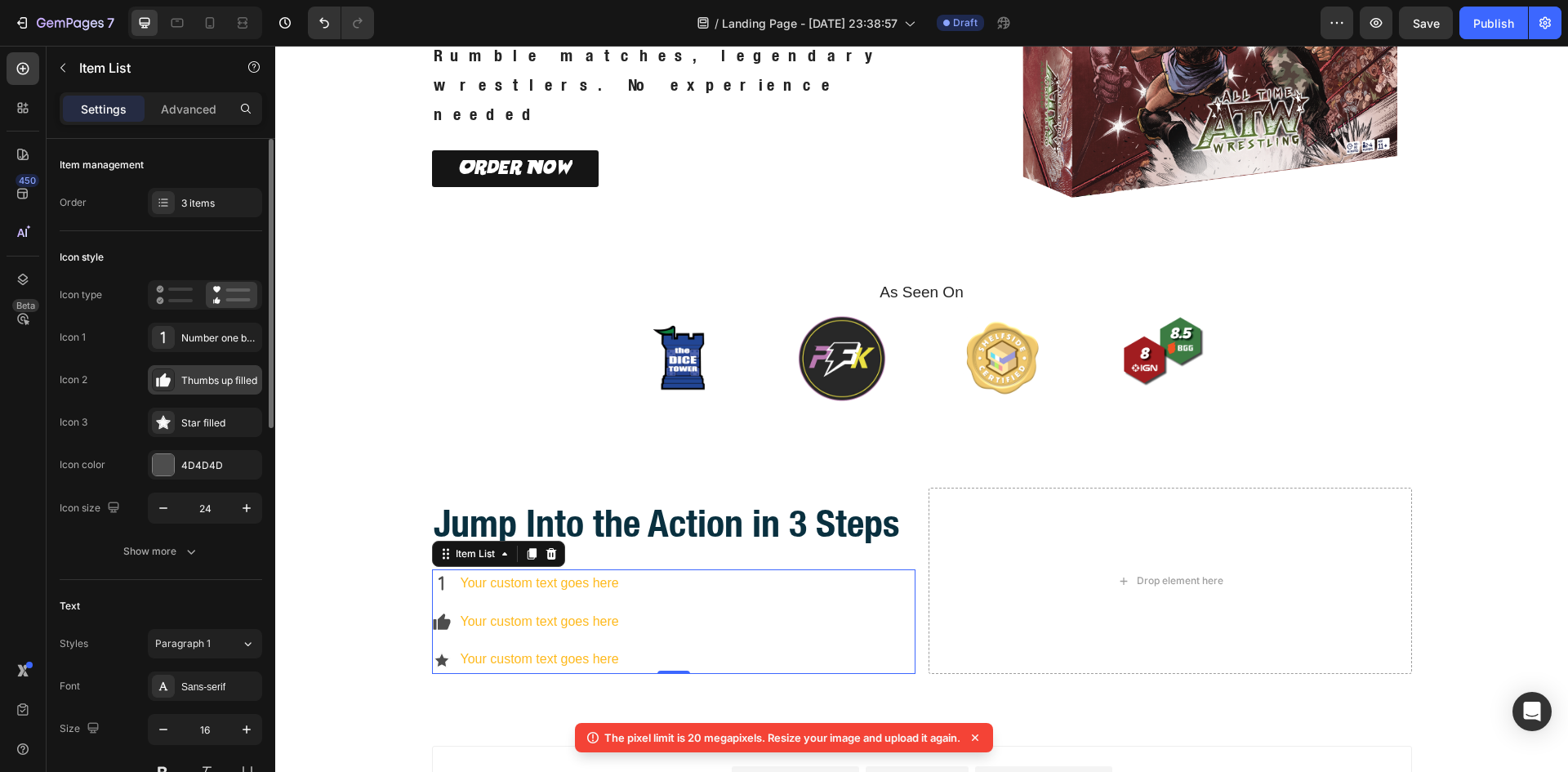
click at [205, 379] on div "Thumbs up filled" at bounding box center [219, 380] width 76 height 15
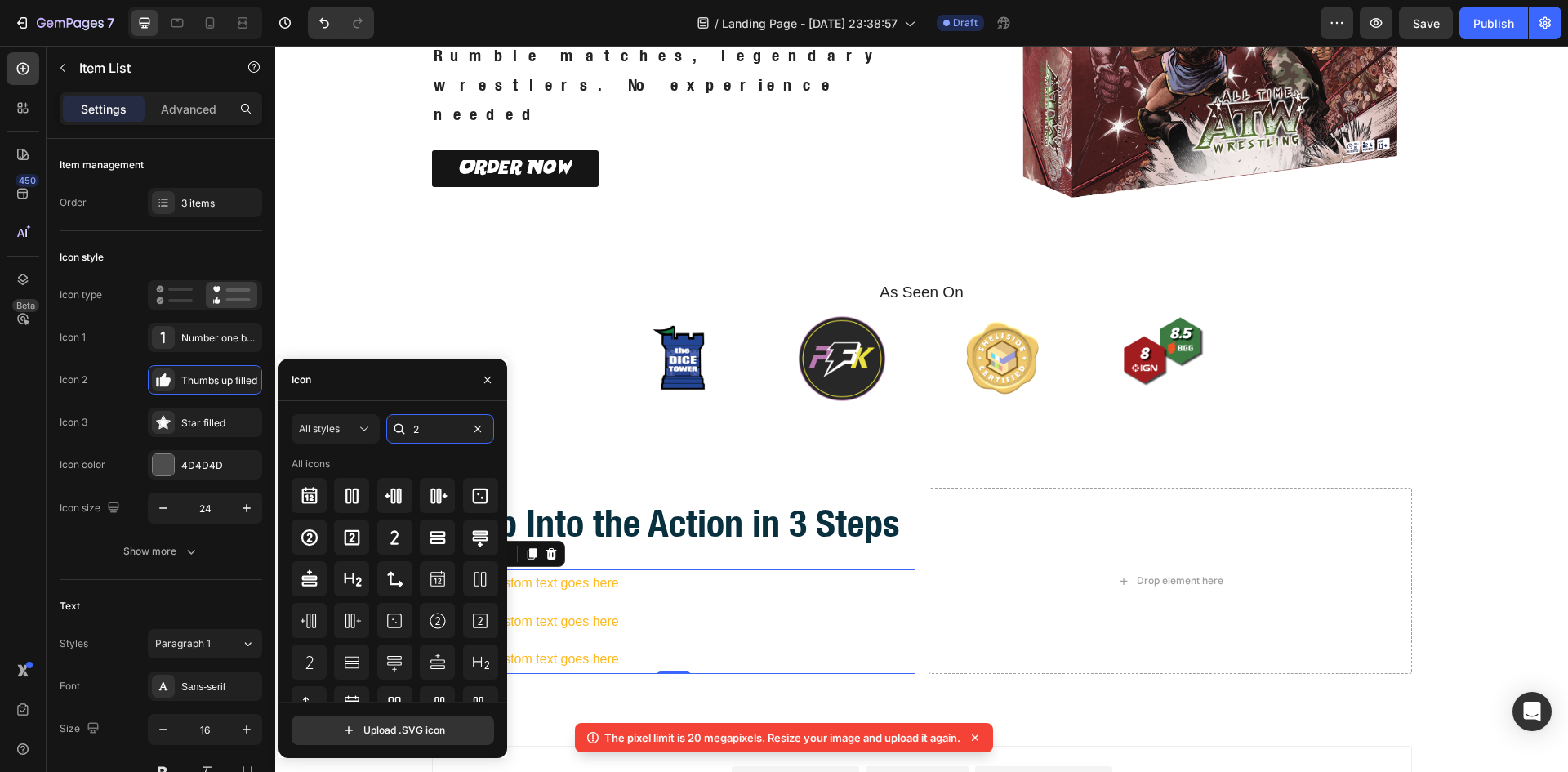
type input "2"
click at [366, 401] on div "All styles 2 All icons Upload .SVG icon" at bounding box center [392, 580] width 228 height 357
click at [390, 538] on icon at bounding box center [394, 538] width 19 height 19
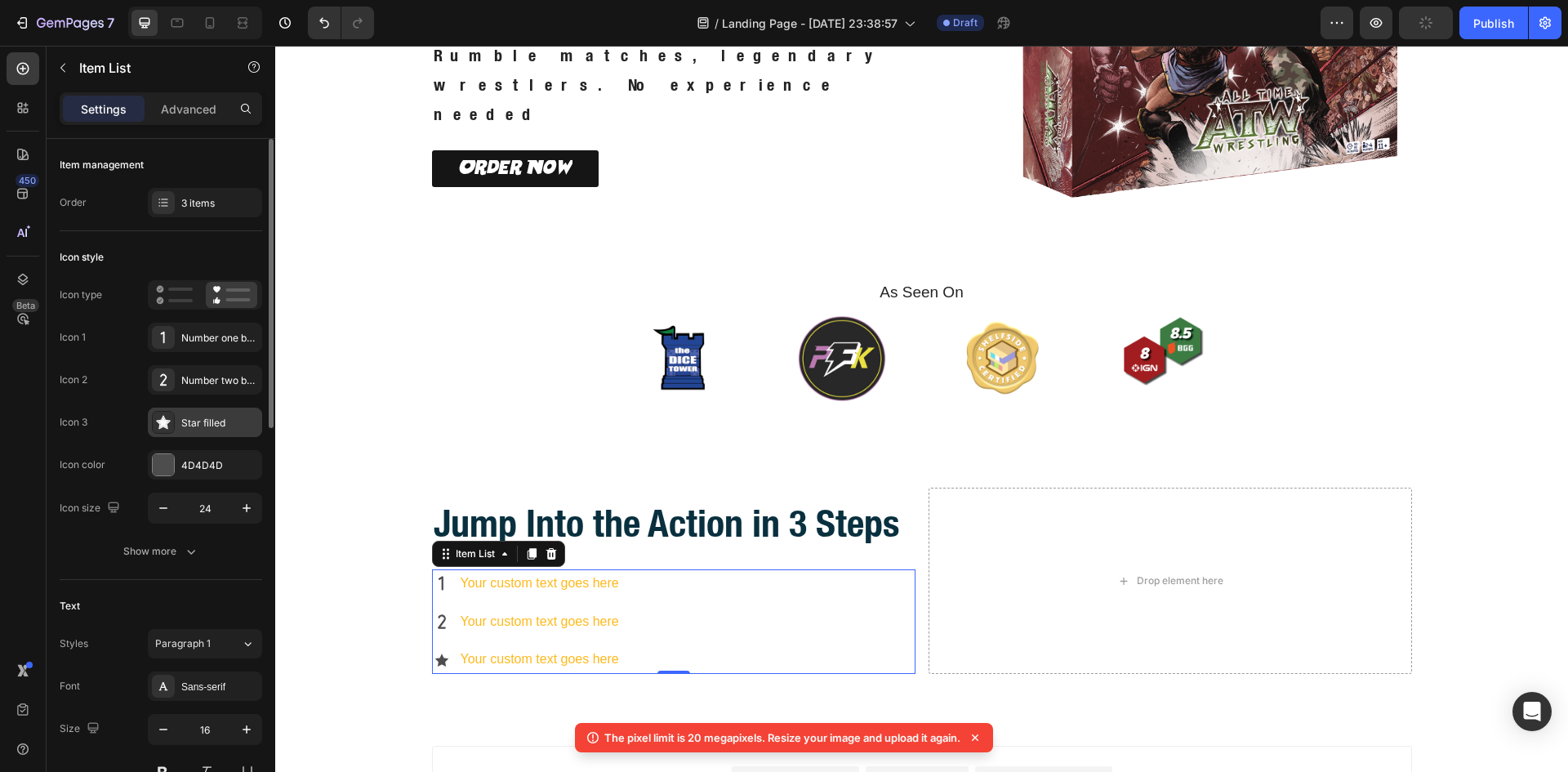
click at [203, 420] on div "Star filled" at bounding box center [219, 422] width 76 height 15
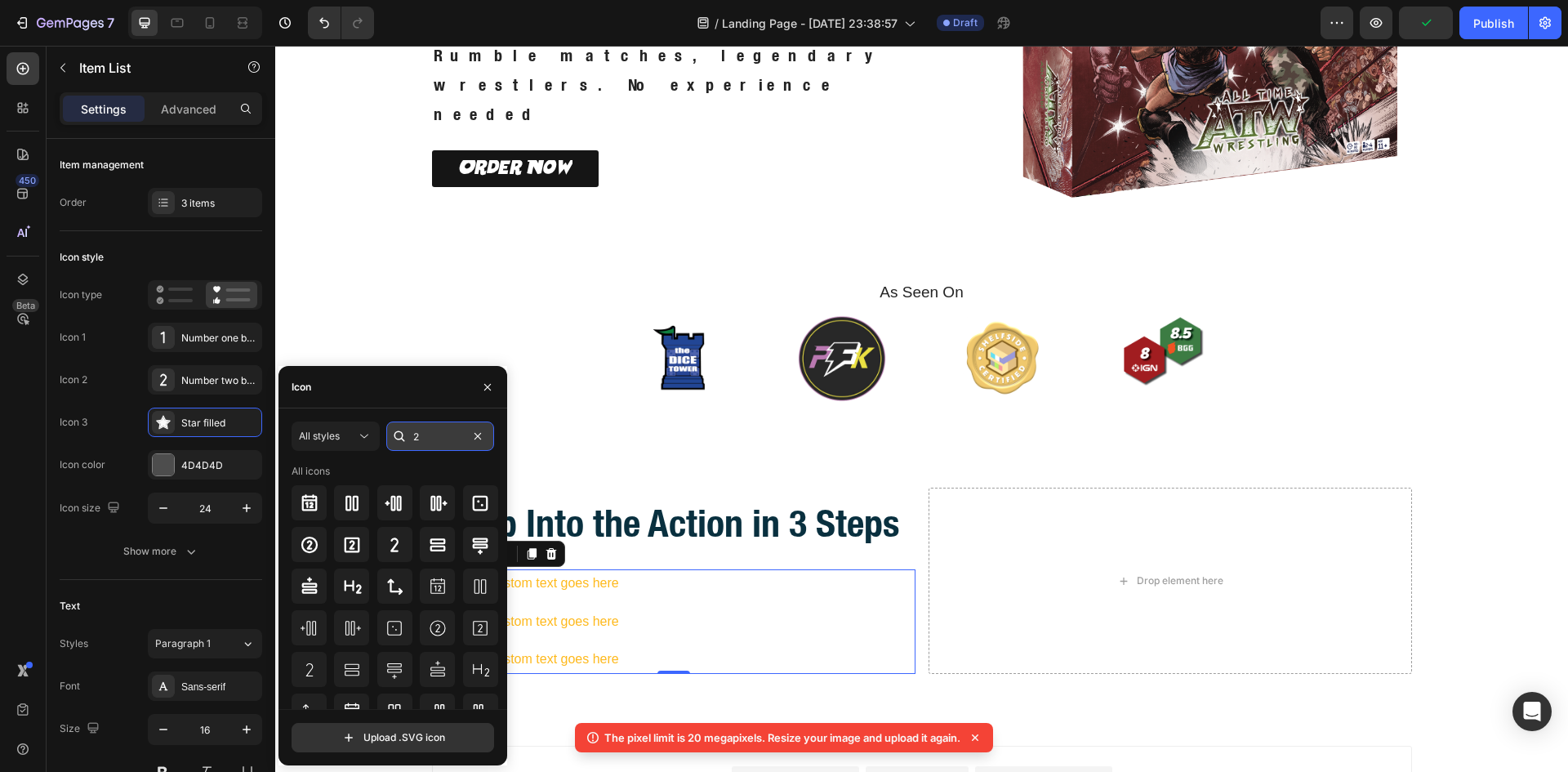
click at [419, 428] on input "2" at bounding box center [440, 436] width 108 height 29
type input "3"
click at [374, 383] on div "Icon" at bounding box center [392, 387] width 228 height 42
click at [314, 625] on icon at bounding box center [309, 628] width 19 height 19
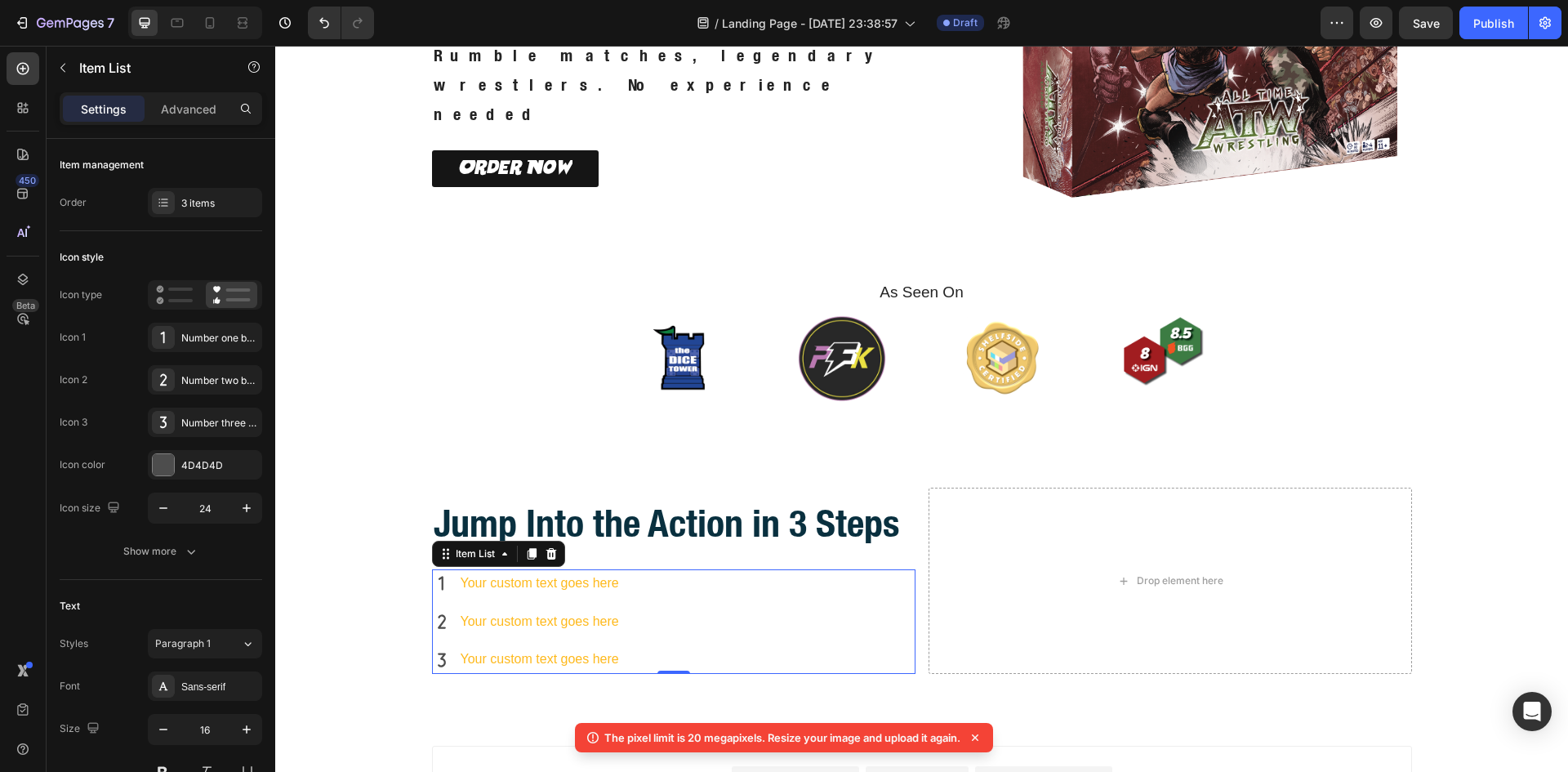
click at [567, 613] on div "Your custom text goes here" at bounding box center [540, 622] width 163 height 29
click at [536, 580] on p "Your custom text goes here" at bounding box center [540, 583] width 158 height 24
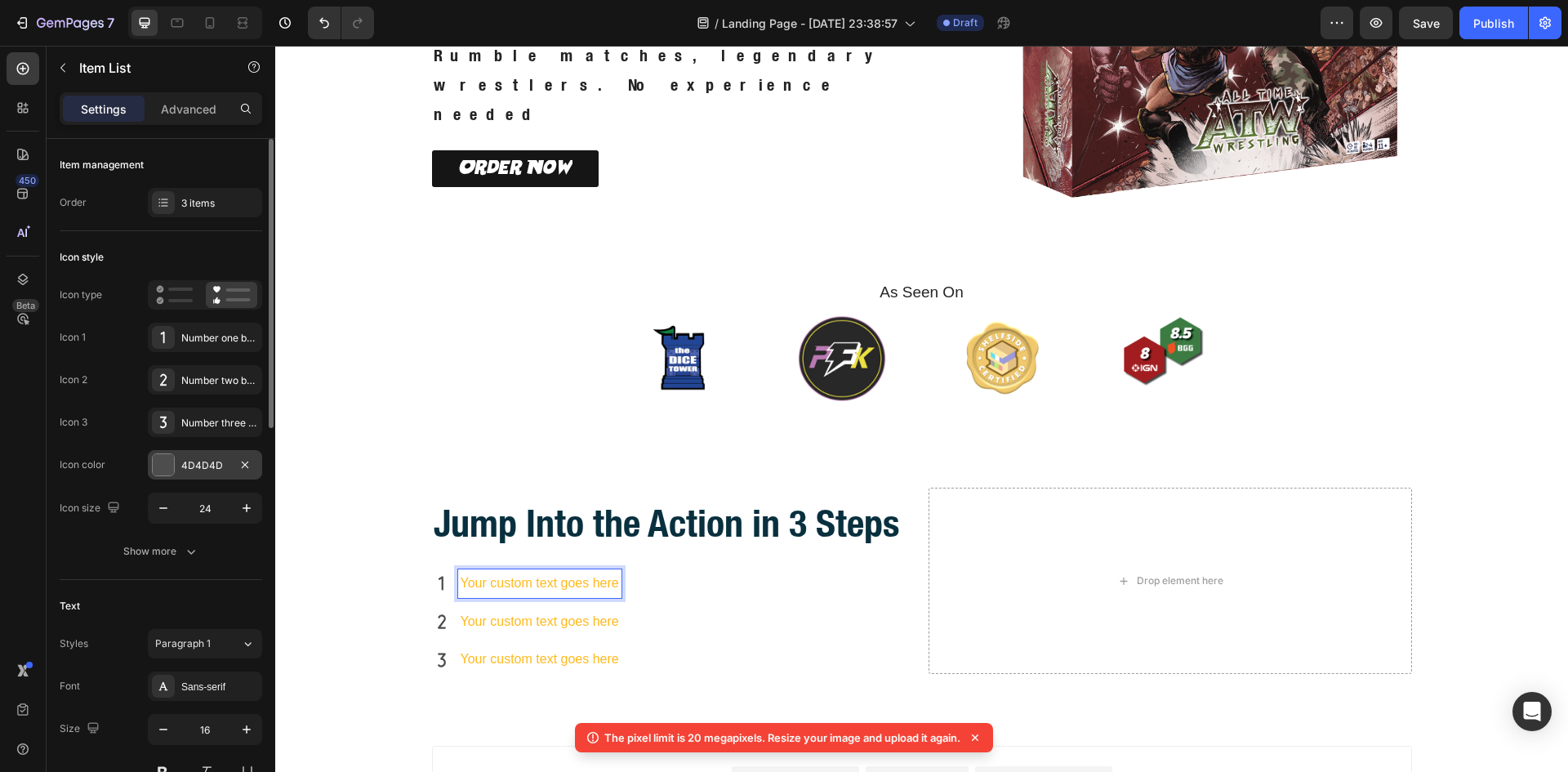
click at [191, 461] on div "4D4D4D" at bounding box center [205, 465] width 47 height 15
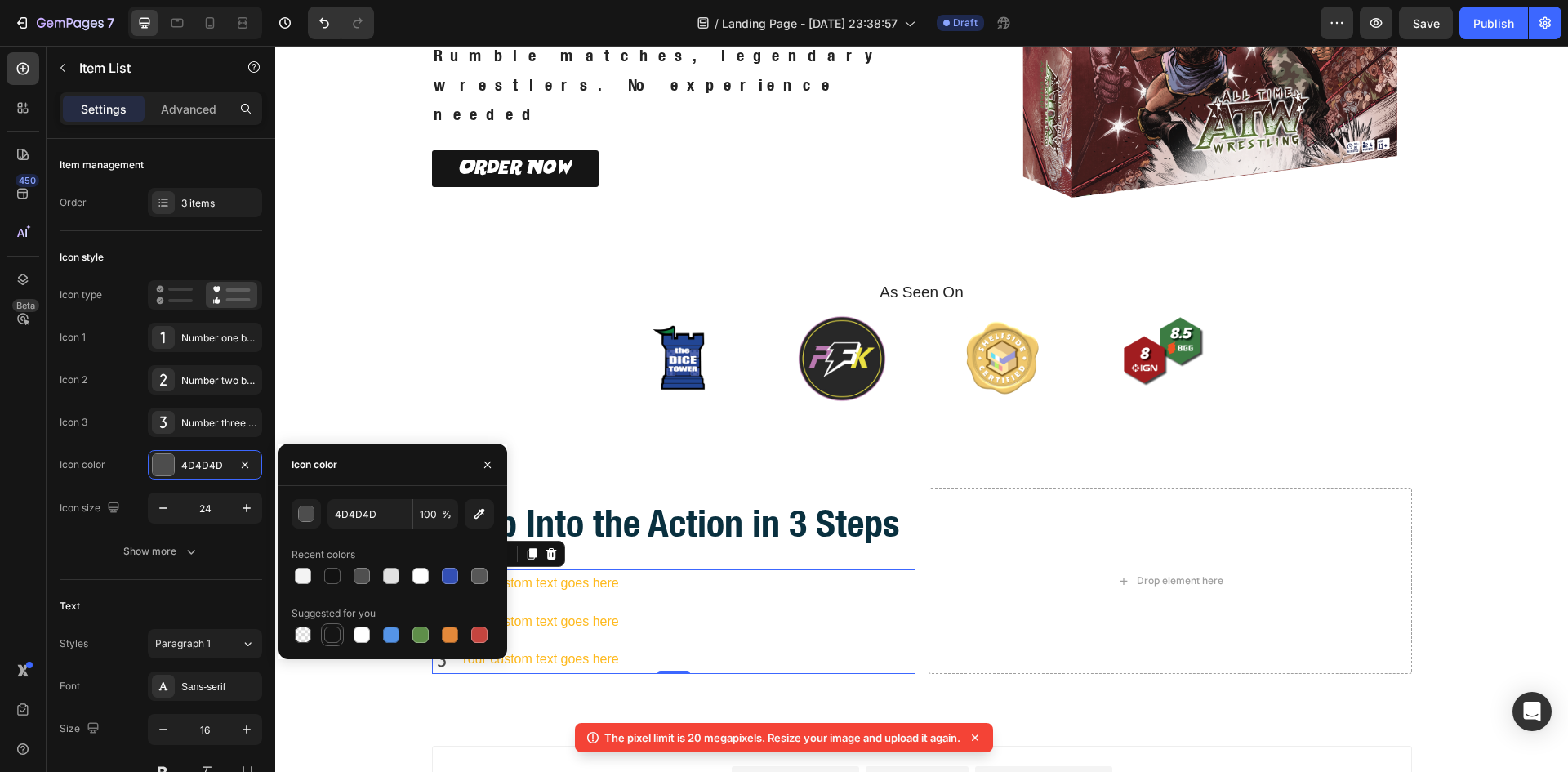
click at [338, 635] on div at bounding box center [332, 634] width 17 height 17
type input "151515"
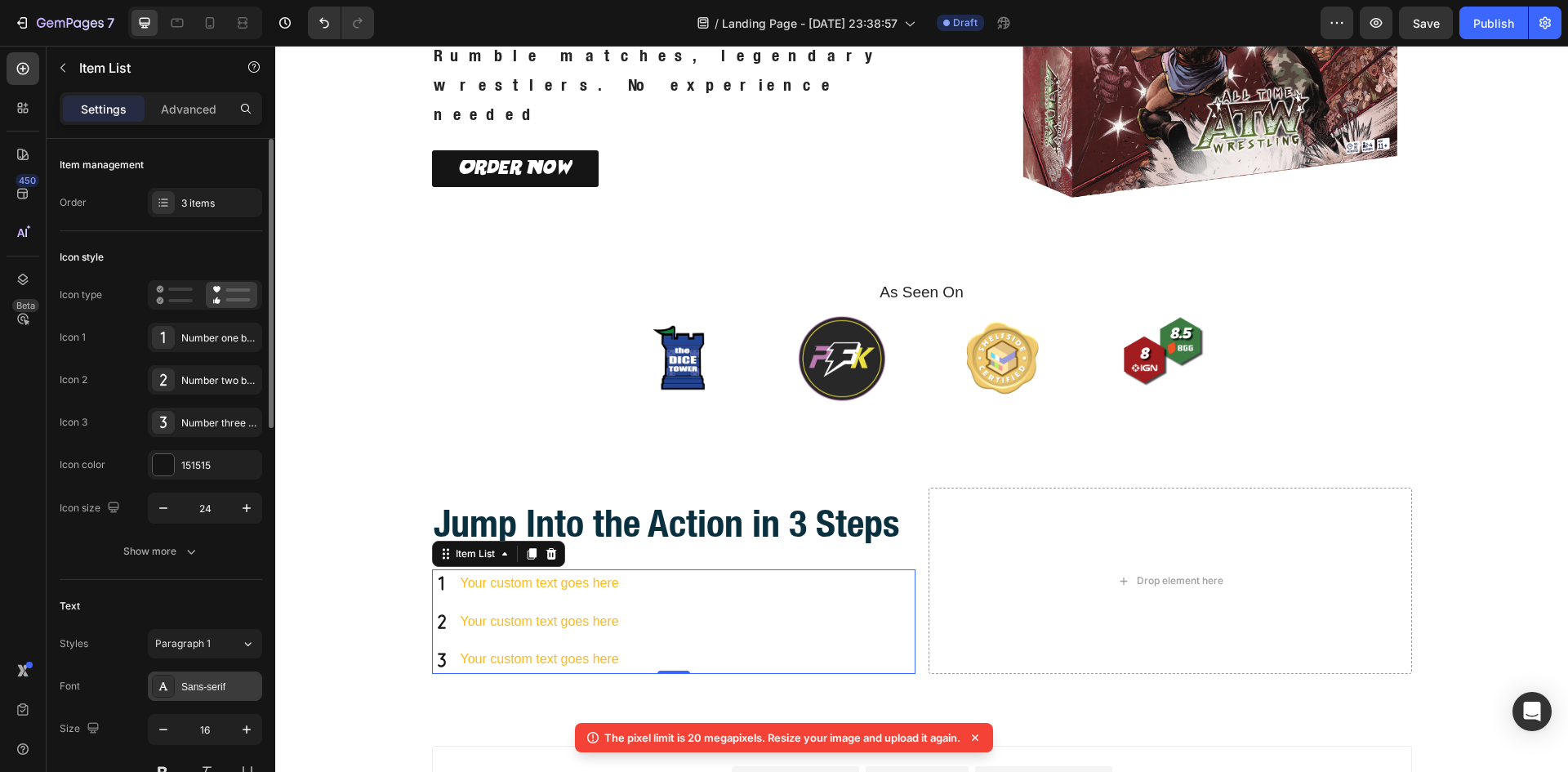
click at [177, 675] on div "Sans-serif" at bounding box center [205, 685] width 114 height 29
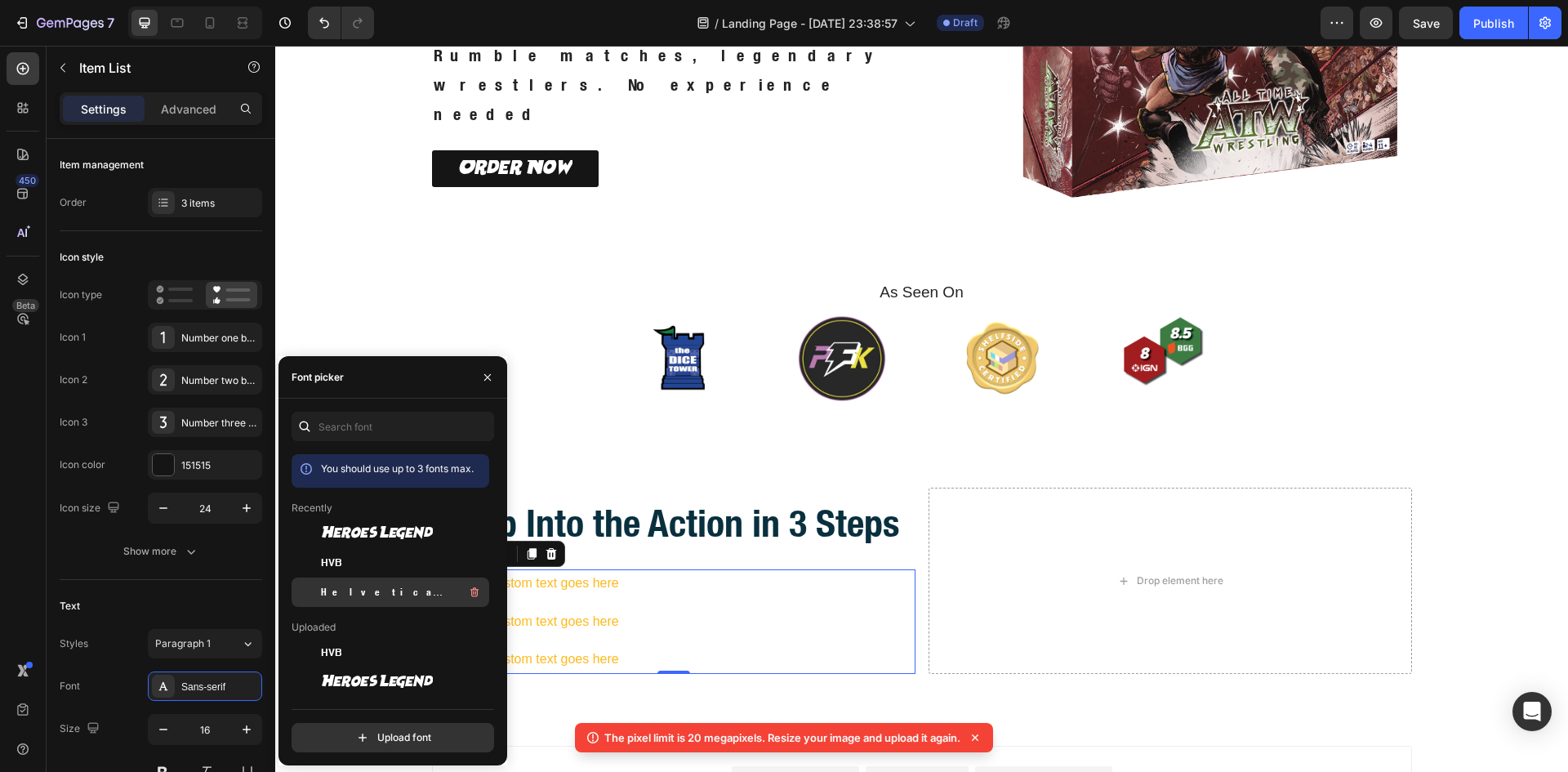
click at [346, 588] on span "Helvetica Neue Condensed Bold_1" at bounding box center [389, 592] width 135 height 15
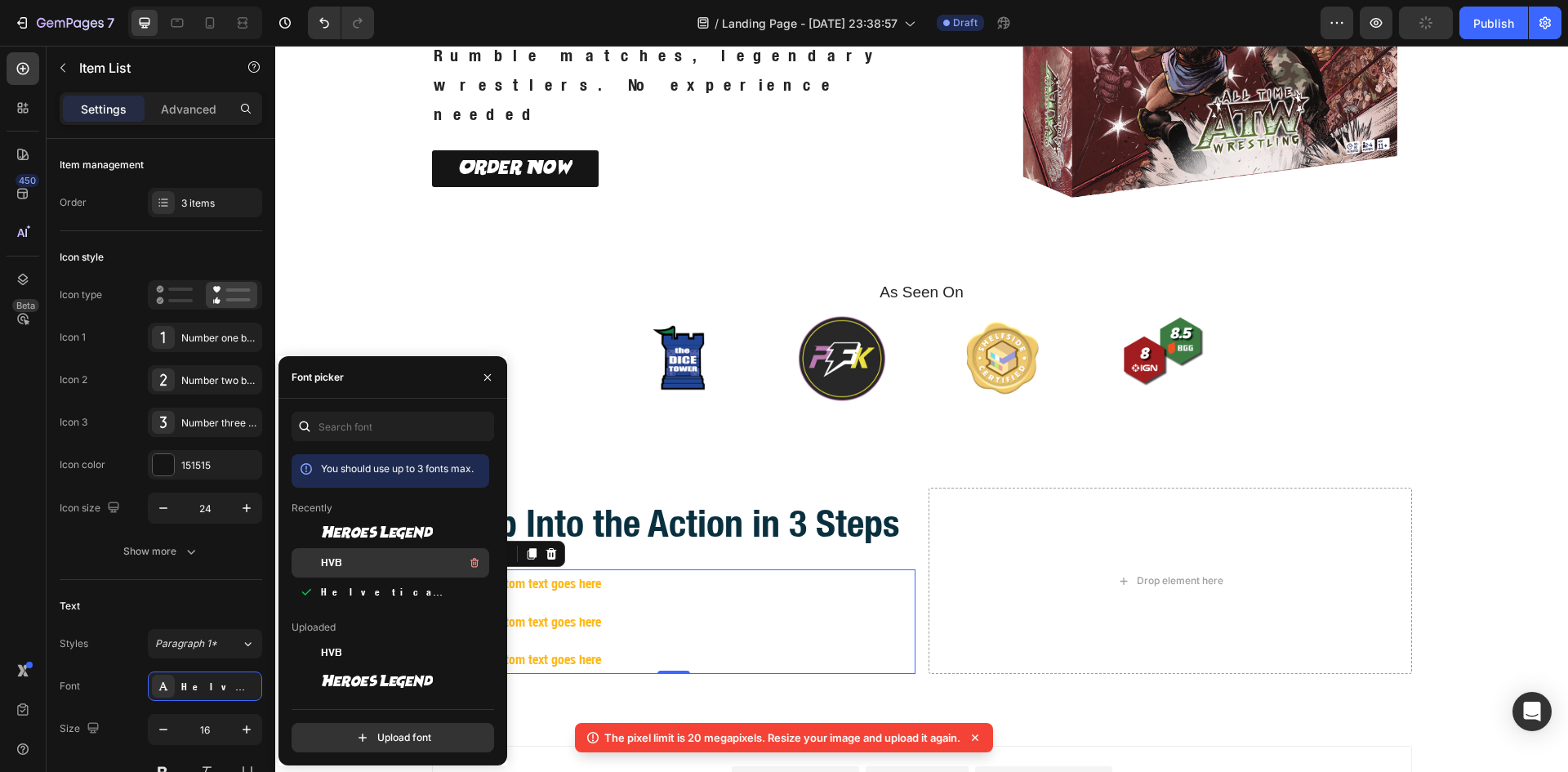
click at [329, 563] on span "HVB" at bounding box center [332, 562] width 21 height 15
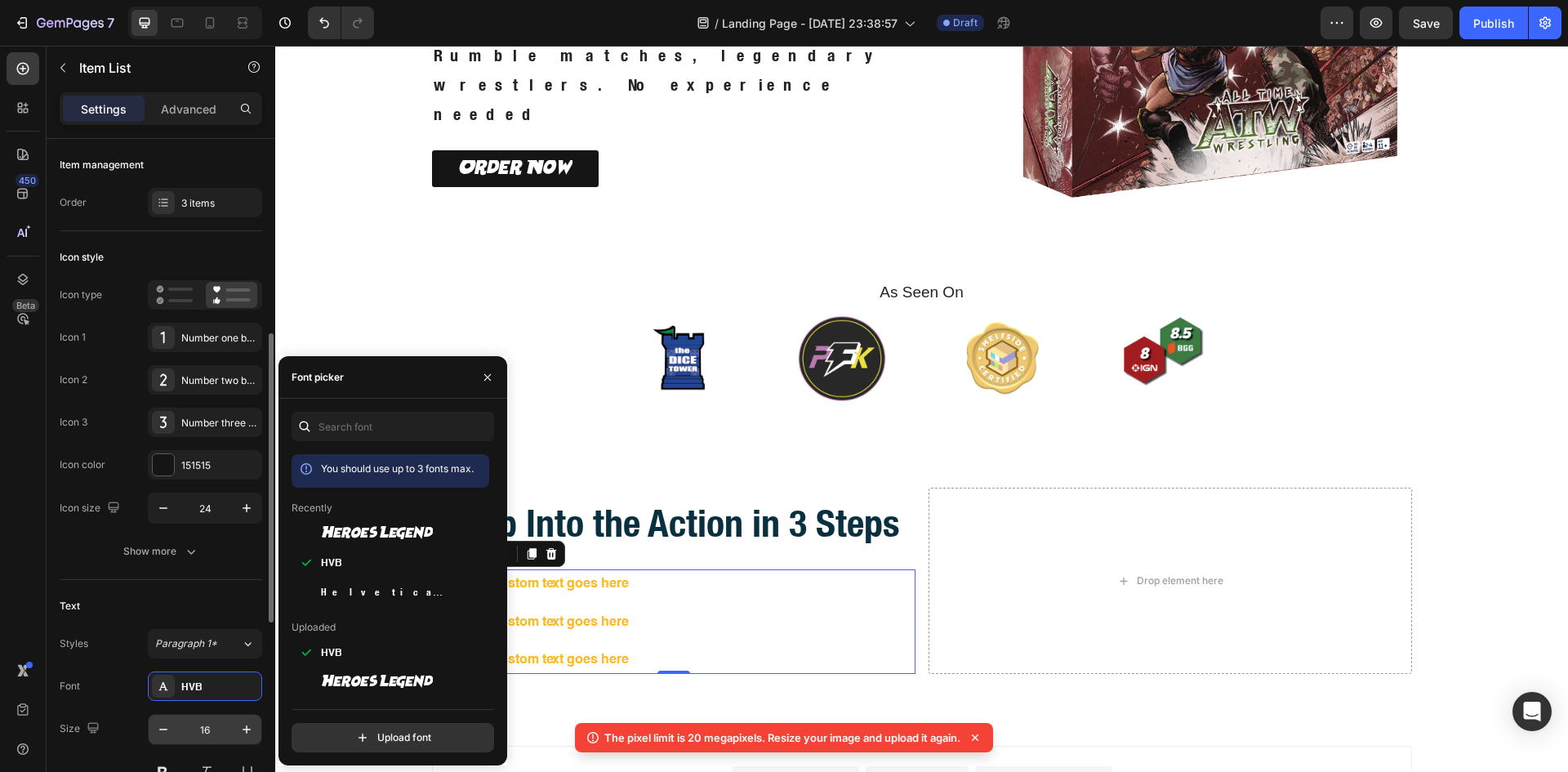
scroll to position [136, 0]
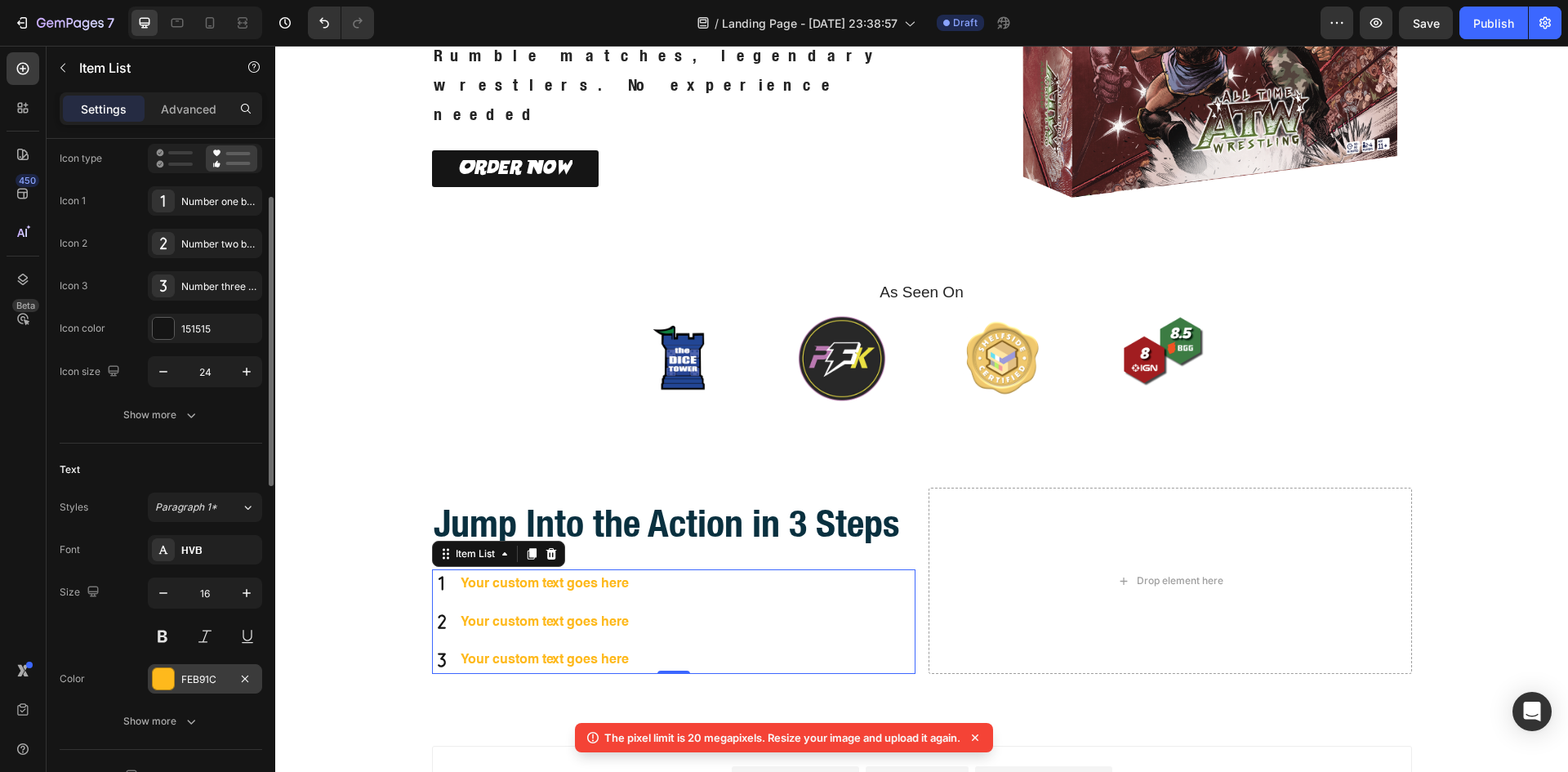
click at [177, 675] on div "FEB91C" at bounding box center [205, 678] width 114 height 29
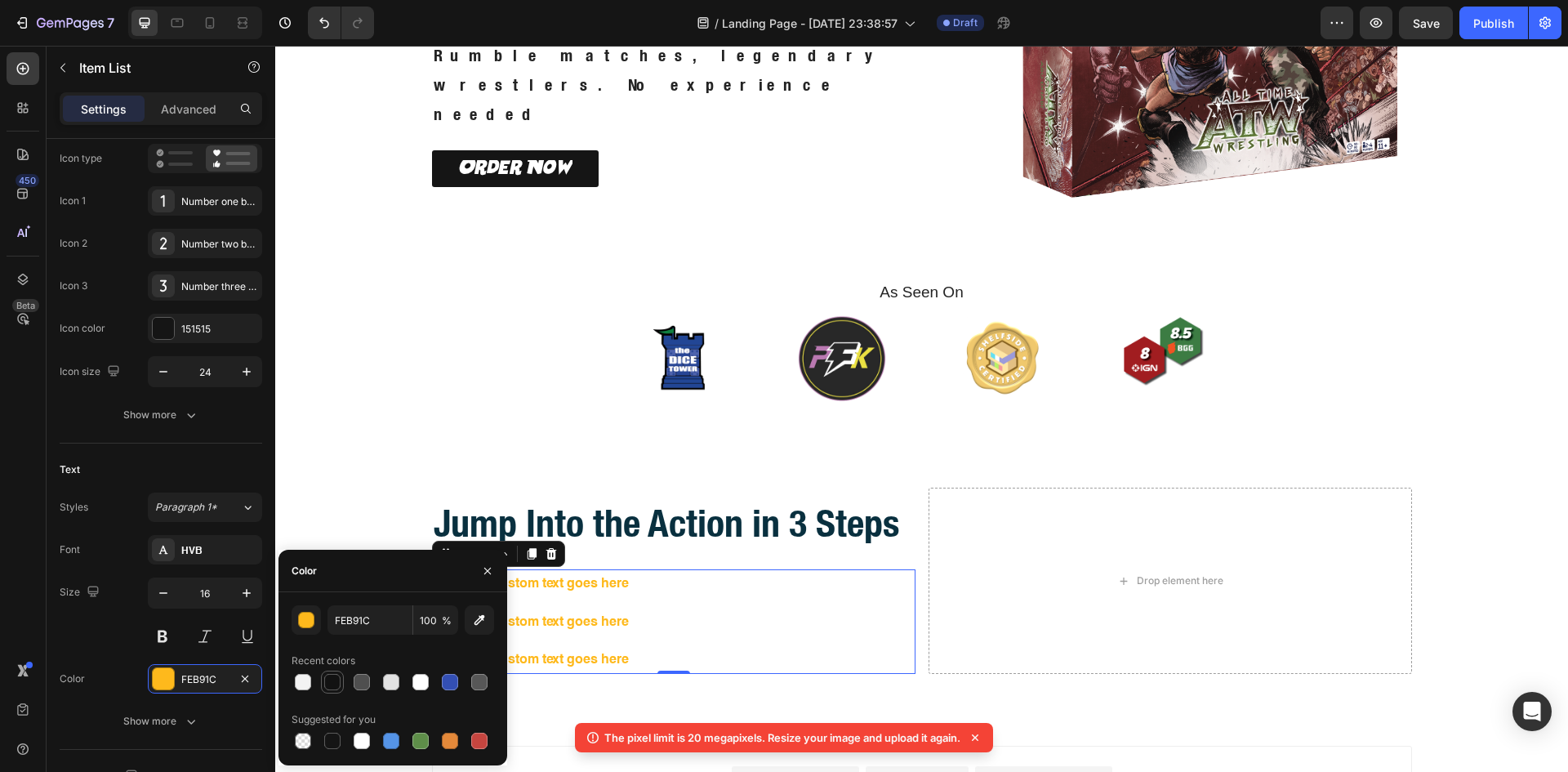
click at [330, 675] on div at bounding box center [332, 682] width 17 height 17
type input "121212"
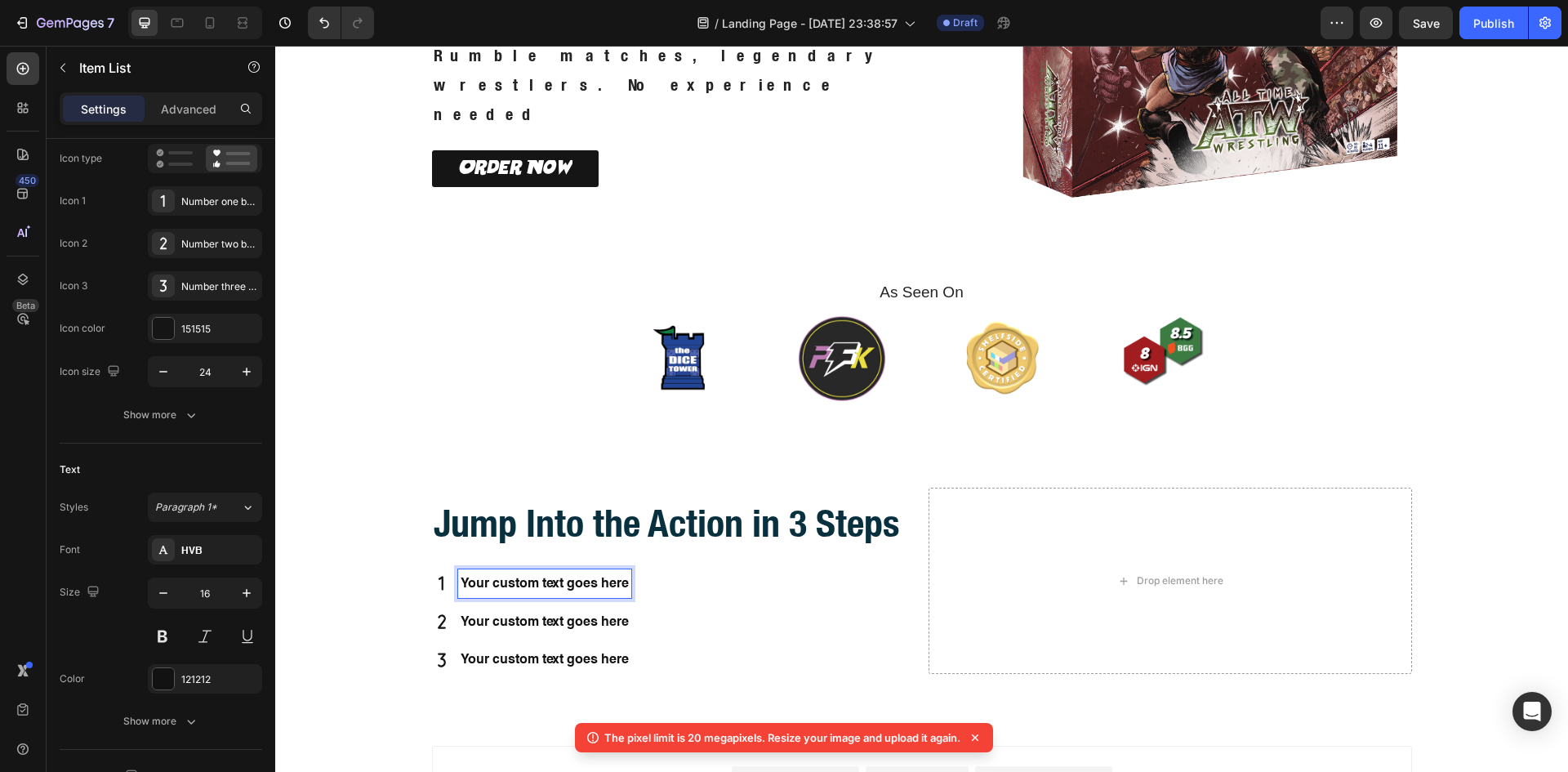
click at [563, 588] on p "Your custom text goes here" at bounding box center [545, 583] width 169 height 24
click at [571, 623] on p "Your custom text goes here" at bounding box center [545, 622] width 169 height 24
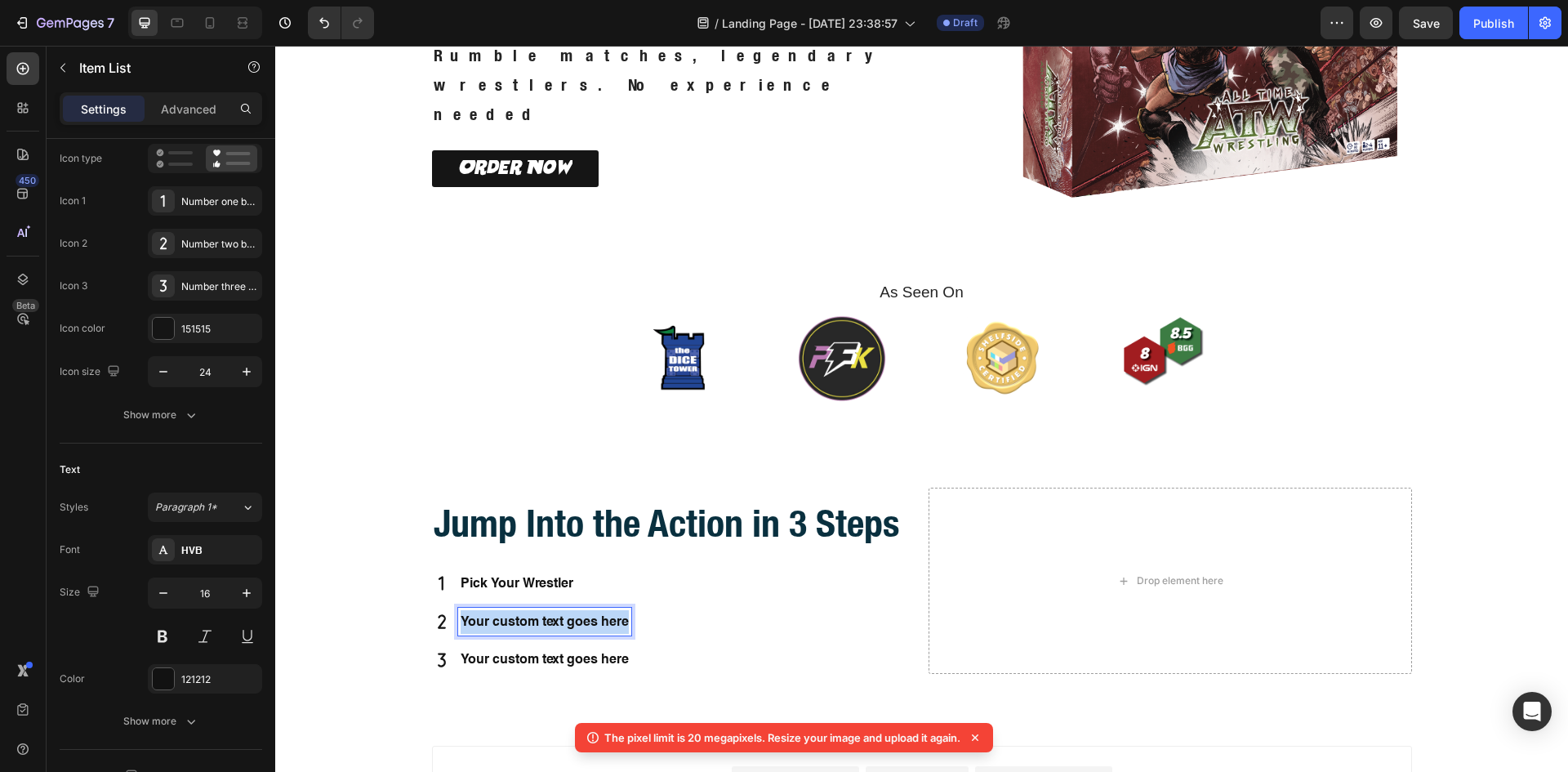
click at [571, 623] on p "Your custom text goes here" at bounding box center [545, 622] width 169 height 24
click at [565, 660] on p "Your custom text goes here" at bounding box center [548, 660] width 175 height 24
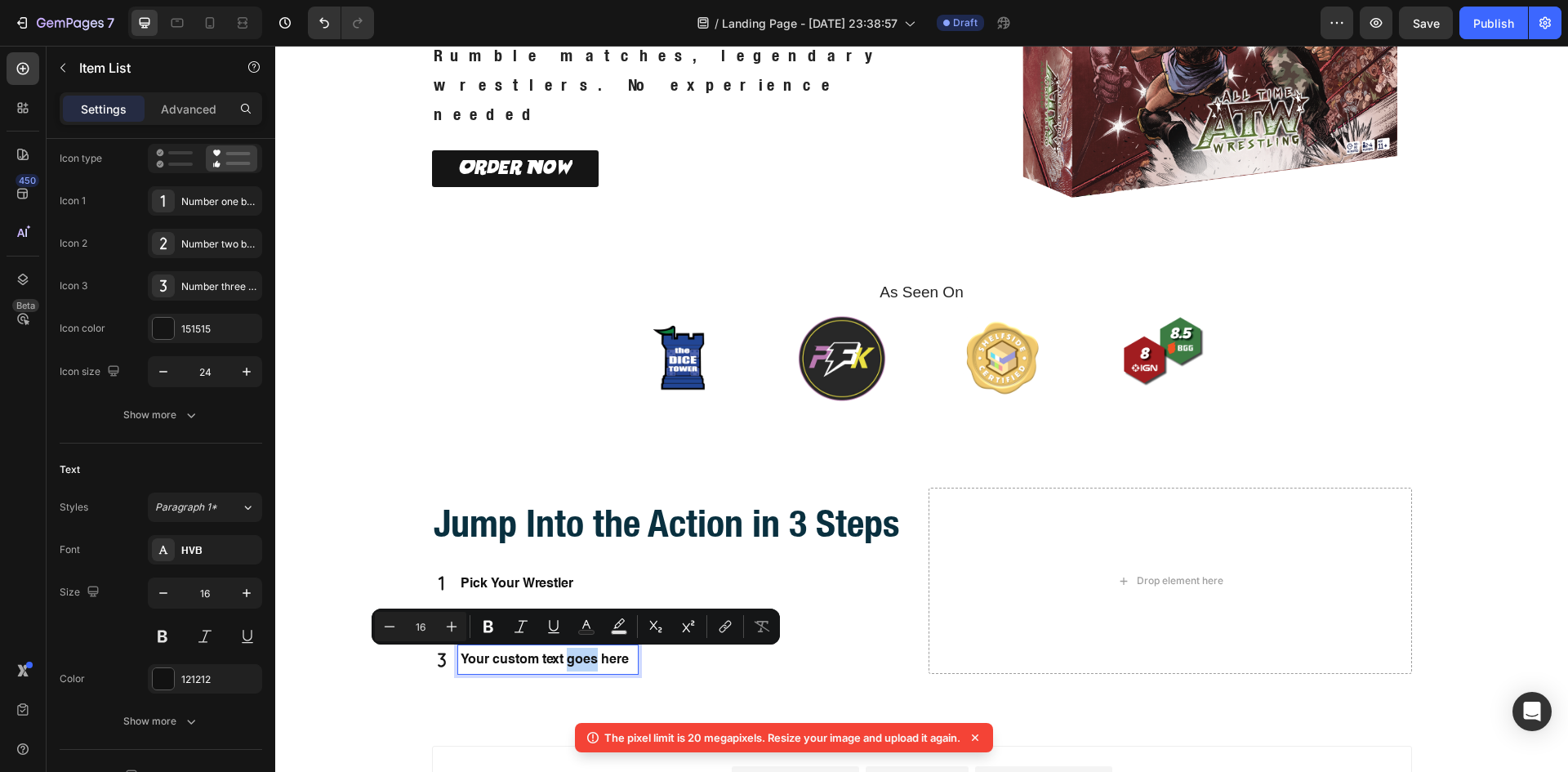
click at [565, 660] on p "Your custom text goes here" at bounding box center [548, 660] width 175 height 24
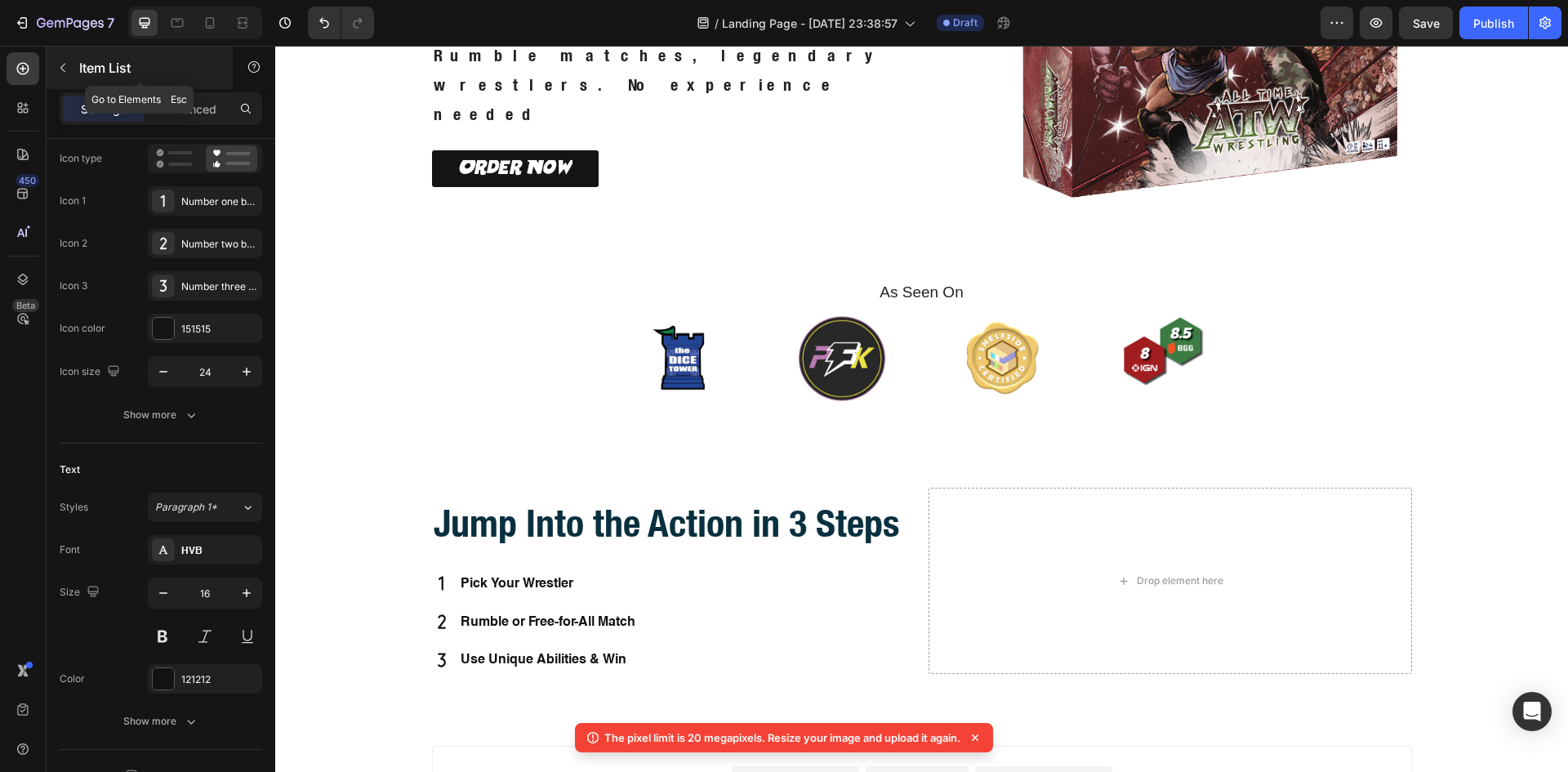
click at [62, 62] on icon "button" at bounding box center [62, 68] width 13 height 13
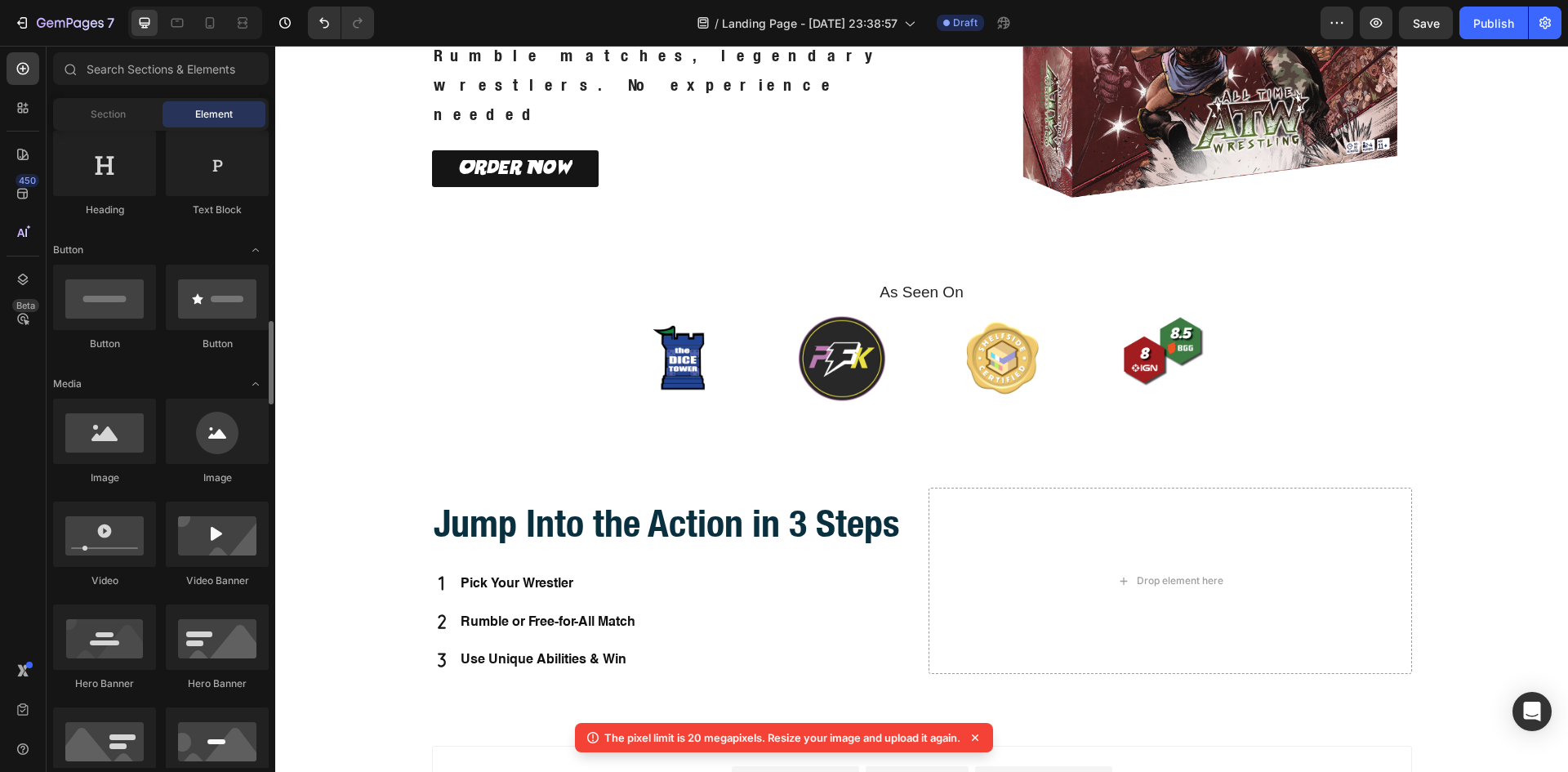
scroll to position [409, 0]
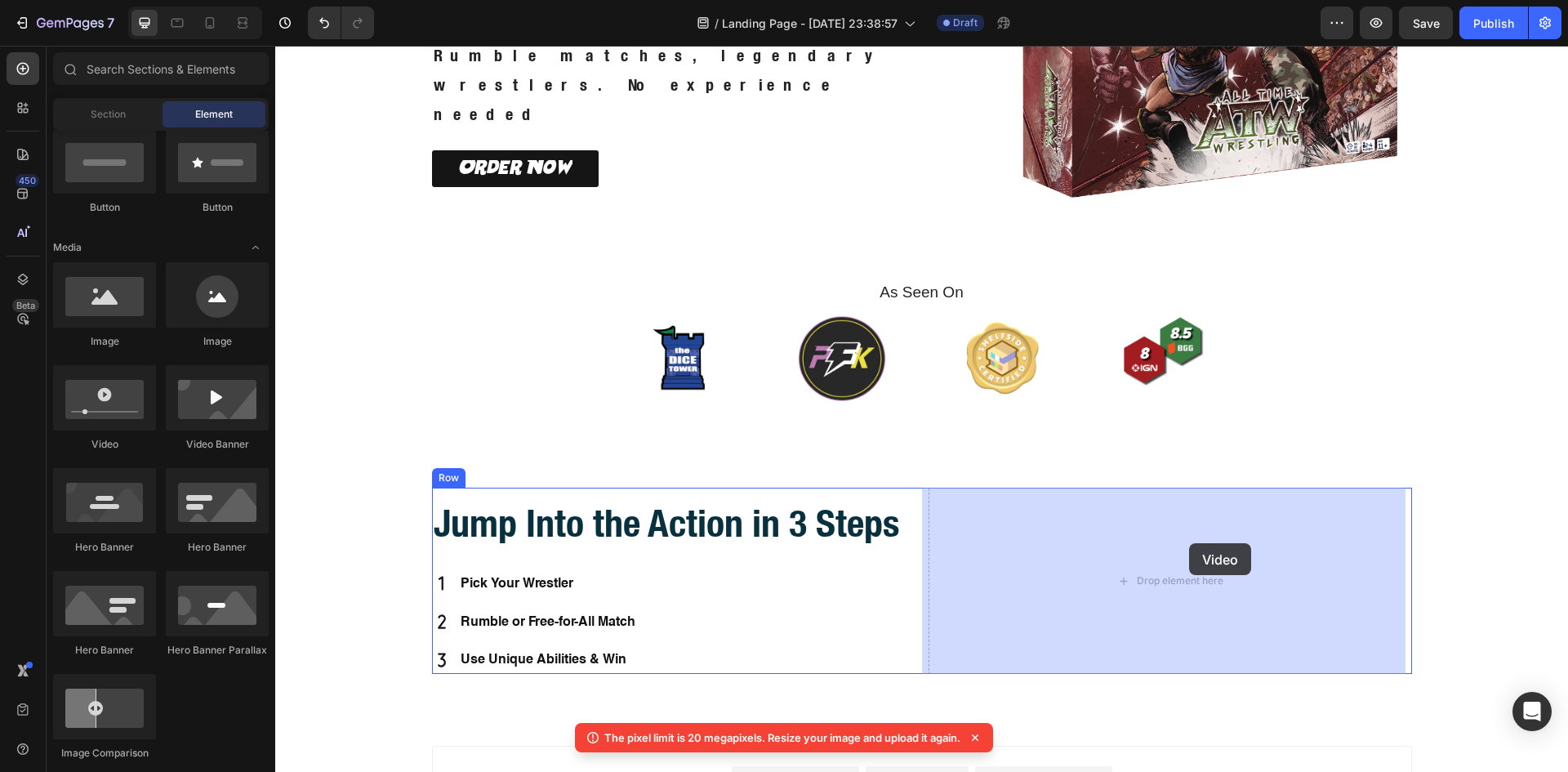
drag, startPoint x: 378, startPoint y: 442, endPoint x: 1189, endPoint y: 543, distance: 817.3
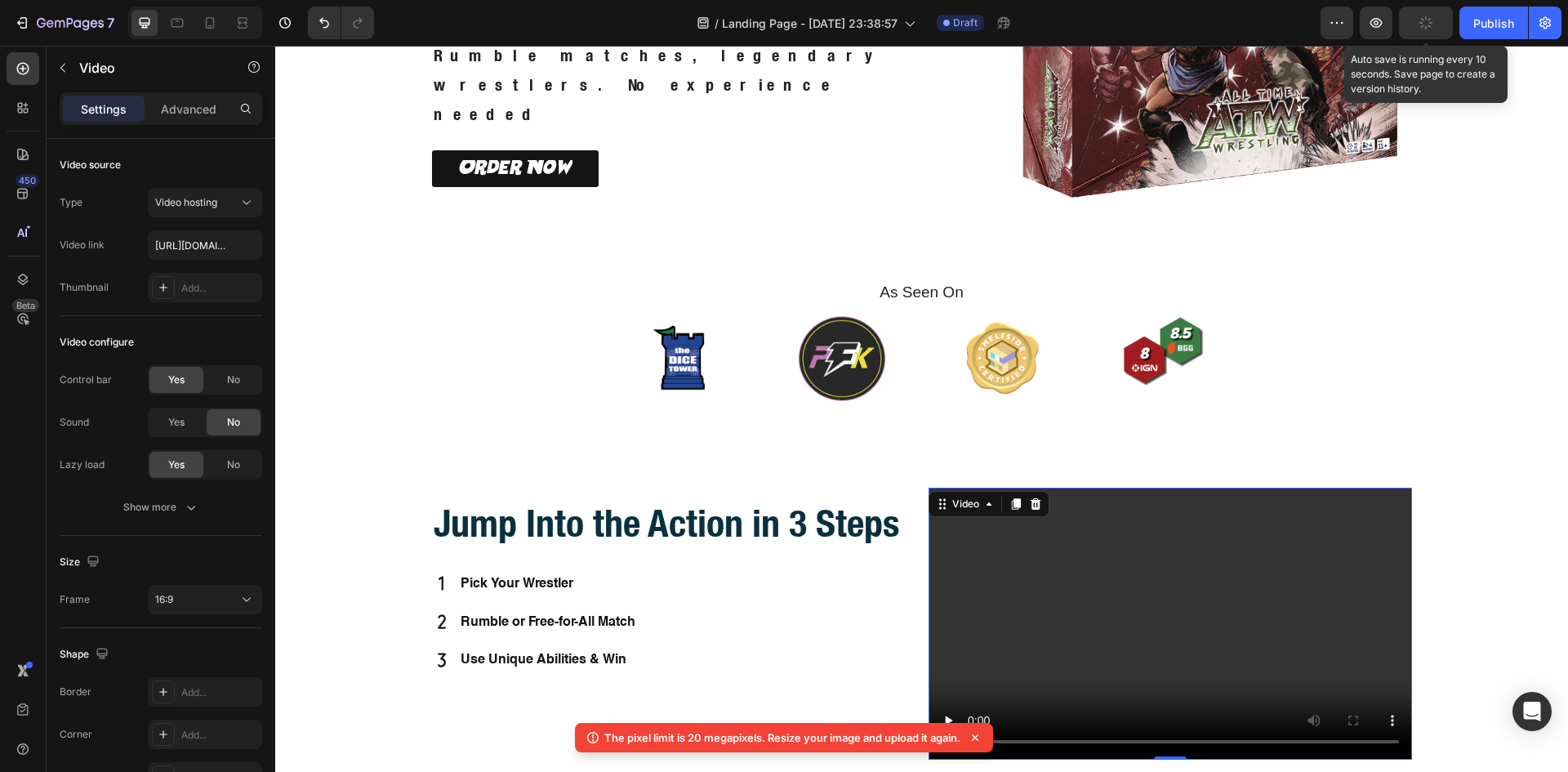
click at [1416, 26] on button "button" at bounding box center [1425, 22] width 54 height 32
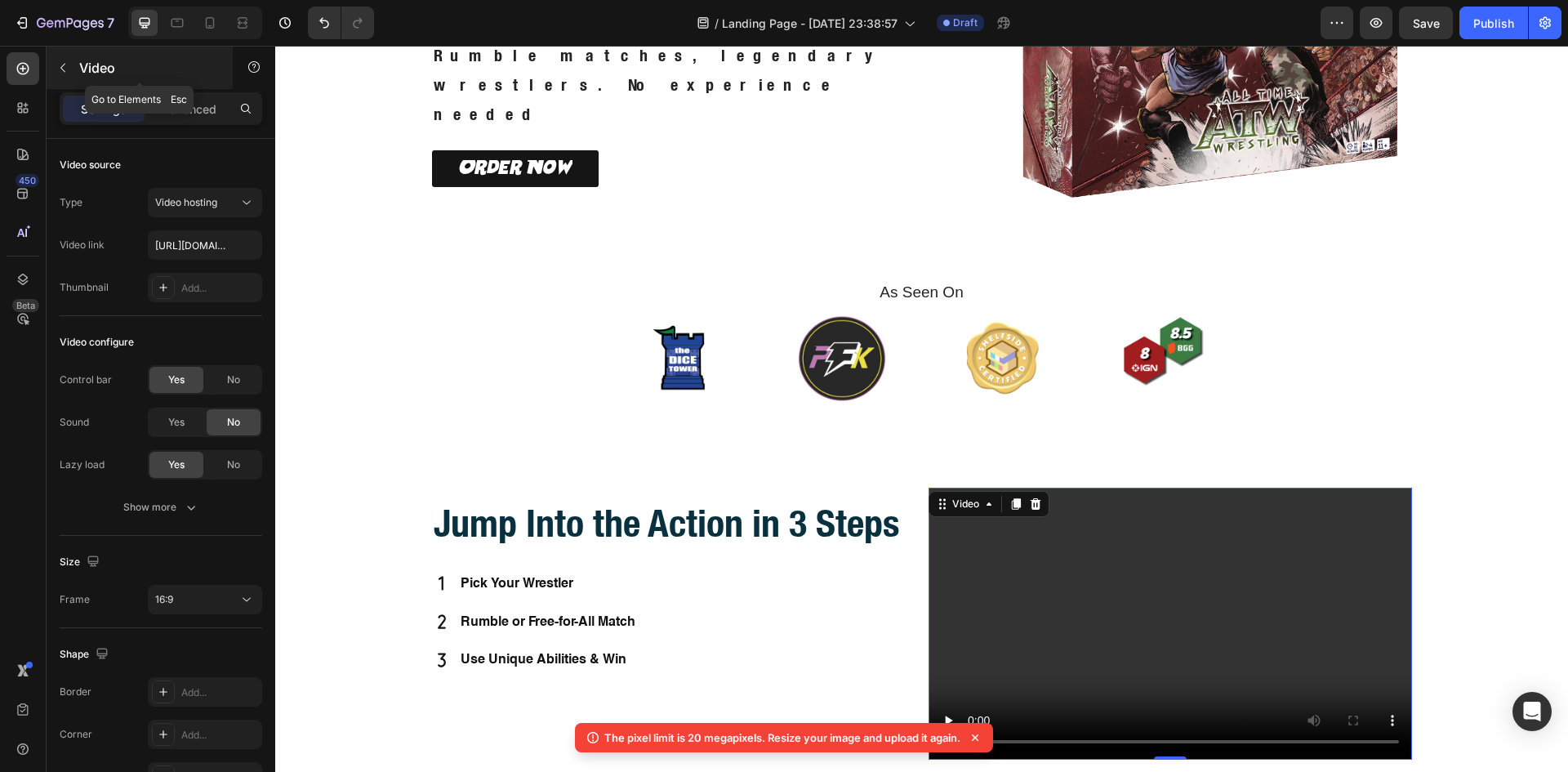
click at [63, 70] on icon "button" at bounding box center [63, 69] width 5 height 9
click at [964, 530] on video at bounding box center [1169, 624] width 484 height 272
click at [1030, 505] on icon at bounding box center [1035, 503] width 11 height 11
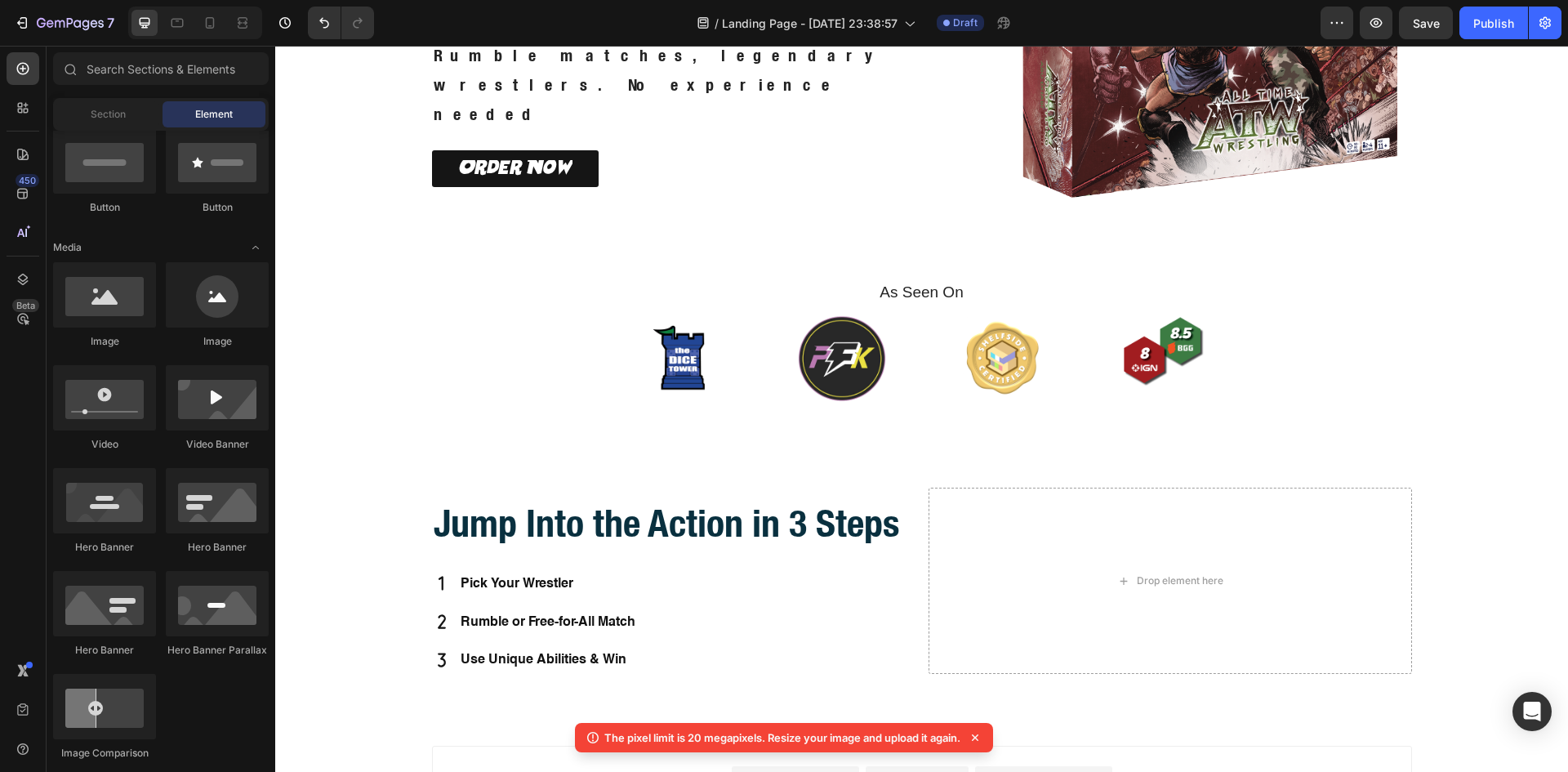
scroll to position [0, 0]
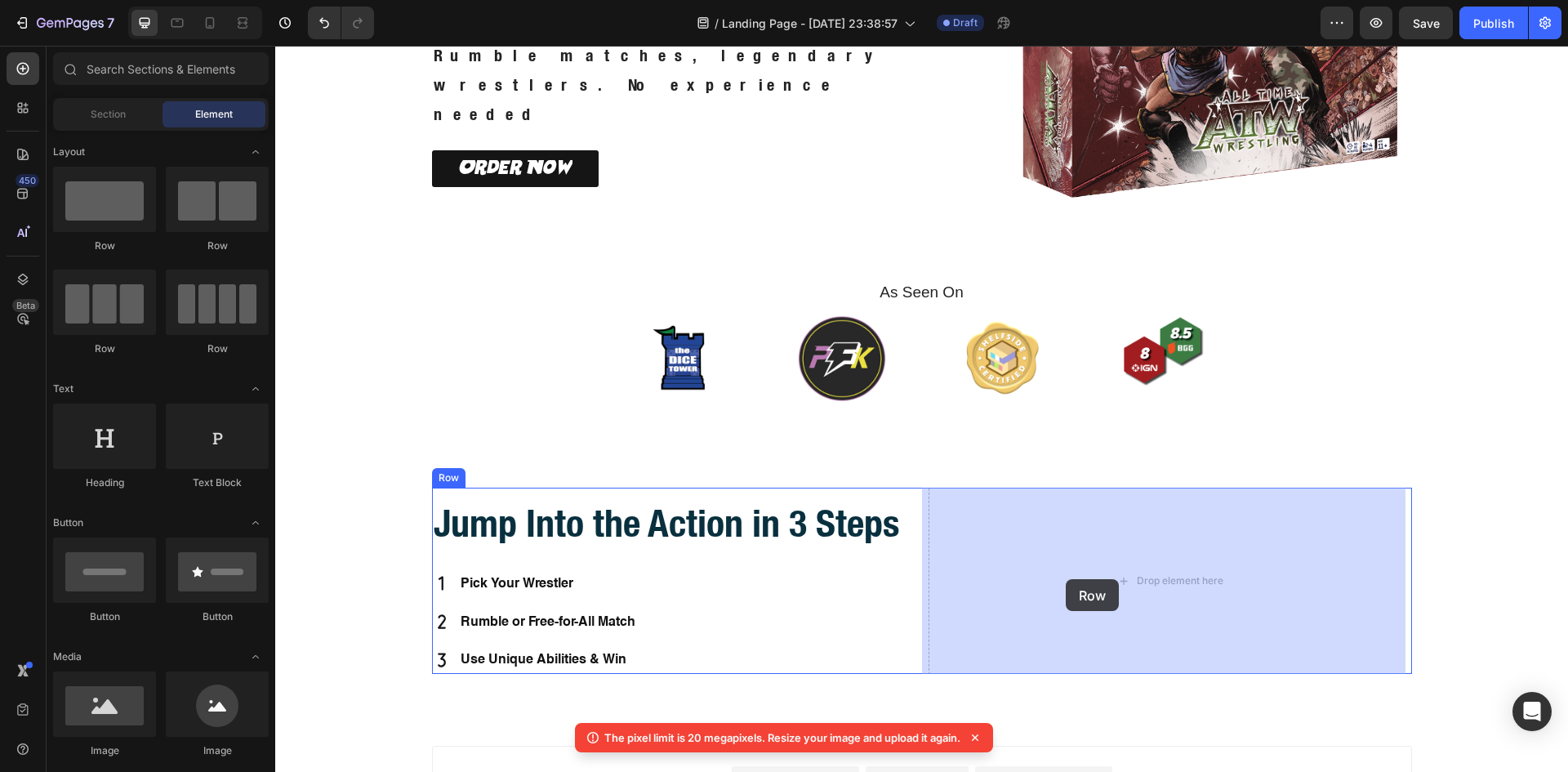
drag, startPoint x: 390, startPoint y: 259, endPoint x: 1066, endPoint y: 579, distance: 747.9
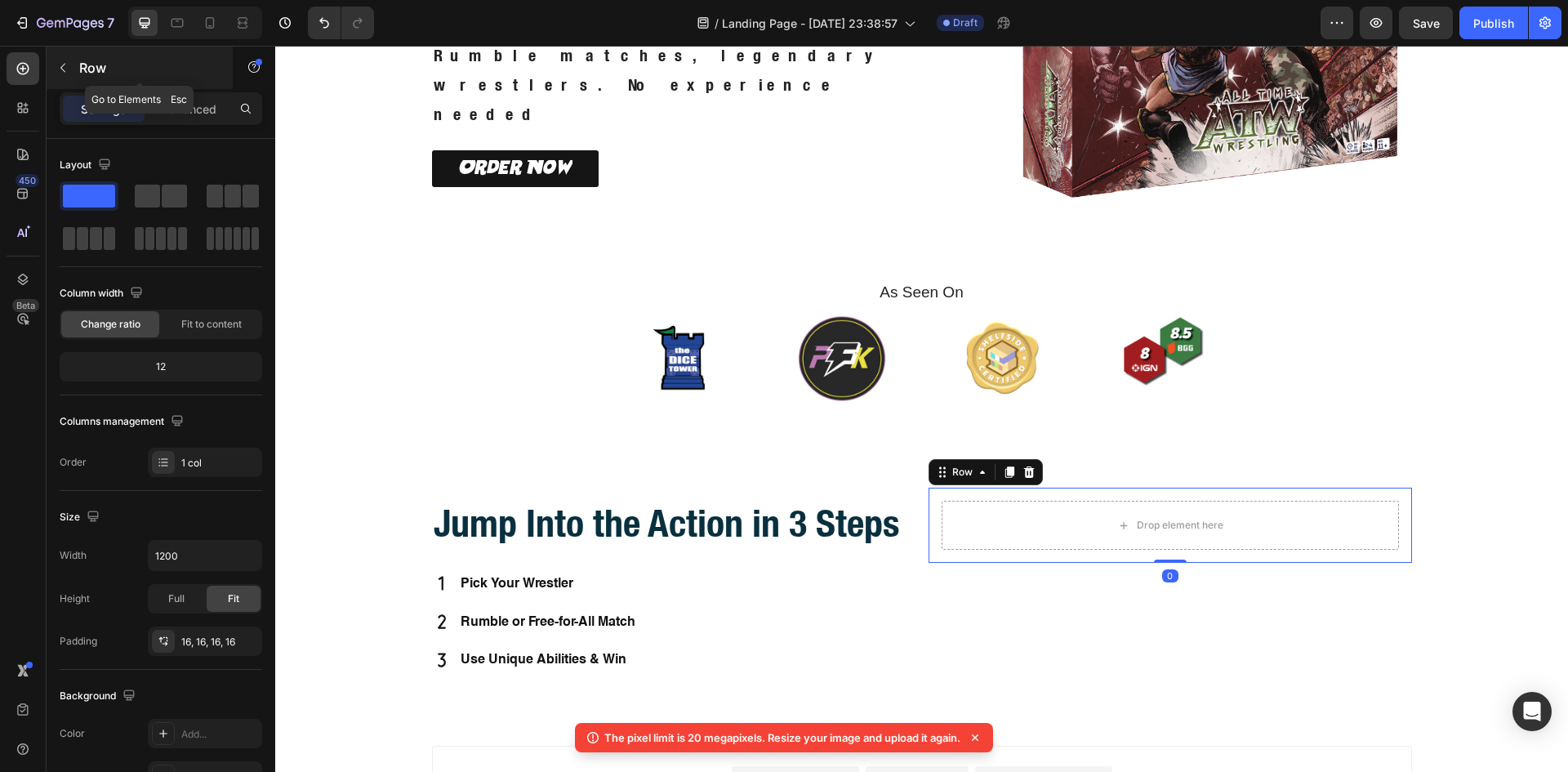
click at [60, 62] on icon "button" at bounding box center [62, 68] width 13 height 13
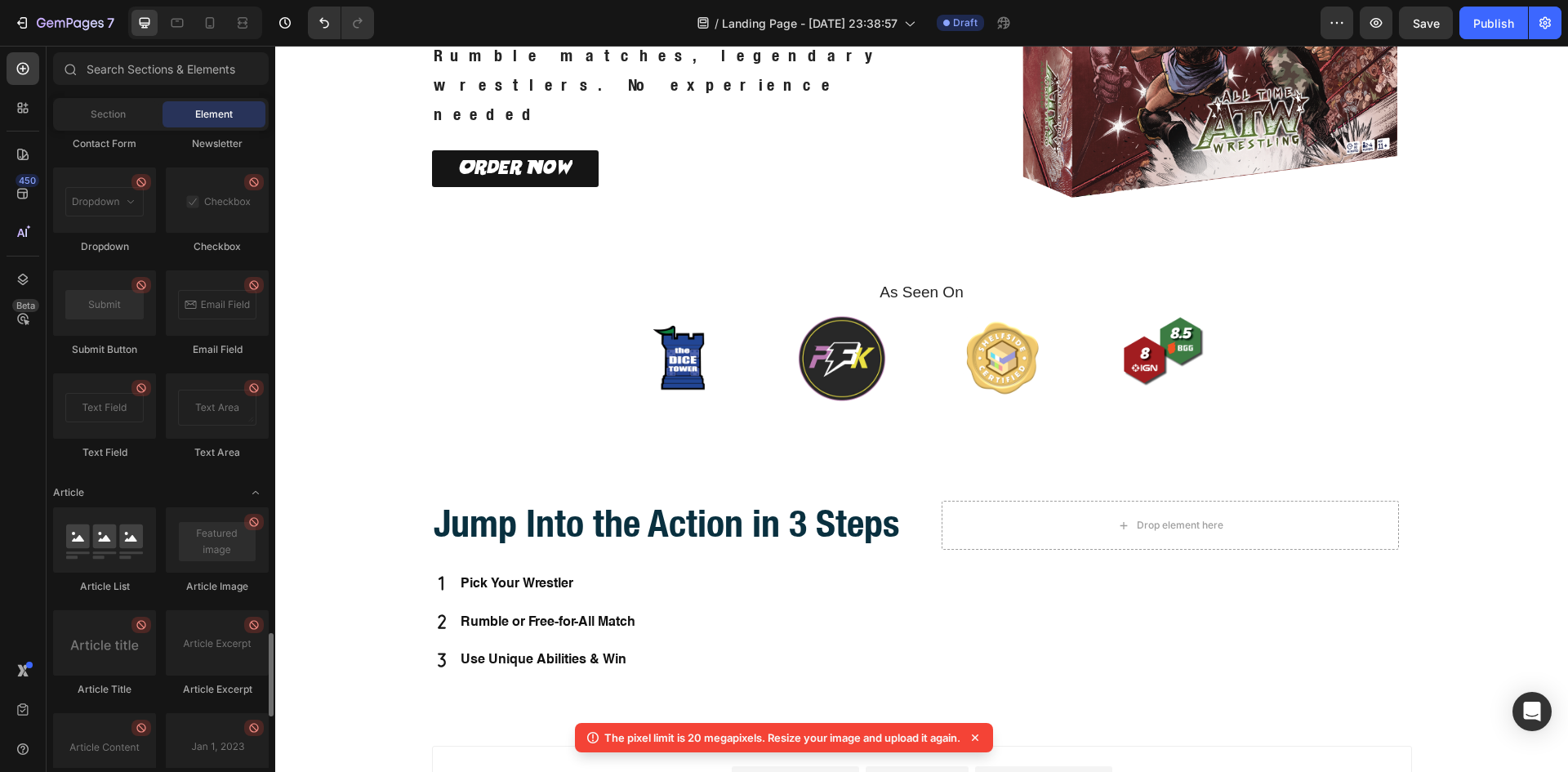
scroll to position [4203, 0]
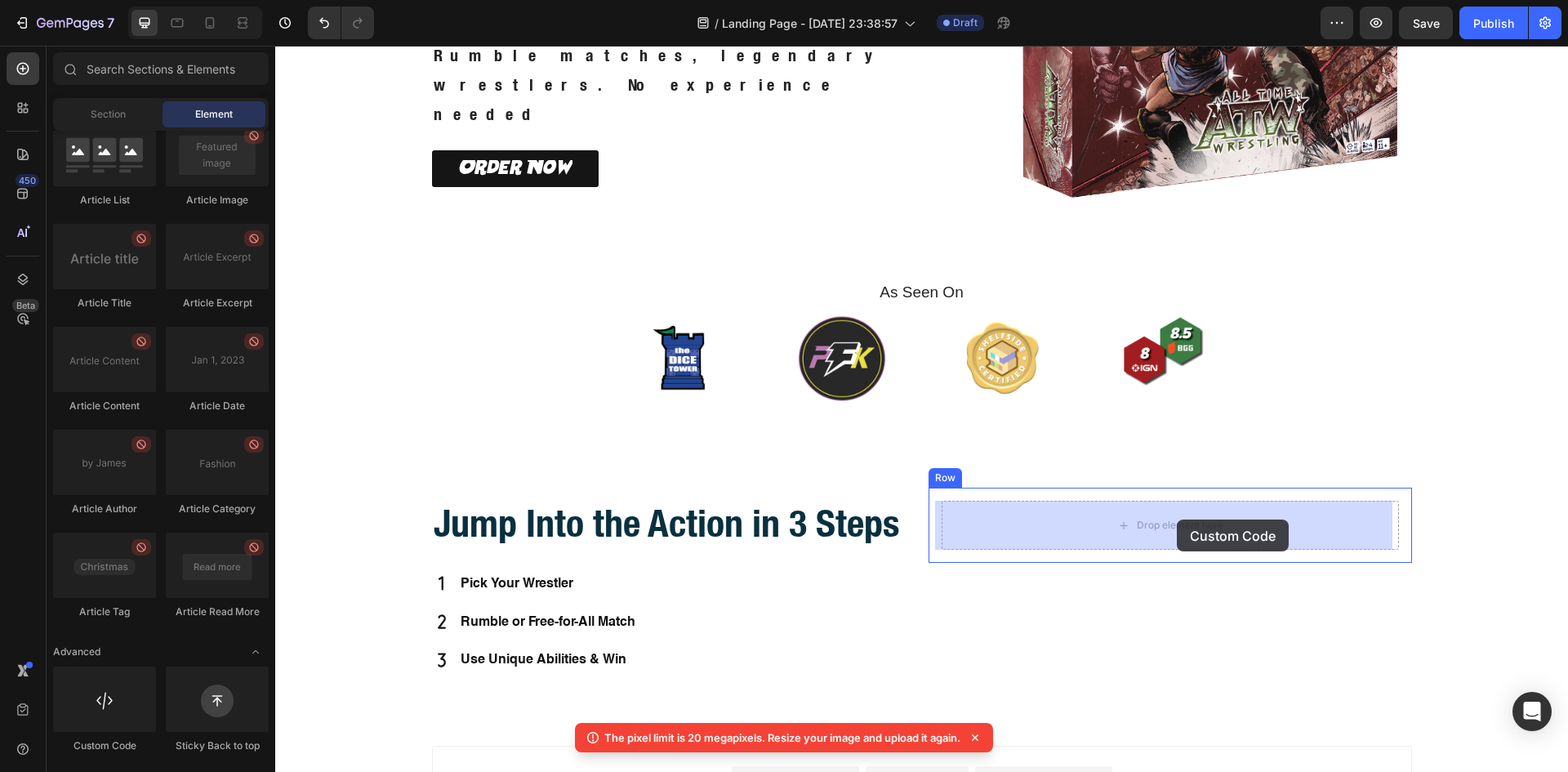
drag, startPoint x: 377, startPoint y: 758, endPoint x: 1176, endPoint y: 519, distance: 834.0
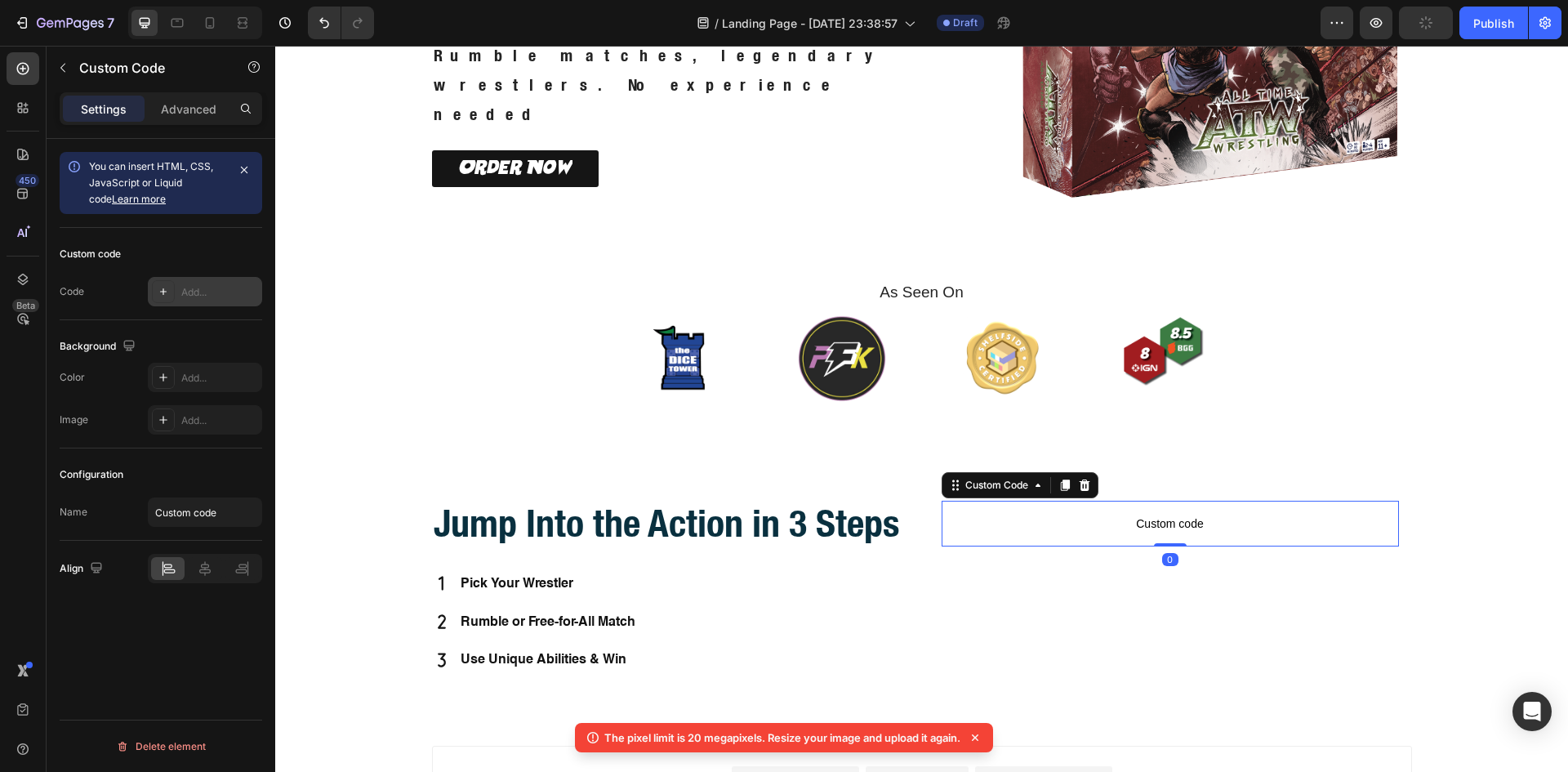
click at [201, 286] on div "Add..." at bounding box center [219, 292] width 76 height 15
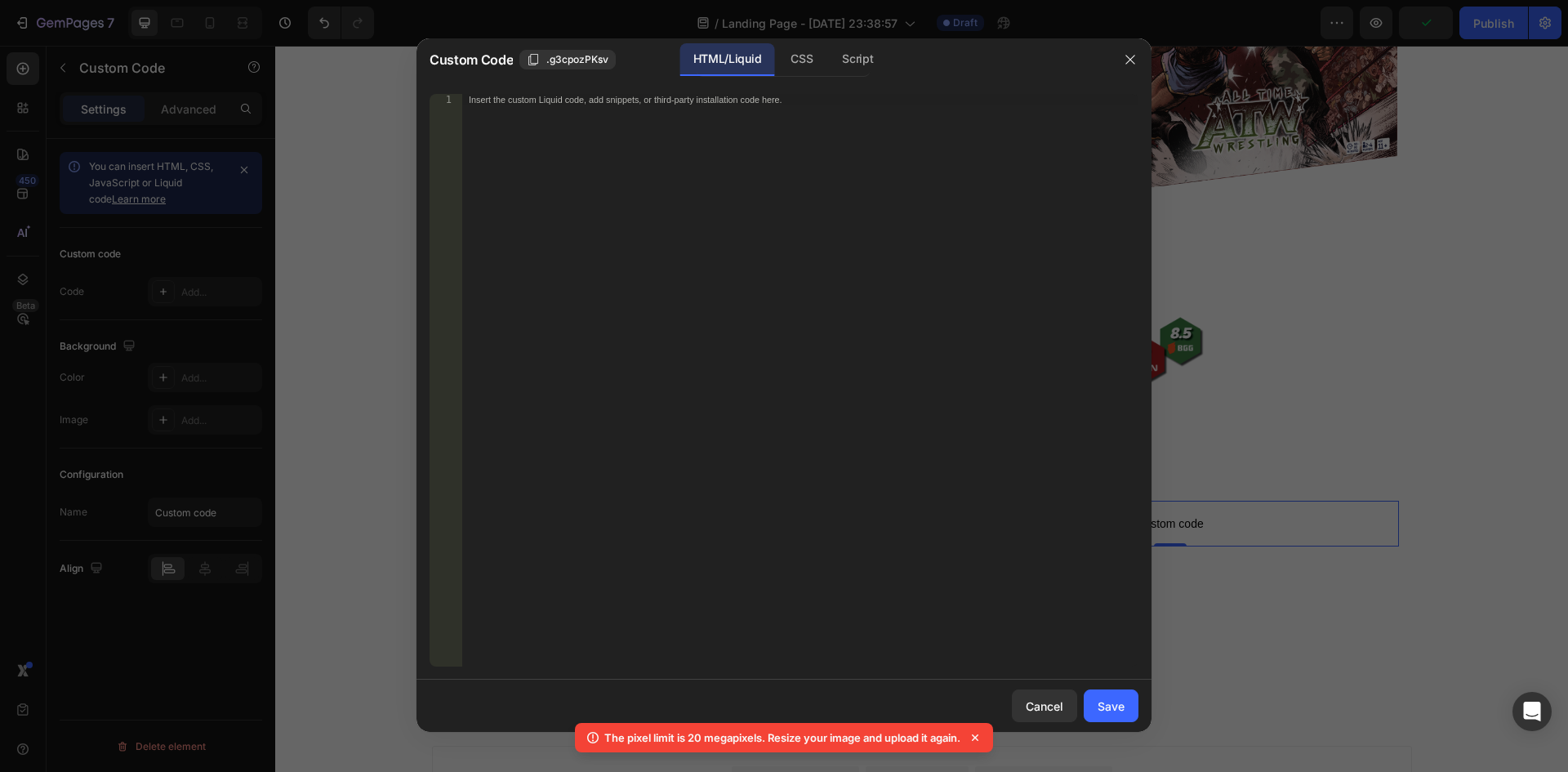
click at [515, 99] on div "Insert the custom Liquid code, add snippets, or third-party installation code h…" at bounding box center [766, 100] width 595 height 11
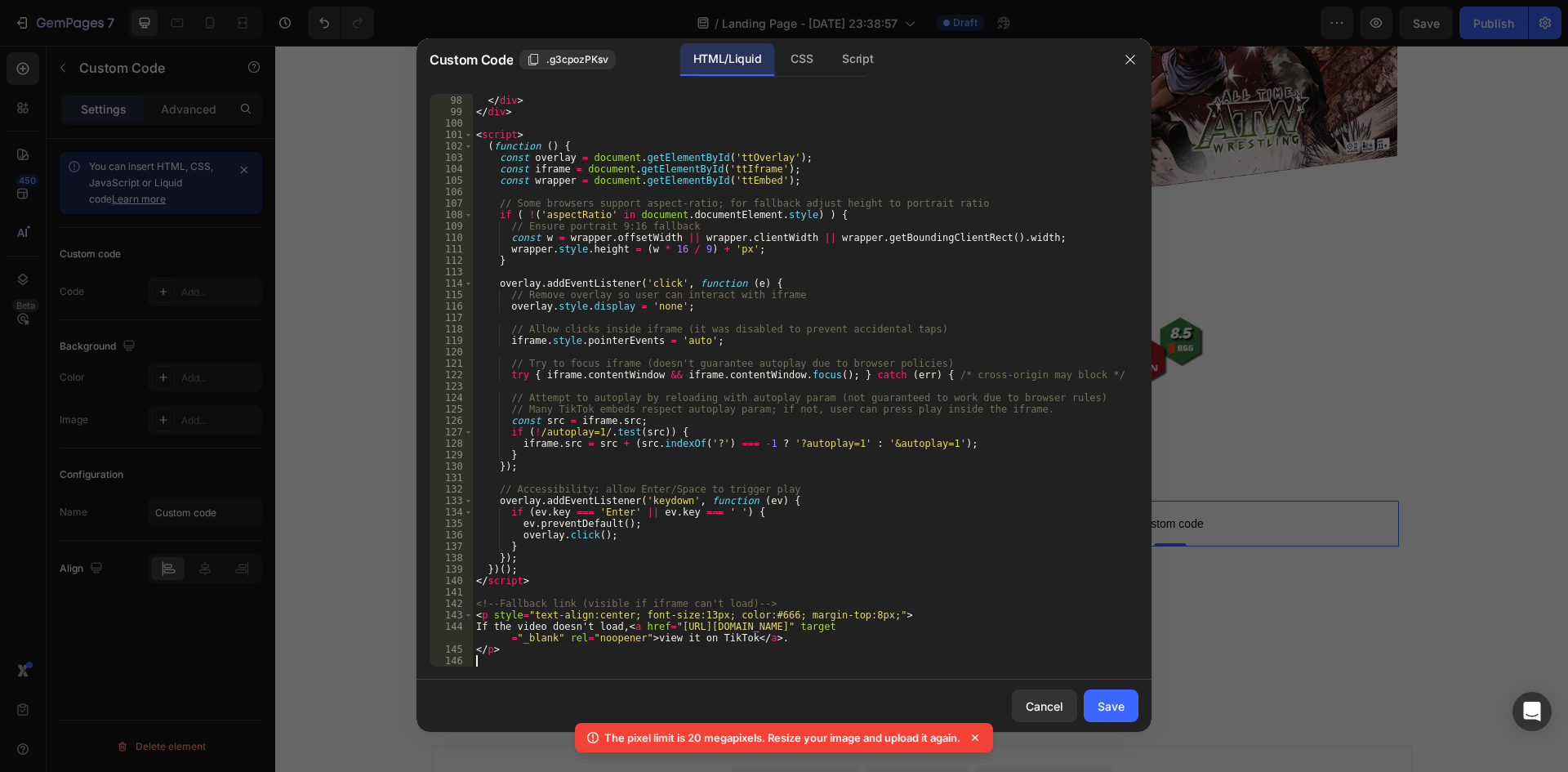
scroll to position [1120, 0]
click at [1117, 707] on div "Save" at bounding box center [1111, 706] width 27 height 18
type textarea "</p>"
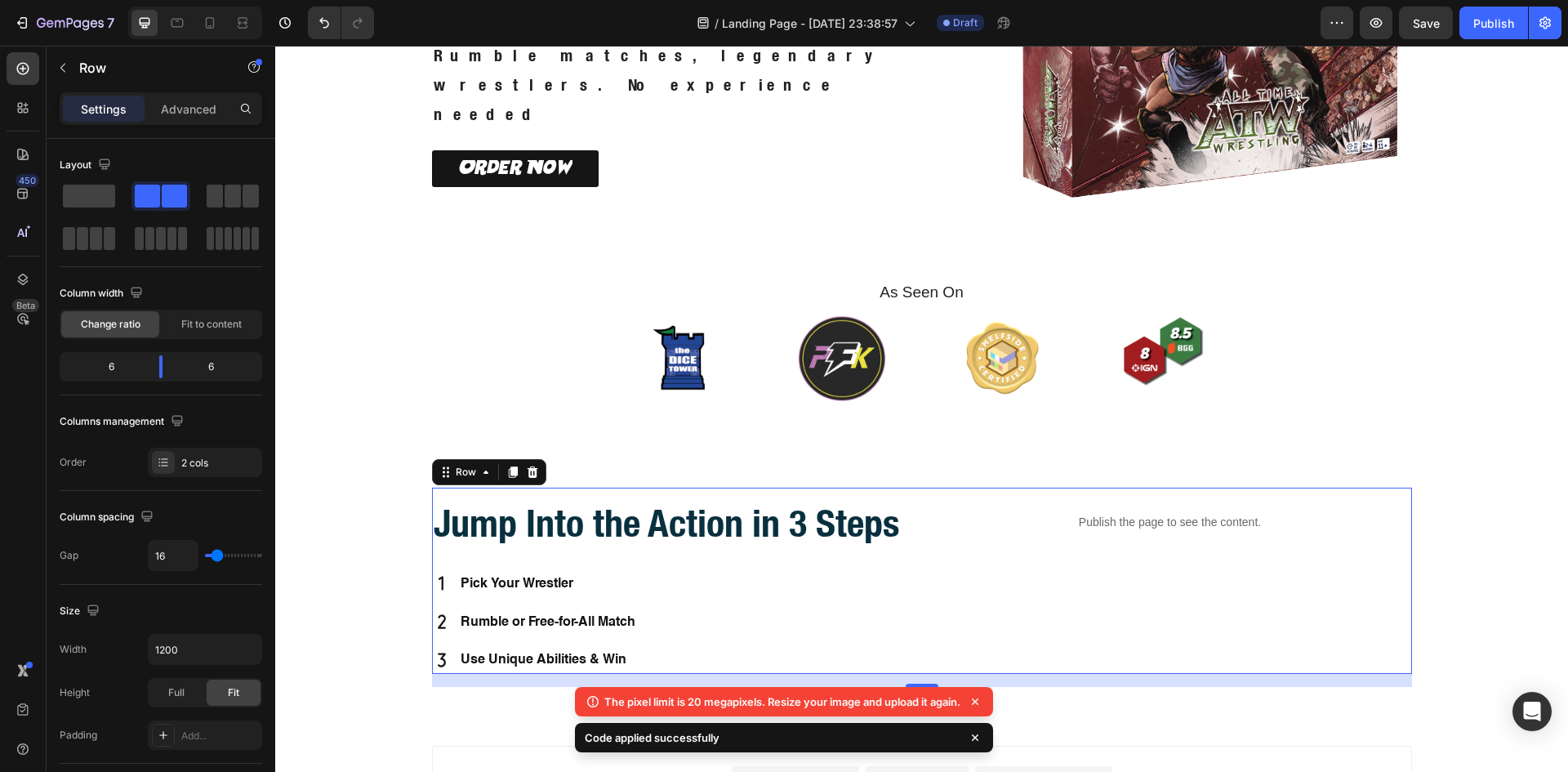
click at [1384, 614] on div "Publish the page to see the content. Custom Code Row" at bounding box center [1169, 581] width 484 height 186
click at [975, 698] on icon at bounding box center [975, 702] width 17 height 17
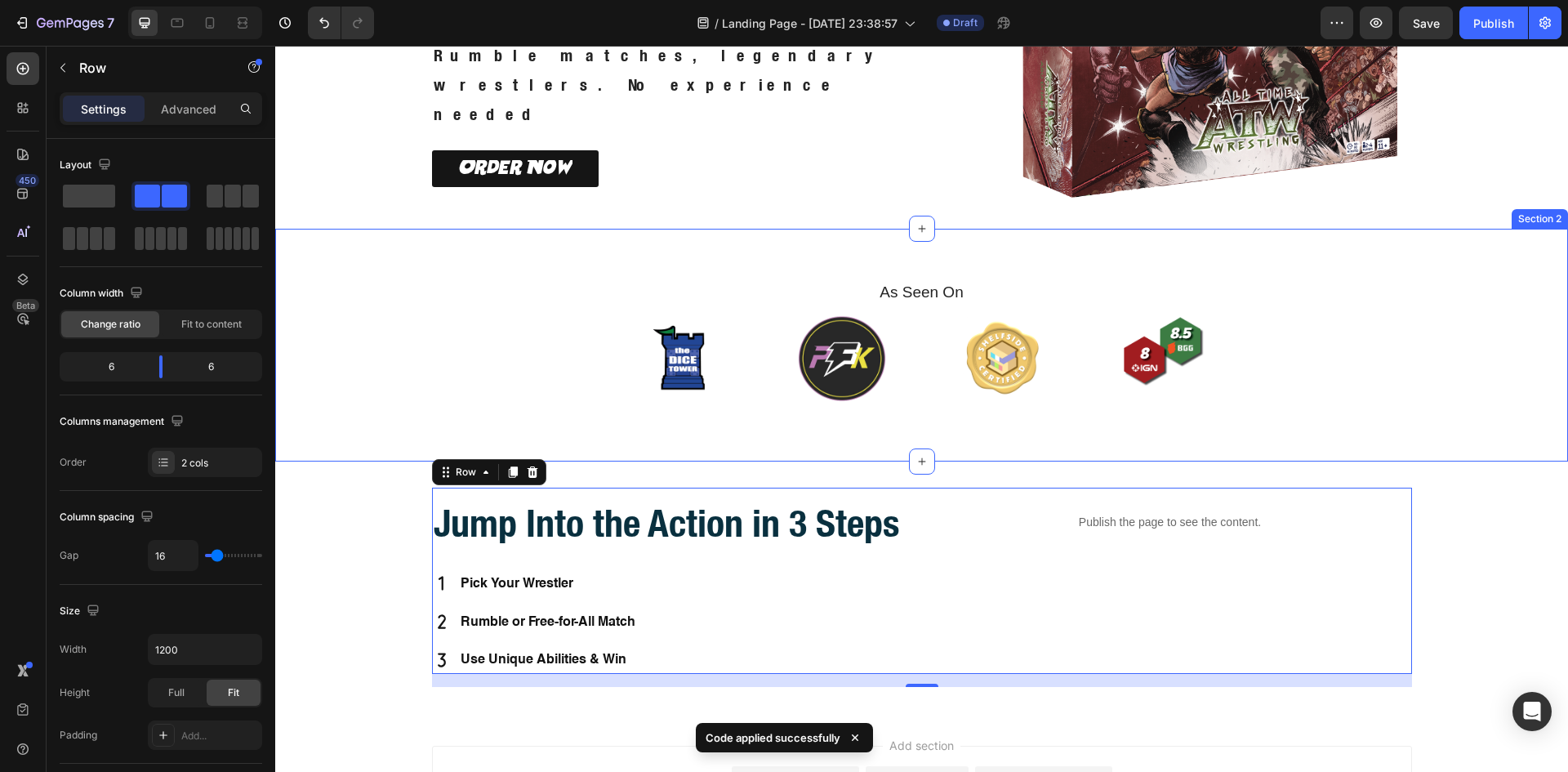
click at [1496, 247] on div "As Seen On Heading Image Image Image Image Carousel Row Row Section 2" at bounding box center [921, 344] width 1292 height 233
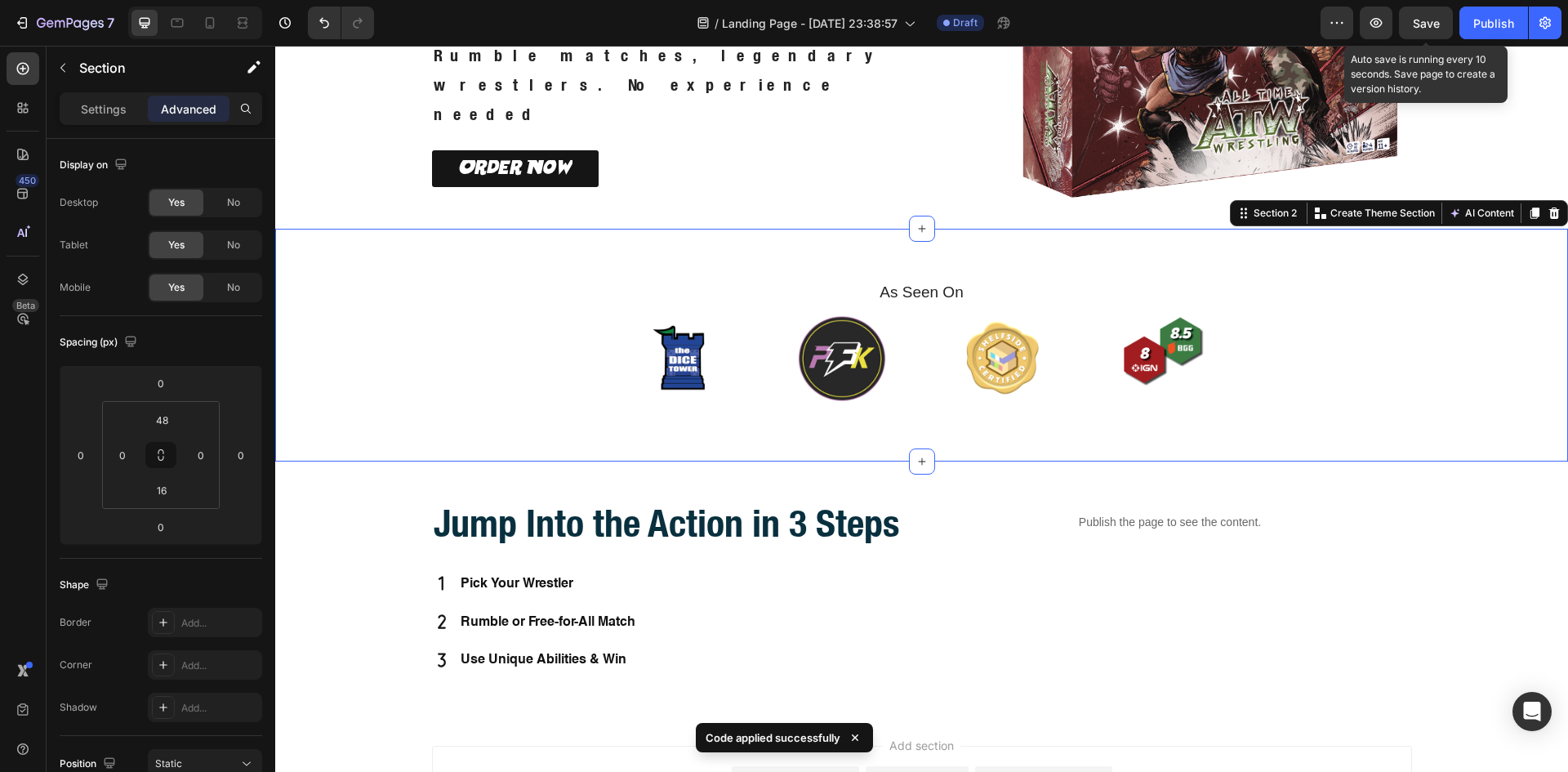
click at [1425, 22] on span "Save" at bounding box center [1426, 24] width 27 height 14
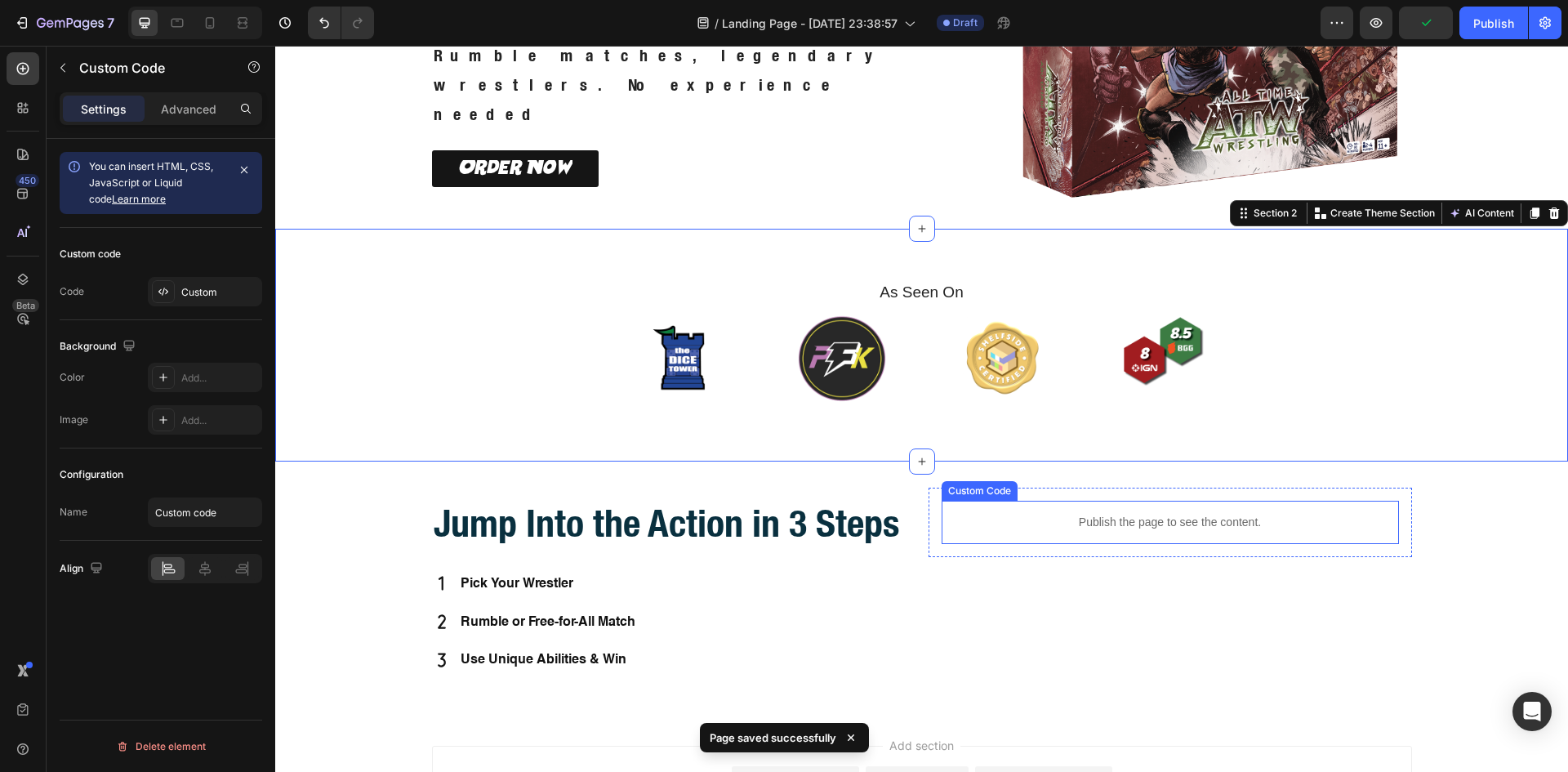
click at [1362, 522] on p "Publish the page to see the content." at bounding box center [1169, 523] width 457 height 18
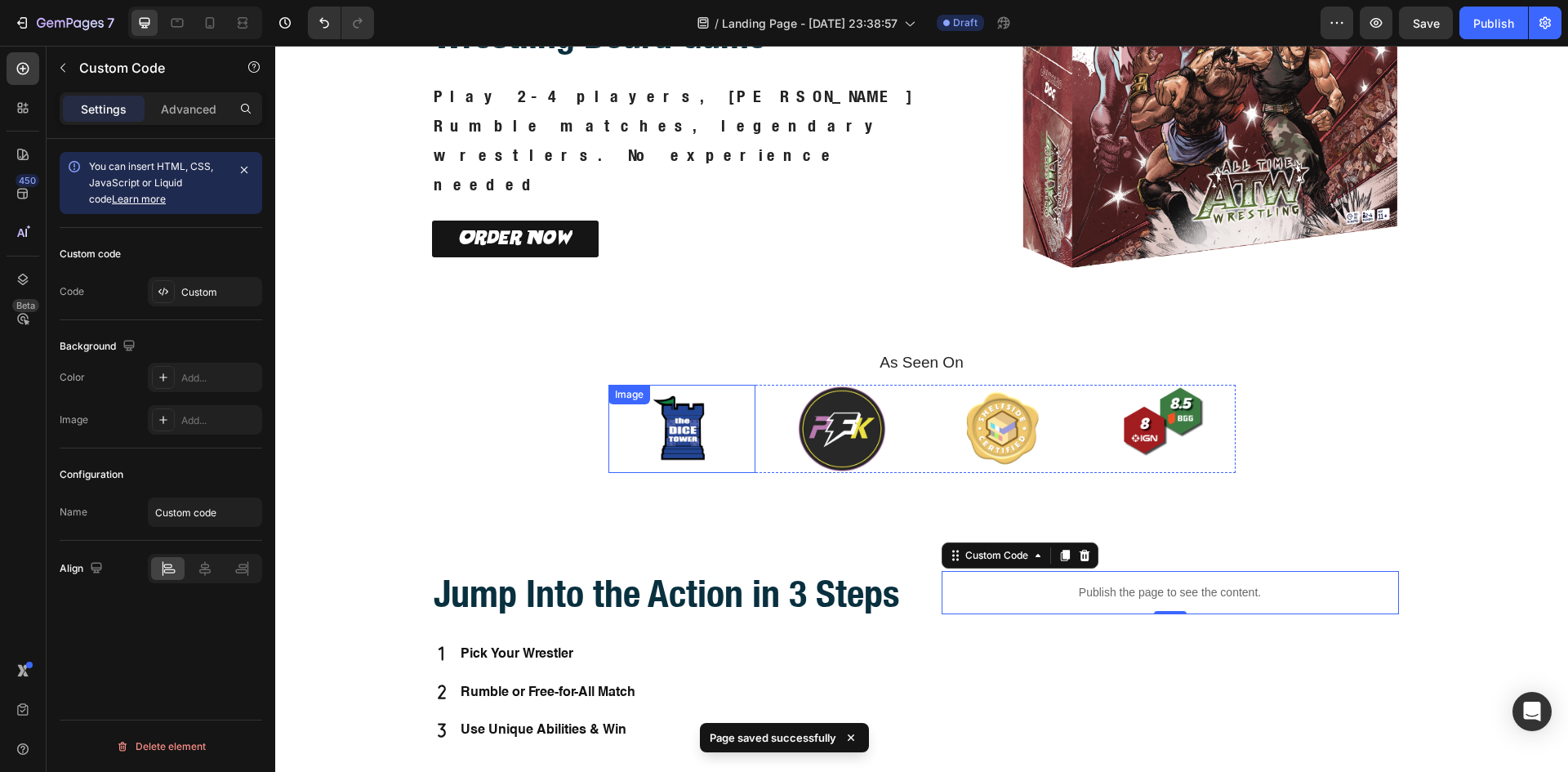
scroll to position [178, 0]
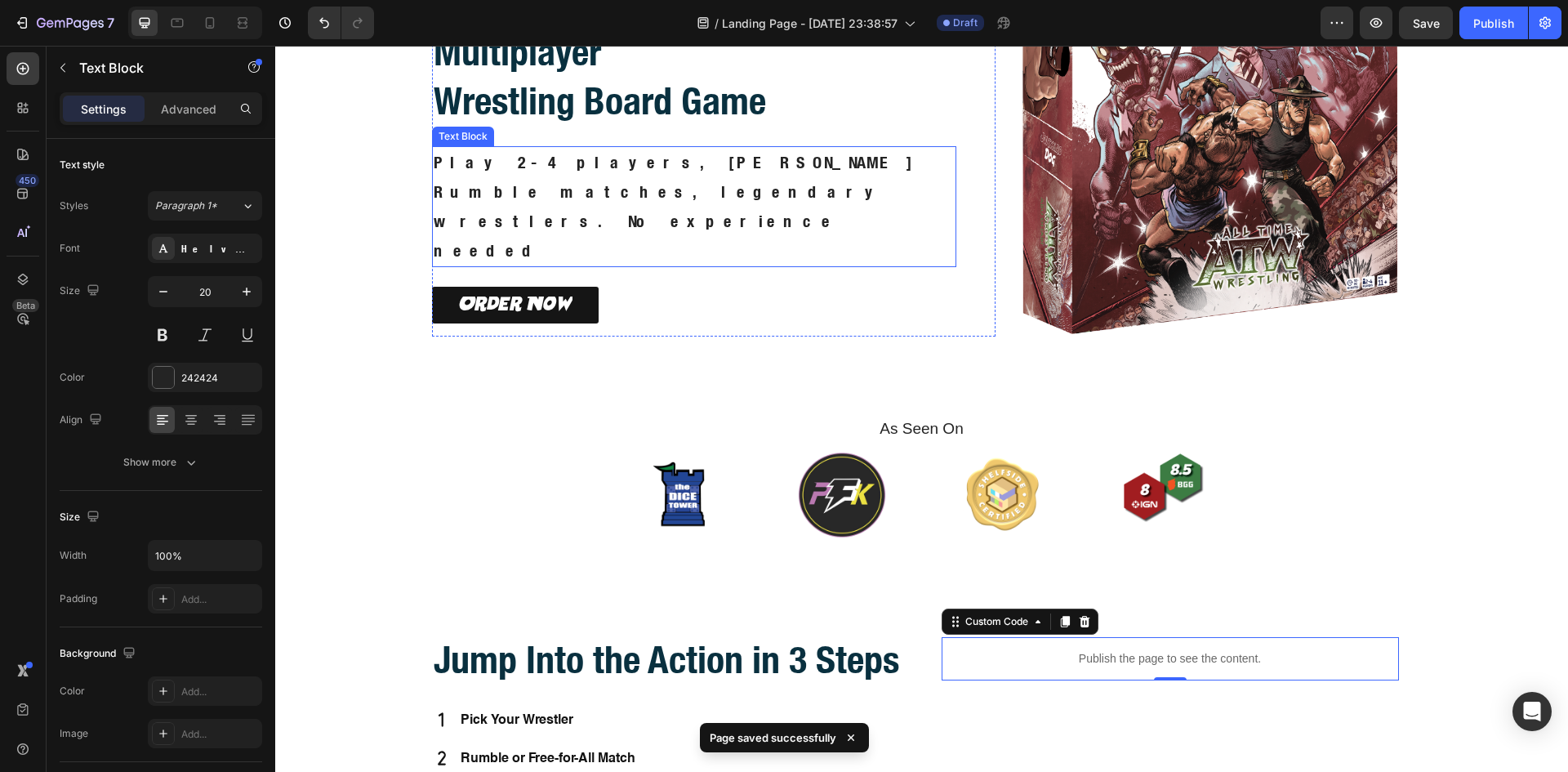
click at [543, 183] on p "Play 2-4 players, [PERSON_NAME] Rumble matches, legendary wrestlers. No experie…" at bounding box center [694, 206] width 521 height 118
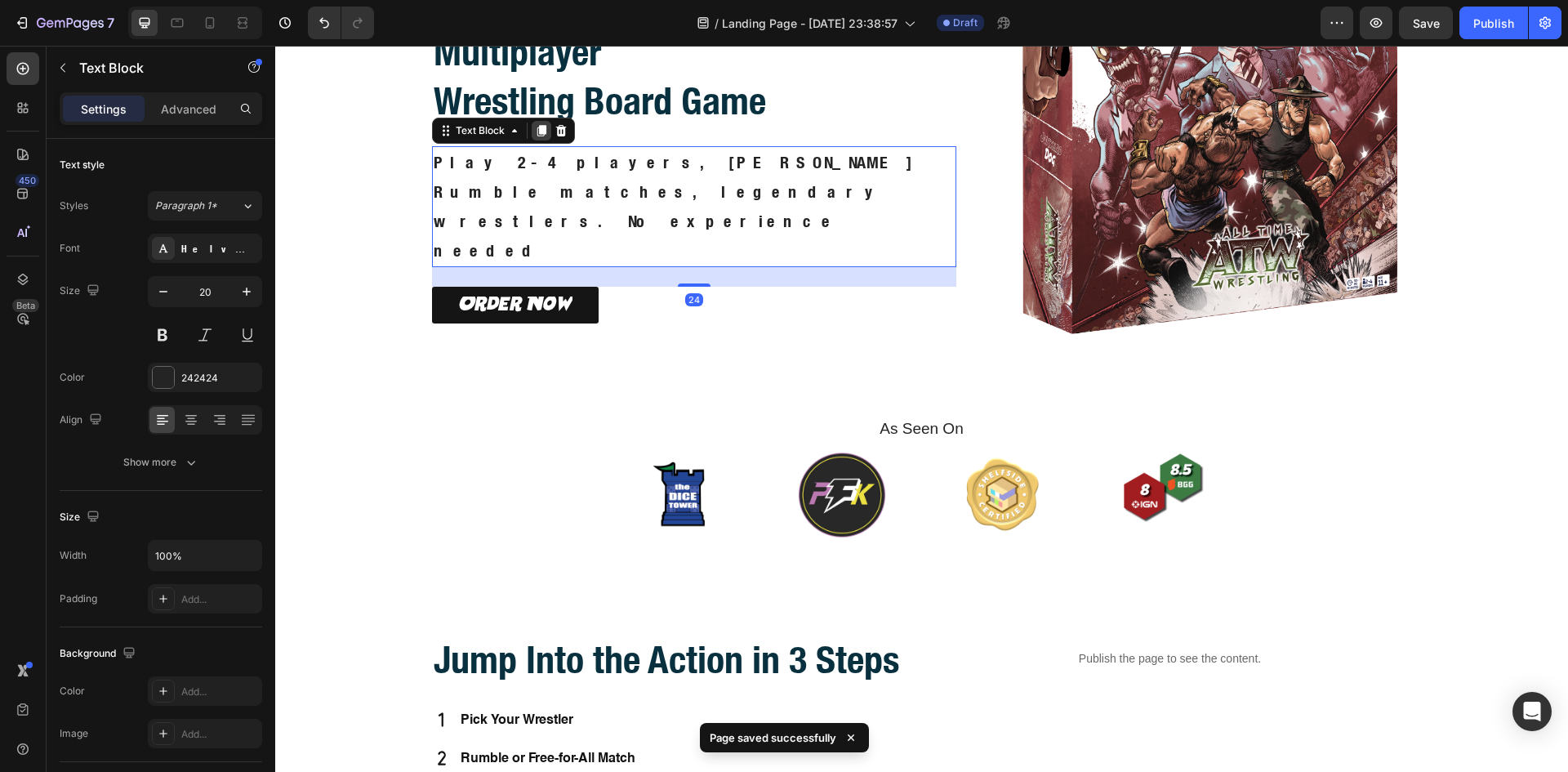
click at [536, 137] on icon at bounding box center [541, 131] width 9 height 11
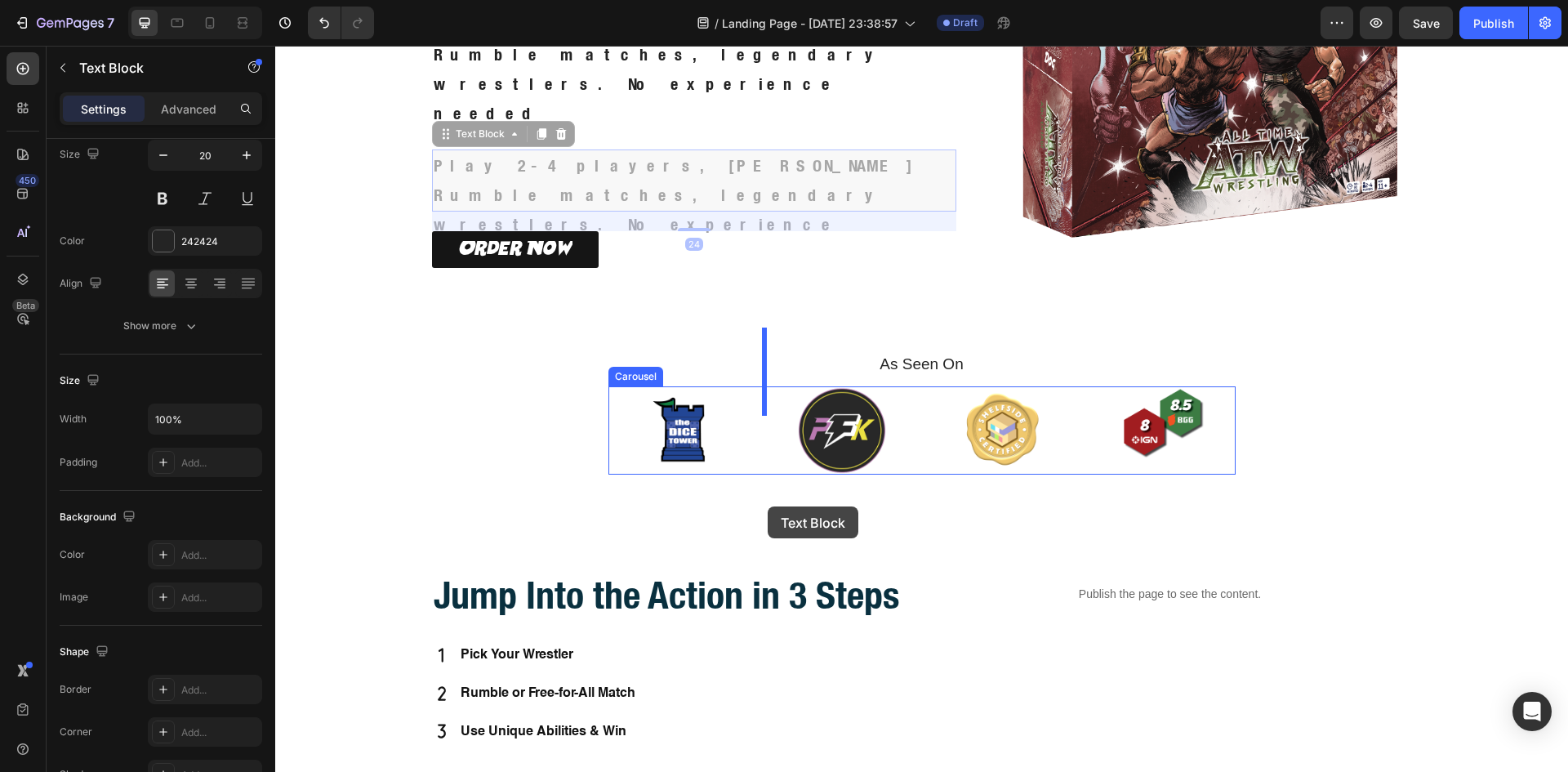
scroll to position [496, 0]
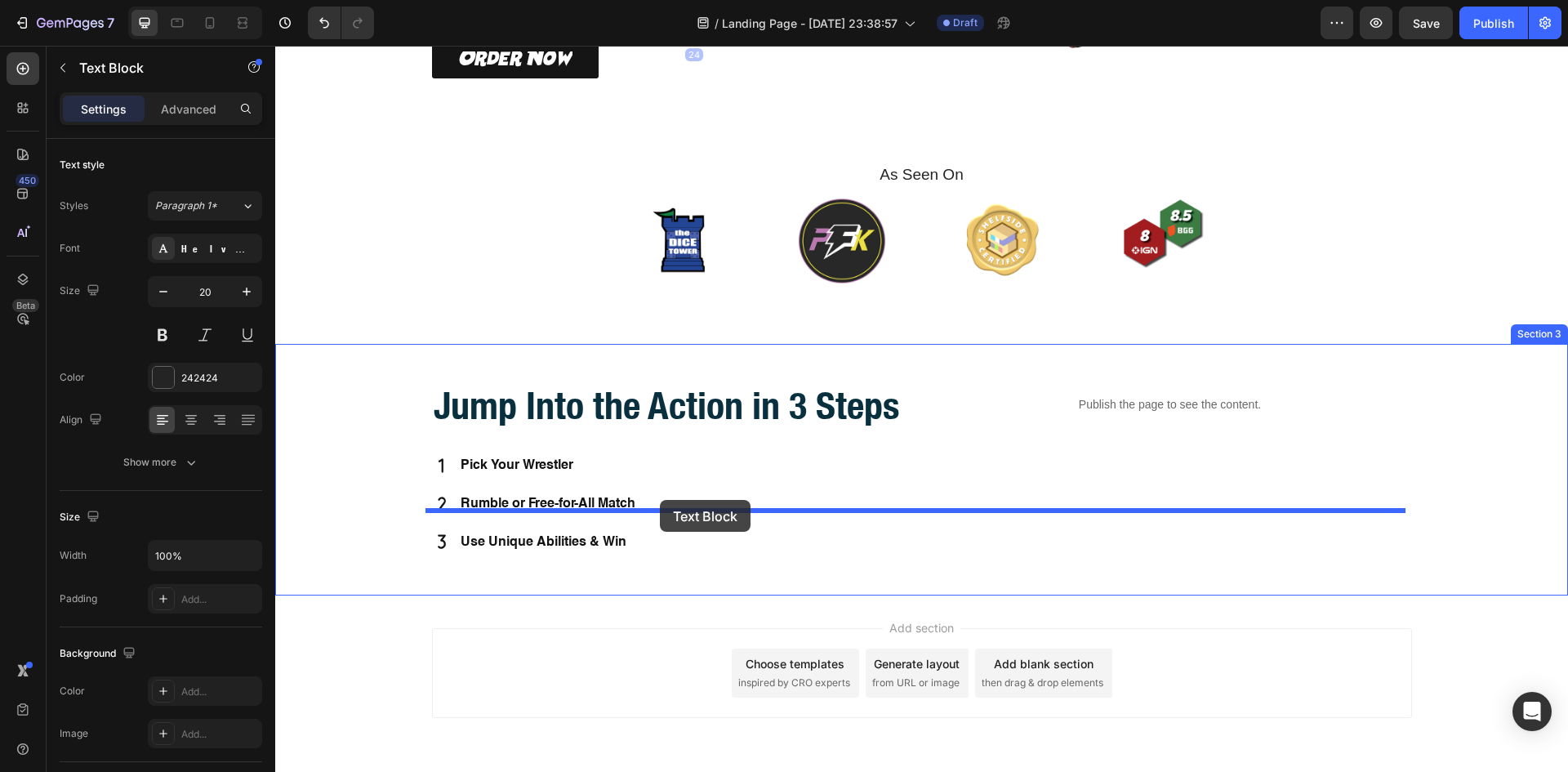
scroll to position [136, 0]
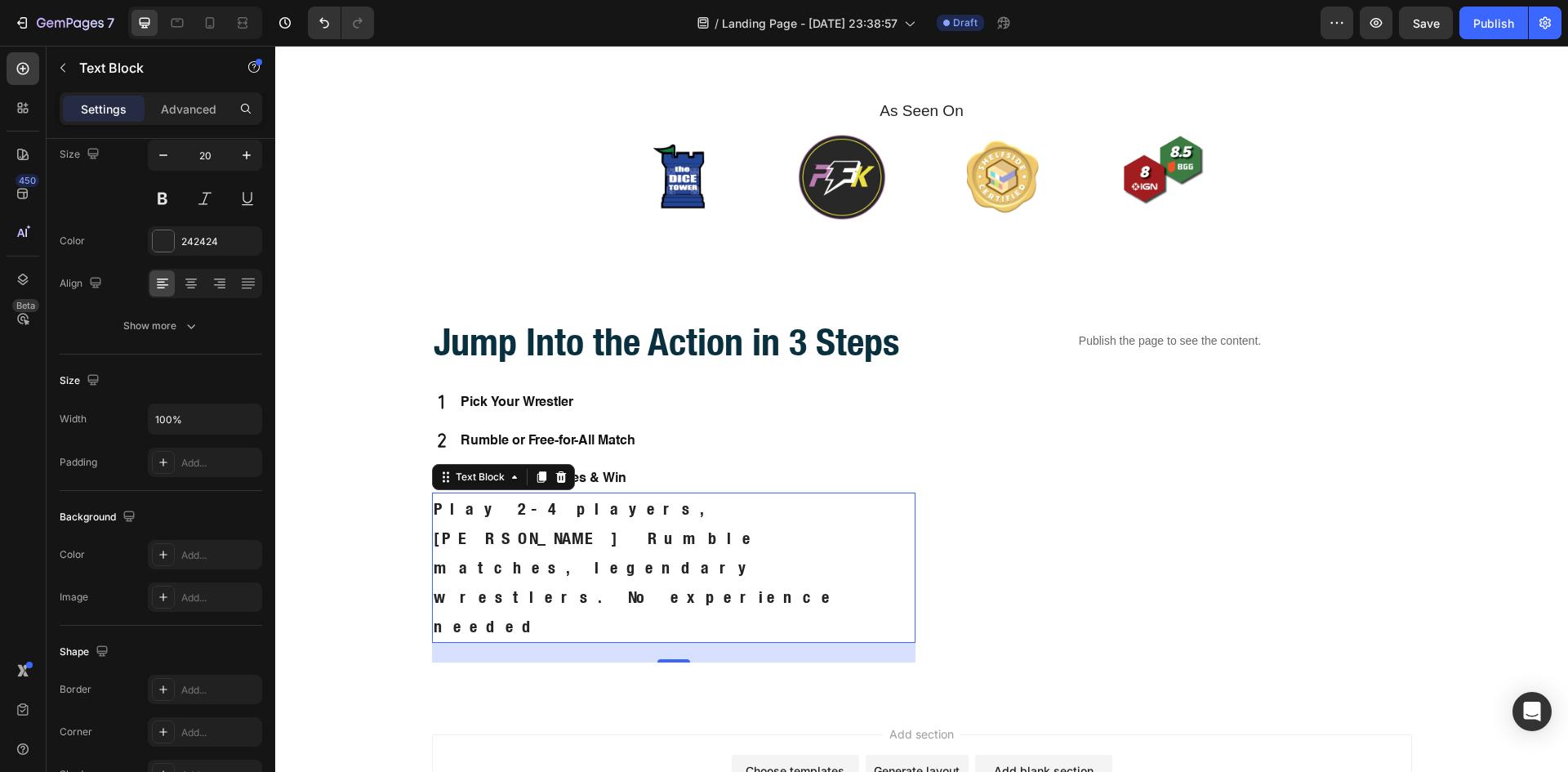
click at [494, 567] on p "Play 2-4 players, [PERSON_NAME] Rumble matches, legendary wrestlers. No experie…" at bounding box center [673, 567] width 480 height 147
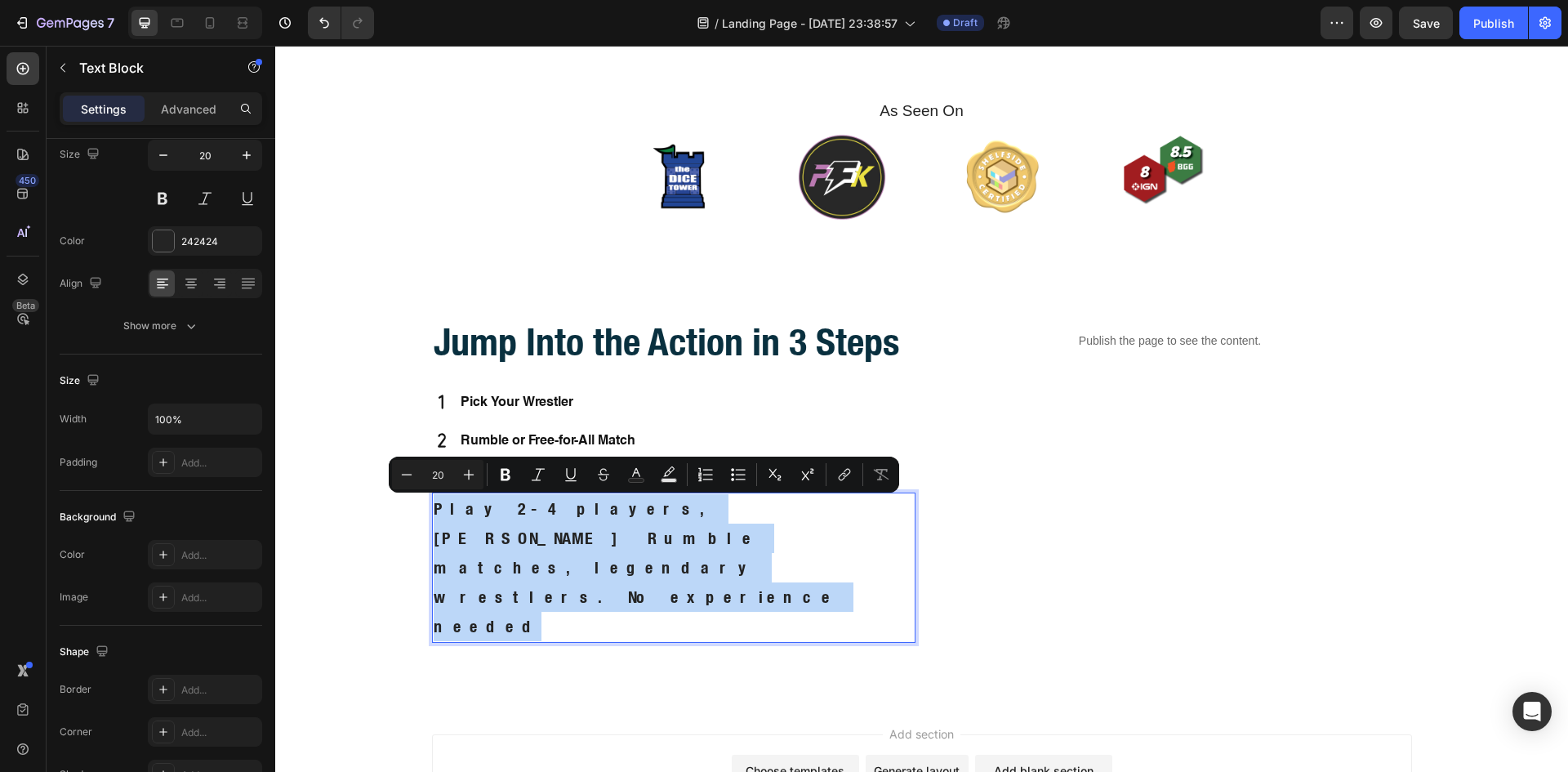
drag, startPoint x: 486, startPoint y: 569, endPoint x: 426, endPoint y: 500, distance: 91.4
click at [432, 500] on div "Play 2-4 players, [PERSON_NAME] Rumble matches, legendary wrestlers. No experie…" at bounding box center [673, 567] width 484 height 150
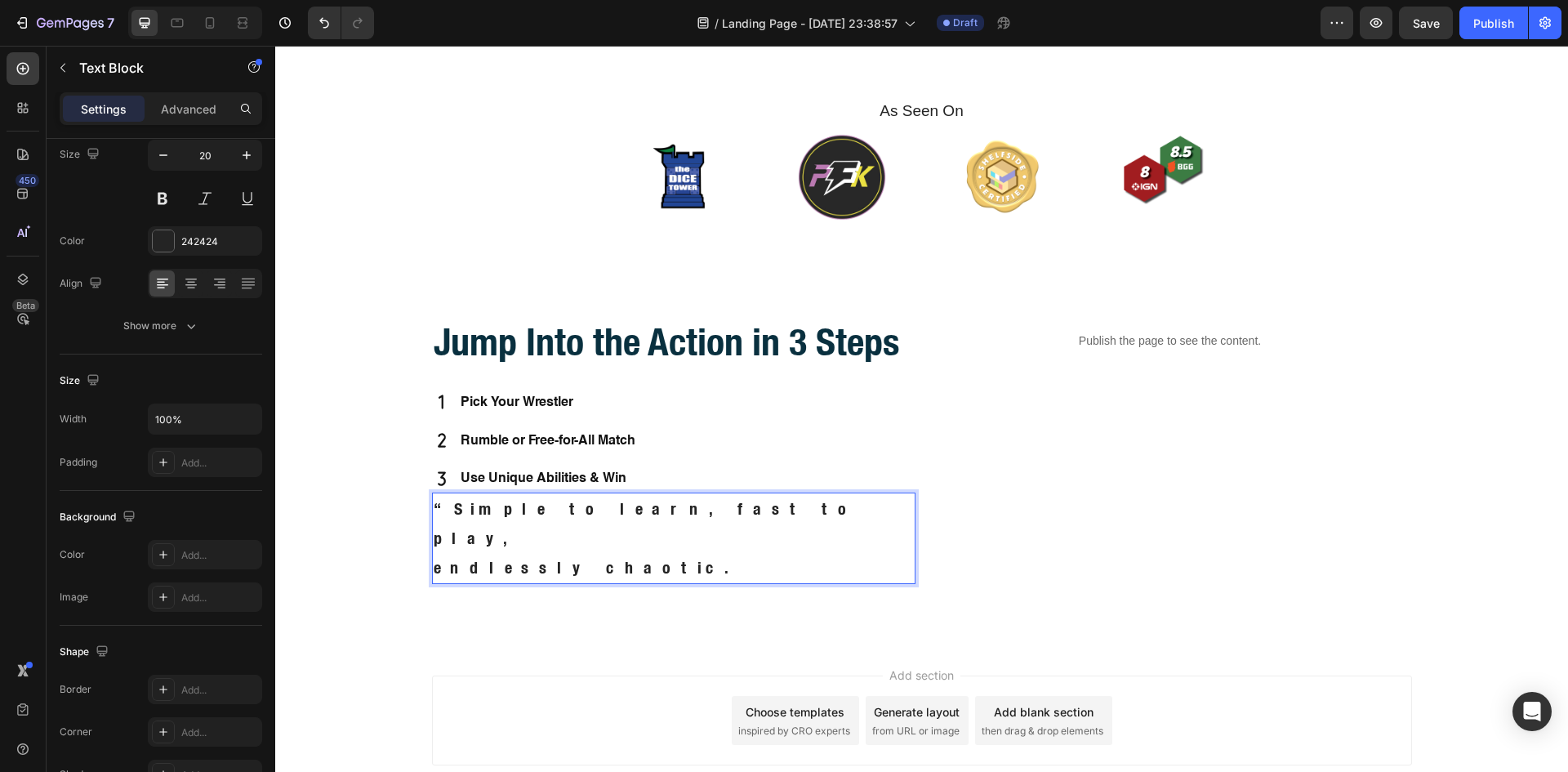
click at [436, 509] on p "“Simple to learn, fast to play, endlessly chaotic." at bounding box center [673, 538] width 480 height 88
click at [434, 536] on p "Simple to learn, fast to play, endlessly chaotic." at bounding box center [673, 538] width 480 height 88
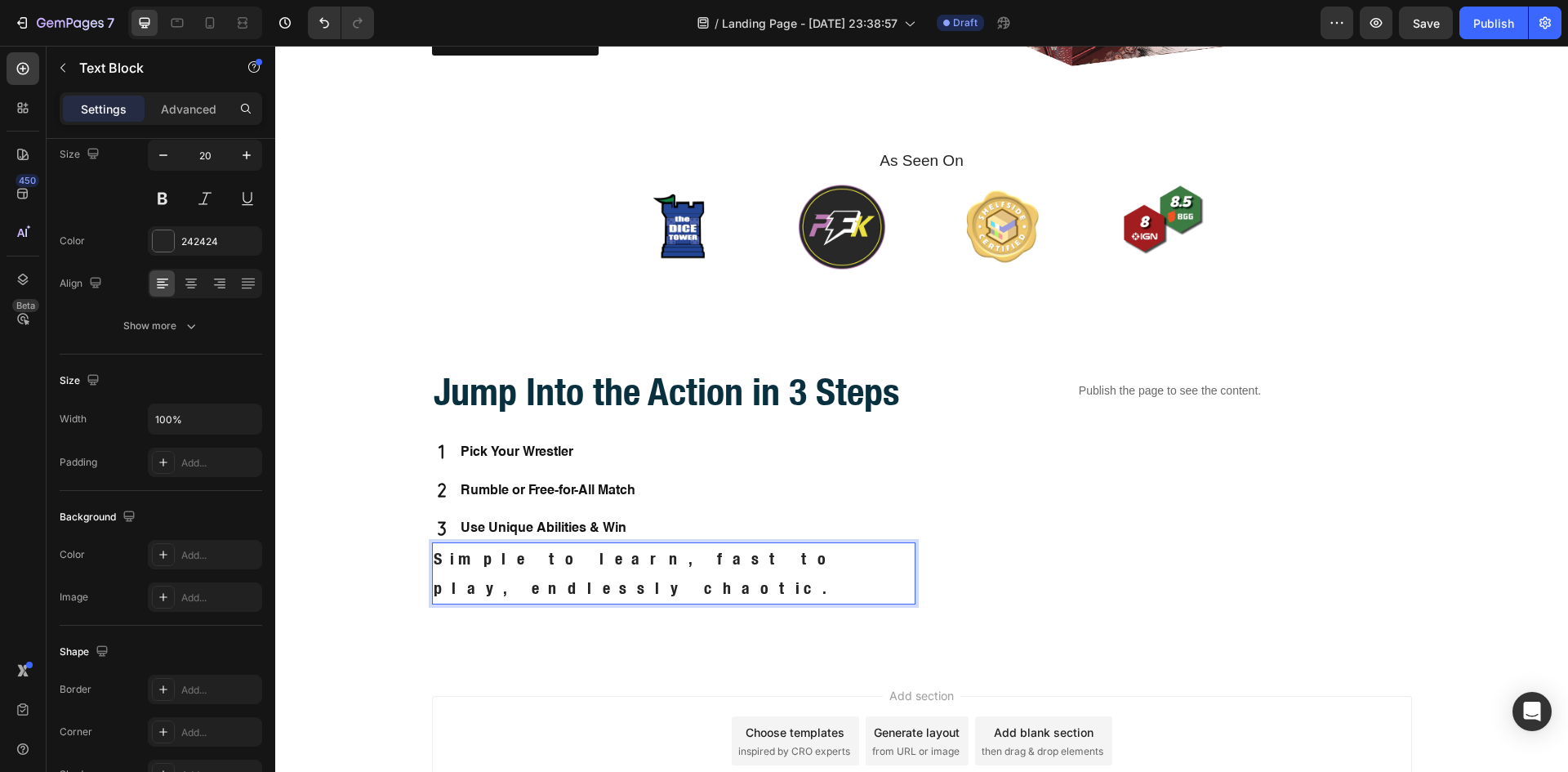
scroll to position [0, 0]
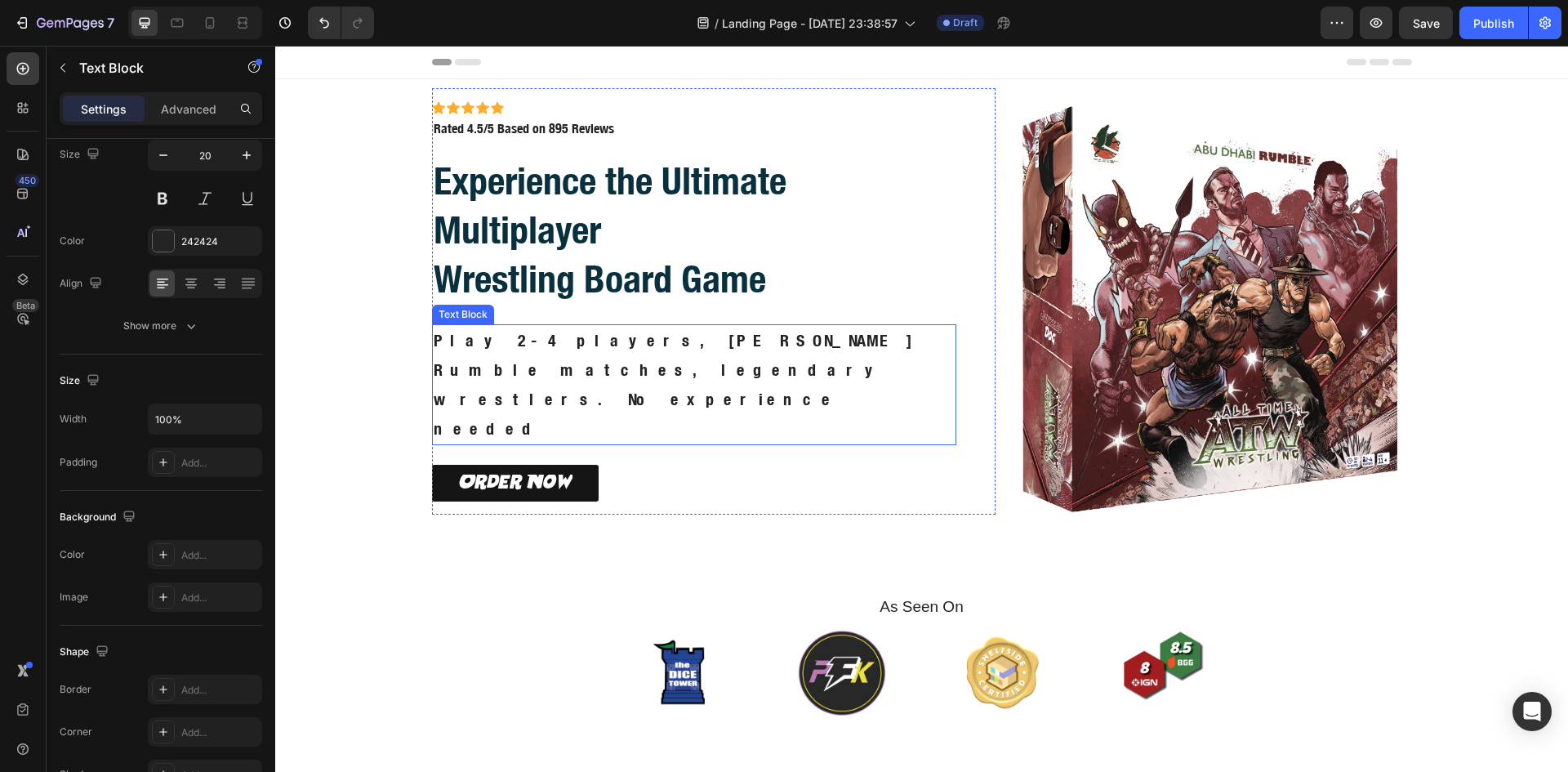
click at [464, 395] on p "Play 2-4 players, [PERSON_NAME] Rumble matches, legendary wrestlers. No experie…" at bounding box center [694, 385] width 521 height 118
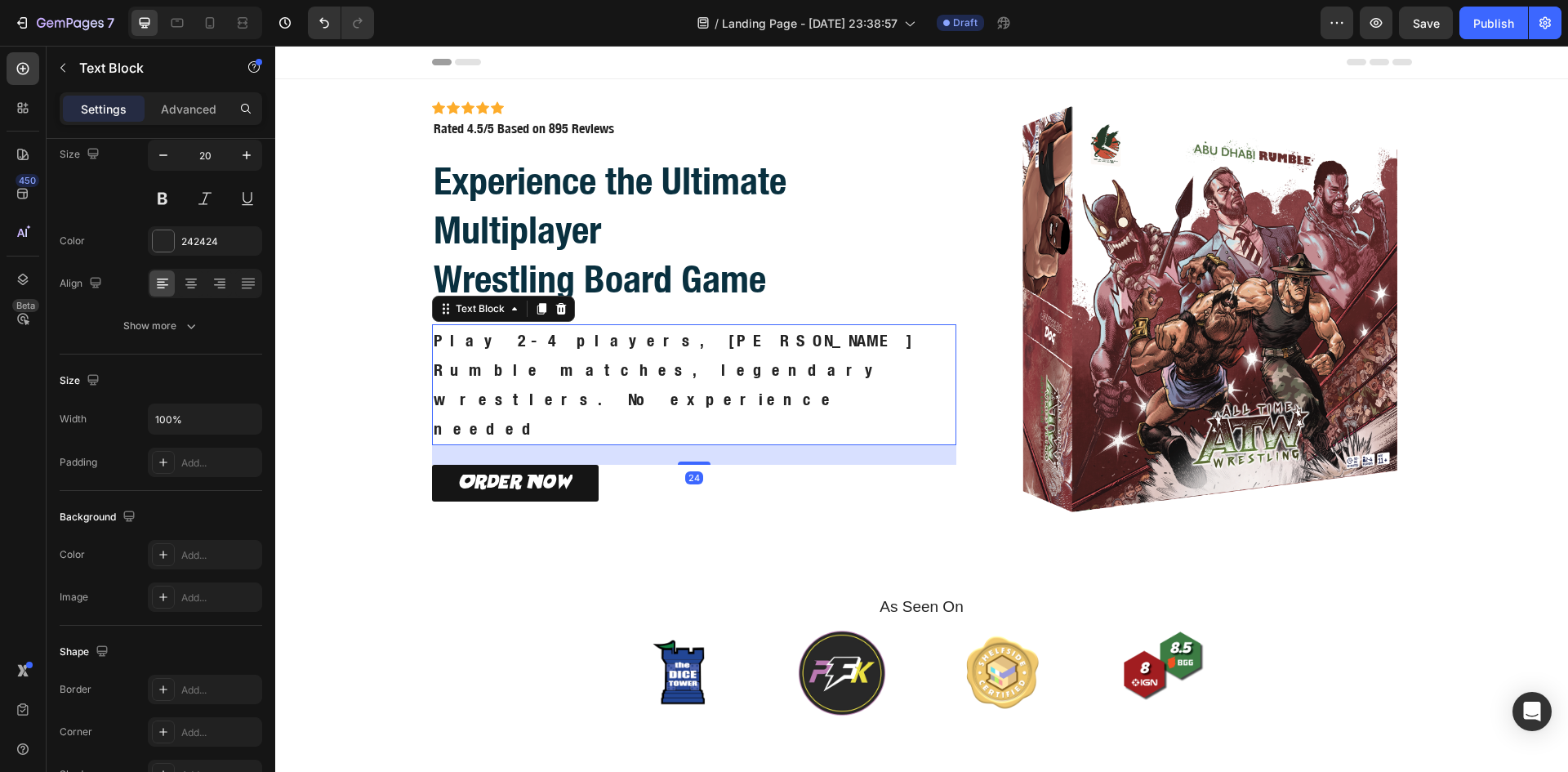
click at [434, 401] on p "Play 2-4 players, [PERSON_NAME] Rumble matches, legendary wrestlers. No experie…" at bounding box center [694, 385] width 521 height 118
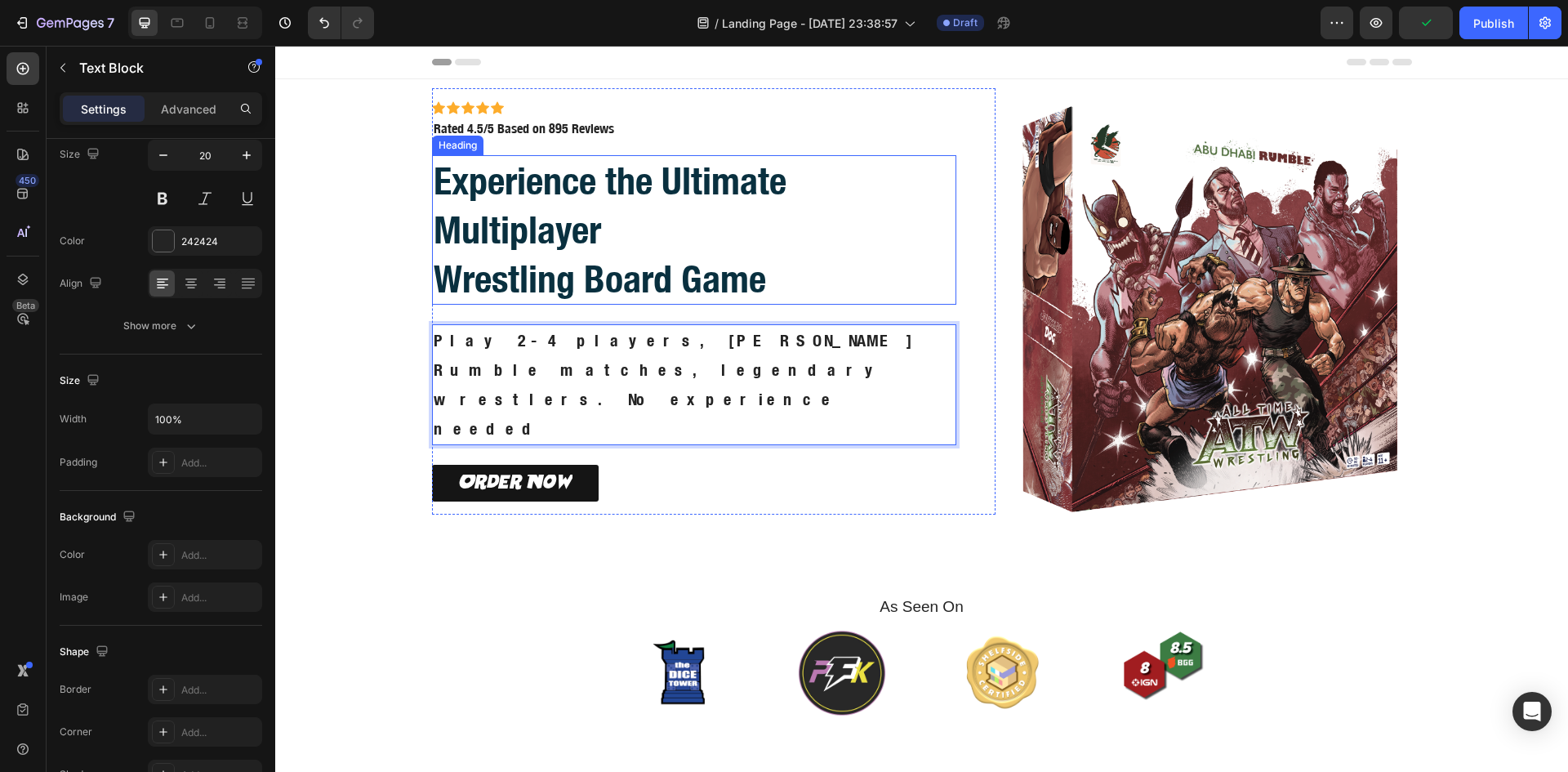
click at [514, 302] on h2 "Experience the Ultimate Multiplayer Wrestling Board Game" at bounding box center [694, 230] width 525 height 149
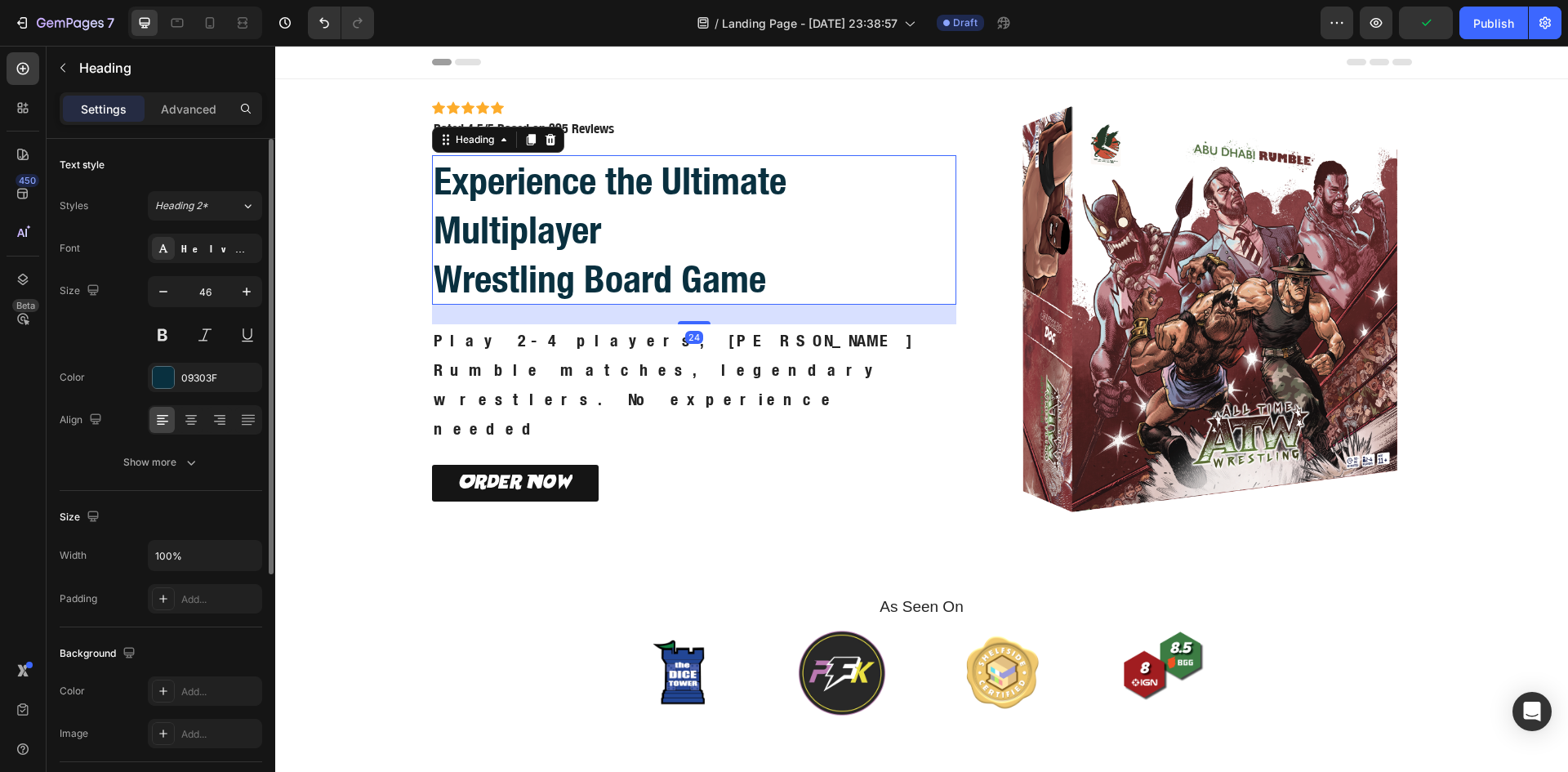
click at [432, 305] on h2 "Experience the Ultimate Multiplayer Wrestling Board Game" at bounding box center [694, 230] width 525 height 149
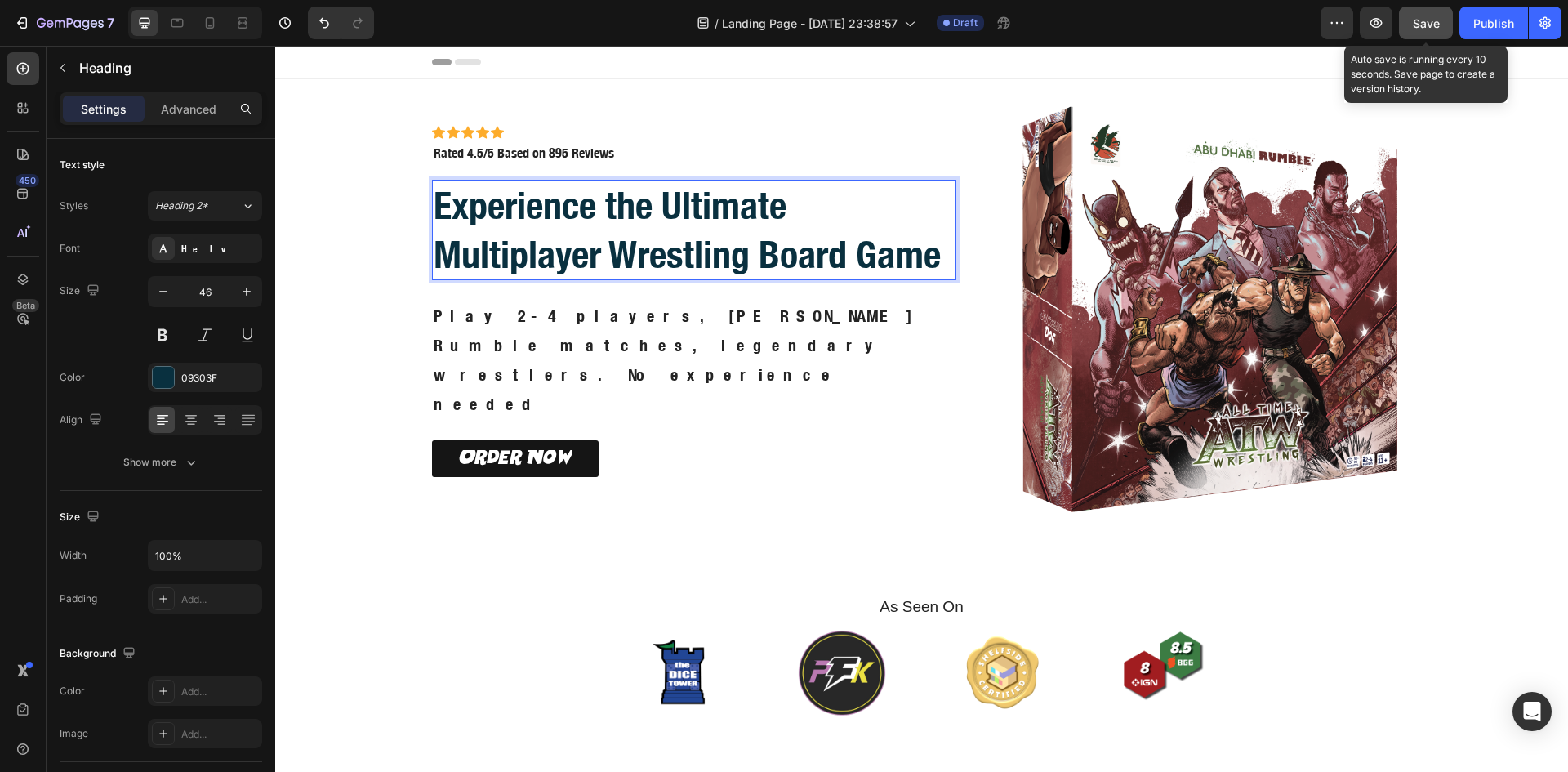
click at [1420, 25] on span "Save" at bounding box center [1426, 24] width 27 height 14
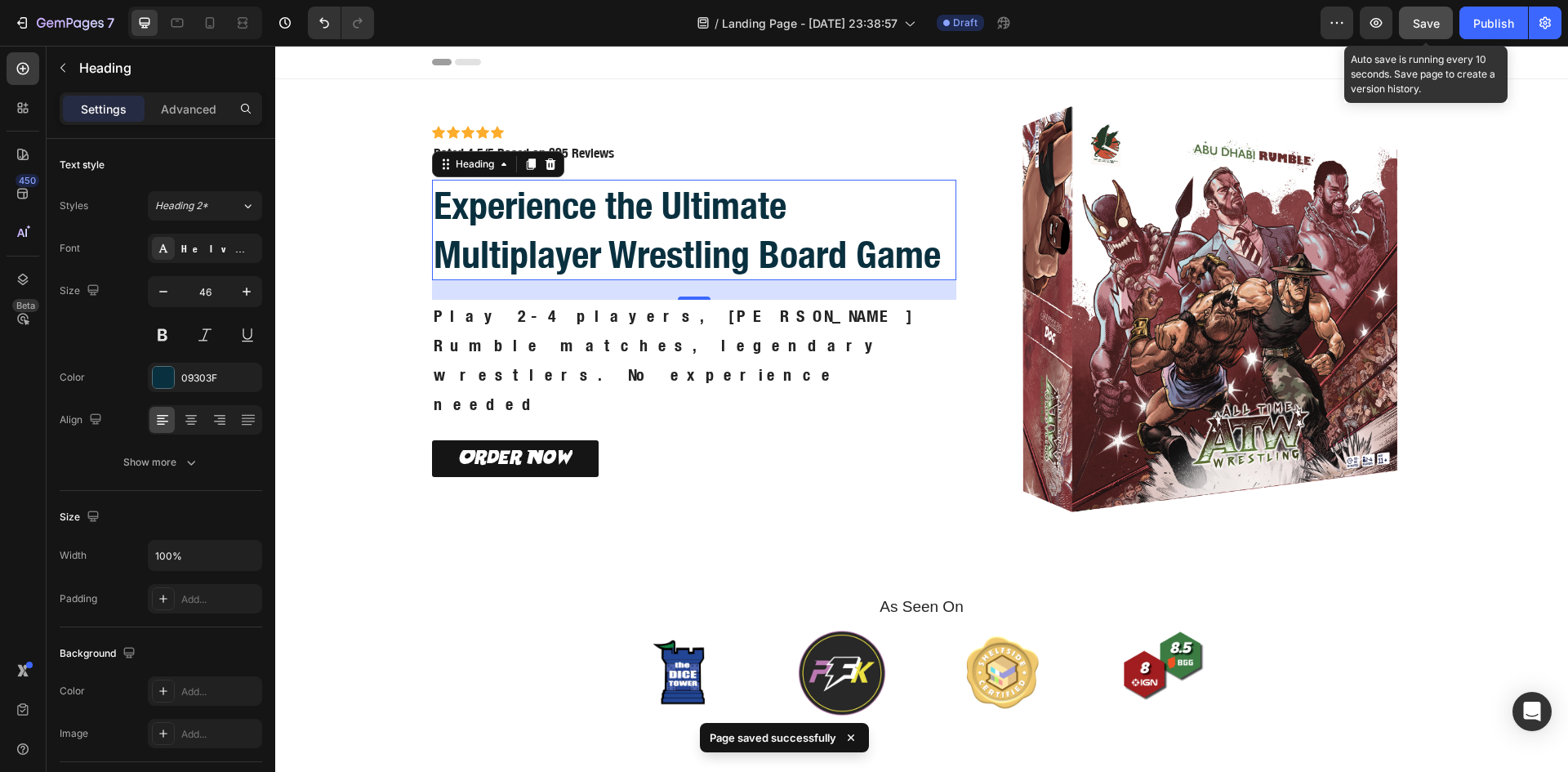
click at [1435, 28] on span "Save" at bounding box center [1426, 24] width 27 height 14
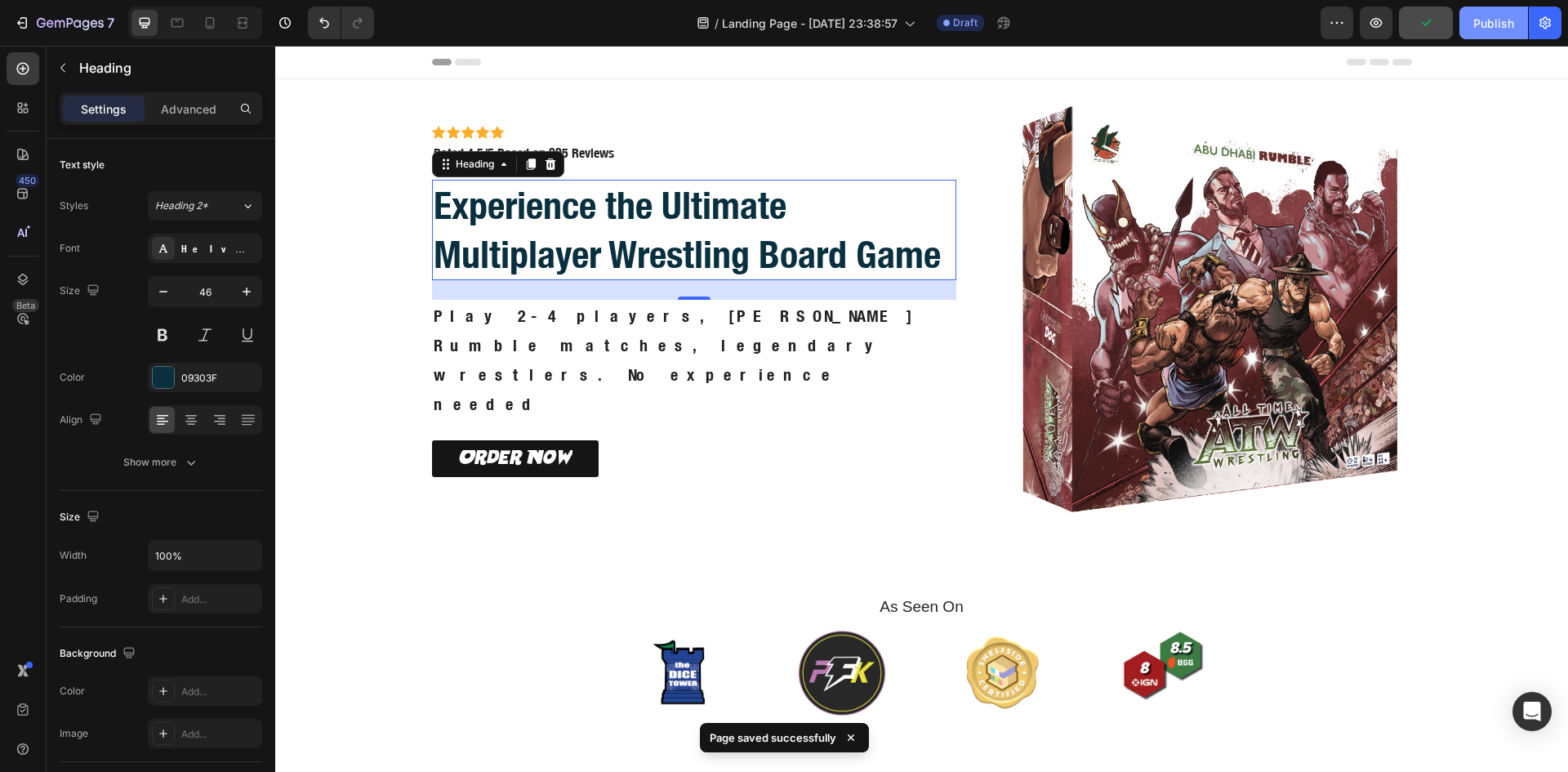
click at [1506, 17] on div "Publish" at bounding box center [1493, 24] width 41 height 18
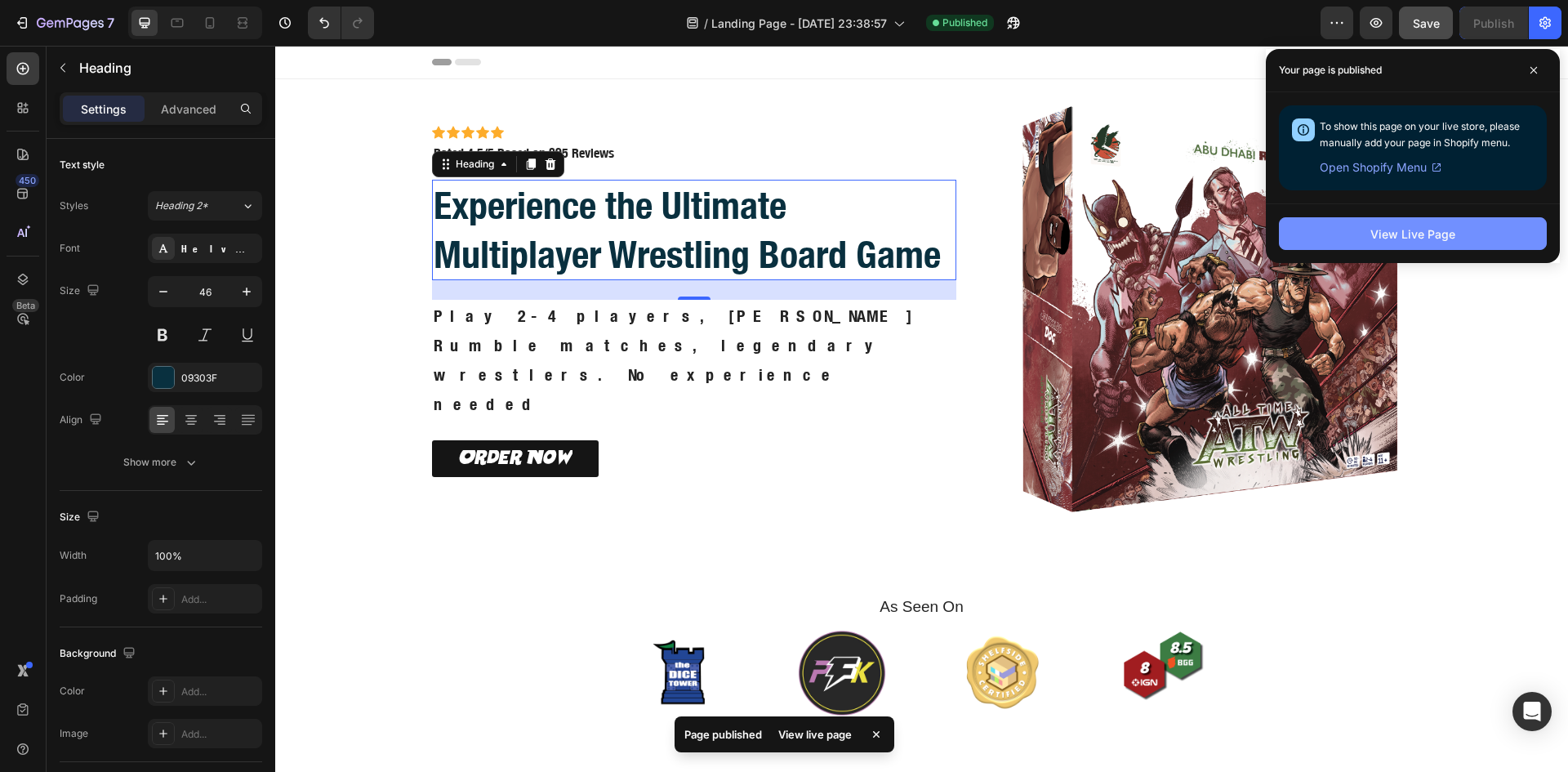
click at [1389, 246] on button "View Live Page" at bounding box center [1412, 233] width 268 height 32
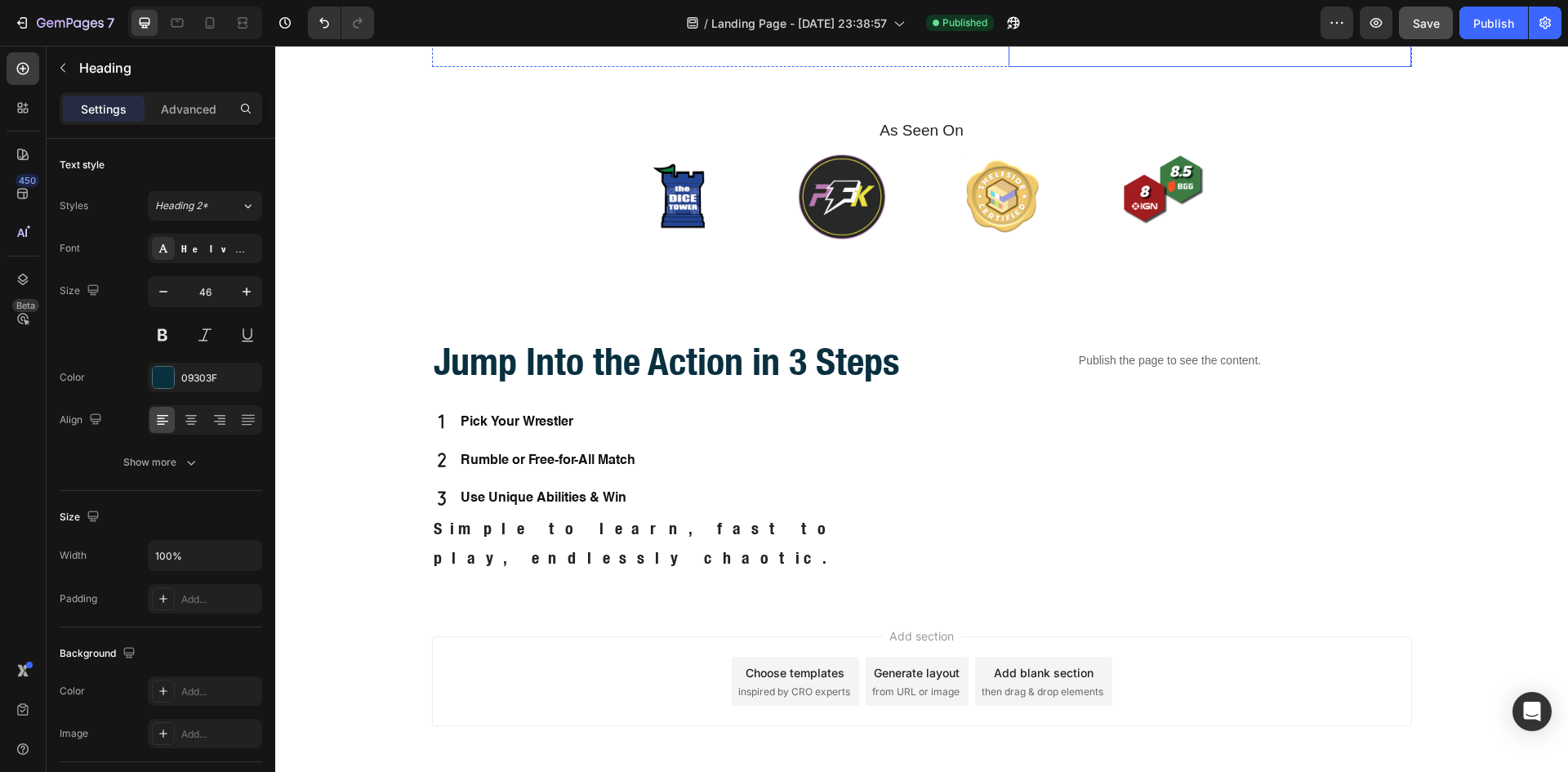
scroll to position [543, 0]
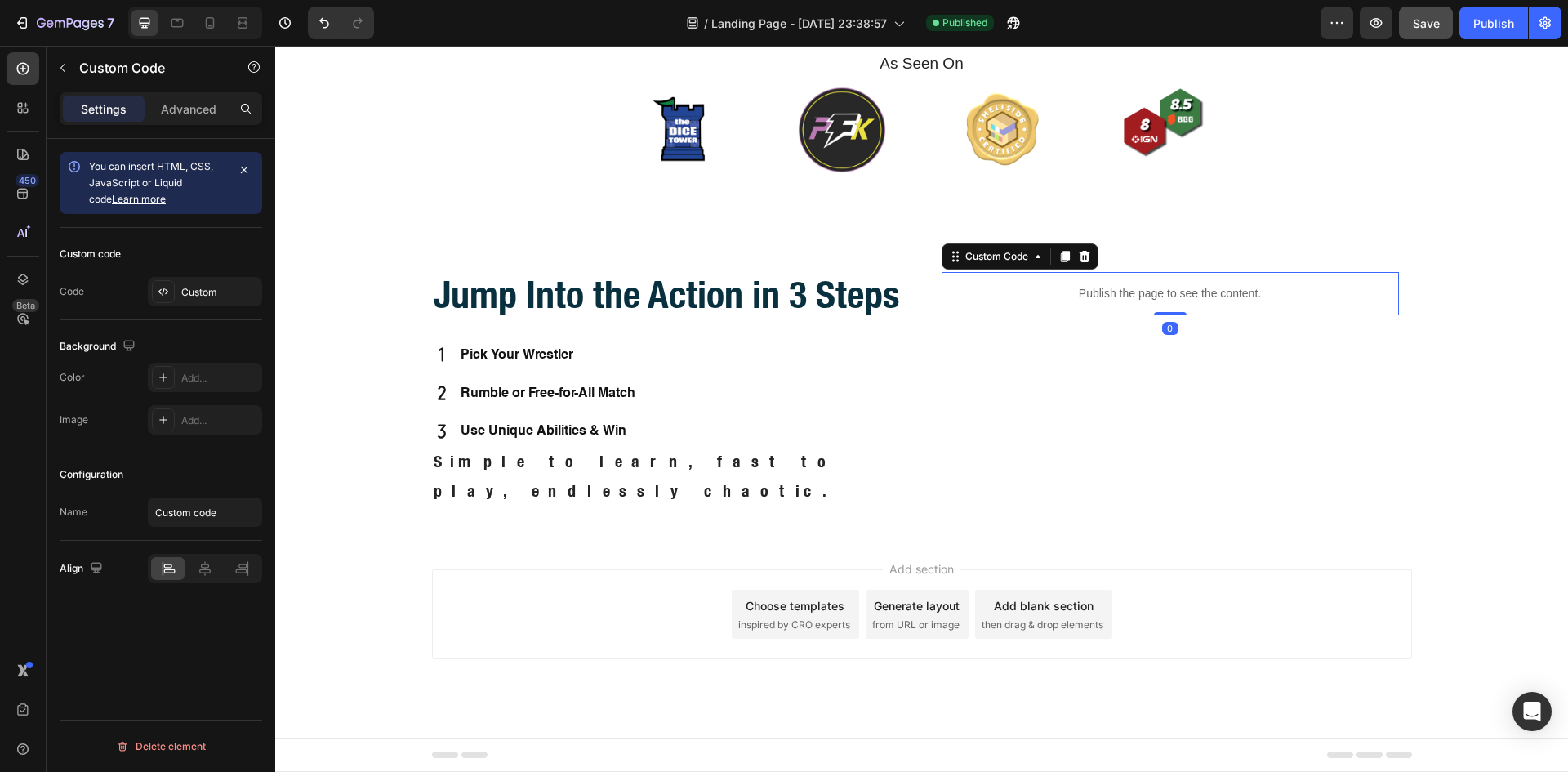
click at [1104, 298] on p "Publish the page to see the content." at bounding box center [1169, 294] width 457 height 18
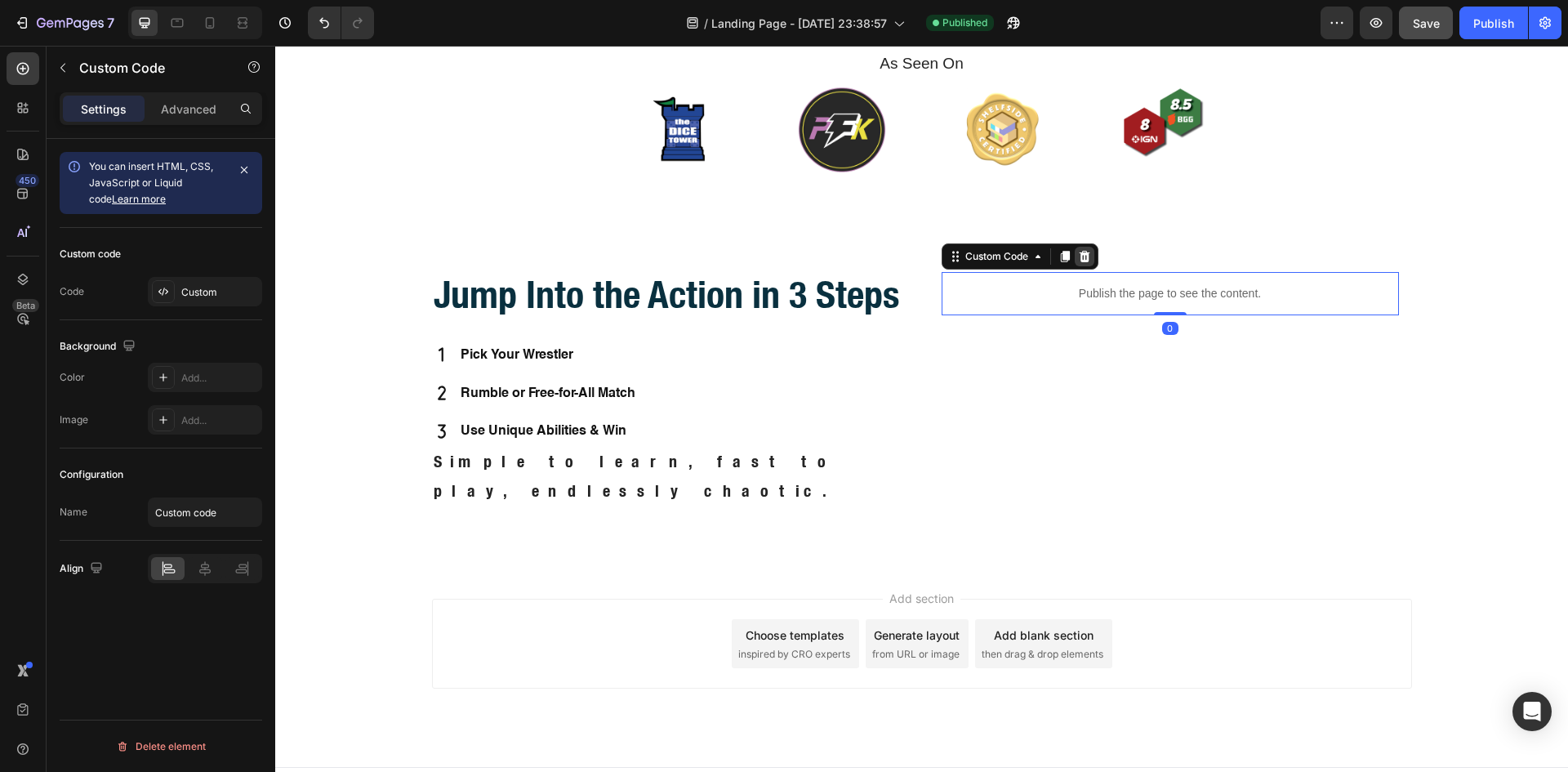
click at [1079, 254] on icon at bounding box center [1084, 256] width 11 height 11
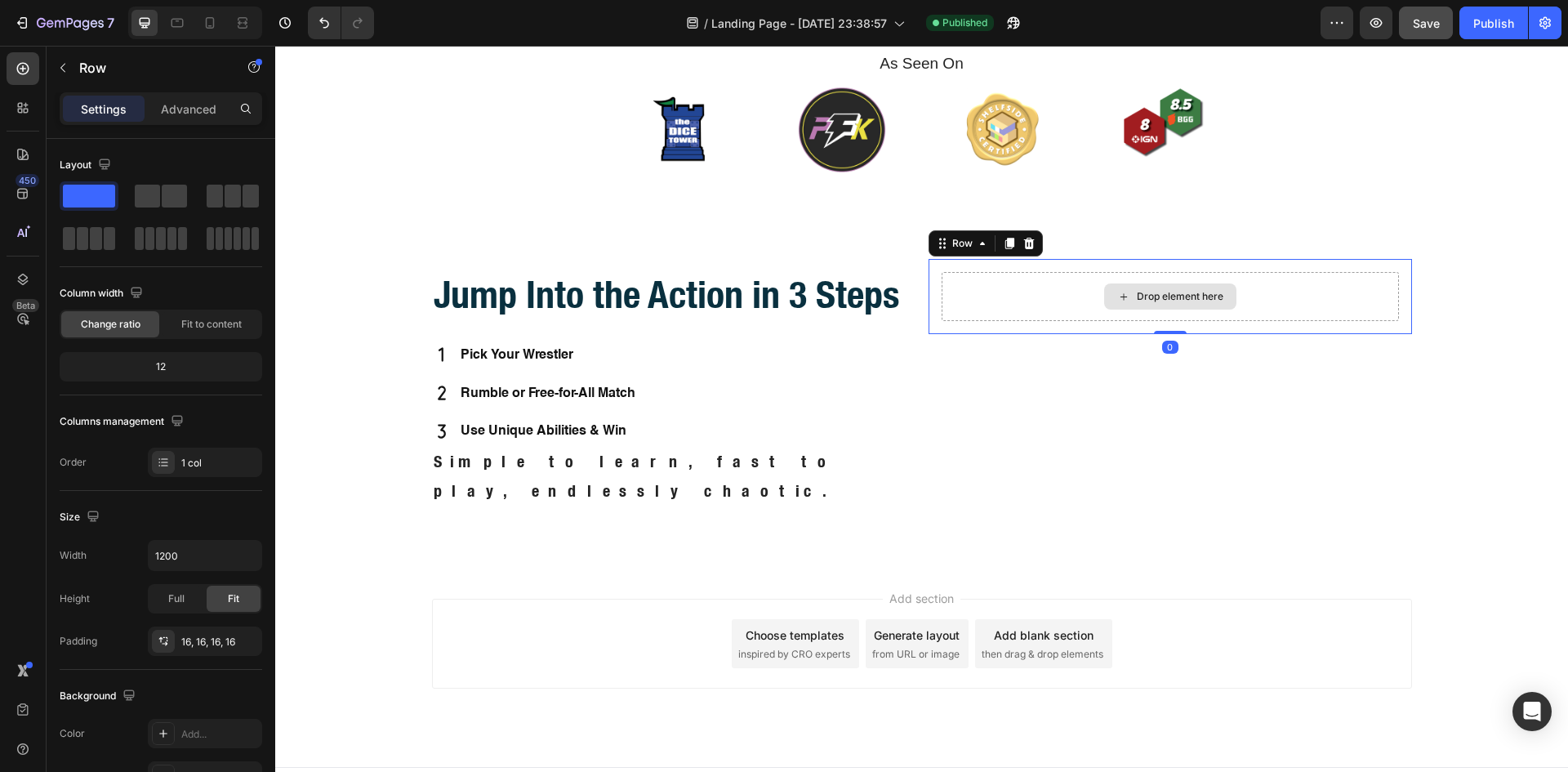
click at [1014, 300] on div "Drop element here" at bounding box center [1169, 297] width 457 height 49
click at [1018, 263] on div "Drop element here Row 0" at bounding box center [1169, 297] width 484 height 76
click at [950, 315] on div "Drop element here" at bounding box center [1169, 297] width 457 height 49
click at [1023, 247] on icon at bounding box center [1028, 243] width 11 height 11
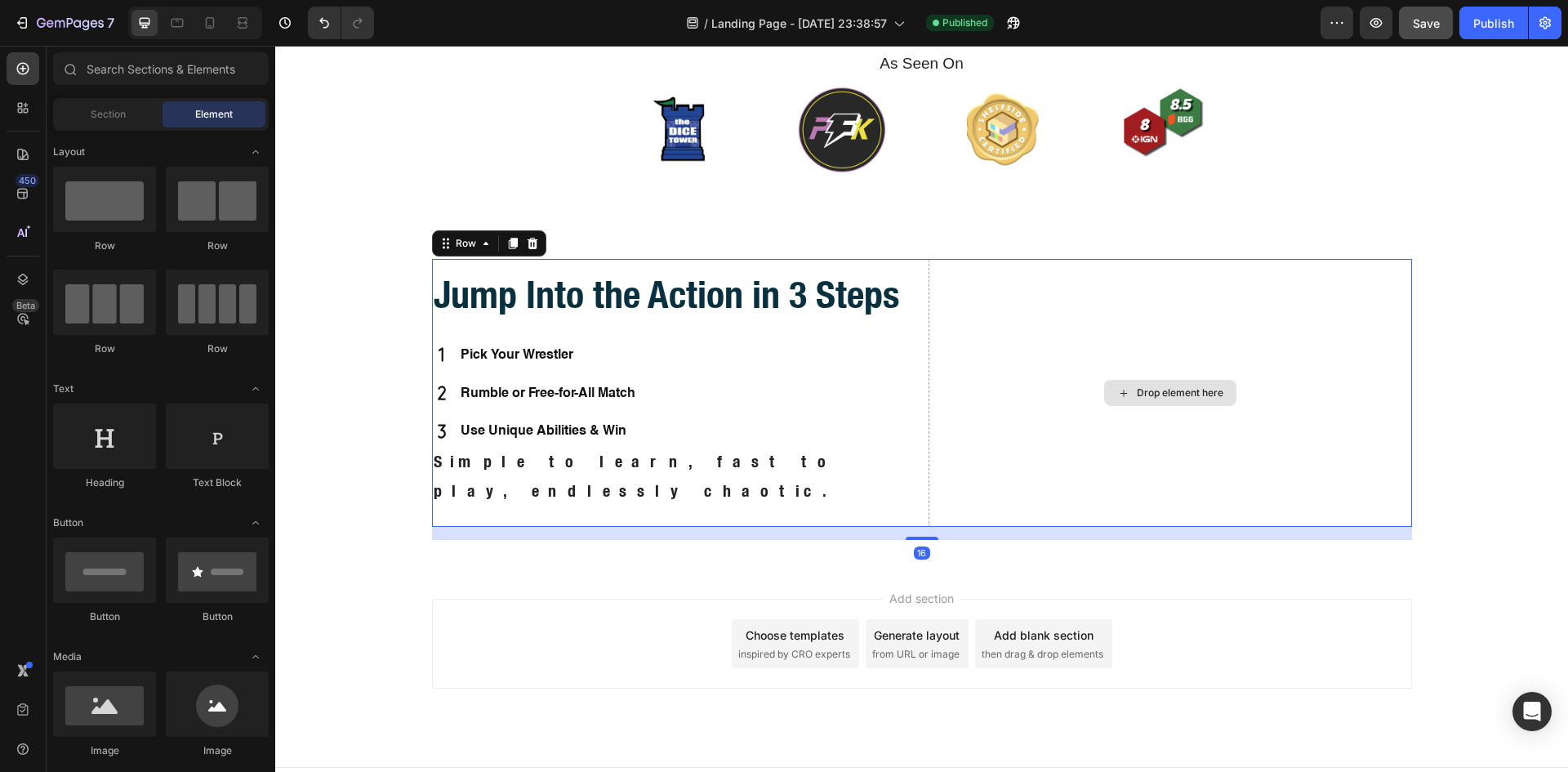
click at [1003, 335] on div "Drop element here" at bounding box center [1169, 393] width 484 height 268
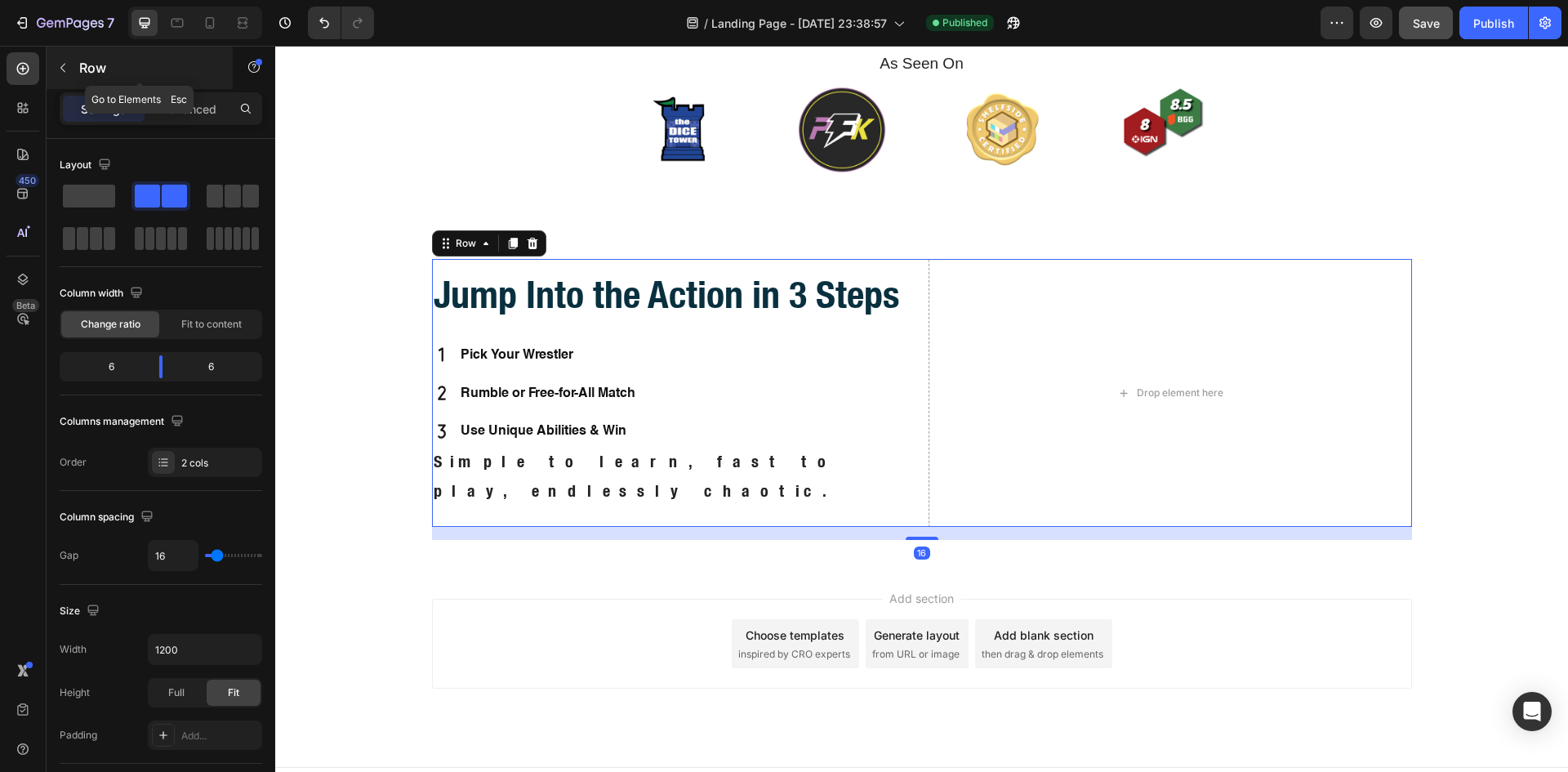
click at [61, 76] on button "button" at bounding box center [63, 68] width 26 height 26
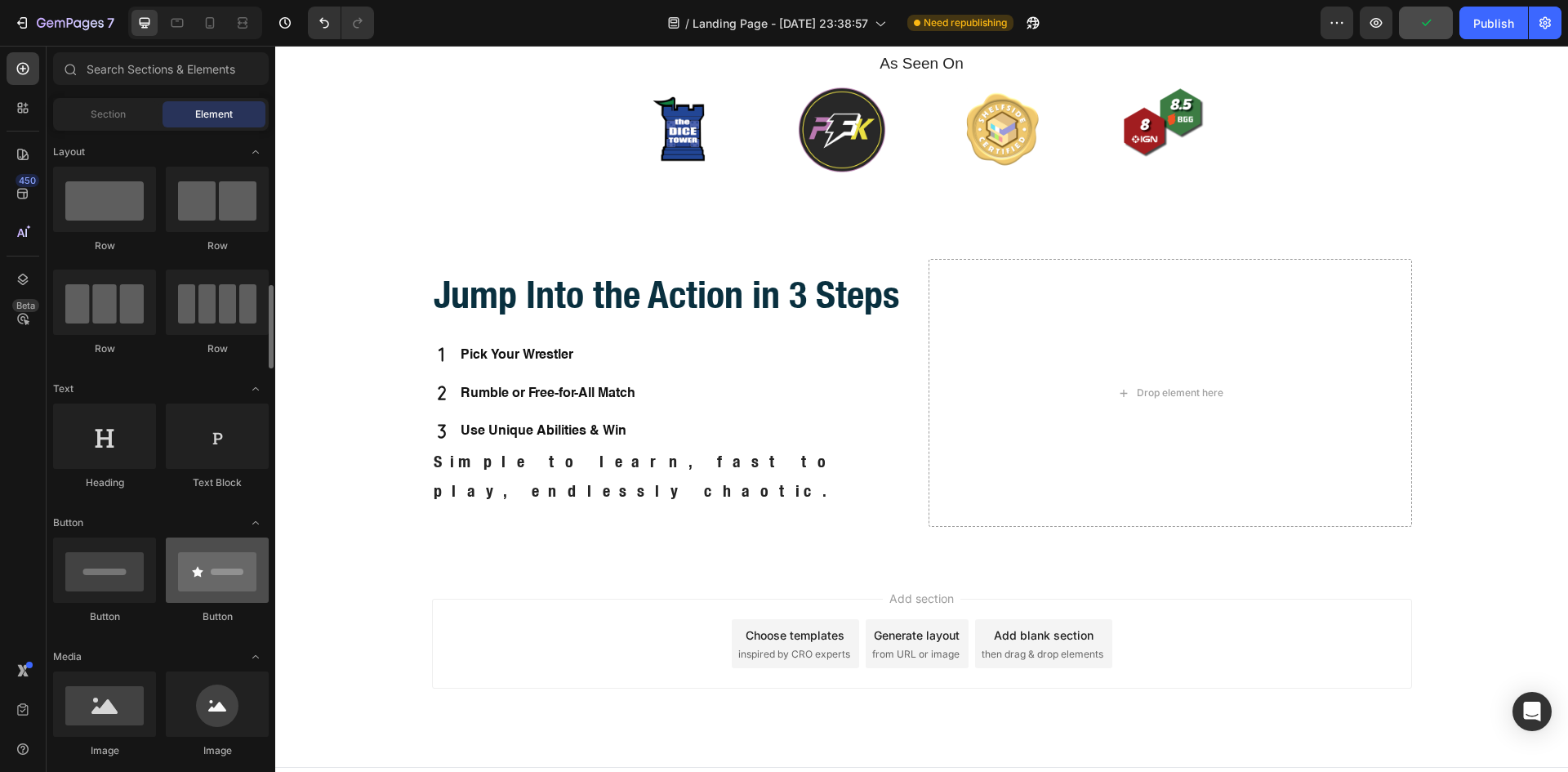
scroll to position [273, 0]
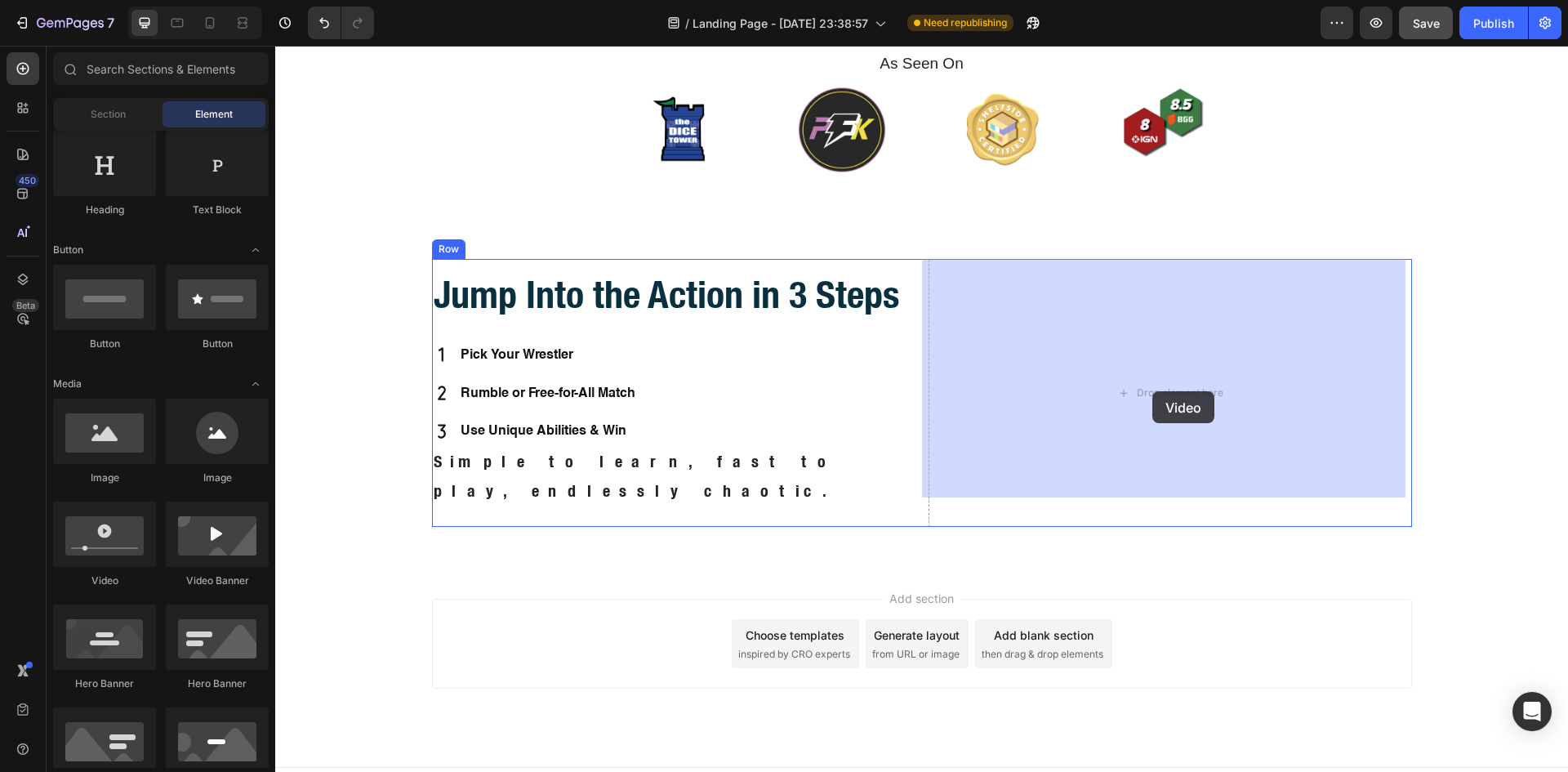
drag, startPoint x: 378, startPoint y: 569, endPoint x: 1152, endPoint y: 391, distance: 794.2
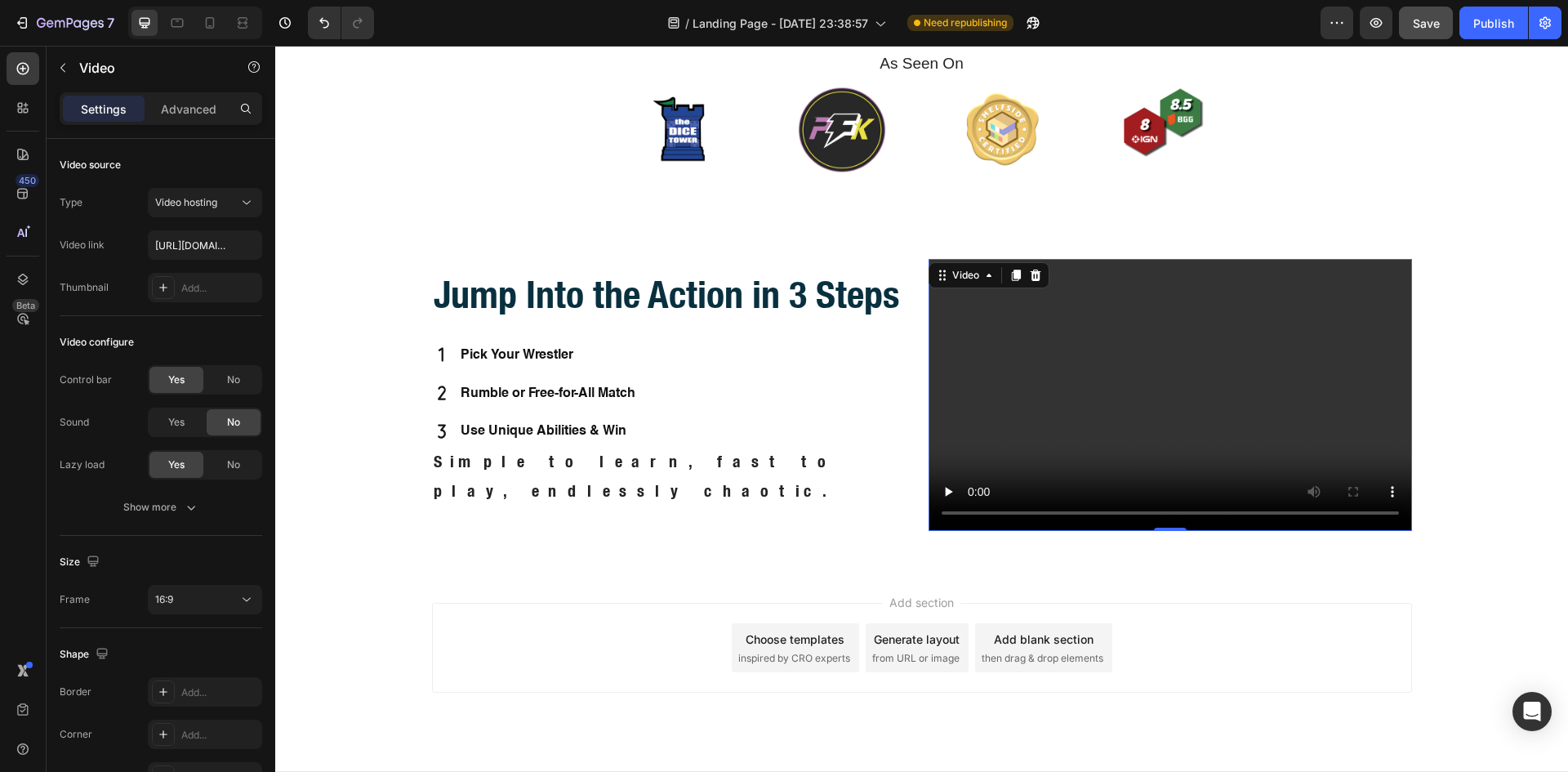
click at [1111, 393] on video at bounding box center [1169, 395] width 484 height 272
click at [172, 242] on input "[URL][DOMAIN_NAME]" at bounding box center [205, 244] width 114 height 29
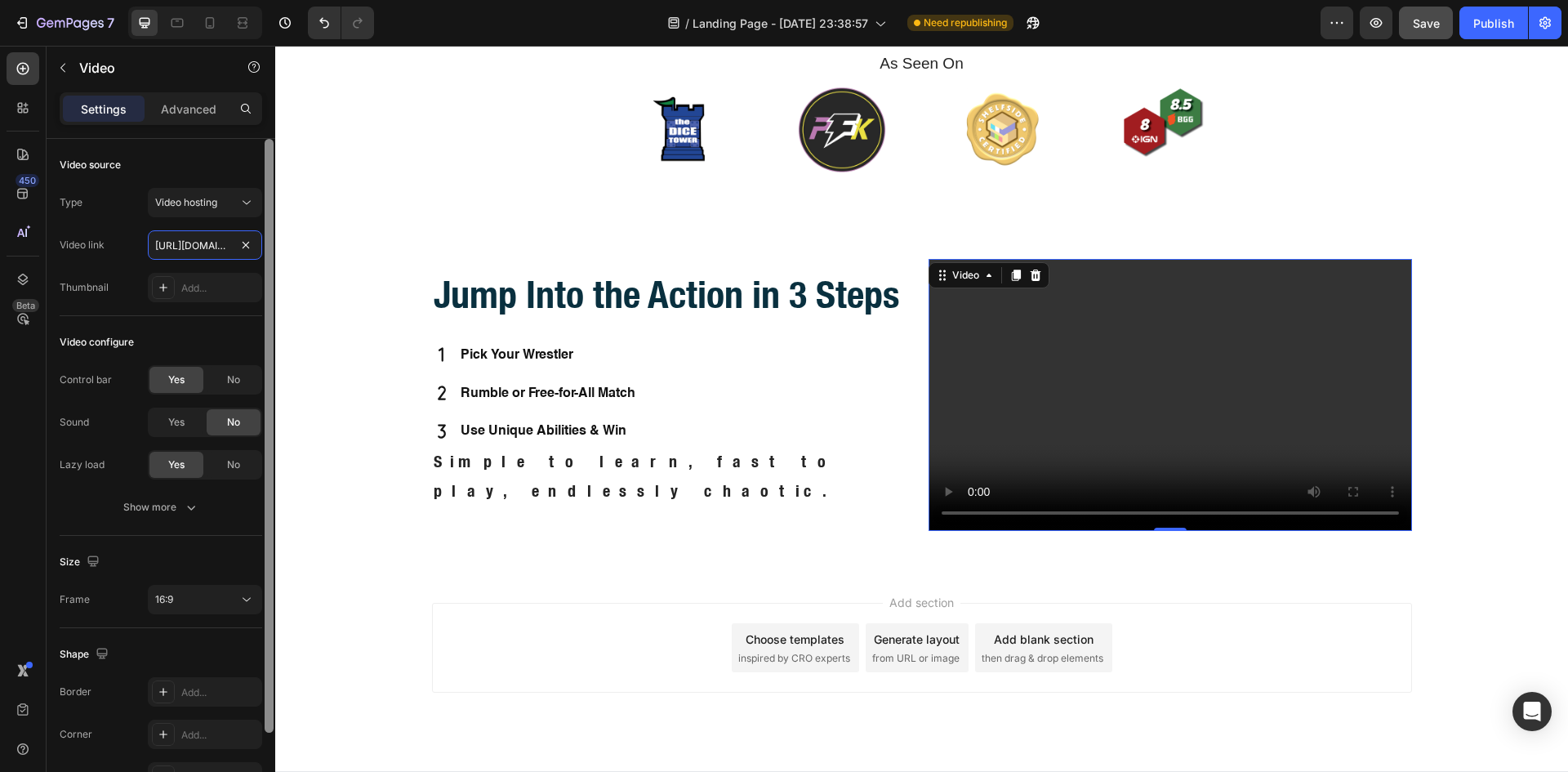
scroll to position [0, 307]
type input "https://cdn.shopify.com/videos/c/o/v/cb81fb53cdee485cb2c32c470053fe82.mp4"
click at [188, 319] on div "Video configure Control bar Yes No Sound Yes No Lazy load Yes No Show more" at bounding box center [161, 426] width 203 height 220
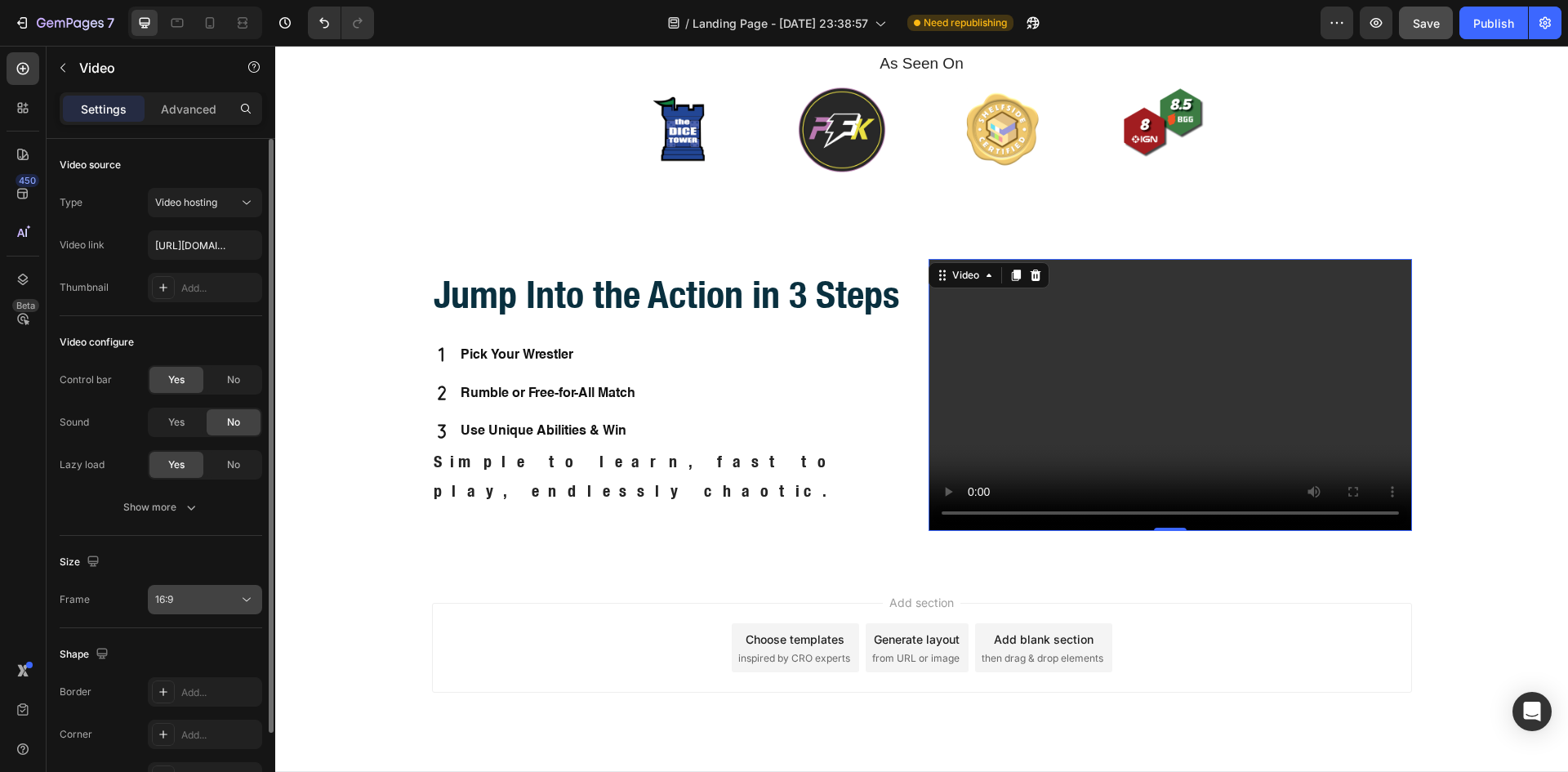
click at [181, 591] on div "16:9" at bounding box center [205, 599] width 99 height 17
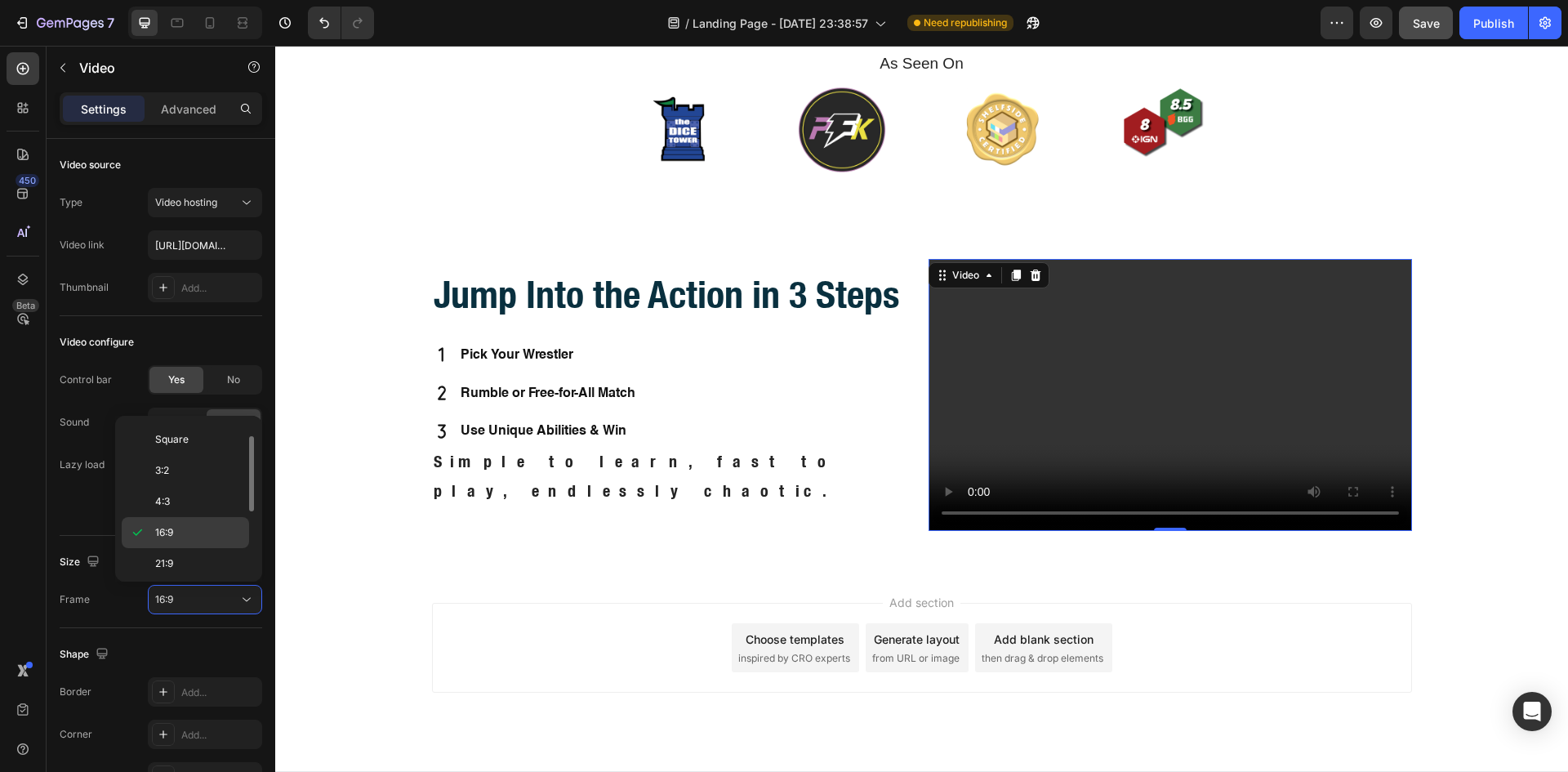
scroll to position [157, 0]
click at [186, 530] on p "9:16" at bounding box center [198, 528] width 87 height 15
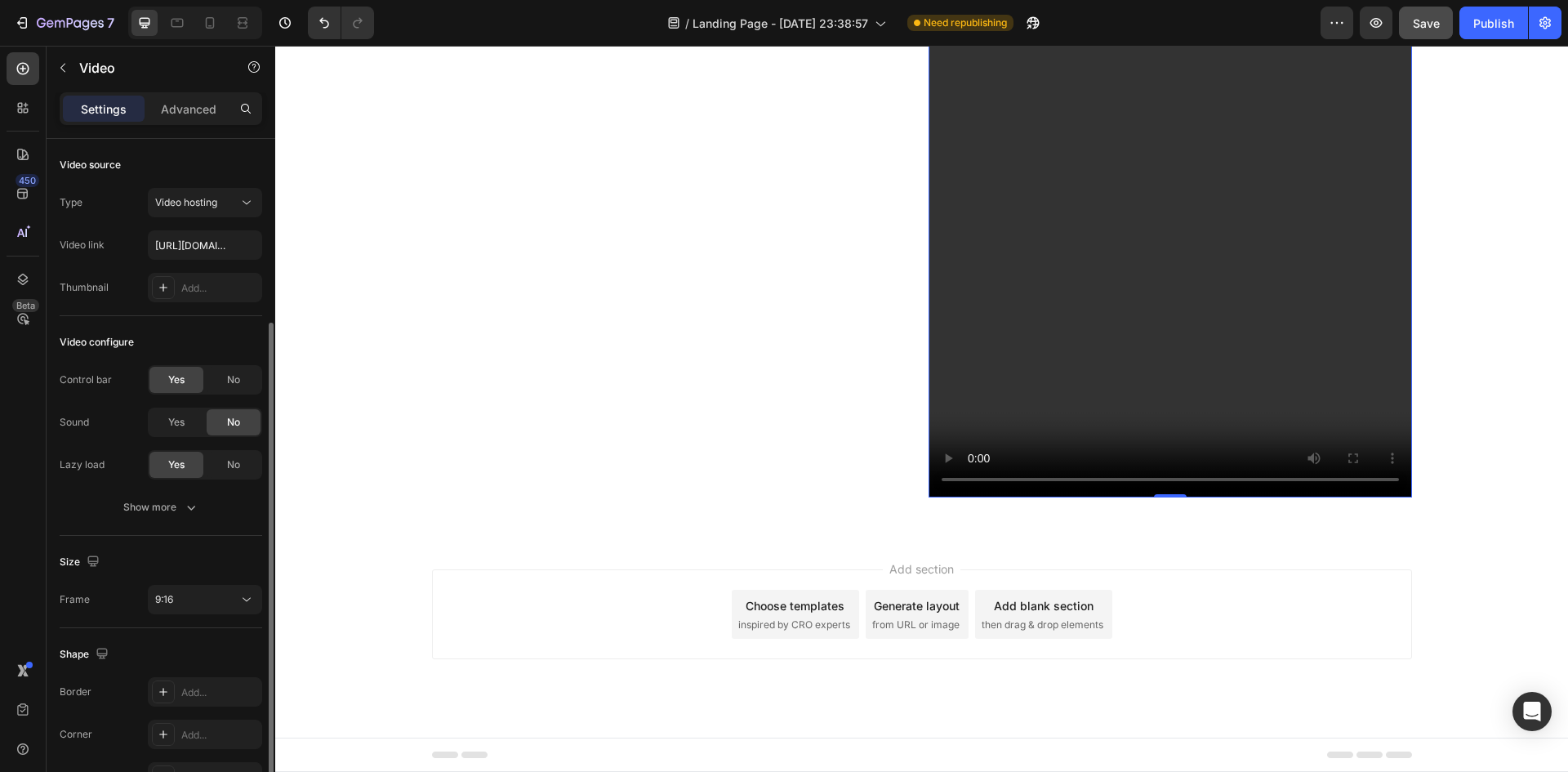
scroll to position [98, 0]
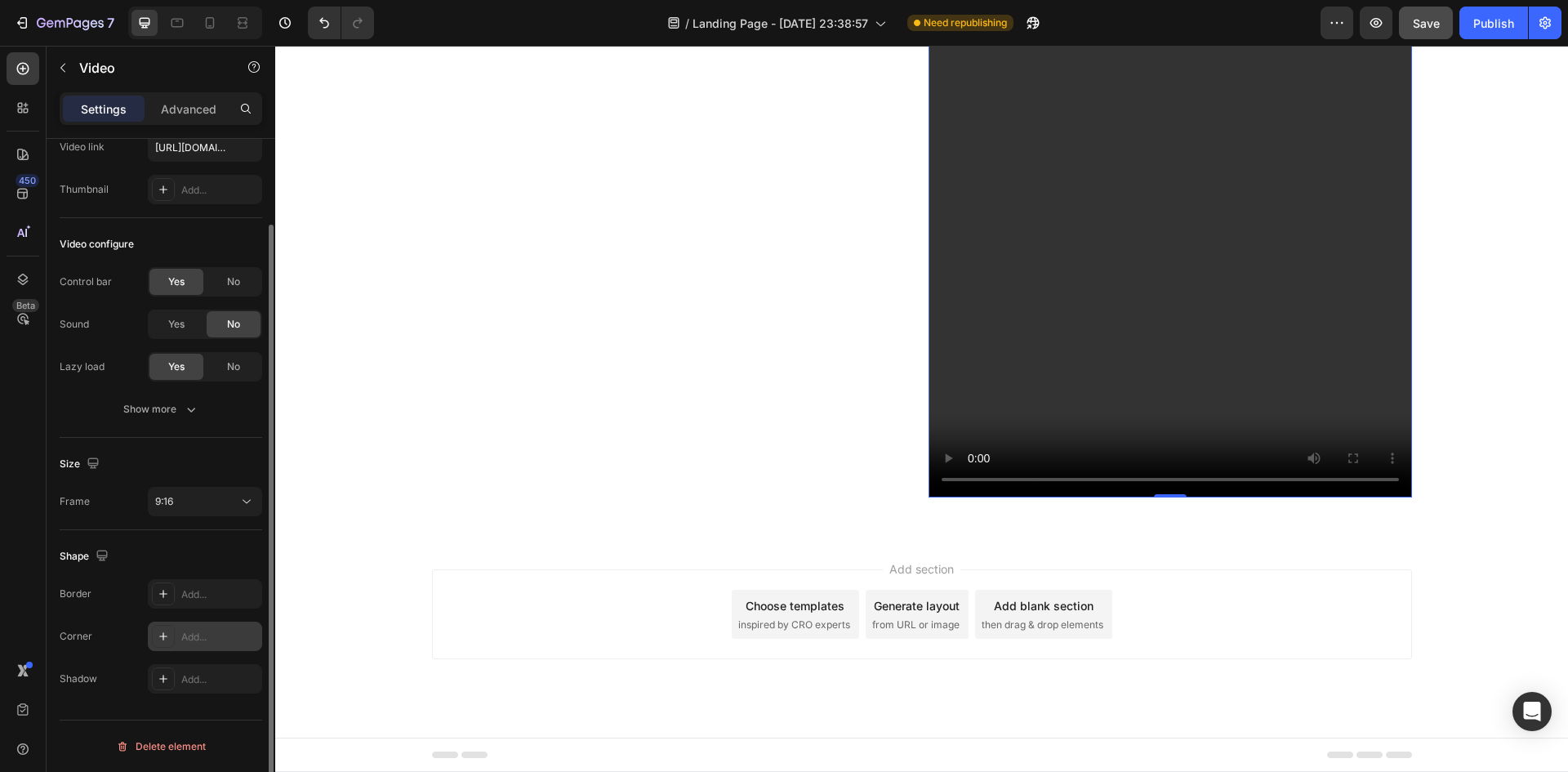
click at [196, 632] on div "Add..." at bounding box center [219, 637] width 76 height 15
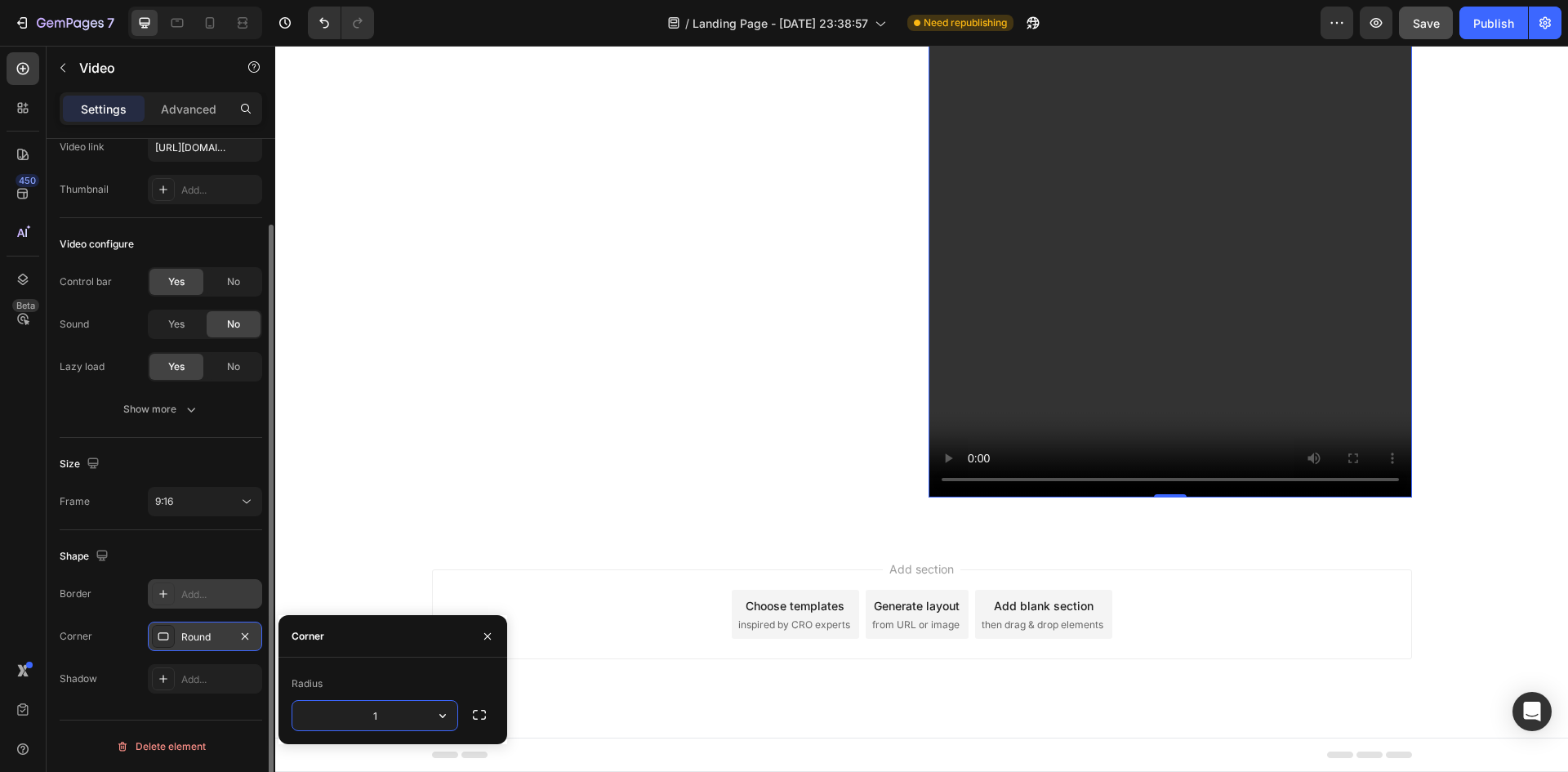
type input "16"
click at [240, 565] on div "Shape" at bounding box center [161, 556] width 203 height 26
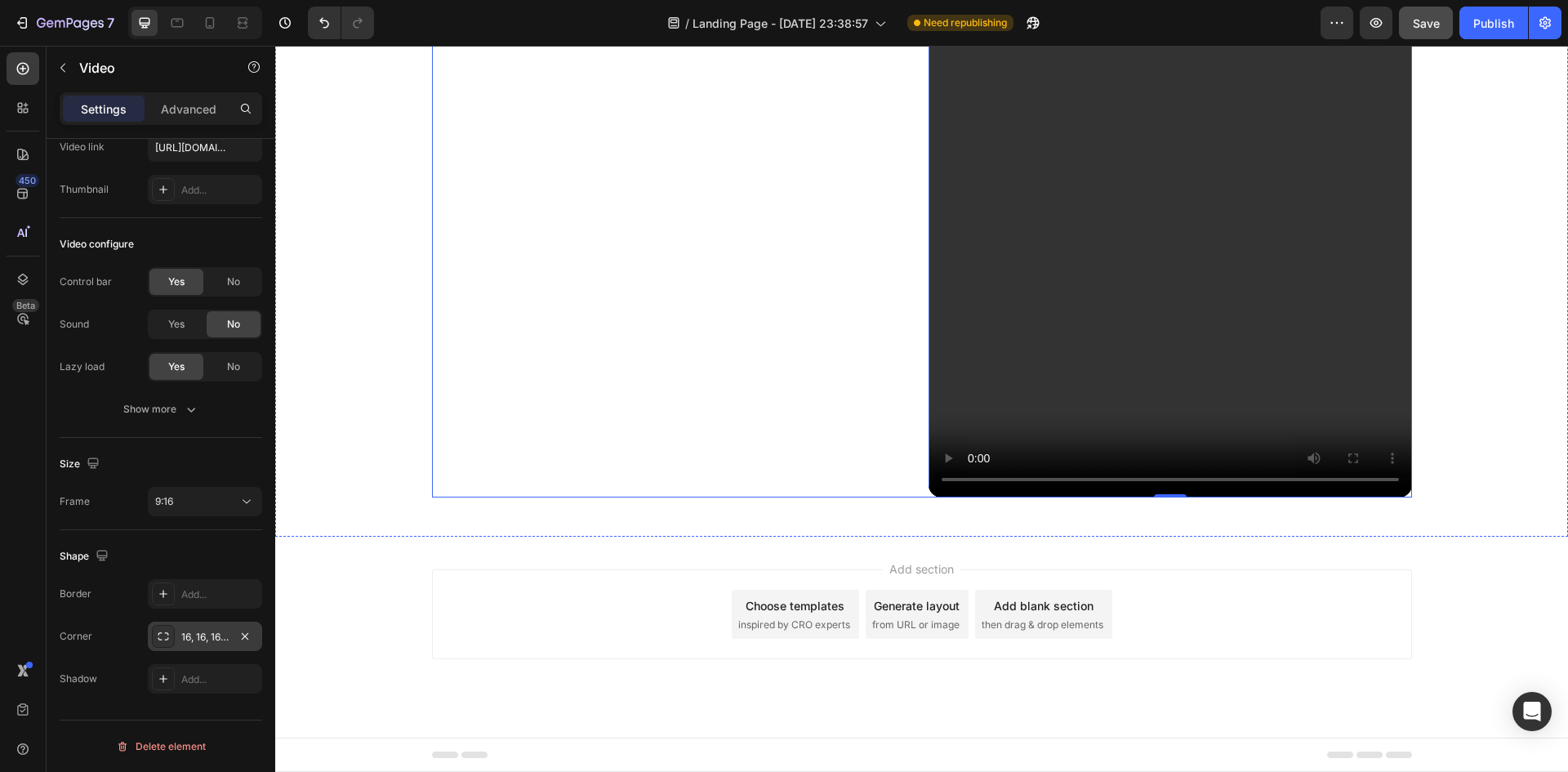
click at [581, 406] on div "Jump Into the Action in 3 Steps Heading Pick Your Wrestler Rumble or Free-for-A…" at bounding box center [673, 68] width 484 height 859
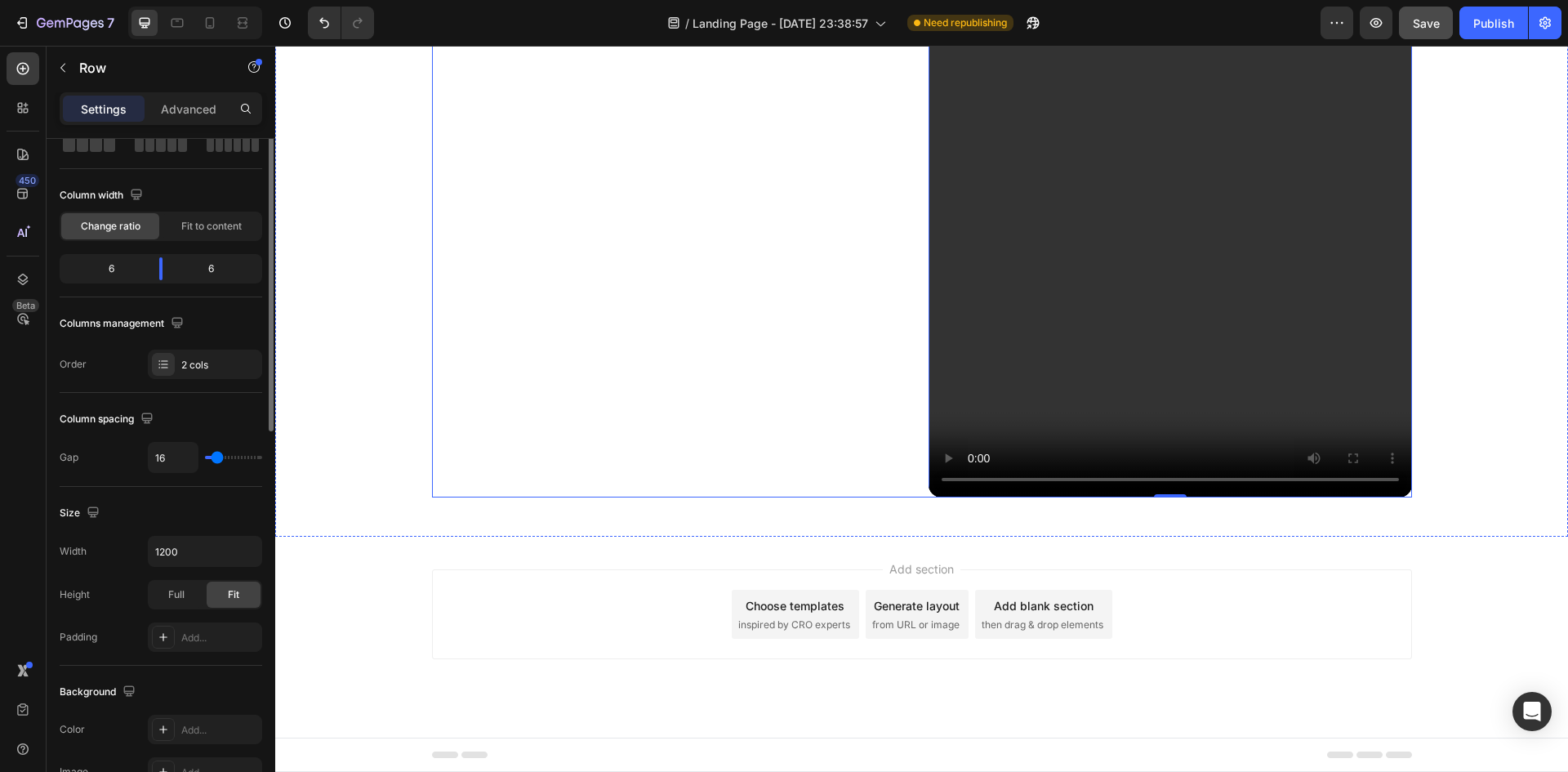
scroll to position [0, 0]
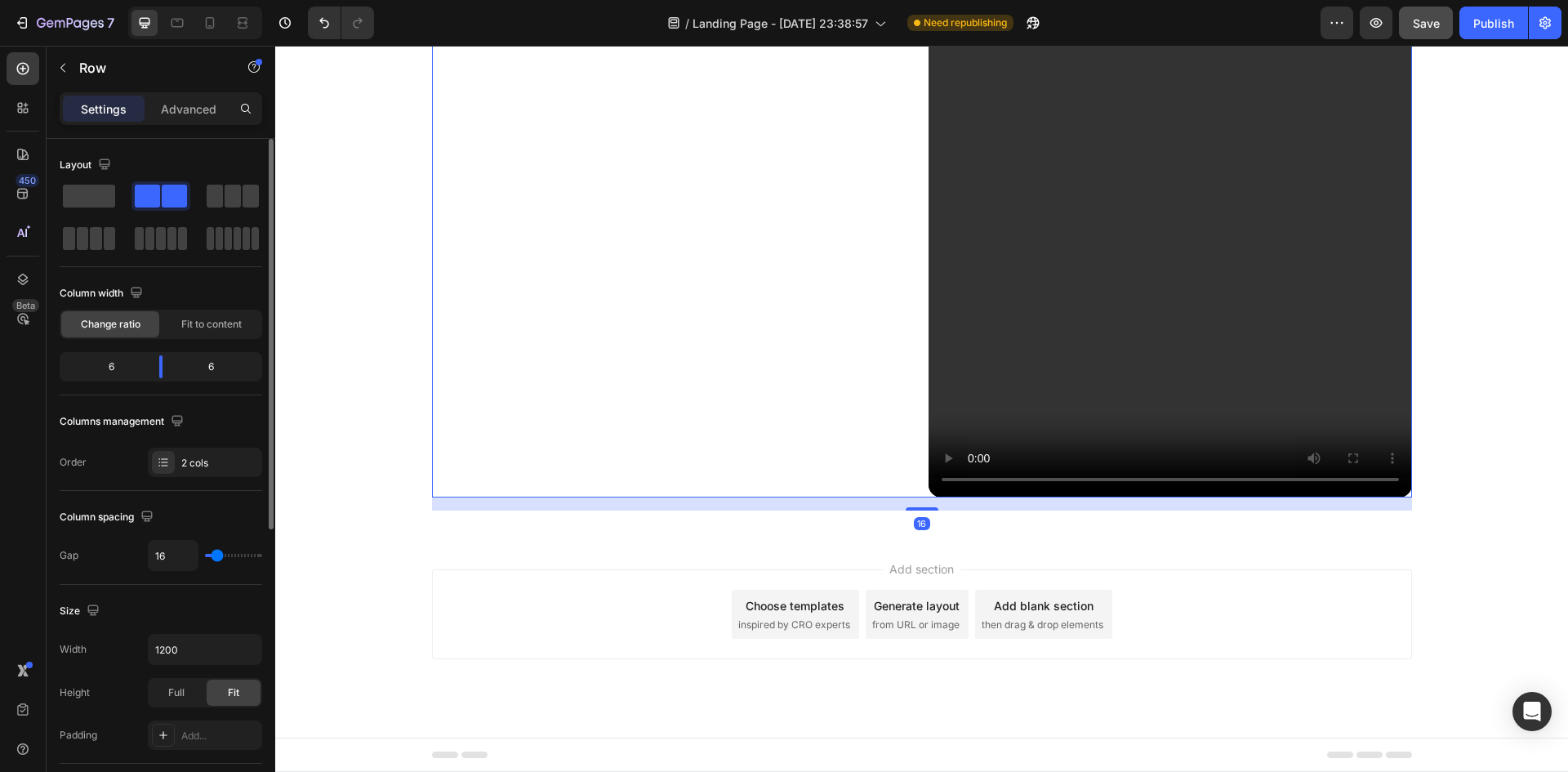
click at [795, 333] on div "Jump Into the Action in 3 Steps Heading Pick Your Wrestler Rumble or Free-for-A…" at bounding box center [673, 68] width 484 height 859
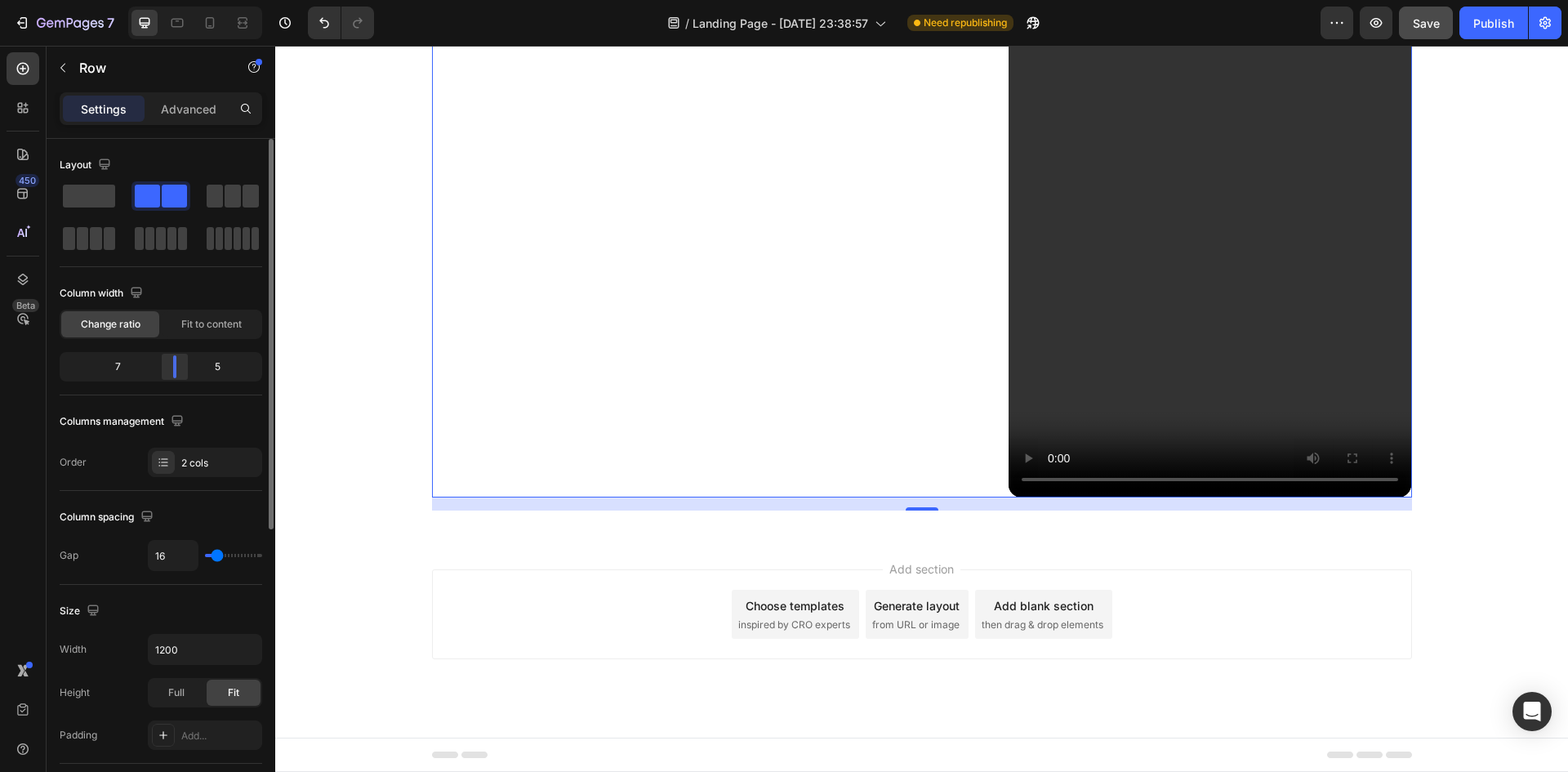
scroll to position [1021, 0]
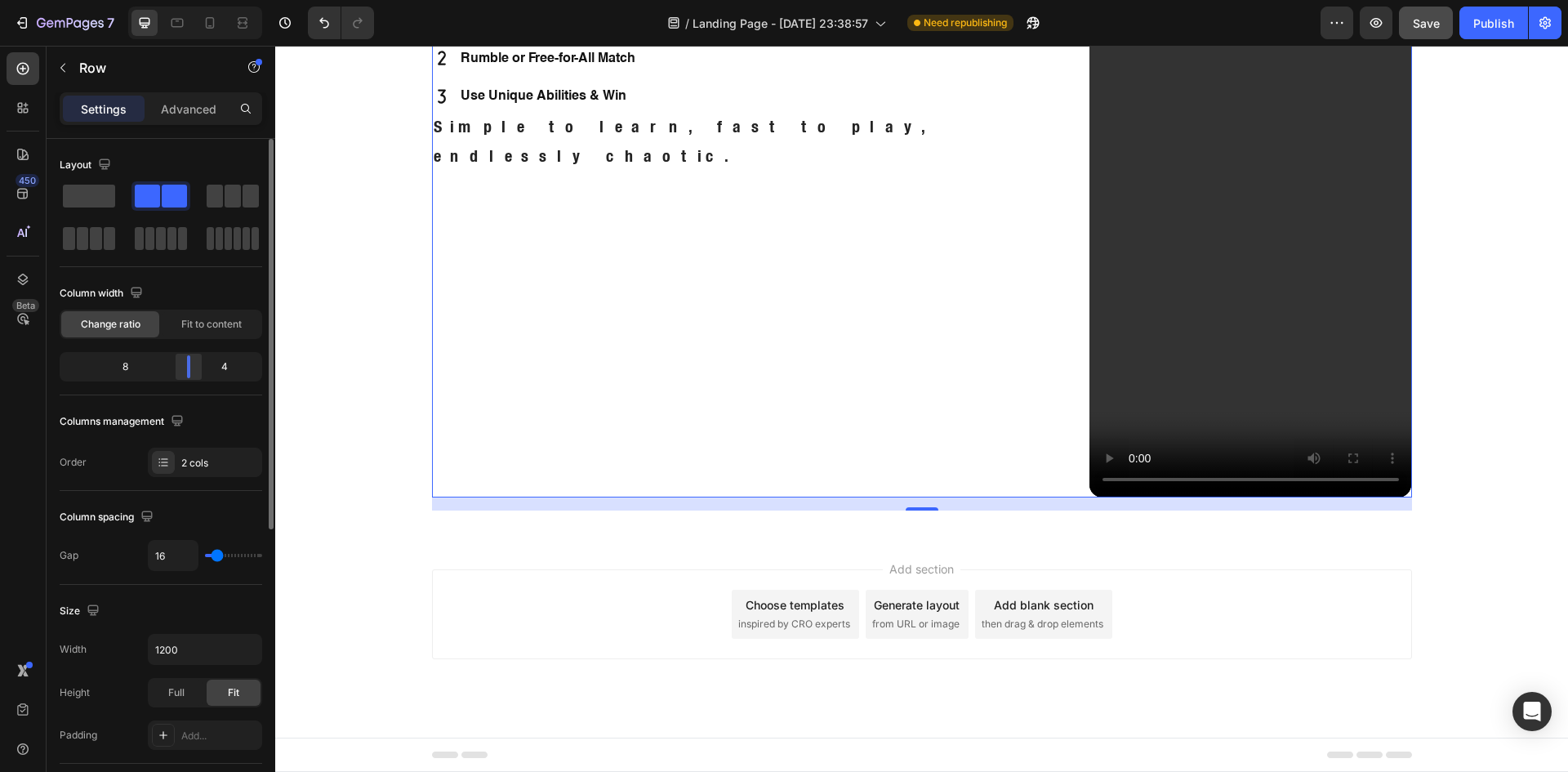
drag, startPoint x: 162, startPoint y: 365, endPoint x: 192, endPoint y: 357, distance: 31.0
click at [192, 357] on div at bounding box center [188, 367] width 29 height 23
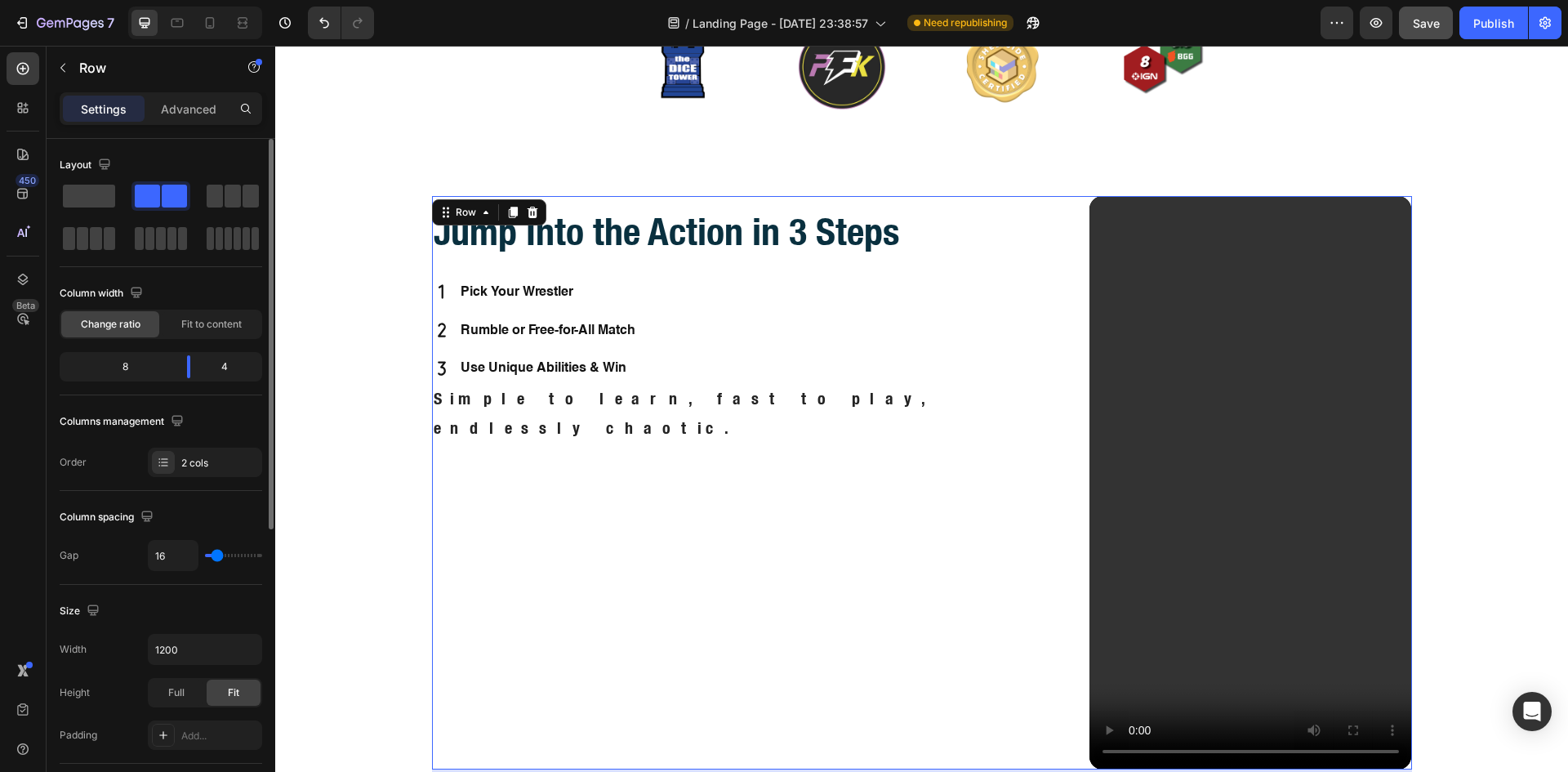
scroll to position [503, 0]
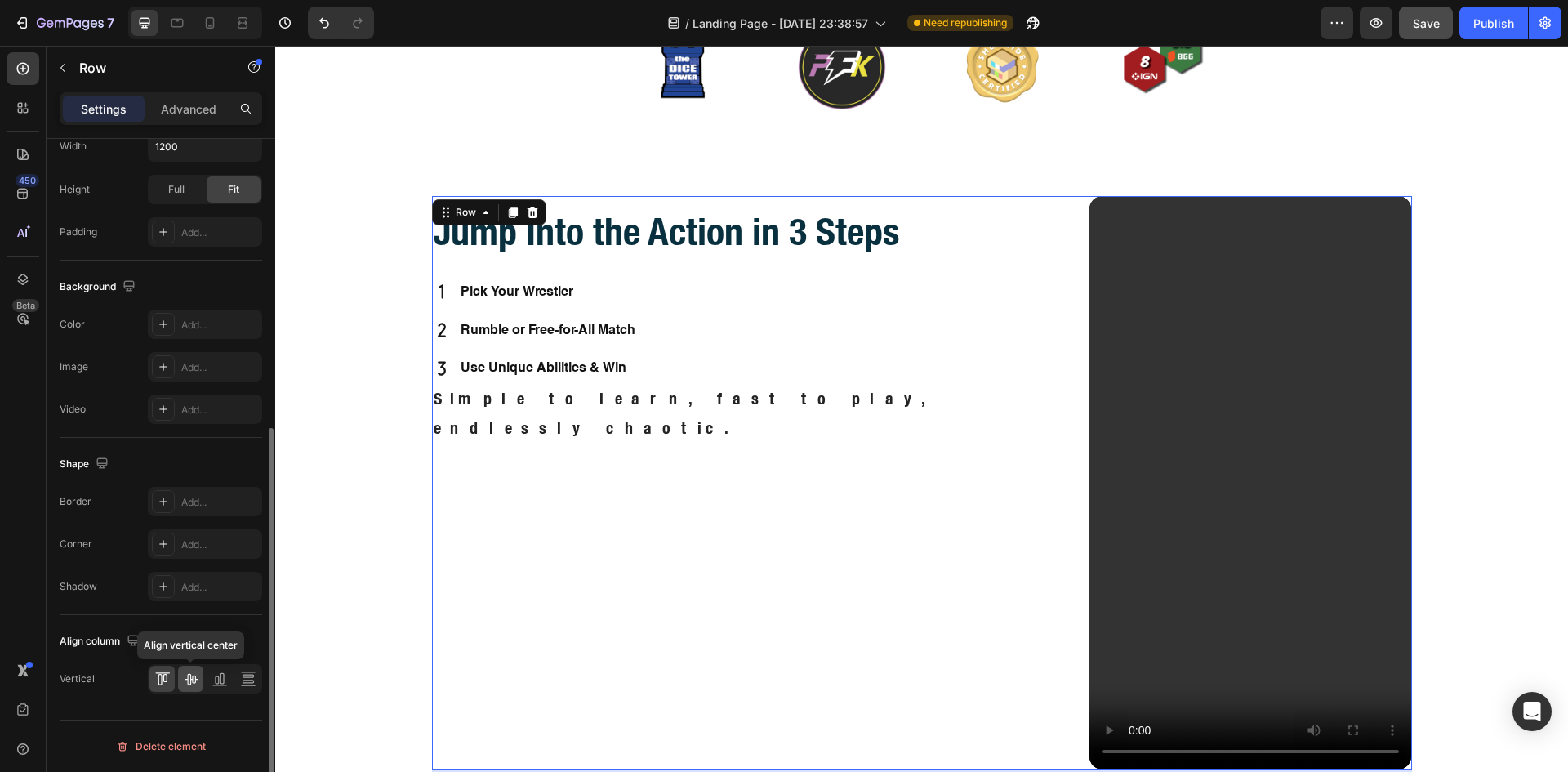
click at [189, 675] on icon at bounding box center [191, 679] width 13 height 11
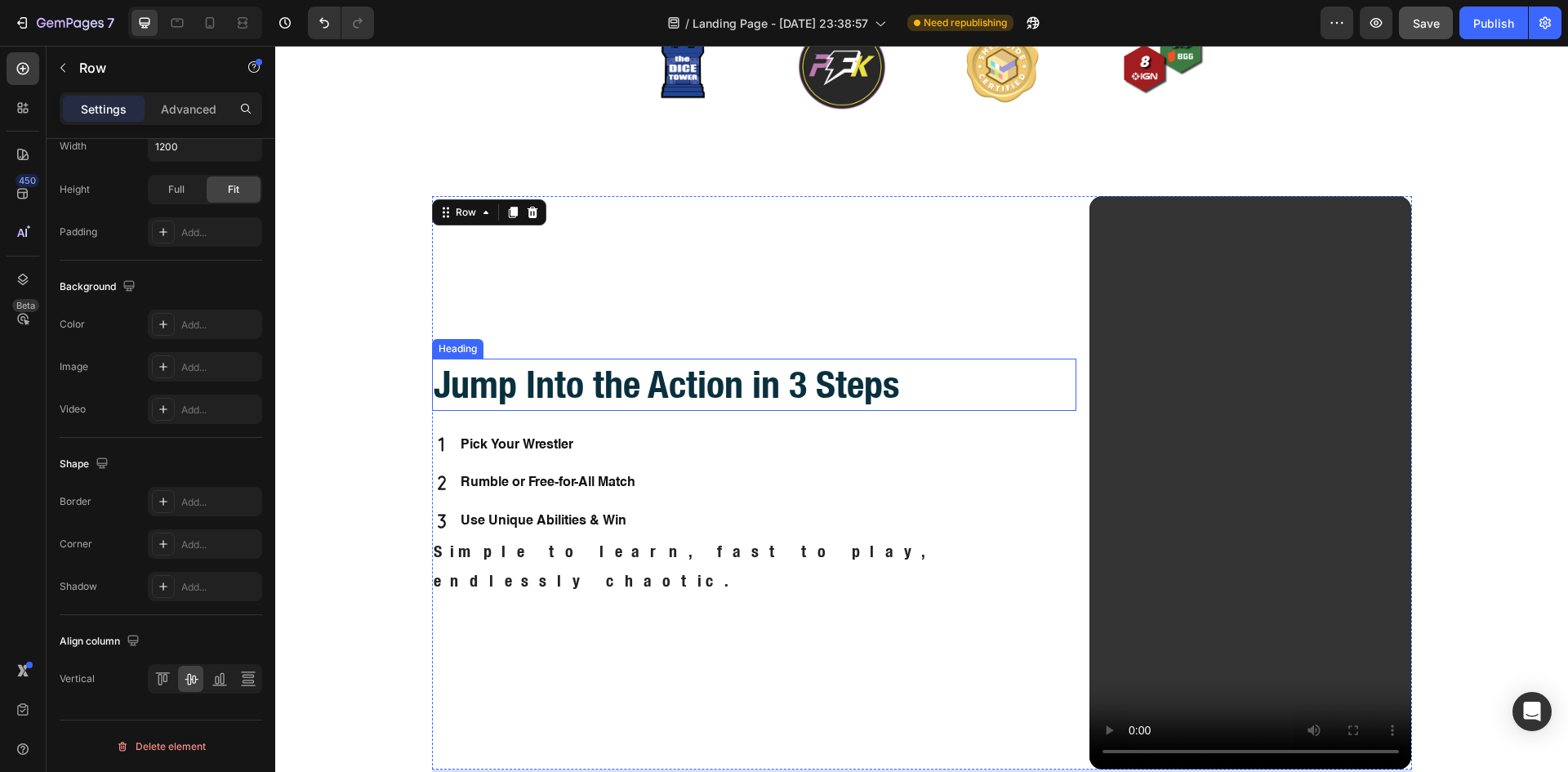
click at [622, 395] on h2 "Jump Into the Action in 3 Steps" at bounding box center [754, 385] width 644 height 53
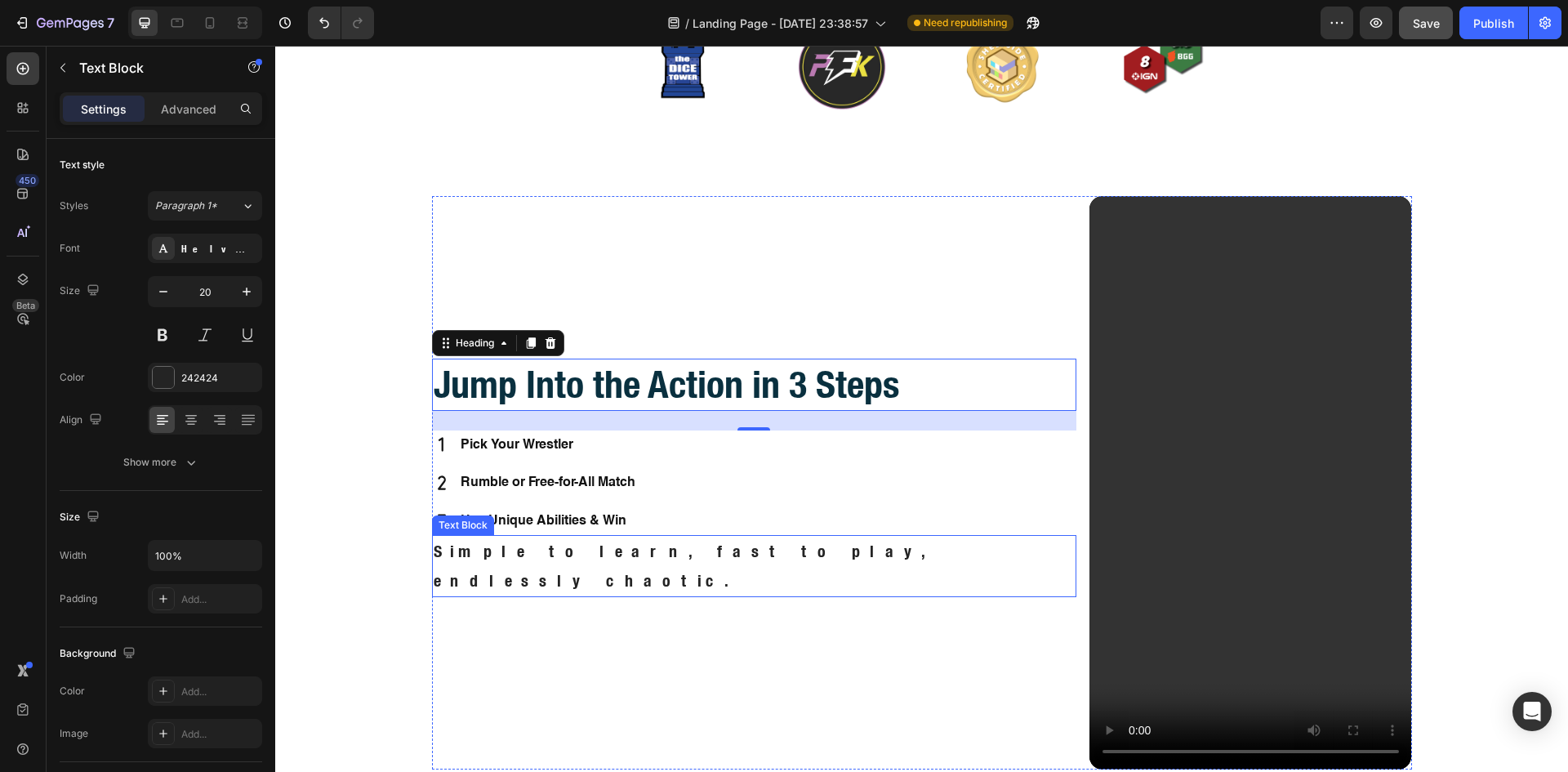
click at [683, 566] on p "Simple to learn, fast to play, endlessly chaotic." at bounding box center [754, 566] width 641 height 59
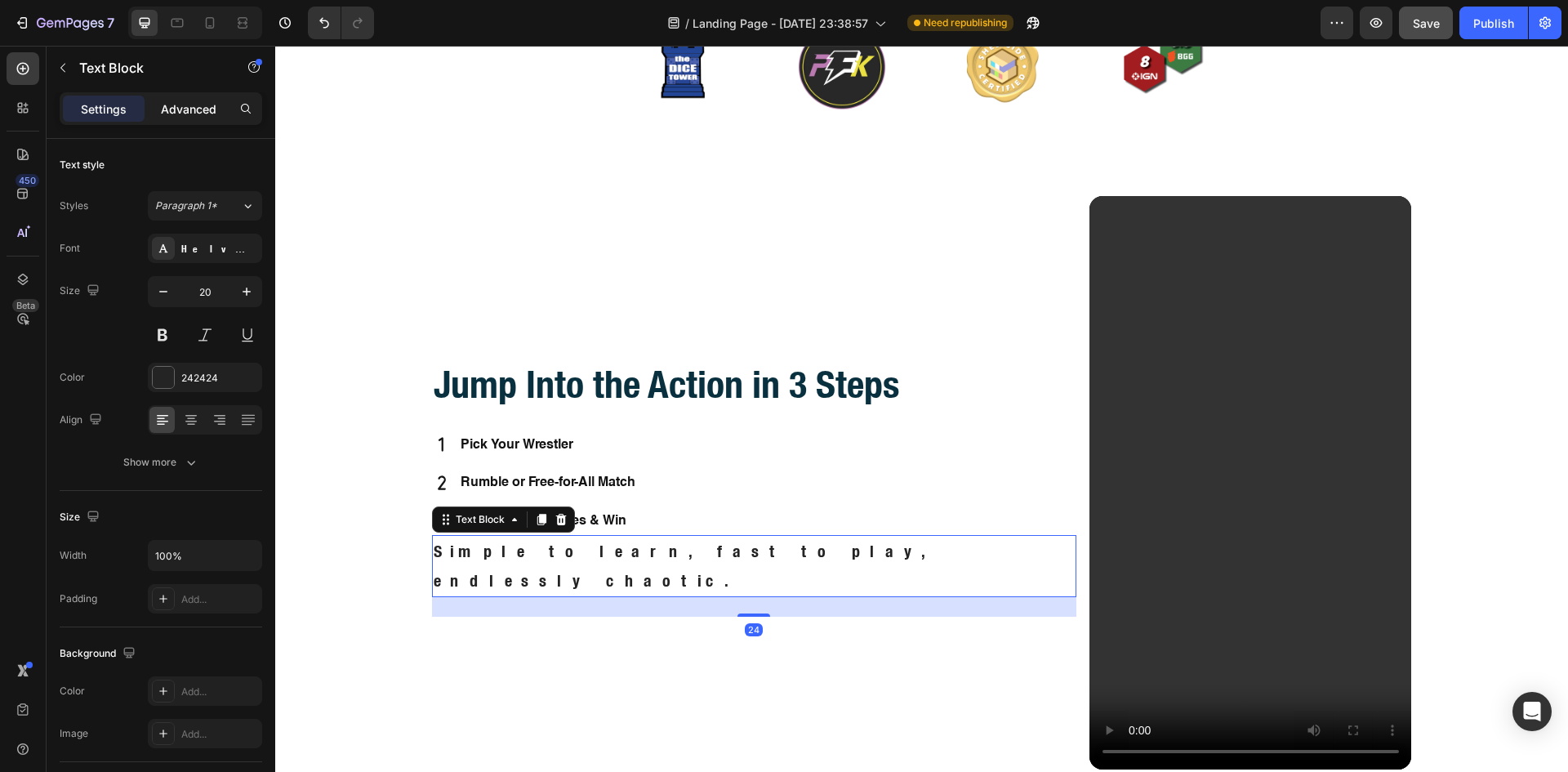
click at [191, 113] on p "Advanced" at bounding box center [188, 109] width 55 height 18
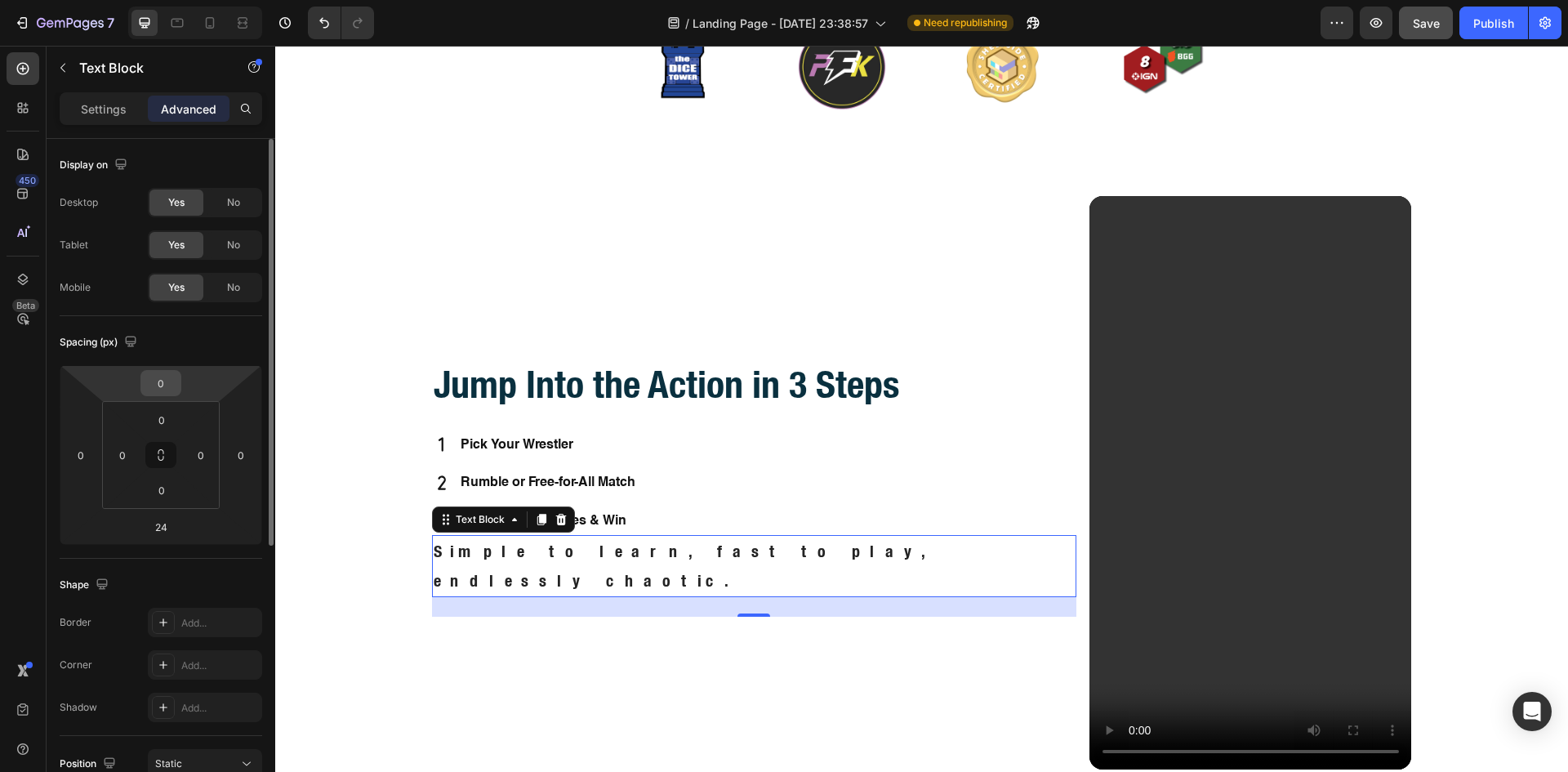
click at [167, 376] on input "0" at bounding box center [161, 383] width 32 height 25
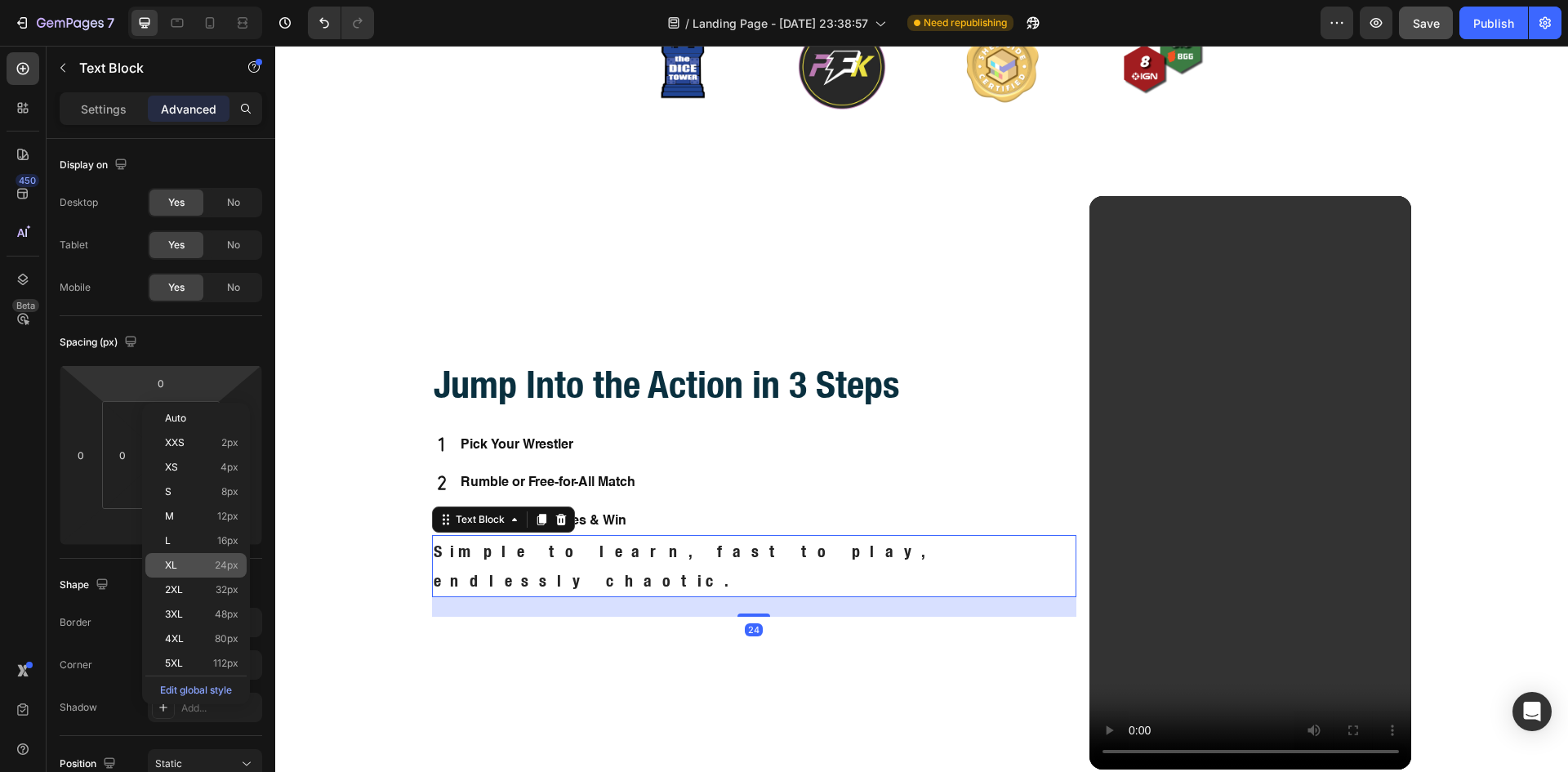
click at [197, 555] on div "XL 24px" at bounding box center [196, 566] width 101 height 25
type input "24"
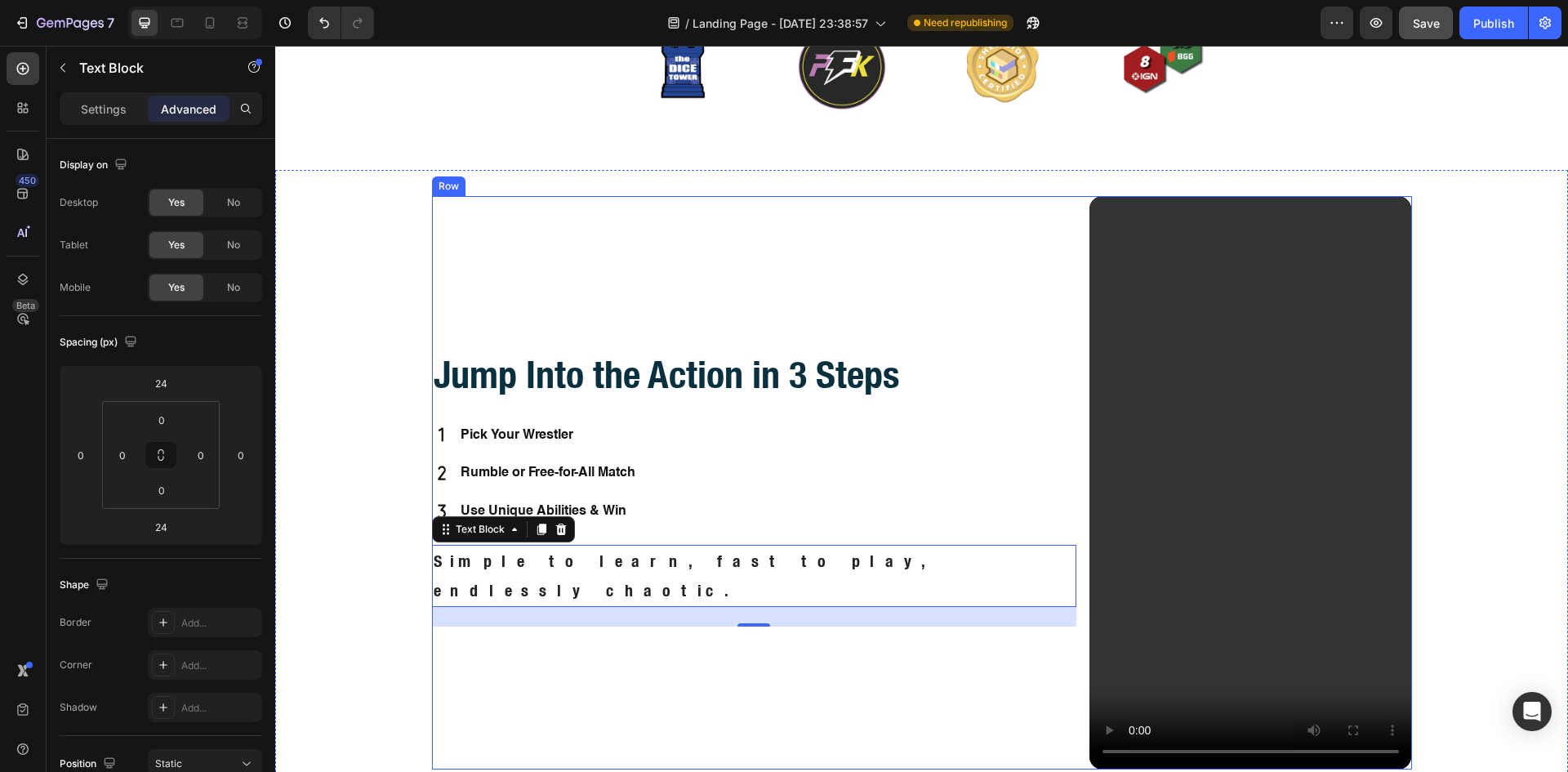
click at [634, 357] on div "Jump Into the Action in 3 Steps Heading Pick Your Wrestler Rumble or Free-for-A…" at bounding box center [754, 482] width 644 height 574
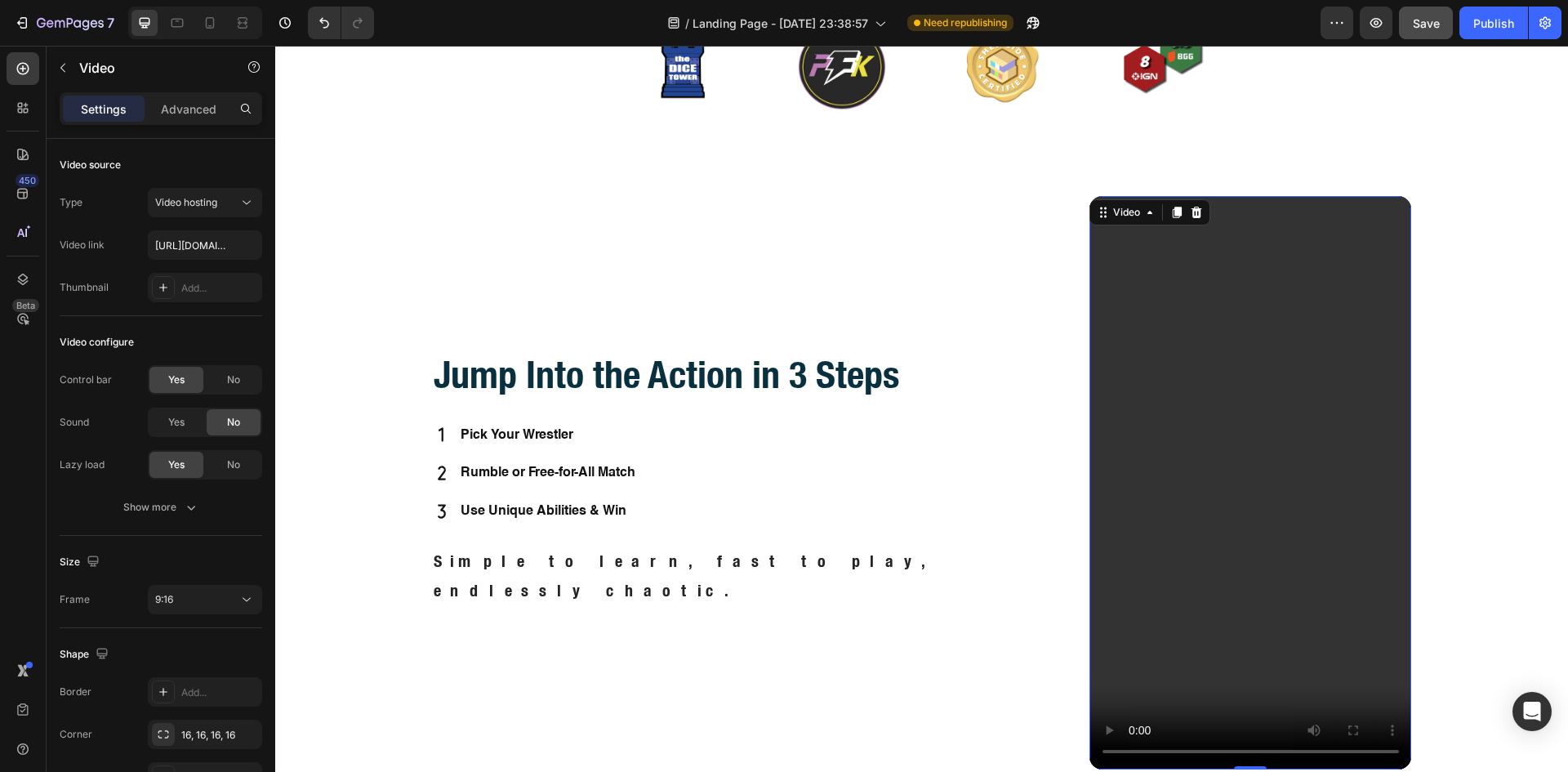
click at [1127, 344] on video at bounding box center [1250, 482] width 322 height 574
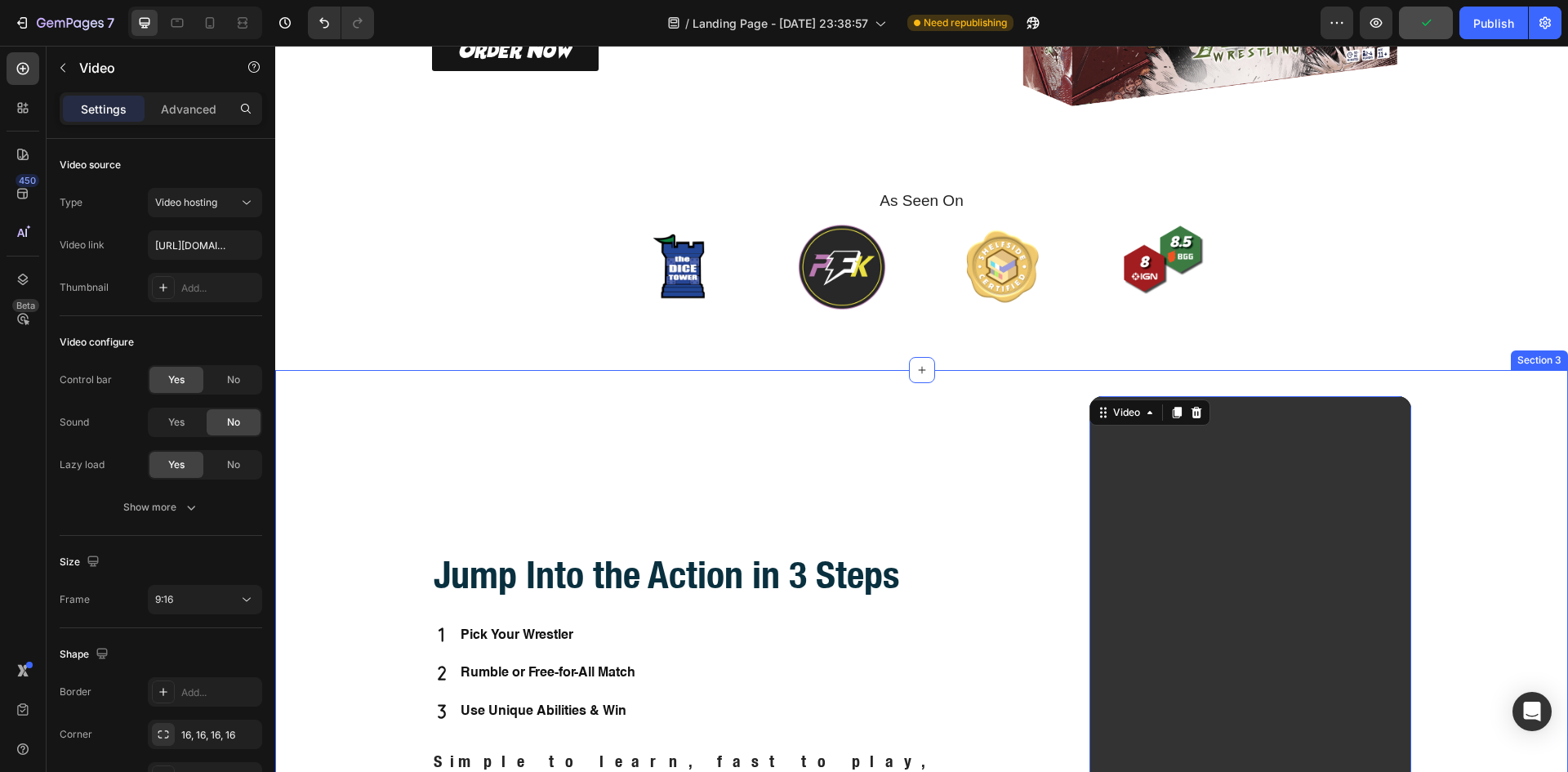
scroll to position [470, 0]
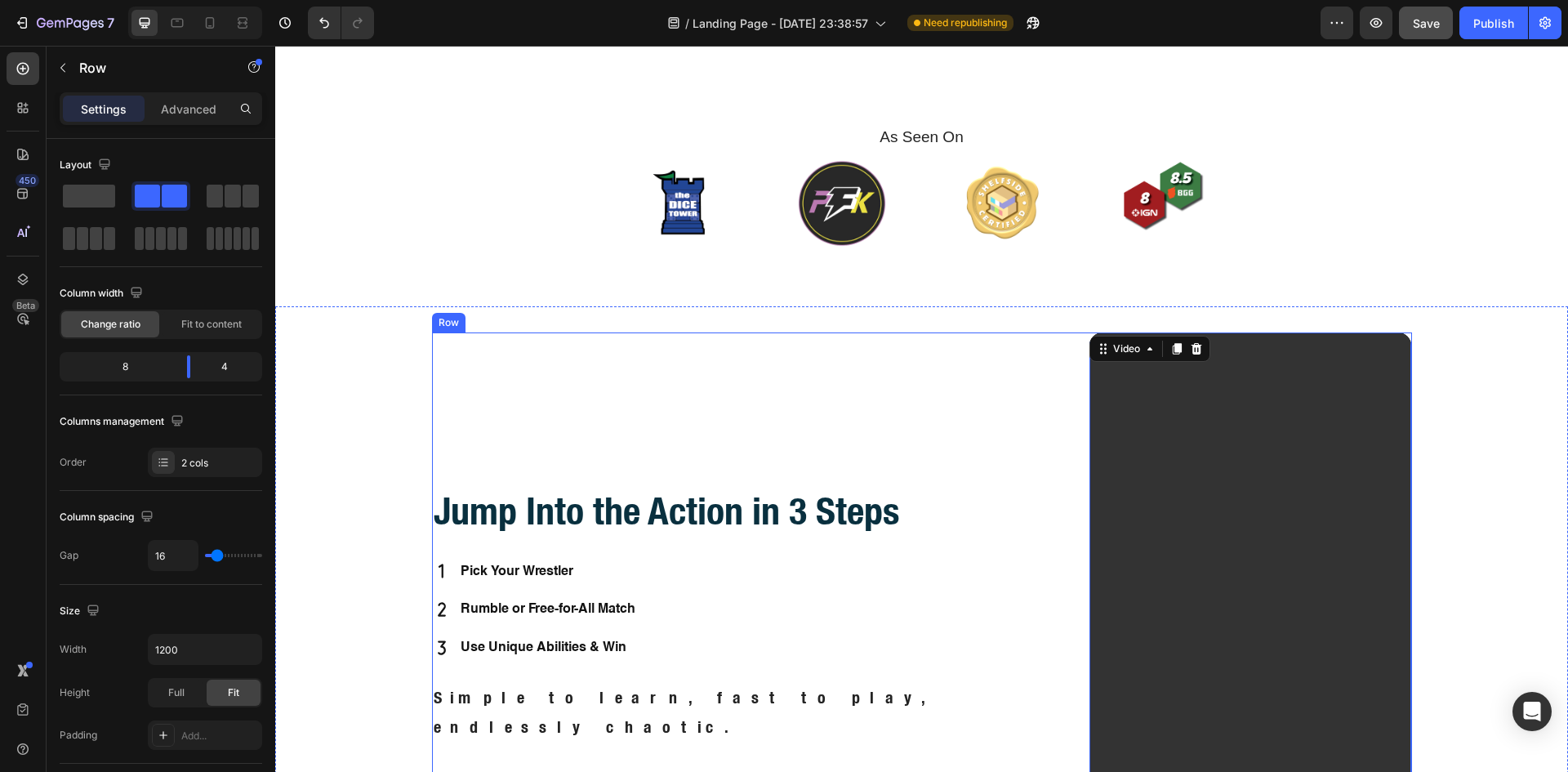
click at [1023, 417] on div "Jump Into the Action in 3 Steps Heading Pick Your Wrestler Rumble or Free-for-A…" at bounding box center [754, 619] width 644 height 574
drag, startPoint x: 186, startPoint y: 361, endPoint x: 203, endPoint y: 361, distance: 17.0
click at [203, 361] on div at bounding box center [188, 367] width 29 height 23
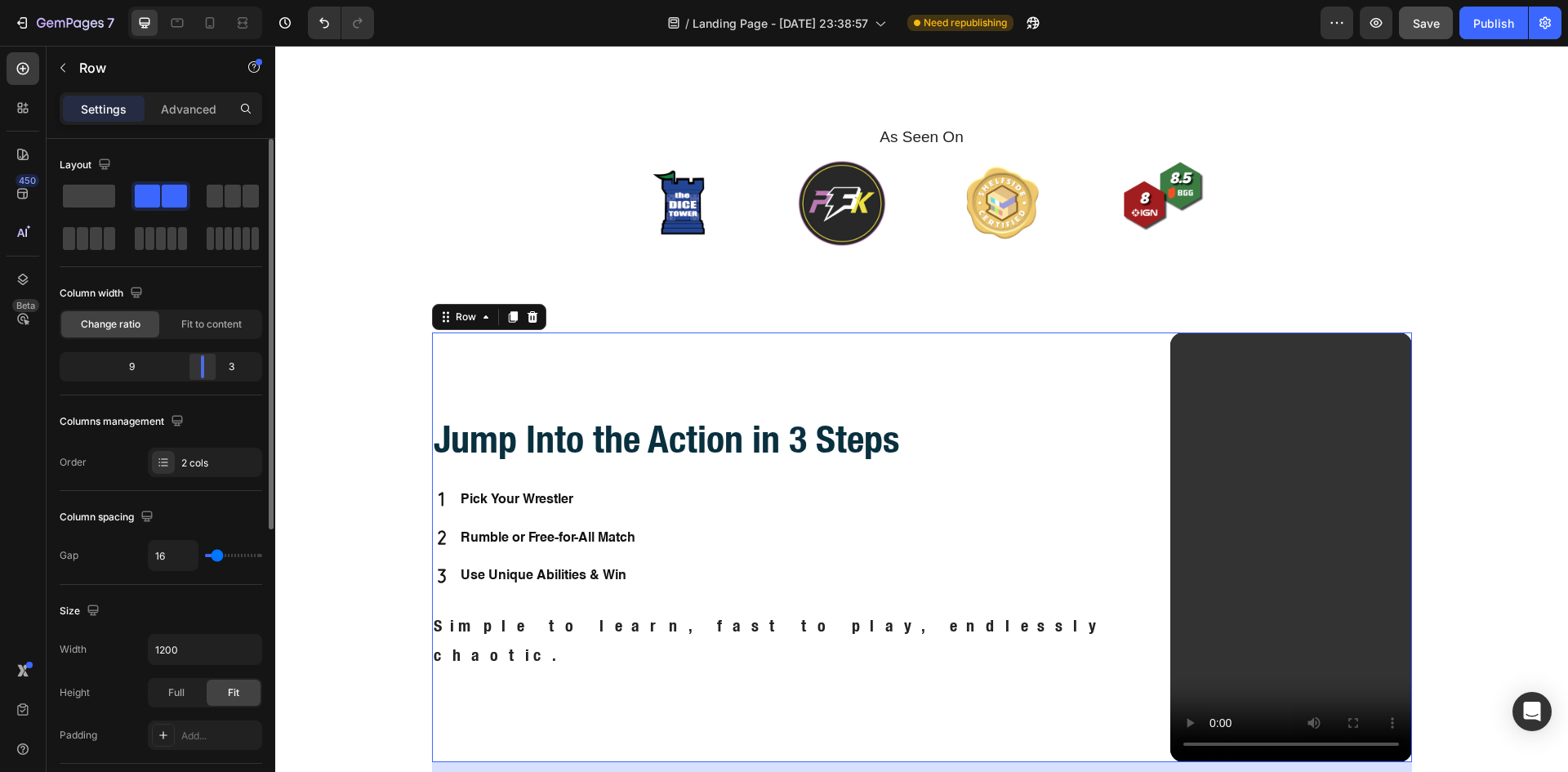
drag, startPoint x: 190, startPoint y: 368, endPoint x: 213, endPoint y: 370, distance: 23.1
click at [213, 370] on div at bounding box center [202, 367] width 29 height 23
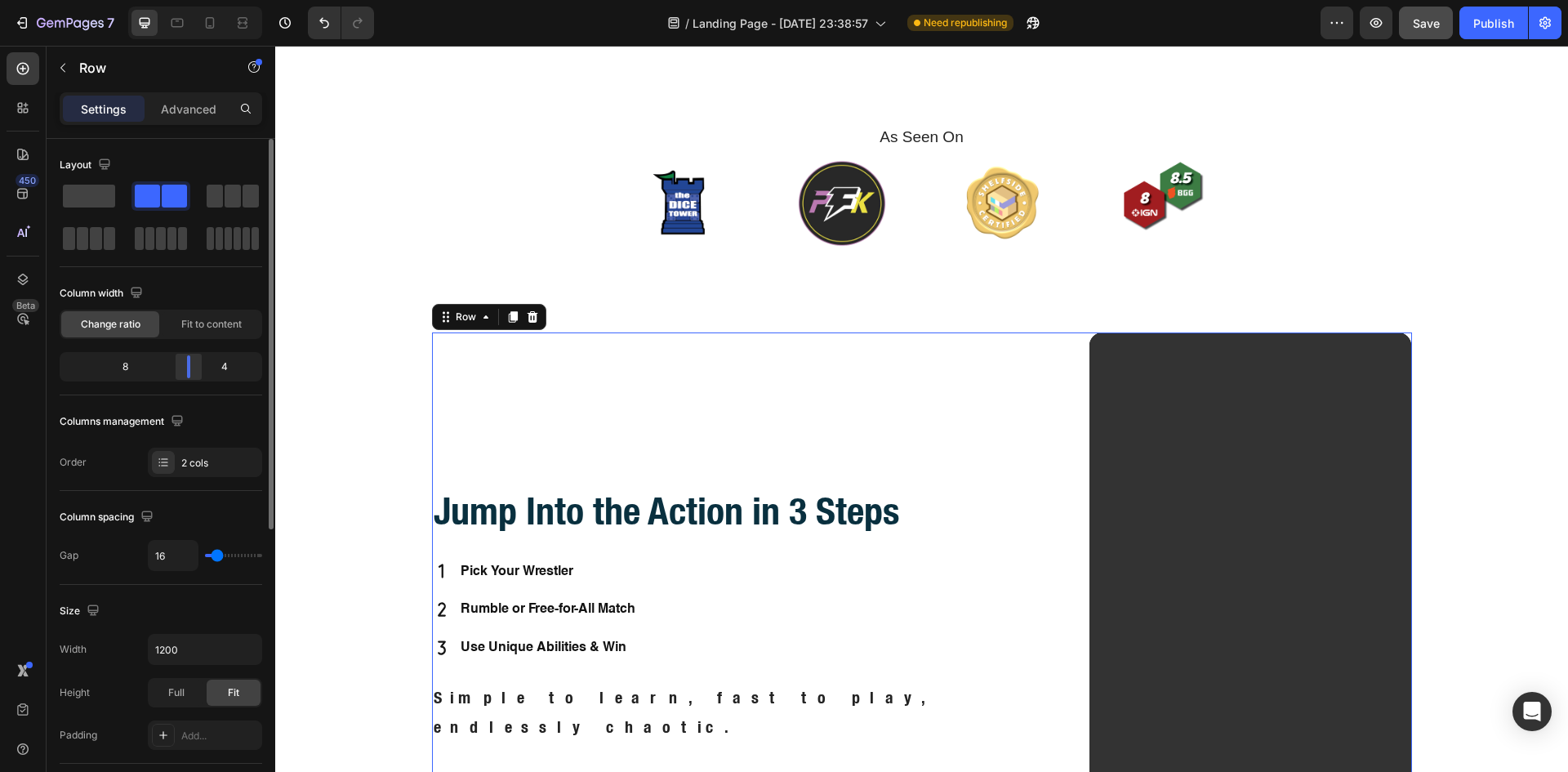
drag, startPoint x: 200, startPoint y: 370, endPoint x: 191, endPoint y: 370, distance: 9.0
click at [191, 370] on div at bounding box center [188, 367] width 29 height 23
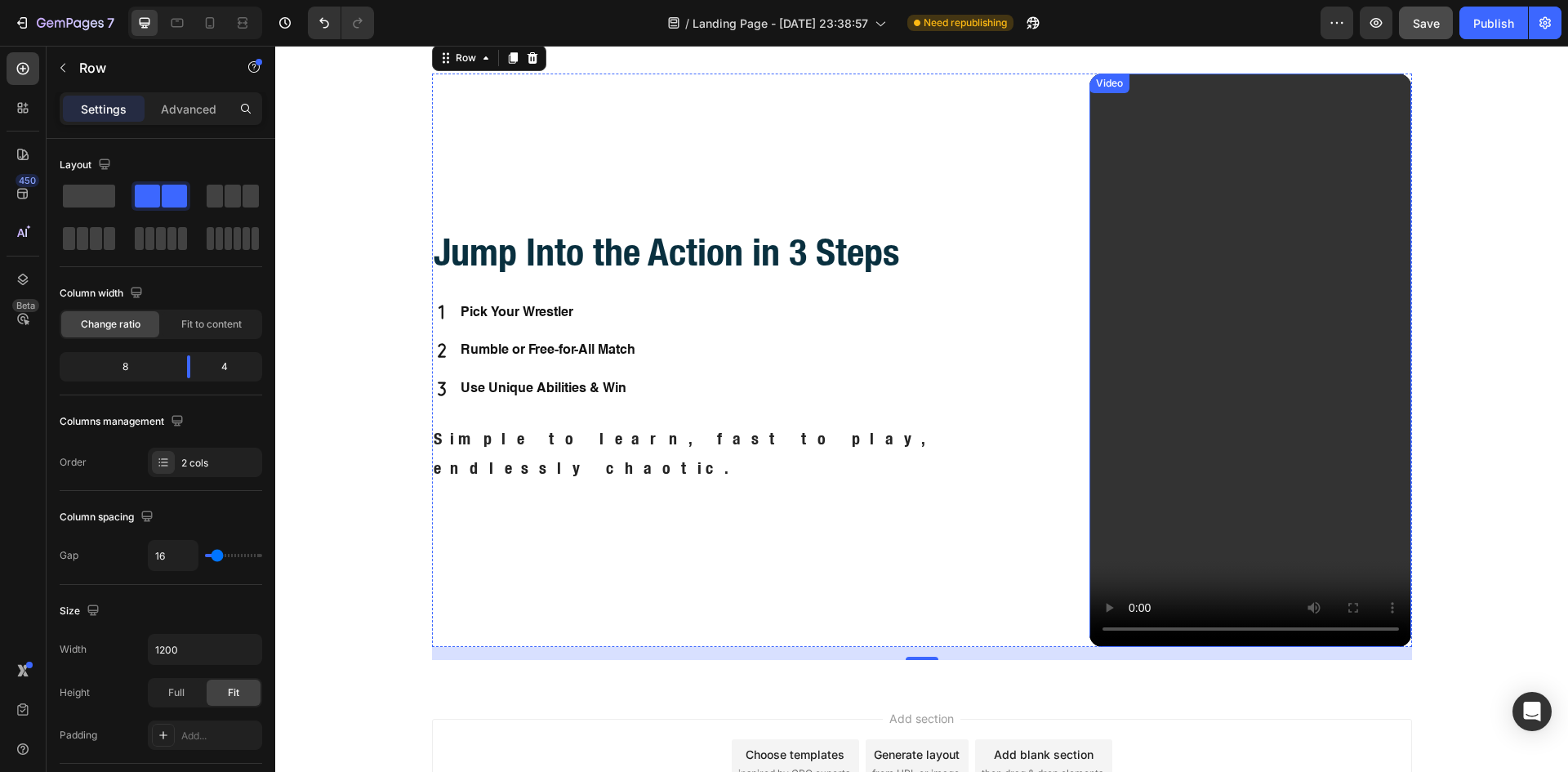
scroll to position [741, 0]
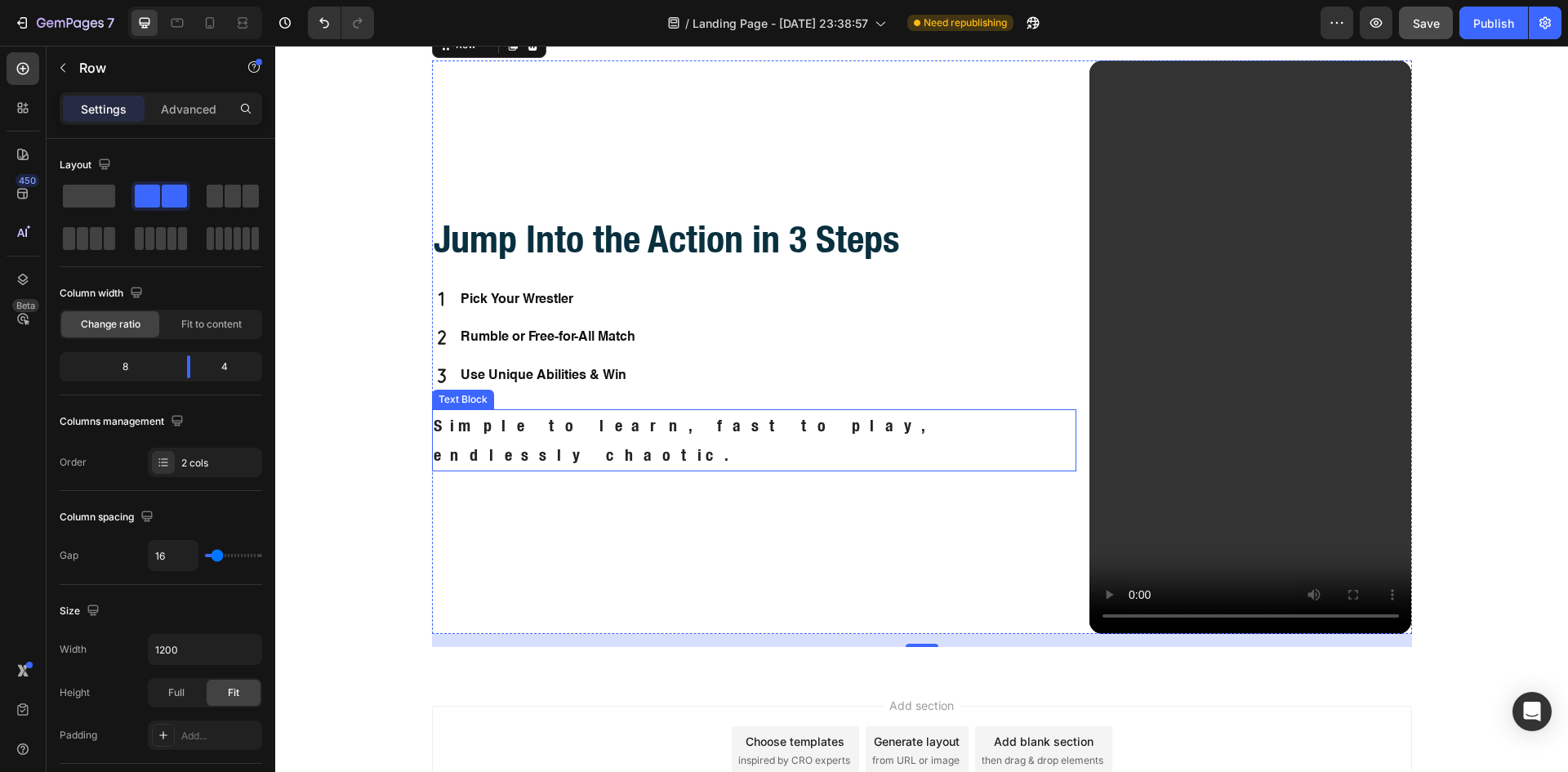
click at [1020, 424] on div "Simple to learn, fast to play, endlessly chaotic." at bounding box center [754, 440] width 644 height 62
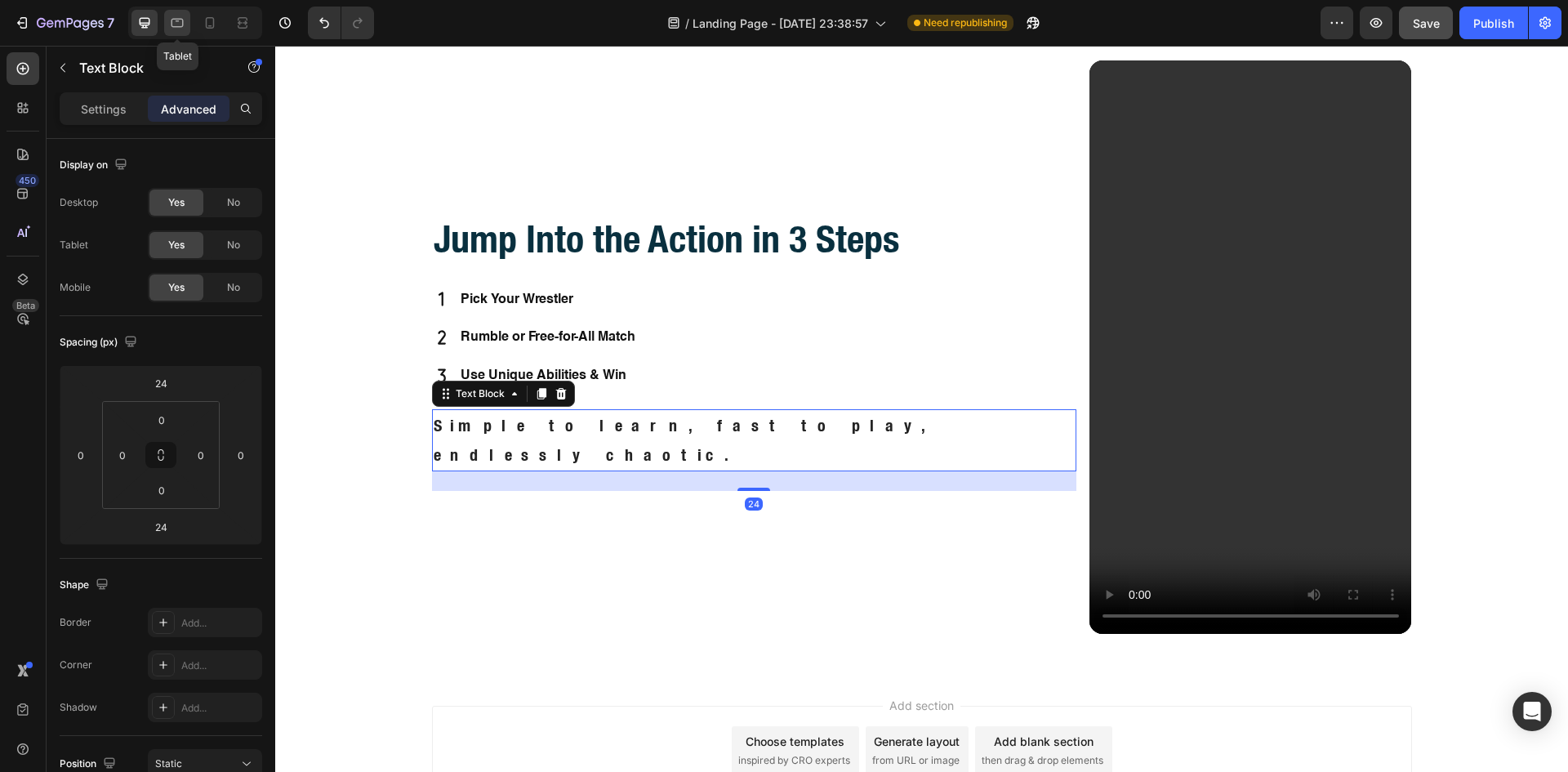
click at [177, 25] on icon at bounding box center [177, 23] width 17 height 17
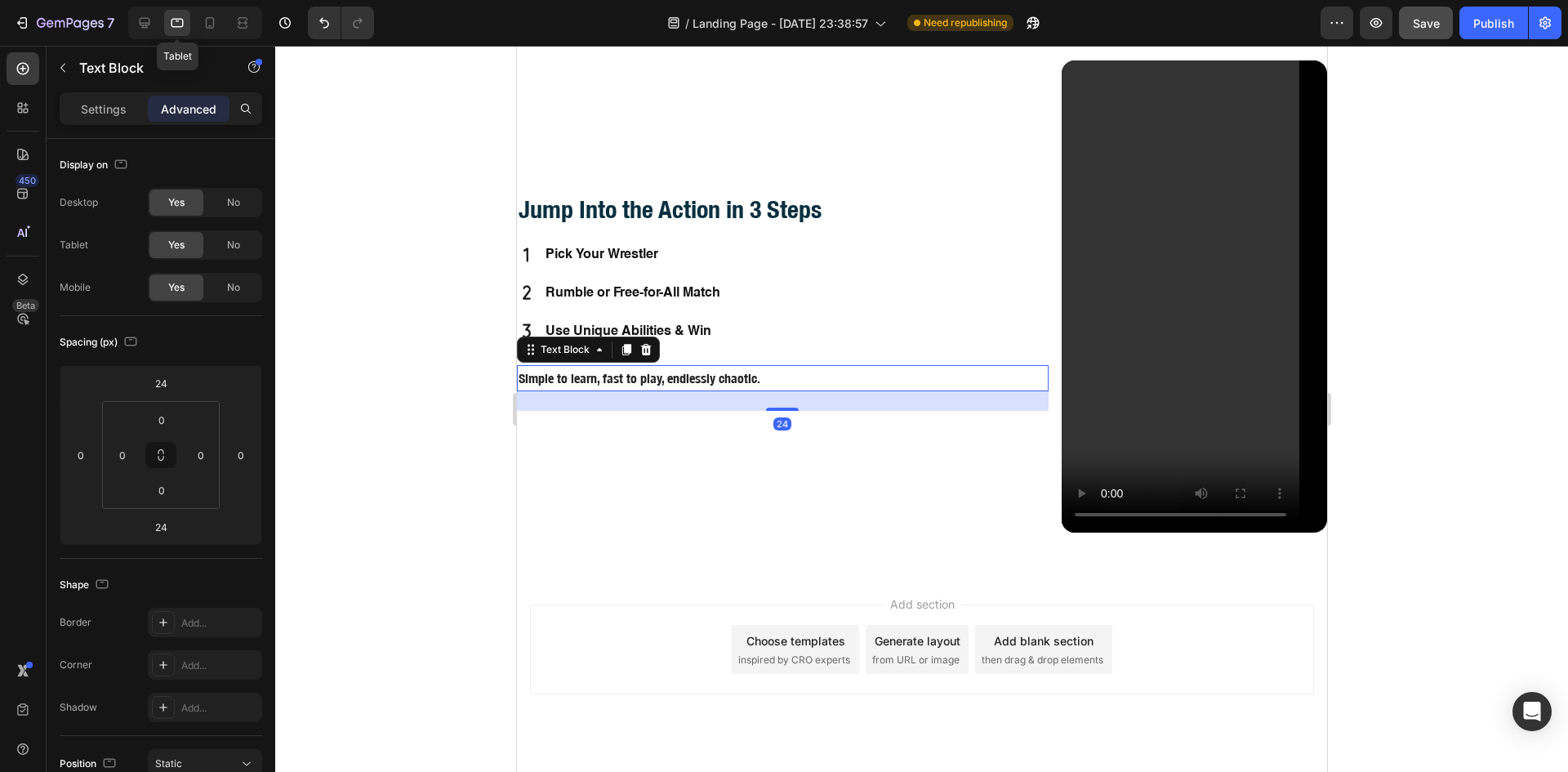
scroll to position [770, 0]
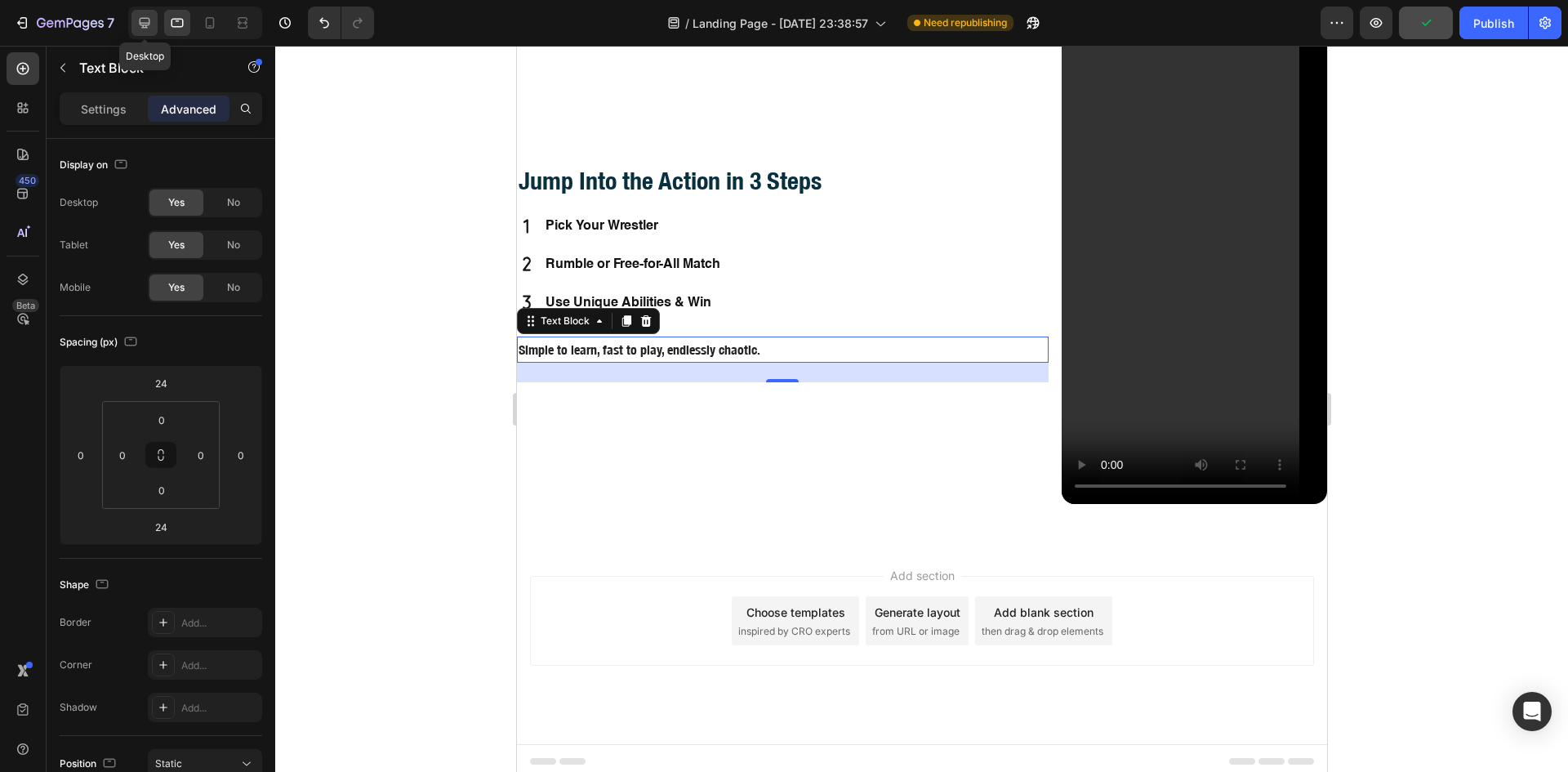
click at [136, 21] on icon at bounding box center [144, 23] width 17 height 17
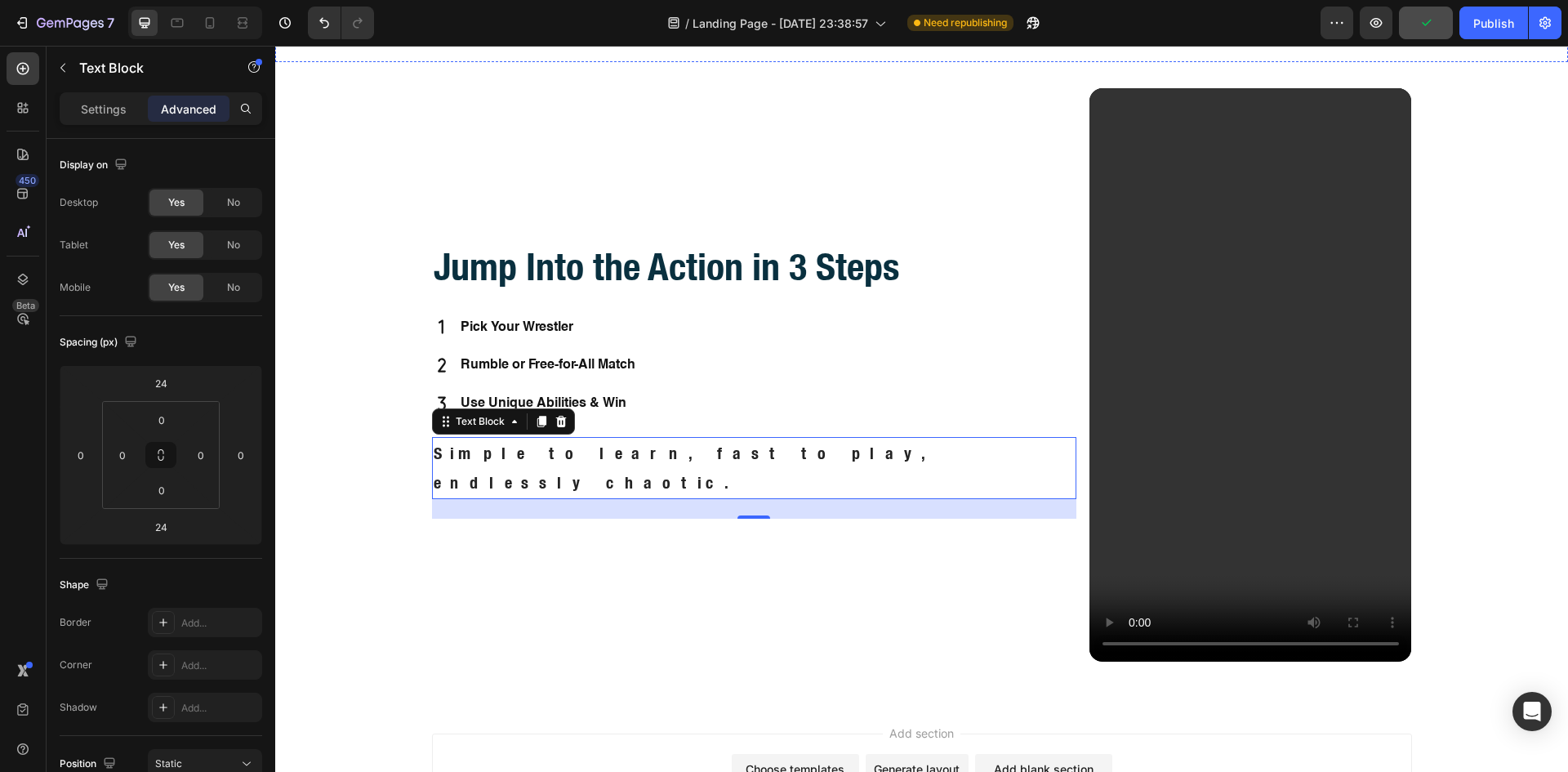
scroll to position [470, 0]
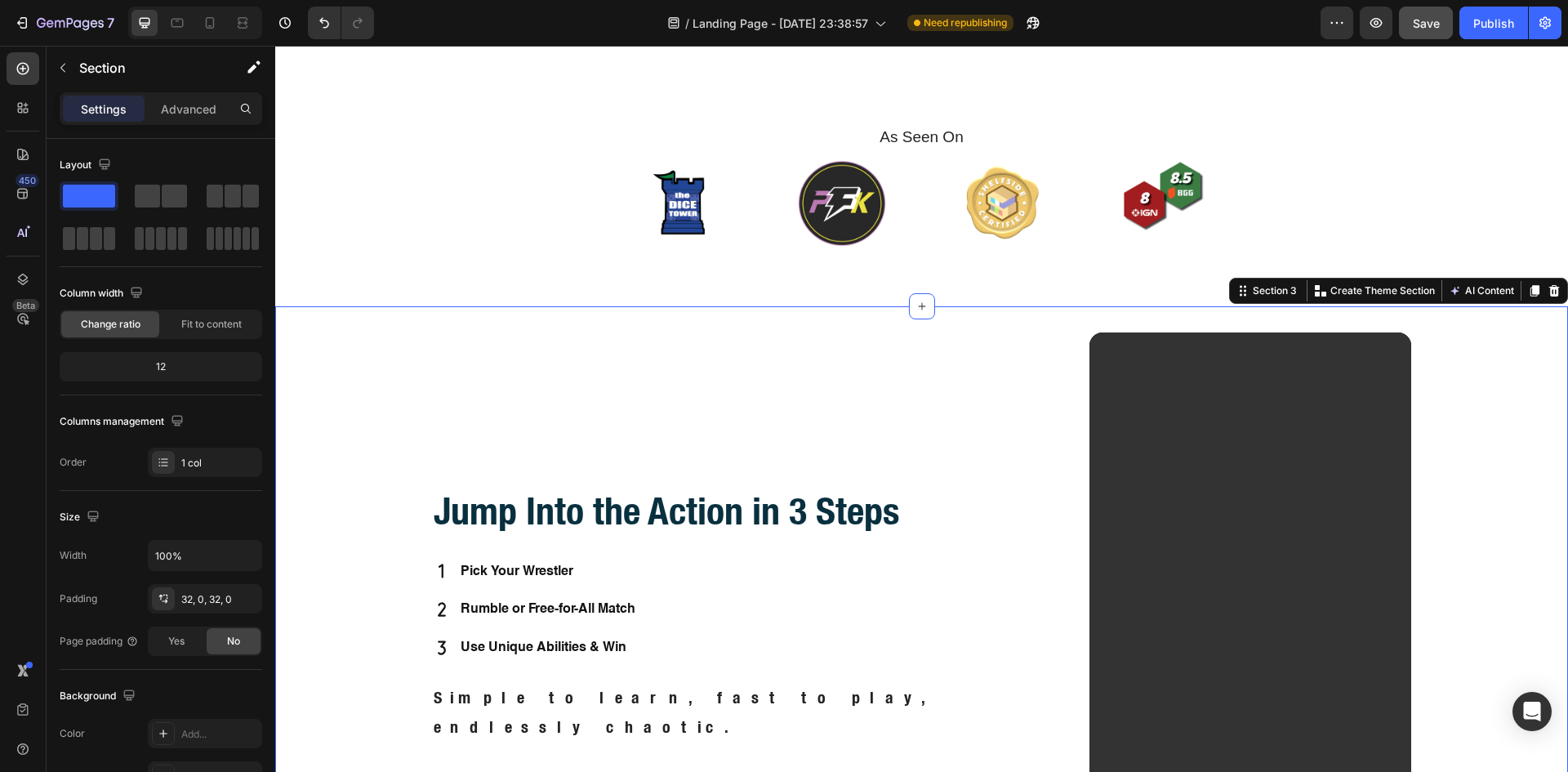
click at [391, 393] on div "Jump Into the Action in 3 Steps Heading Pick Your Wrestler Rumble or Free-for-A…" at bounding box center [921, 626] width 1292 height 587
click at [185, 116] on p "Advanced" at bounding box center [188, 109] width 55 height 18
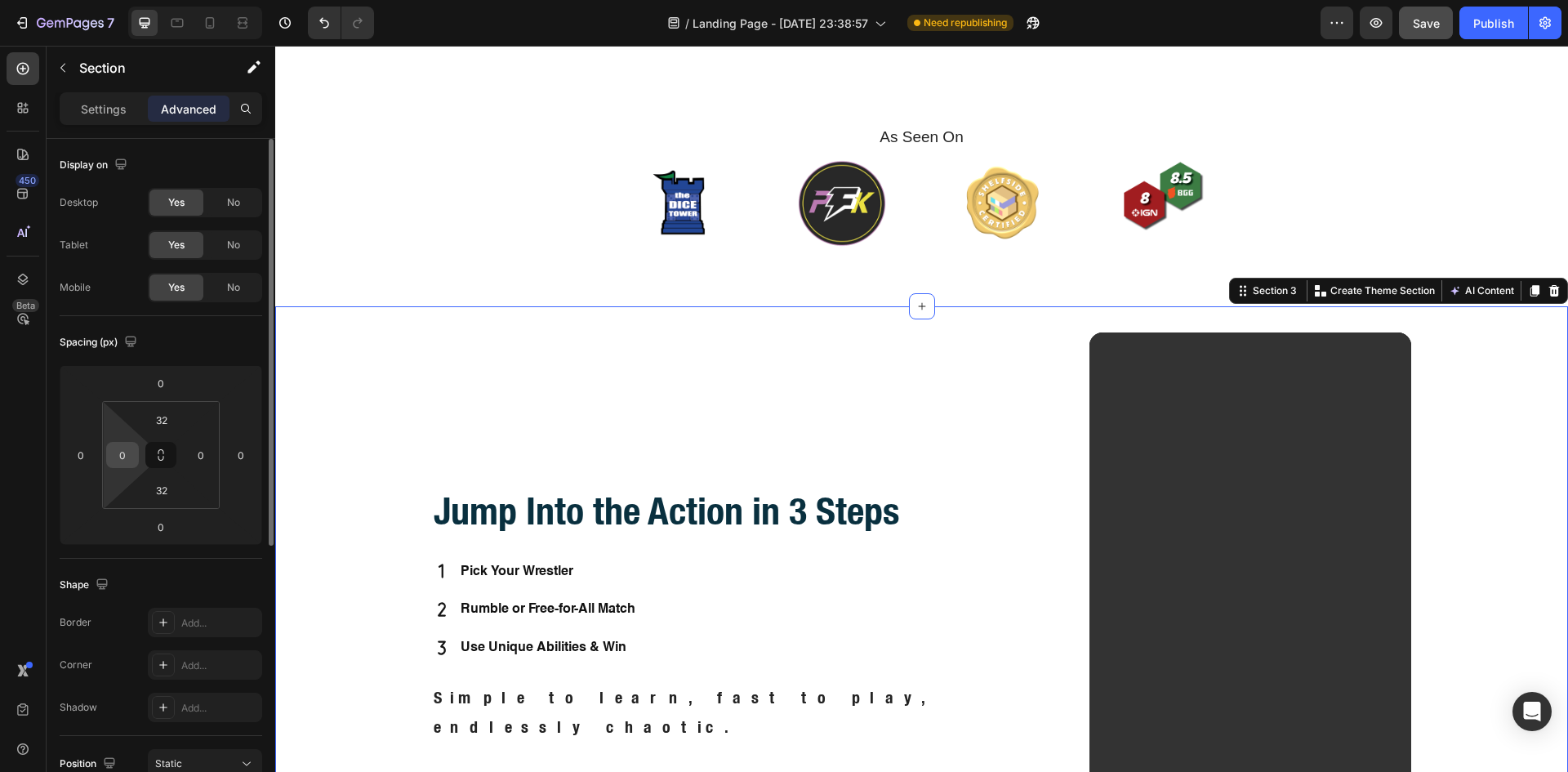
click at [109, 456] on div "0" at bounding box center [122, 455] width 32 height 26
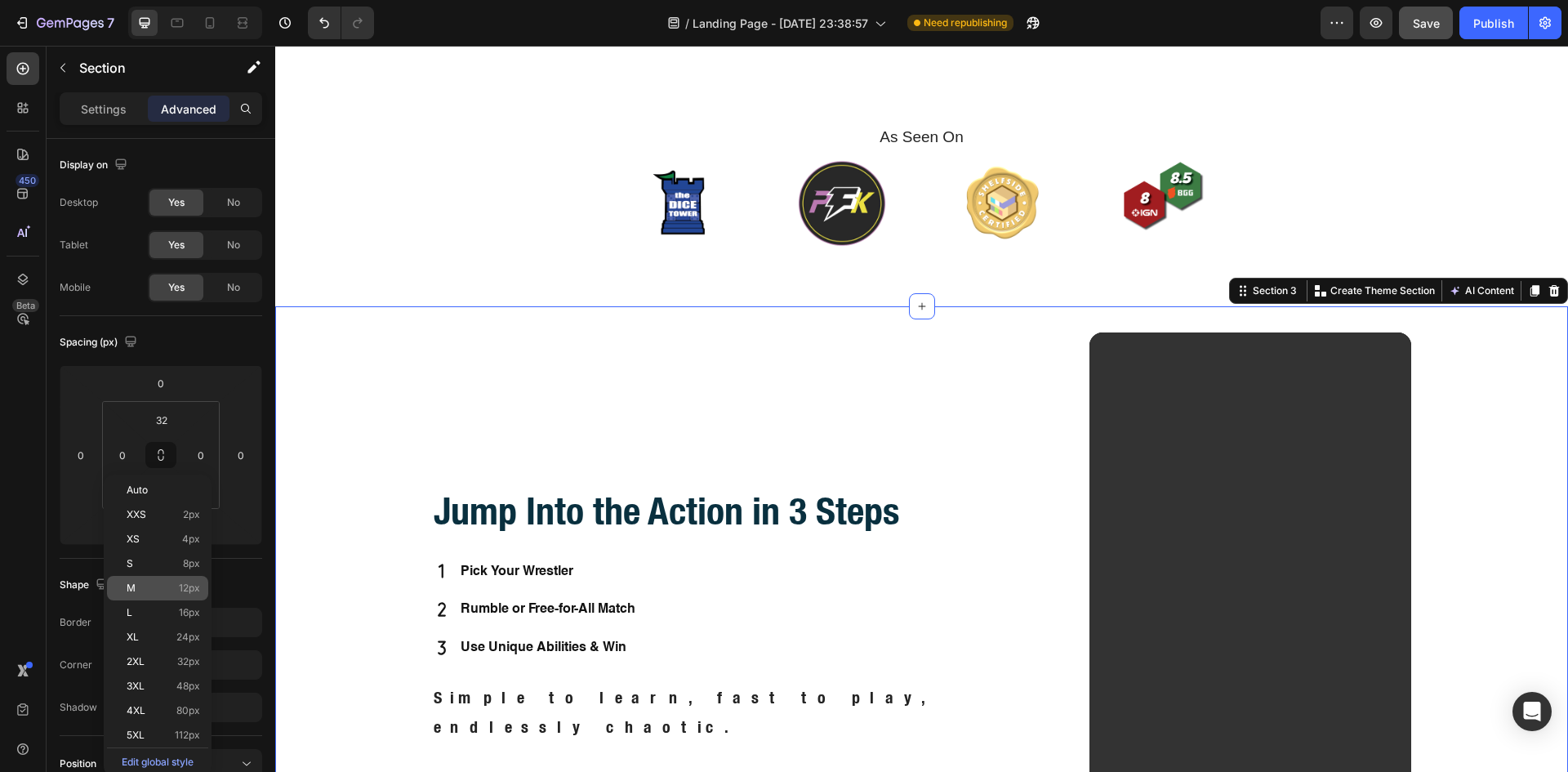
drag, startPoint x: 144, startPoint y: 588, endPoint x: 147, endPoint y: 570, distance: 18.2
click at [144, 588] on p "M 12px" at bounding box center [163, 588] width 74 height 11
type input "12"
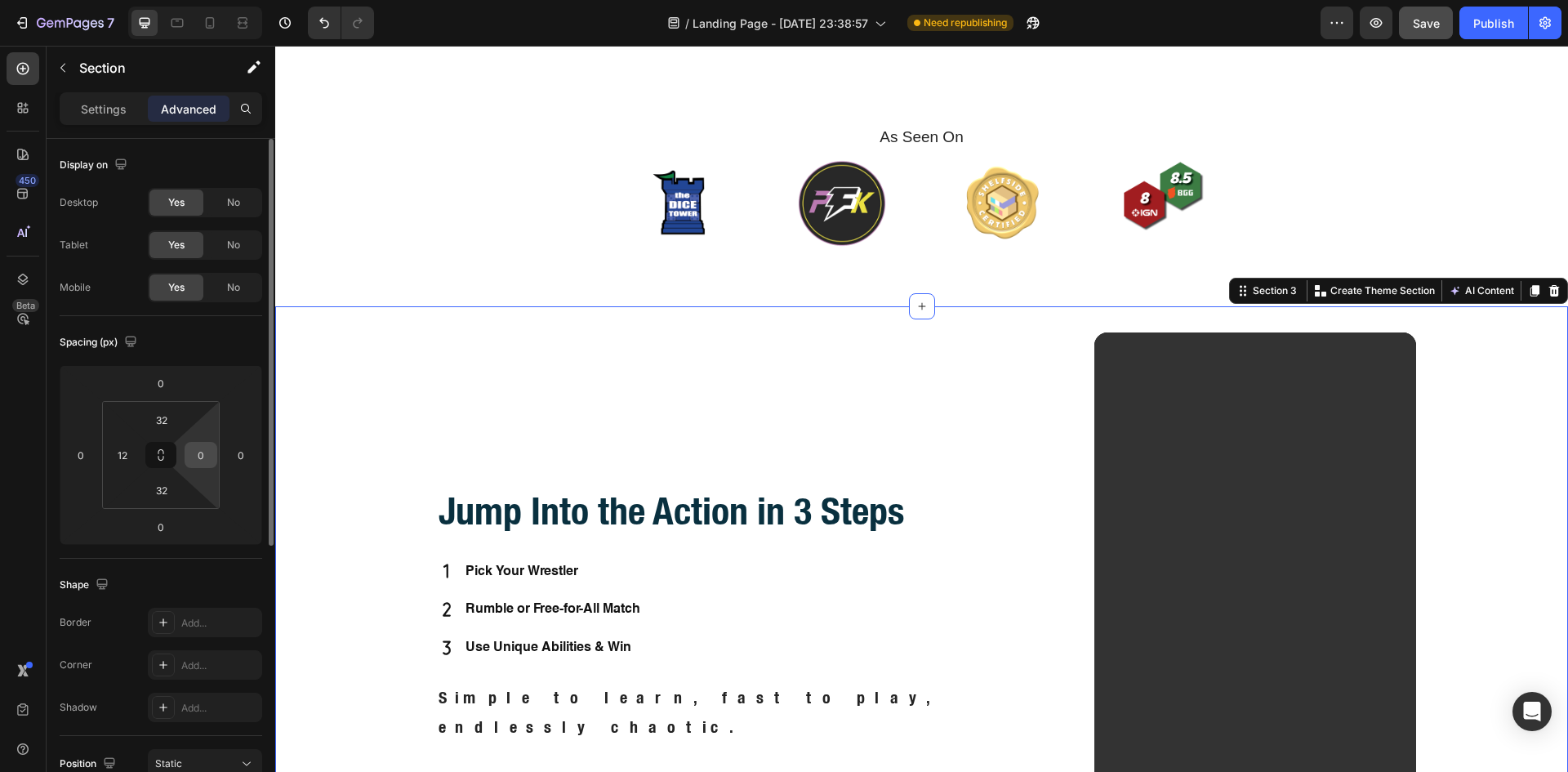
click at [191, 457] on input "0" at bounding box center [201, 455] width 25 height 25
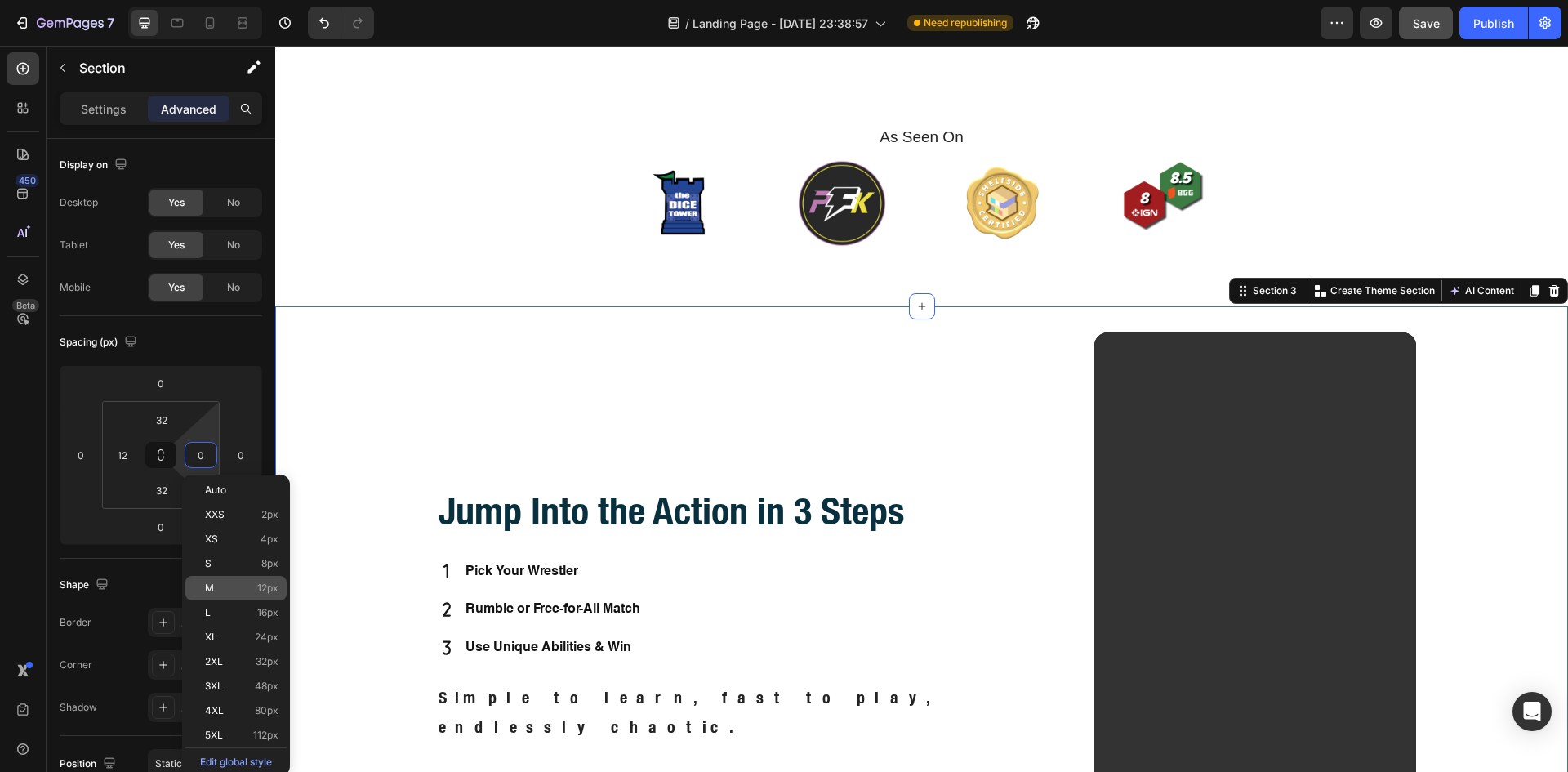
click at [236, 583] on p "M 12px" at bounding box center [241, 588] width 74 height 11
type input "12"
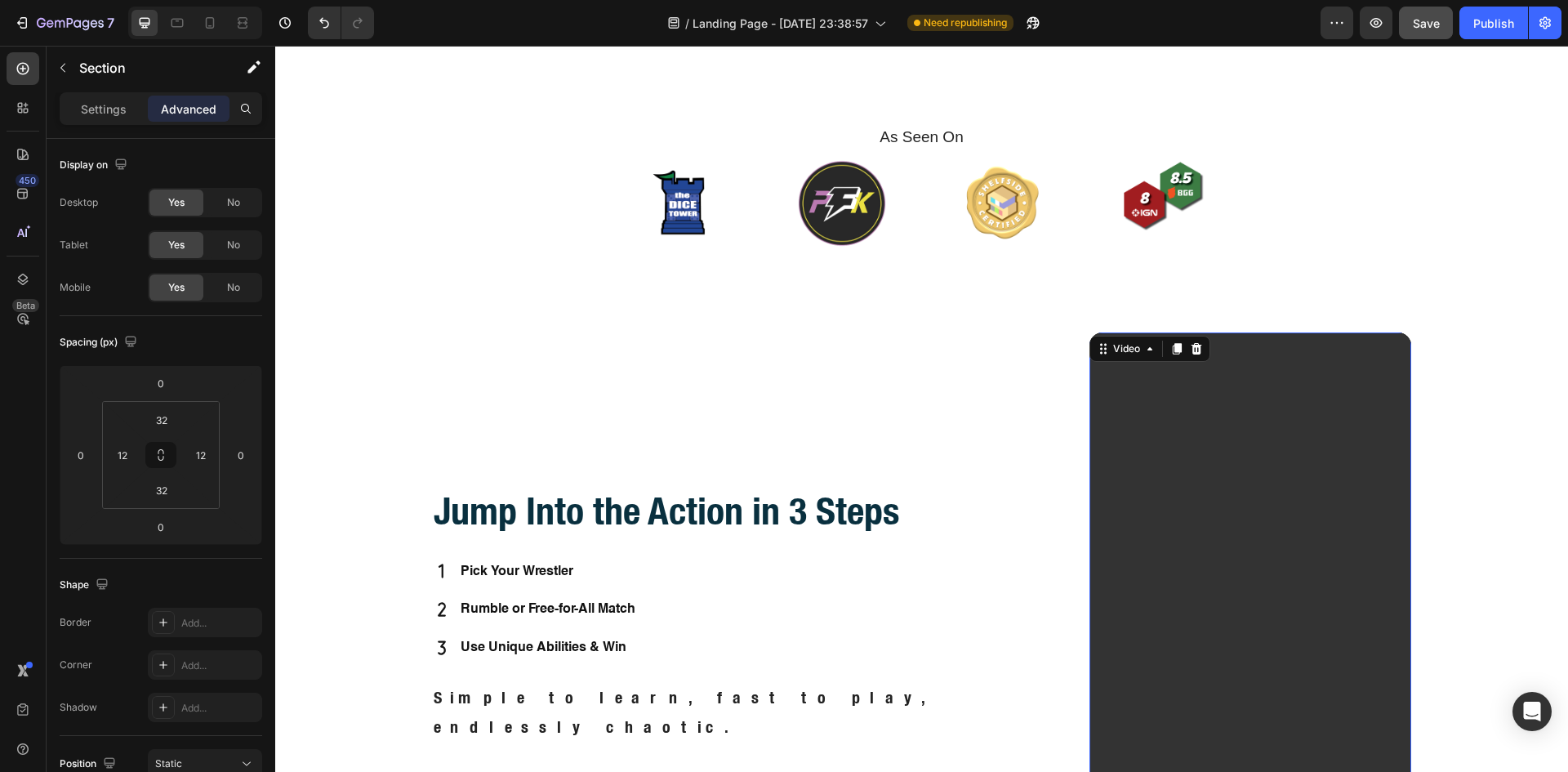
click at [1090, 561] on video at bounding box center [1250, 619] width 322 height 574
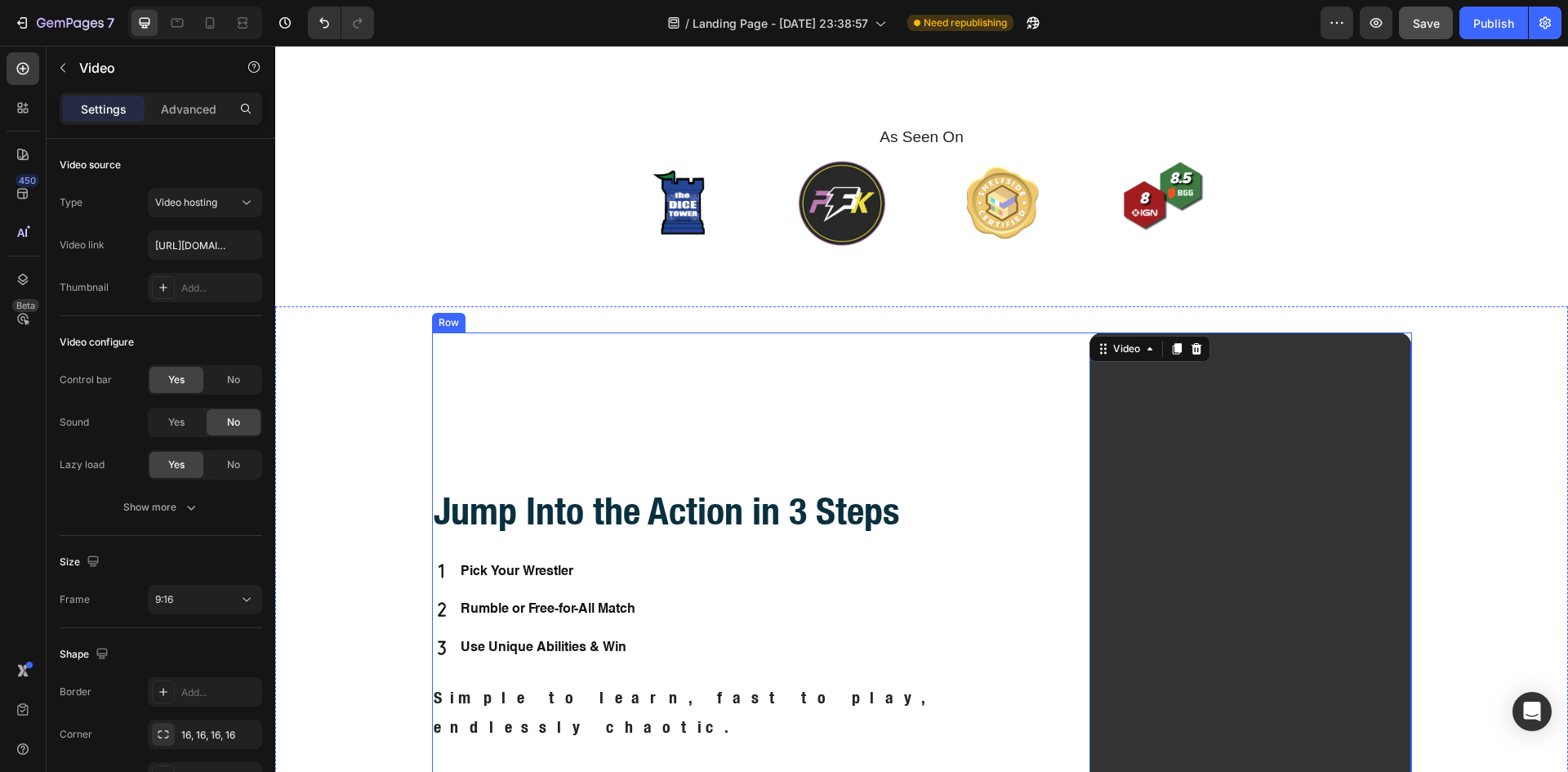
click at [1045, 429] on div "Jump Into the Action in 3 Steps Heading Pick Your Wrestler Rumble or Free-for-A…" at bounding box center [754, 619] width 644 height 574
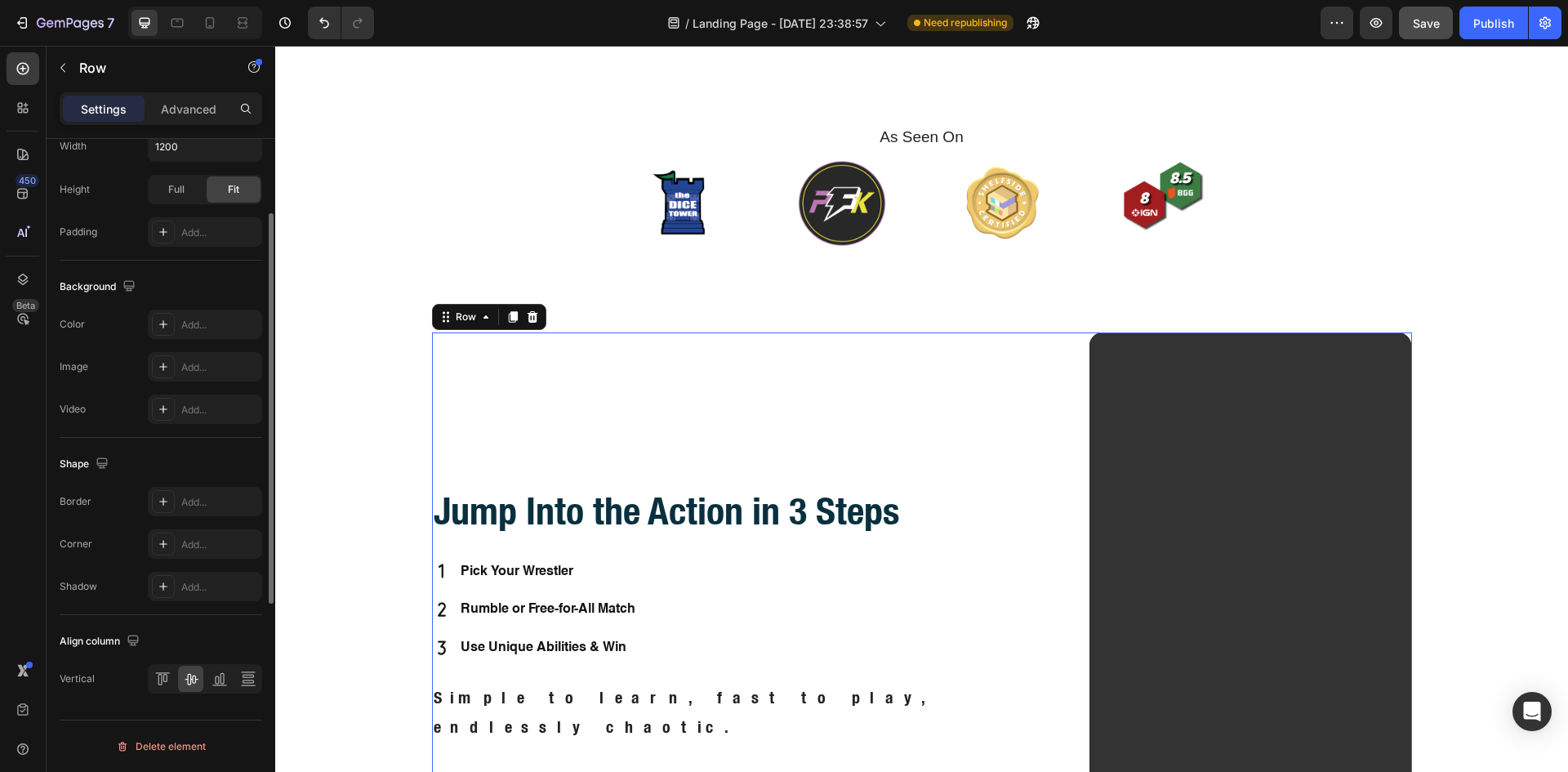
scroll to position [367, 0]
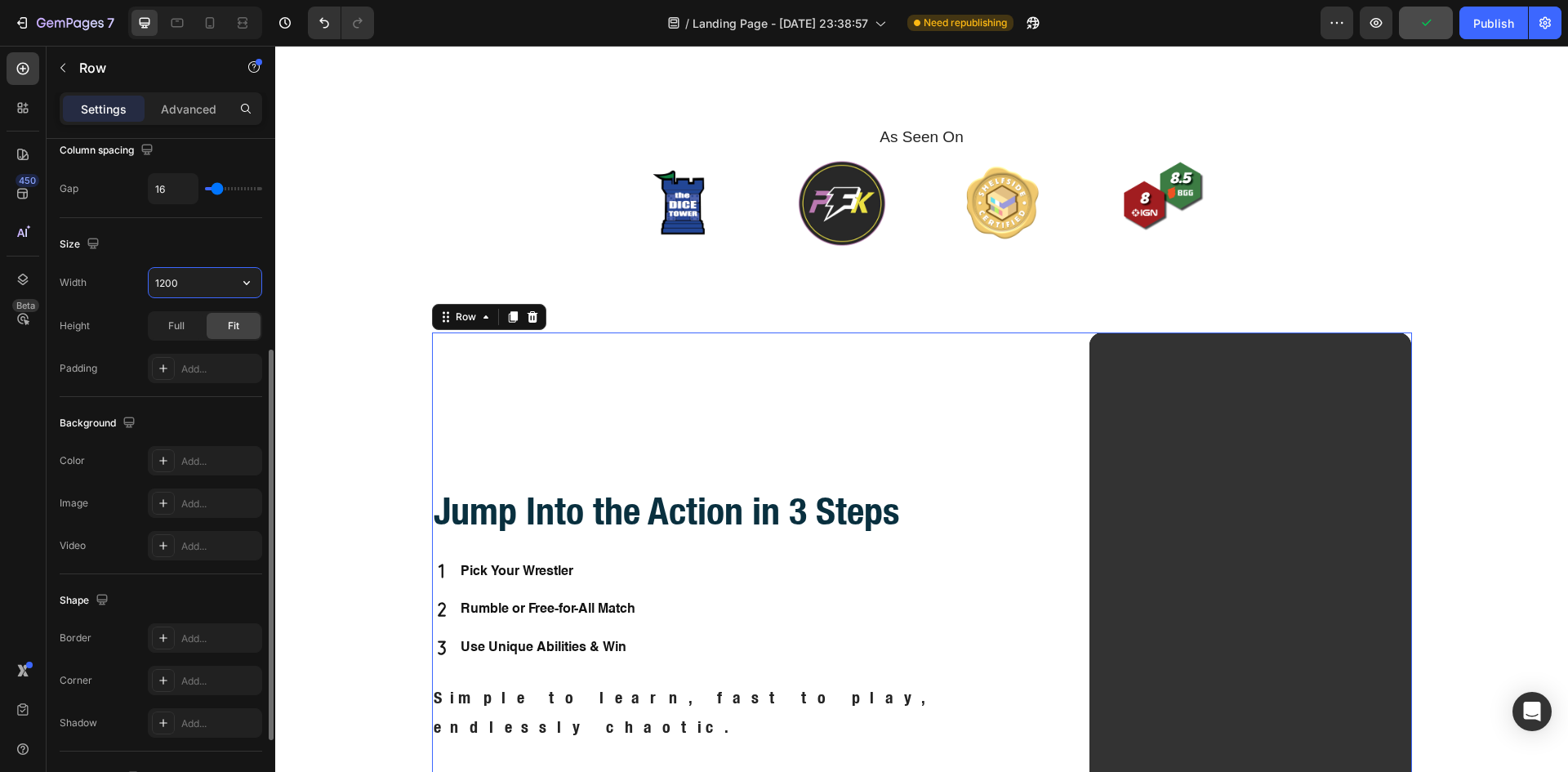
click at [186, 280] on input "1200" at bounding box center [205, 282] width 112 height 29
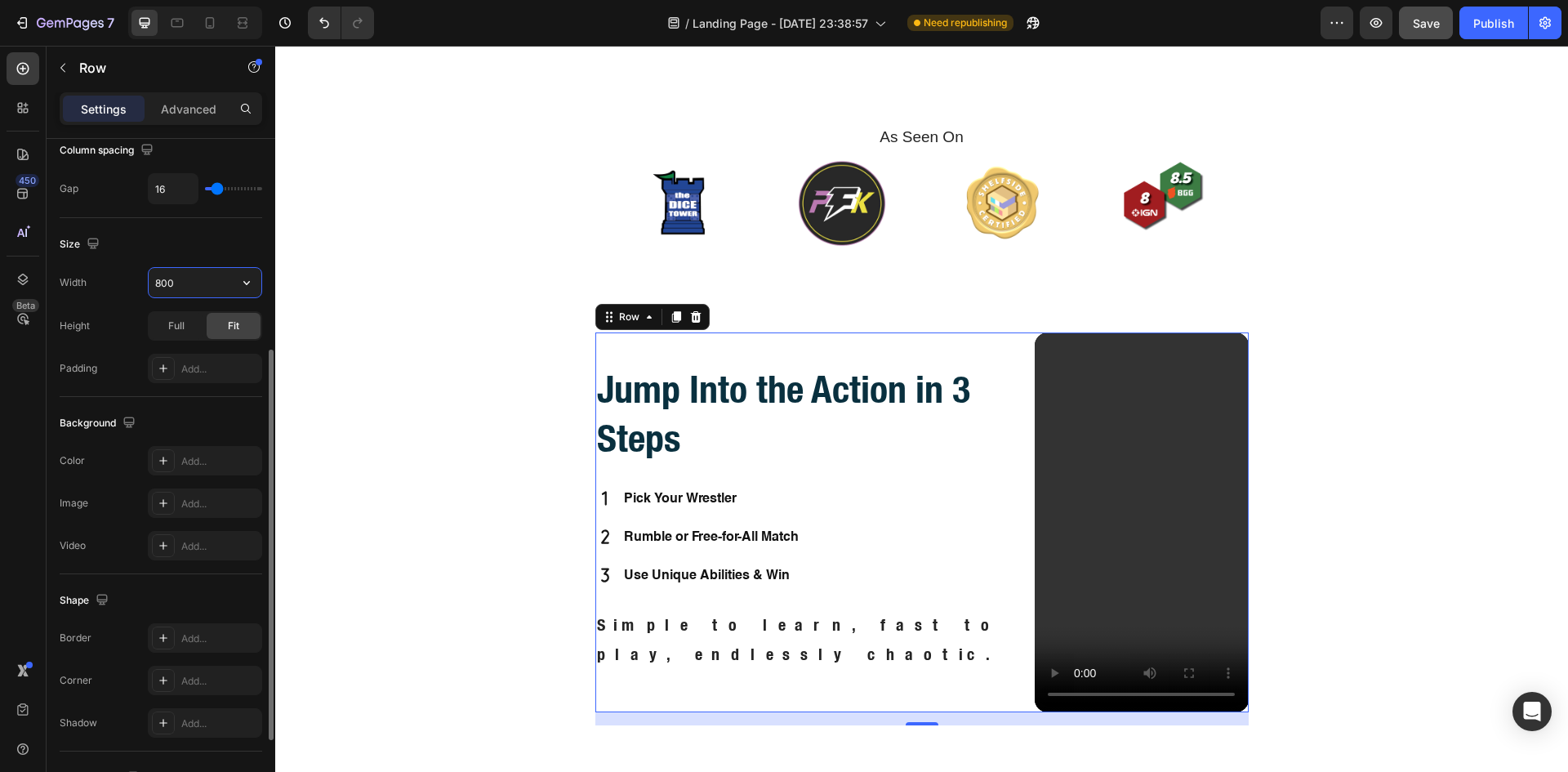
click at [153, 276] on input "800" at bounding box center [205, 282] width 112 height 29
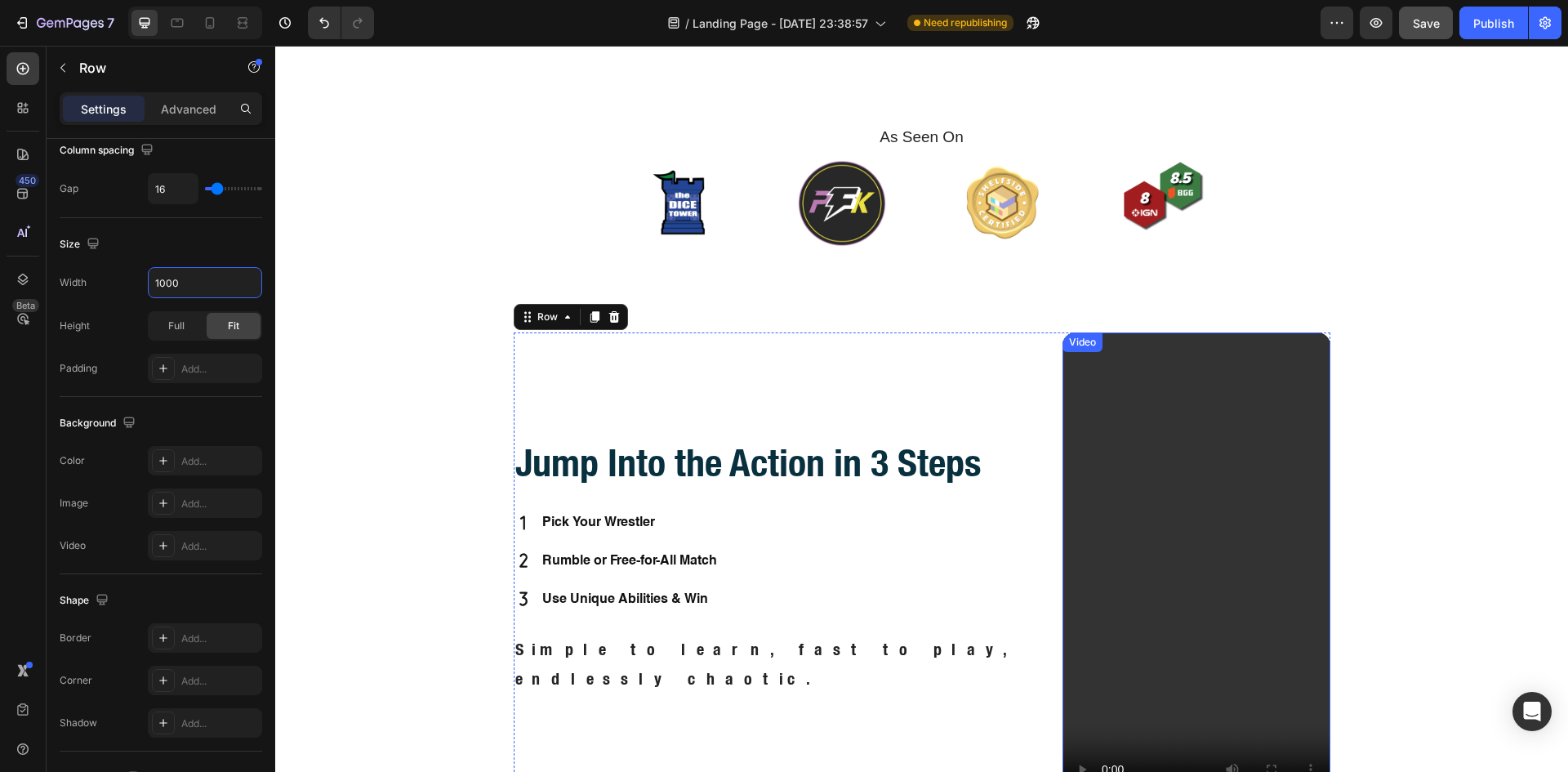
scroll to position [741, 0]
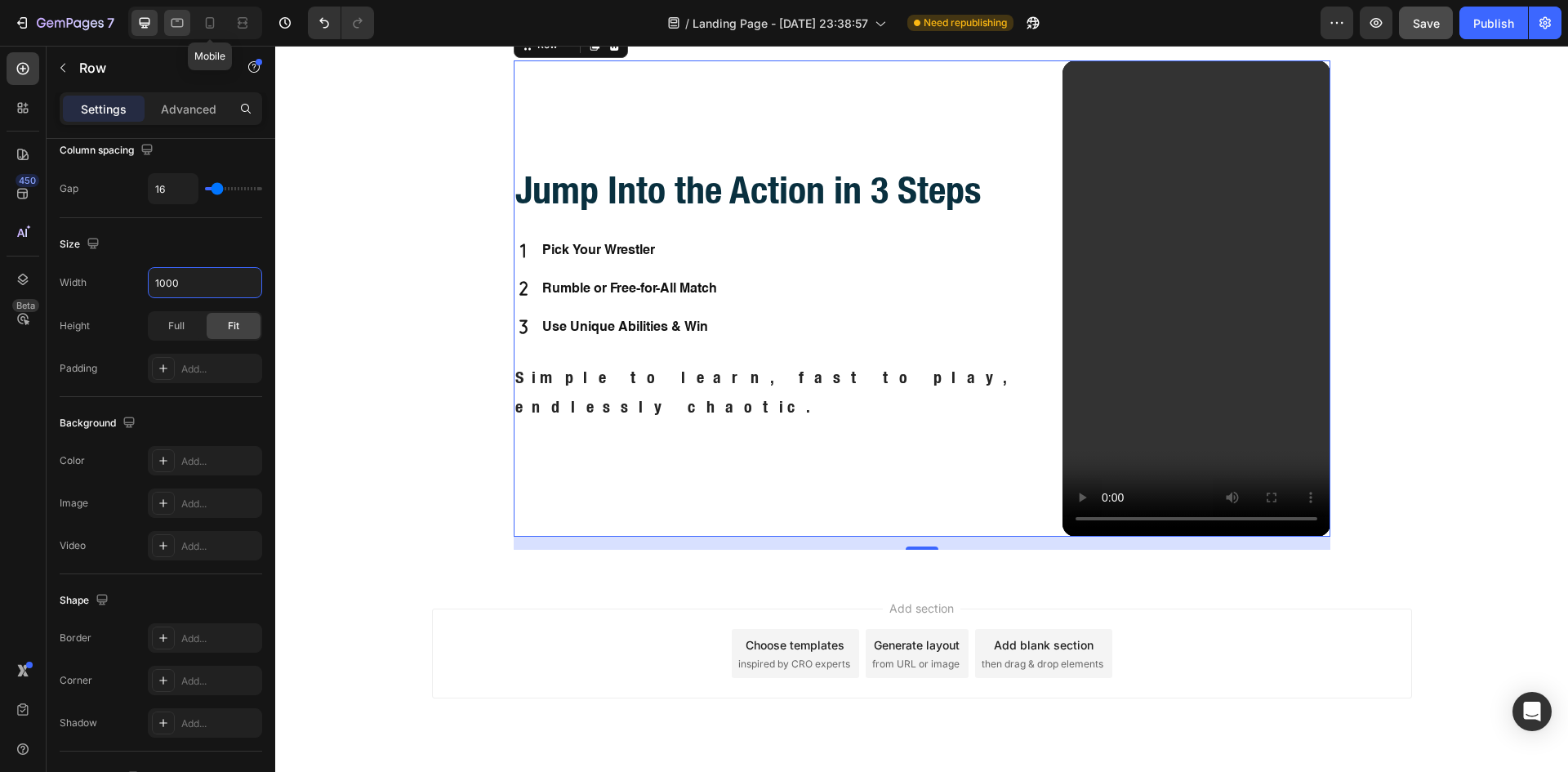
type input "1000"
click at [183, 28] on icon at bounding box center [177, 23] width 17 height 17
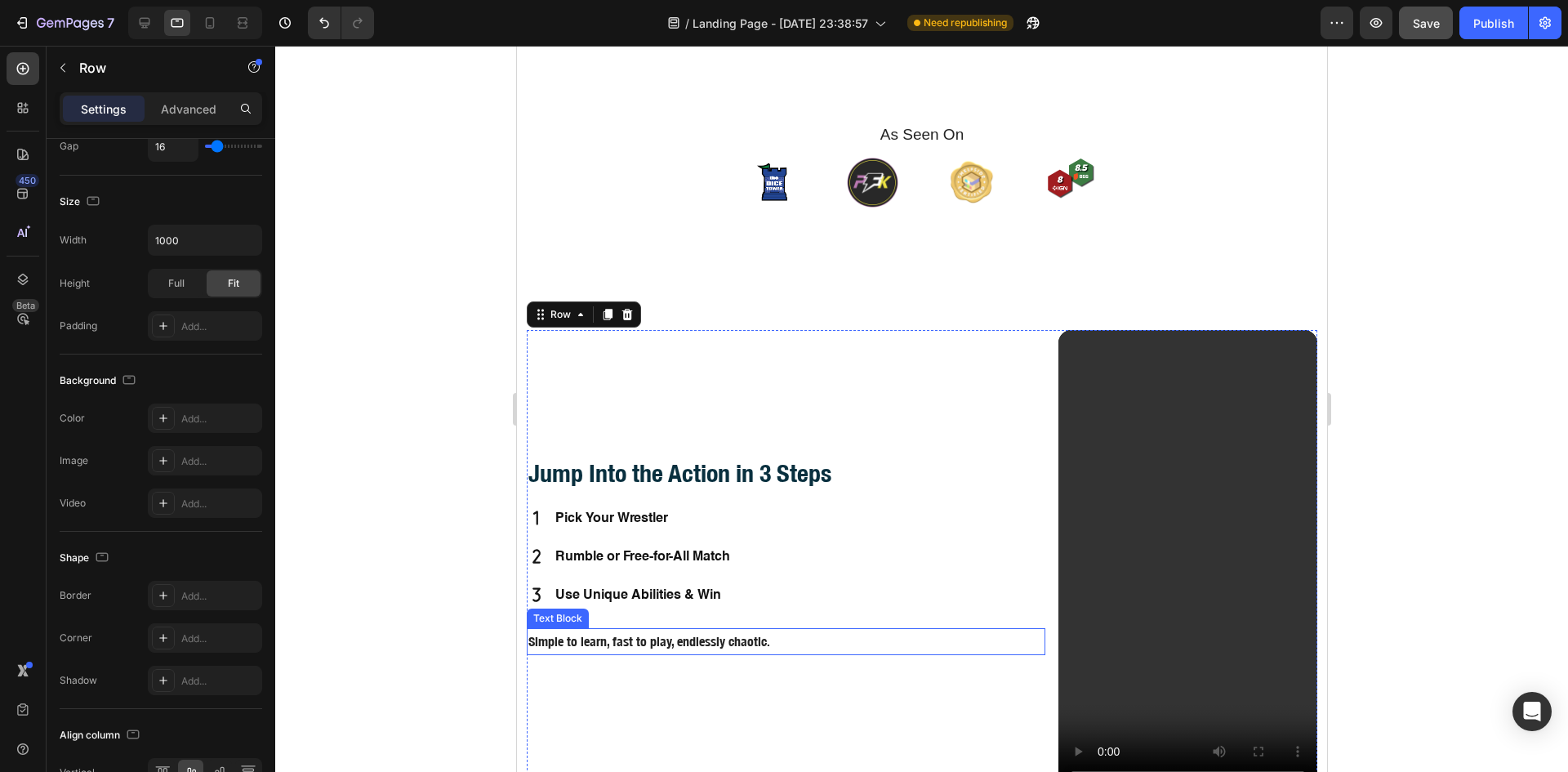
scroll to position [427, 0]
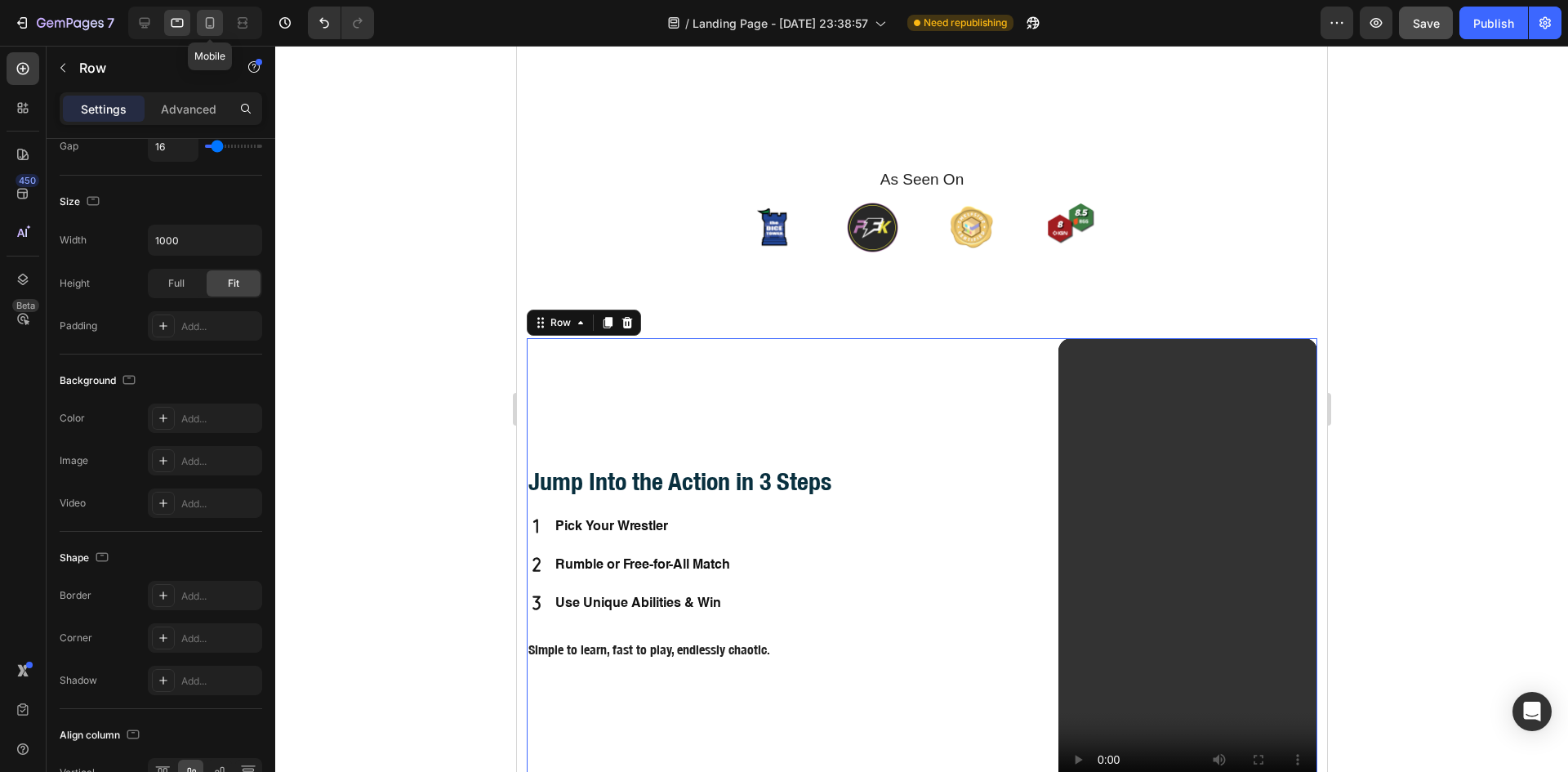
click at [213, 17] on icon at bounding box center [210, 23] width 17 height 17
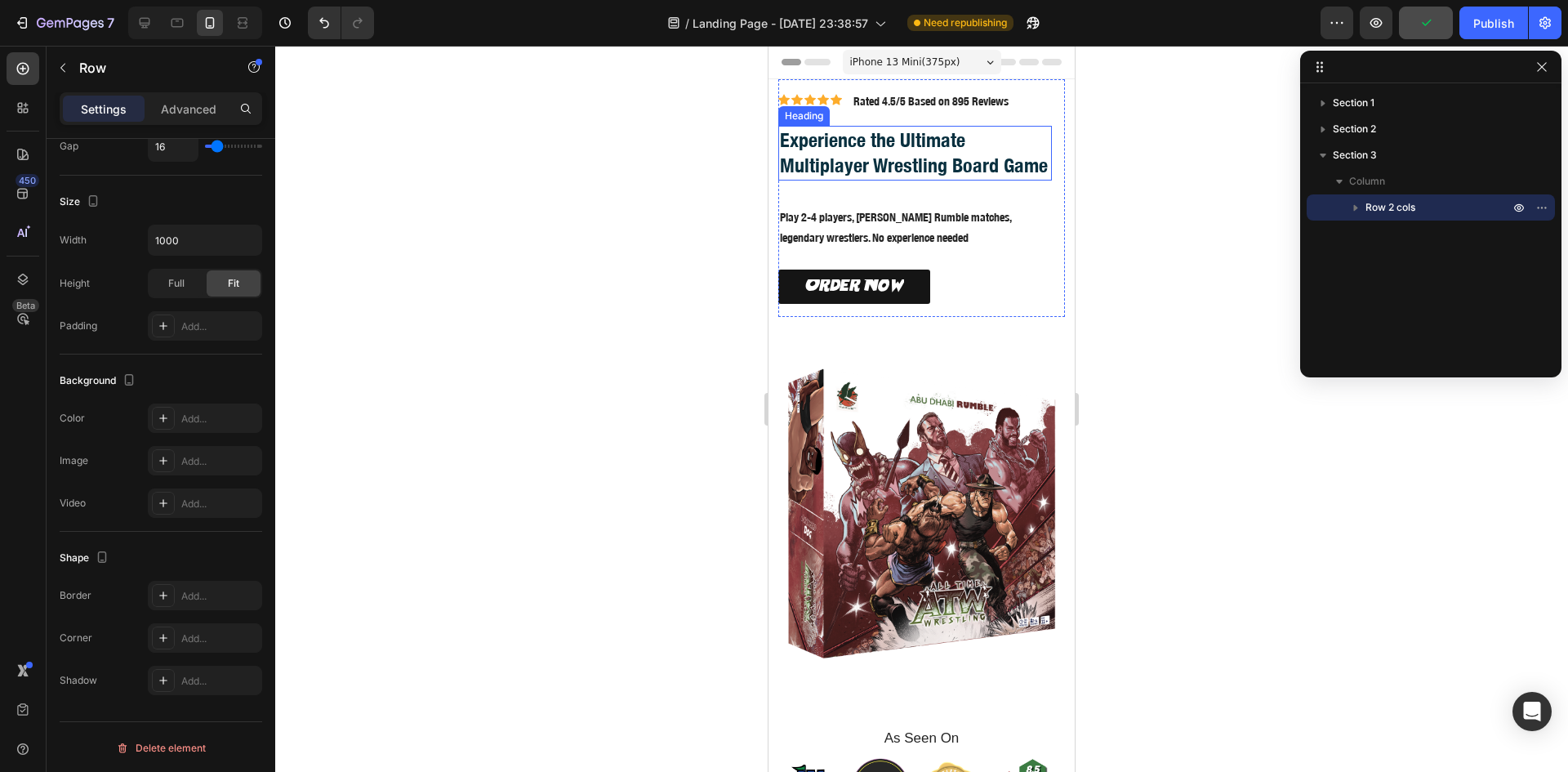
click at [868, 179] on h2 "Experience the Ultimate Multiplayer Wrestling Board Game" at bounding box center [915, 152] width 274 height 54
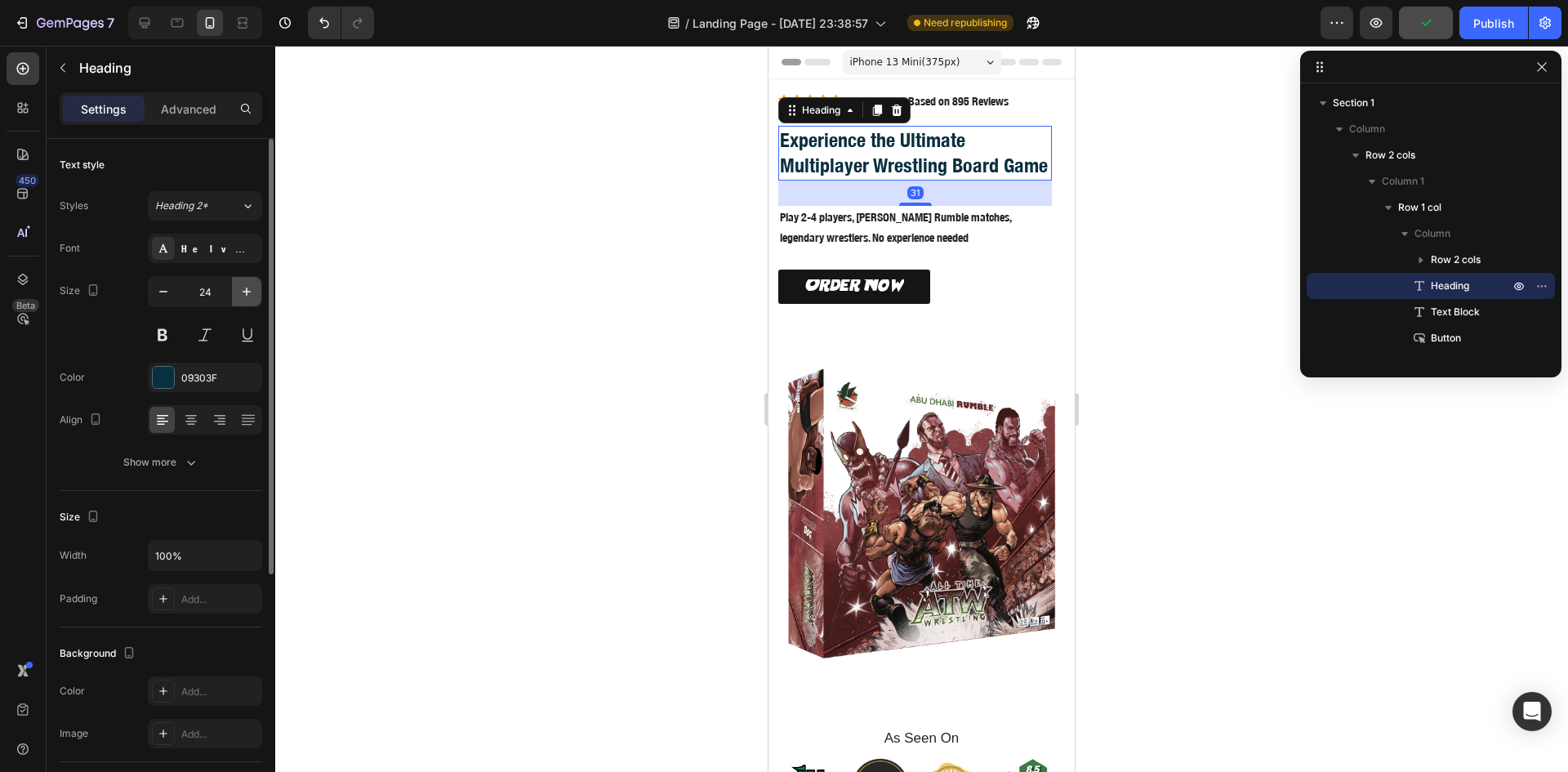
click at [242, 287] on icon "button" at bounding box center [247, 292] width 17 height 17
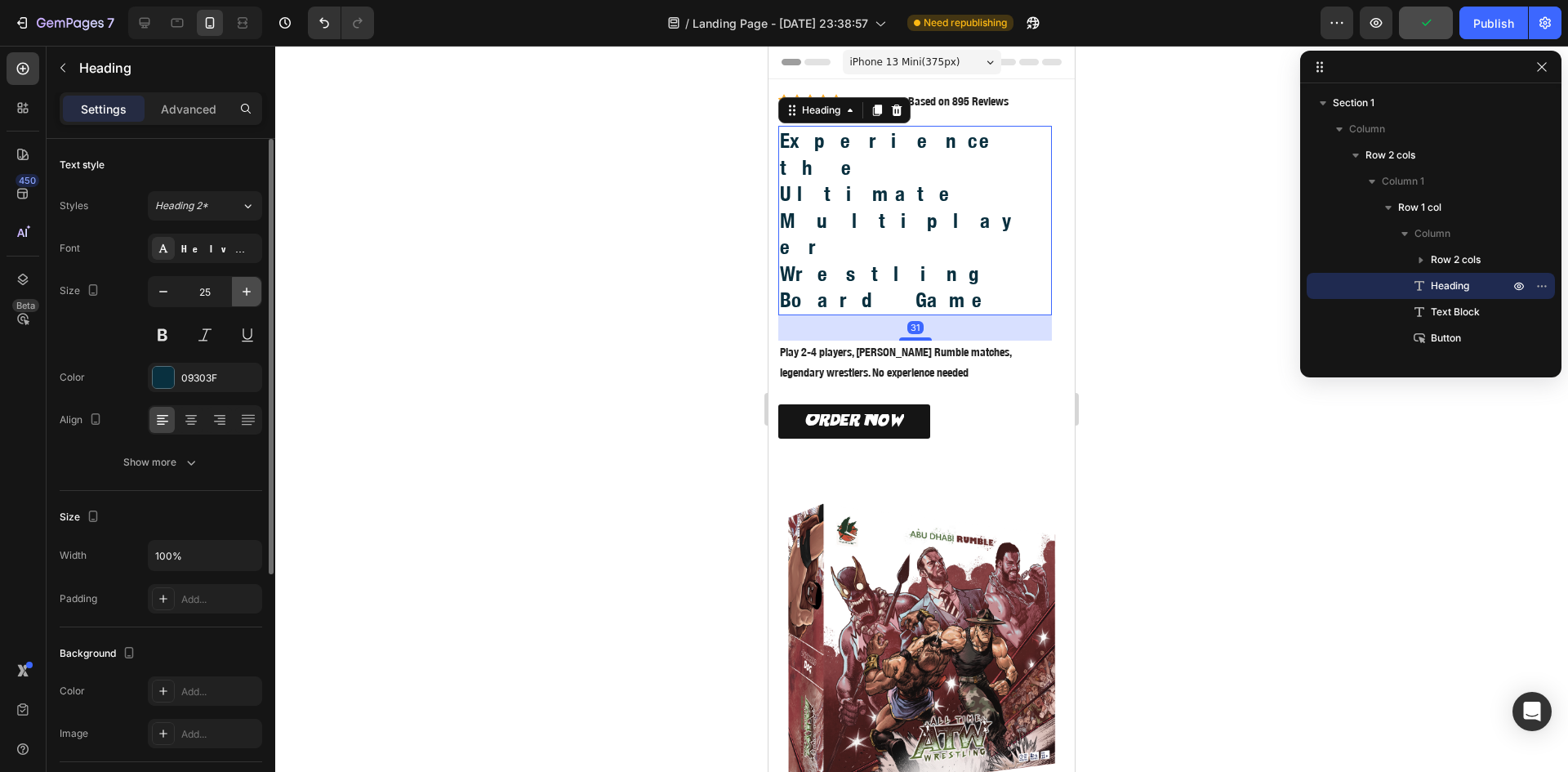
click at [242, 287] on icon "button" at bounding box center [247, 292] width 17 height 17
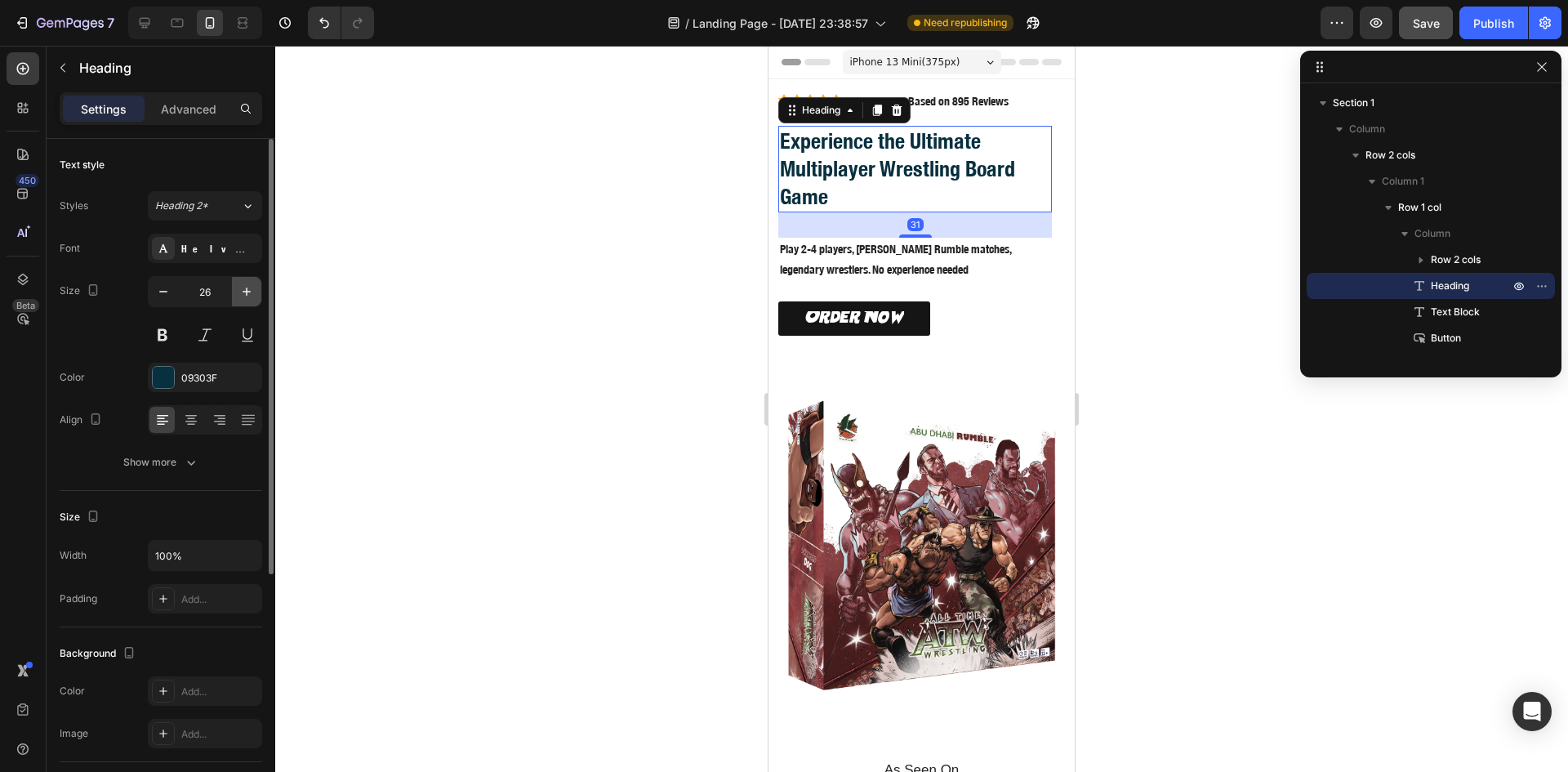
click at [242, 287] on icon "button" at bounding box center [247, 292] width 17 height 17
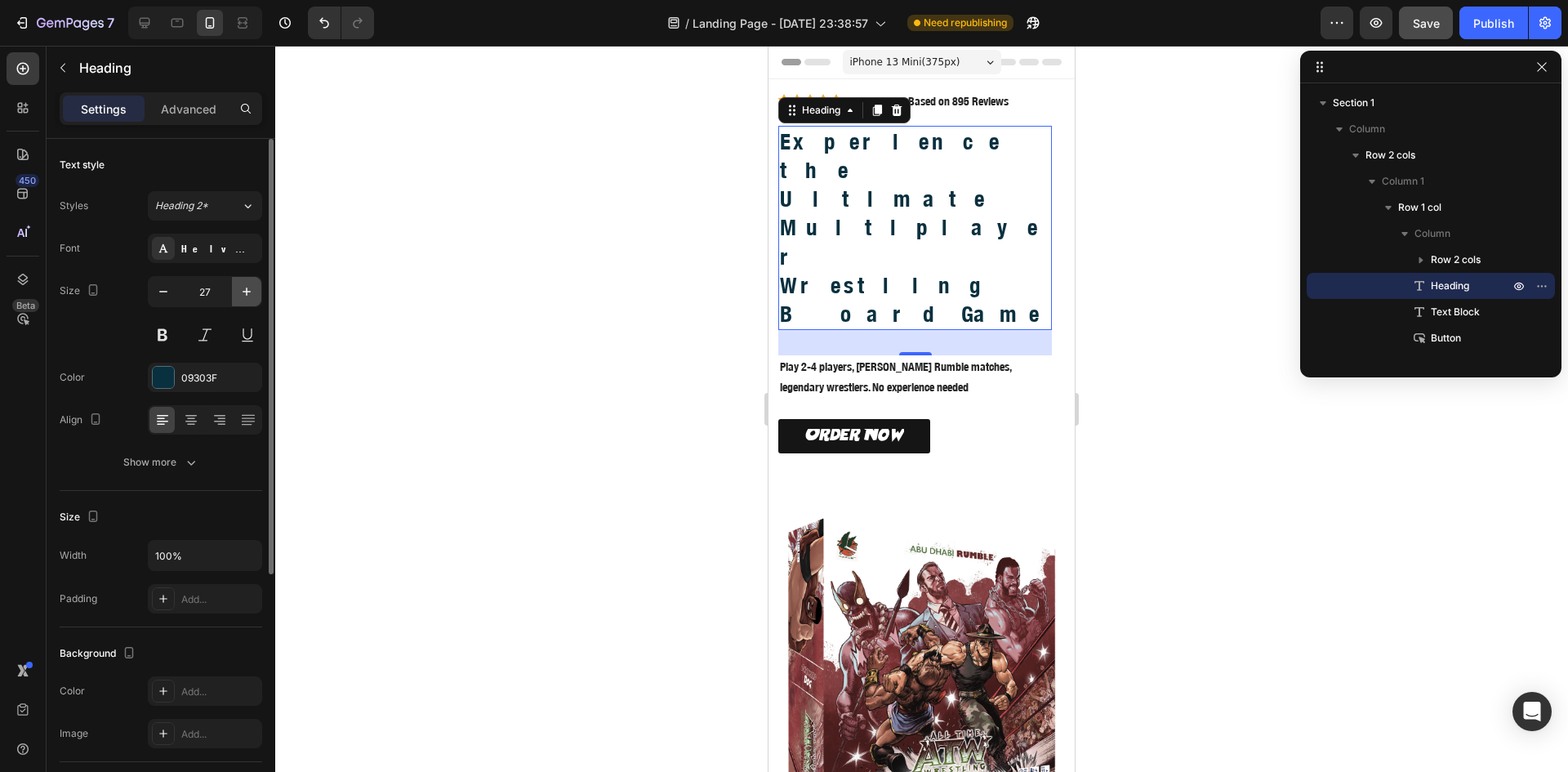
click at [241, 290] on icon "button" at bounding box center [247, 292] width 17 height 17
type input "28"
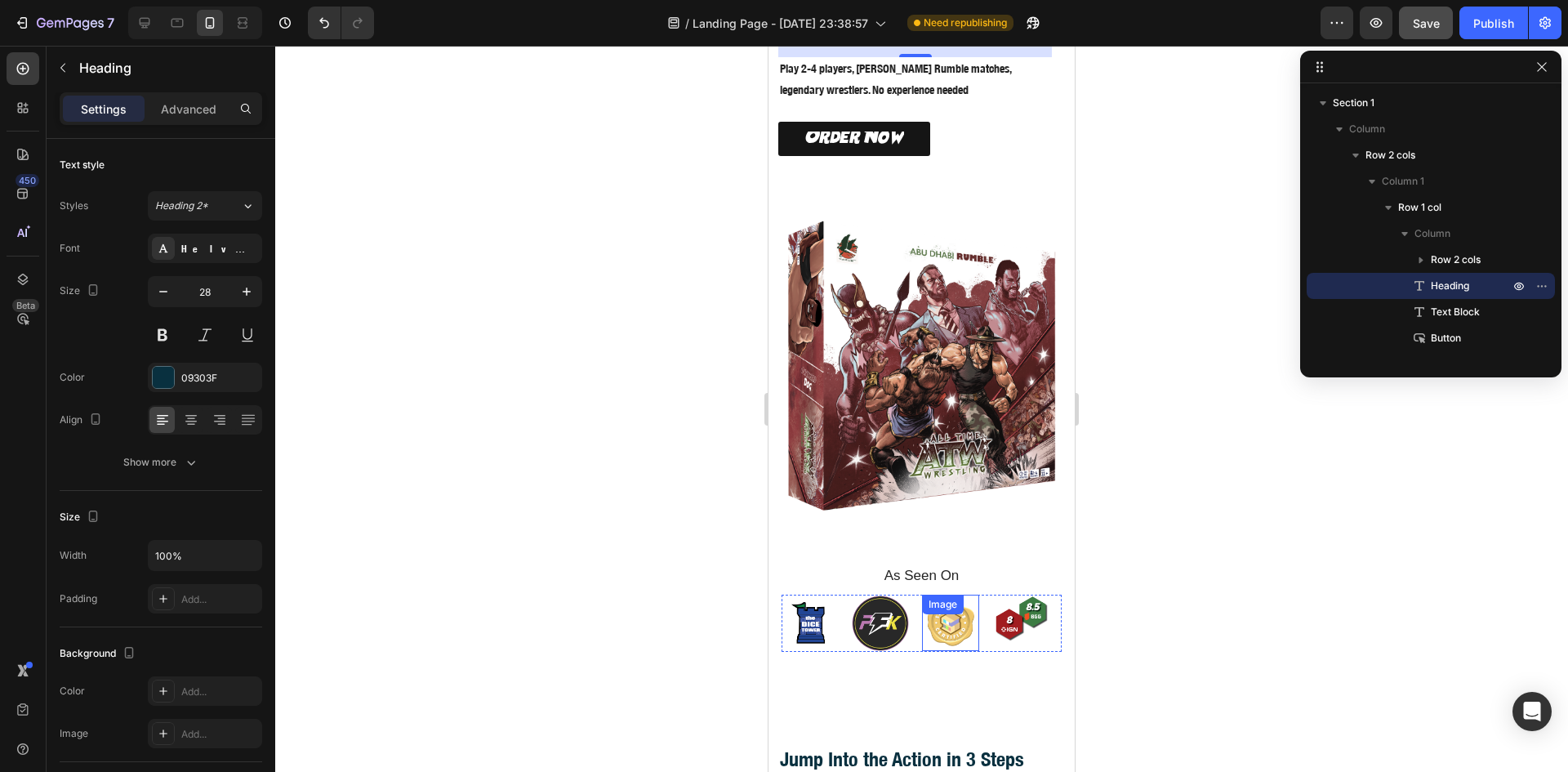
scroll to position [817, 0]
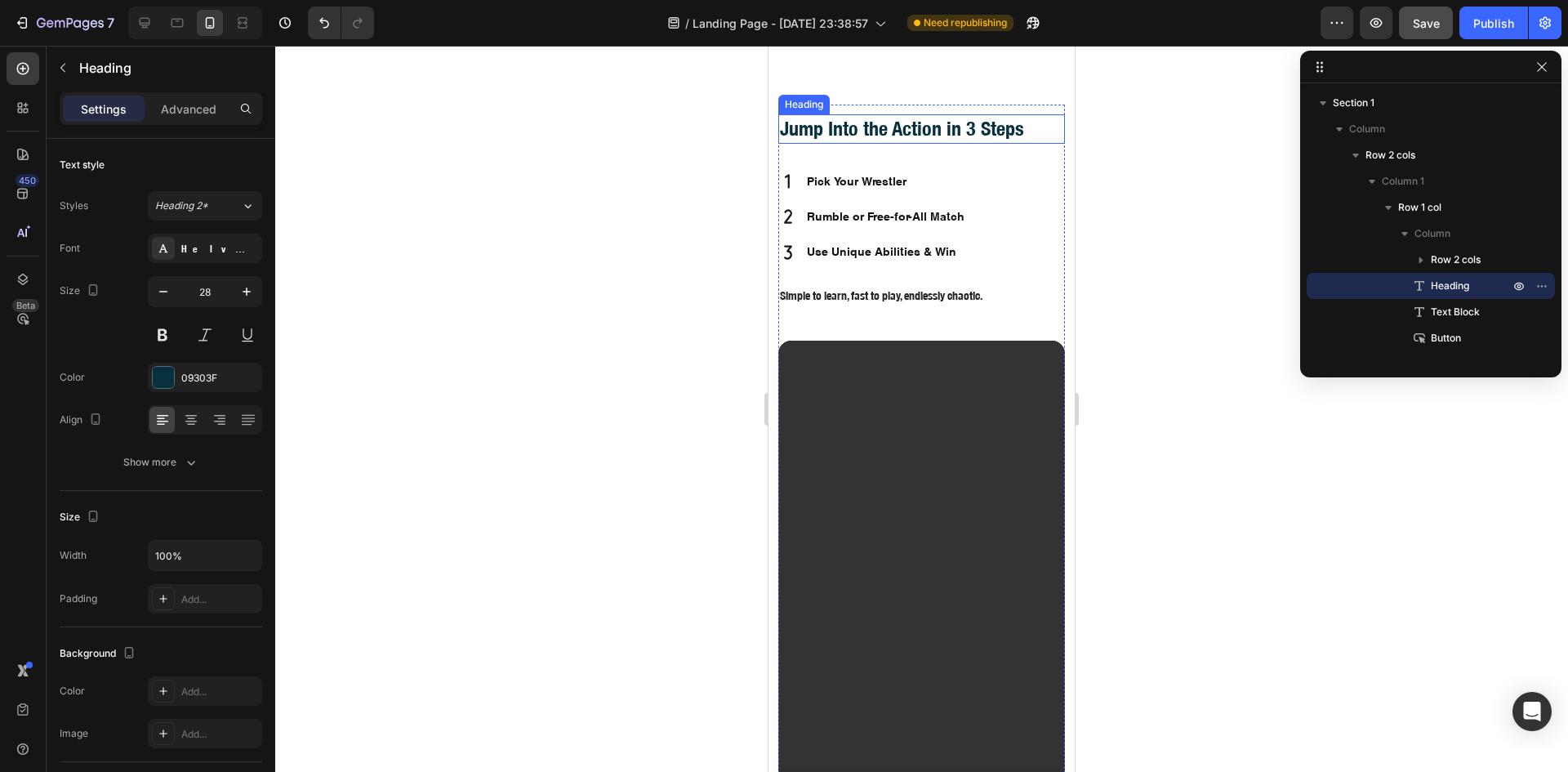
click at [897, 121] on h2 "Jump Into the Action in 3 Steps" at bounding box center [921, 128] width 286 height 29
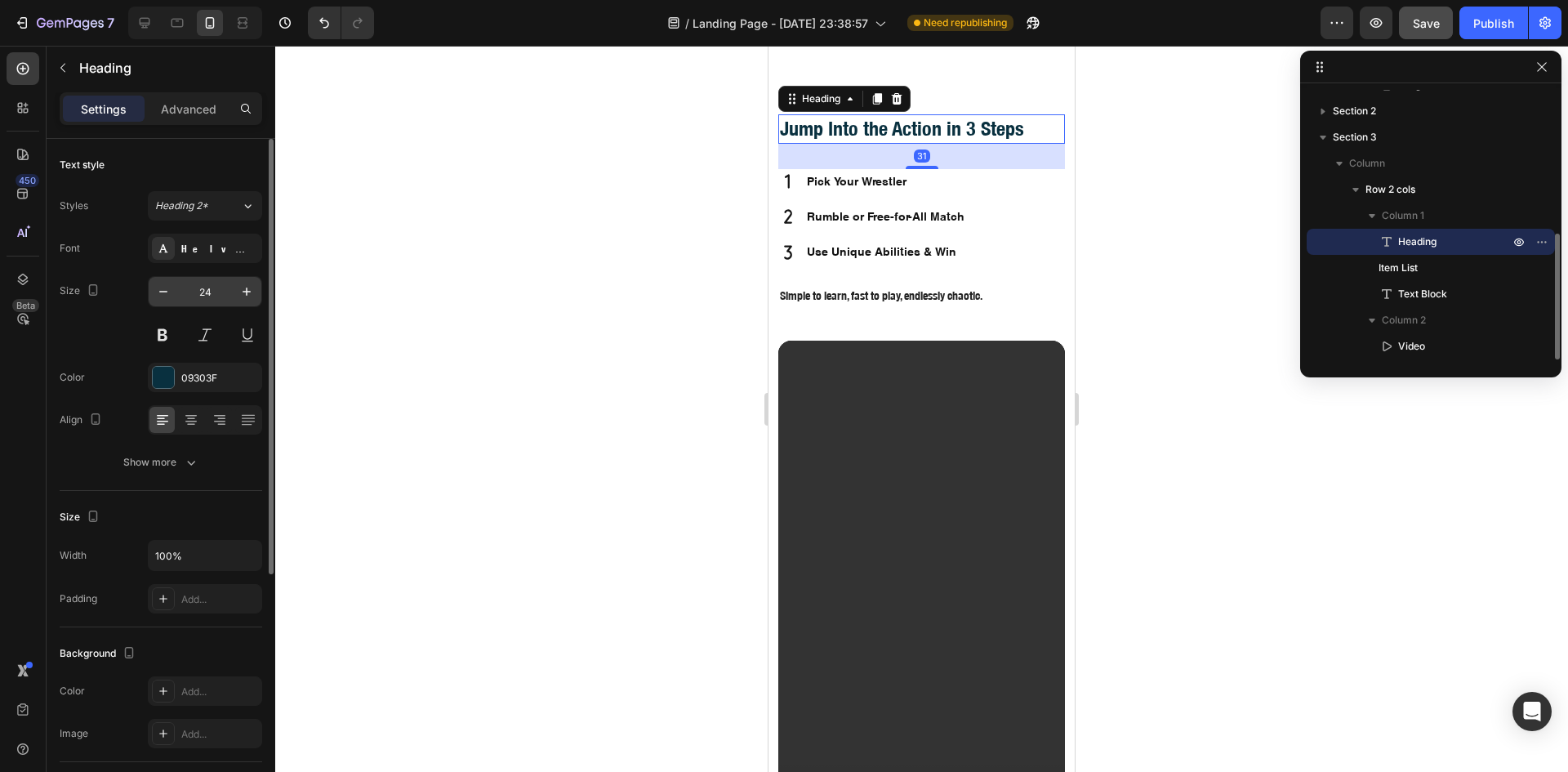
click at [209, 284] on input "24" at bounding box center [205, 291] width 54 height 29
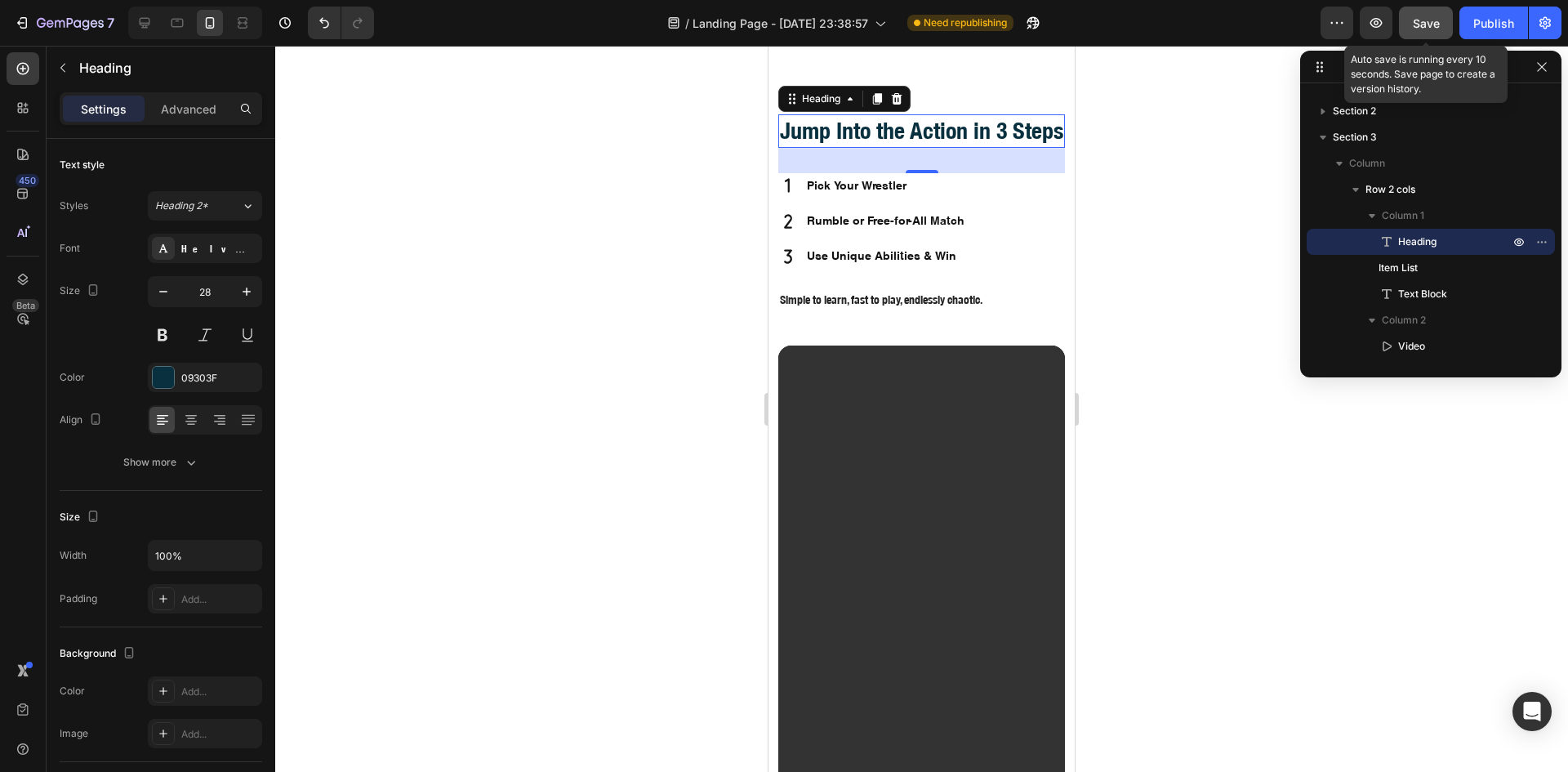
click at [1434, 19] on span "Save" at bounding box center [1426, 24] width 27 height 14
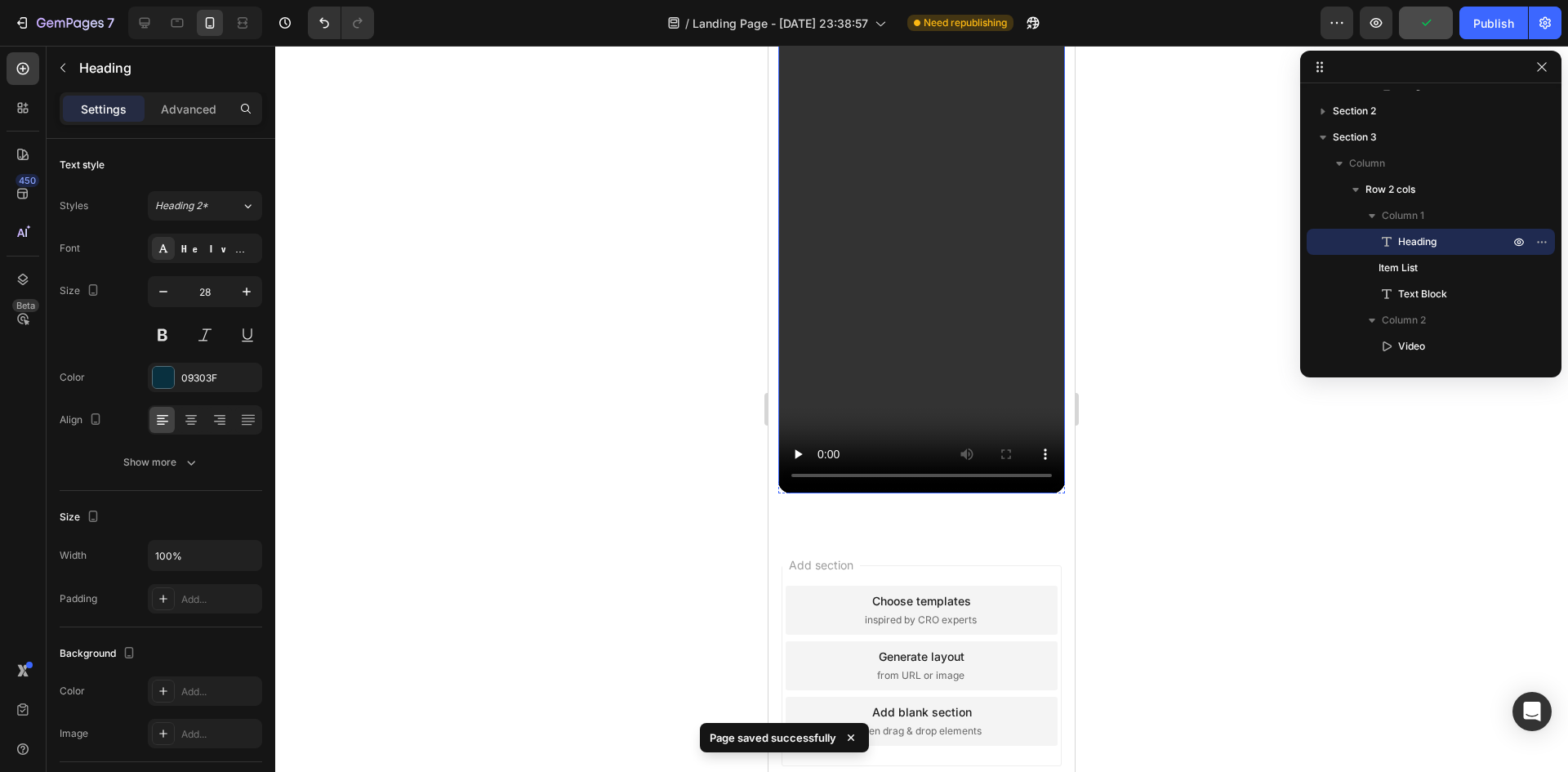
scroll to position [1225, 0]
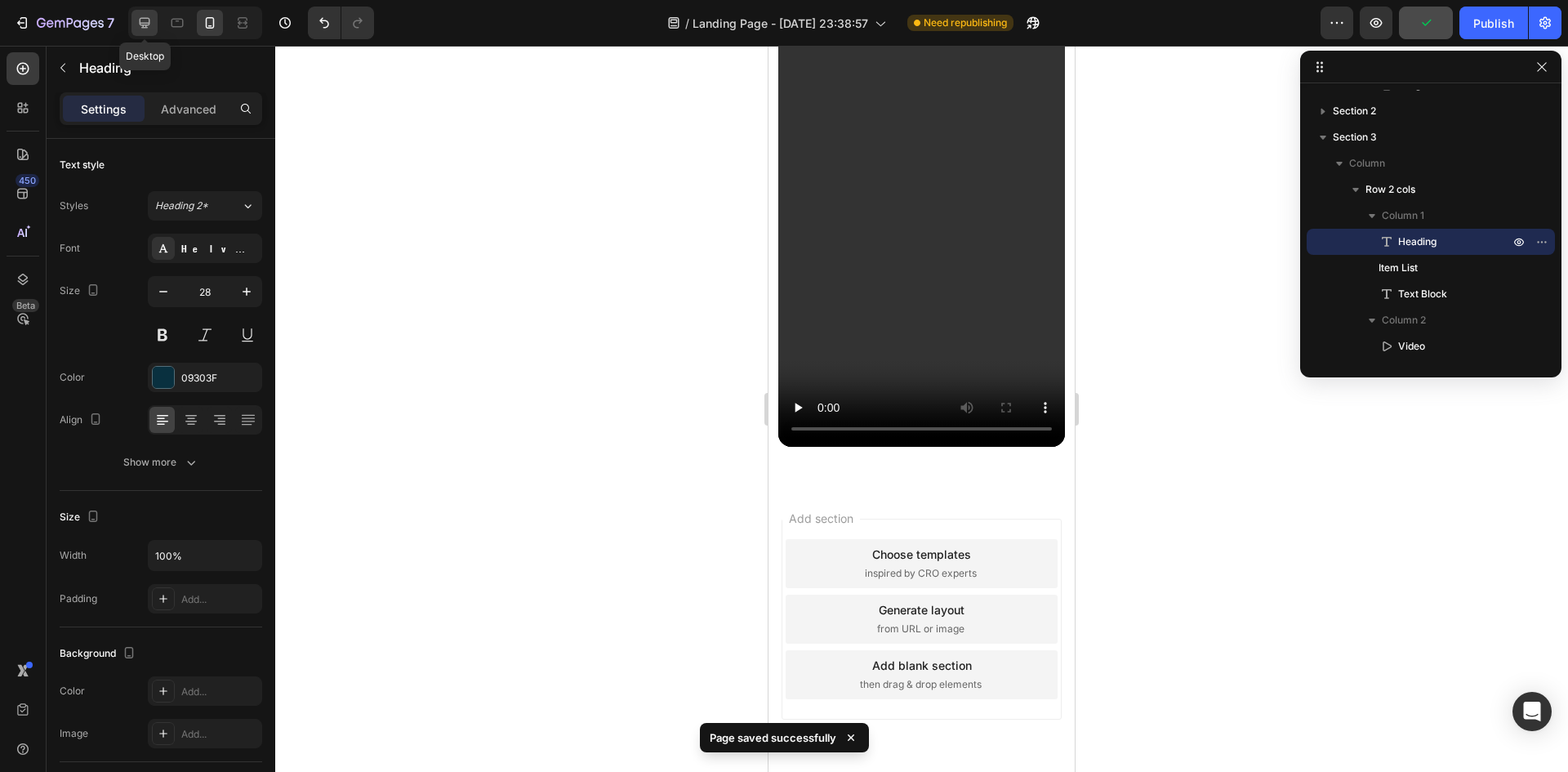
click at [143, 19] on icon at bounding box center [144, 23] width 17 height 17
type input "46"
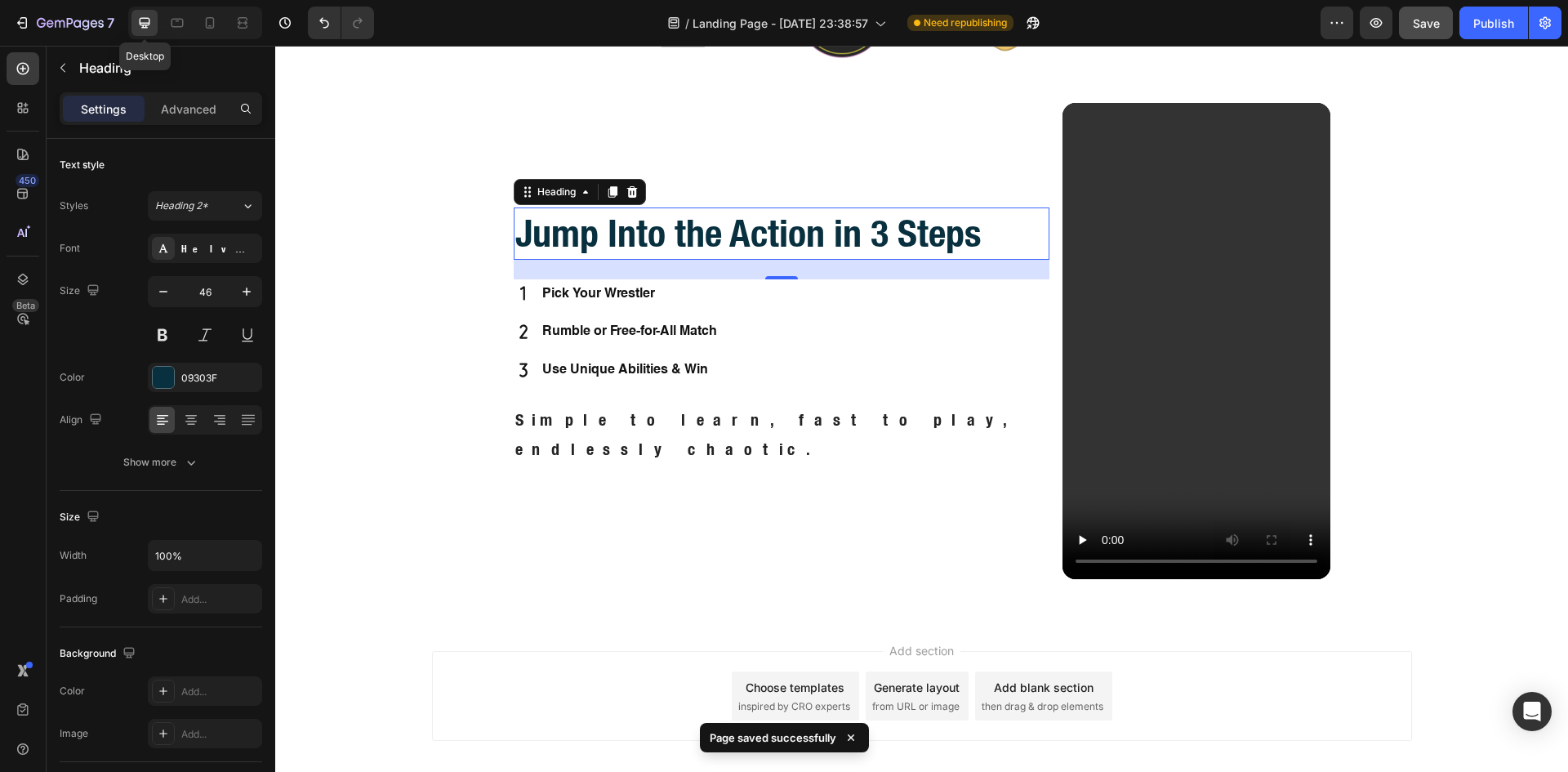
scroll to position [900, 0]
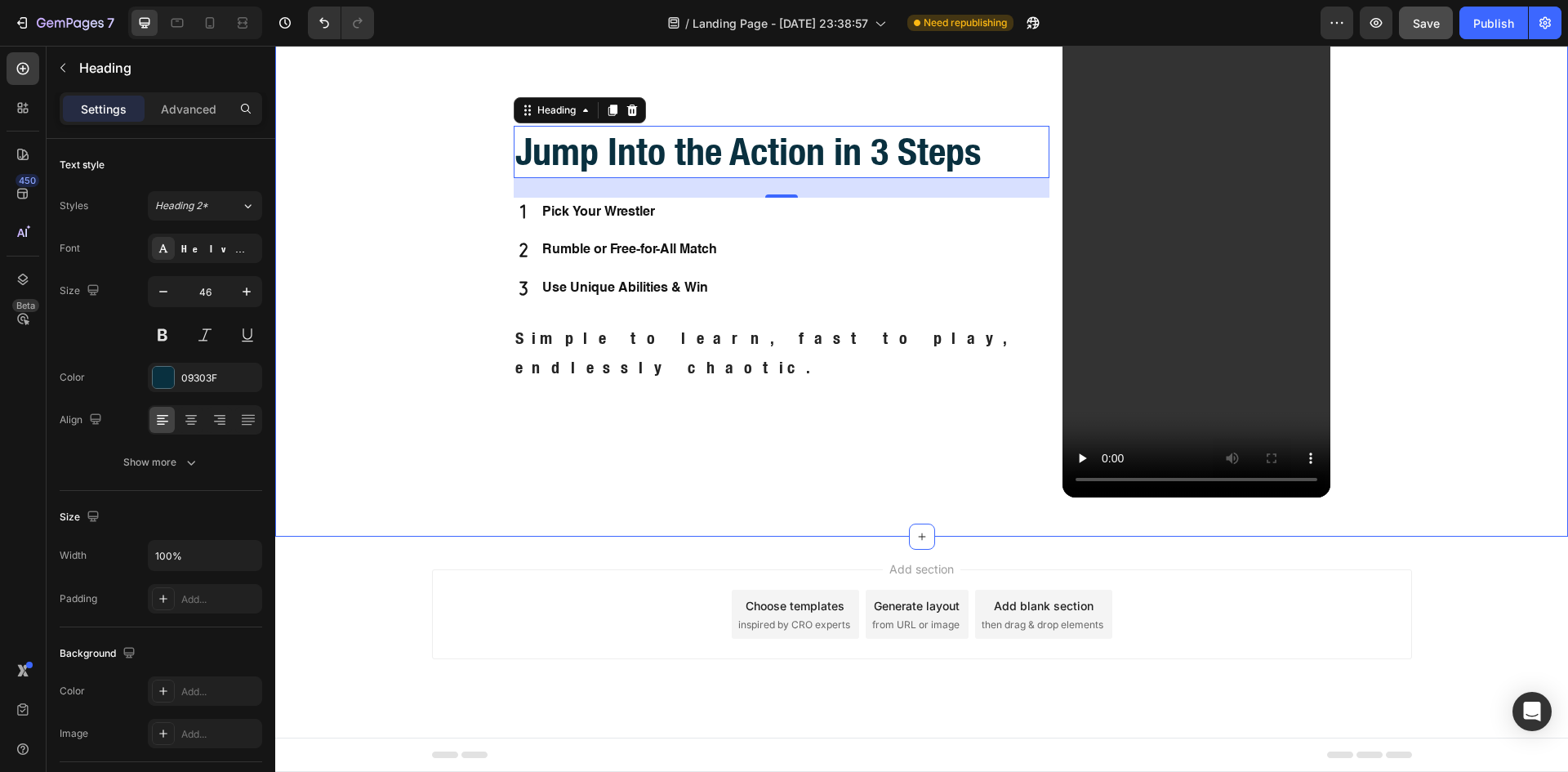
click at [1392, 383] on div "Jump Into the Action in 3 Steps Heading 31 Pick Your Wrestler Rumble or Free-fo…" at bounding box center [922, 265] width 1273 height 489
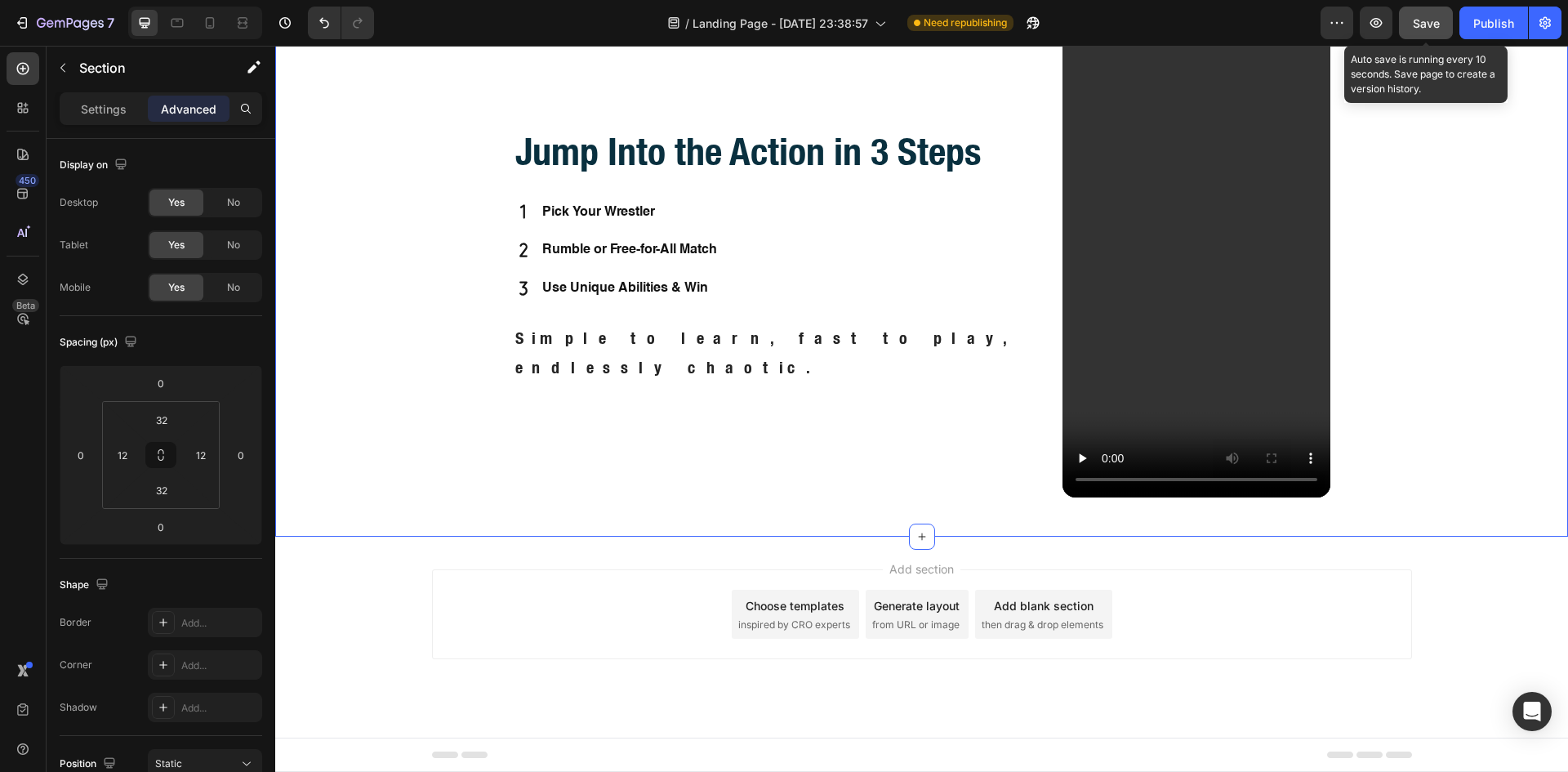
click at [1435, 24] on span "Save" at bounding box center [1426, 24] width 27 height 14
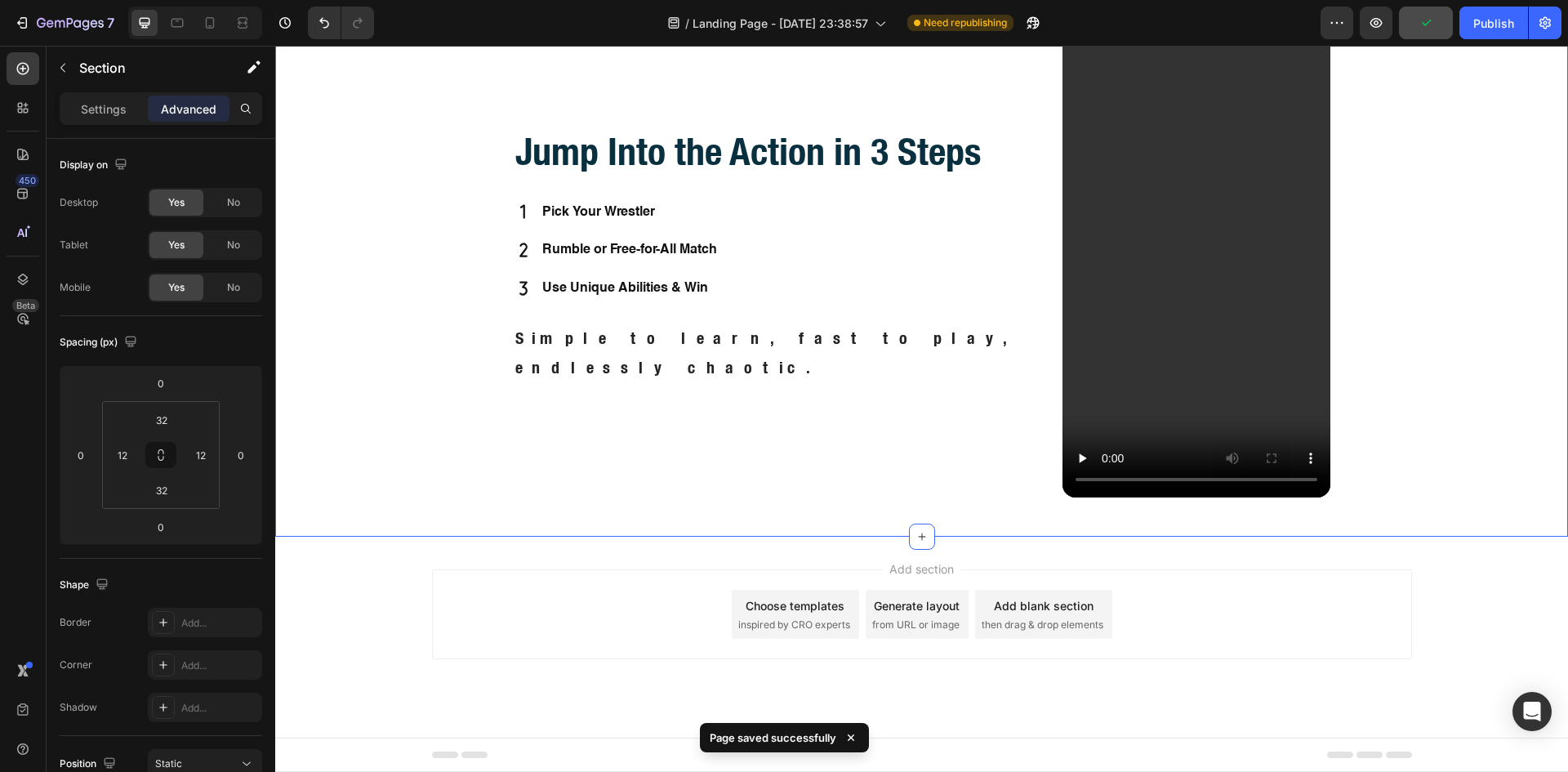
click at [1400, 314] on div "Jump Into the Action in 3 Steps Heading Pick Your Wrestler Rumble or Free-for-A…" at bounding box center [922, 265] width 1273 height 489
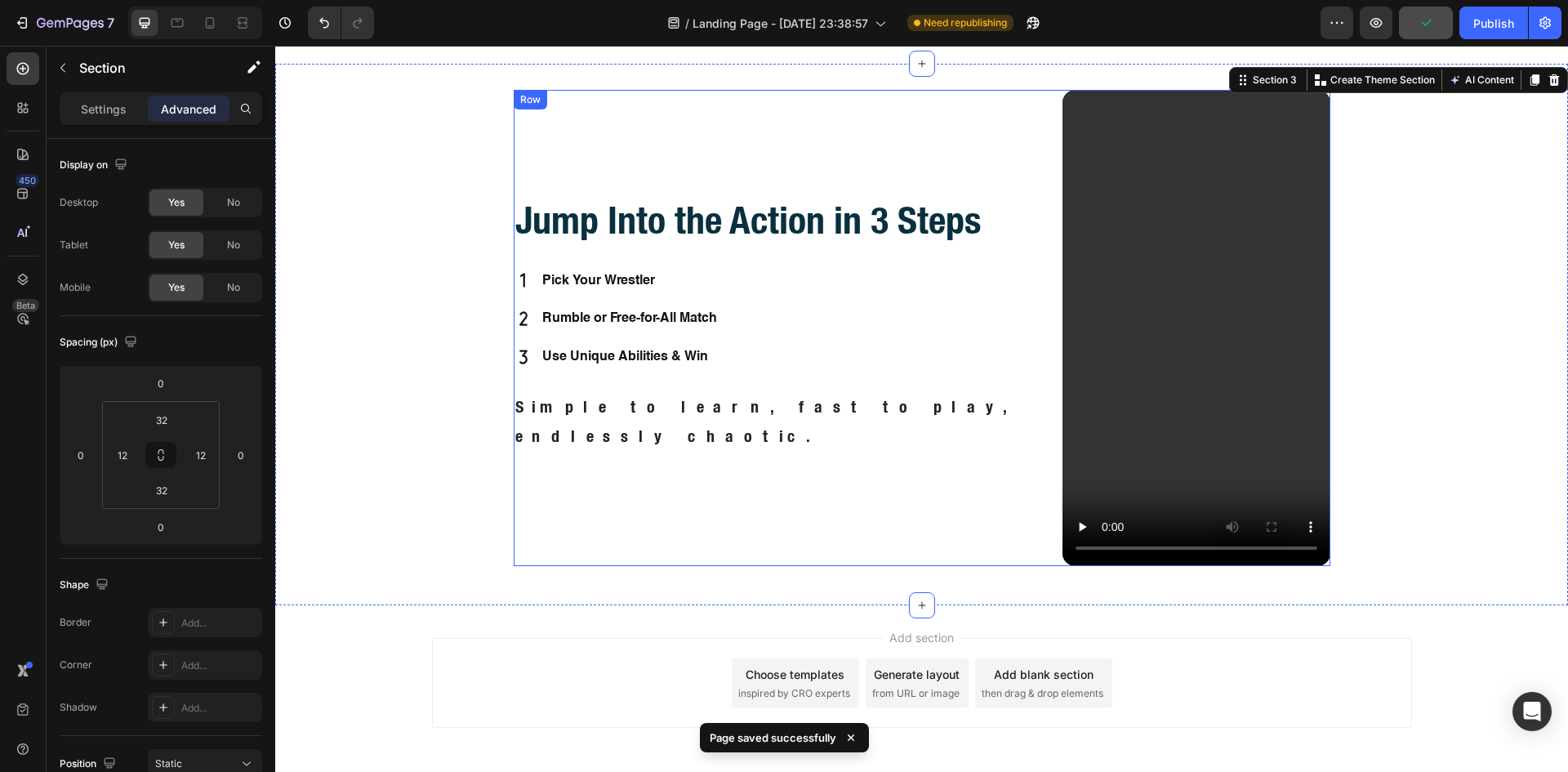
scroll to position [764, 0]
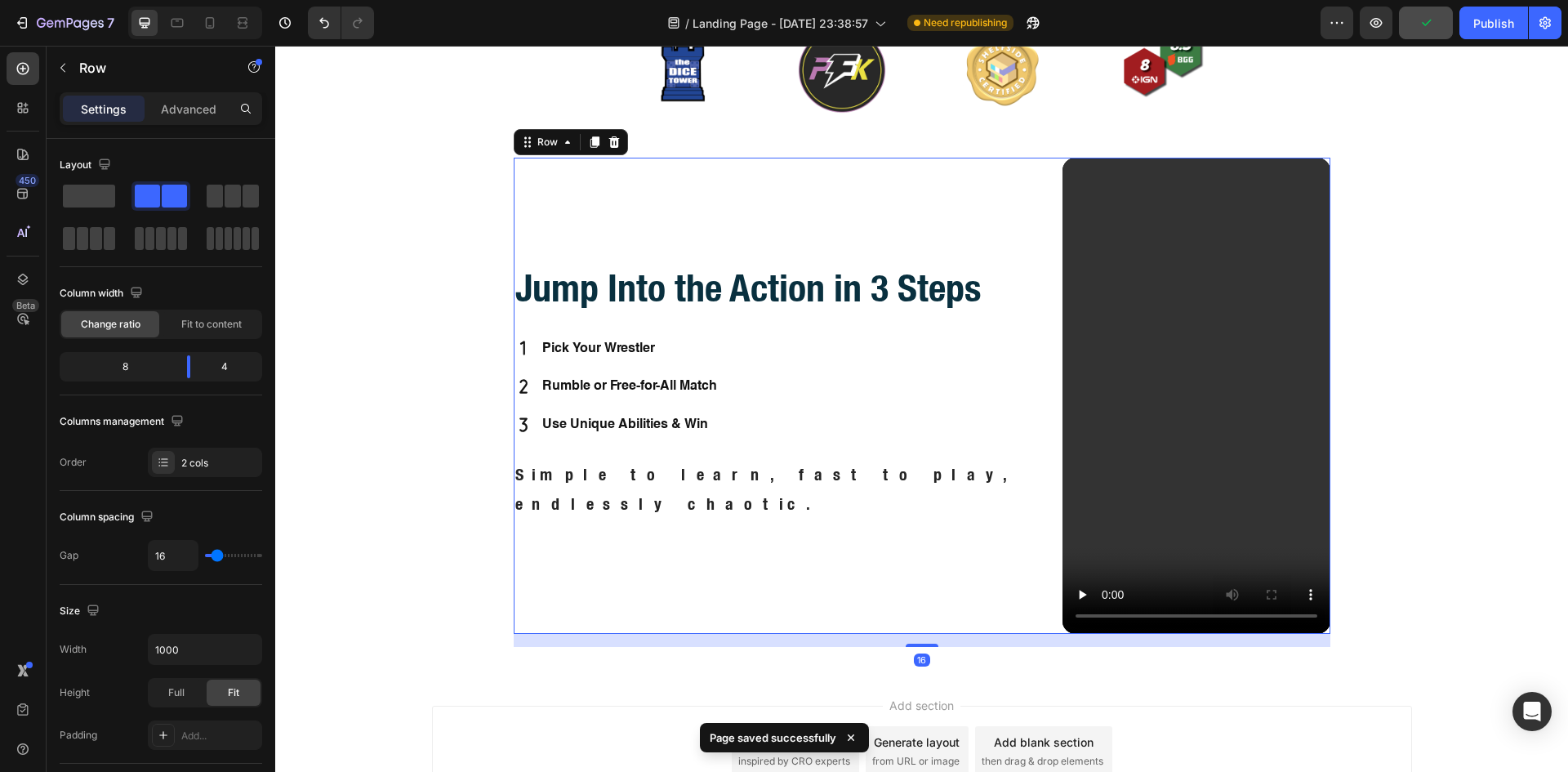
drag, startPoint x: 751, startPoint y: 566, endPoint x: 651, endPoint y: 562, distance: 100.1
click at [750, 566] on div "Jump Into the Action in 3 Steps Heading Pick Your Wrestler Rumble or Free-for-A…" at bounding box center [781, 395] width 536 height 476
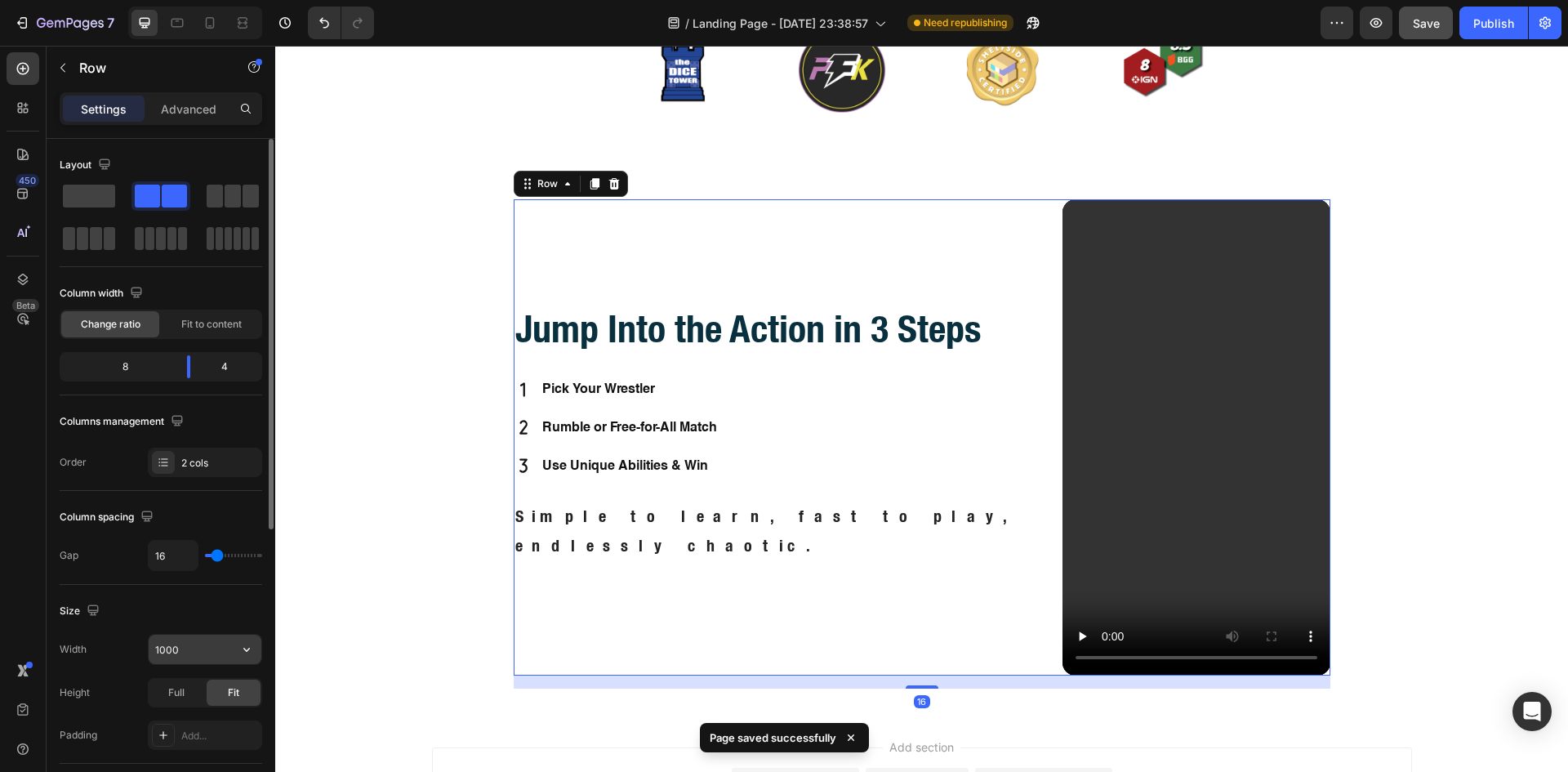
click at [176, 653] on input "1000" at bounding box center [205, 649] width 112 height 29
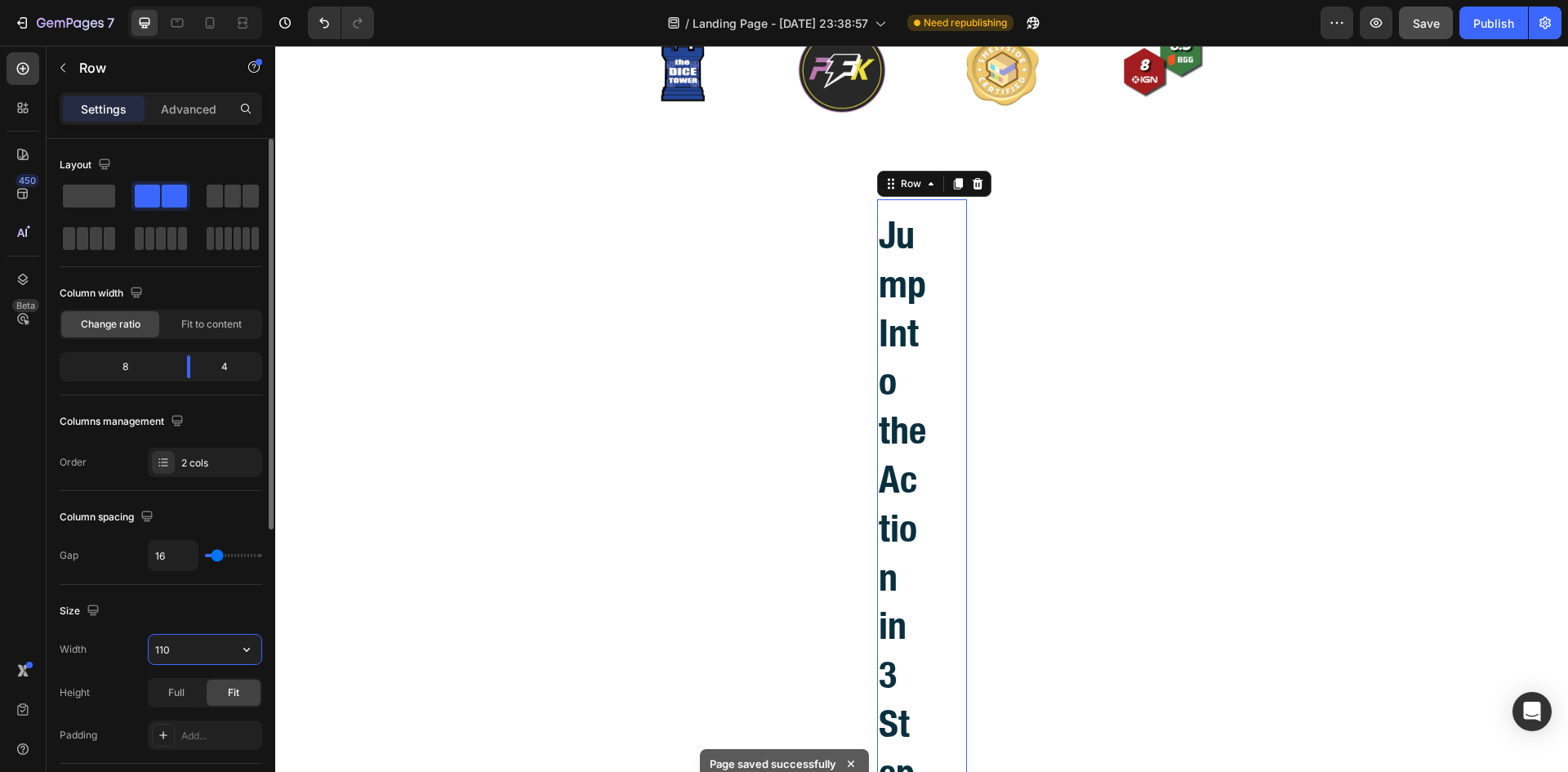
type input "1100"
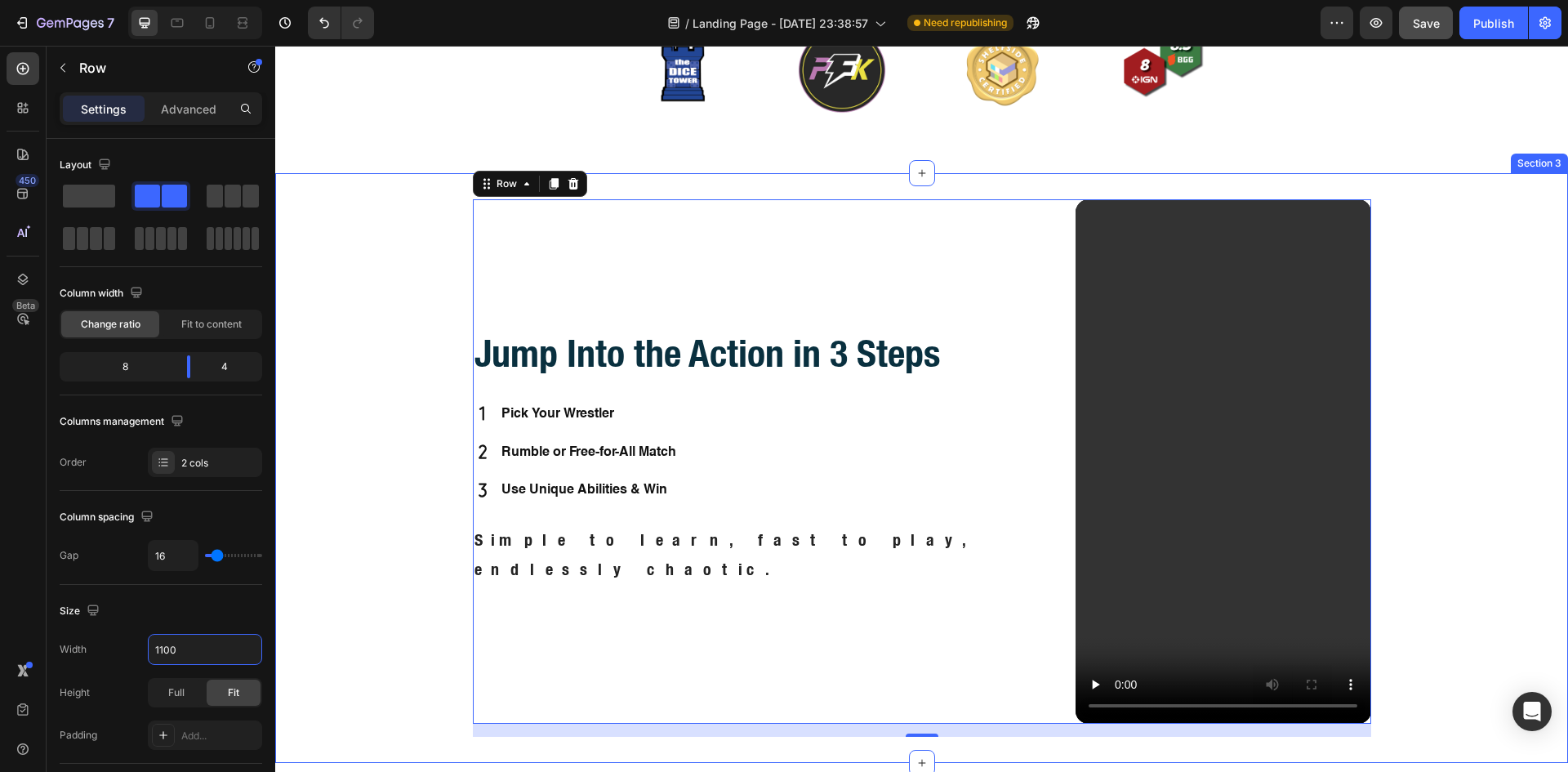
click at [363, 613] on div "Jump Into the Action in 3 Steps Heading Pick Your Wrestler Rumble or Free-for-A…" at bounding box center [922, 468] width 1273 height 538
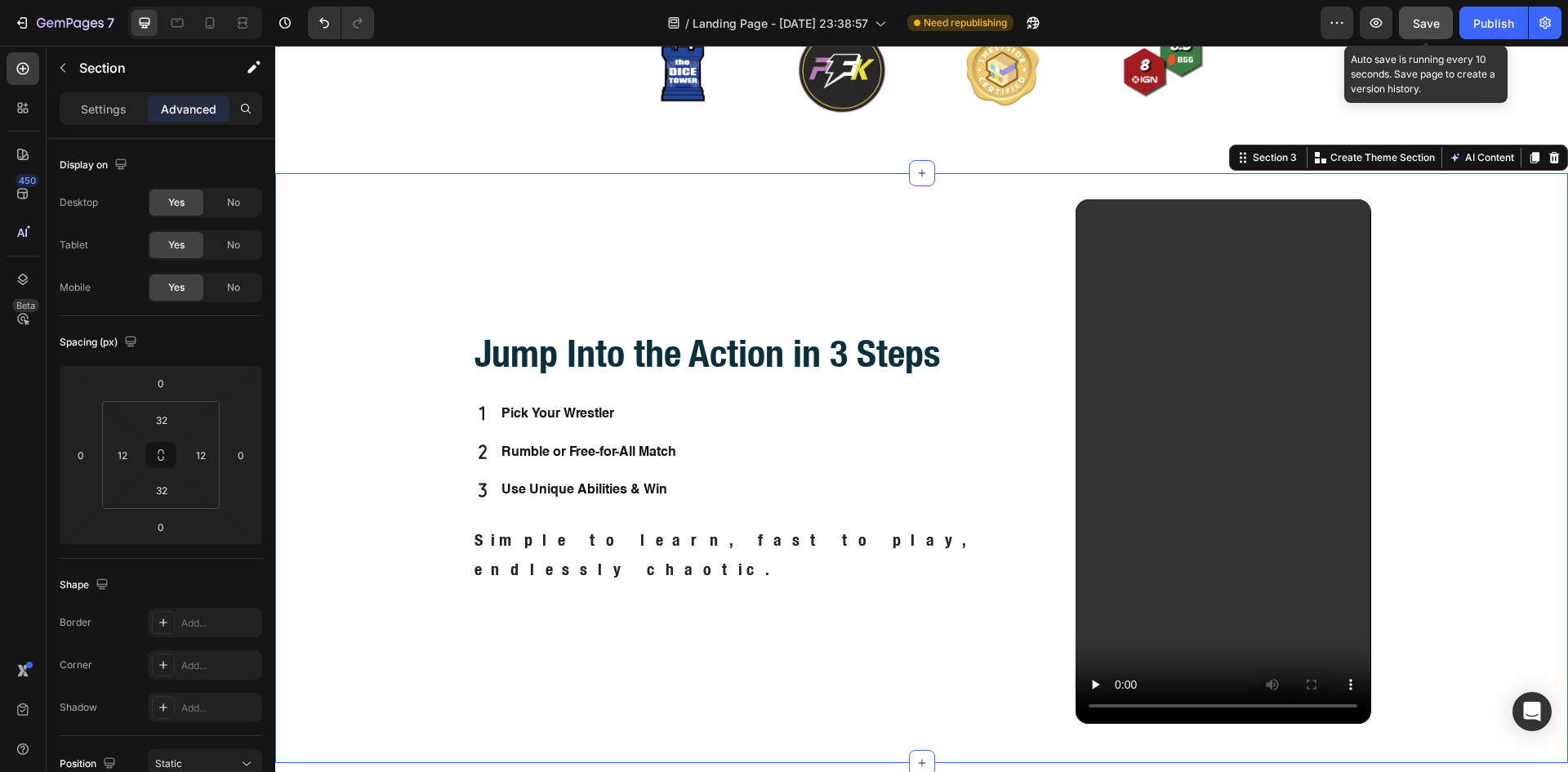
click at [1428, 19] on span "Save" at bounding box center [1426, 24] width 27 height 14
click at [1461, 329] on div "Jump Into the Action in 3 Steps Heading Pick Your Wrestler Rumble or Free-for-A…" at bounding box center [922, 468] width 1273 height 538
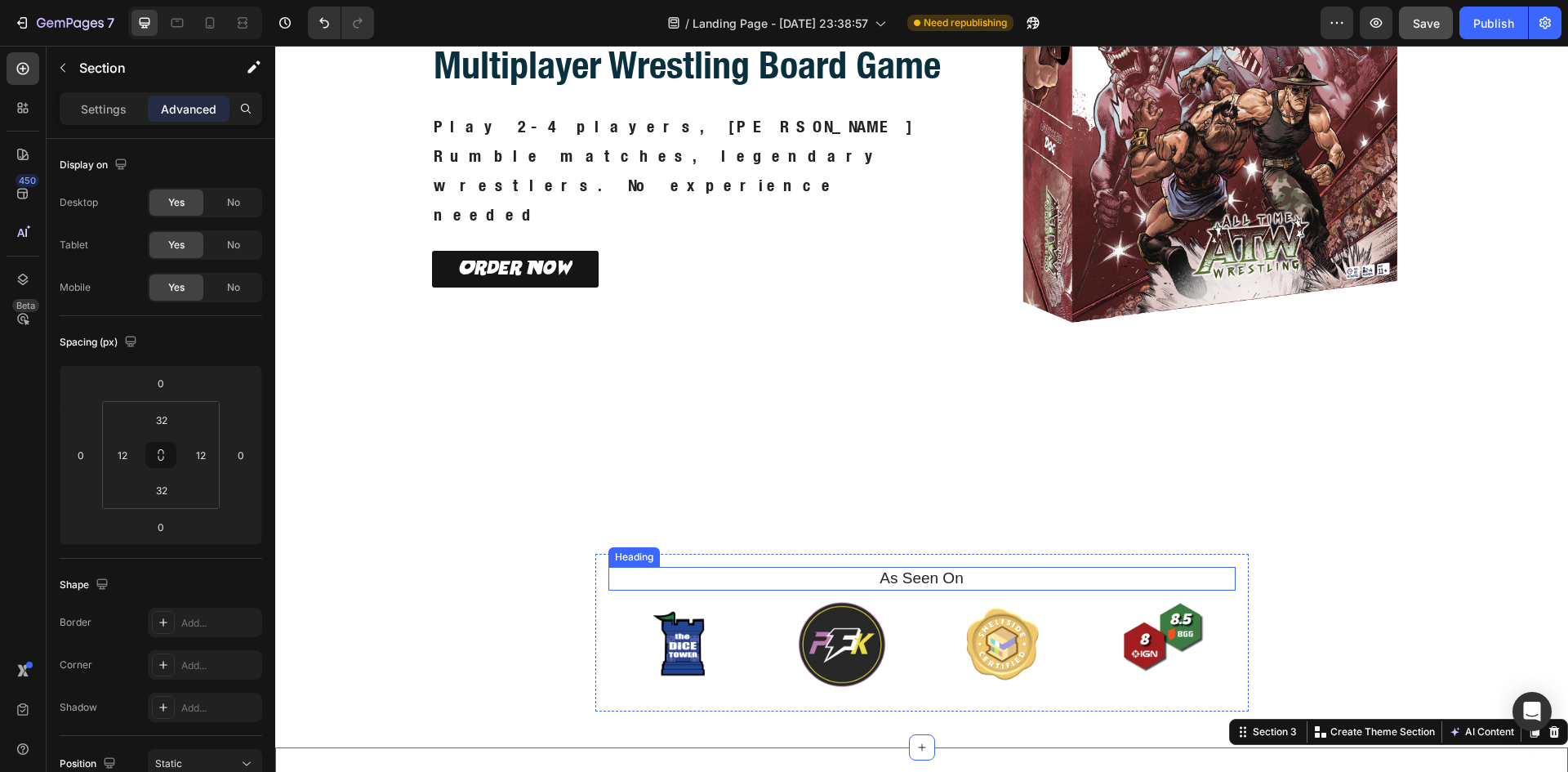
scroll to position [37, 0]
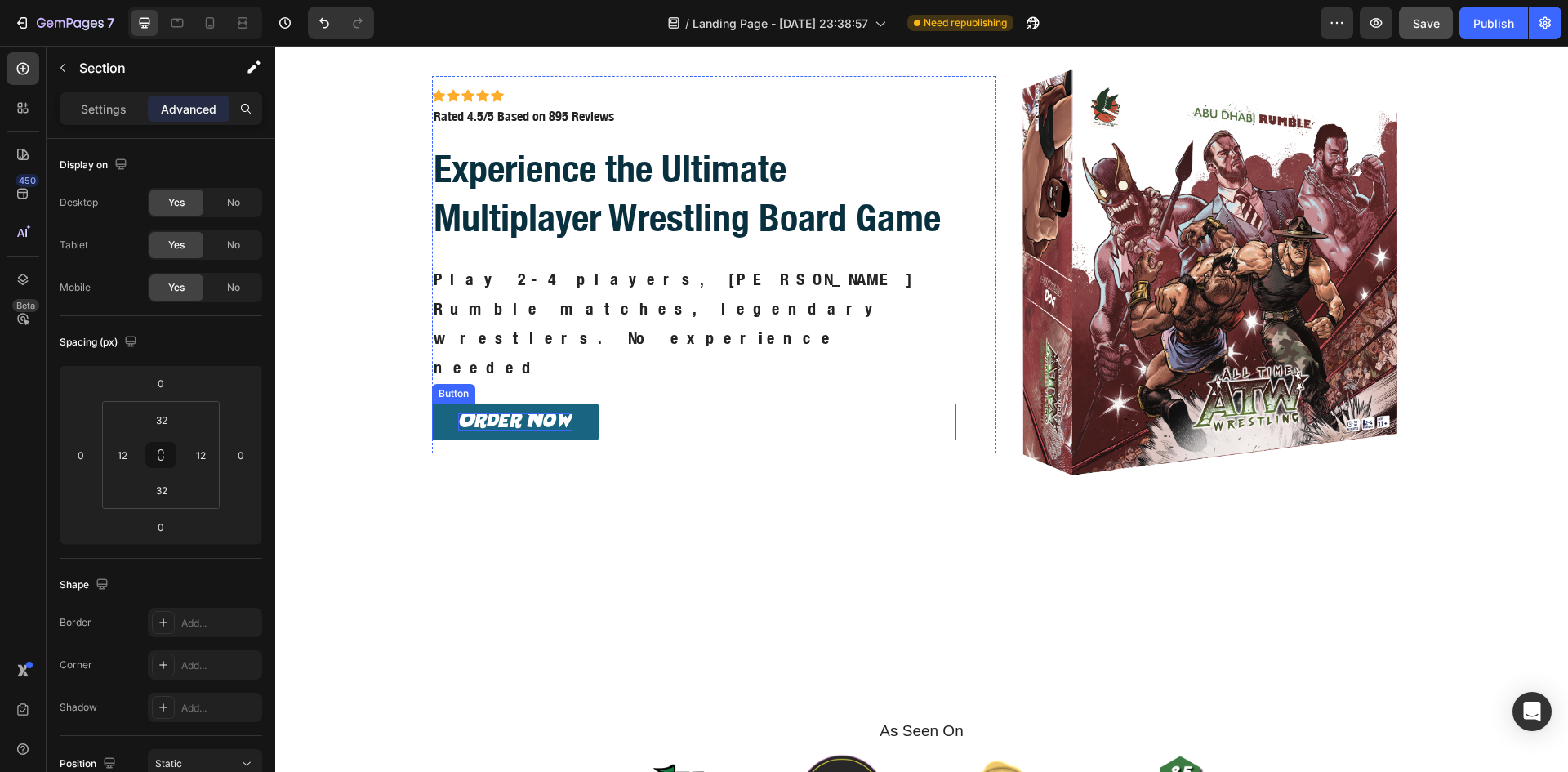
click at [559, 414] on p "Order Now" at bounding box center [515, 422] width 114 height 18
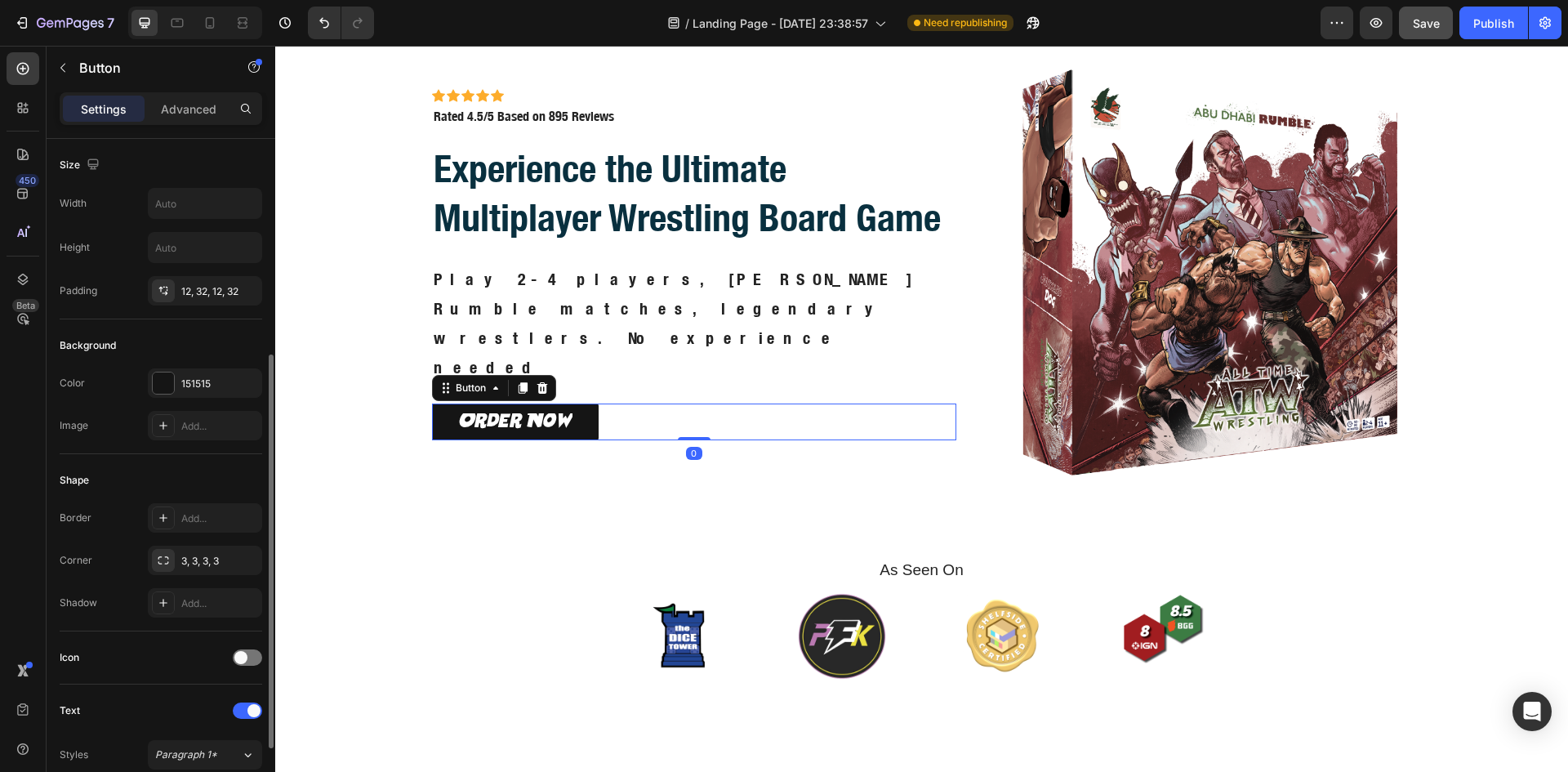
scroll to position [492, 0]
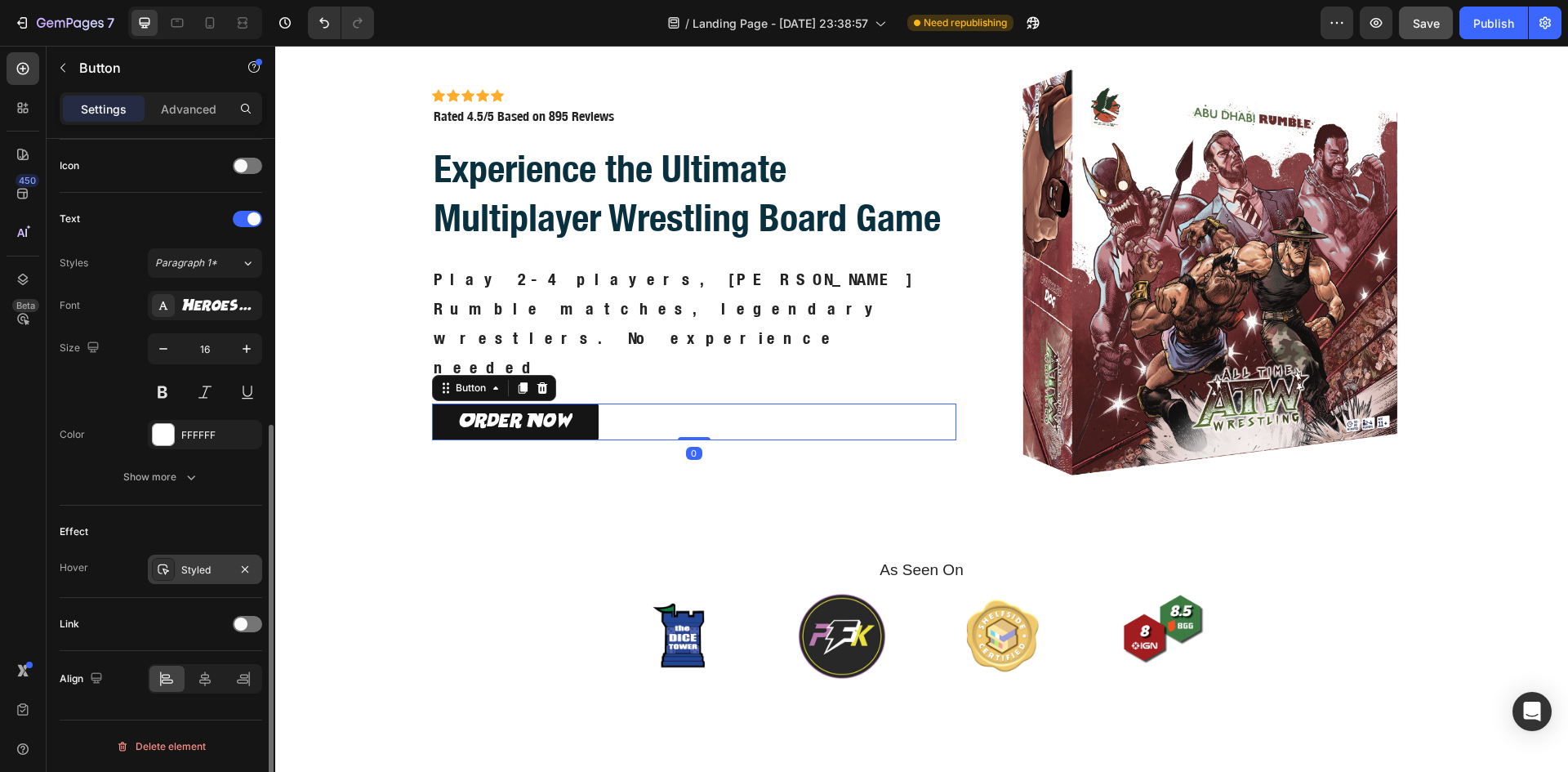
click at [179, 567] on div "Styled" at bounding box center [205, 569] width 114 height 29
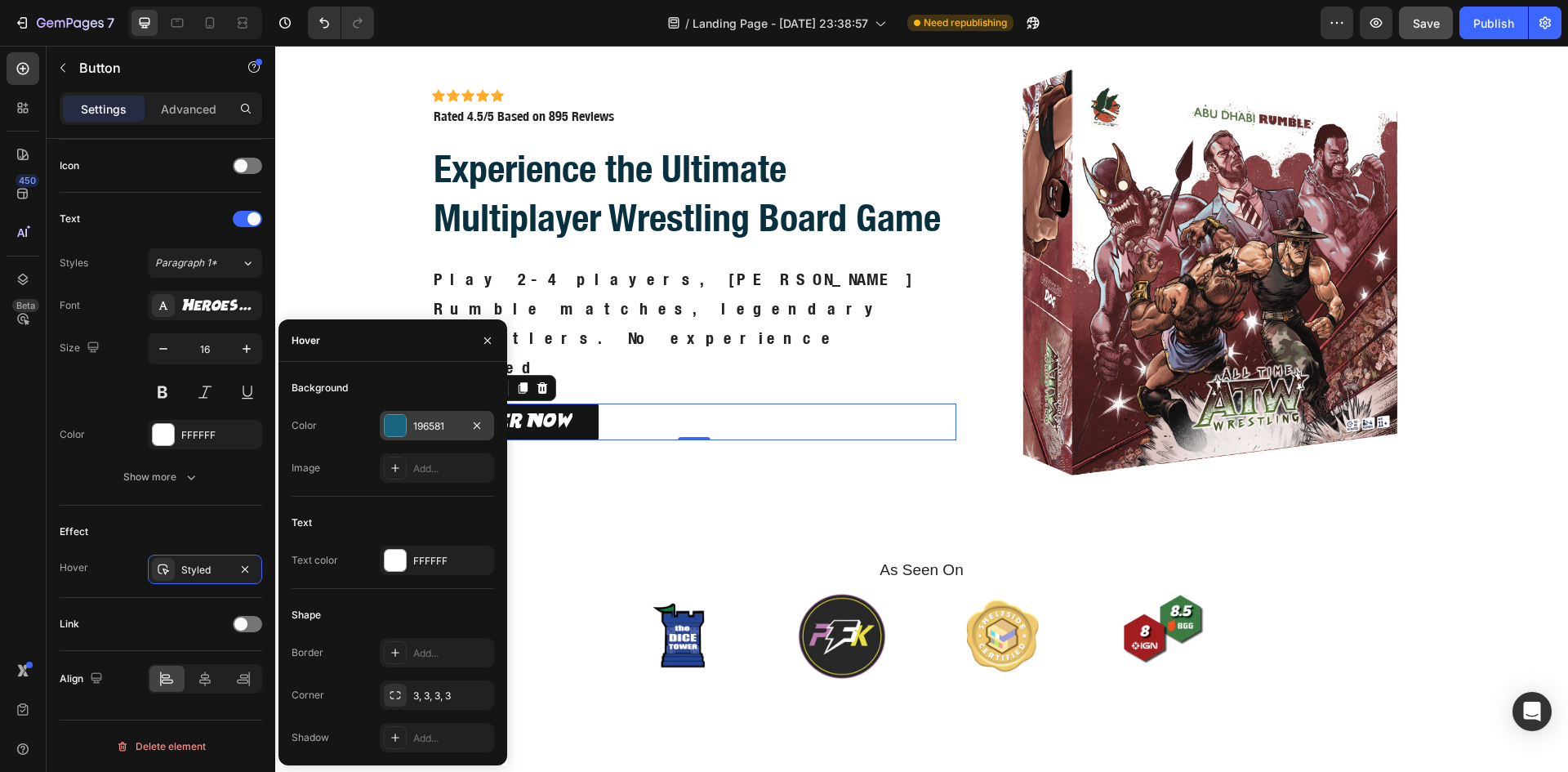
click at [394, 422] on div at bounding box center [395, 425] width 21 height 21
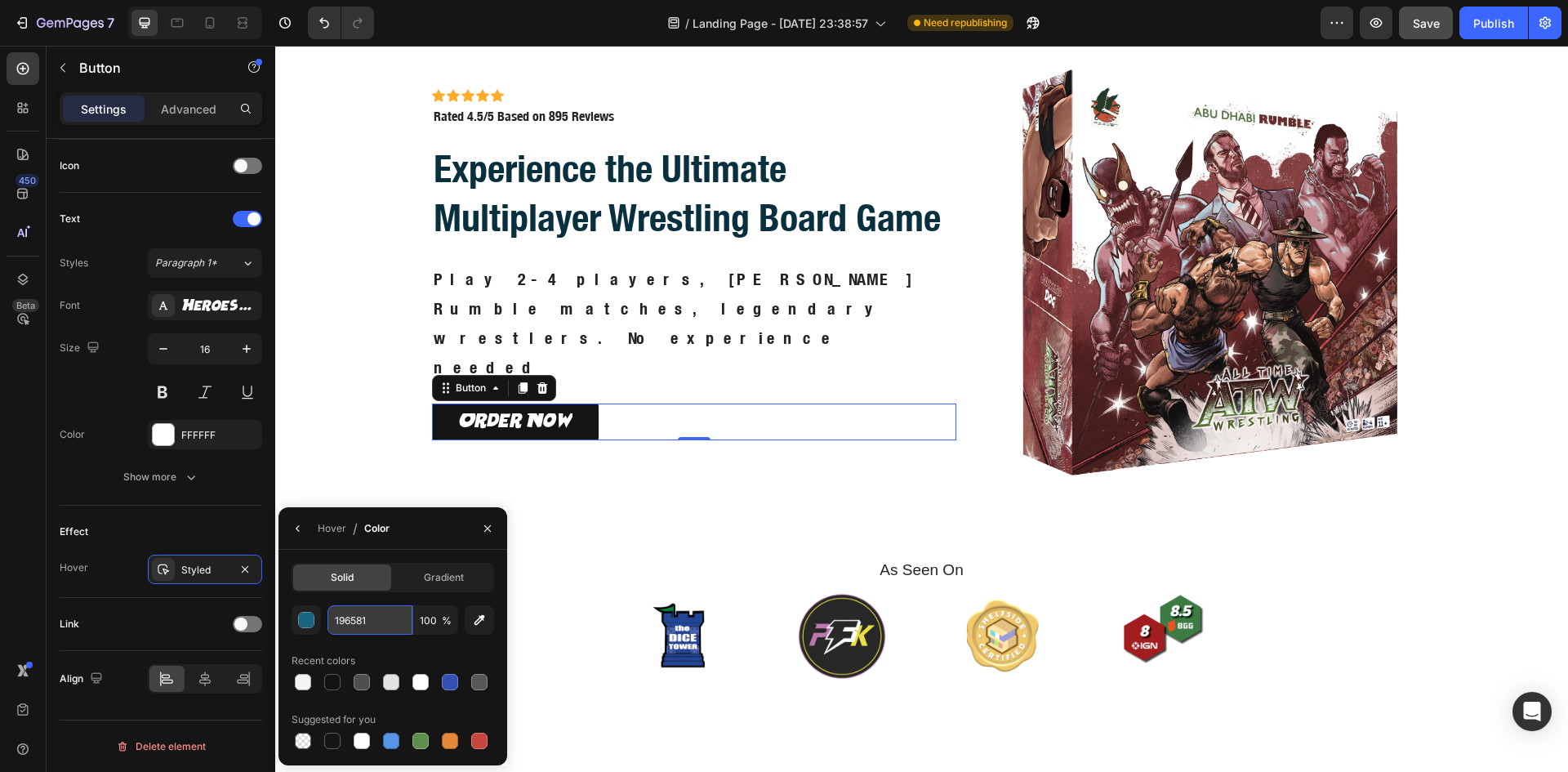
click at [366, 622] on input "196581" at bounding box center [370, 619] width 85 height 29
paste input "#002870"
type input "#002870"
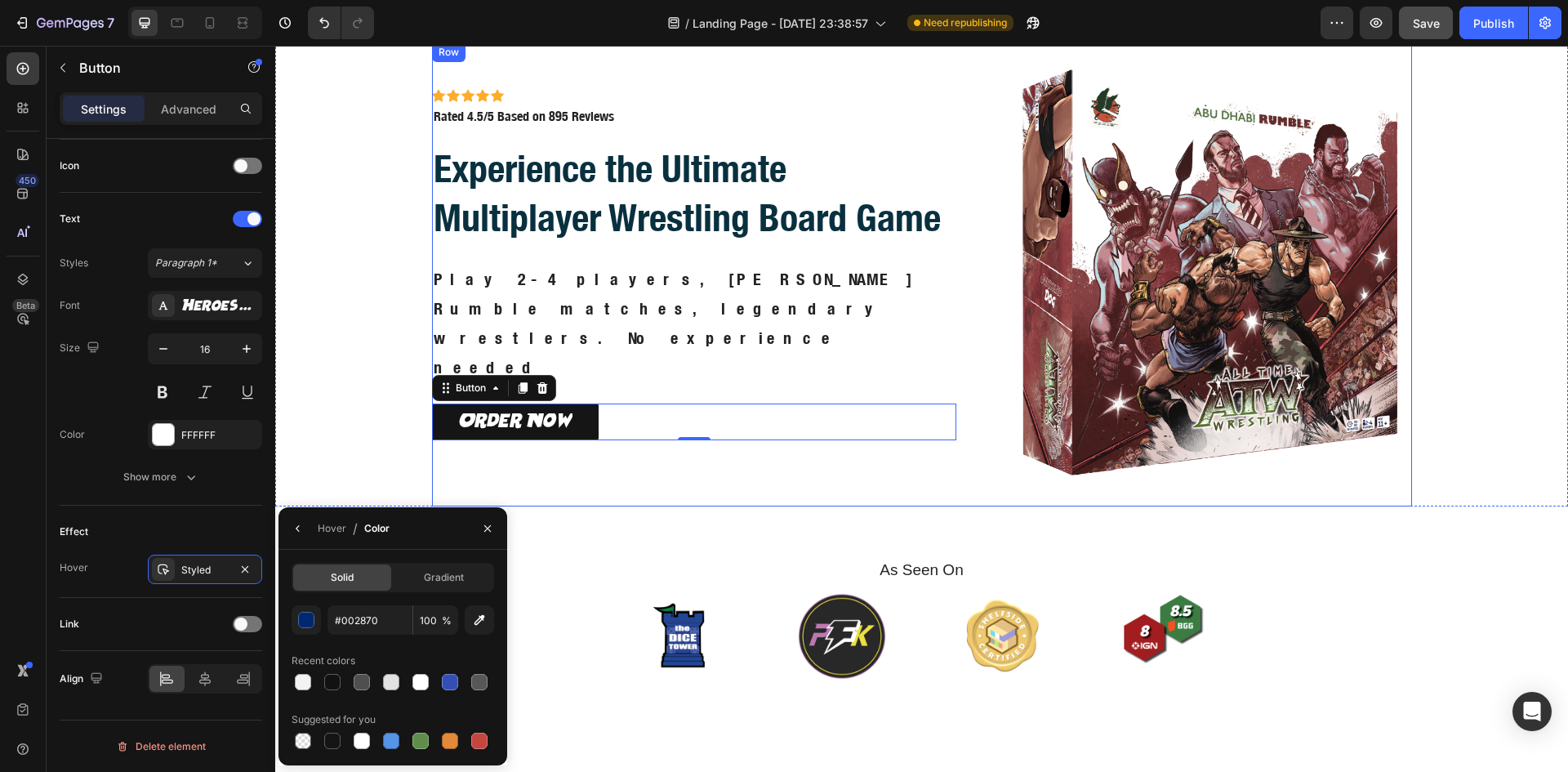
click at [540, 460] on div "Icon Icon Icon Icon Icon Icon List Icon Icon Icon Icon Icon Icon List Rated 4.5…" at bounding box center [714, 274] width 565 height 464
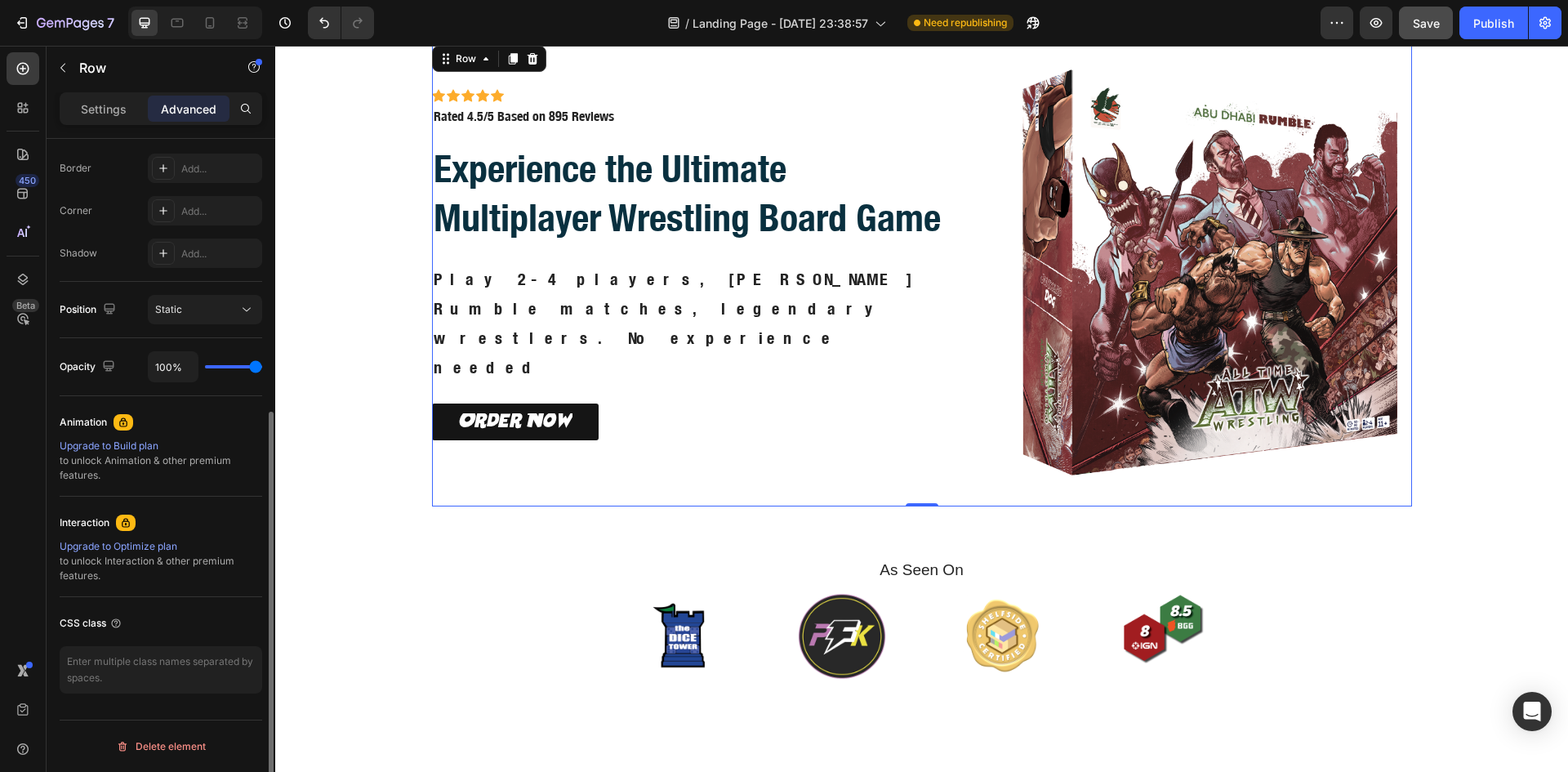
scroll to position [0, 0]
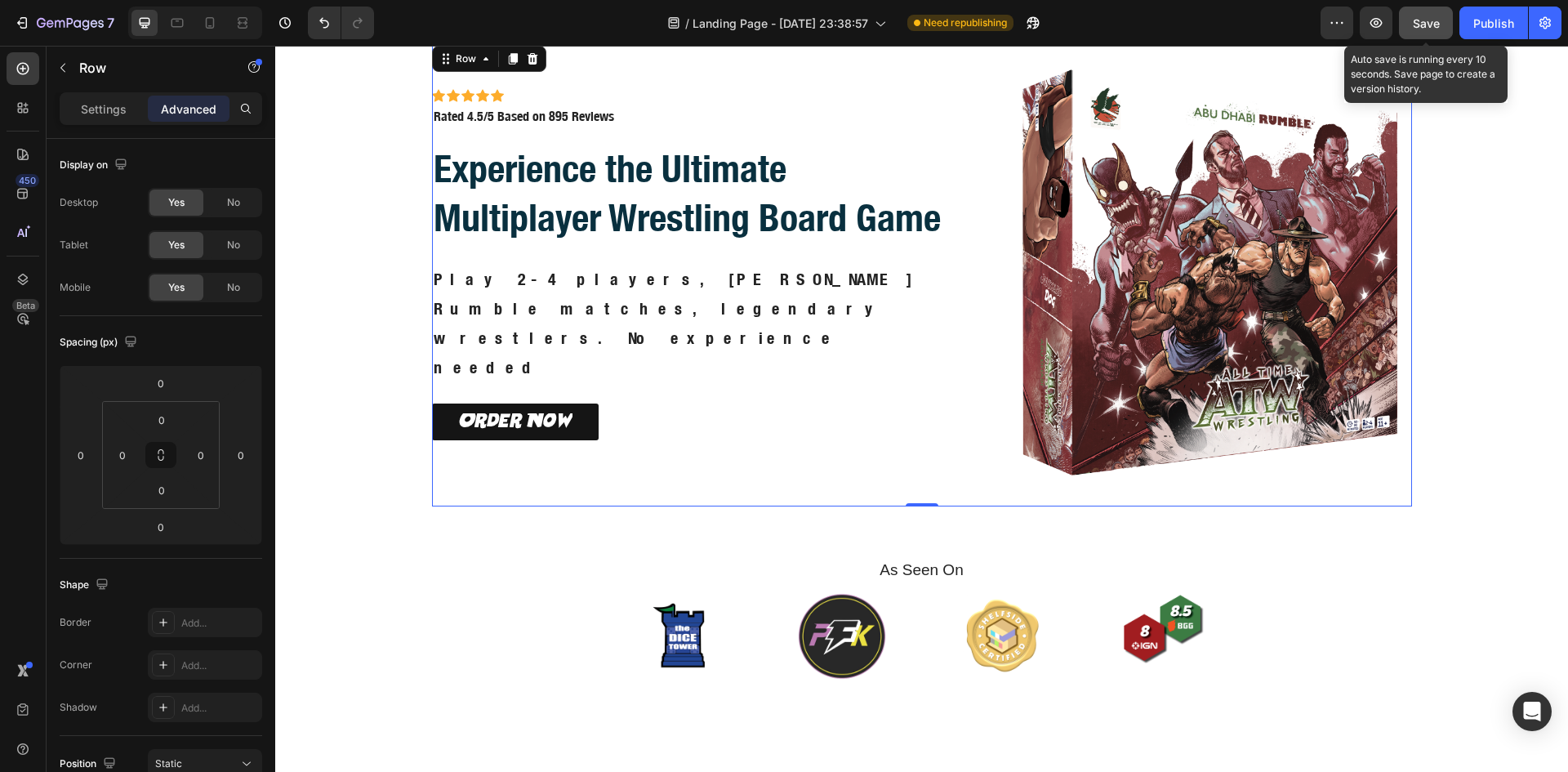
click at [1438, 18] on span "Save" at bounding box center [1426, 24] width 27 height 14
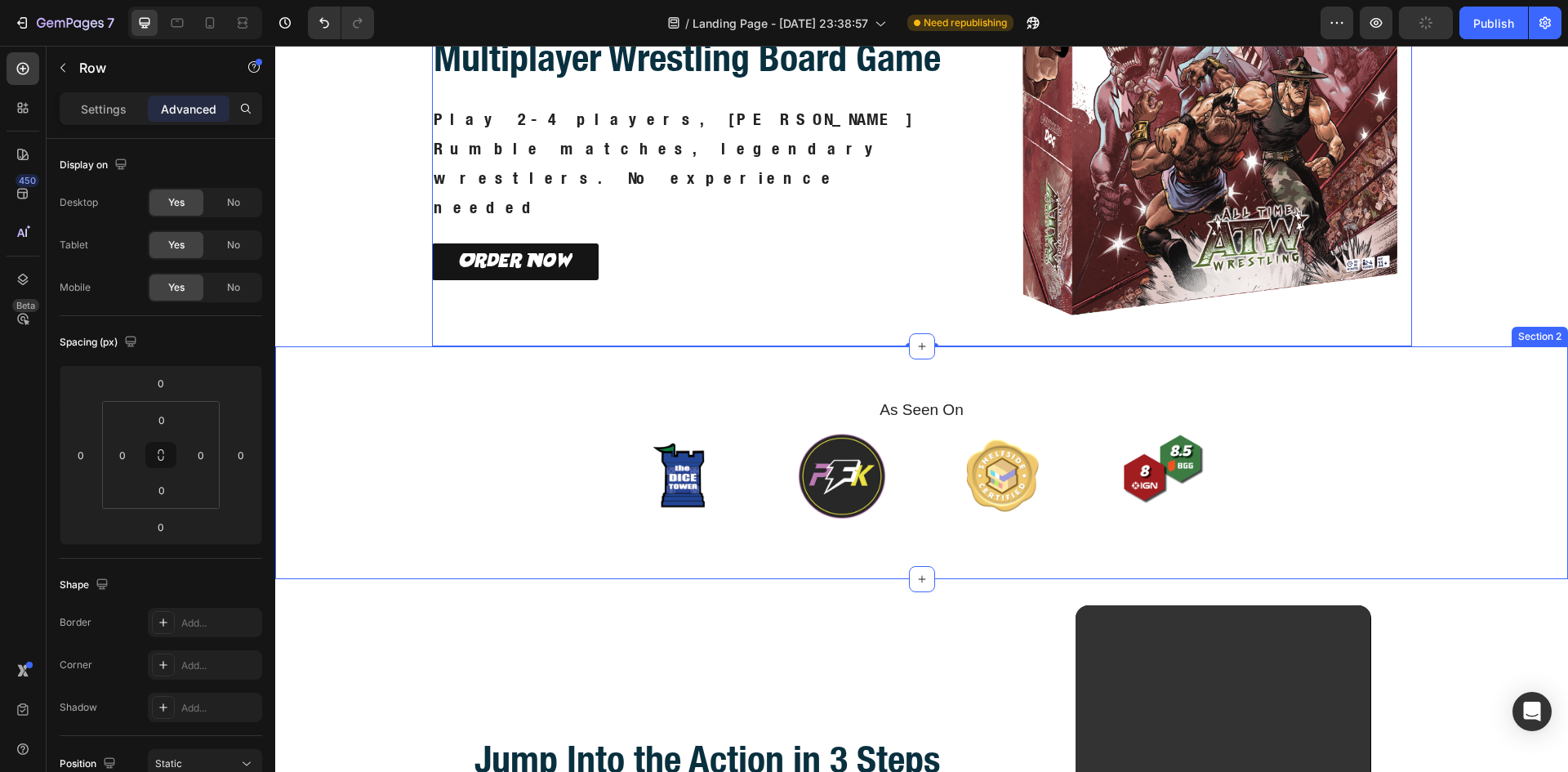
scroll to position [581, 0]
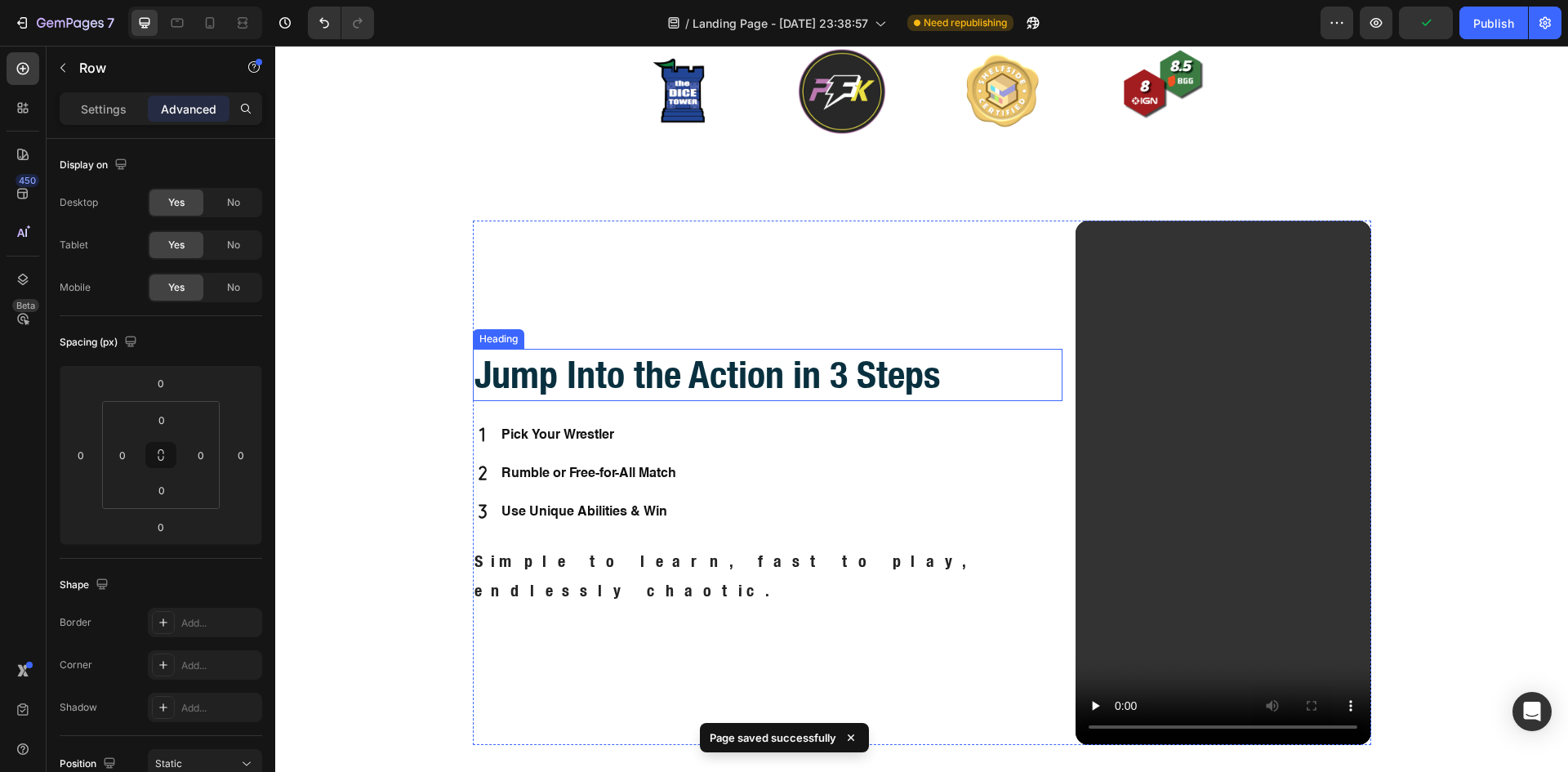
click at [816, 391] on h2 "Jump Into the Action in 3 Steps" at bounding box center [767, 375] width 590 height 53
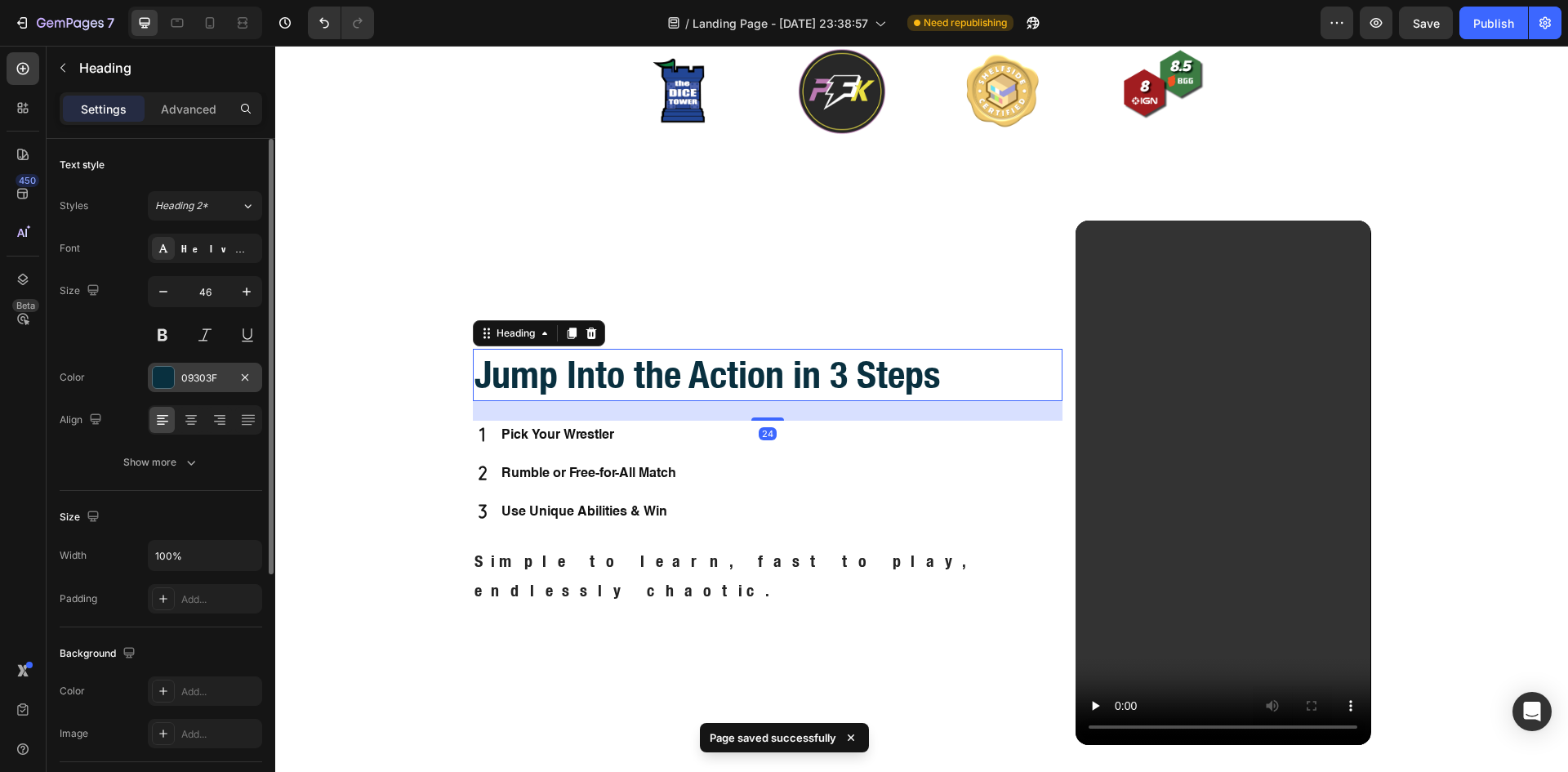
click at [157, 378] on div at bounding box center [163, 378] width 21 height 21
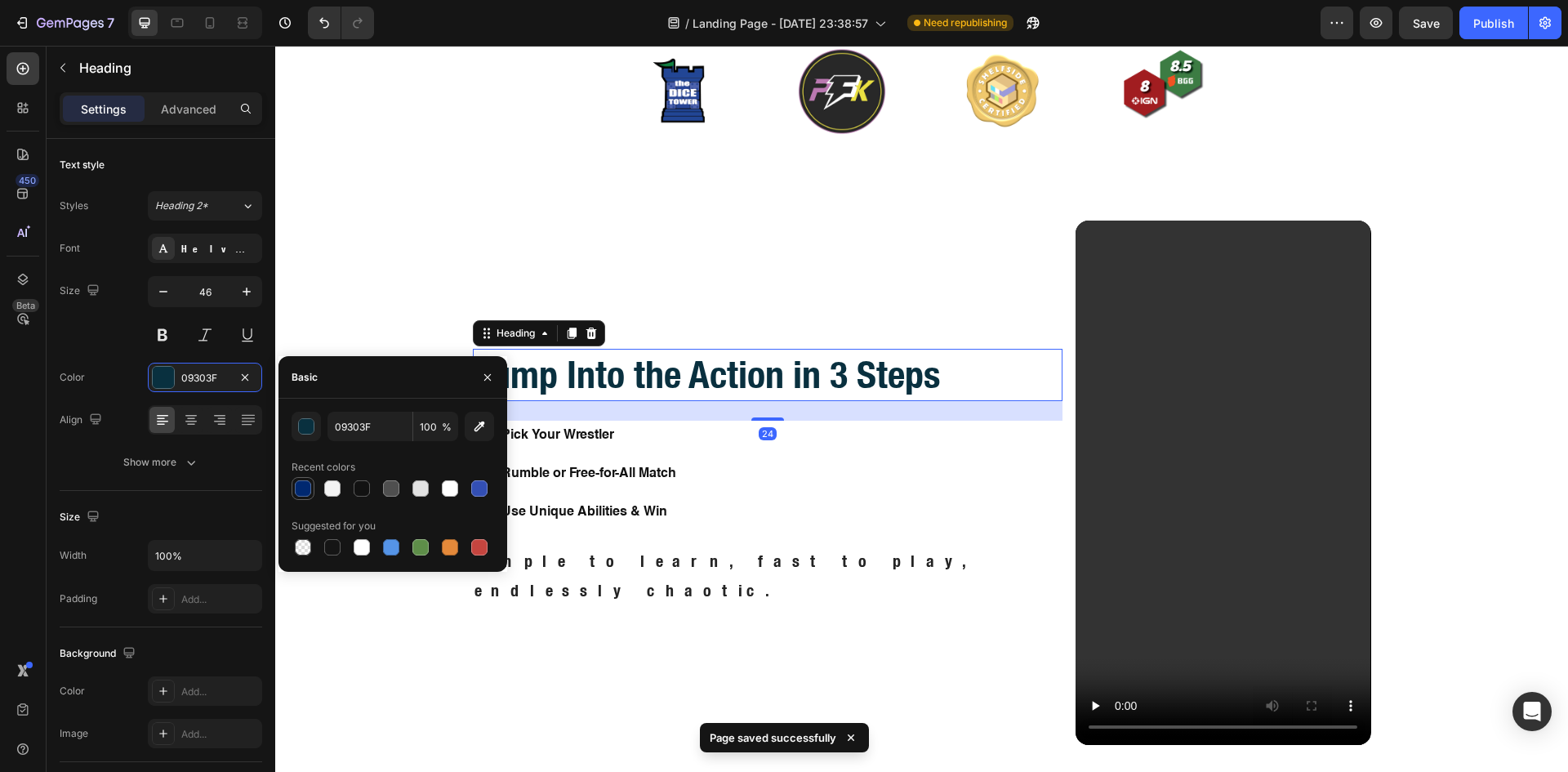
click at [303, 494] on div at bounding box center [303, 488] width 17 height 17
type input "002870"
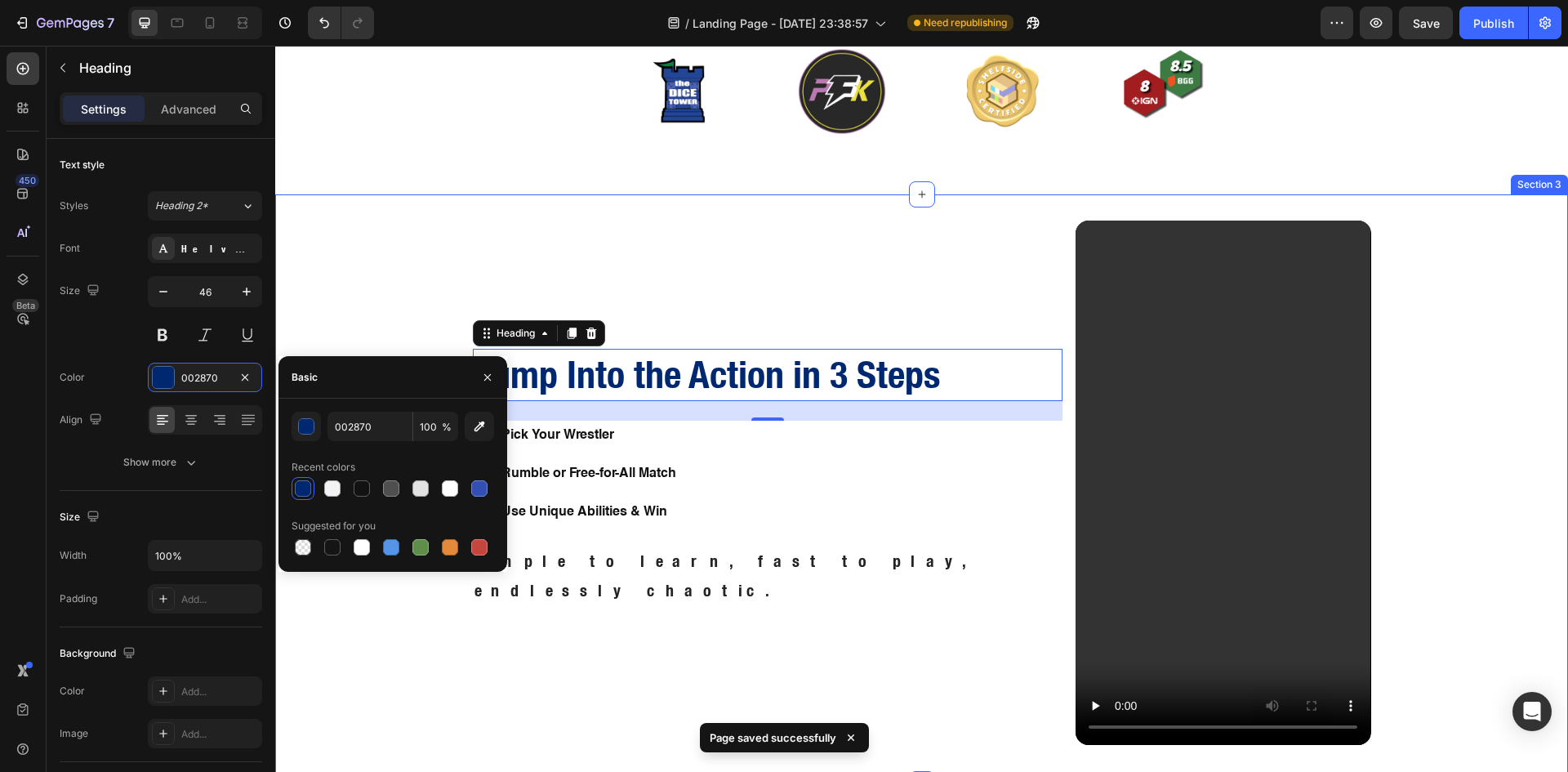
drag, startPoint x: 368, startPoint y: 263, endPoint x: 403, endPoint y: 263, distance: 35.0
click at [372, 263] on div "Jump Into the Action in 3 Steps Heading 24 Pick Your Wrestler Rumble or Free-fo…" at bounding box center [922, 489] width 1273 height 538
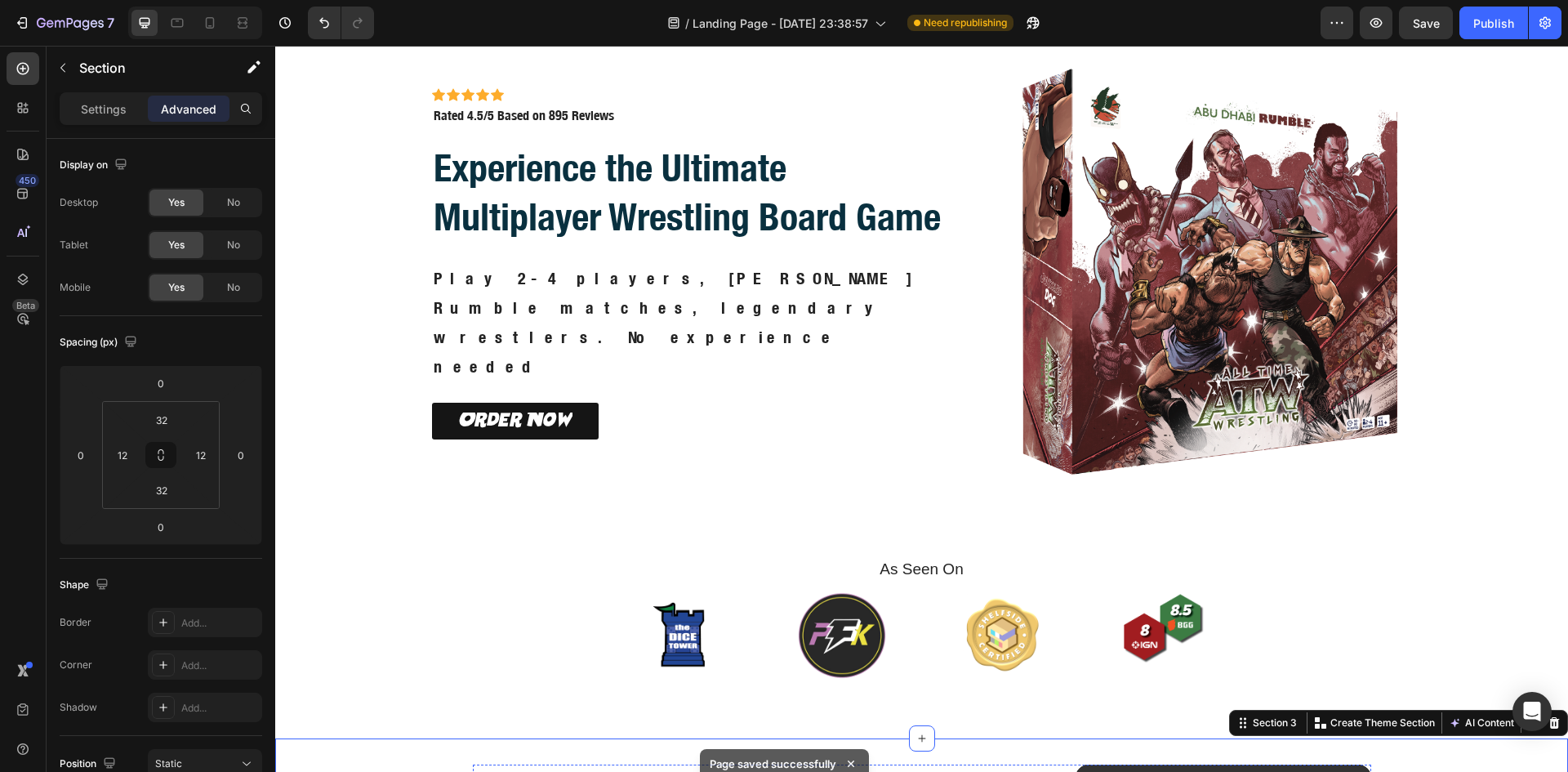
scroll to position [37, 0]
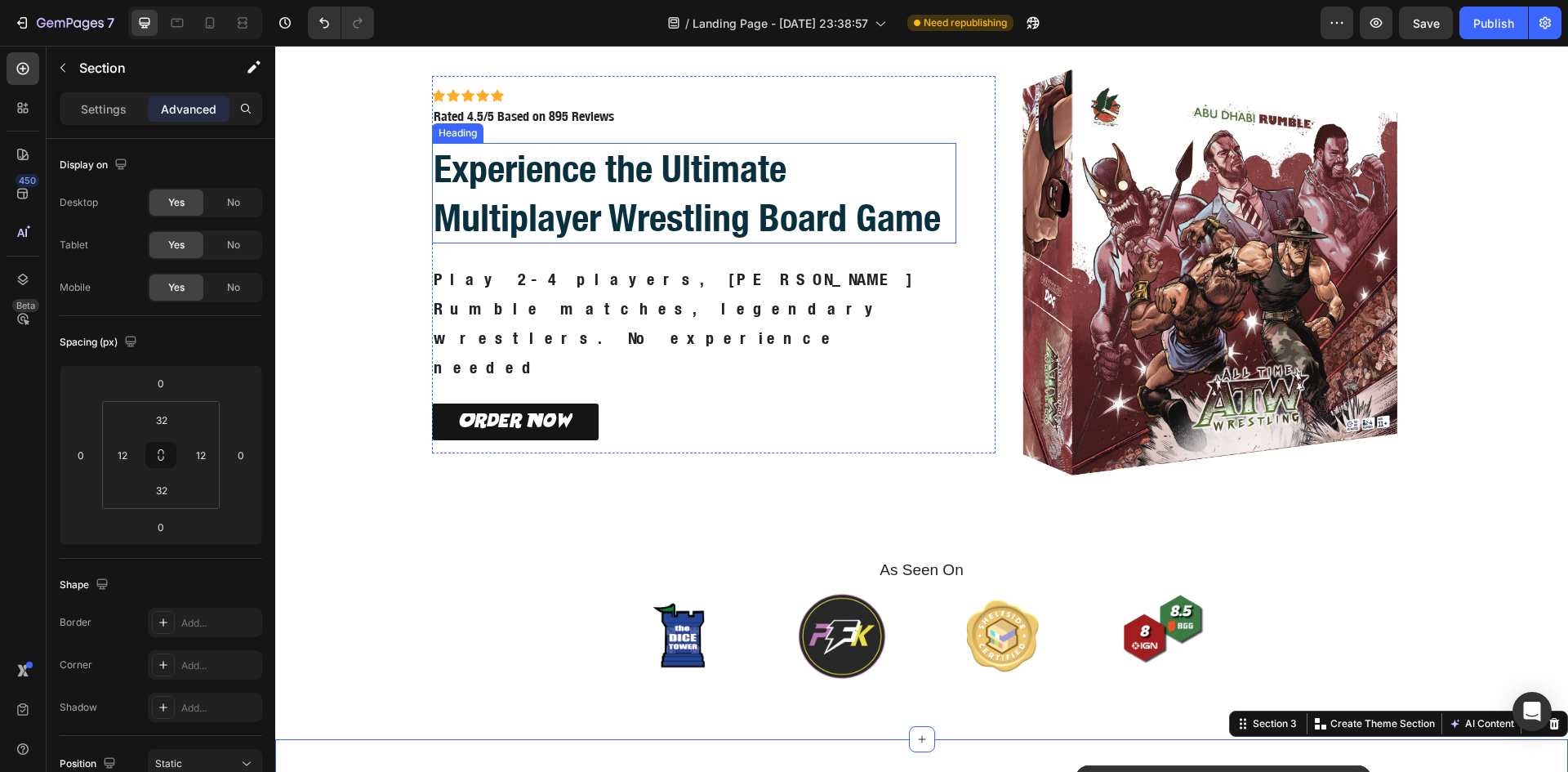
click at [624, 218] on h2 "Experience the Ultimate Multiplayer Wrestling Board Game" at bounding box center [694, 193] width 525 height 101
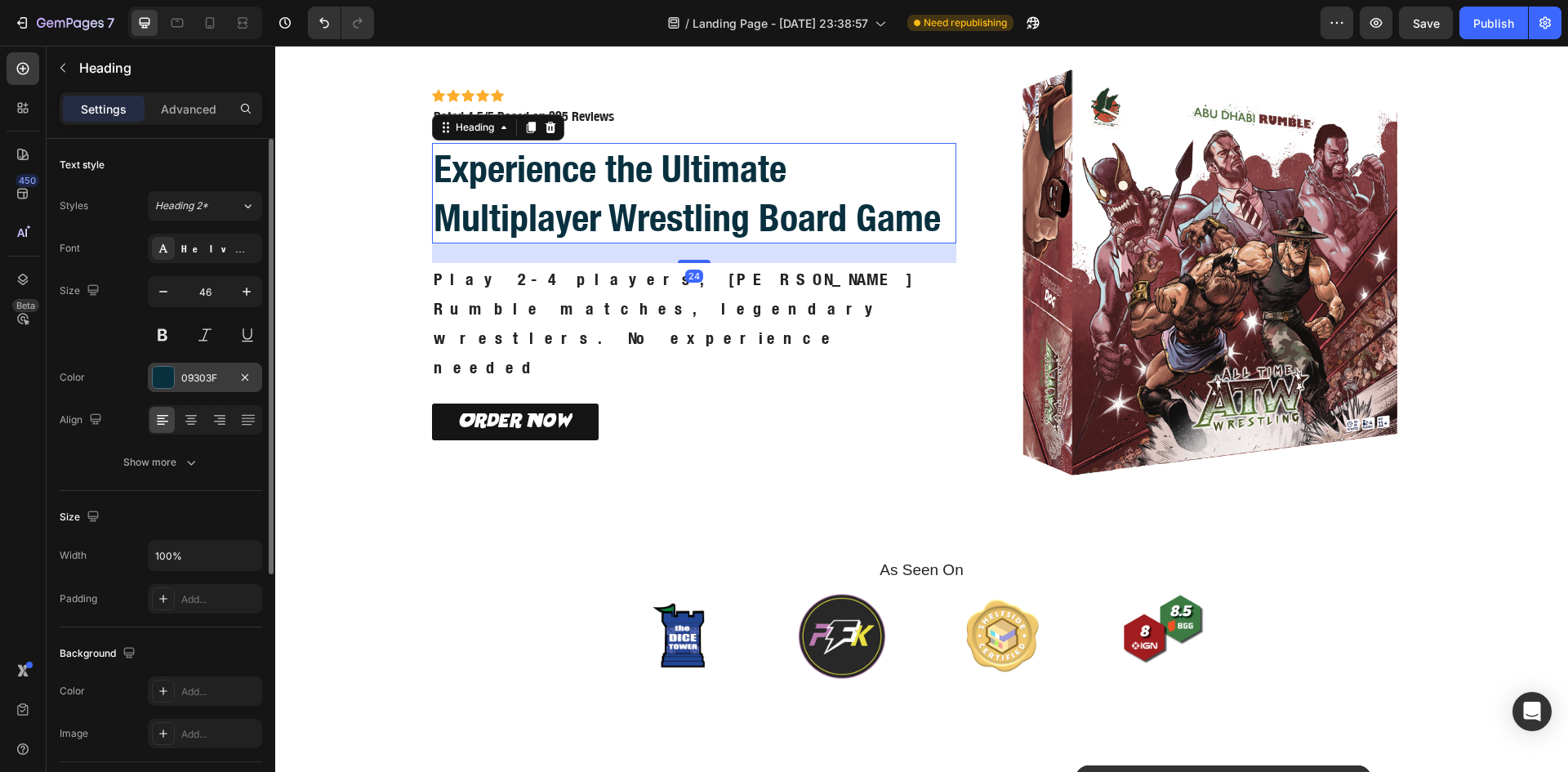
click at [179, 374] on div "09303F" at bounding box center [205, 377] width 114 height 29
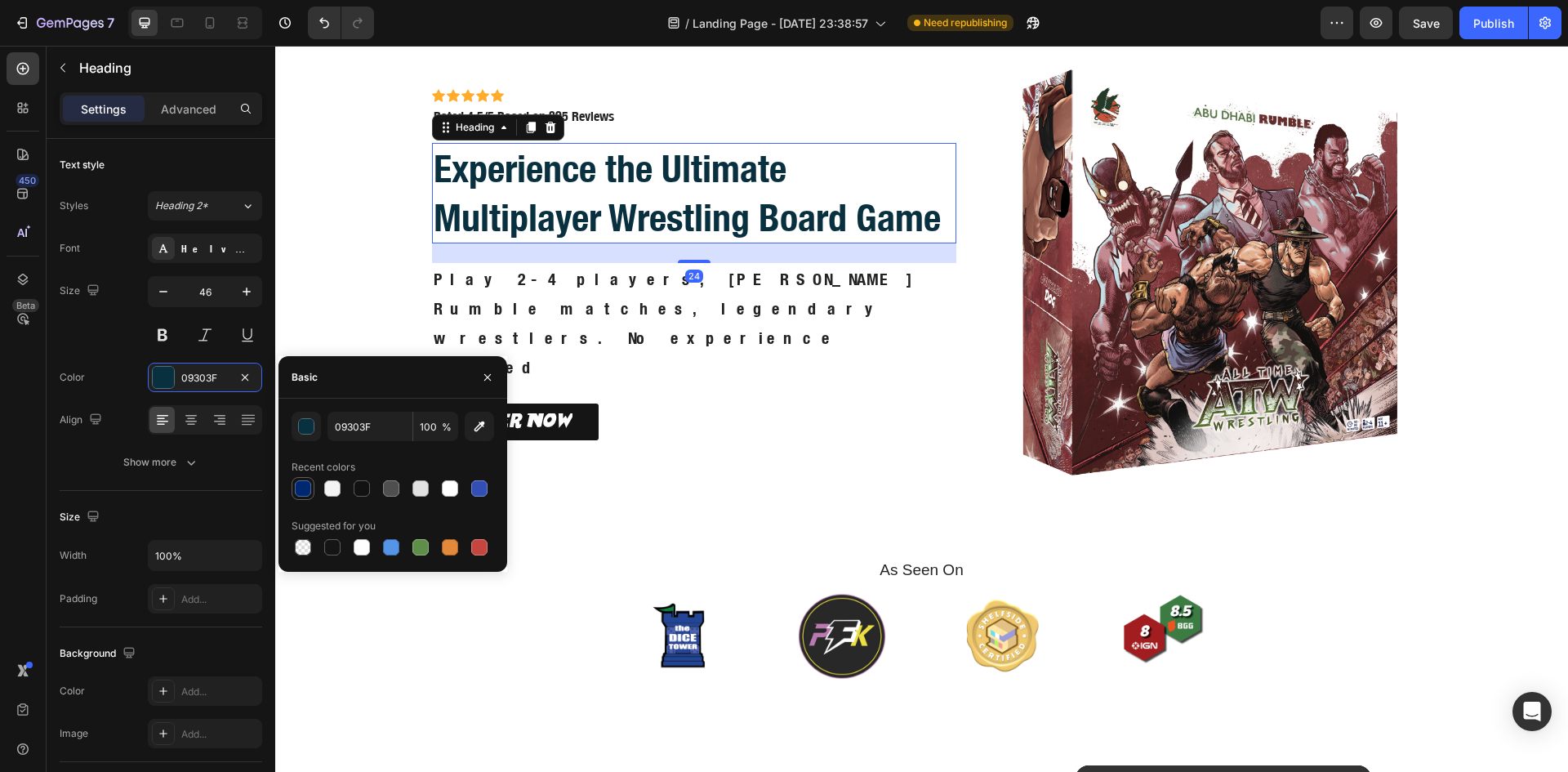
click at [301, 486] on div at bounding box center [303, 488] width 17 height 17
type input "002870"
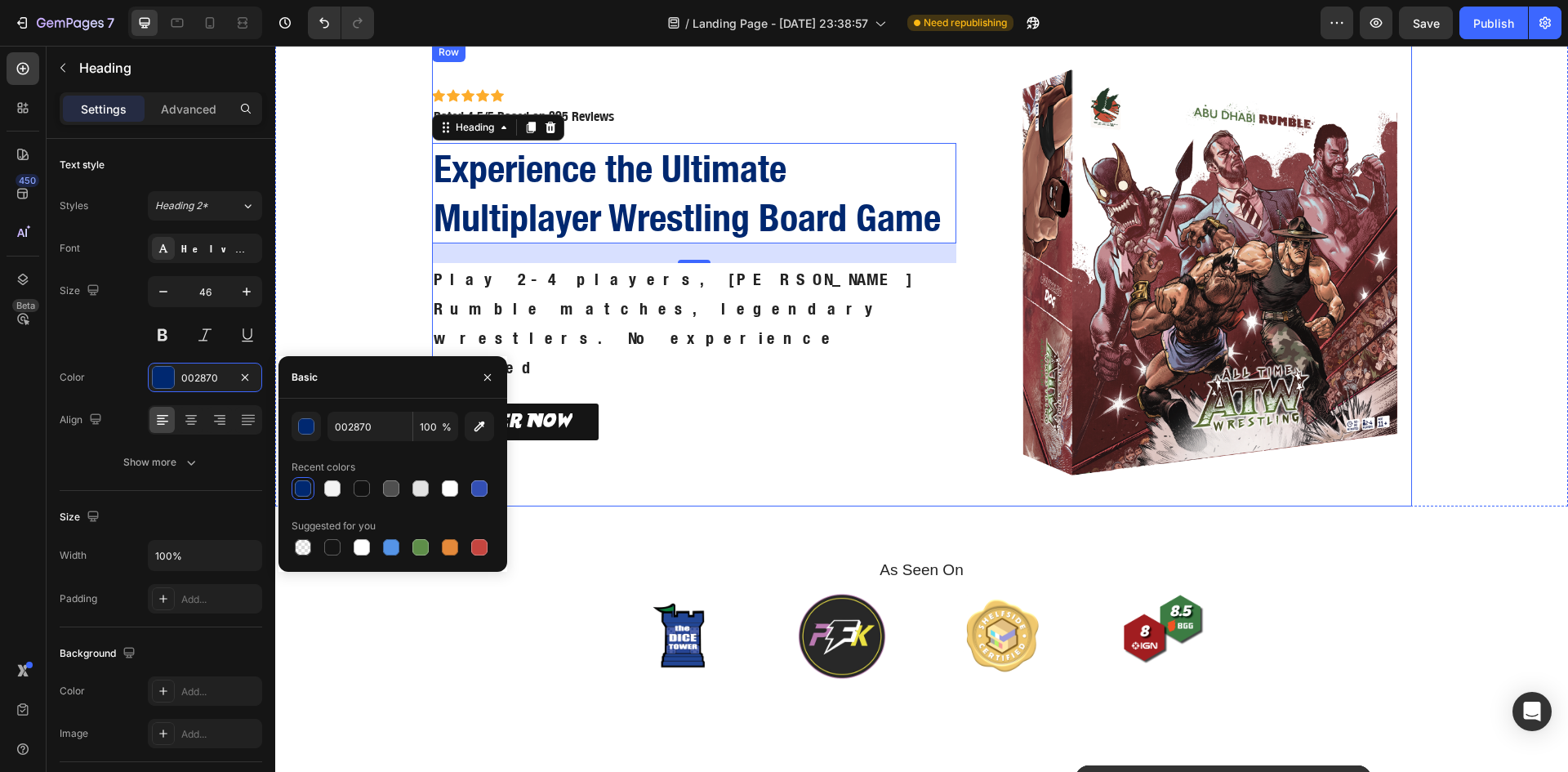
click at [630, 485] on div "Icon Icon Icon Icon Icon Icon List Icon Icon Icon Icon Icon Icon List Rated 4.5…" at bounding box center [714, 274] width 565 height 464
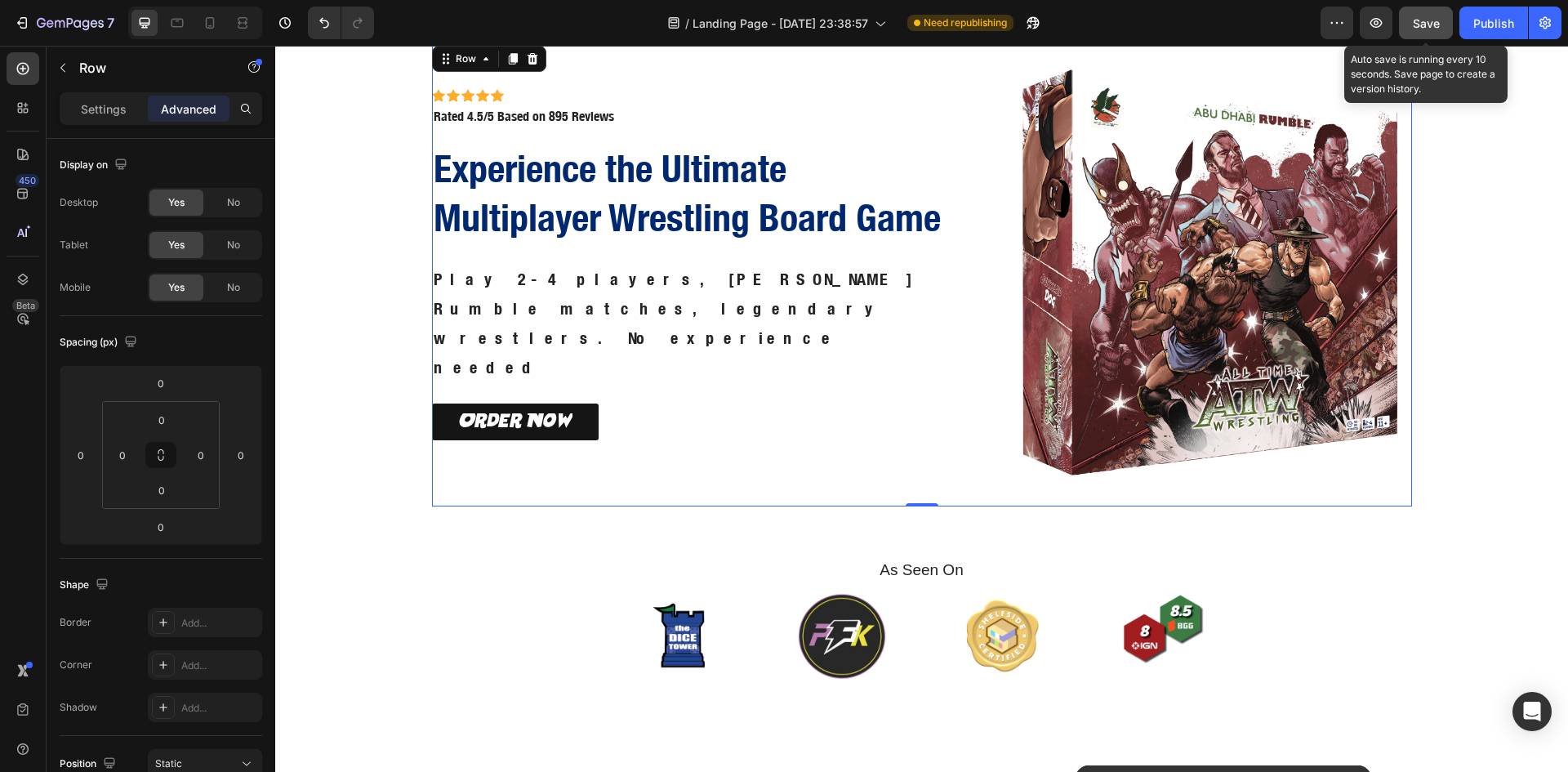
click at [1442, 31] on button "Save" at bounding box center [1425, 22] width 54 height 32
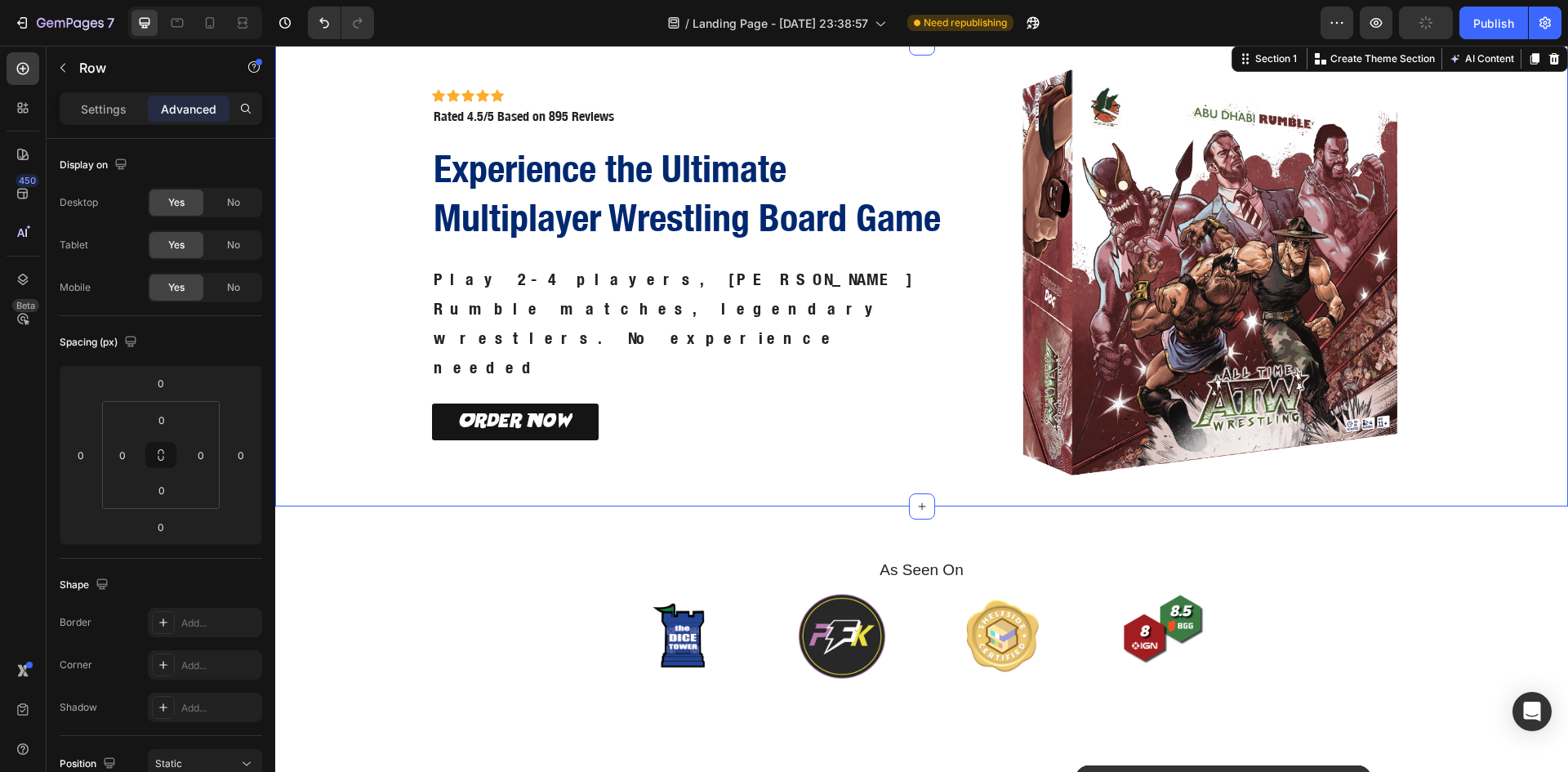
click at [1454, 203] on div "Icon Icon Icon Icon Icon Icon List Icon Icon Icon Icon Icon Icon List Rated 4.5…" at bounding box center [922, 274] width 1273 height 464
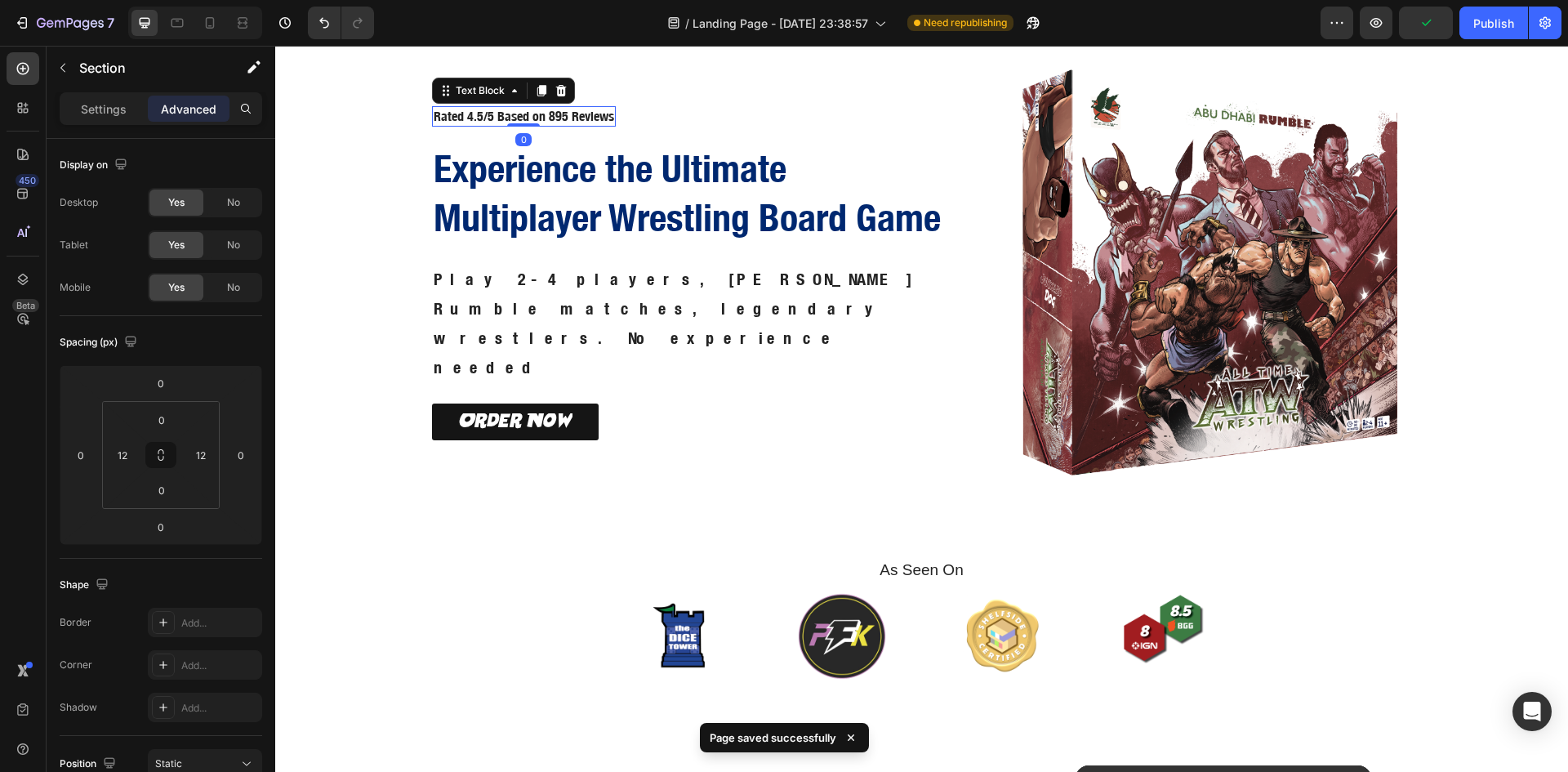
click at [523, 125] on p "Rated 4.5/5 Based on 895 Reviews" at bounding box center [524, 117] width 181 height 18
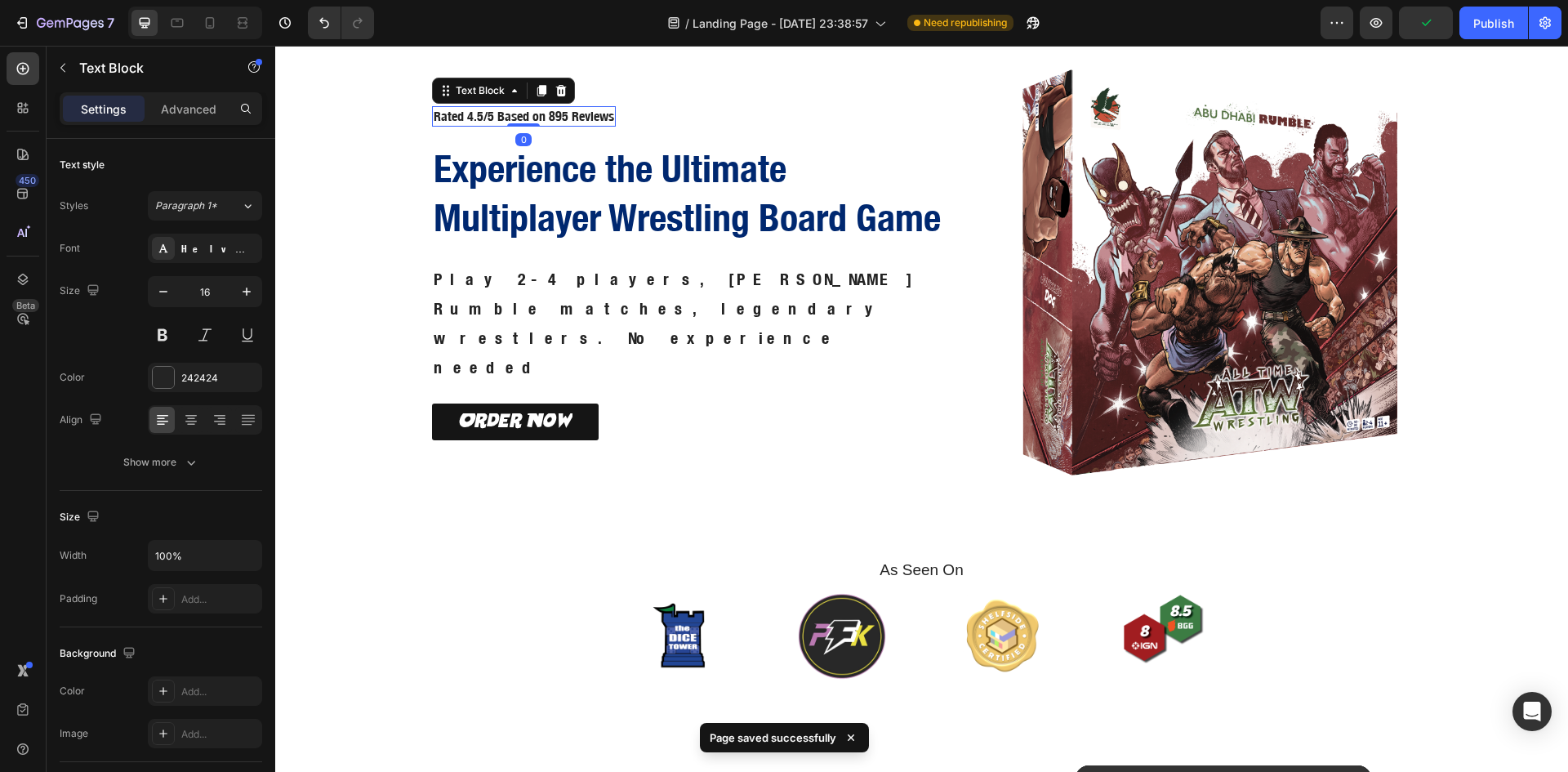
click at [554, 125] on p "Rated 4.5/5 Based on 895 Reviews" at bounding box center [524, 117] width 181 height 18
click at [559, 125] on p "Rated 4.5/5 Based on 895 Reviews" at bounding box center [524, 117] width 181 height 18
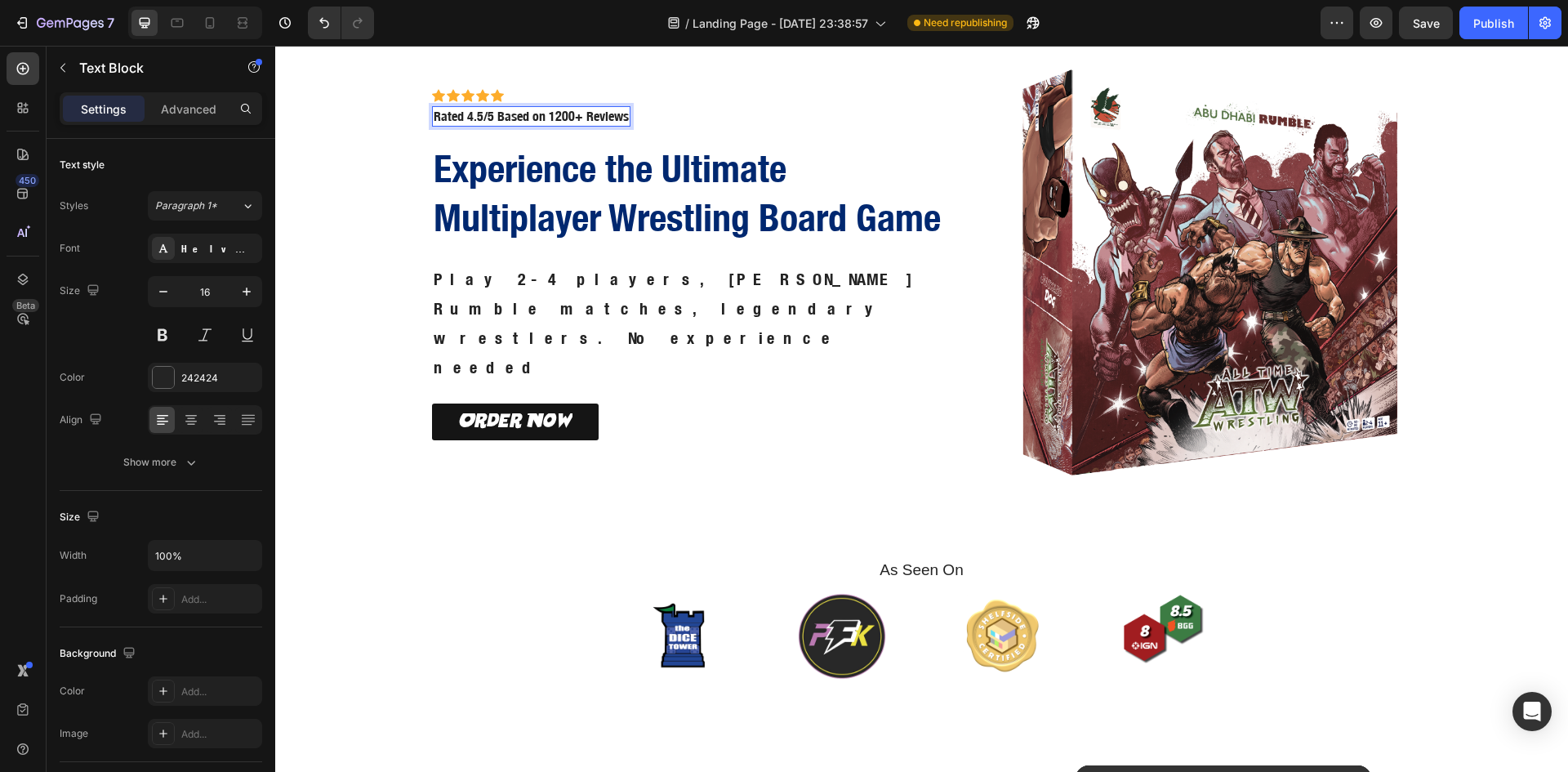
click at [475, 125] on p "Rated 4.5/5 Based on 1200+ Reviews" at bounding box center [531, 117] width 195 height 18
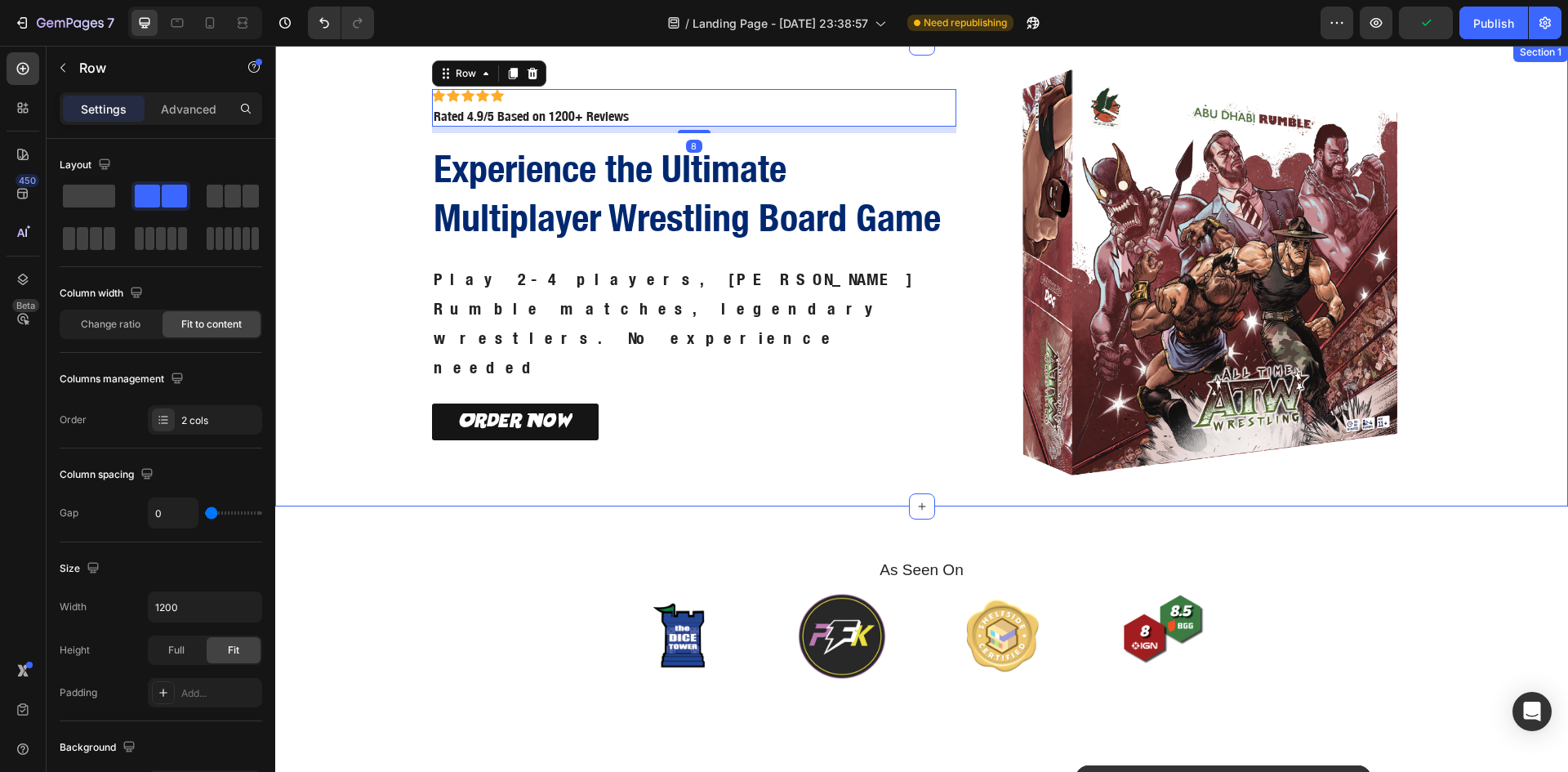
click at [1442, 119] on div "Icon Icon Icon Icon Icon Icon List Icon Icon Icon Icon Icon Icon List Rated 4.9…" at bounding box center [922, 274] width 1273 height 464
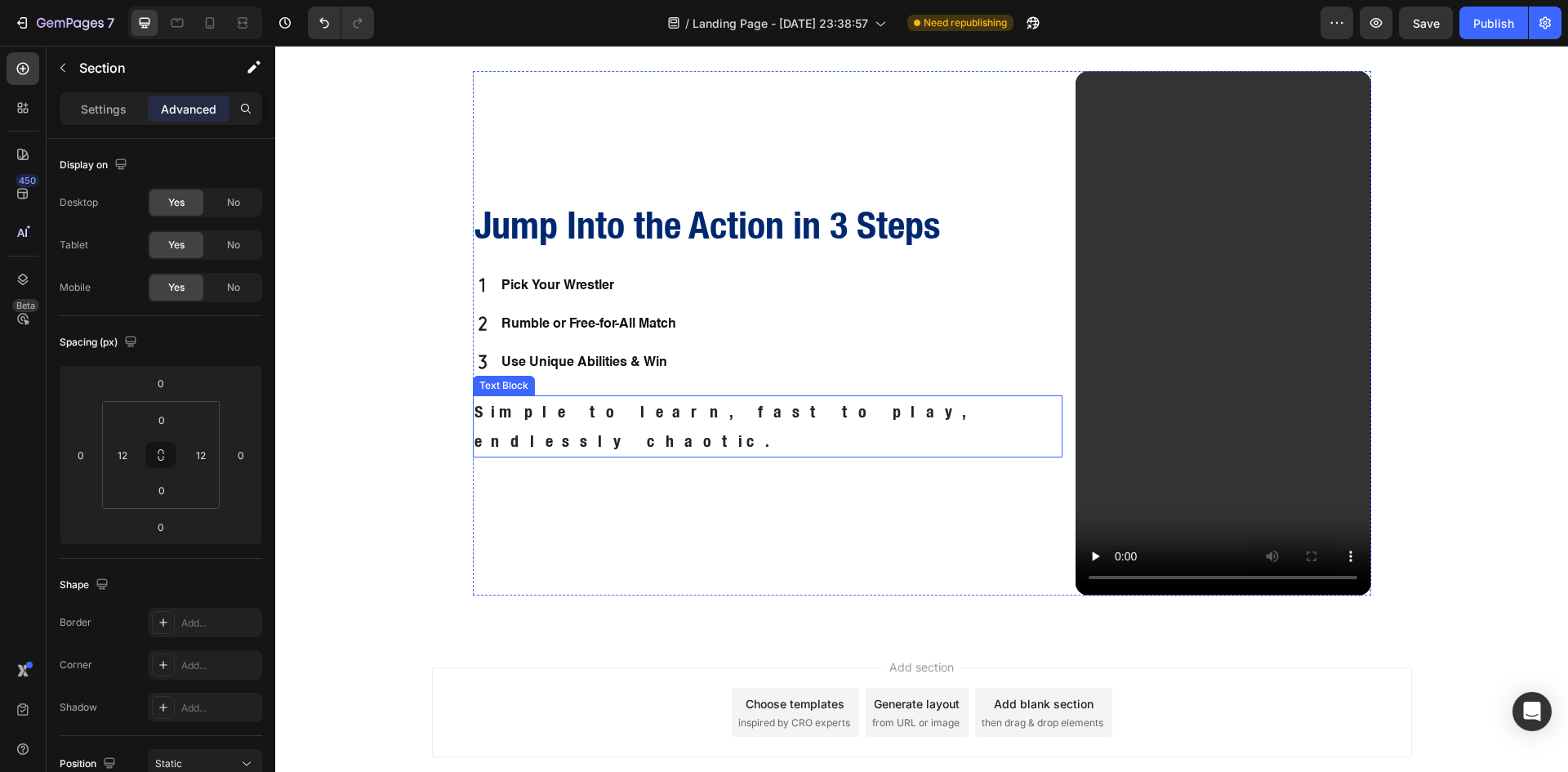
scroll to position [829, 0]
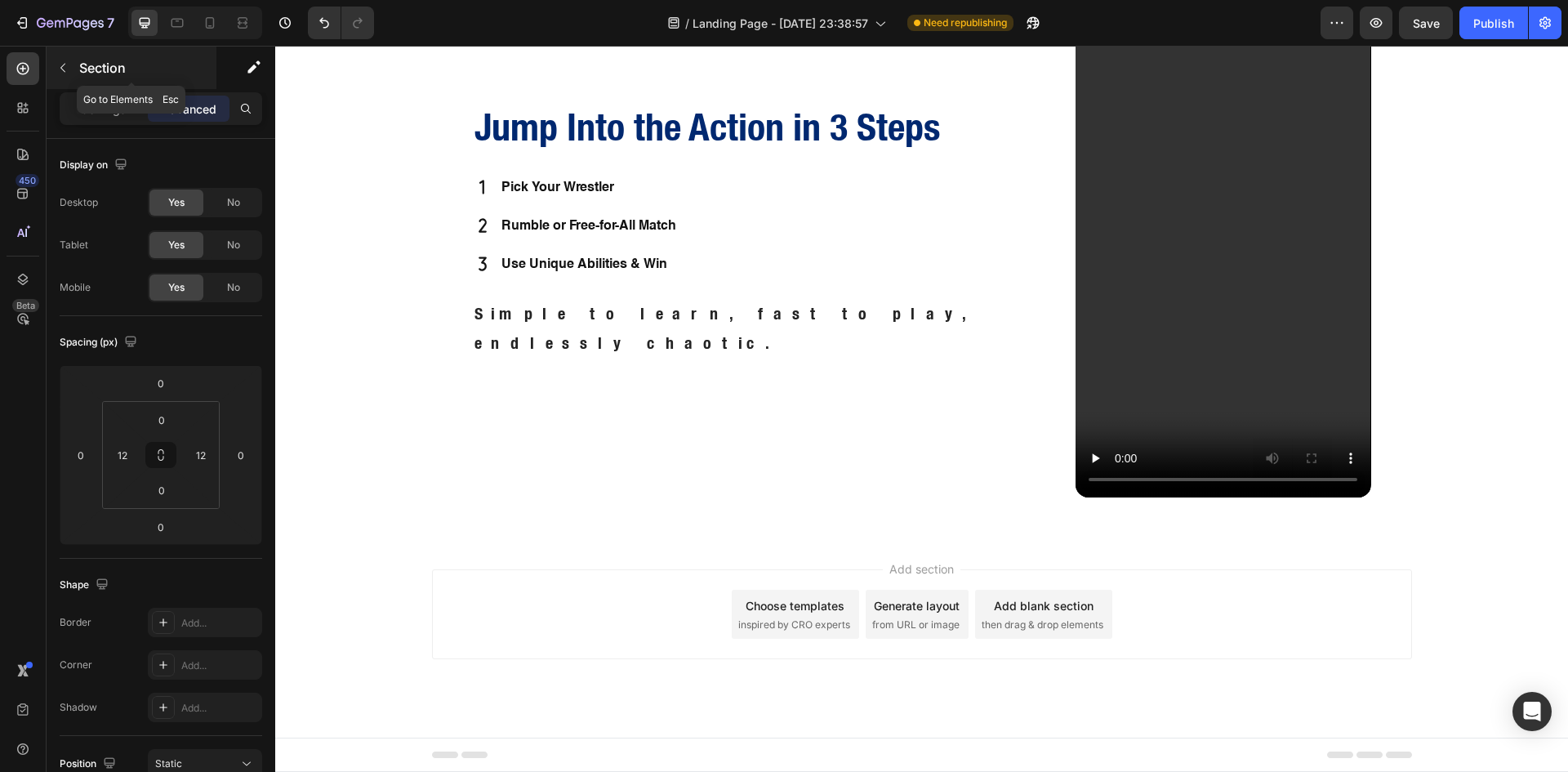
click at [66, 71] on icon "button" at bounding box center [62, 68] width 13 height 13
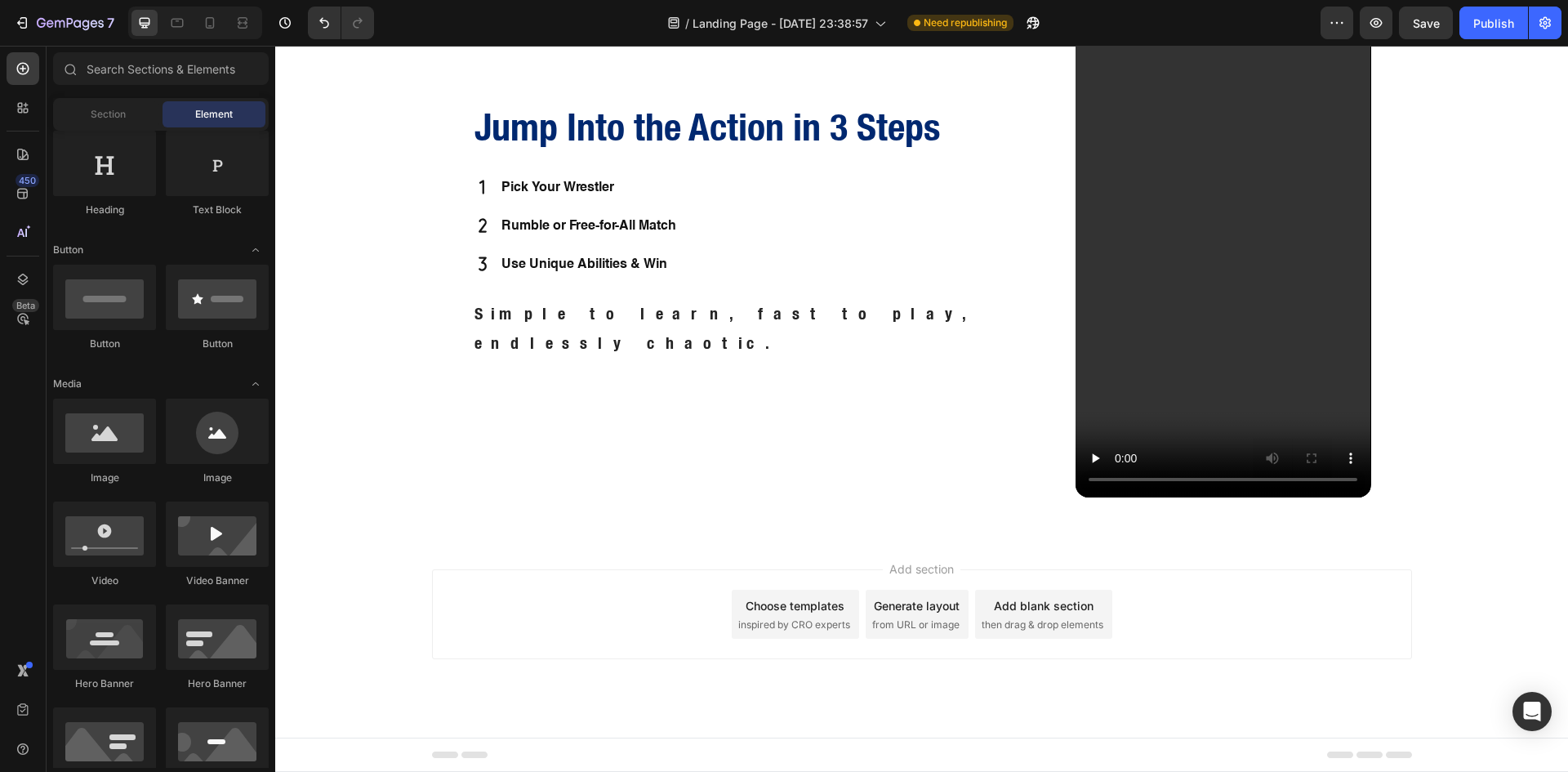
scroll to position [0, 0]
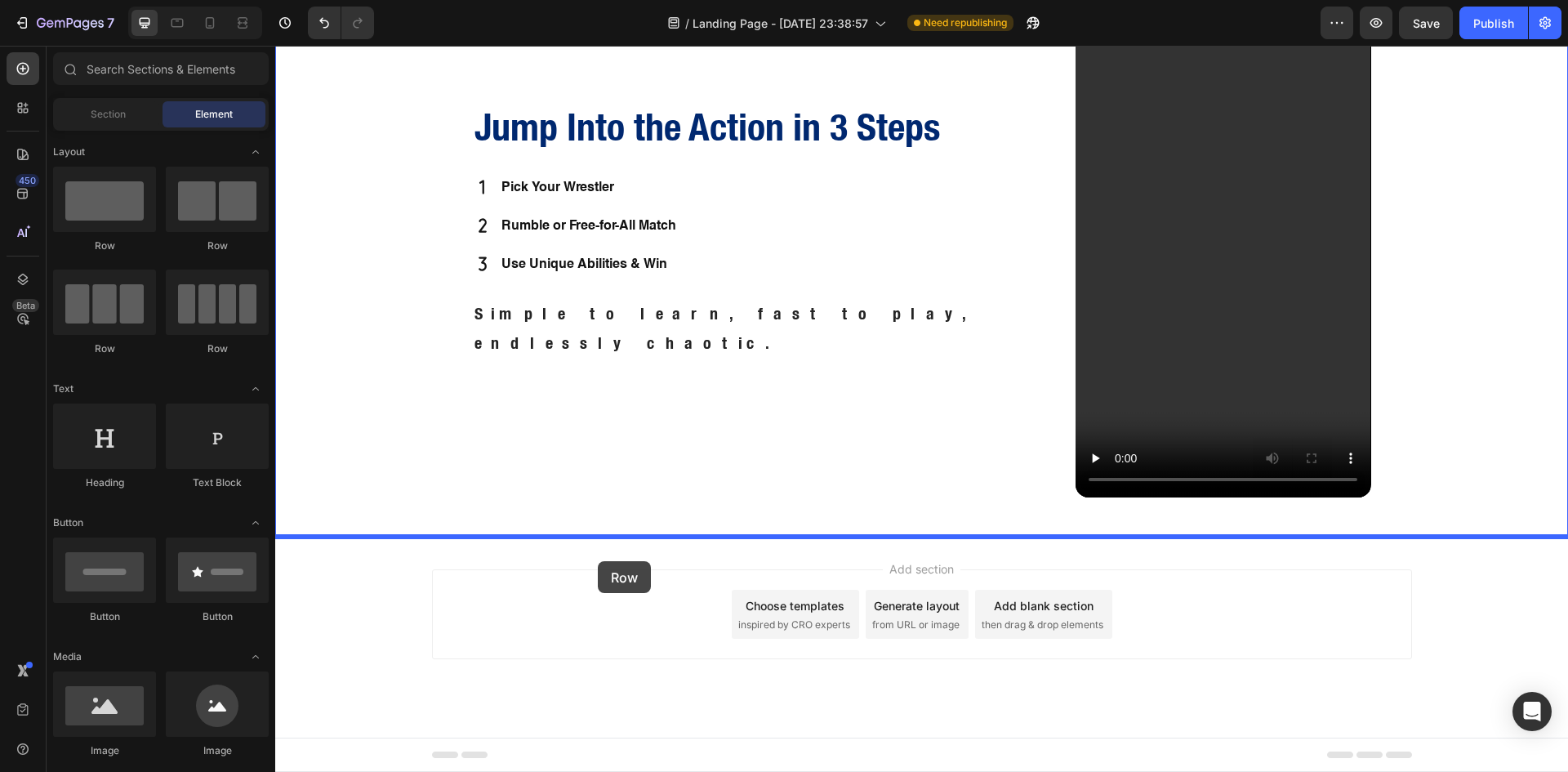
drag, startPoint x: 474, startPoint y: 349, endPoint x: 598, endPoint y: 561, distance: 245.6
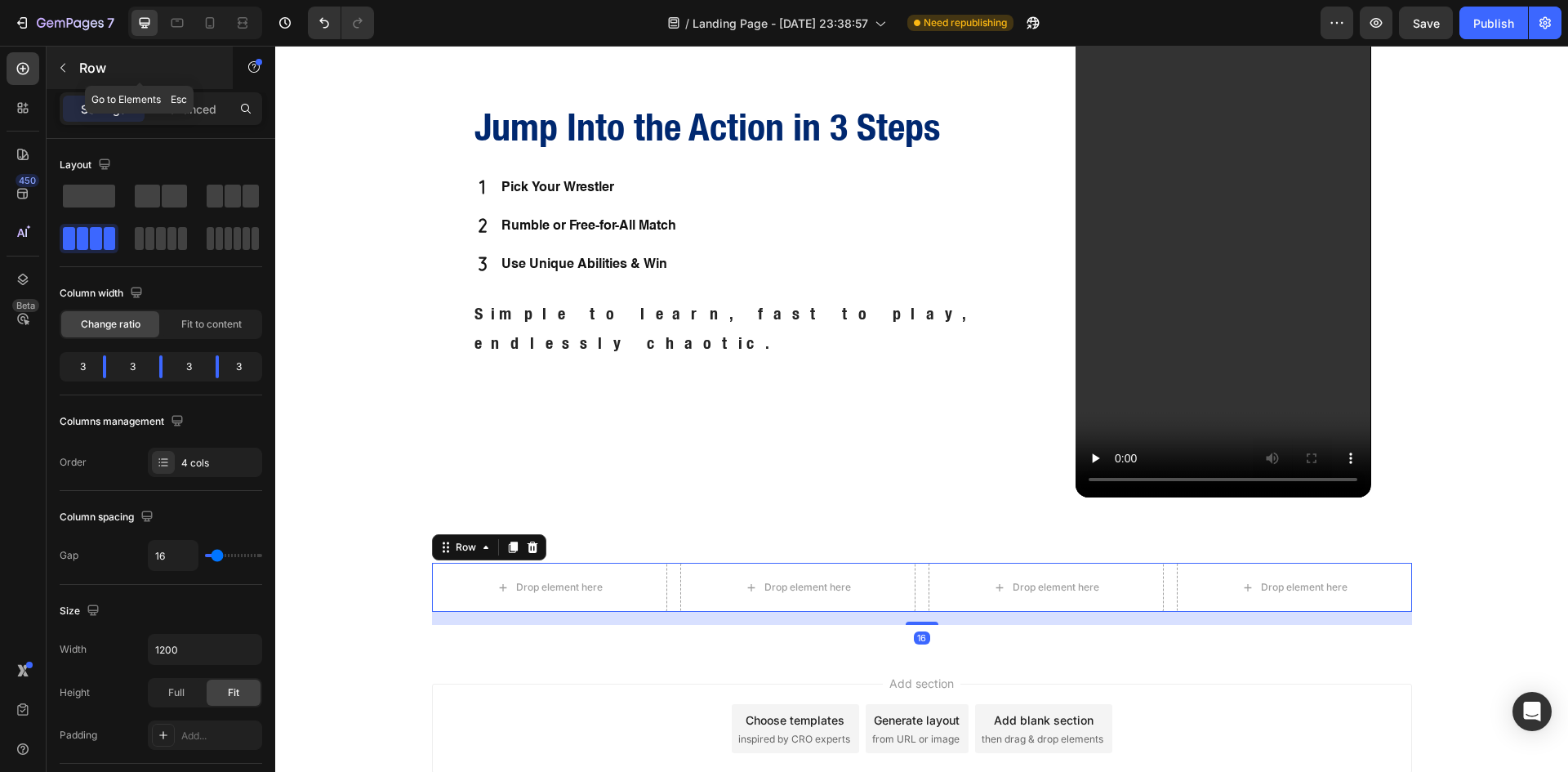
click at [62, 61] on icon "button" at bounding box center [62, 68] width 13 height 13
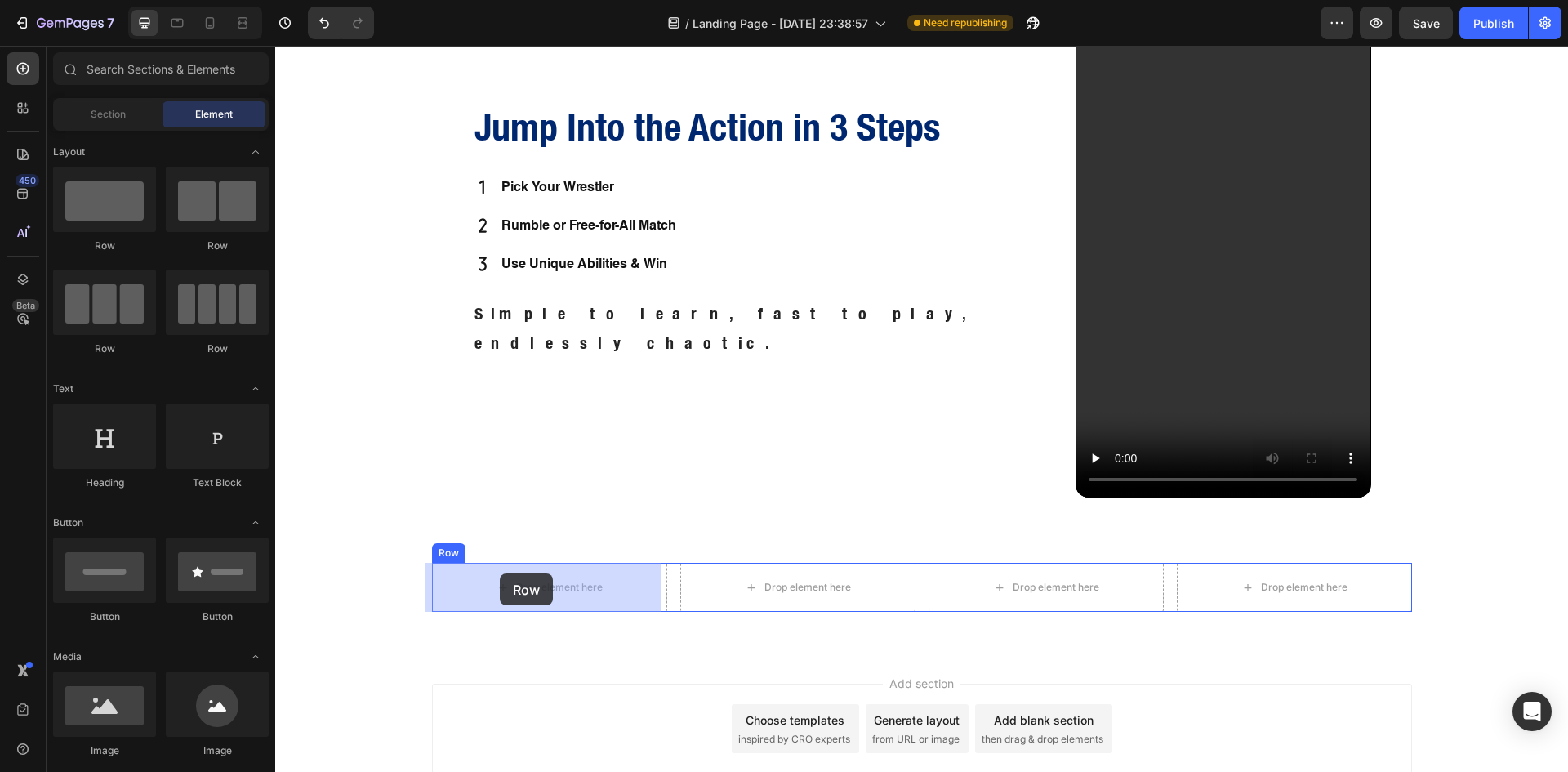
drag, startPoint x: 362, startPoint y: 250, endPoint x: 500, endPoint y: 574, distance: 352.2
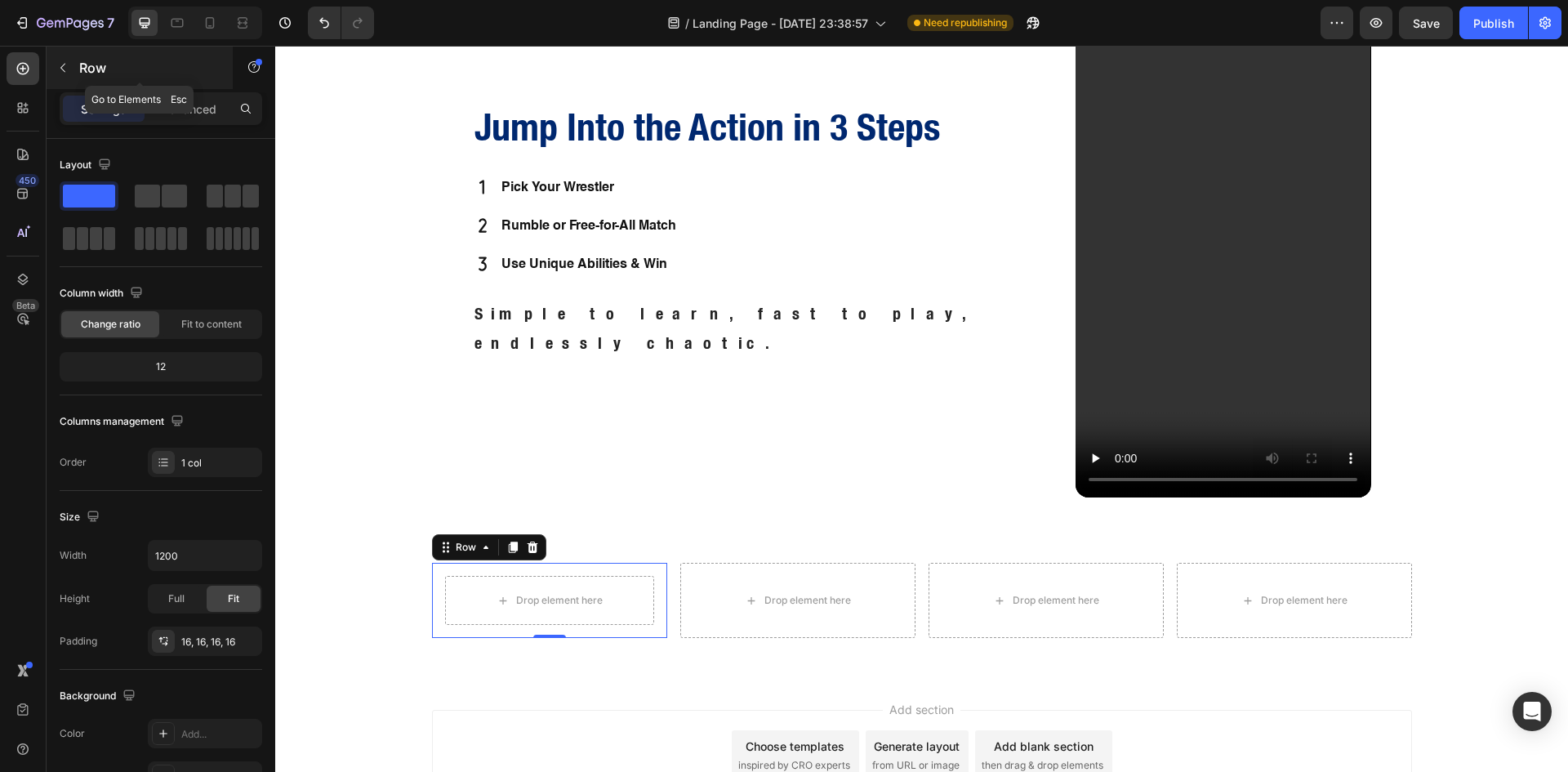
click at [64, 69] on icon "button" at bounding box center [62, 68] width 13 height 13
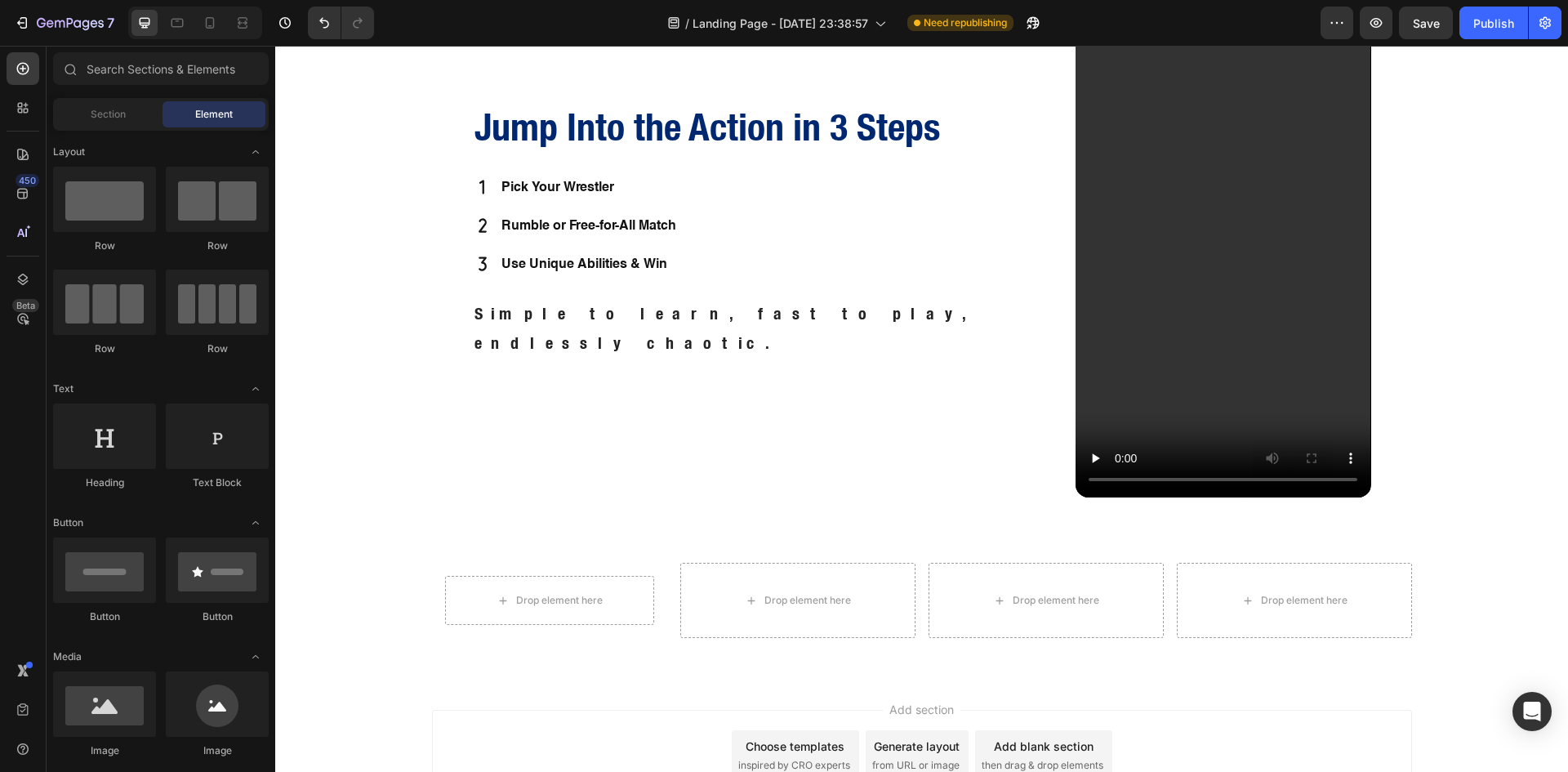
scroll to position [136, 0]
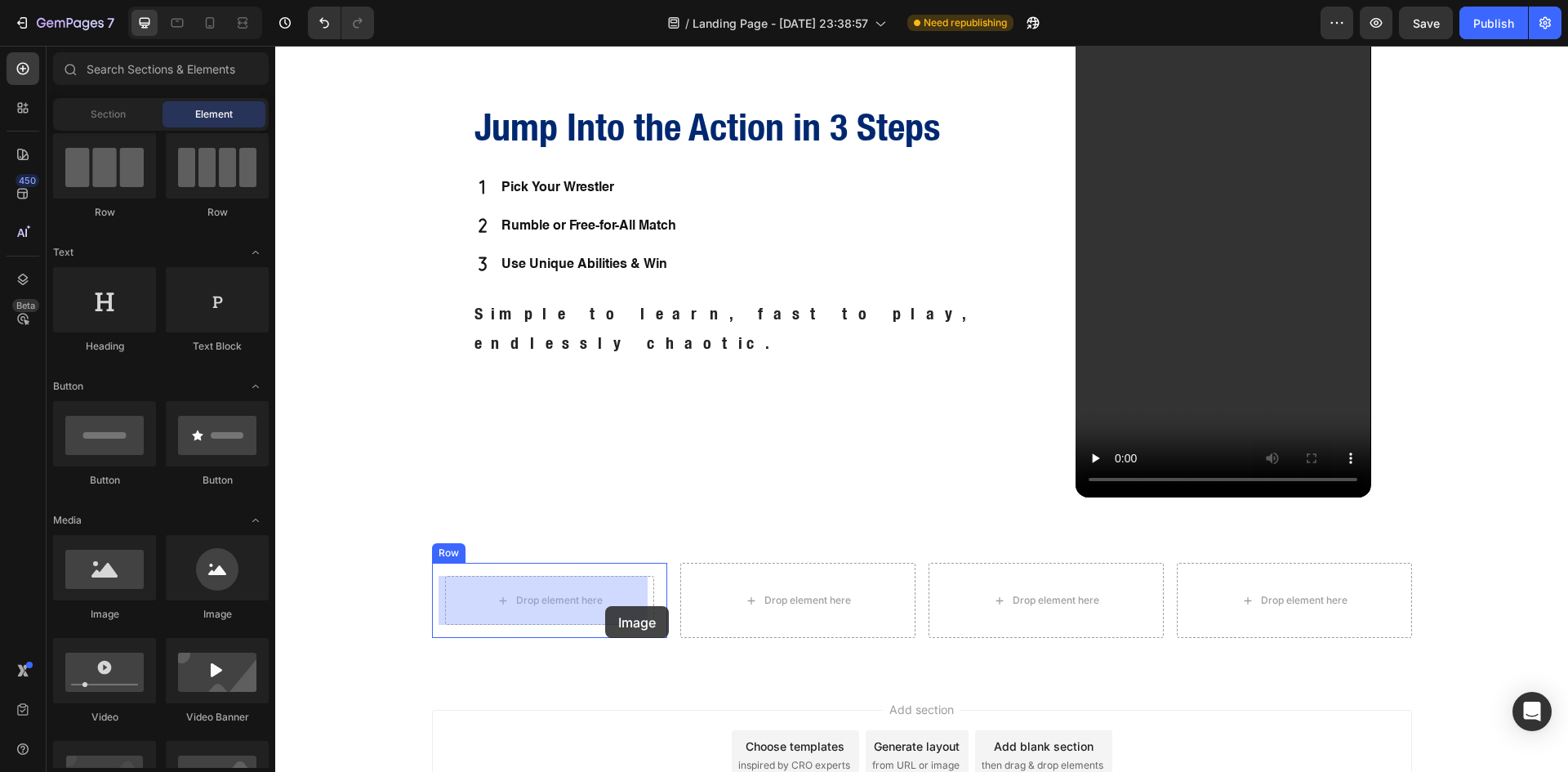
drag, startPoint x: 396, startPoint y: 609, endPoint x: 605, endPoint y: 606, distance: 209.0
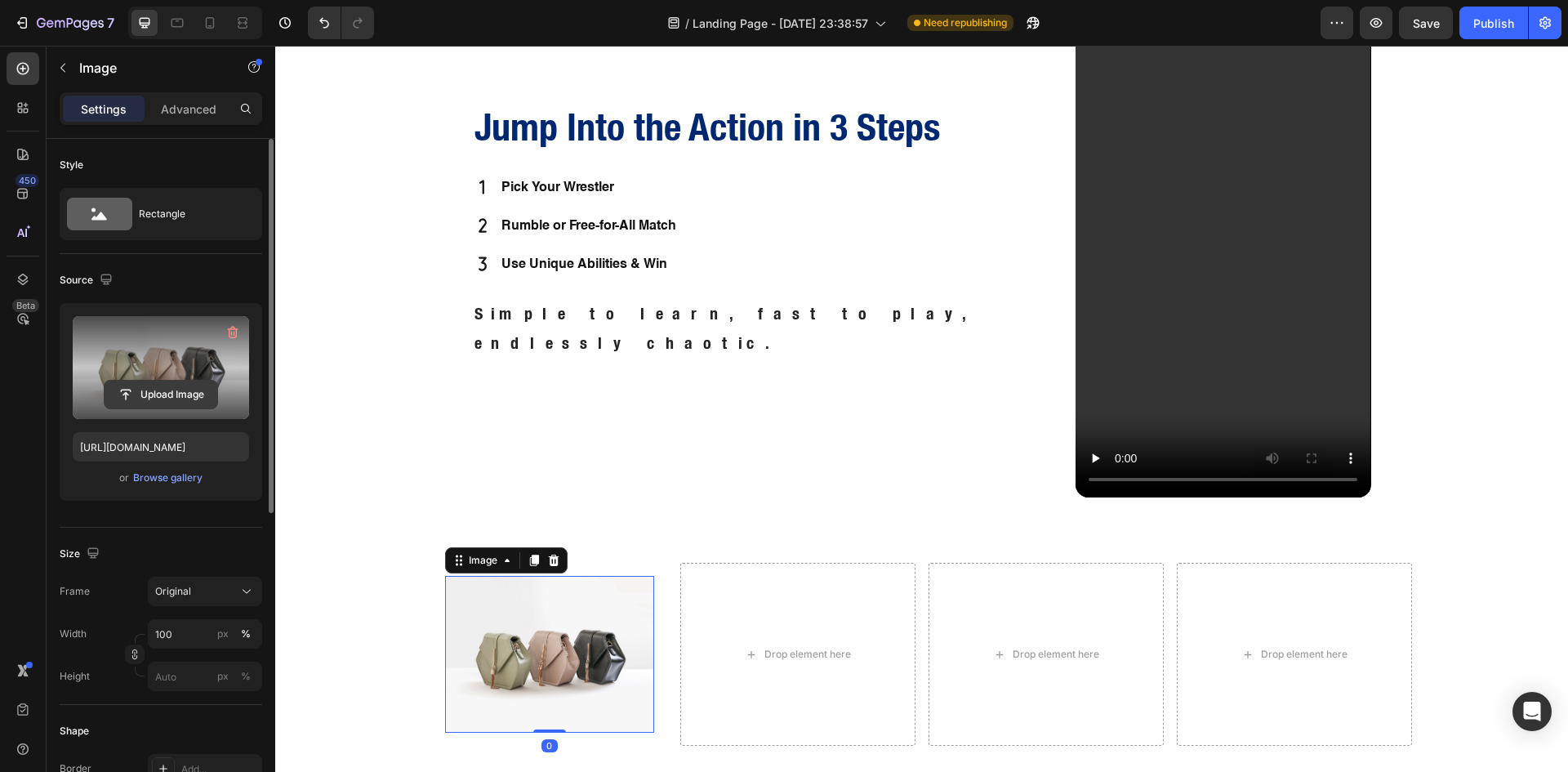
click at [175, 398] on input "file" at bounding box center [161, 394] width 112 height 28
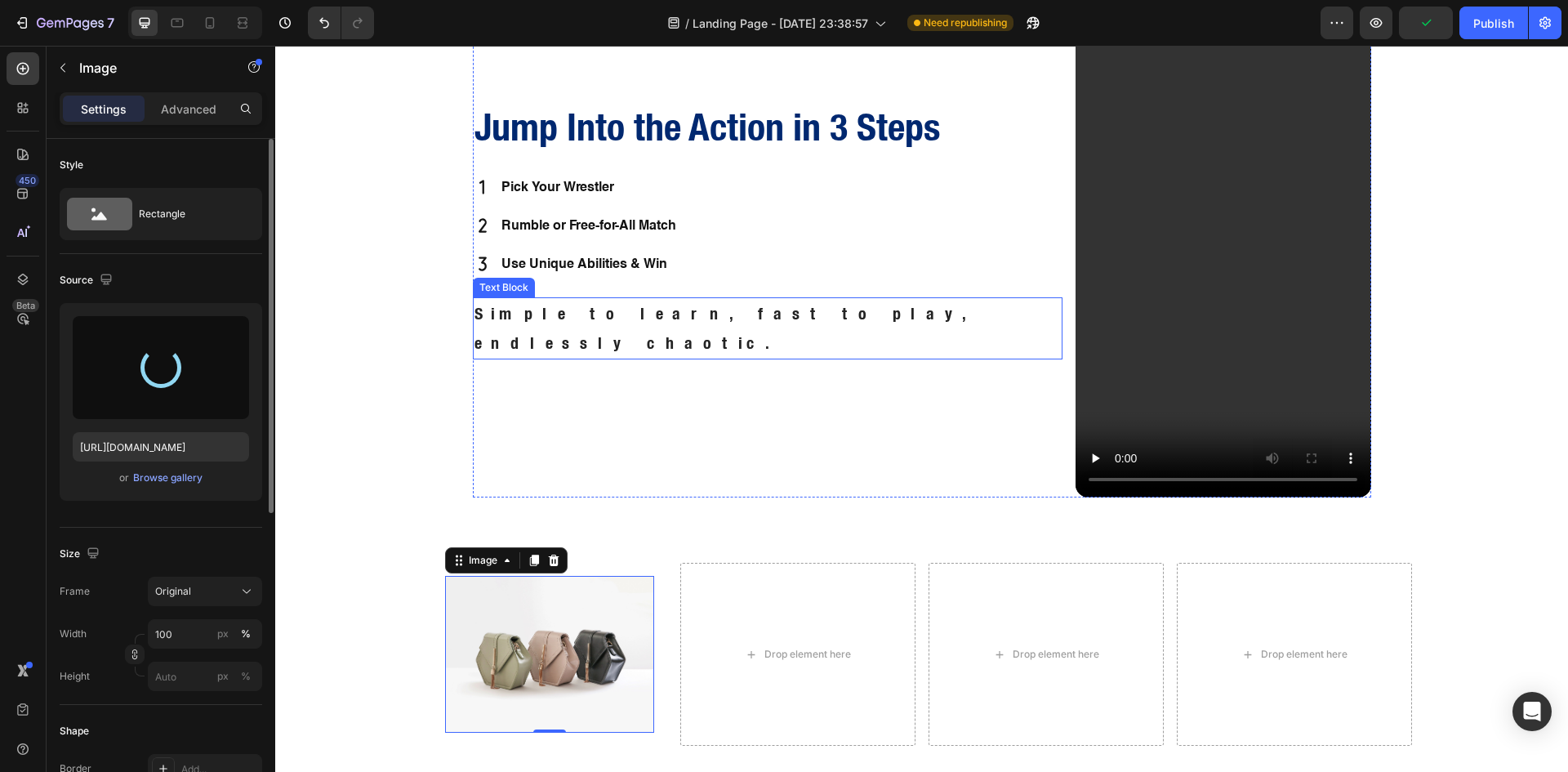
type input "https://cdn.shopify.com/s/files/1/0711/4322/7712/files/gempages_585976556803850…"
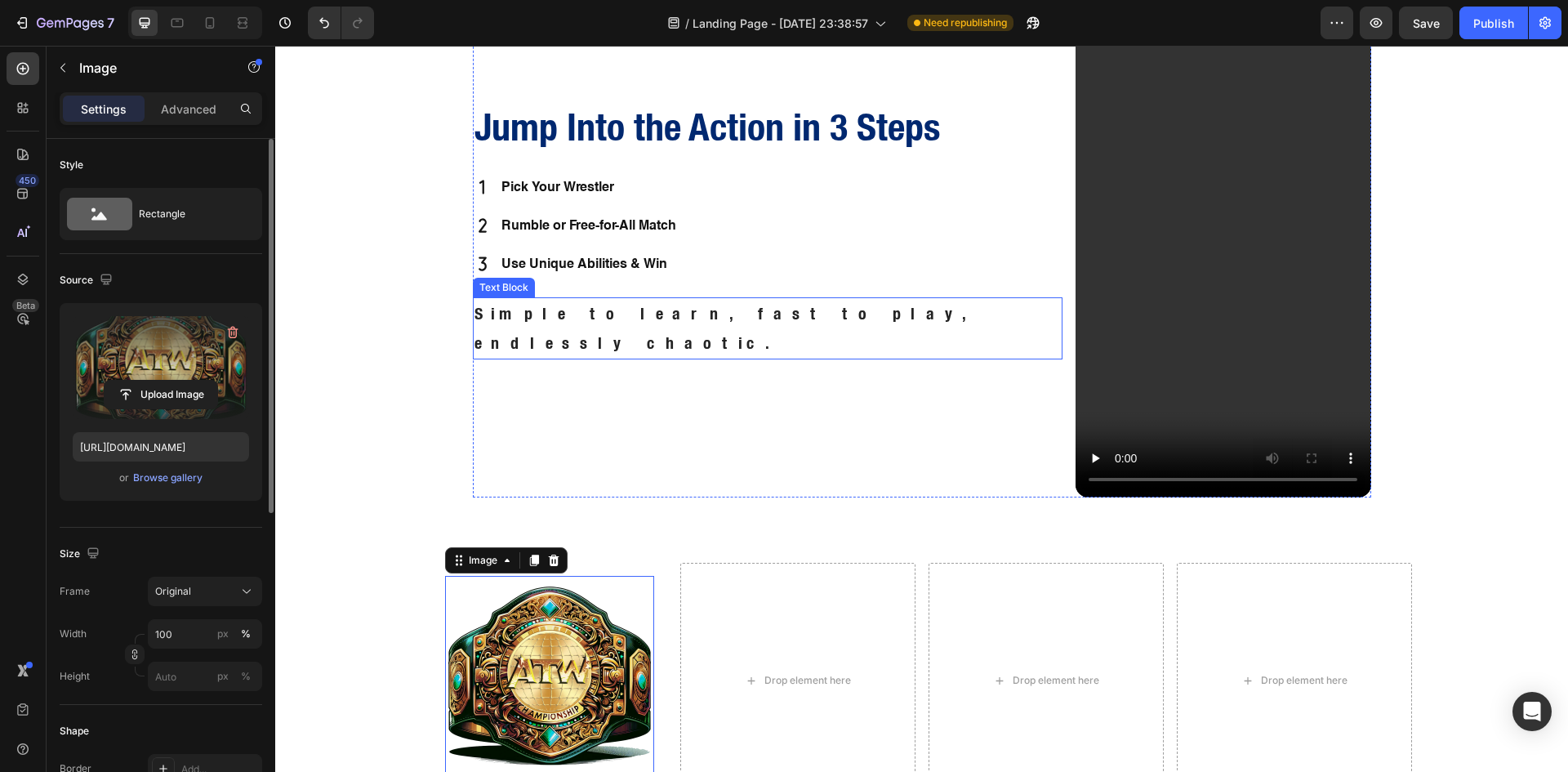
click at [551, 330] on p "Simple to learn, fast to play, endlessly chaotic." at bounding box center [767, 328] width 587 height 59
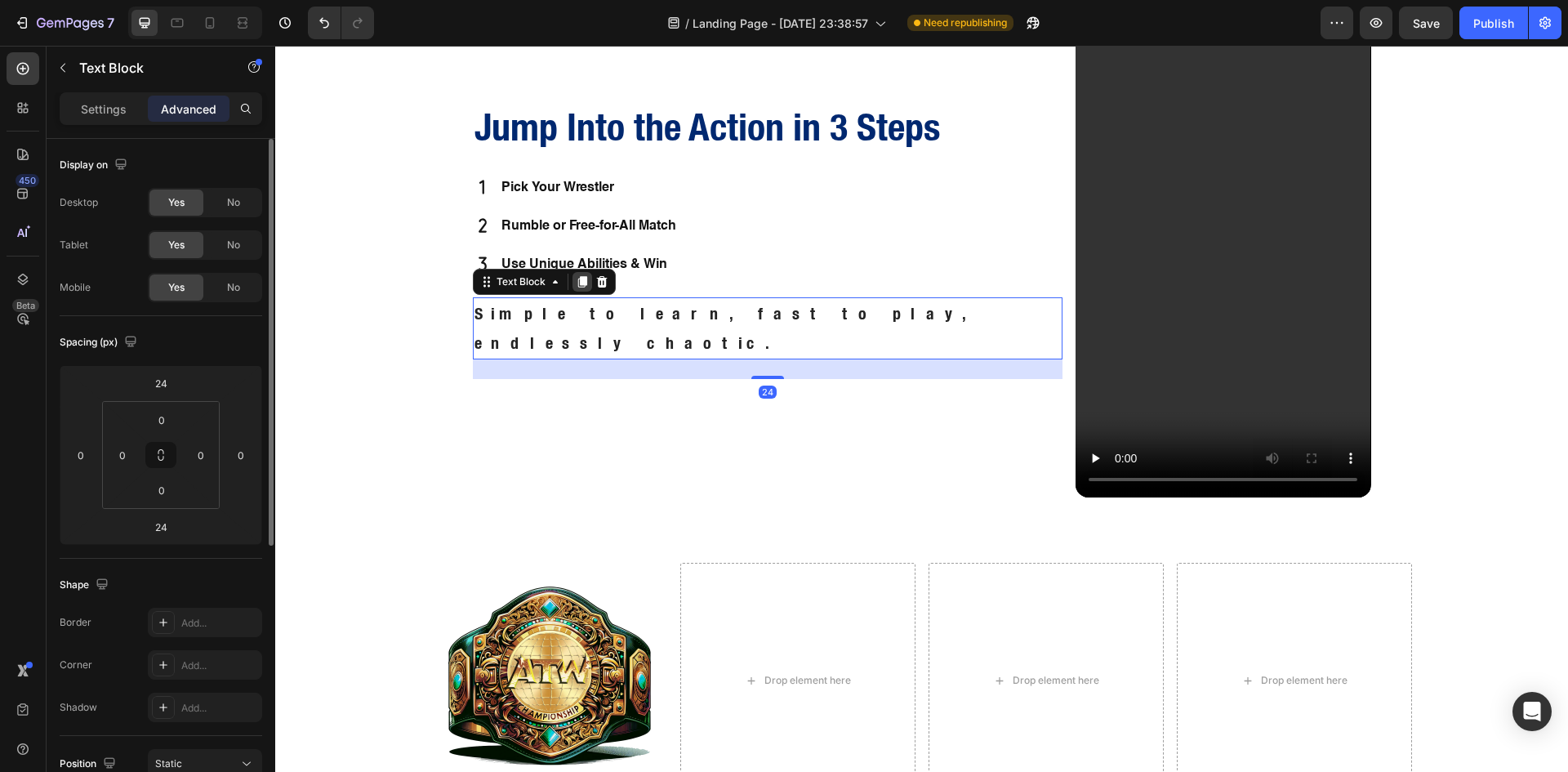
click at [576, 288] on icon at bounding box center [582, 281] width 13 height 13
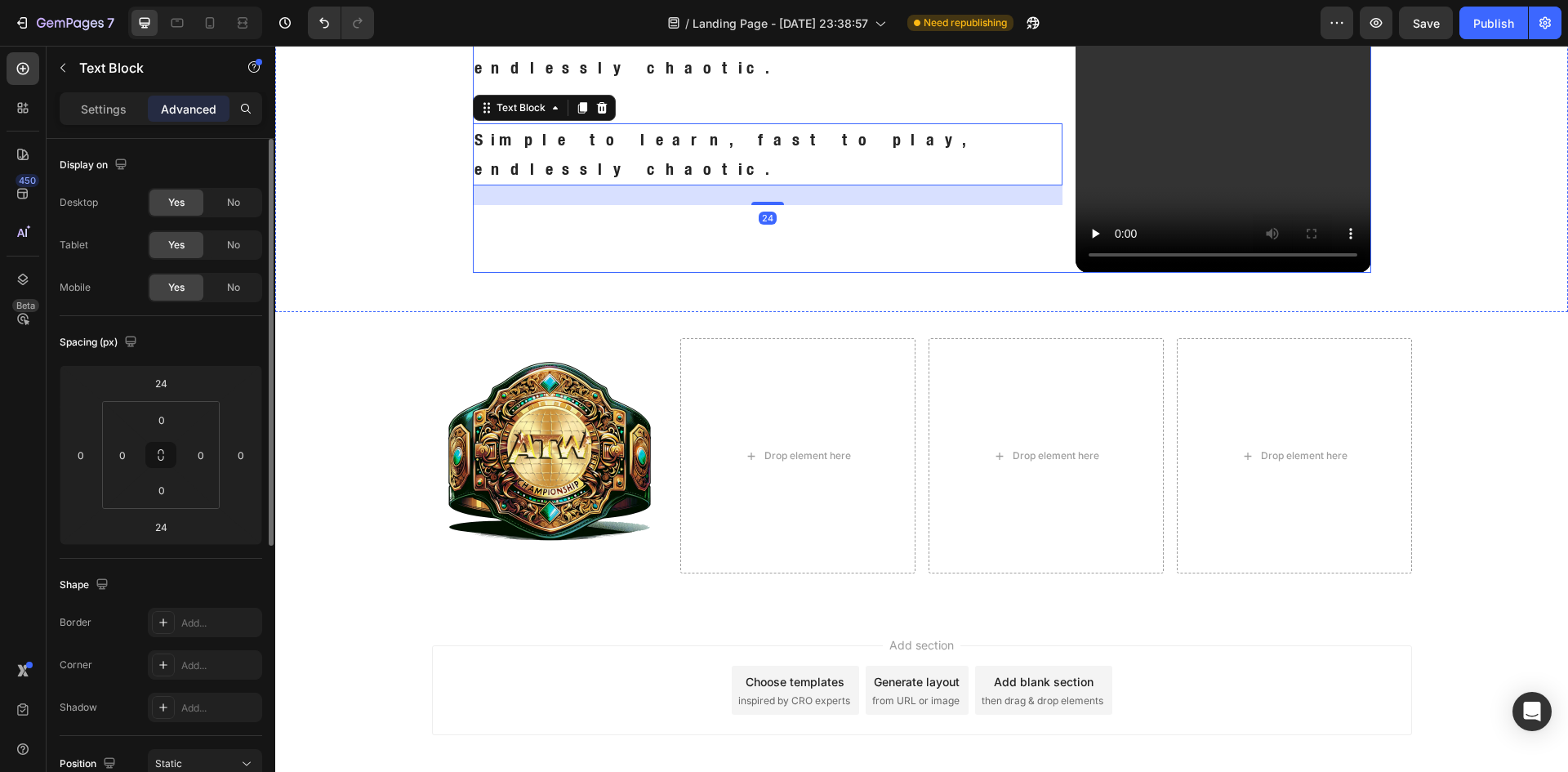
scroll to position [1065, 0]
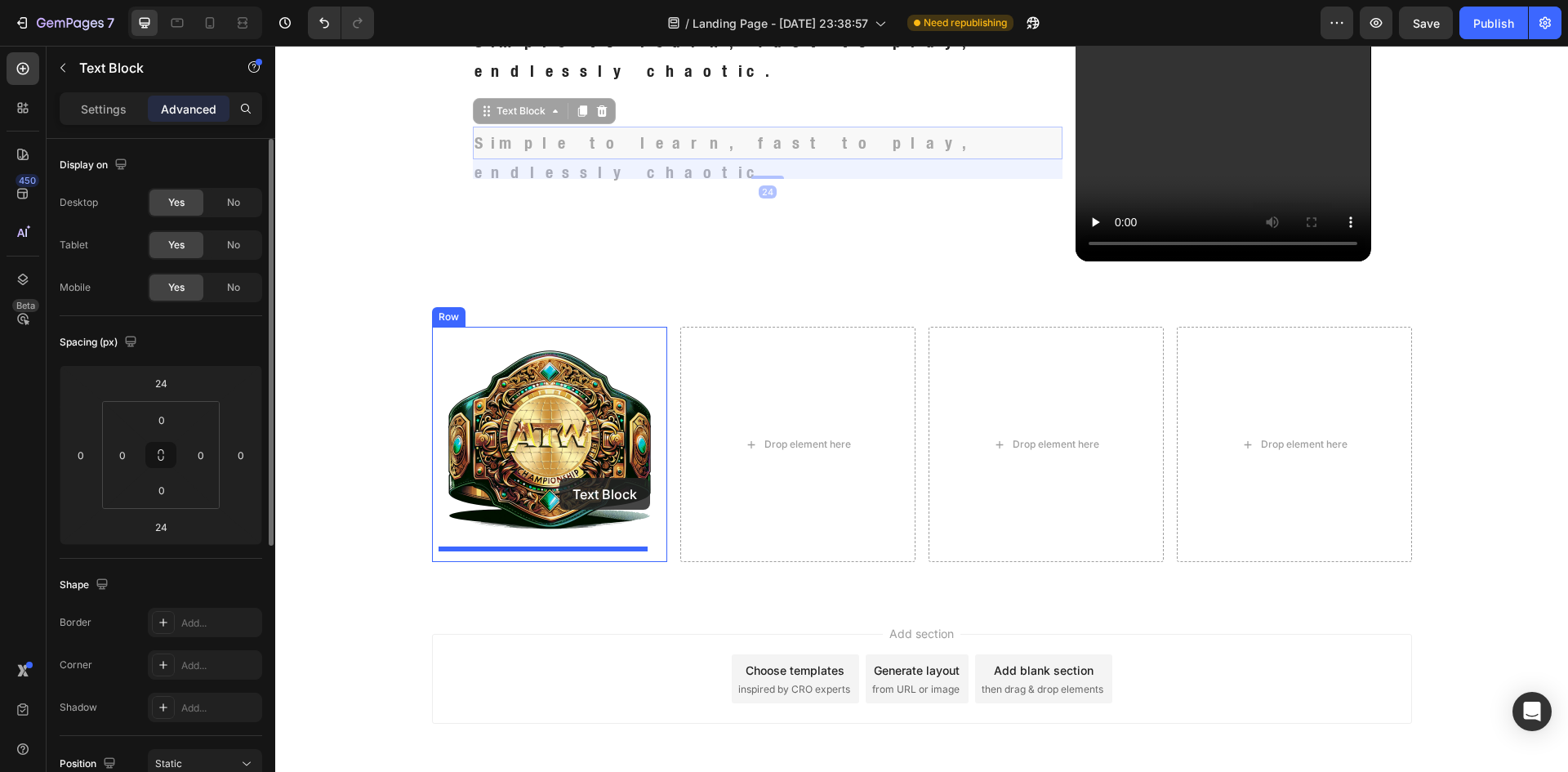
drag, startPoint x: 479, startPoint y: 97, endPoint x: 559, endPoint y: 478, distance: 389.3
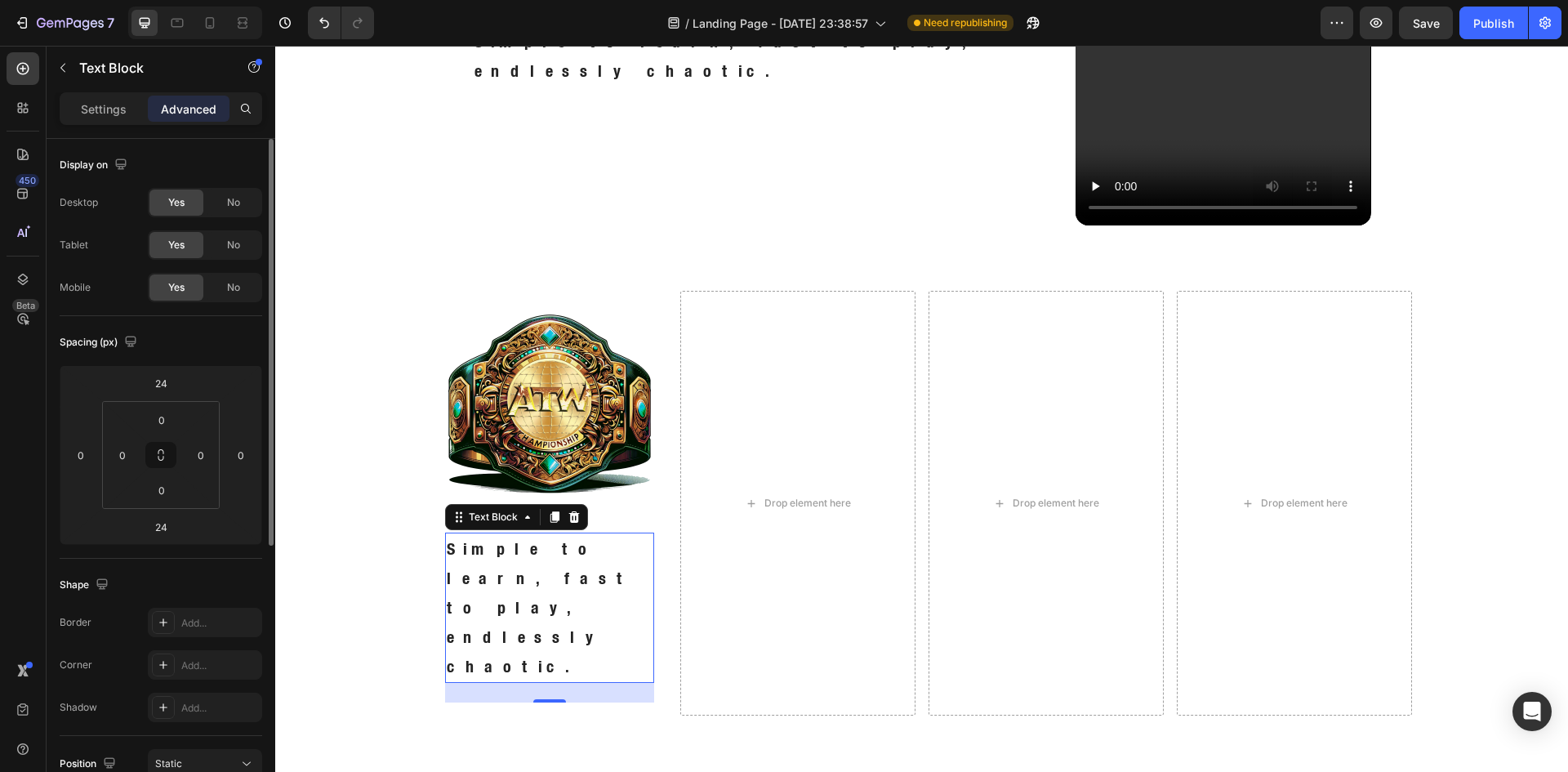
click at [519, 556] on p "Simple to learn, fast to play, endlessly chaotic." at bounding box center [550, 607] width 205 height 147
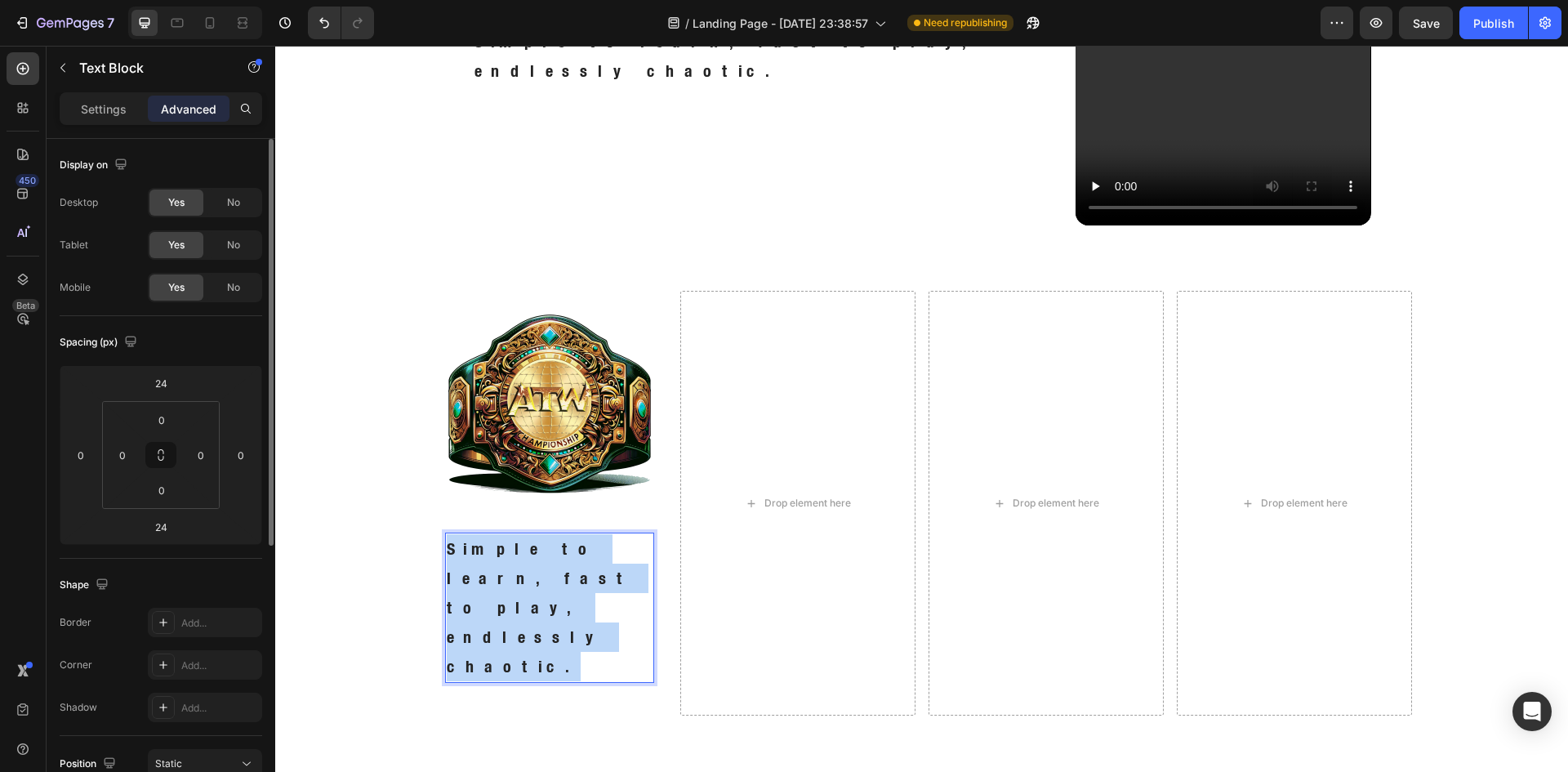
drag, startPoint x: 565, startPoint y: 580, endPoint x: 438, endPoint y: 548, distance: 131.0
click at [445, 548] on div "Simple to learn, fast to play, endlessly chaotic." at bounding box center [550, 607] width 209 height 150
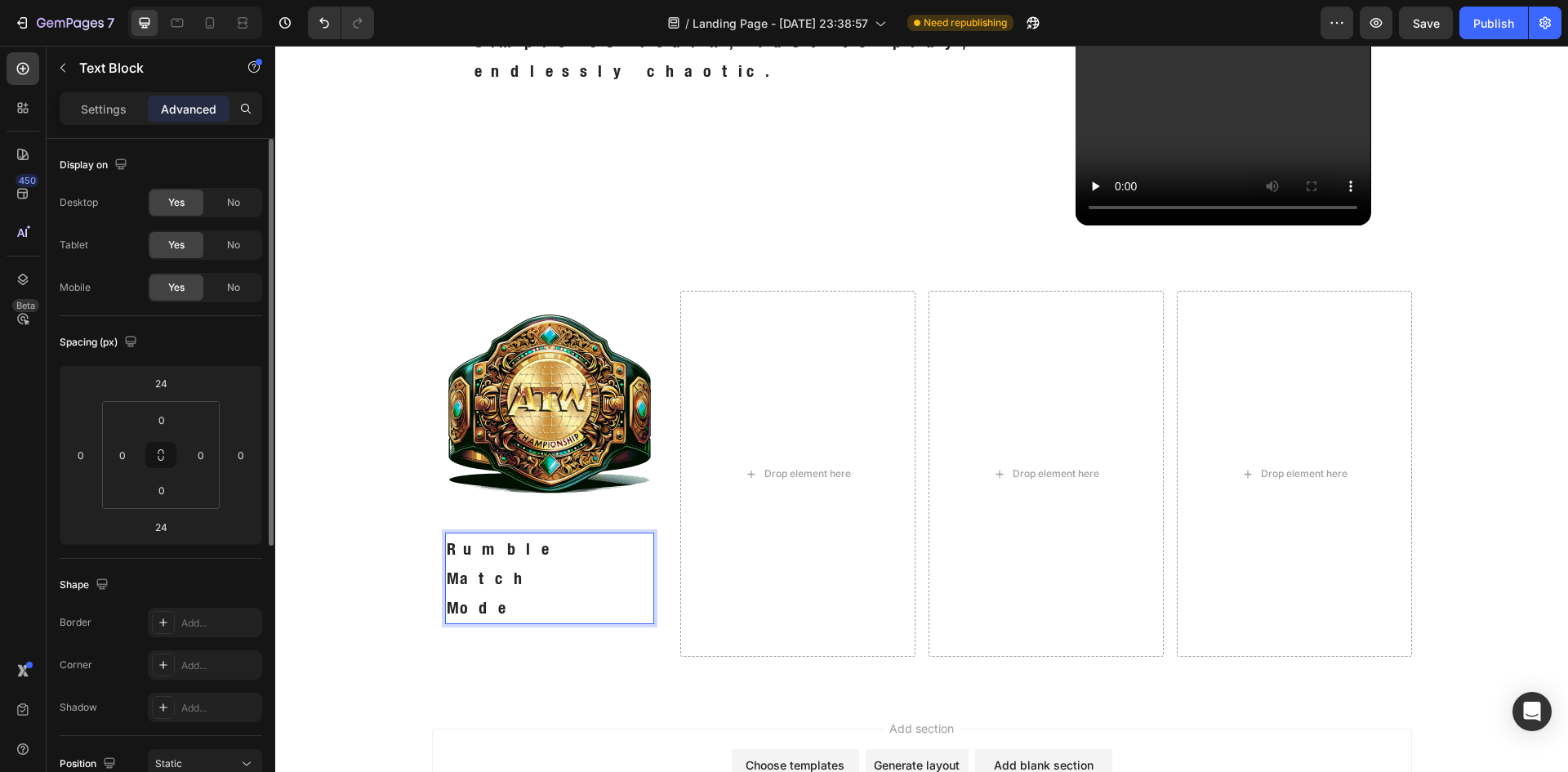
click at [445, 581] on div "Rumble Match Mode" at bounding box center [550, 578] width 209 height 91
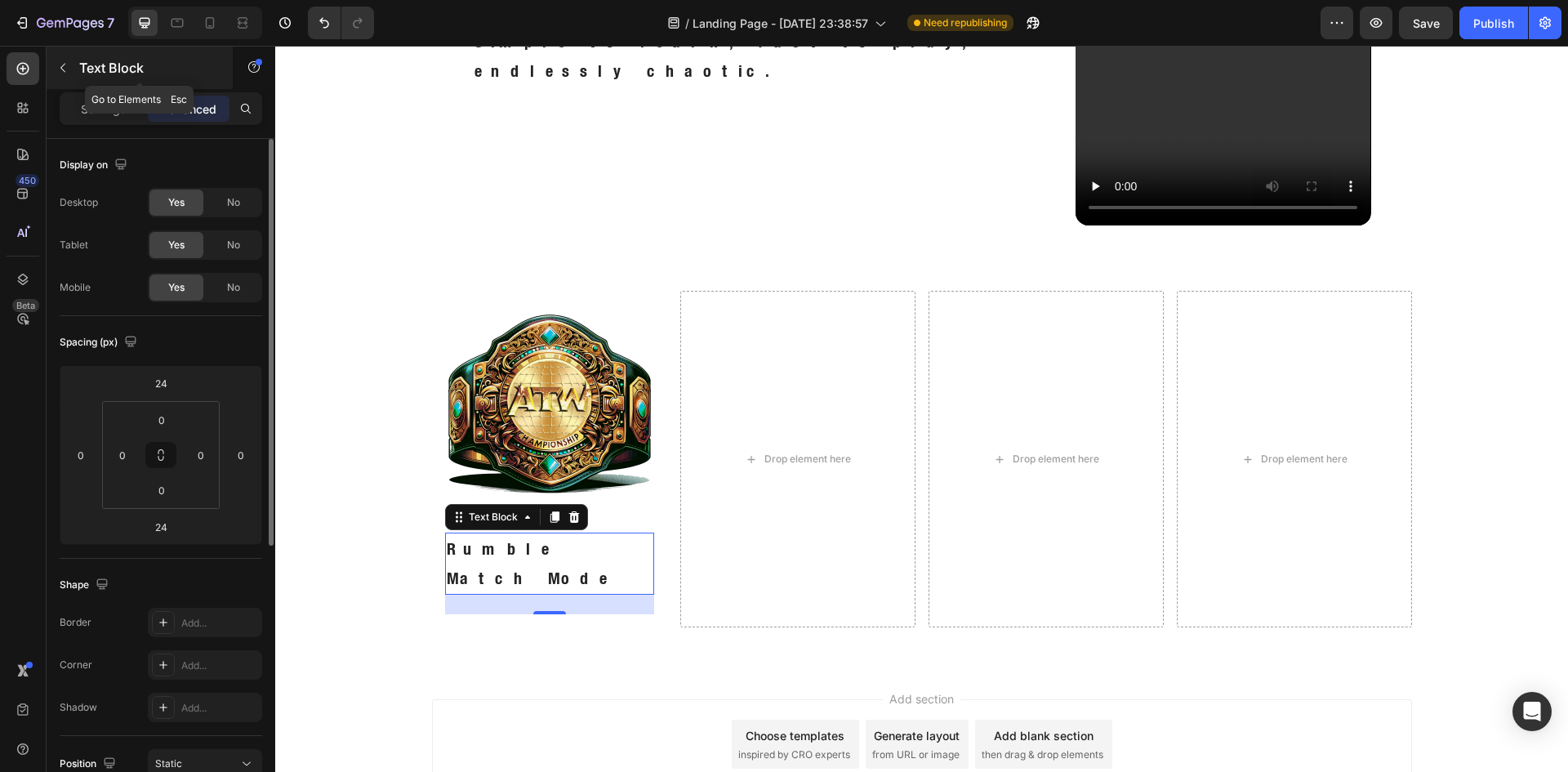
click at [64, 69] on icon "button" at bounding box center [62, 68] width 13 height 13
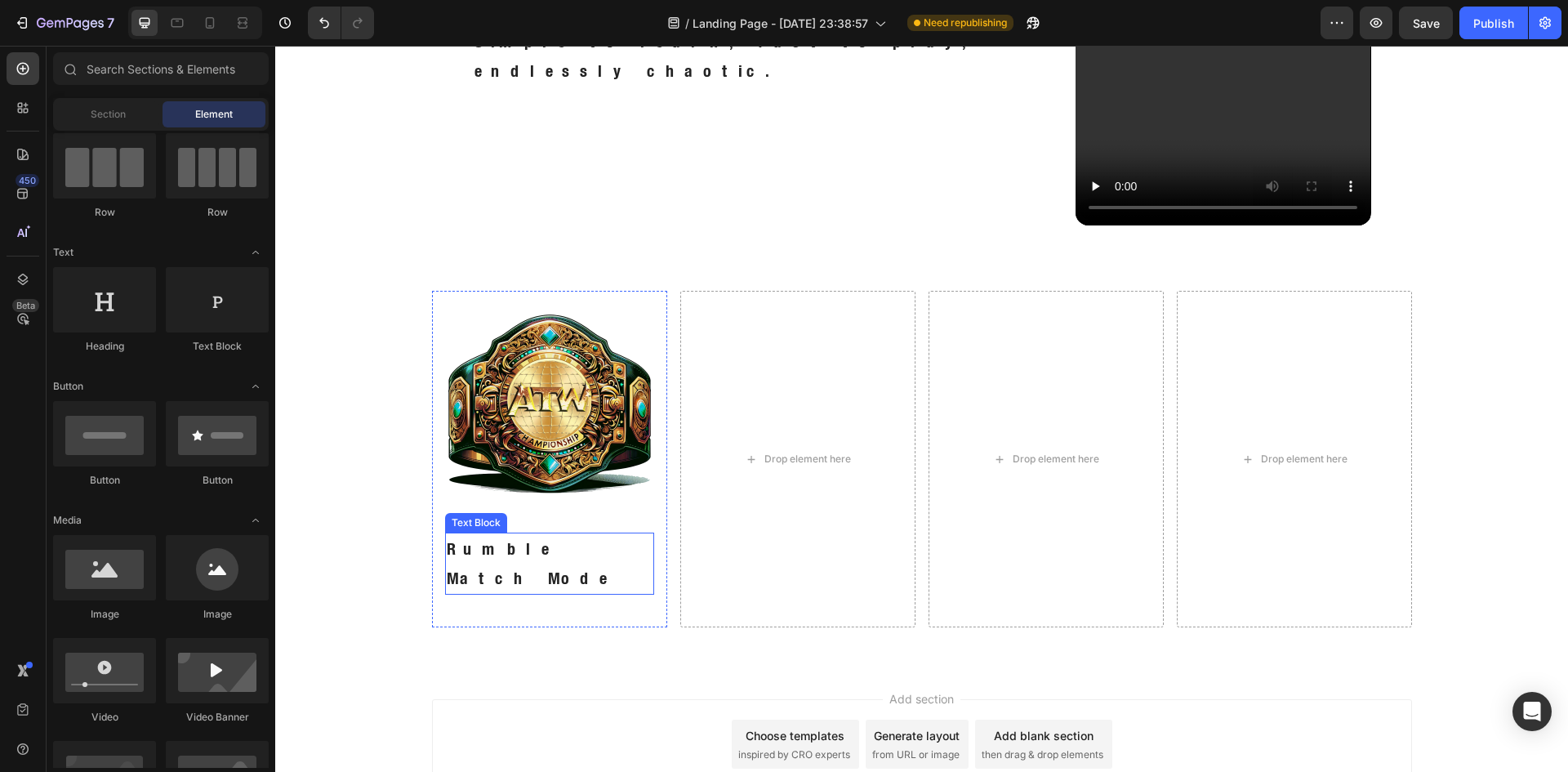
click at [492, 542] on p "Rumble Match Mode" at bounding box center [550, 563] width 205 height 59
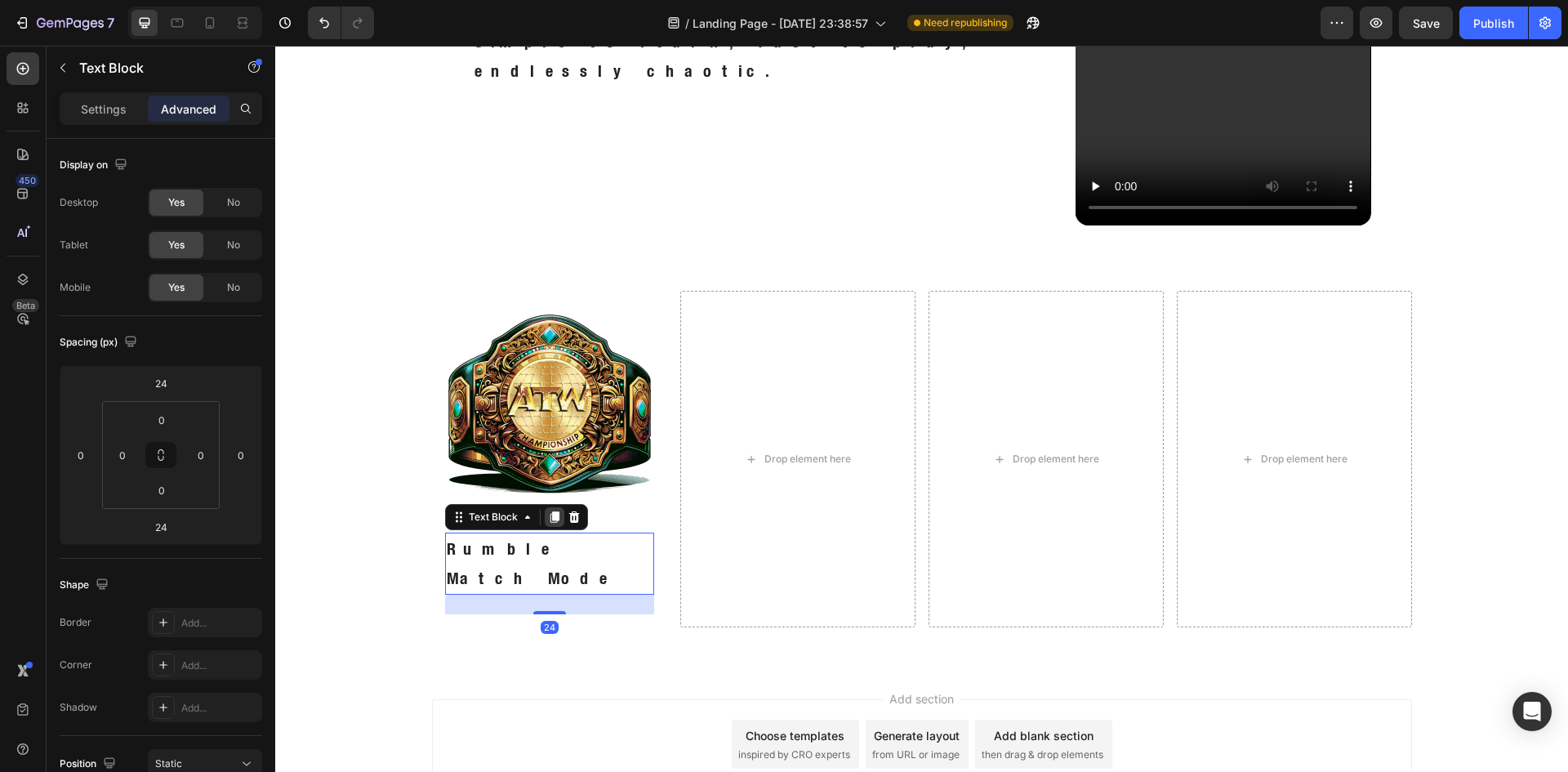
click at [550, 518] on icon at bounding box center [554, 517] width 9 height 11
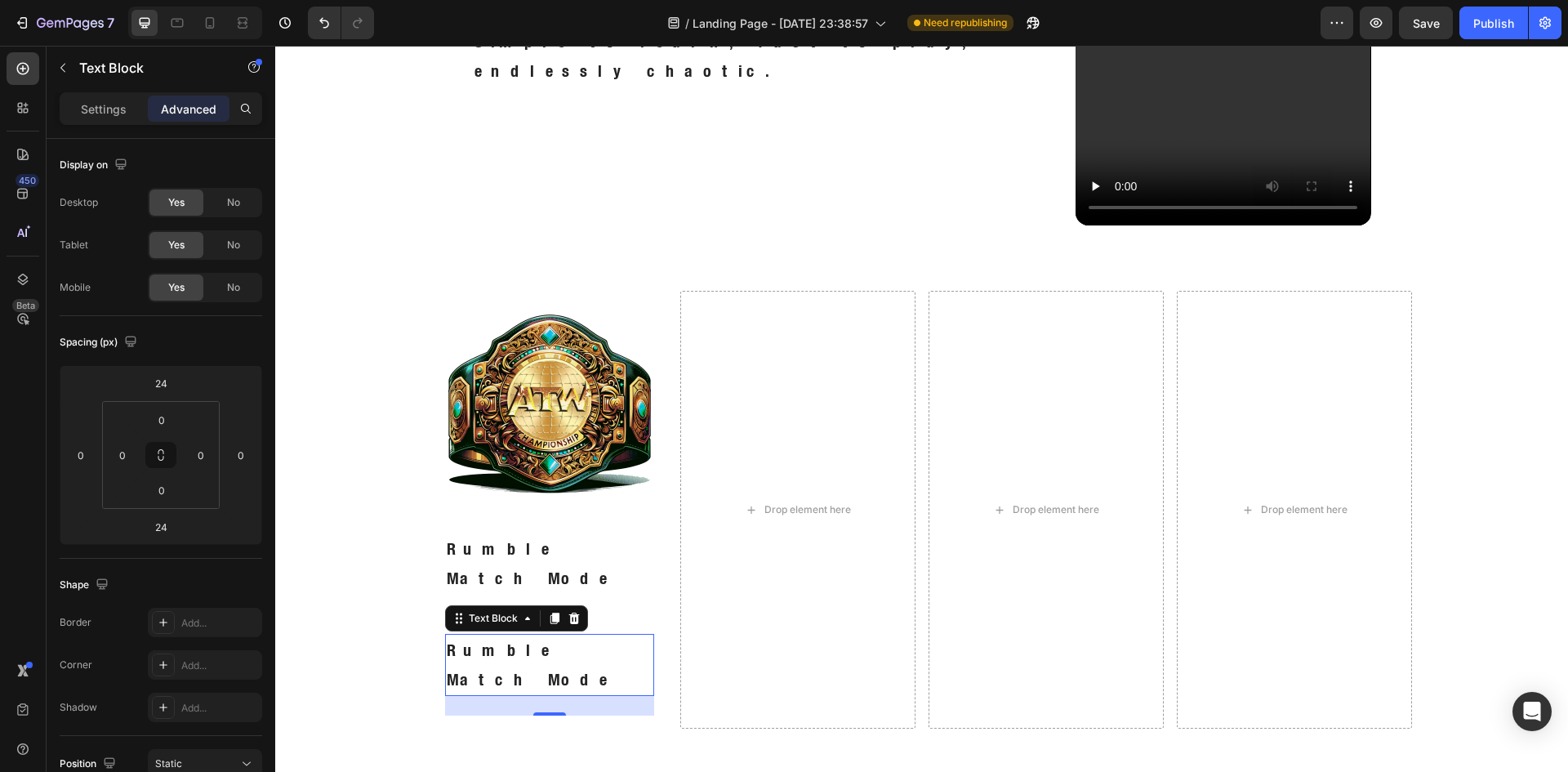
click at [544, 636] on p "Rumble Match Mode" at bounding box center [550, 665] width 205 height 59
drag, startPoint x: 93, startPoint y: 114, endPoint x: 93, endPoint y: 123, distance: 9.0
click at [93, 114] on p "Settings" at bounding box center [104, 109] width 46 height 18
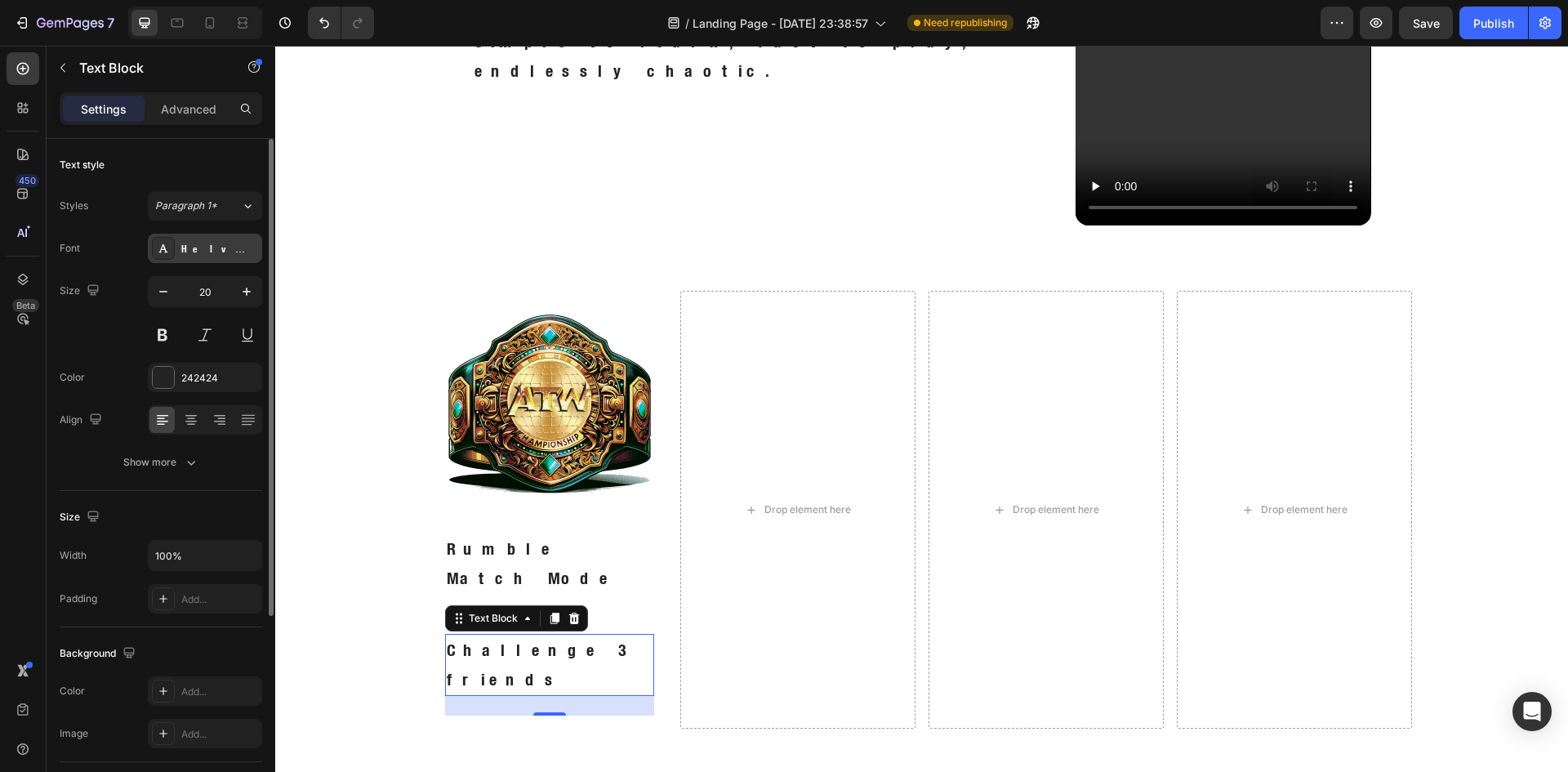
click at [192, 249] on div "Helvetica Neue Condensed Bold_1" at bounding box center [219, 249] width 76 height 15
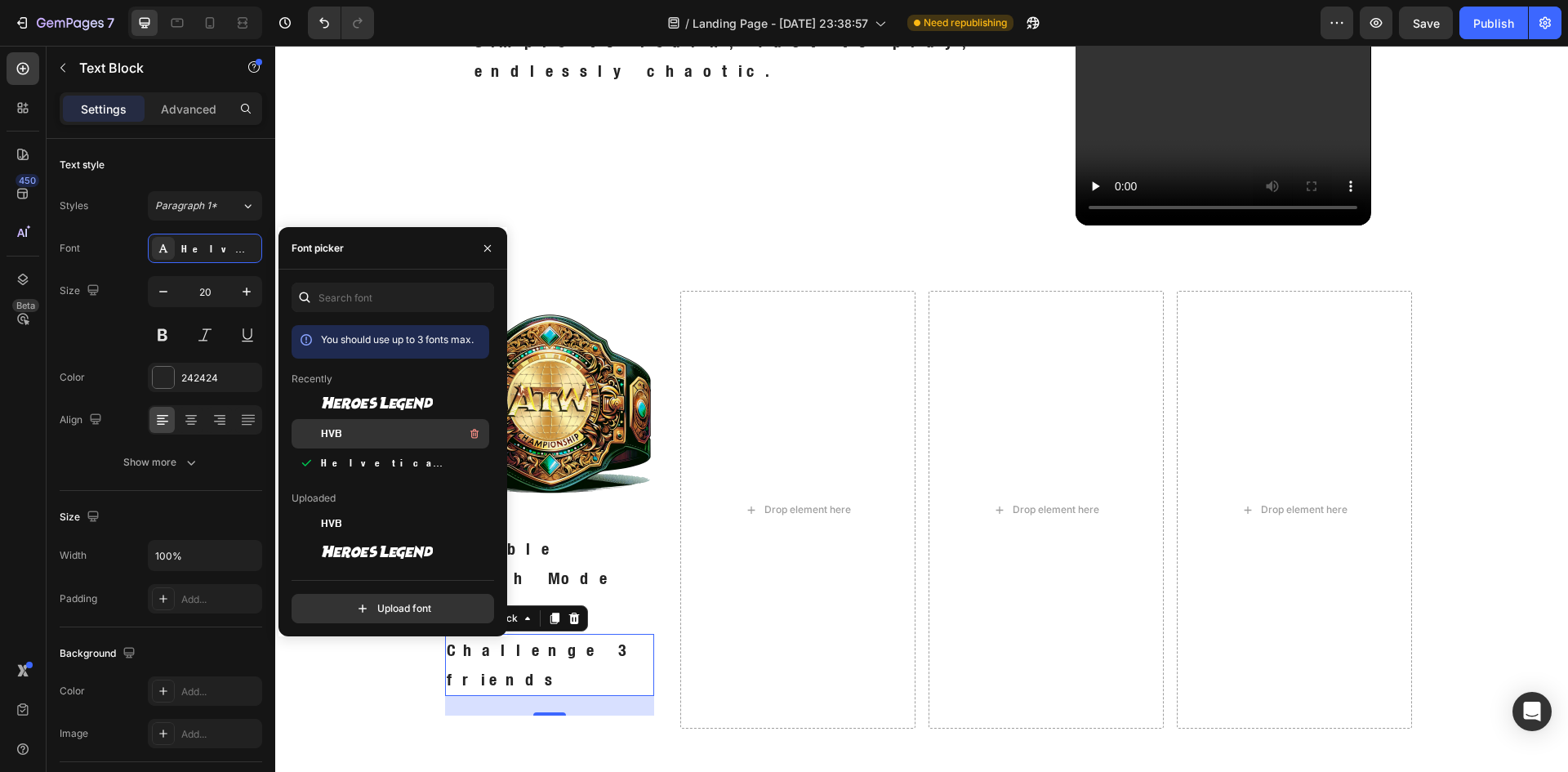
click at [356, 430] on div "HVB" at bounding box center [404, 434] width 165 height 19
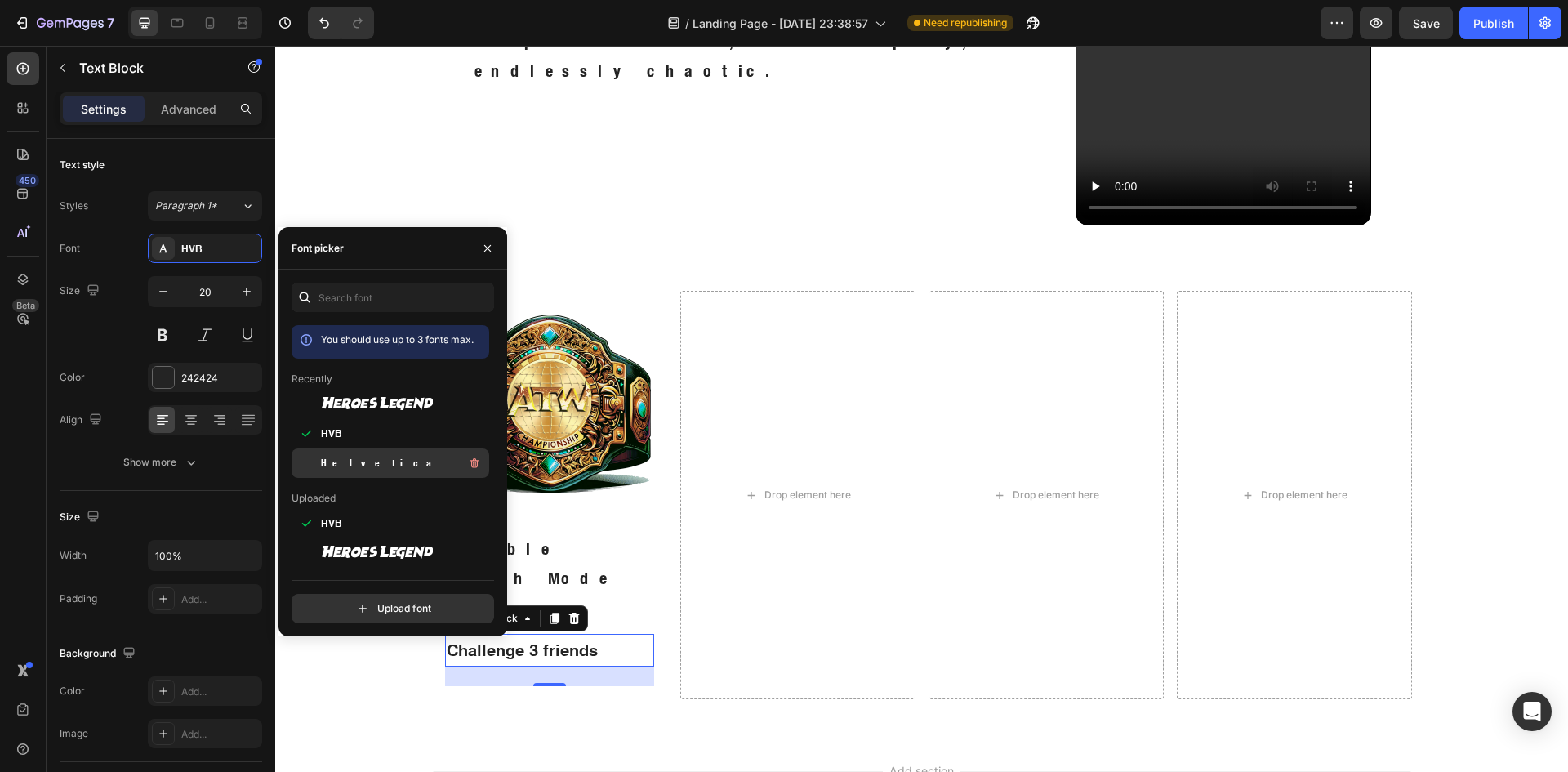
click at [370, 454] on div "Helvetica Neue Condensed Bold_1" at bounding box center [404, 463] width 165 height 19
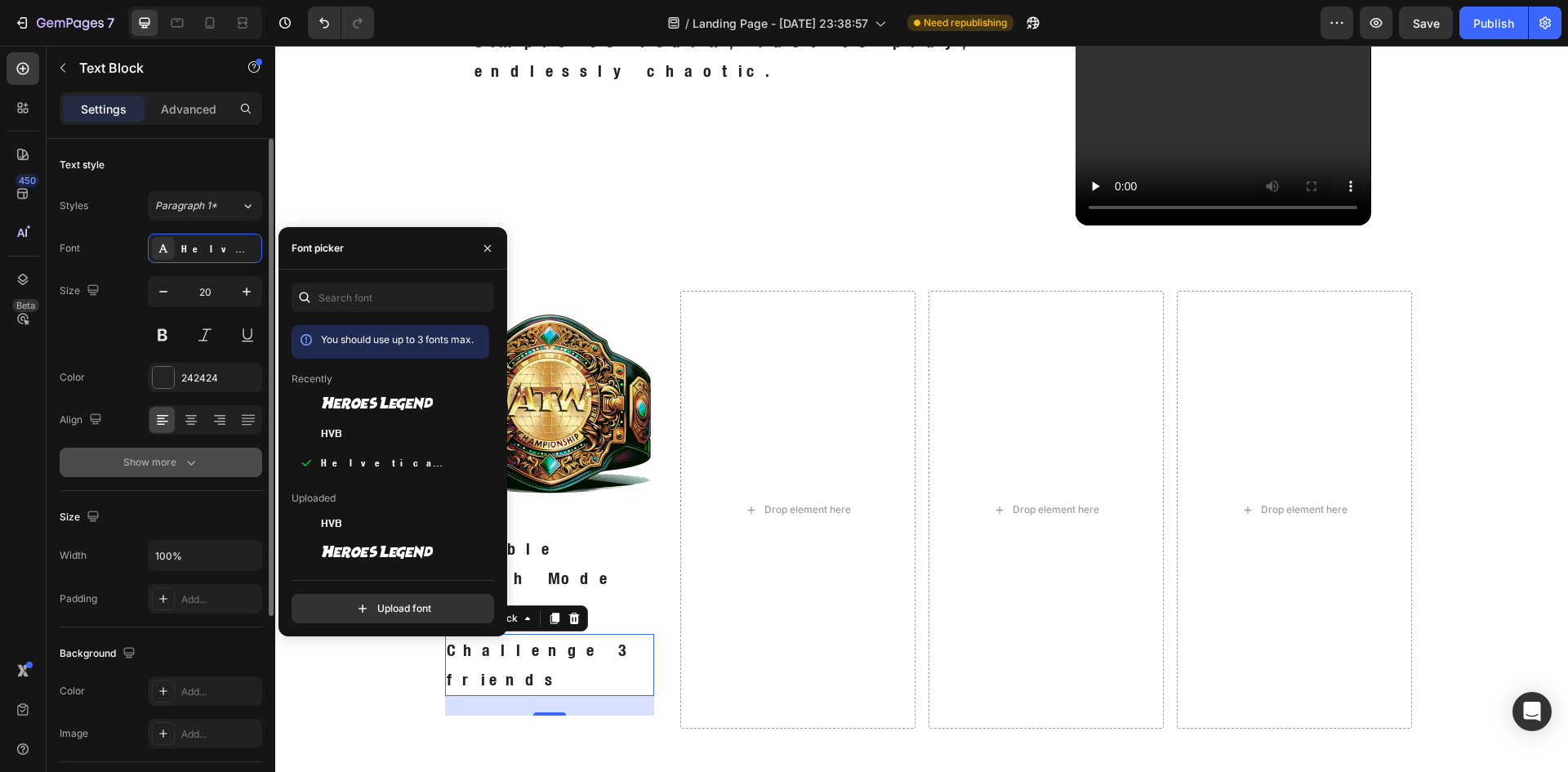
click at [181, 470] on div "Show more" at bounding box center [161, 462] width 76 height 17
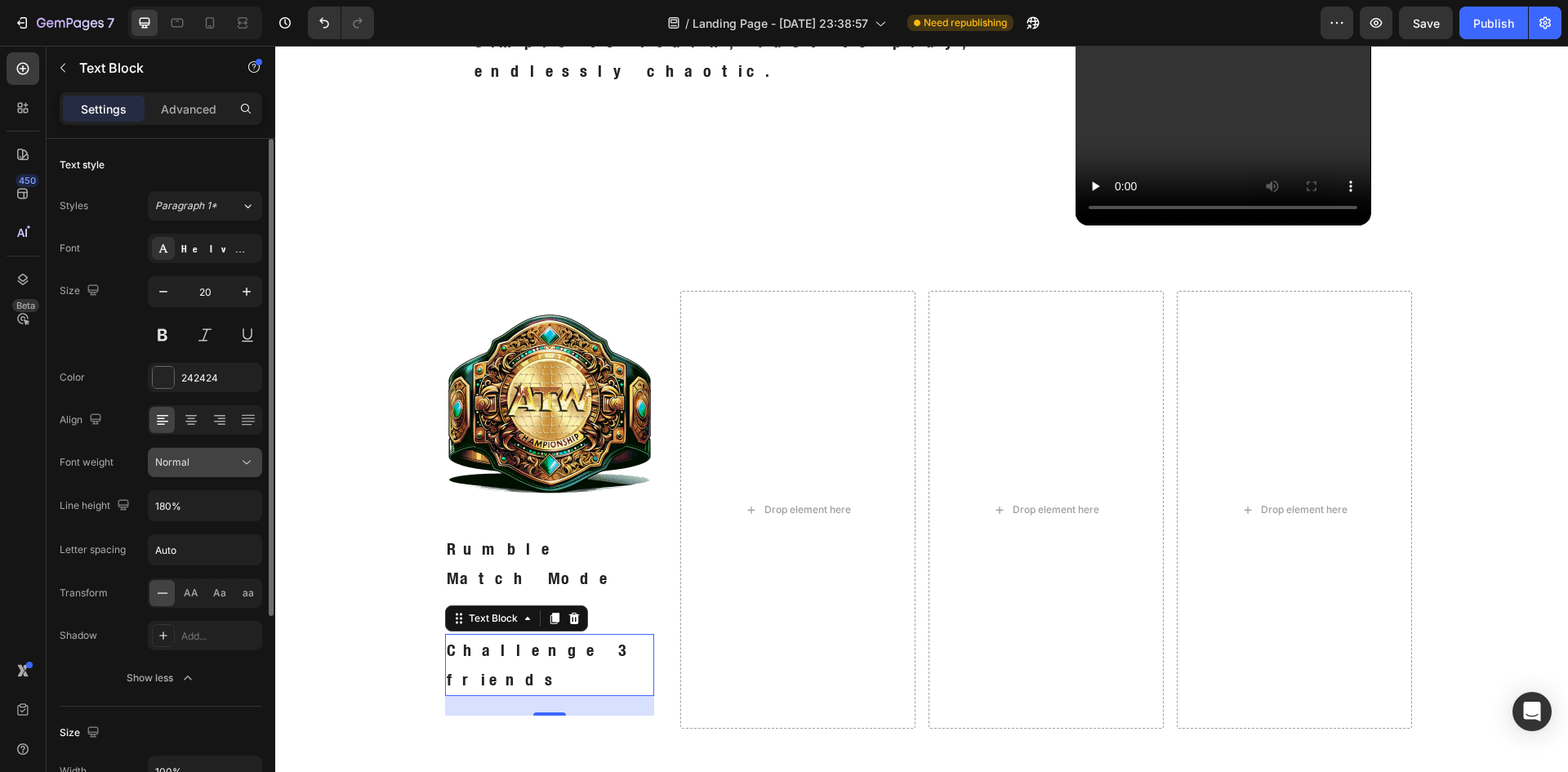
click at [183, 457] on span "Normal" at bounding box center [172, 462] width 34 height 12
click at [188, 463] on span "Normal" at bounding box center [172, 462] width 34 height 12
click at [157, 379] on div at bounding box center [163, 378] width 21 height 21
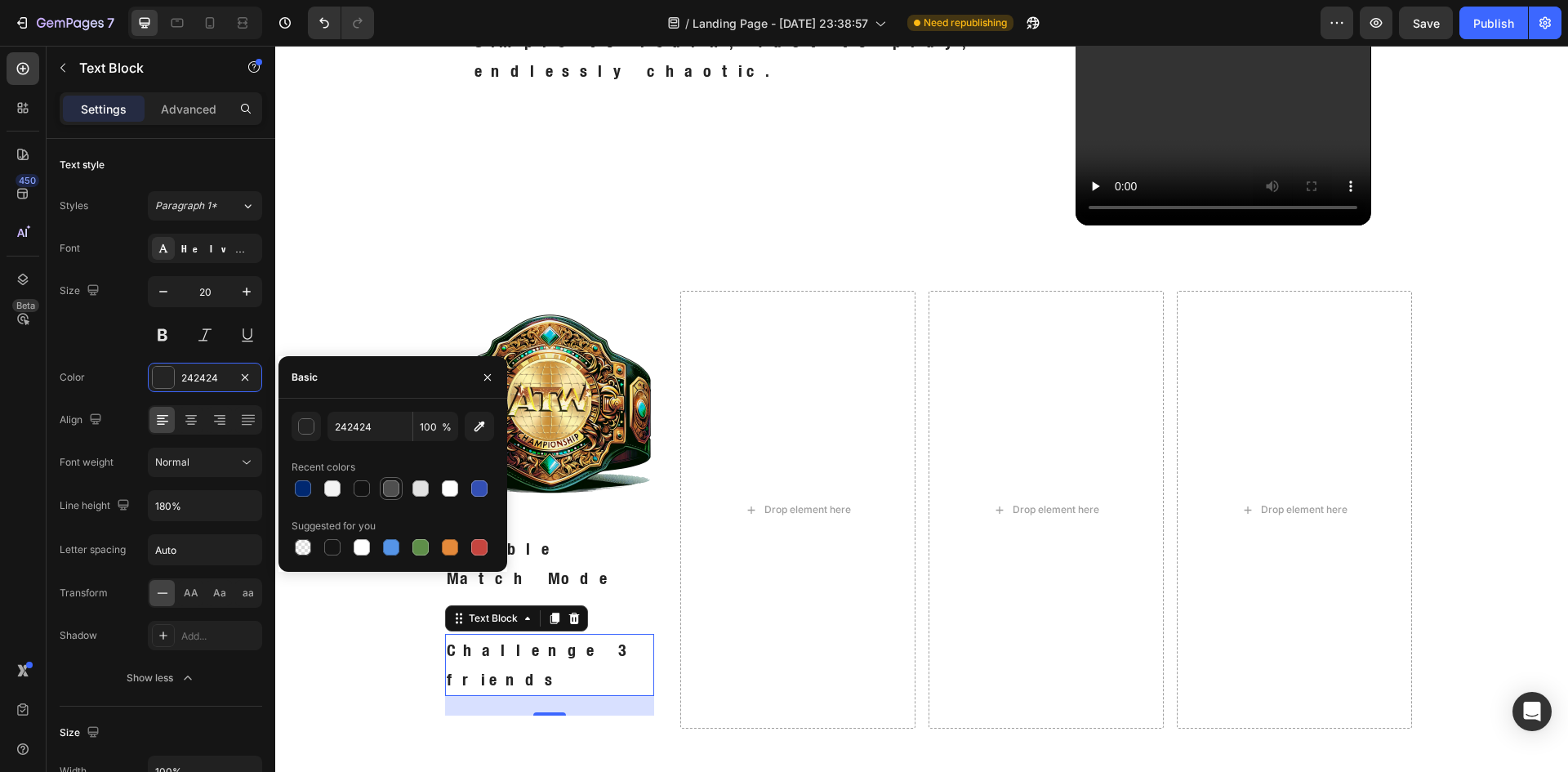
click at [393, 487] on div at bounding box center [391, 488] width 17 height 17
type input "4F4F4F"
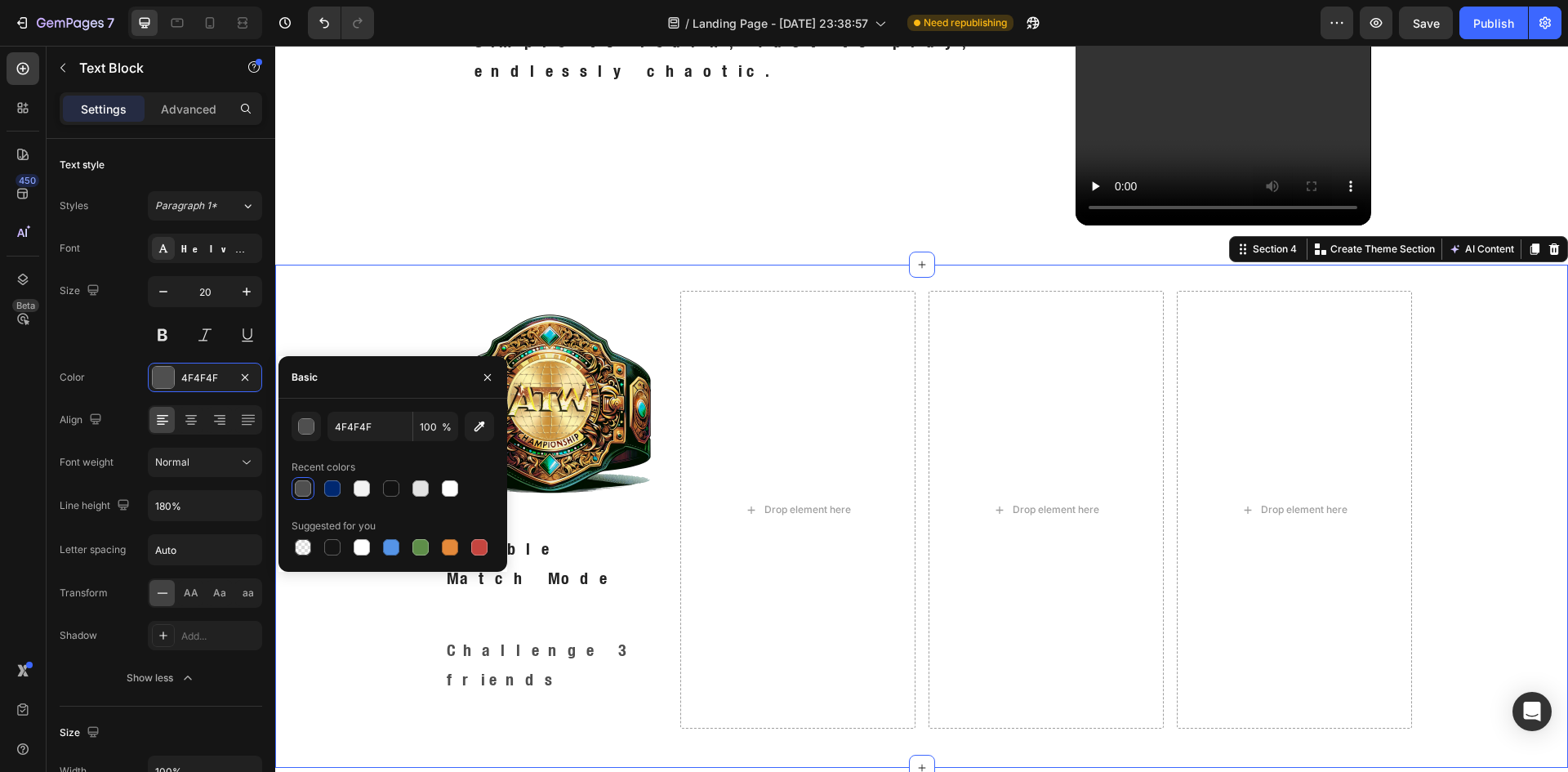
click at [385, 593] on div "Image Rumble Match Mode Text Block Challenge 3 friends Text Block Row Drop elem…" at bounding box center [921, 516] width 1292 height 451
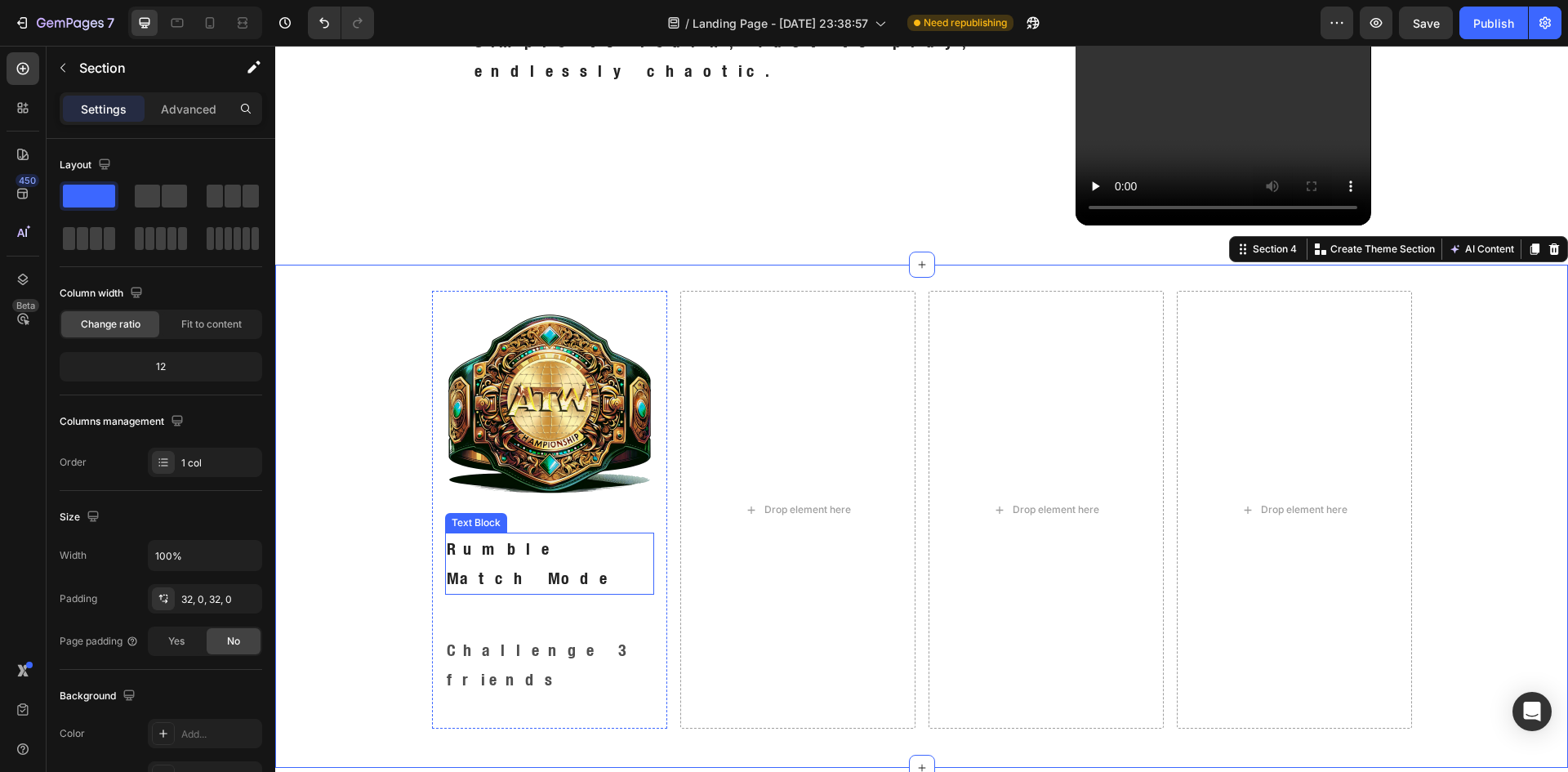
click at [555, 549] on p "Rumble Match Mode" at bounding box center [550, 563] width 205 height 59
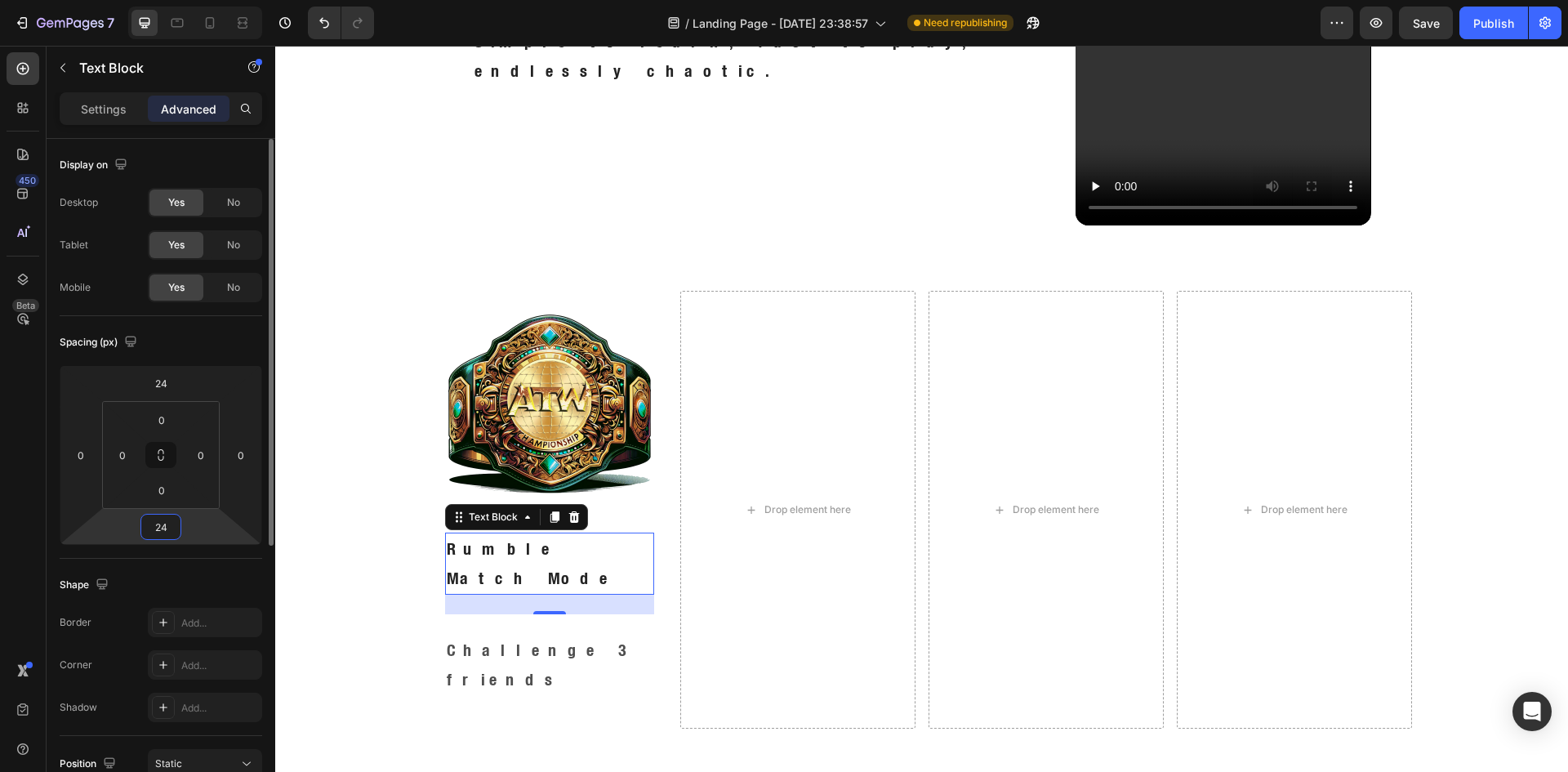
click at [174, 528] on input "24" at bounding box center [161, 527] width 32 height 25
type input "0"
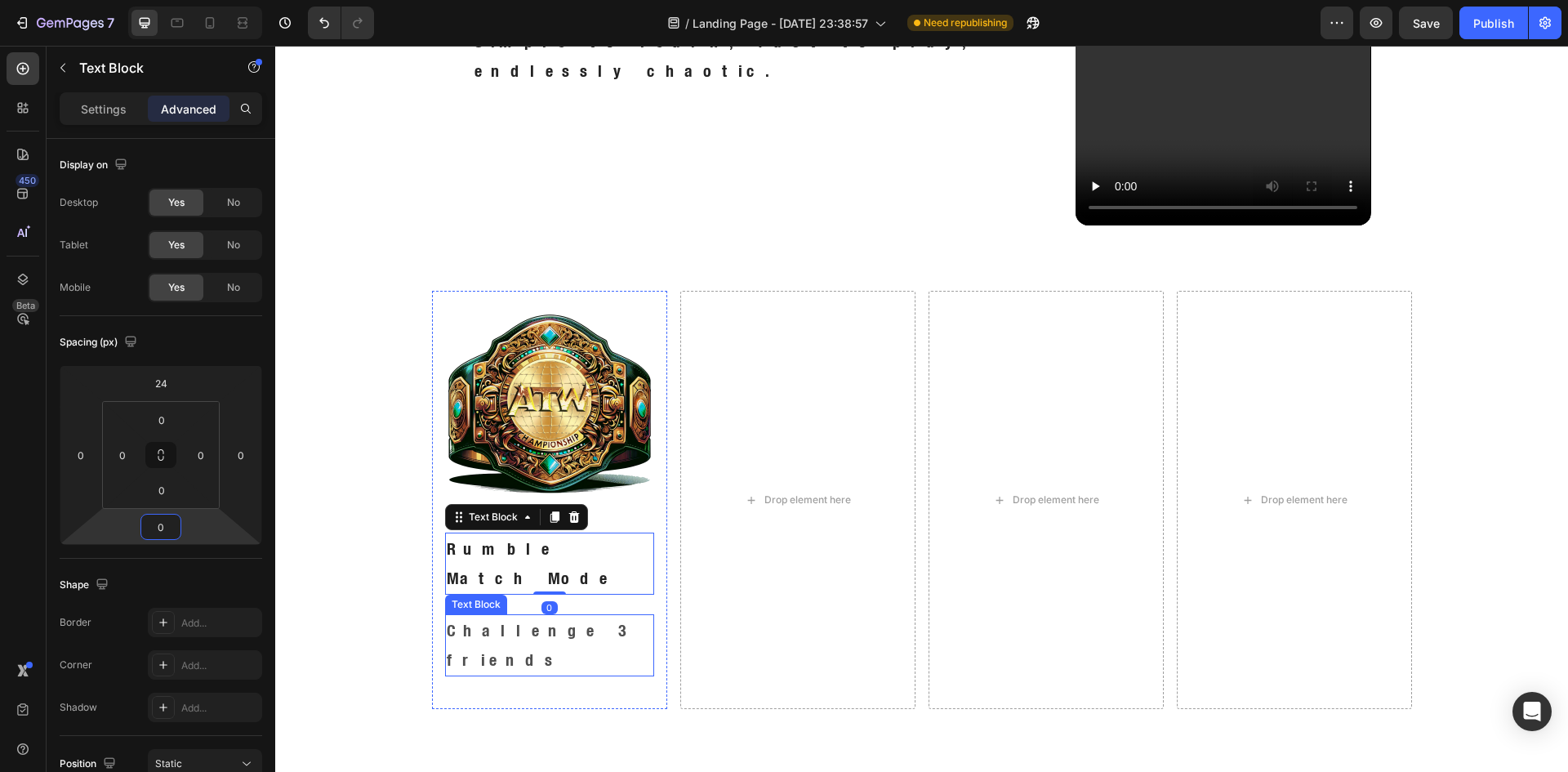
click at [487, 616] on p "Challenge 3 friends" at bounding box center [550, 645] width 205 height 59
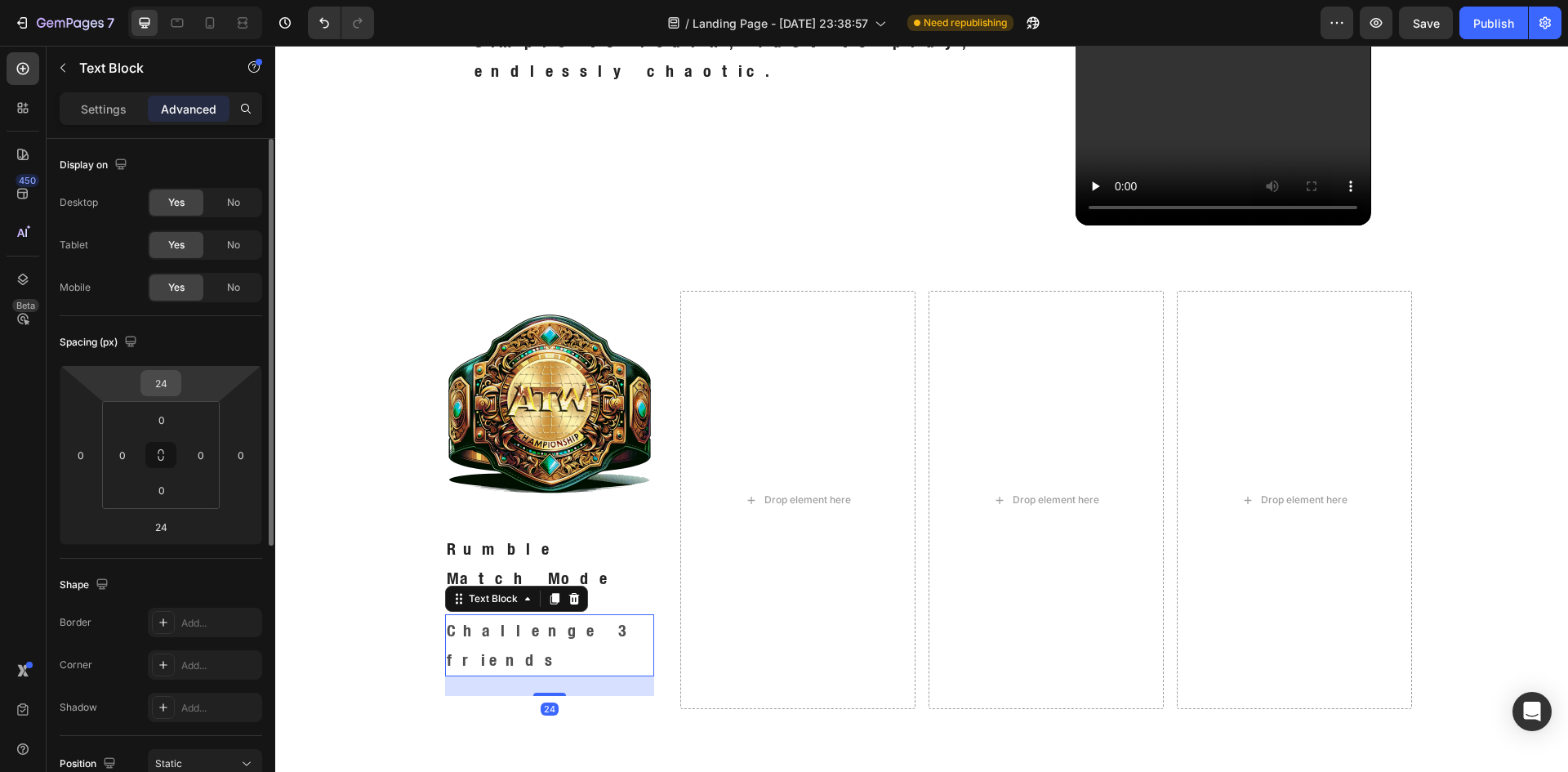
click at [174, 387] on input "24" at bounding box center [161, 383] width 32 height 25
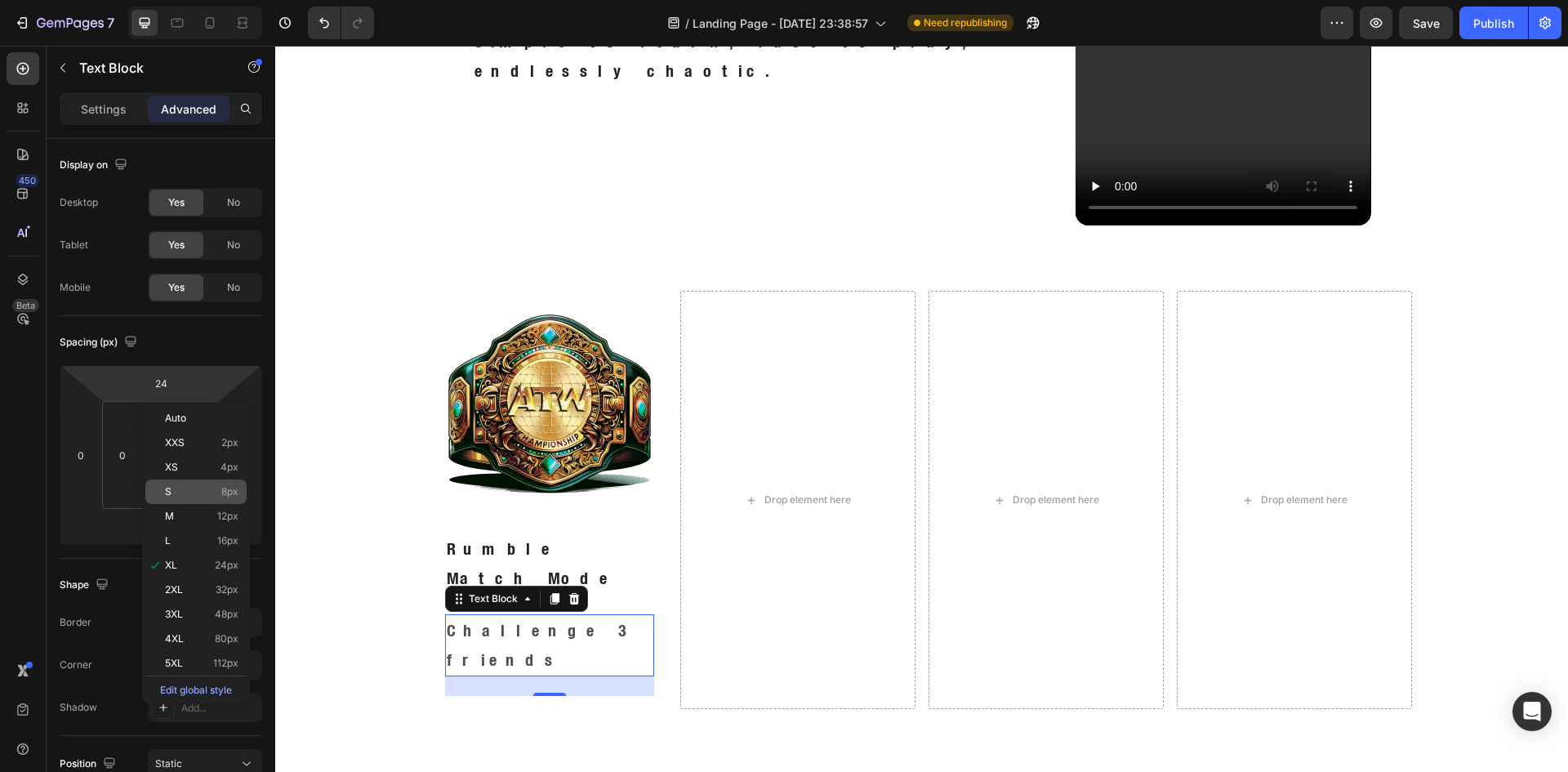
click at [211, 493] on p "S 8px" at bounding box center [202, 491] width 74 height 11
type input "8"
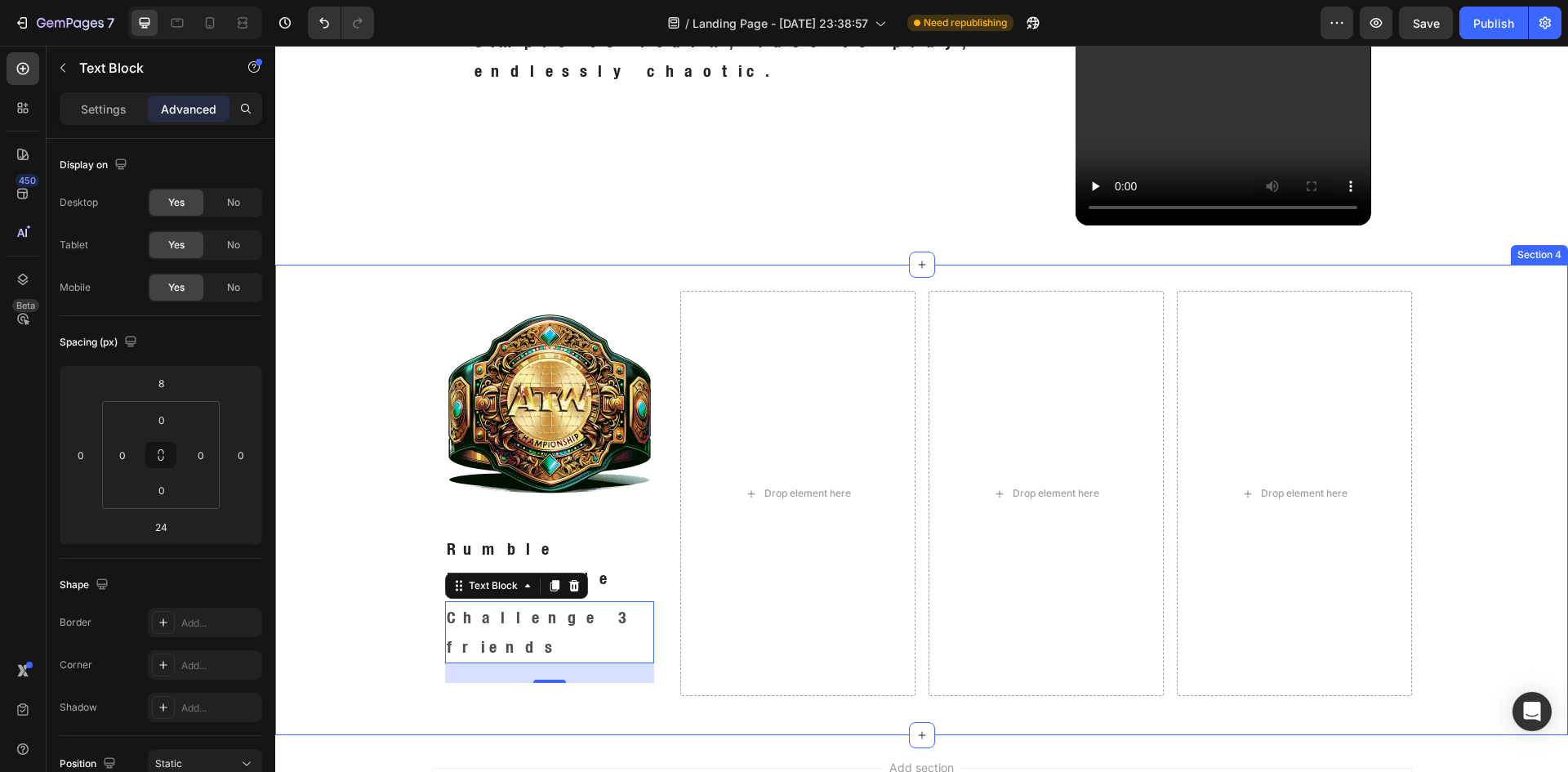
click at [384, 520] on div "Image Rumble Match Mode Text Block Challenge 3 friends Text Block 24 Row Drop e…" at bounding box center [921, 500] width 1292 height 418
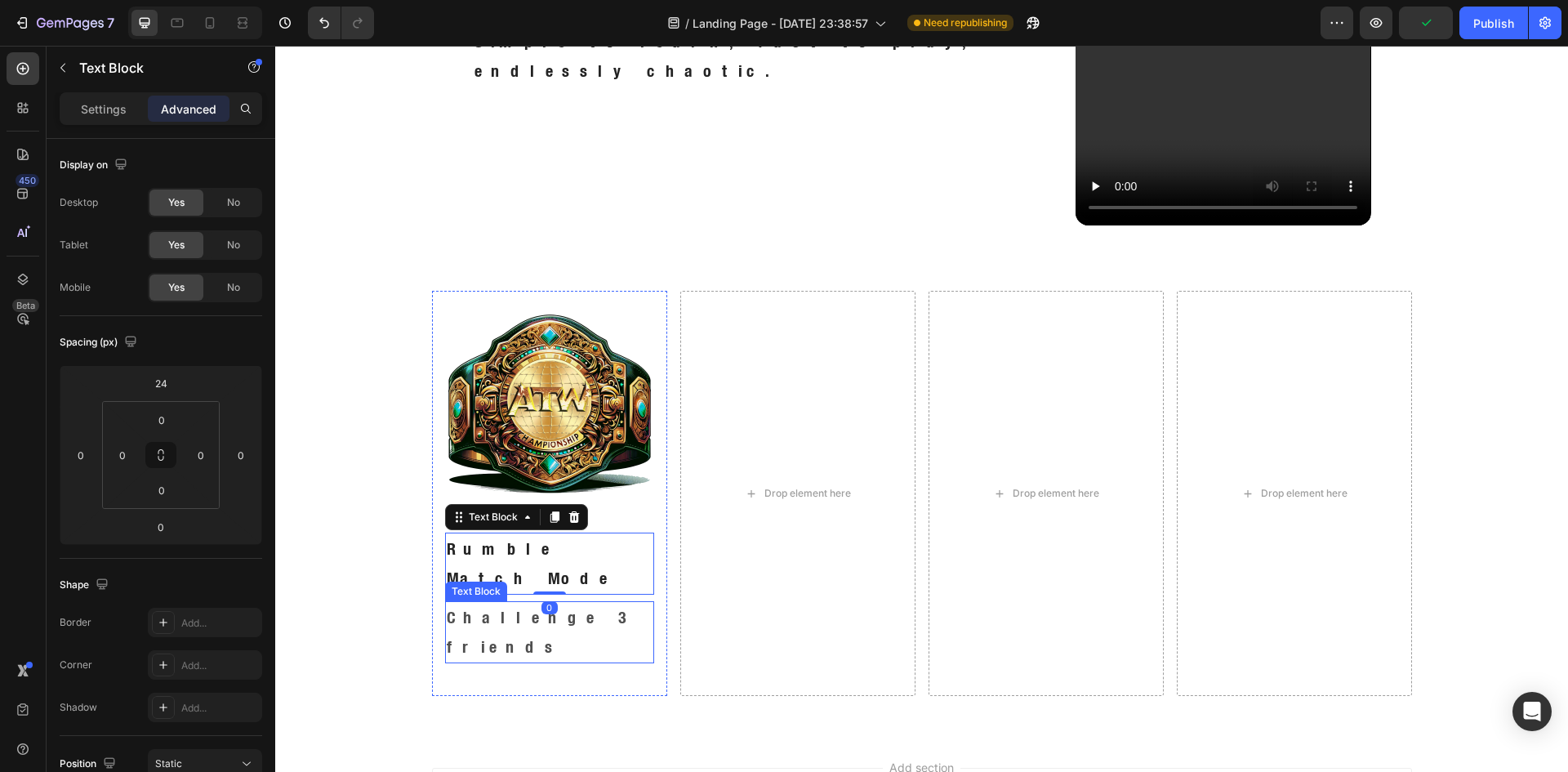
click at [582, 602] on p "Challenge 3 friends" at bounding box center [550, 631] width 205 height 59
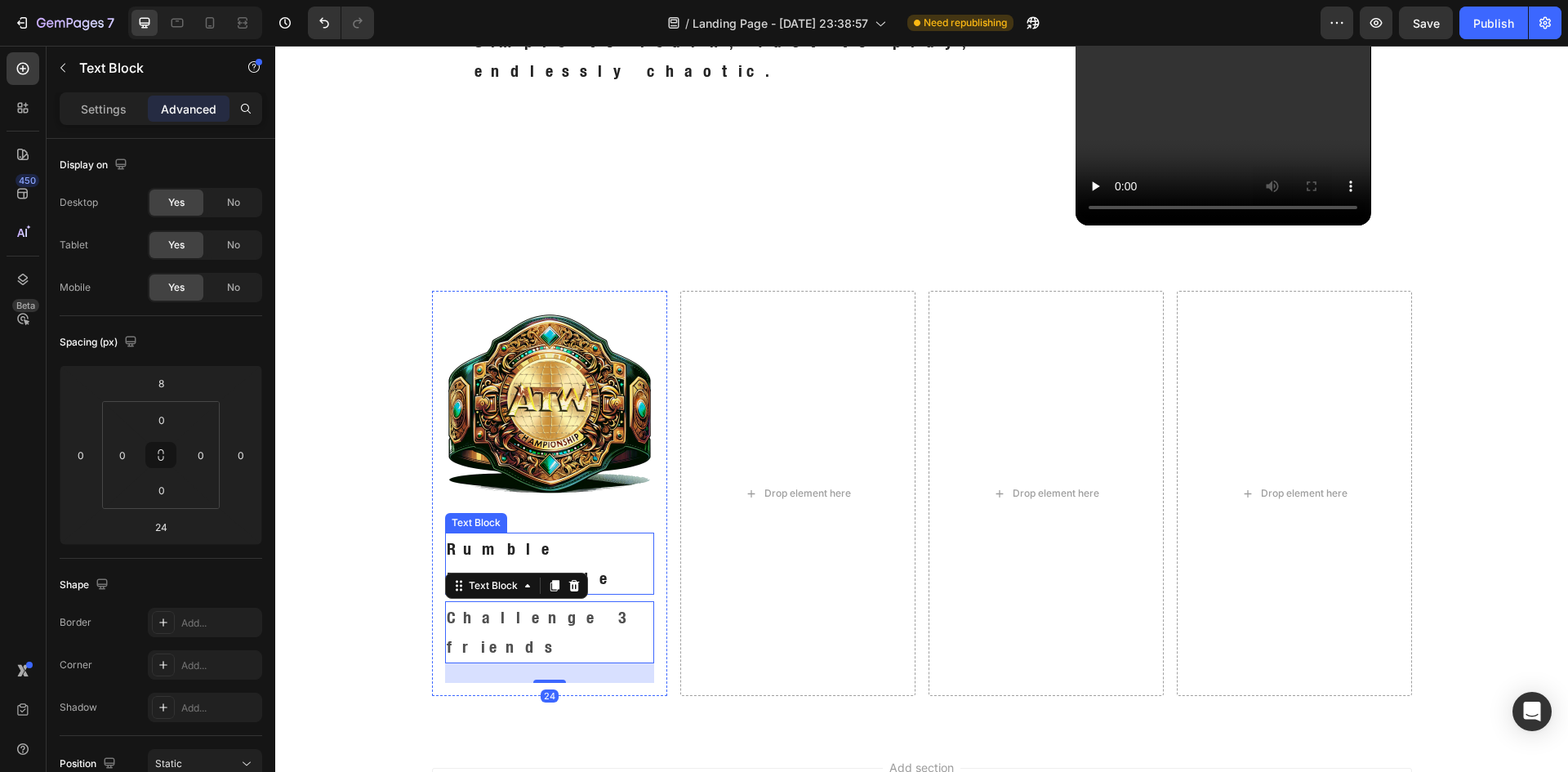
click at [613, 546] on p "Rumble Match Mode" at bounding box center [550, 563] width 205 height 59
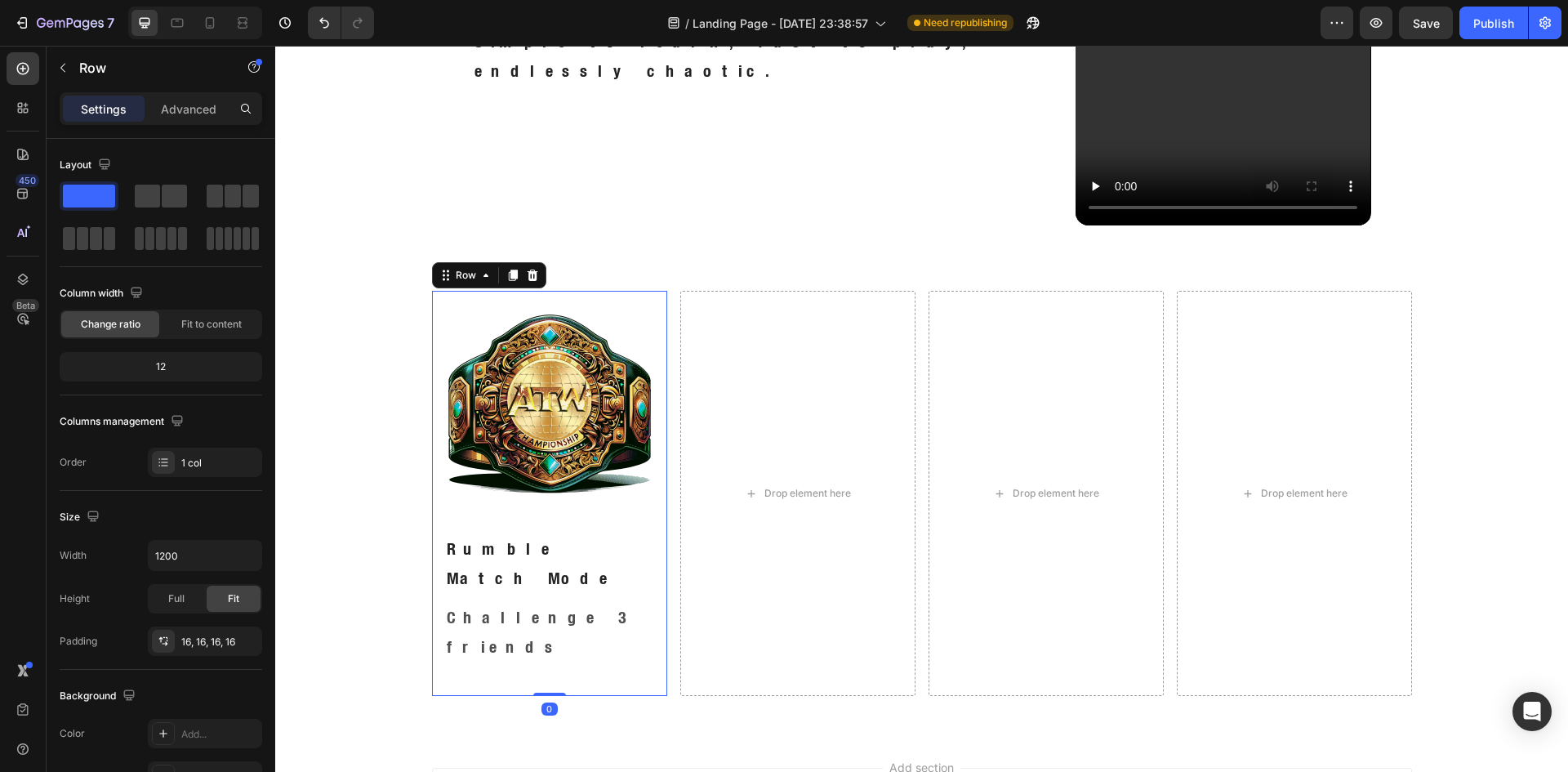
click at [654, 486] on div "Image Rumble Match Mode Text Block Challenge 3 friends Text Block Row 0" at bounding box center [550, 493] width 235 height 405
click at [172, 111] on p "Advanced" at bounding box center [188, 109] width 55 height 18
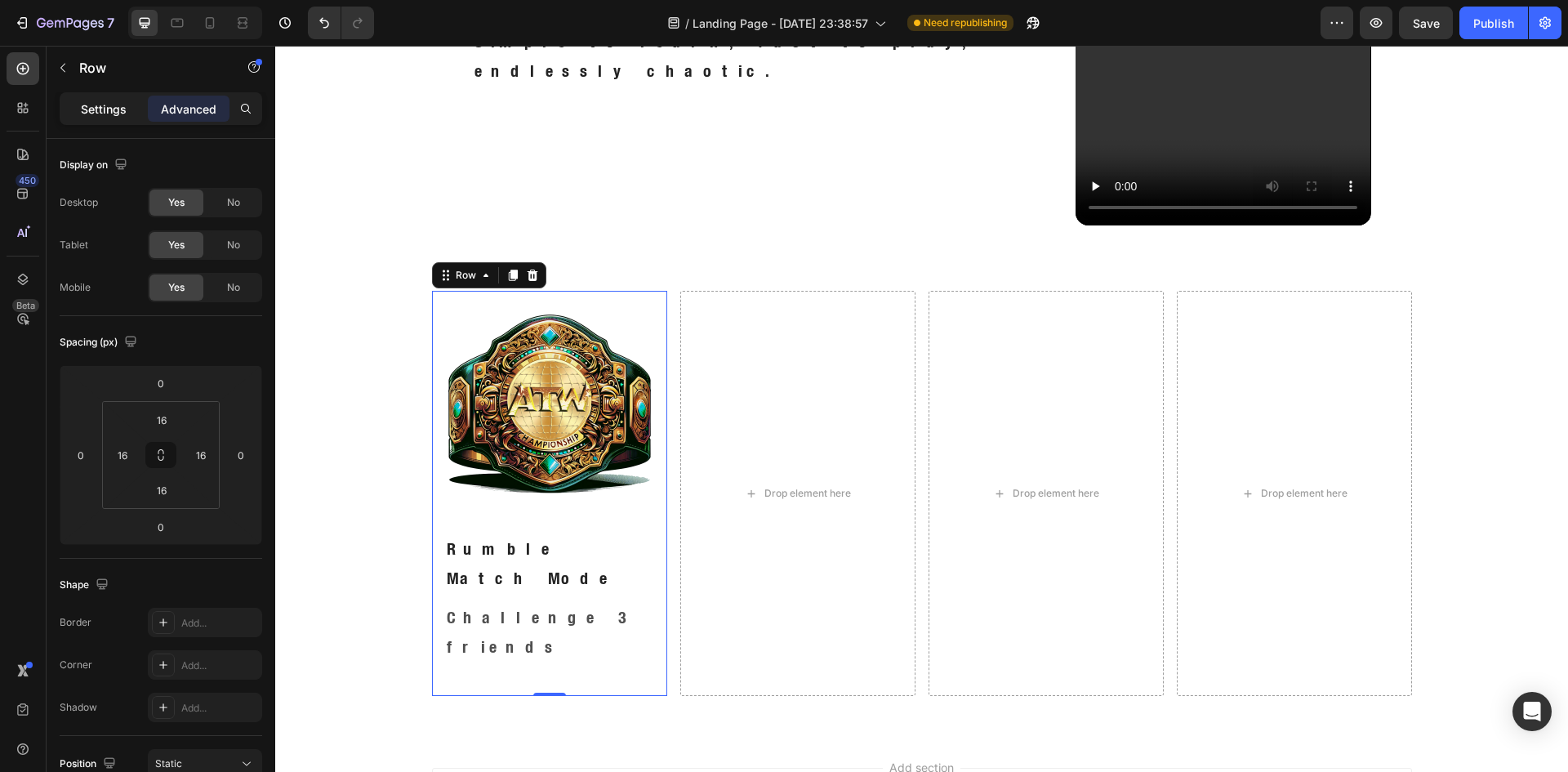
click at [112, 112] on p "Settings" at bounding box center [104, 109] width 46 height 18
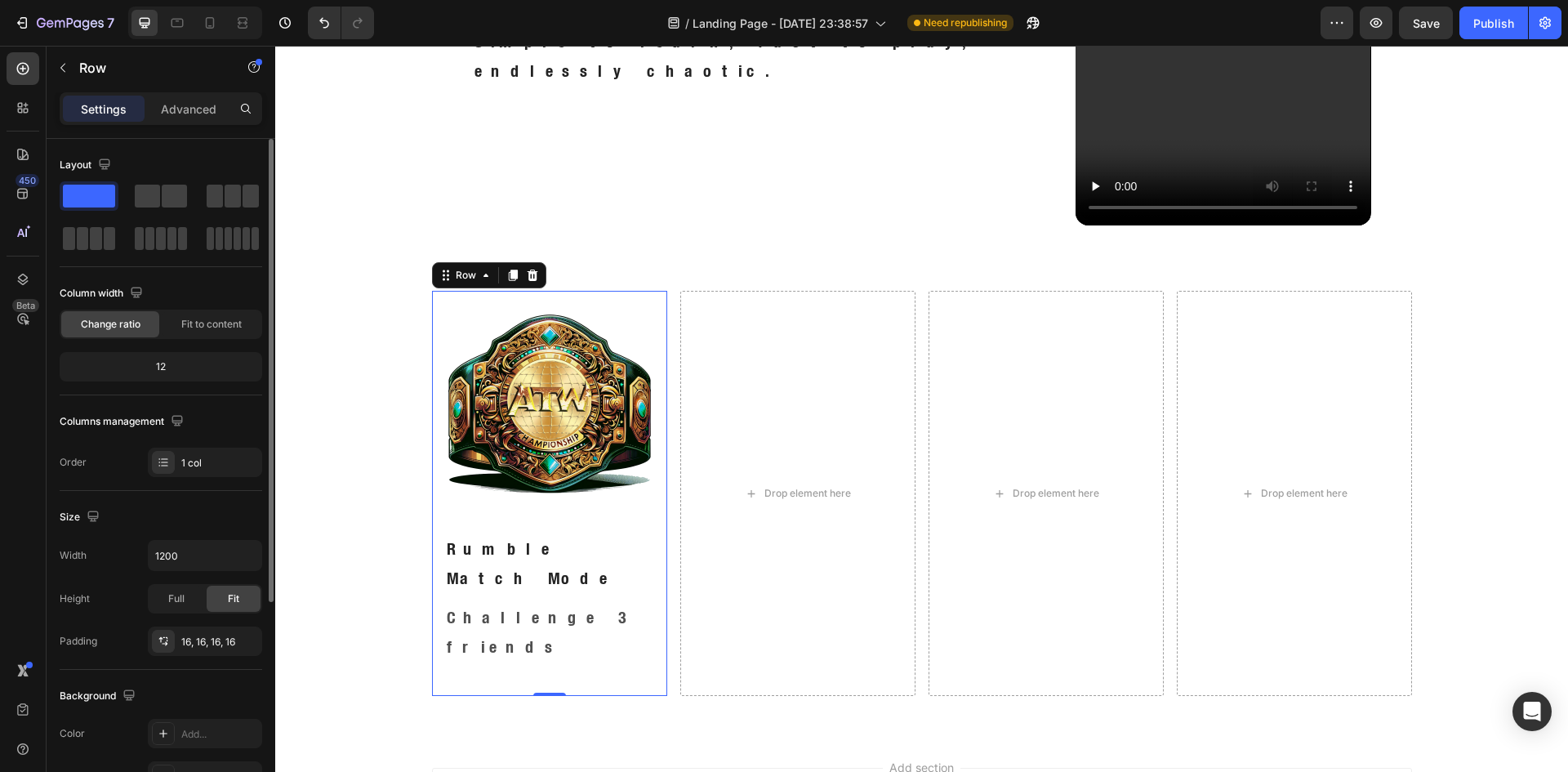
scroll to position [317, 0]
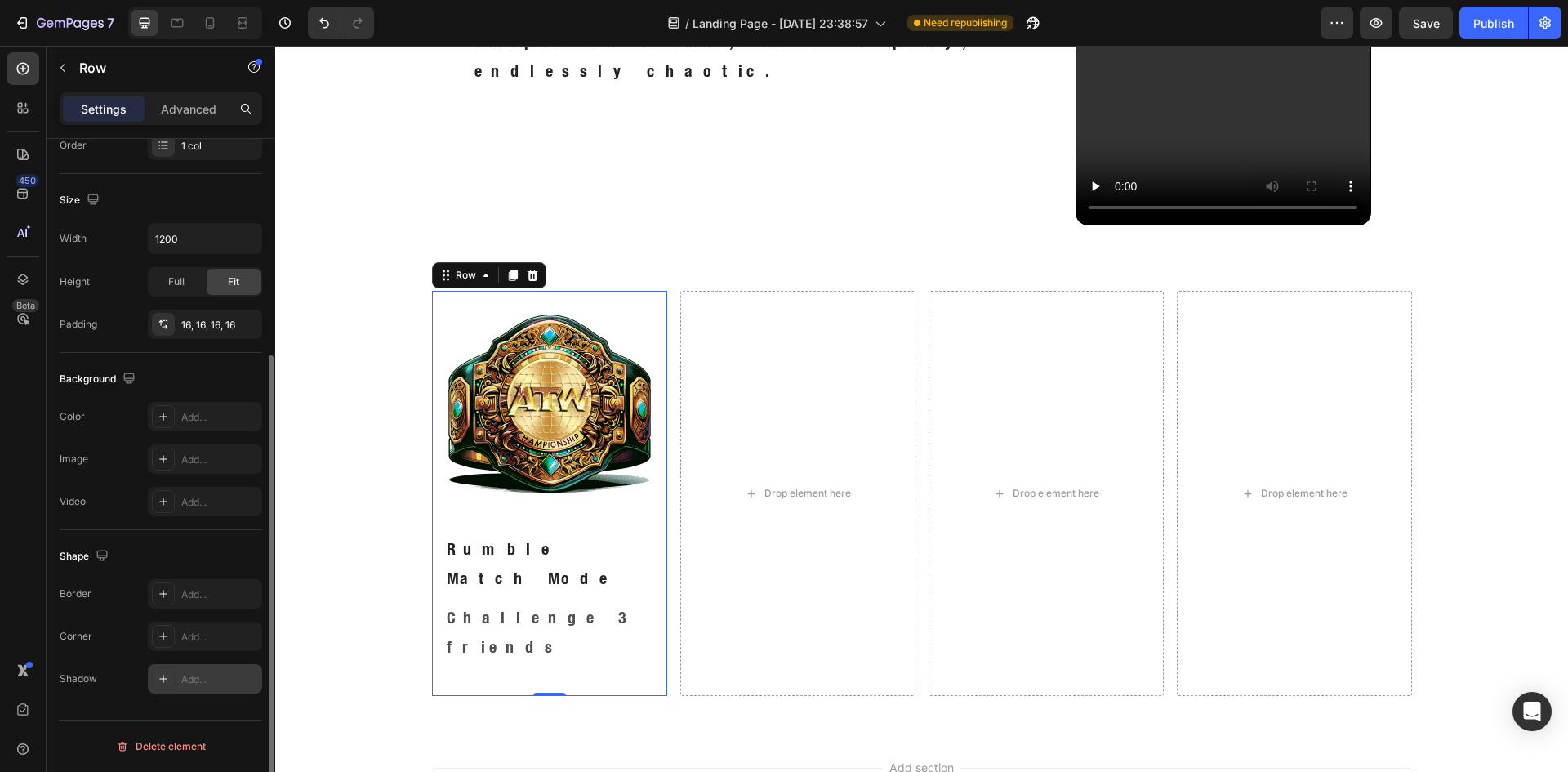
click at [181, 680] on div "Add..." at bounding box center [219, 679] width 76 height 15
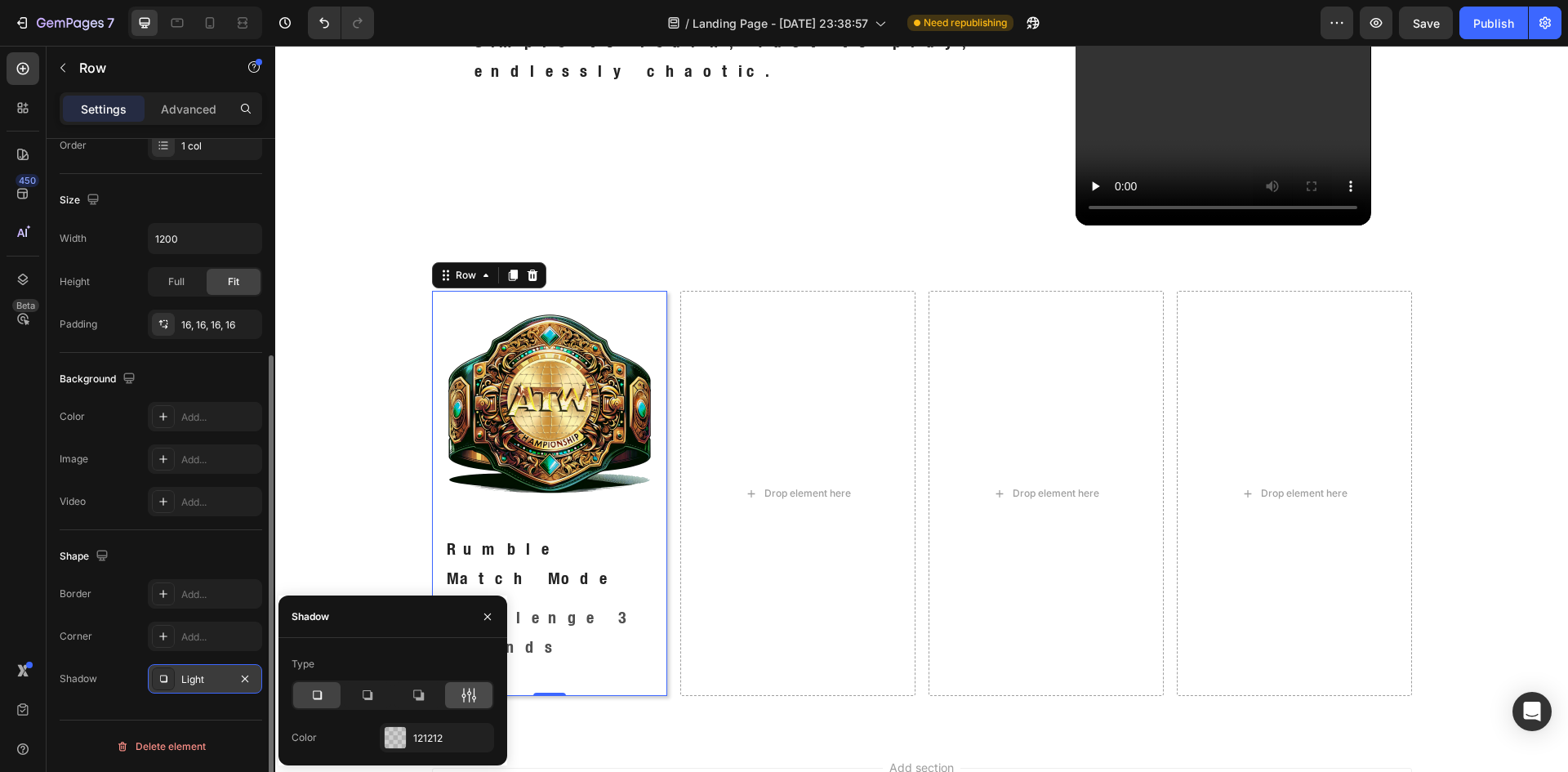
click at [454, 695] on div at bounding box center [469, 696] width 47 height 26
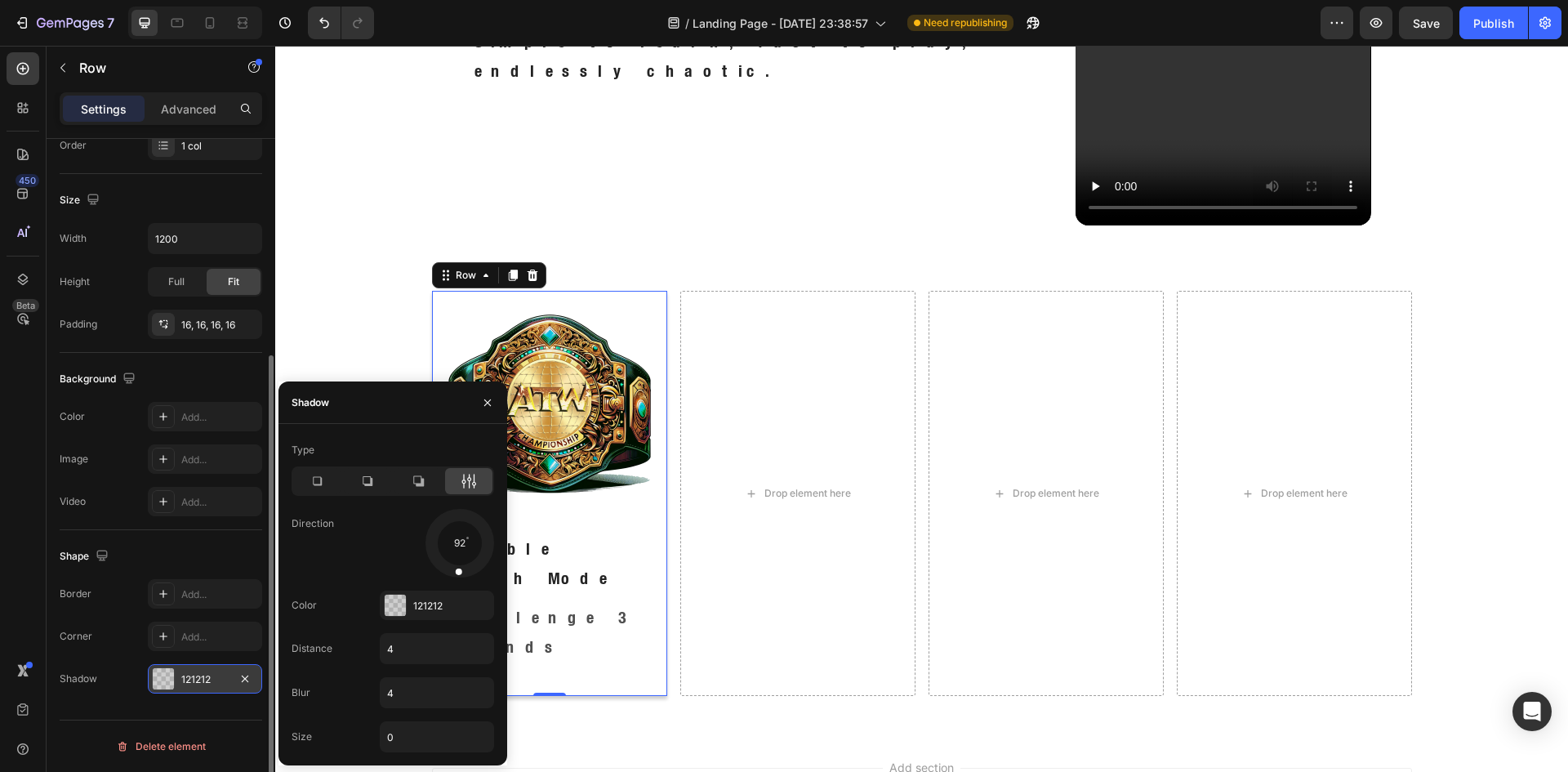
drag, startPoint x: 472, startPoint y: 559, endPoint x: 456, endPoint y: 573, distance: 21.3
click at [456, 573] on div at bounding box center [458, 561] width 11 height 37
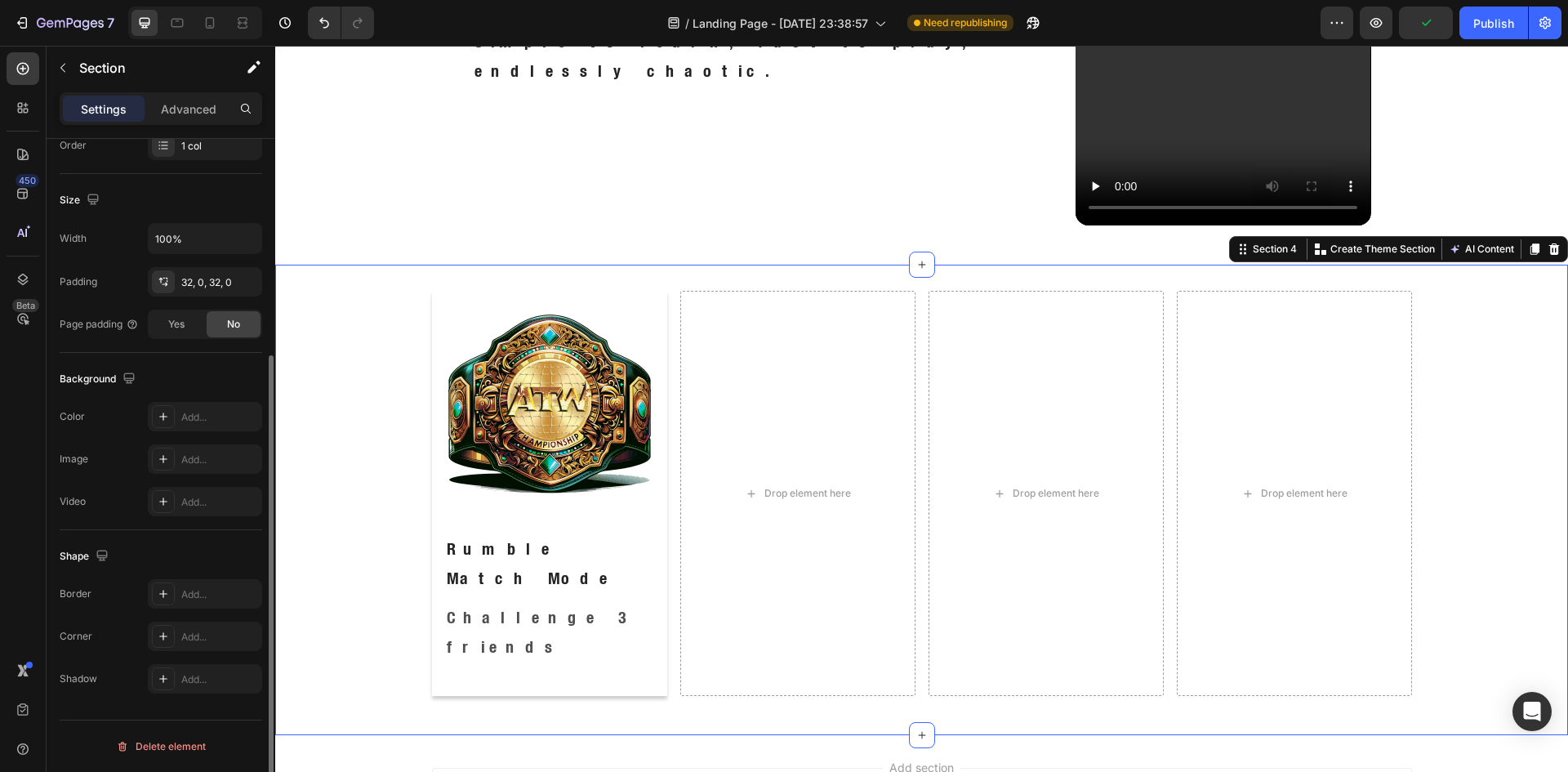
click at [638, 662] on div "Image Rumble Match Mode Text Block Challenge 3 friends Text Block Row Drop elem…" at bounding box center [921, 500] width 1292 height 471
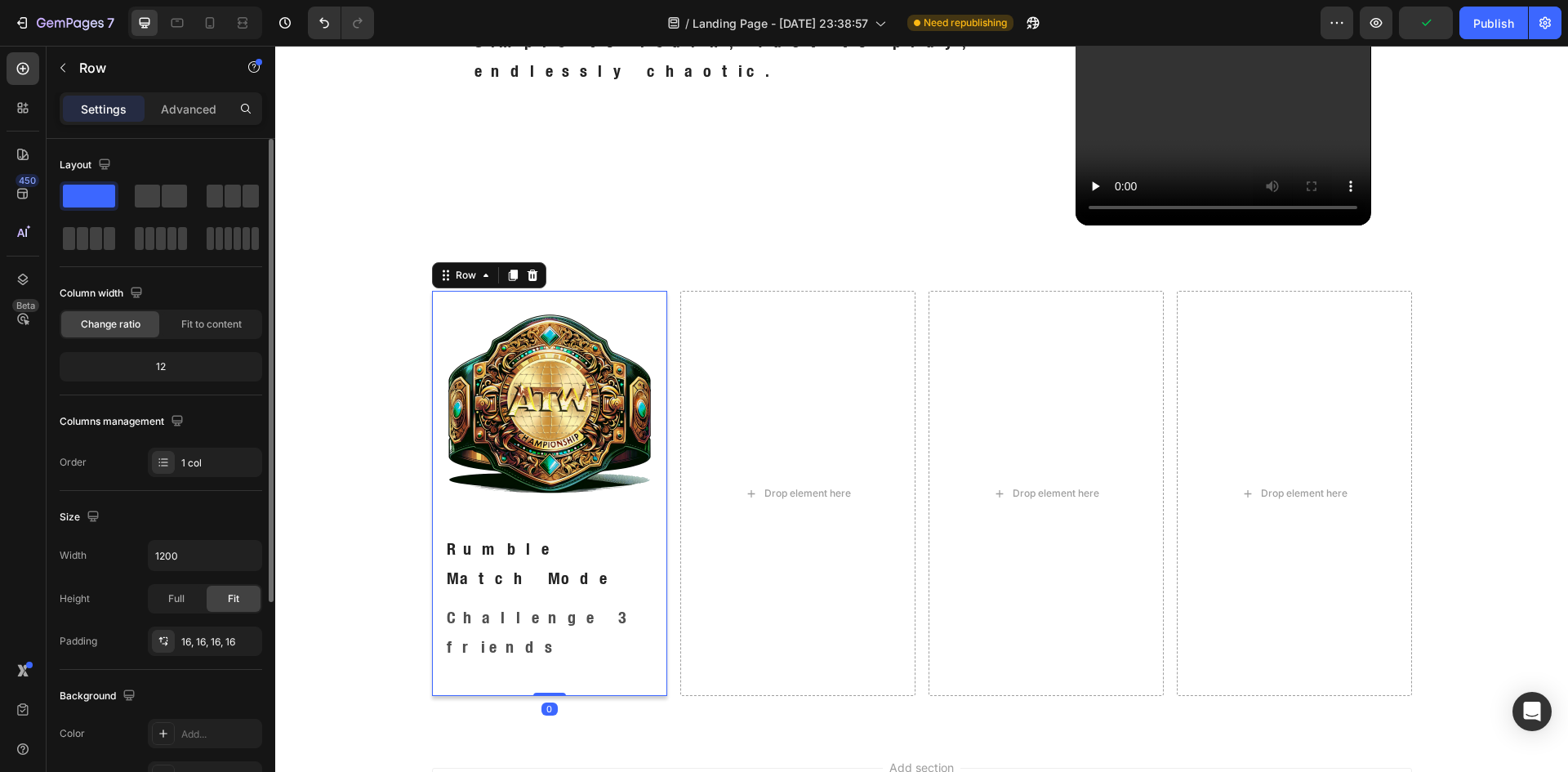
click at [637, 621] on div "Image Rumble Match Mode Text Block Challenge 3 friends Text Block" at bounding box center [550, 494] width 209 height 379
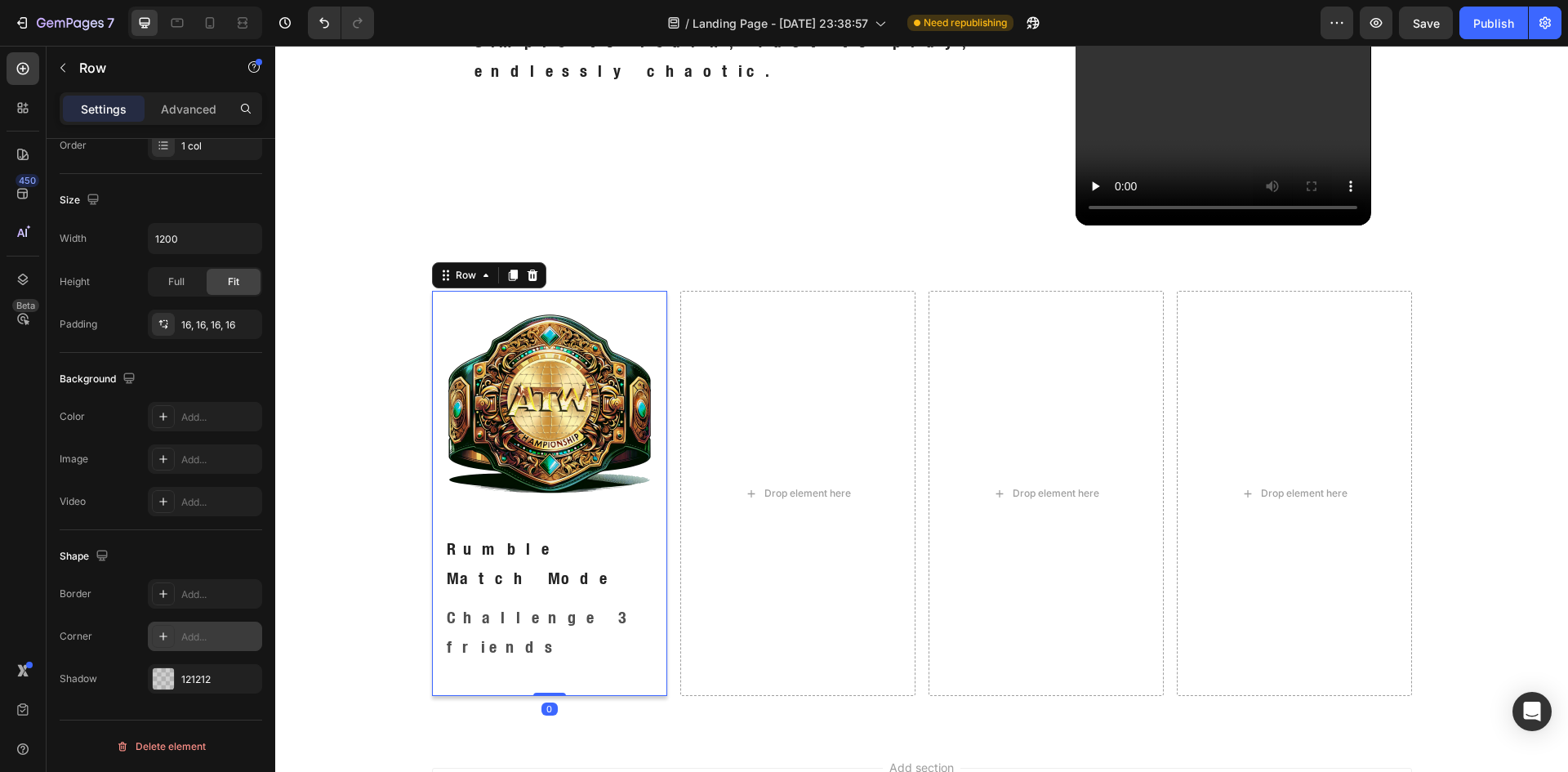
click at [169, 637] on div at bounding box center [163, 636] width 23 height 23
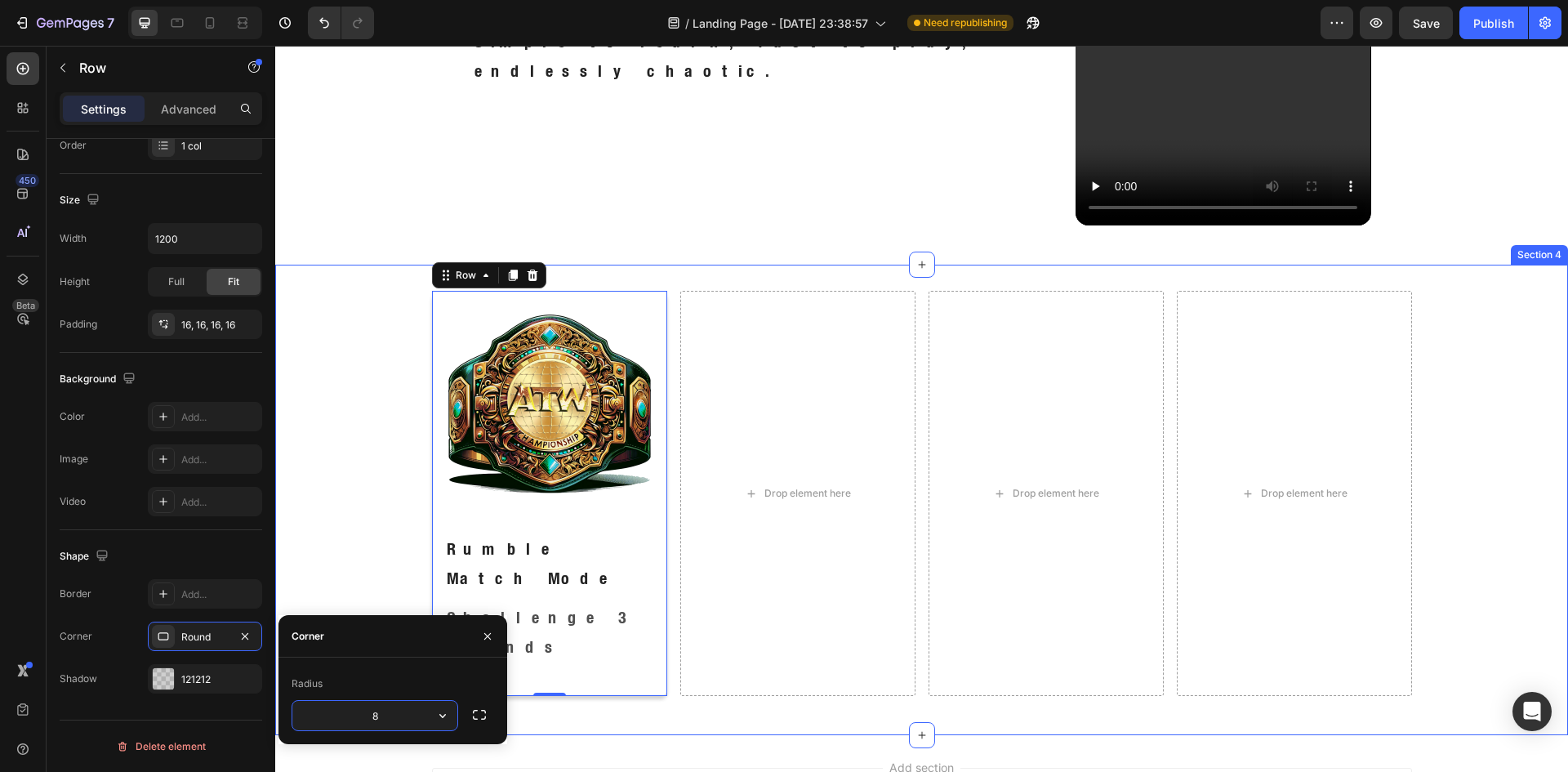
click at [378, 493] on div "Image Rumble Match Mode Text Block Challenge 3 friends Text Block Row 0 Drop el…" at bounding box center [921, 500] width 1292 height 418
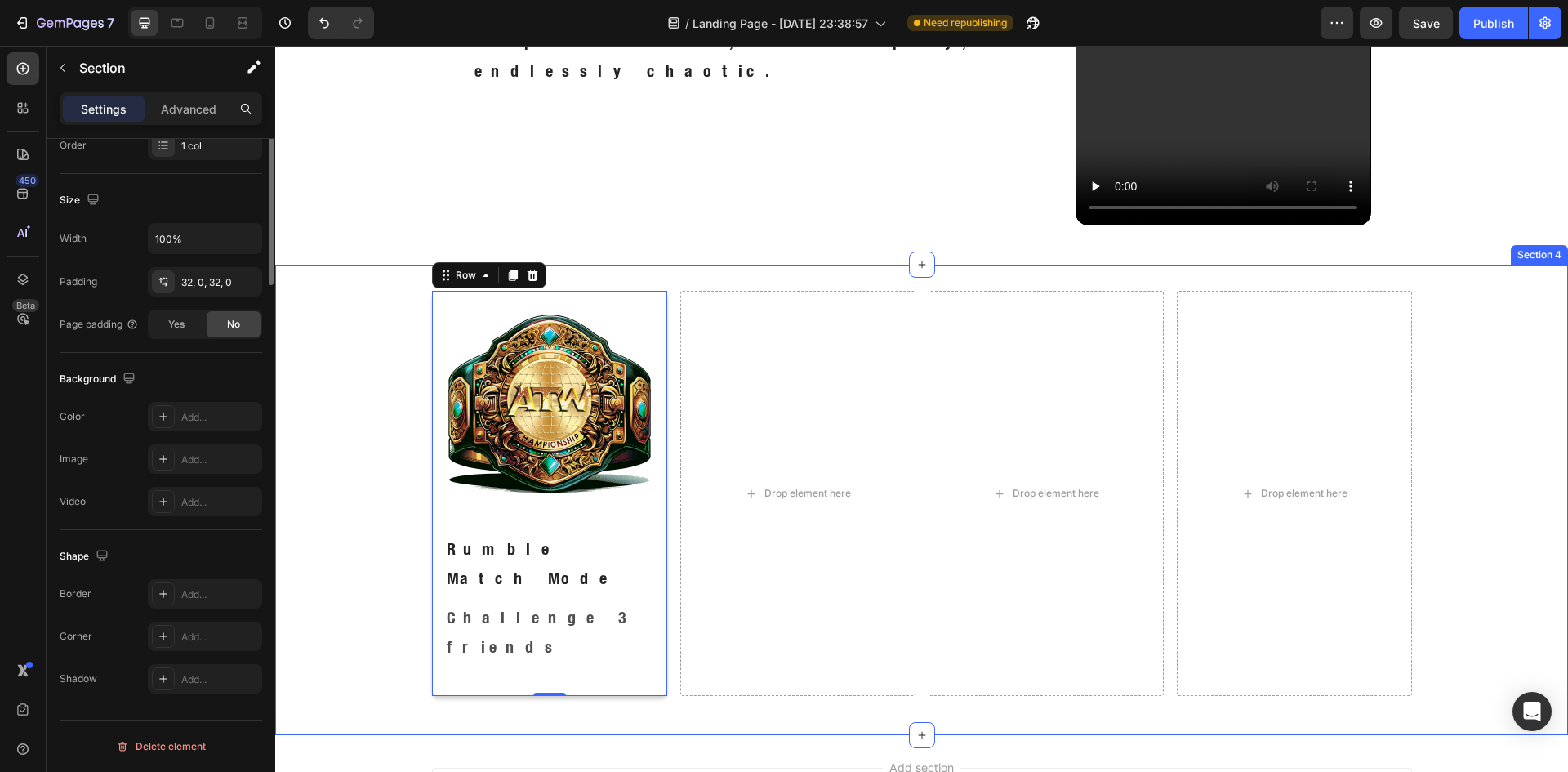
scroll to position [0, 0]
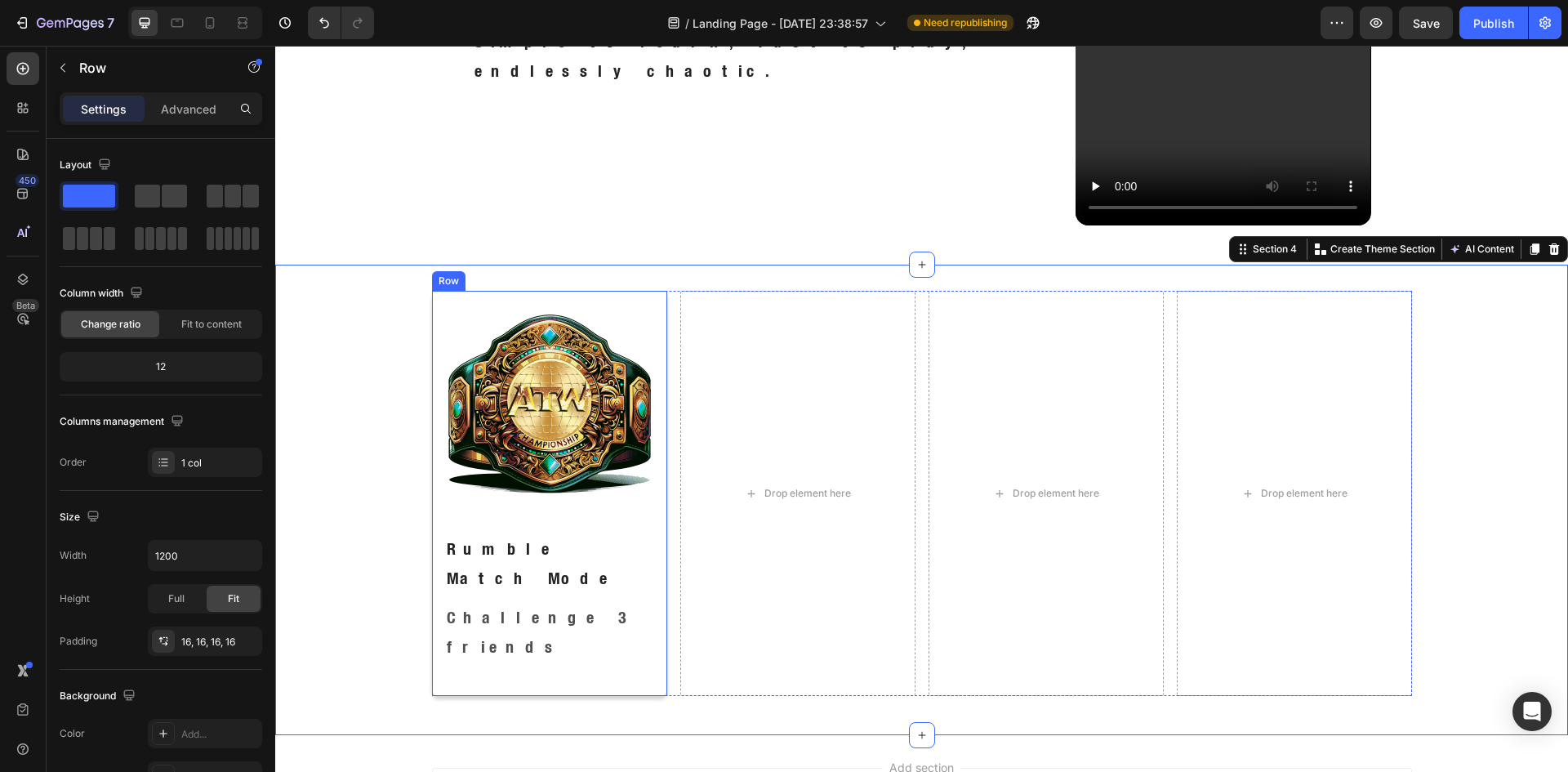
click at [629, 296] on div "Image Rumble Match Mode Text Block Challenge 3 friends Text Block Row" at bounding box center [550, 493] width 235 height 405
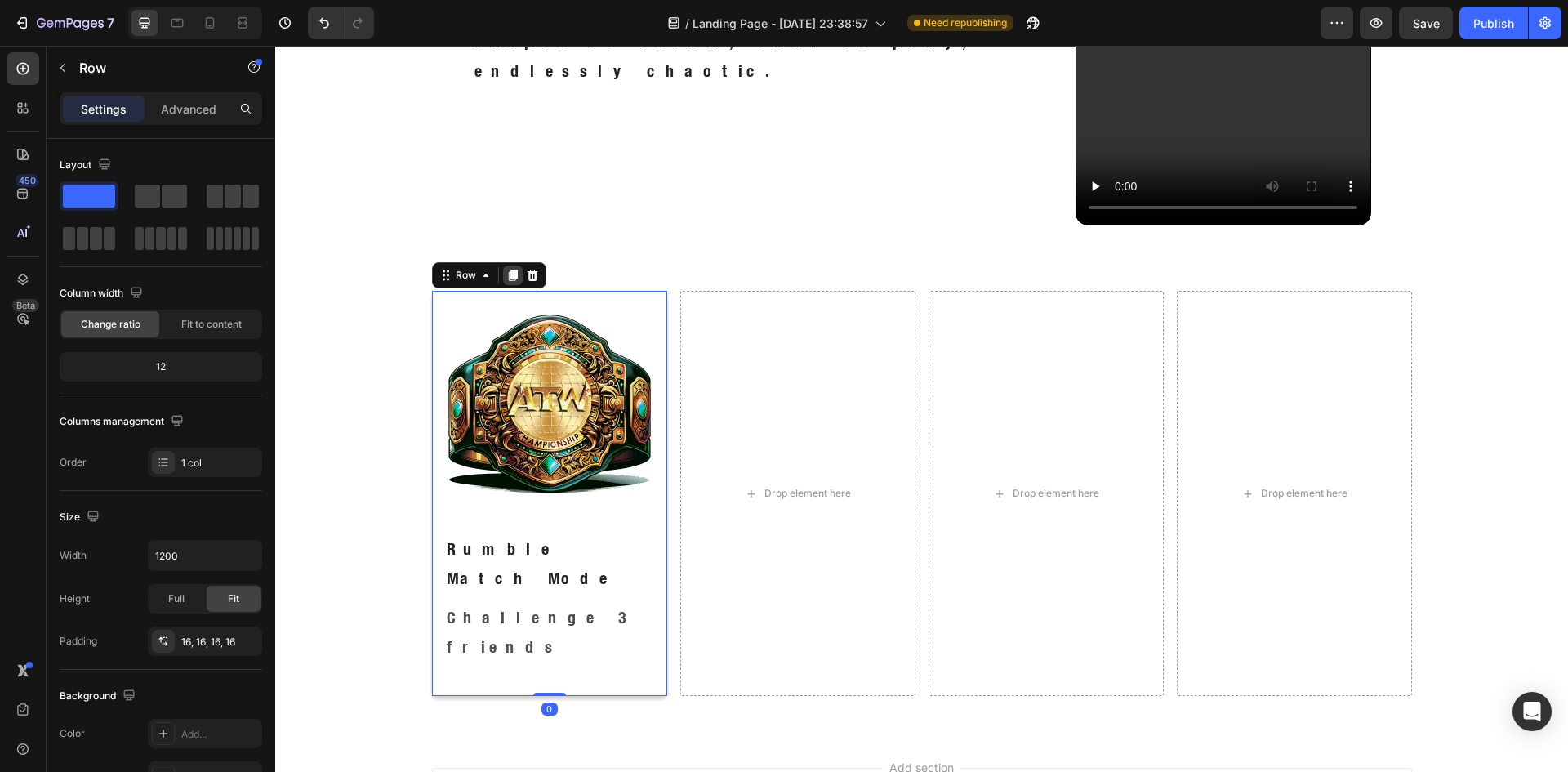
click at [507, 275] on icon at bounding box center [512, 276] width 9 height 11
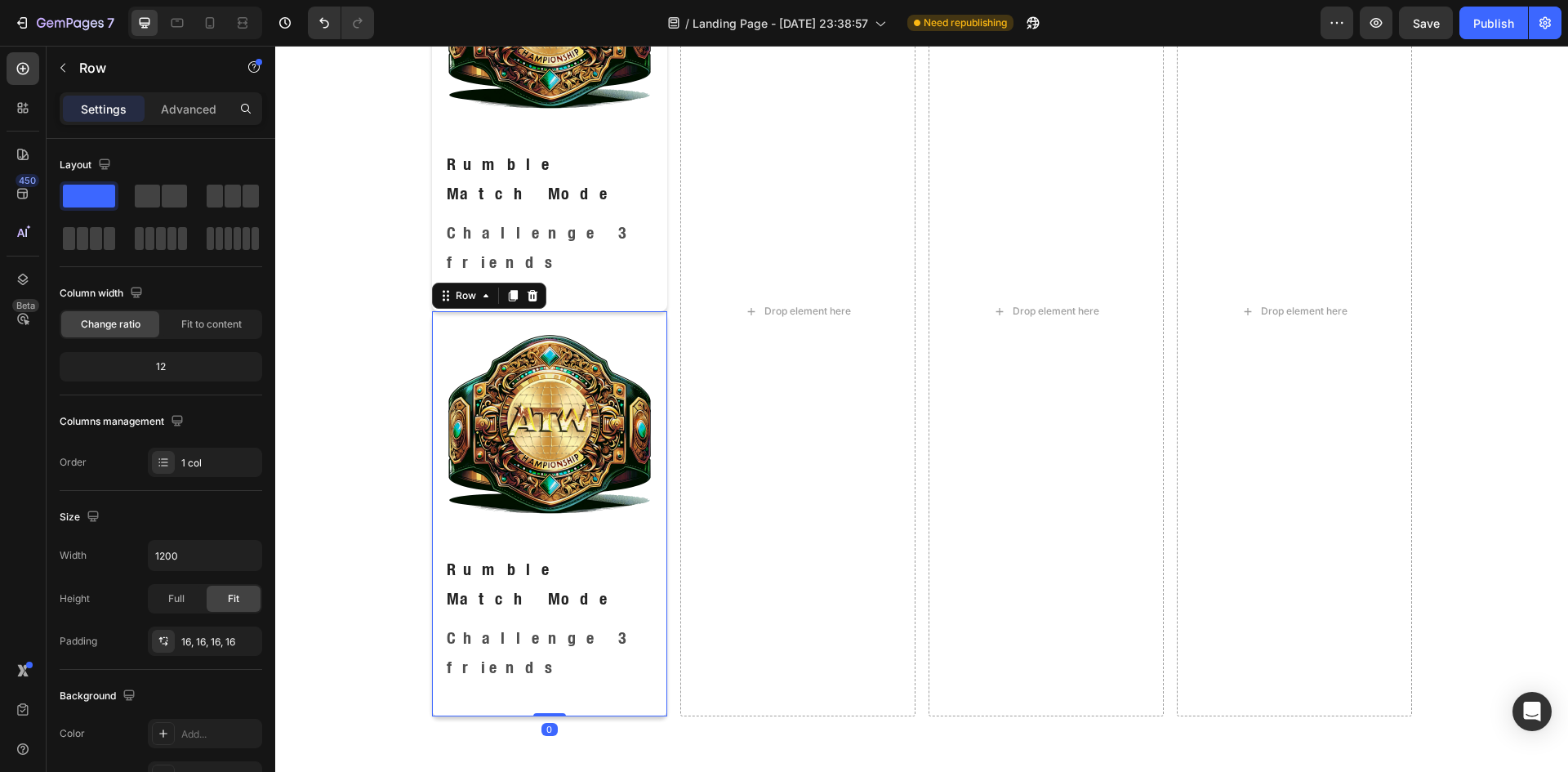
scroll to position [1315, 0]
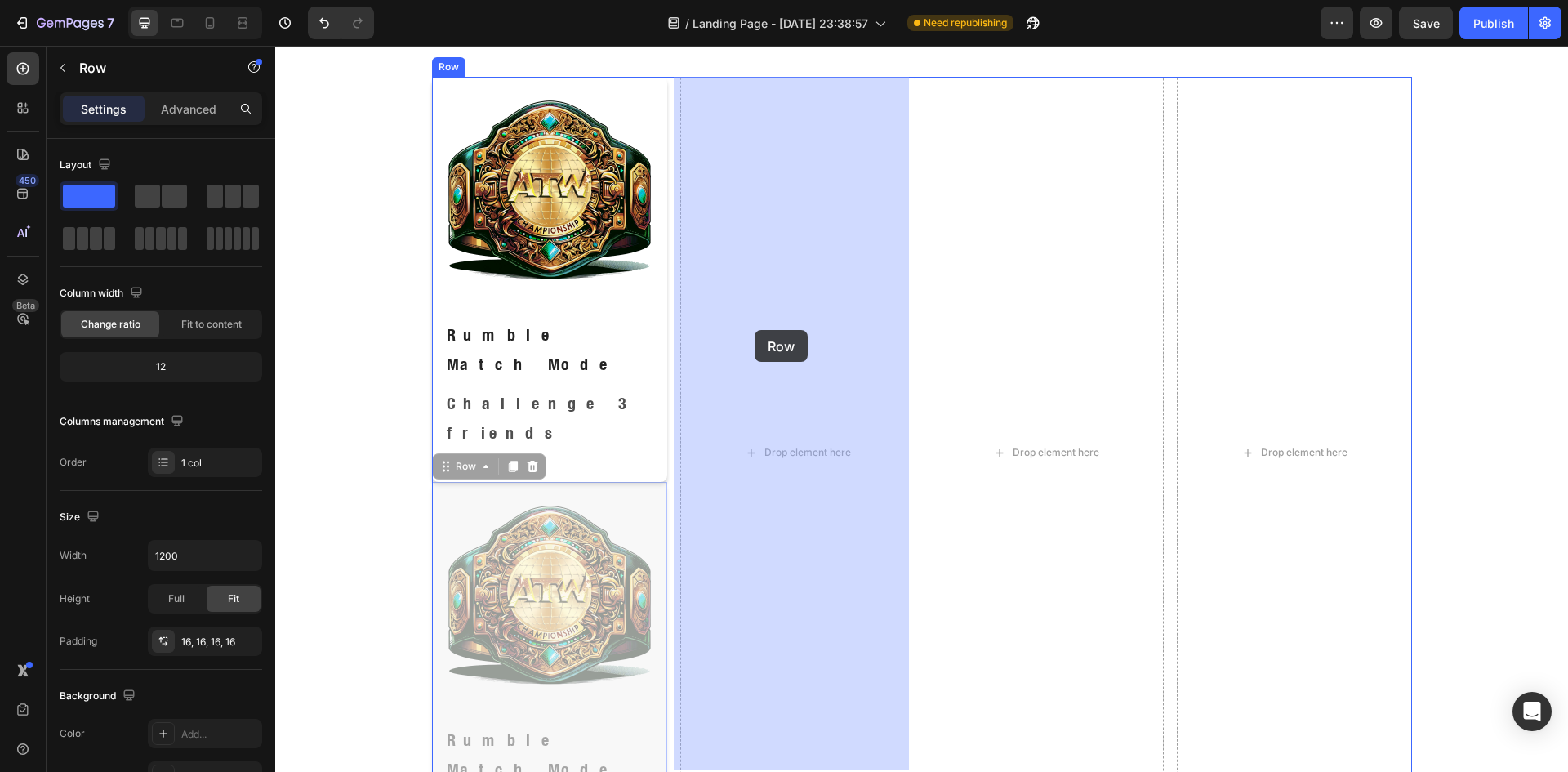
drag, startPoint x: 438, startPoint y: 415, endPoint x: 754, endPoint y: 330, distance: 327.2
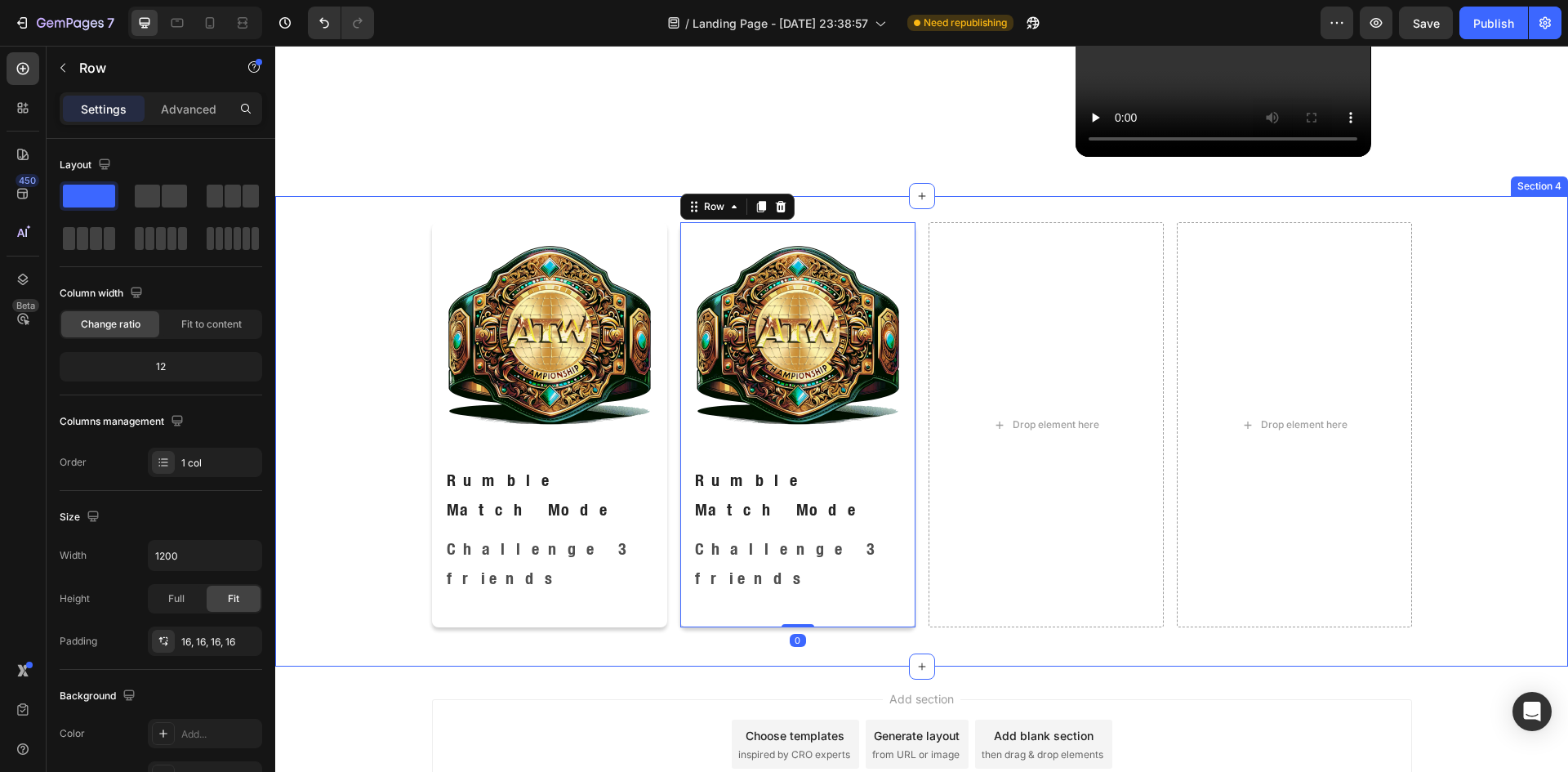
scroll to position [1104, 0]
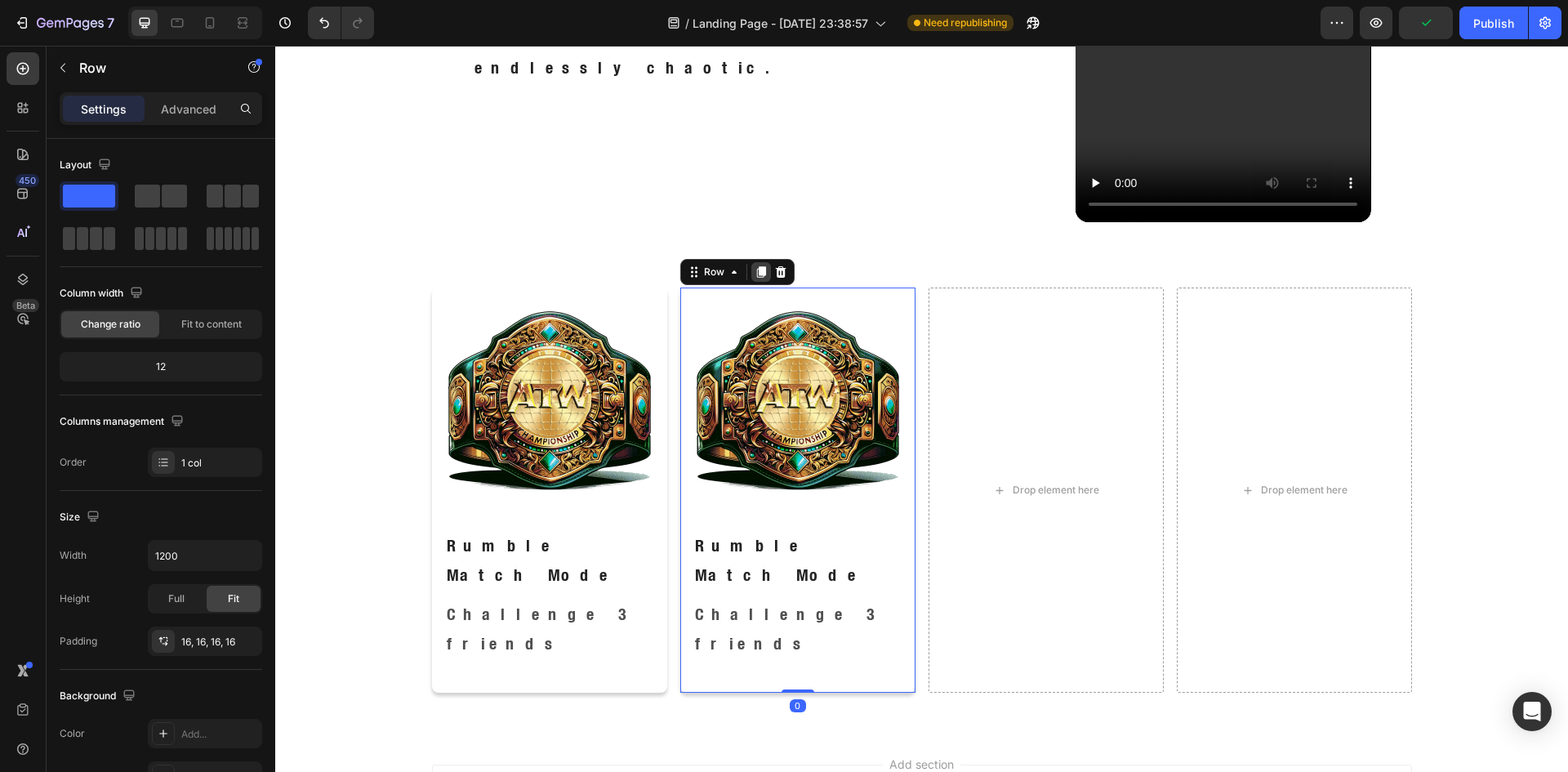
click at [756, 272] on icon at bounding box center [760, 272] width 9 height 11
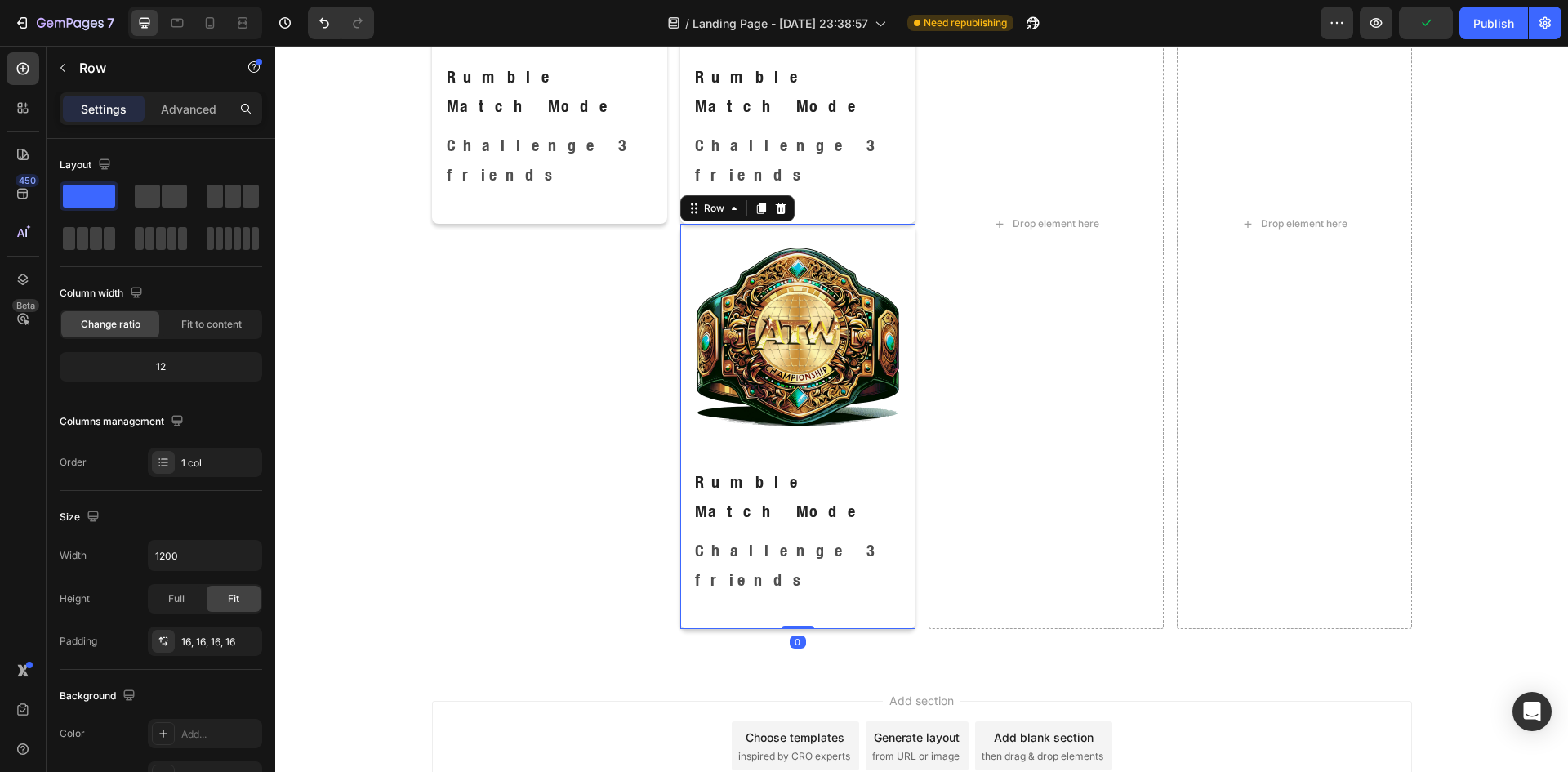
scroll to position [1179, 0]
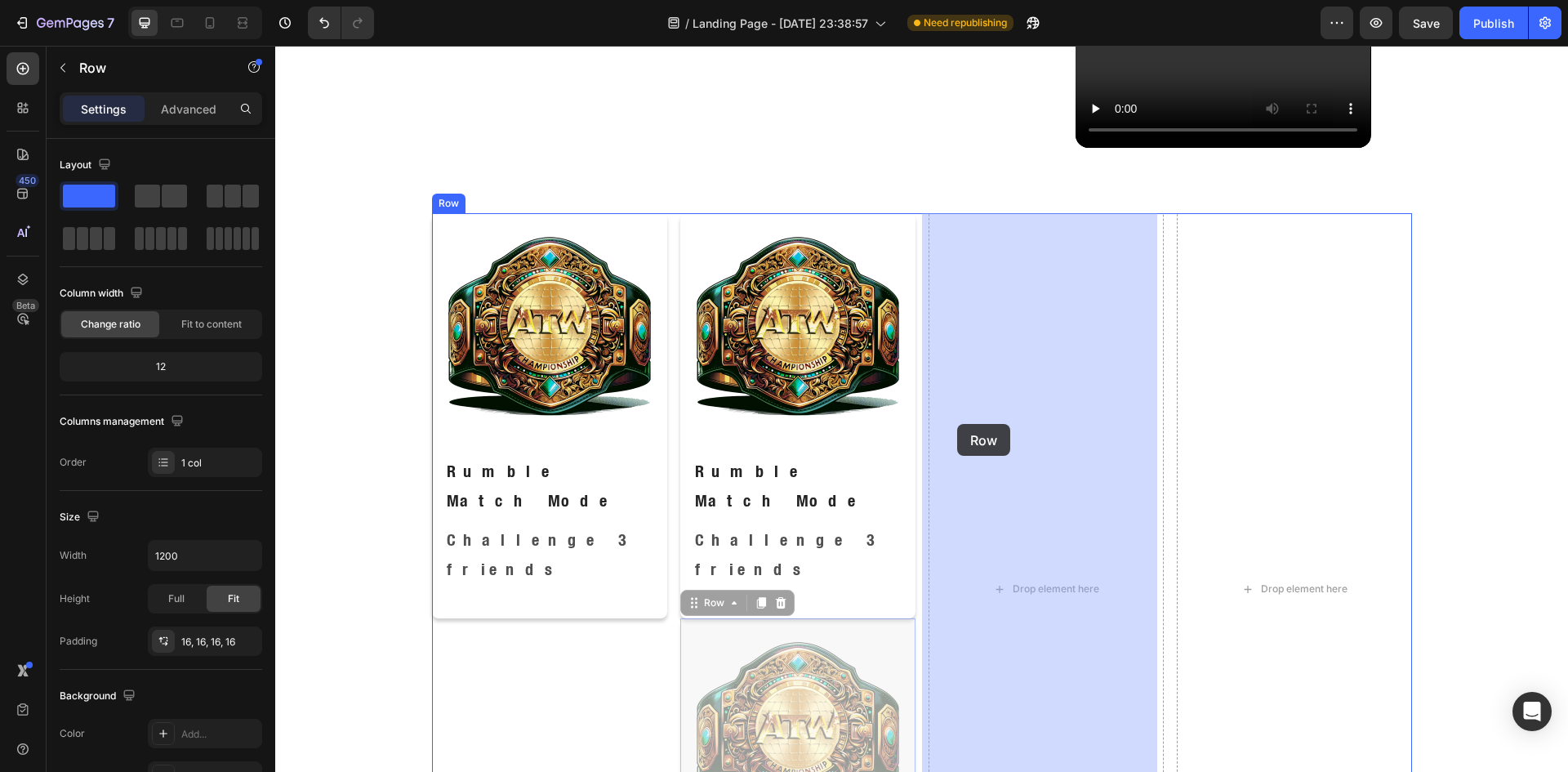
drag, startPoint x: 687, startPoint y: 548, endPoint x: 957, endPoint y: 424, distance: 297.1
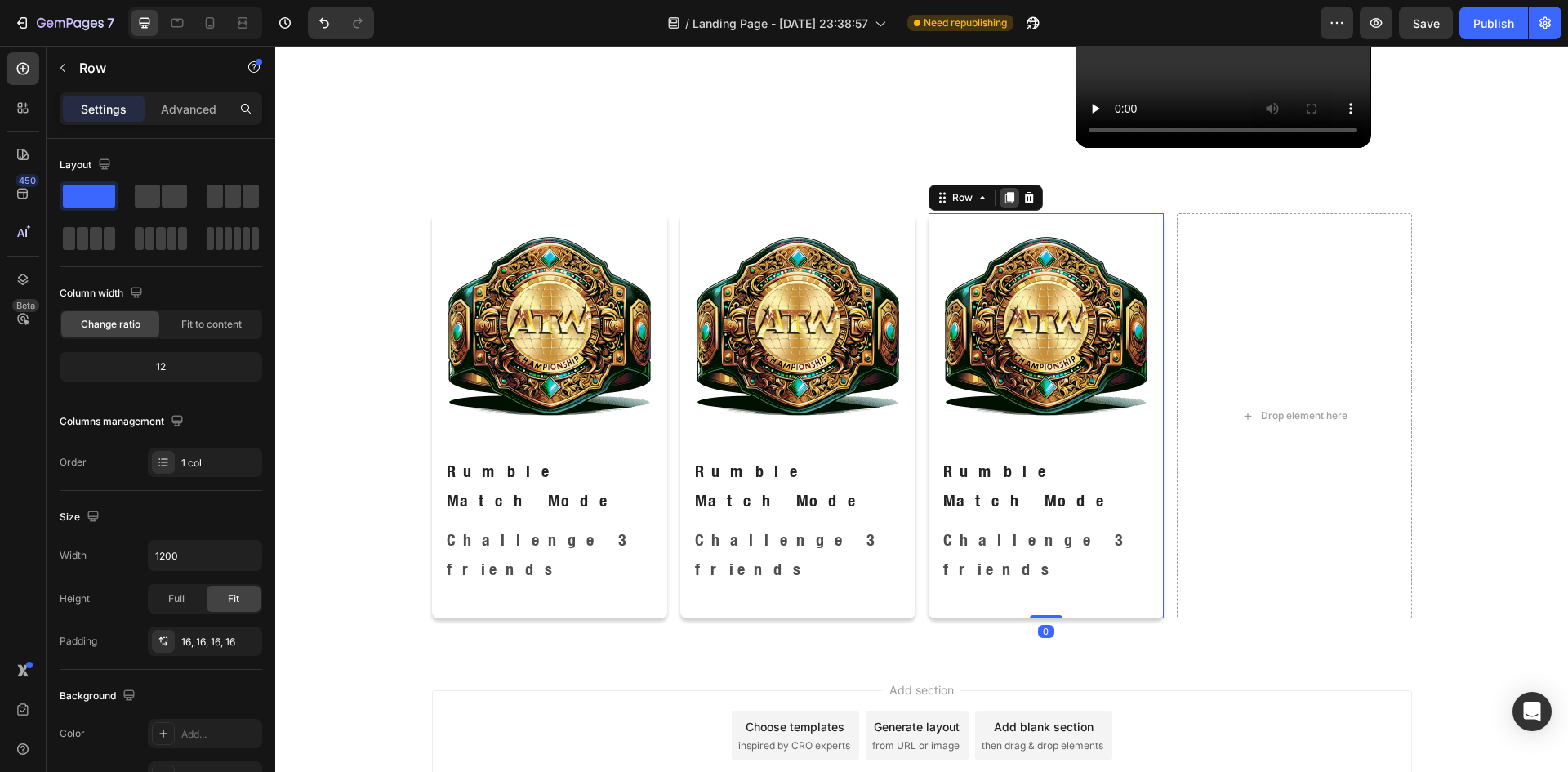
click at [1005, 198] on icon at bounding box center [1009, 198] width 9 height 11
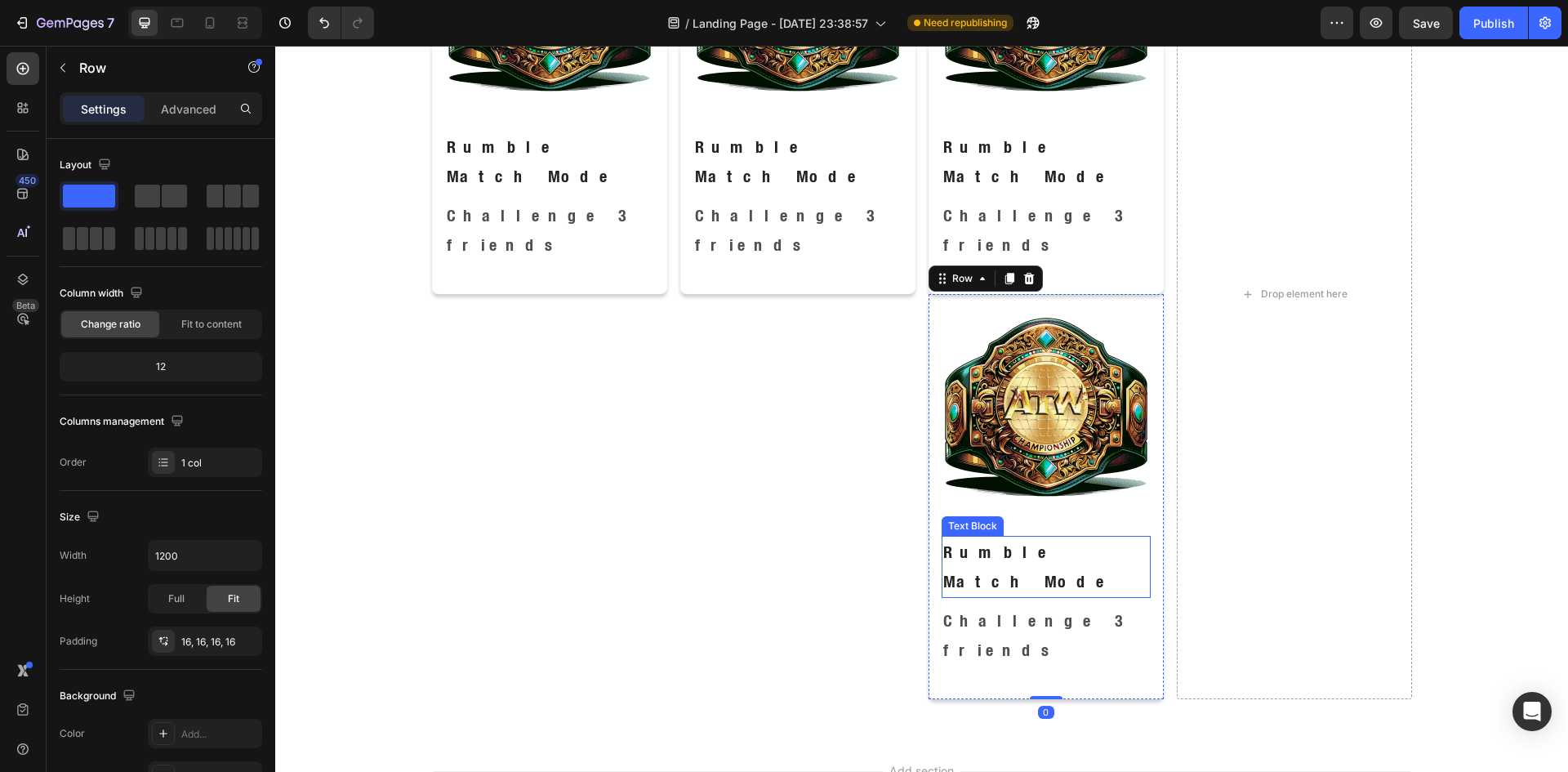
scroll to position [1452, 0]
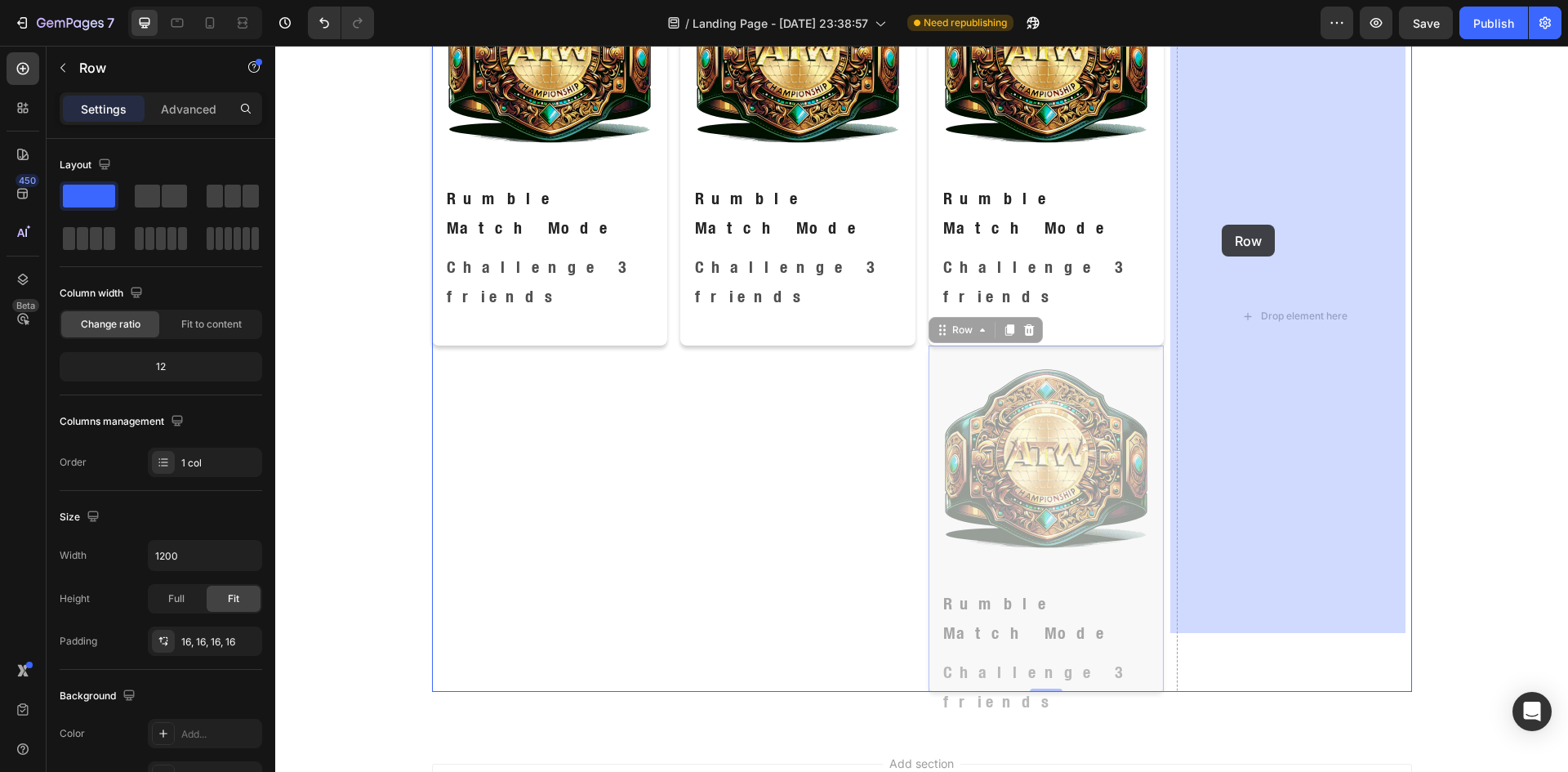
drag, startPoint x: 937, startPoint y: 274, endPoint x: 1221, endPoint y: 225, distance: 288.2
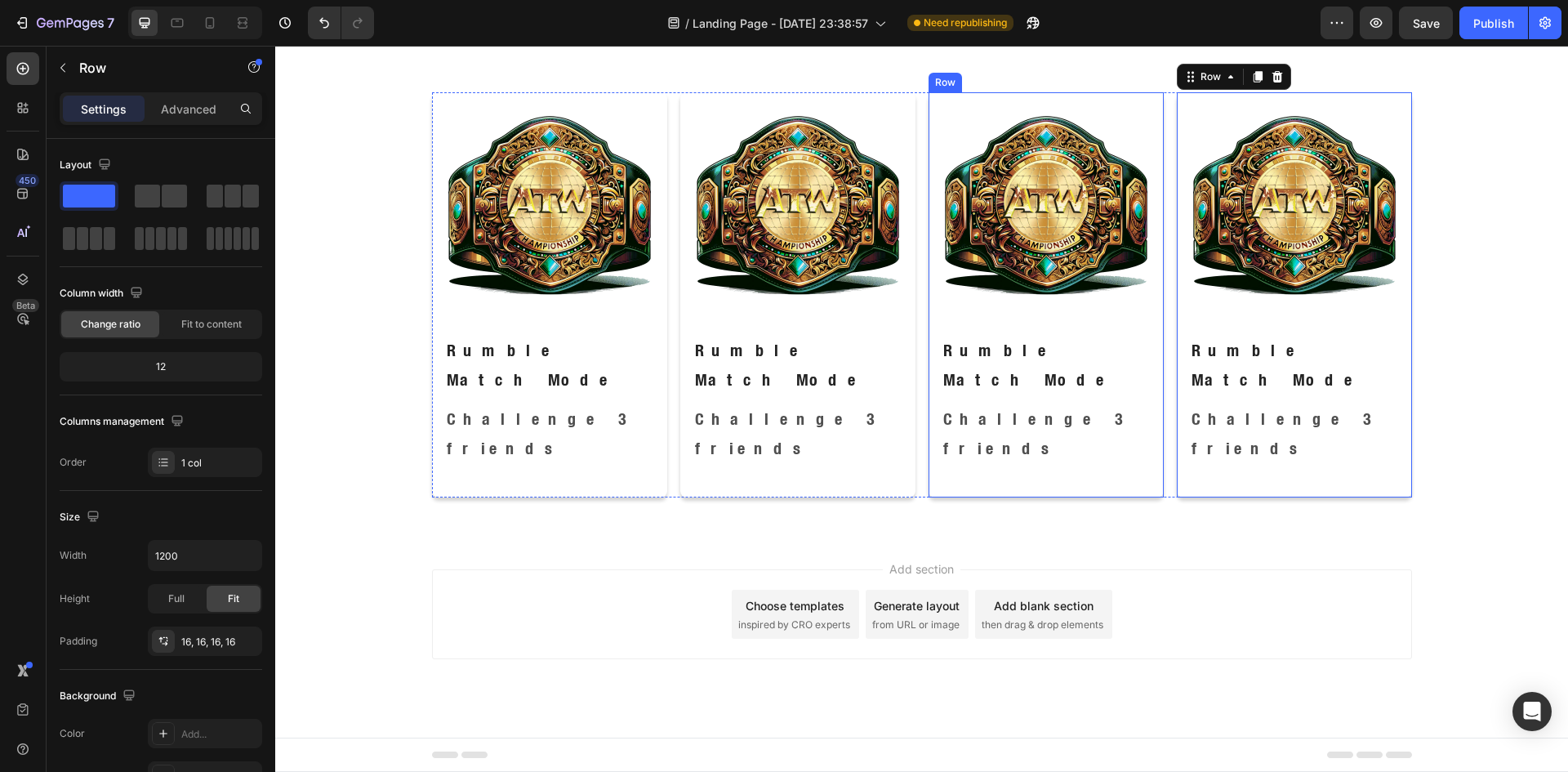
scroll to position [1241, 0]
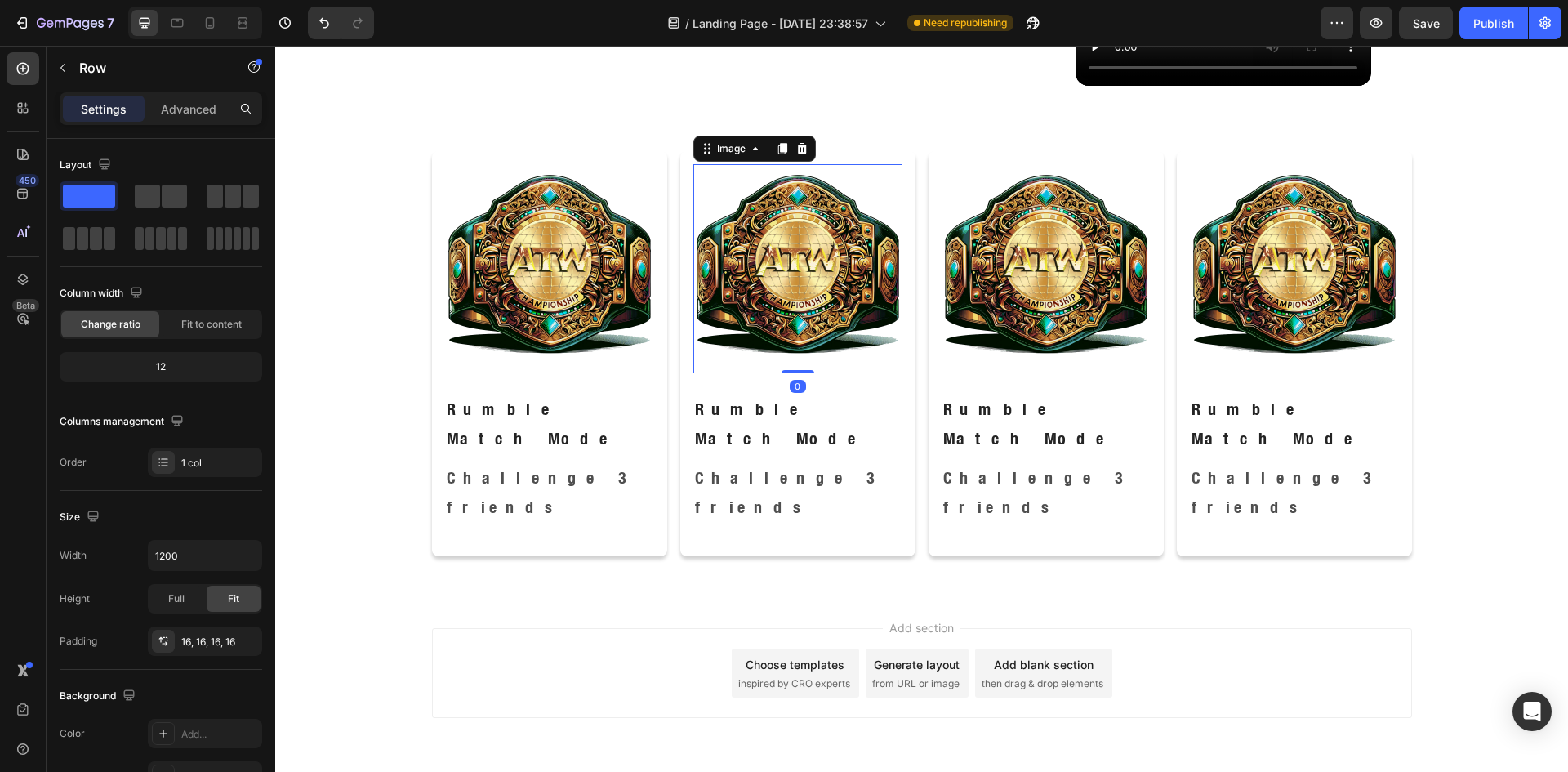
click at [737, 263] on img at bounding box center [798, 269] width 209 height 209
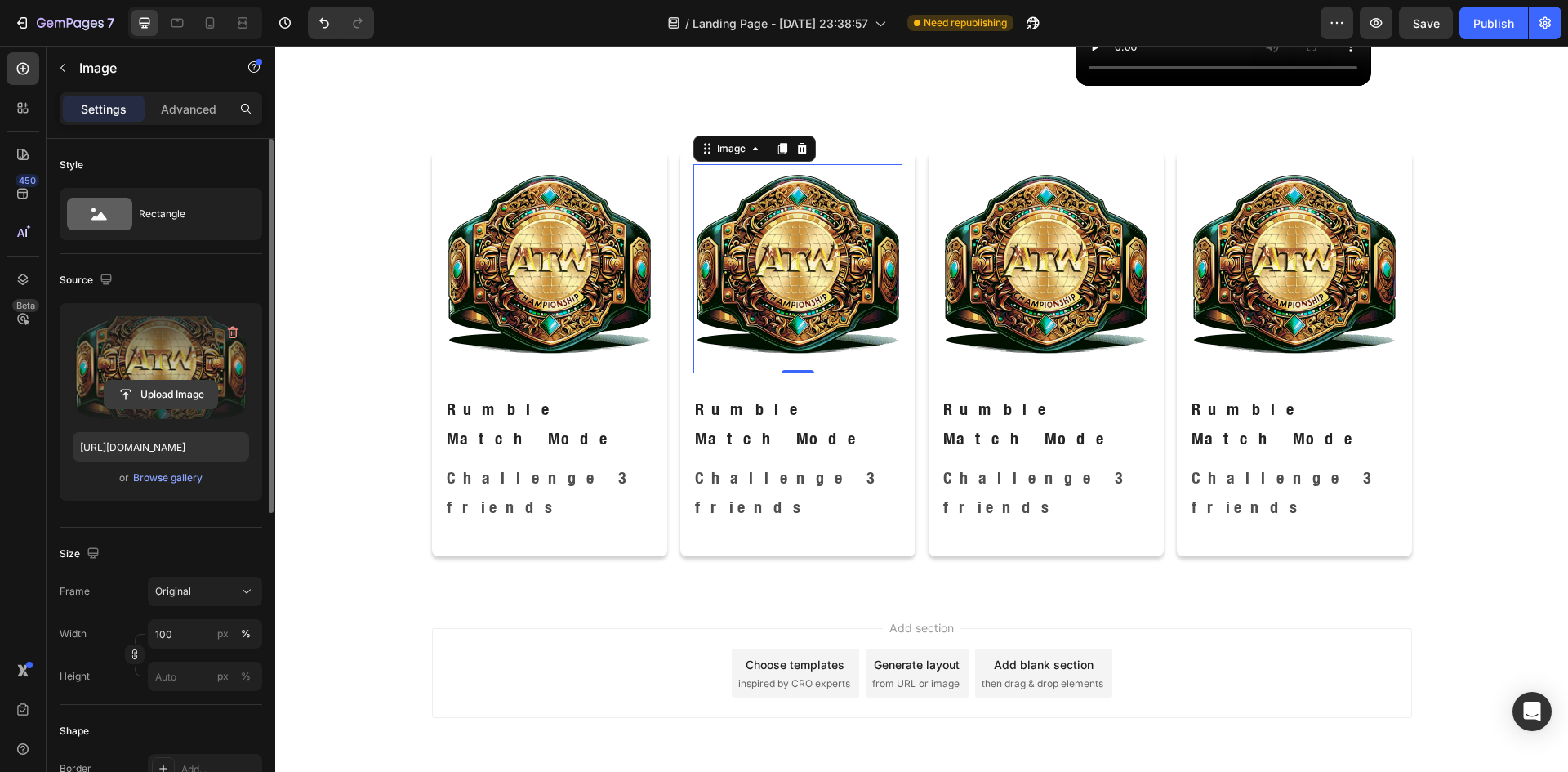
click at [176, 398] on input "file" at bounding box center [161, 394] width 112 height 28
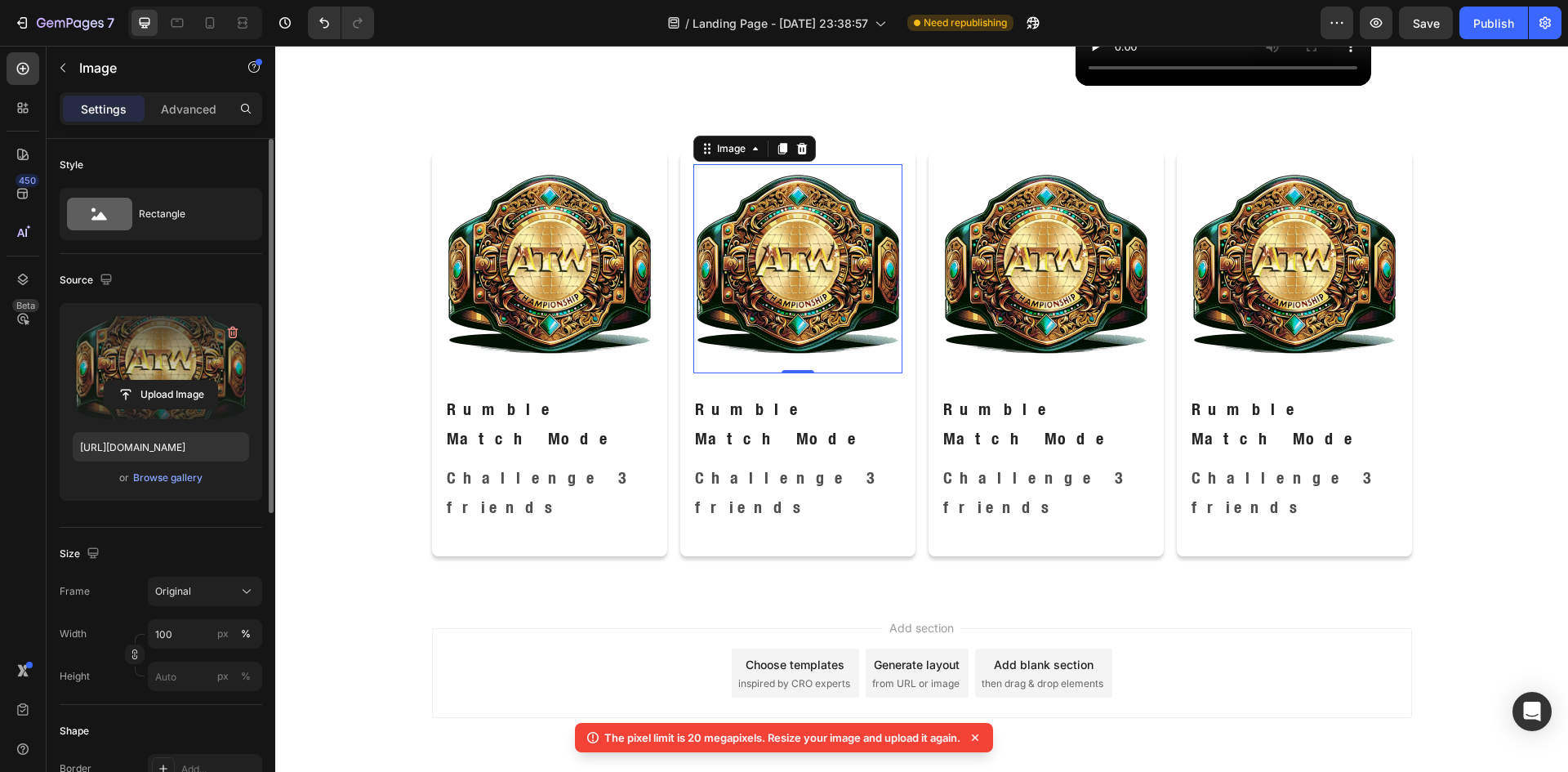
click at [758, 253] on img at bounding box center [798, 269] width 209 height 209
click at [118, 391] on input "file" at bounding box center [161, 394] width 112 height 28
